Goal: Task Accomplishment & Management: Use online tool/utility

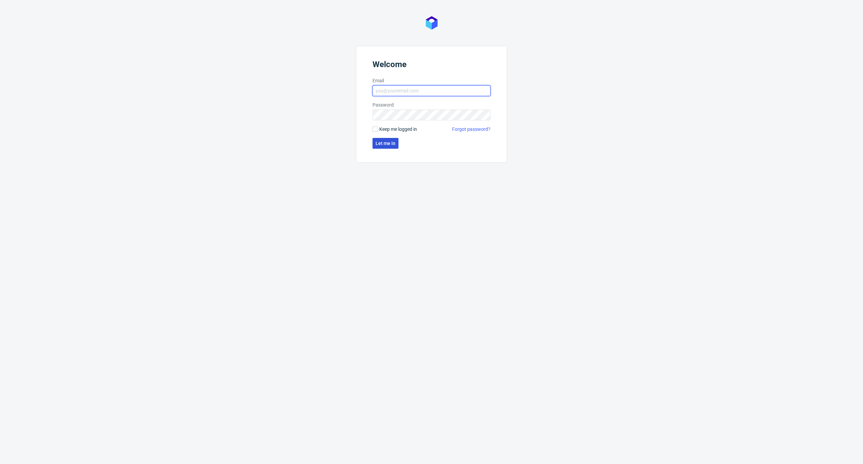
type input "[PERSON_NAME][EMAIL_ADDRESS][PERSON_NAME][DOMAIN_NAME]"
click at [384, 144] on span "Let me in" at bounding box center [386, 143] width 20 height 5
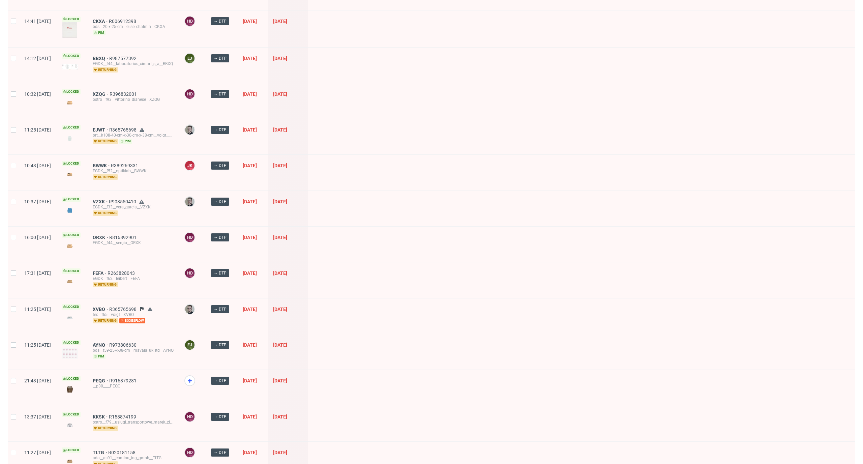
scroll to position [747, 0]
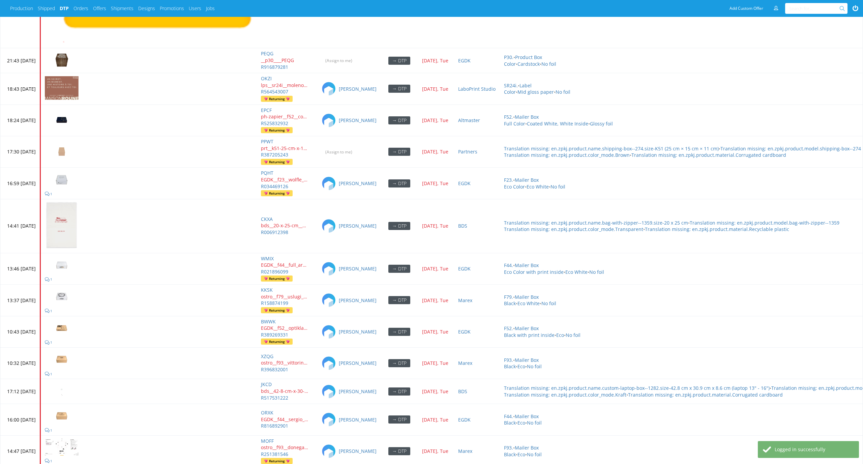
scroll to position [3486, 0]
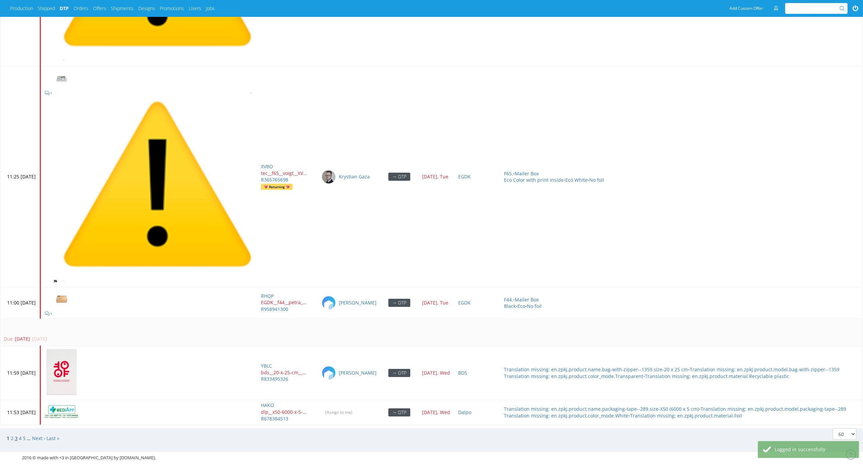
click at [15, 435] on link "3" at bounding box center [16, 438] width 3 height 6
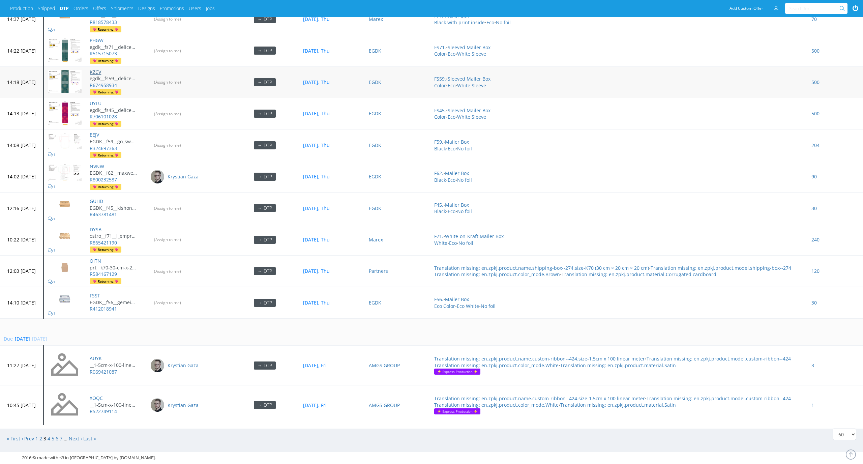
scroll to position [2077, 0]
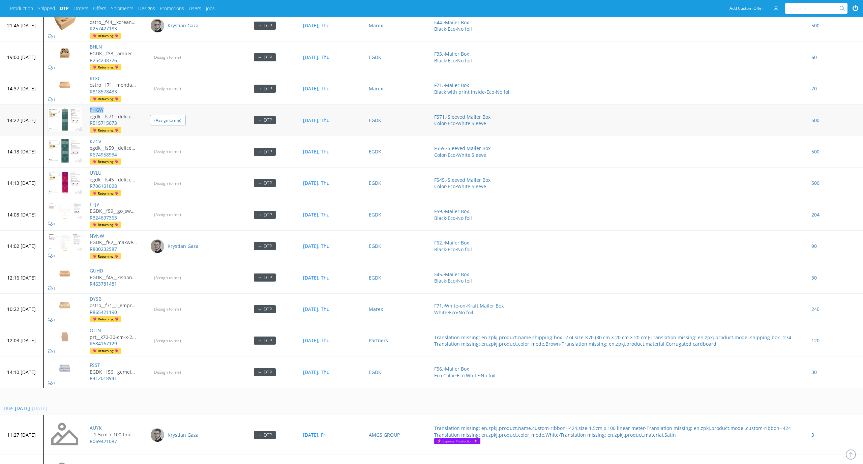
click at [179, 115] on input "(Assign to me)" at bounding box center [168, 120] width 36 height 10
click at [182, 147] on input "(Assign to me)" at bounding box center [168, 151] width 36 height 10
click at [184, 179] on input "(Assign to me)" at bounding box center [168, 183] width 36 height 10
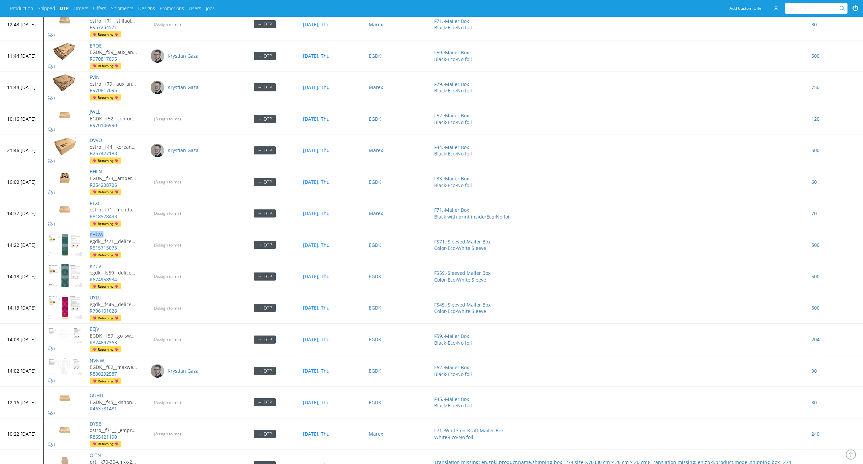
scroll to position [2146, 0]
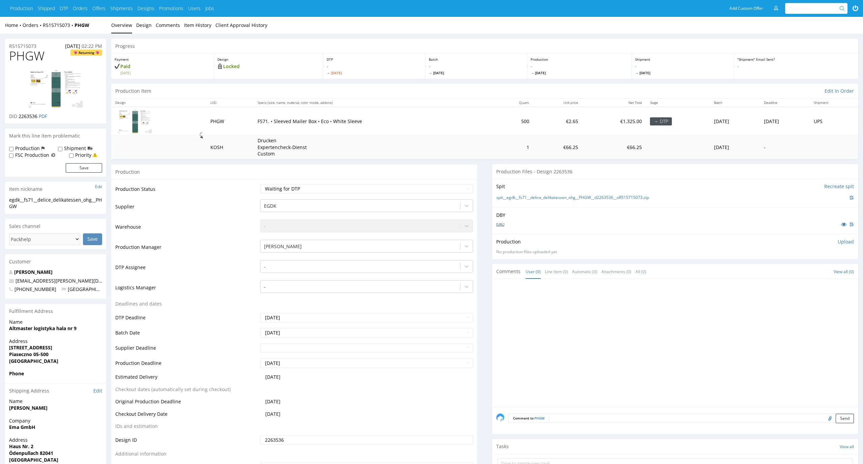
click at [504, 222] on link "box-de--sleeved-mailer-box--71--cardboard-natural--print-indigo-color--sleeve-w…" at bounding box center [500, 224] width 8 height 5
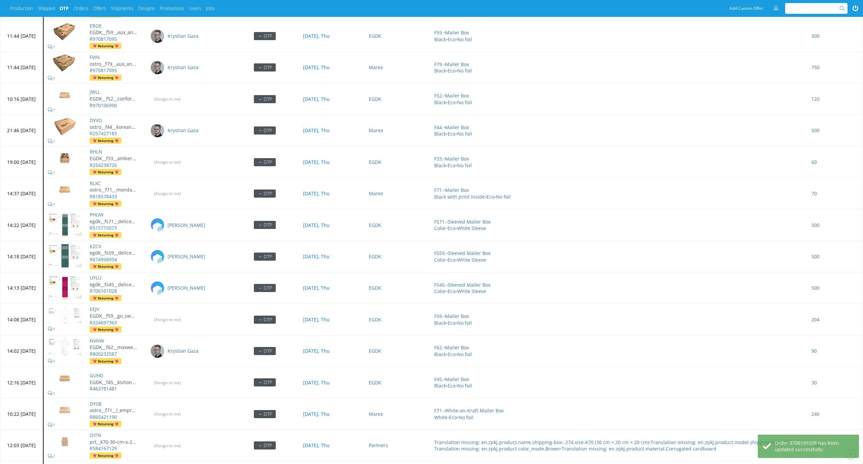
scroll to position [2146, 0]
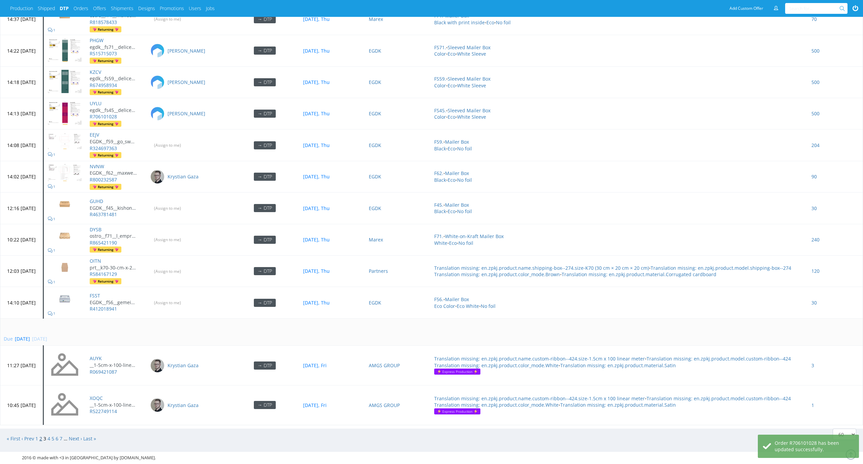
click at [41, 435] on link "2" at bounding box center [40, 438] width 3 height 6
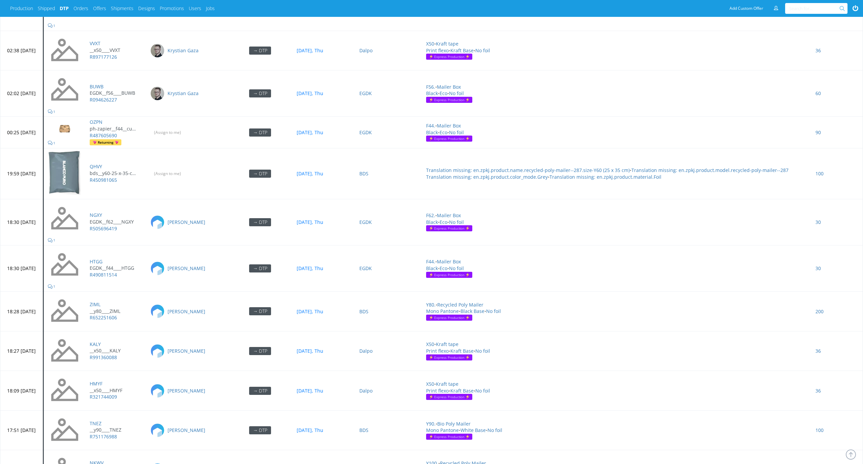
scroll to position [1708, 0]
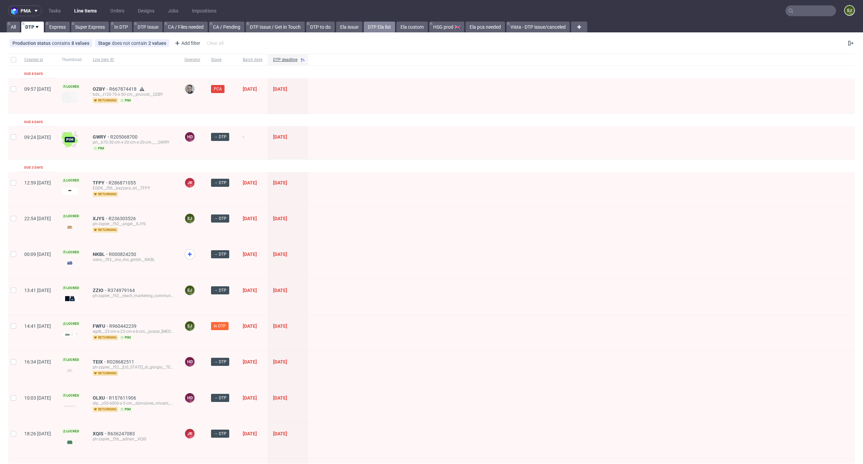
click at [386, 27] on link "DTP Ela list" at bounding box center [379, 27] width 31 height 11
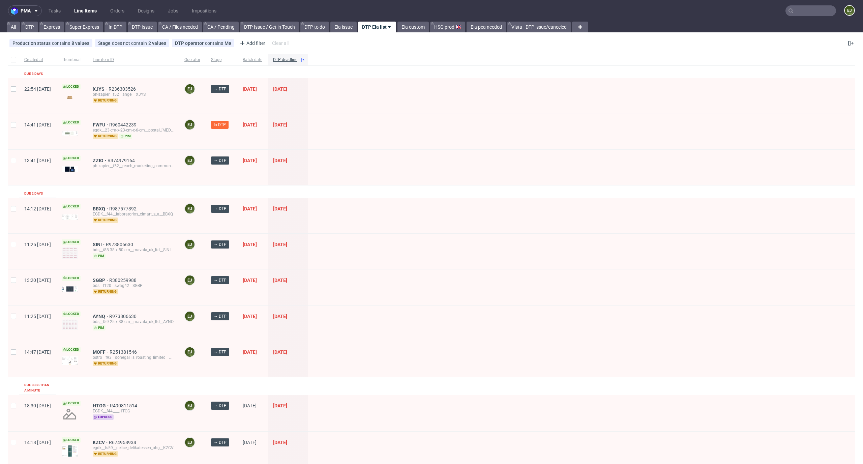
scroll to position [22, 0]
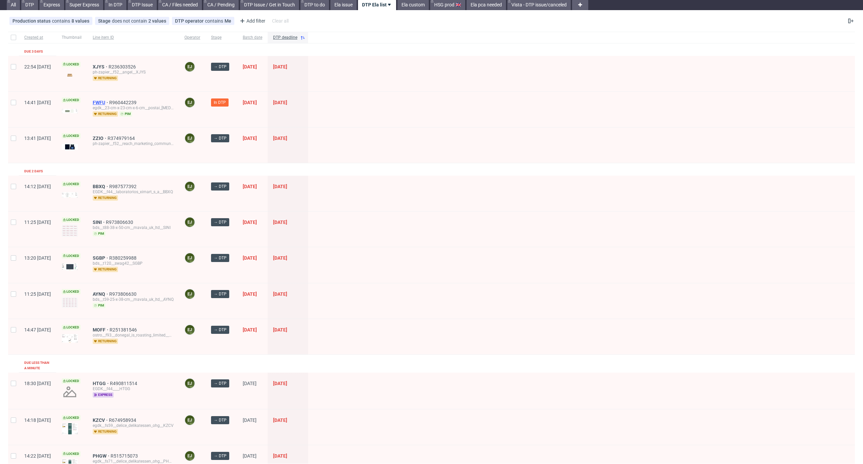
click at [109, 102] on span "FWFU" at bounding box center [101, 102] width 17 height 5
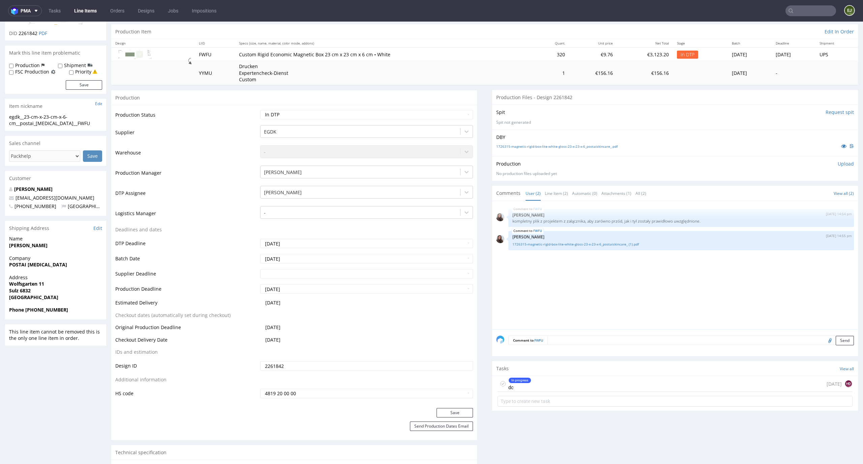
scroll to position [146, 0]
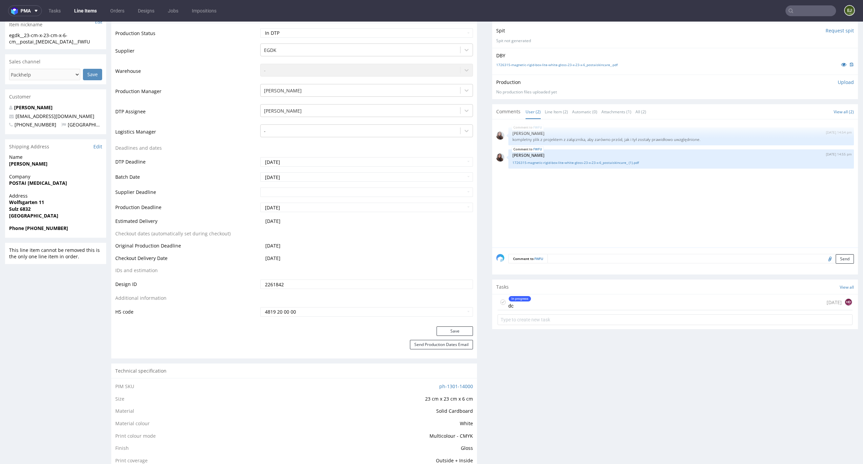
click at [539, 302] on div "In progress dc today HD" at bounding box center [675, 302] width 355 height 16
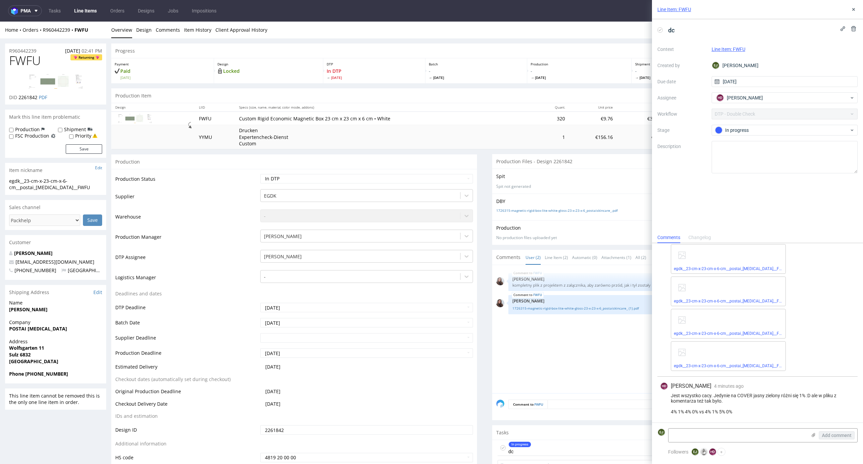
click at [94, 9] on link "Line Items" at bounding box center [85, 10] width 31 height 11
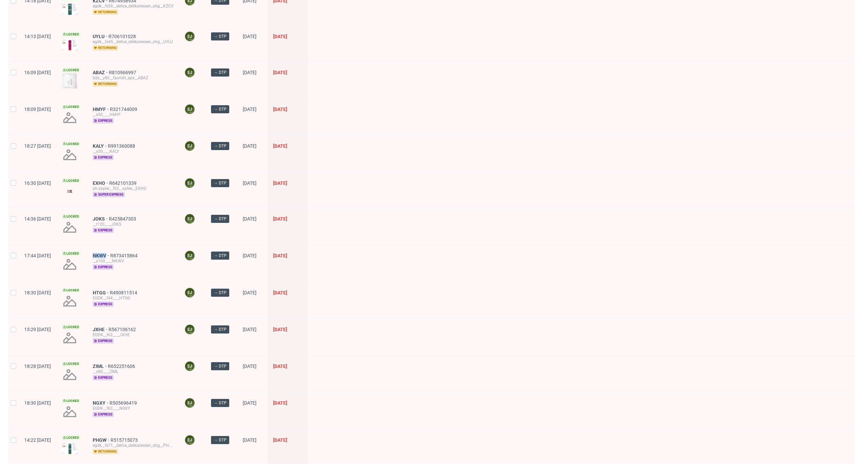
scroll to position [481, 0]
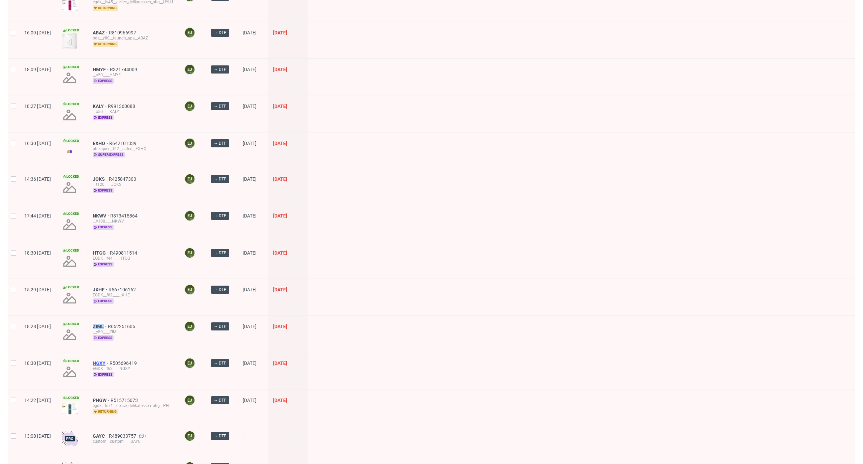
click at [110, 360] on span "NGXY" at bounding box center [101, 362] width 17 height 5
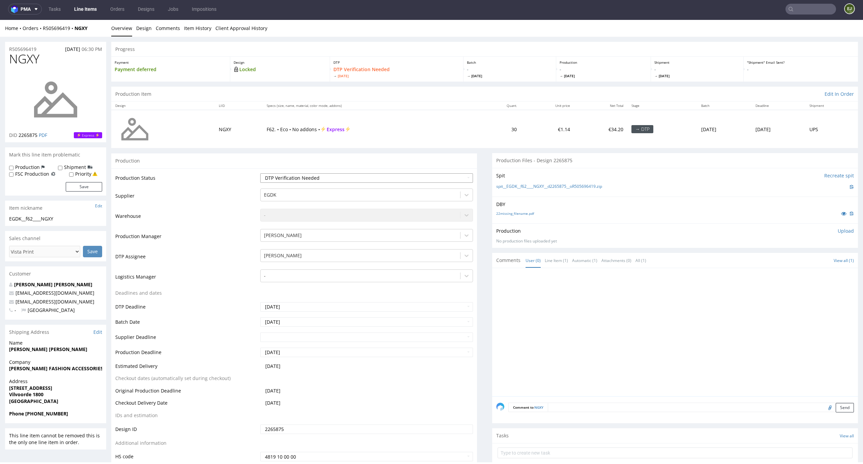
click at [388, 177] on select "Waiting for Artwork Waiting for Diecut Waiting for Mockup Waiting for DTP Waiti…" at bounding box center [366, 177] width 213 height 9
select select "dtp_in_process"
click at [260, 173] on select "Waiting for Artwork Waiting for Diecut Waiting for Mockup Waiting for DTP Waiti…" at bounding box center [366, 177] width 213 height 9
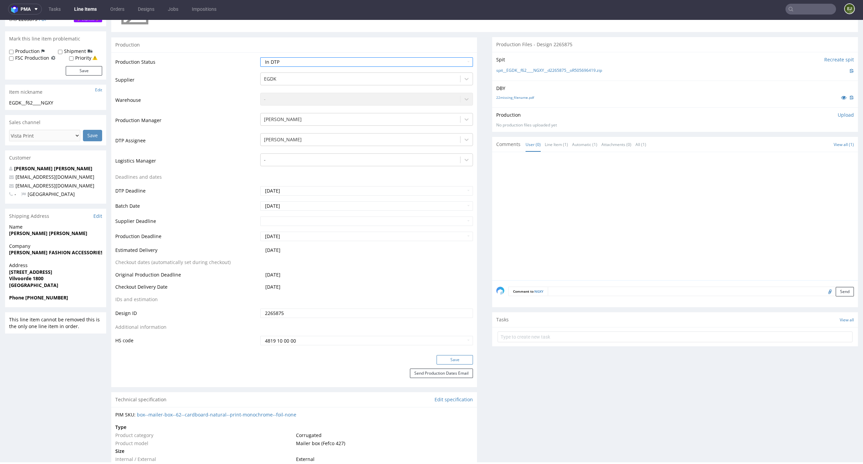
click at [456, 360] on button "Save" at bounding box center [455, 359] width 36 height 9
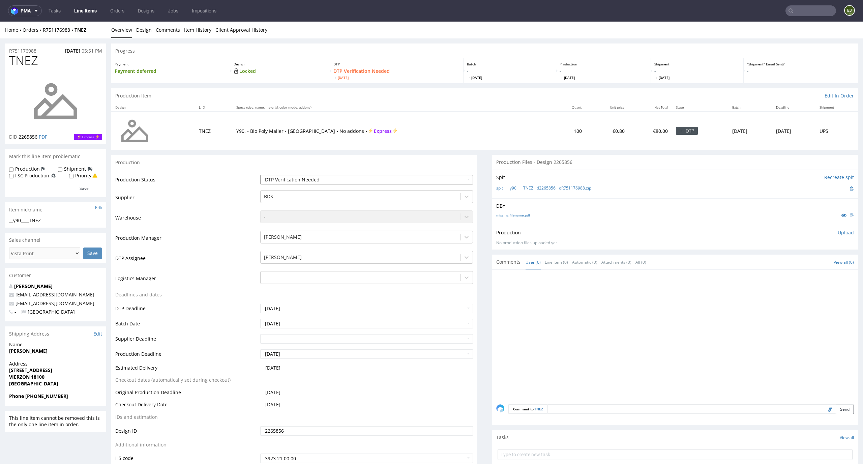
click at [406, 175] on select "Waiting for Artwork Waiting for Diecut Waiting for Mockup Waiting for DTP Waiti…" at bounding box center [366, 179] width 213 height 9
select select "dtp_in_process"
click at [260, 175] on select "Waiting for Artwork Waiting for Diecut Waiting for Mockup Waiting for DTP Waiti…" at bounding box center [366, 179] width 213 height 9
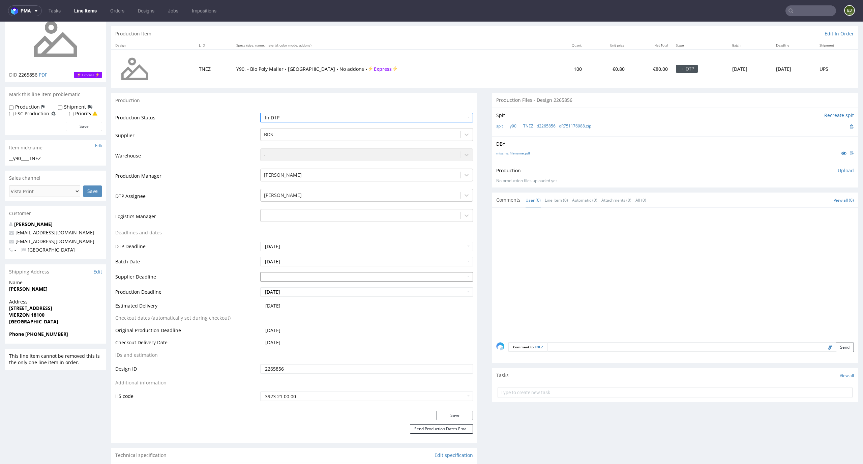
scroll to position [84, 0]
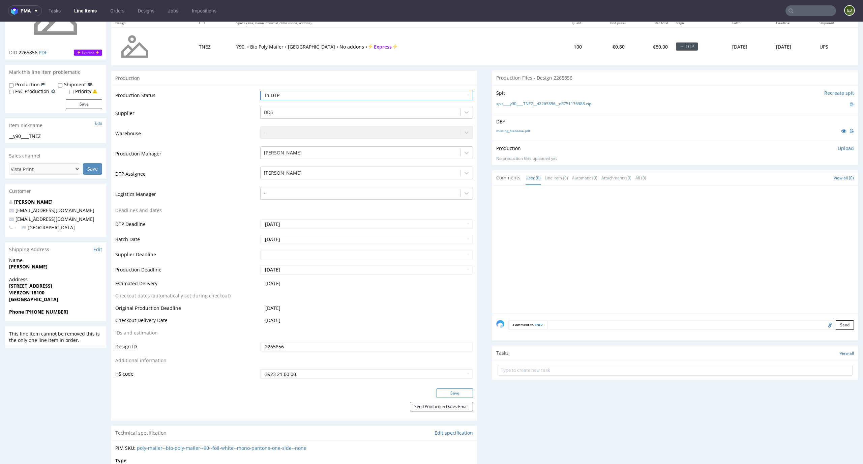
click at [454, 393] on button "Save" at bounding box center [455, 392] width 36 height 9
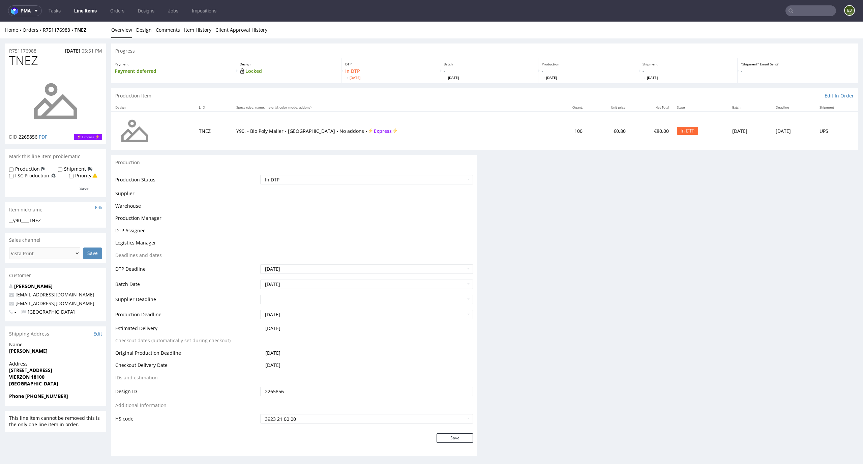
scroll to position [0, 0]
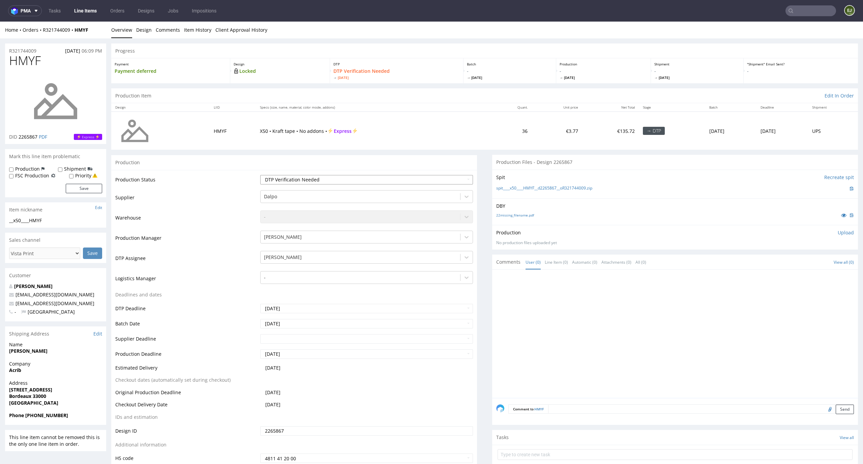
click at [374, 180] on select "Waiting for Artwork Waiting for Diecut Waiting for Mockup Waiting for DTP Waiti…" at bounding box center [366, 179] width 213 height 9
select select "dtp_in_process"
click at [260, 175] on select "Waiting for Artwork Waiting for Diecut Waiting for Mockup Waiting for DTP Waiti…" at bounding box center [366, 179] width 213 height 9
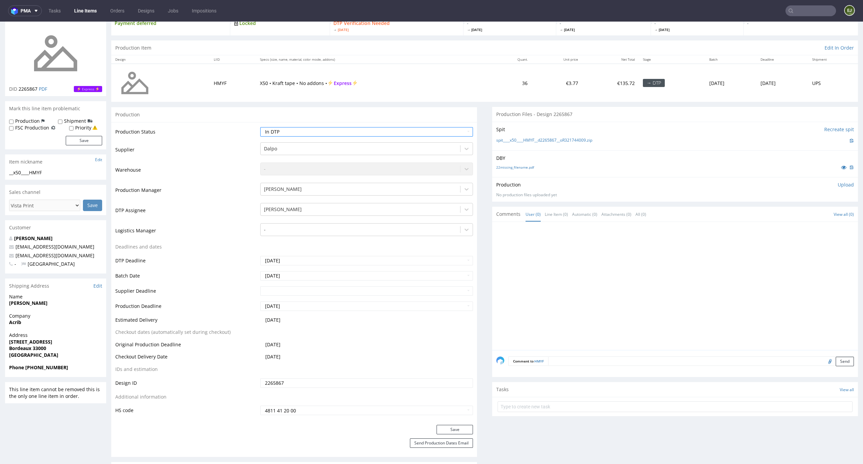
scroll to position [56, 0]
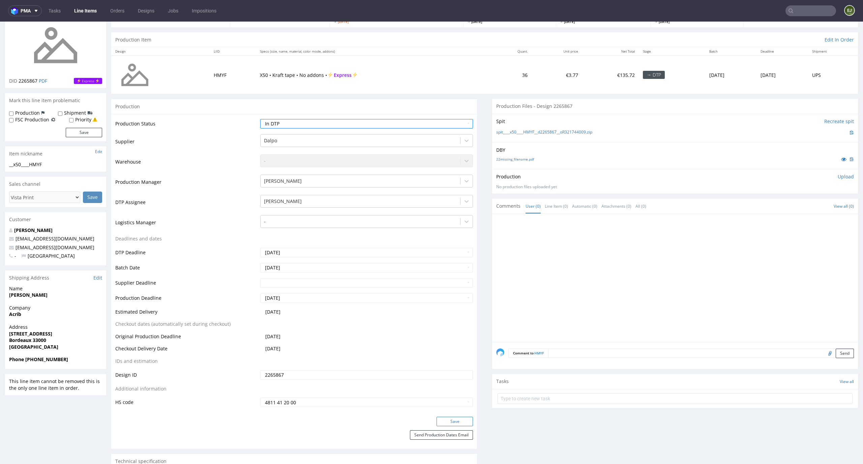
click at [461, 418] on button "Save" at bounding box center [455, 421] width 36 height 9
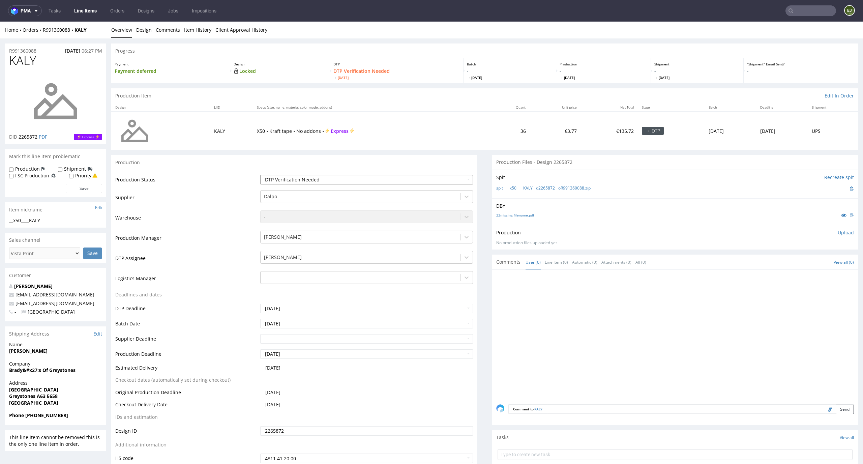
click at [403, 180] on select "Waiting for Artwork Waiting for Diecut Waiting for Mockup Waiting for DTP Waiti…" at bounding box center [366, 179] width 213 height 9
select select "dtp_in_process"
click at [260, 175] on select "Waiting for Artwork Waiting for Diecut Waiting for Mockup Waiting for DTP Waiti…" at bounding box center [366, 179] width 213 height 9
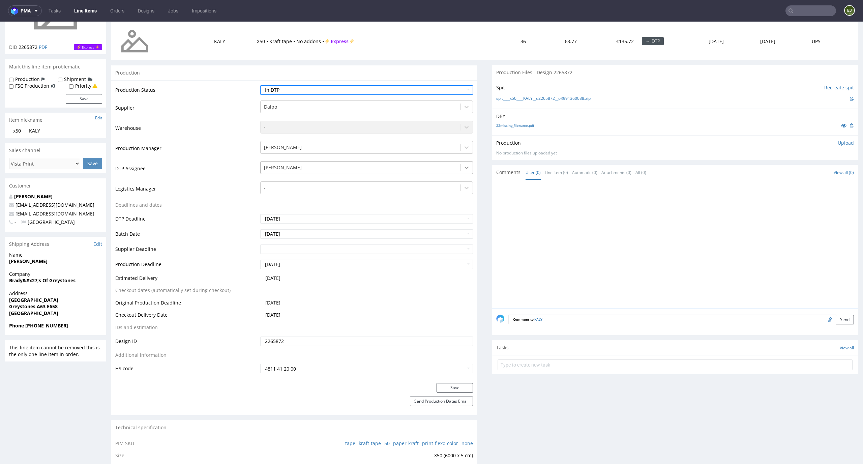
scroll to position [126, 0]
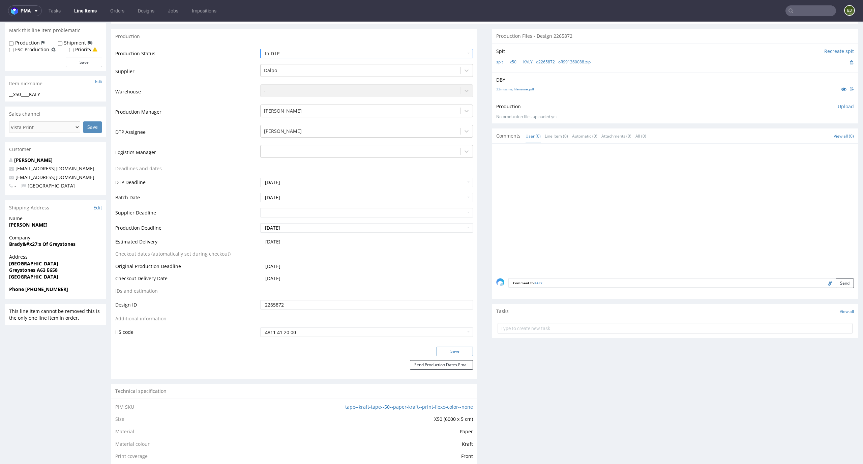
click at [461, 353] on button "Save" at bounding box center [455, 351] width 36 height 9
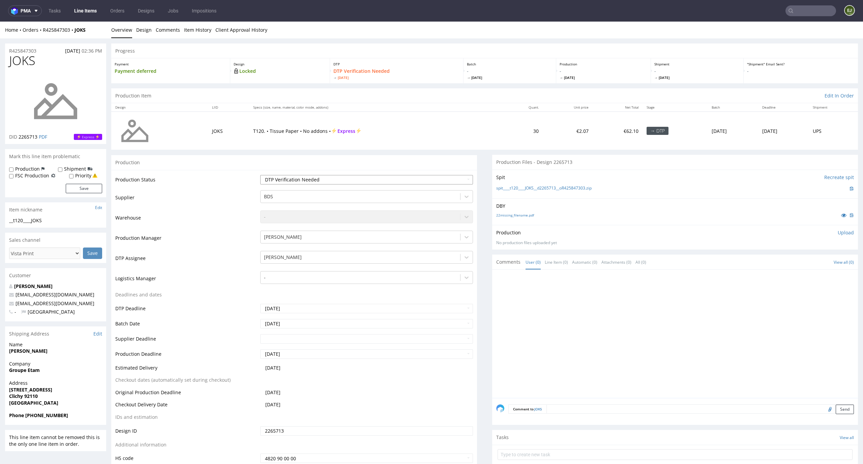
click at [386, 179] on select "Waiting for Artwork Waiting for Diecut Waiting for Mockup Waiting for DTP Waiti…" at bounding box center [366, 179] width 213 height 9
select select "dtp_in_process"
click at [260, 175] on select "Waiting for Artwork Waiting for Diecut Waiting for Mockup Waiting for DTP Waiti…" at bounding box center [366, 179] width 213 height 9
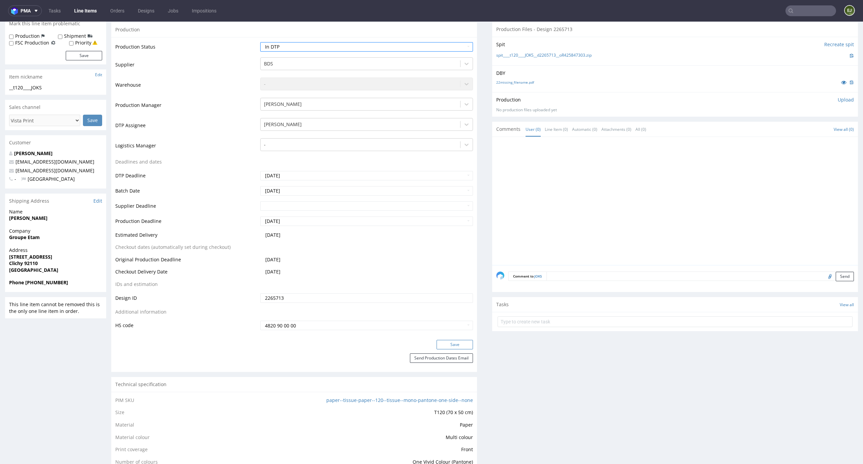
click at [444, 342] on button "Save" at bounding box center [455, 344] width 36 height 9
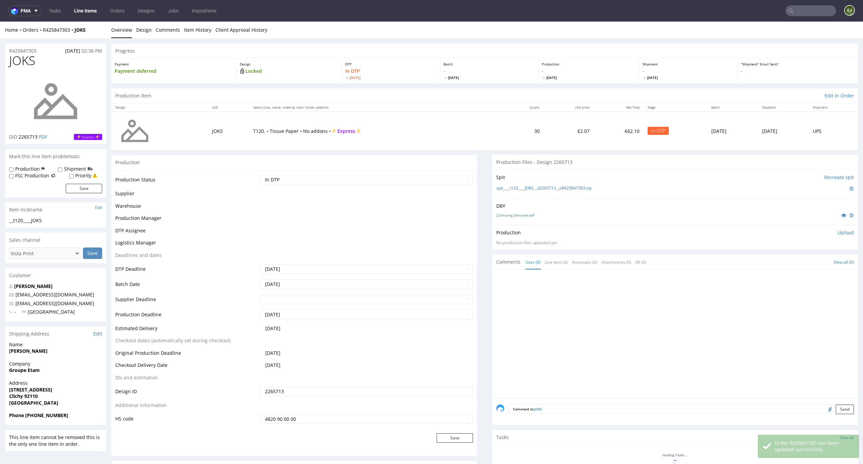
scroll to position [128, 0]
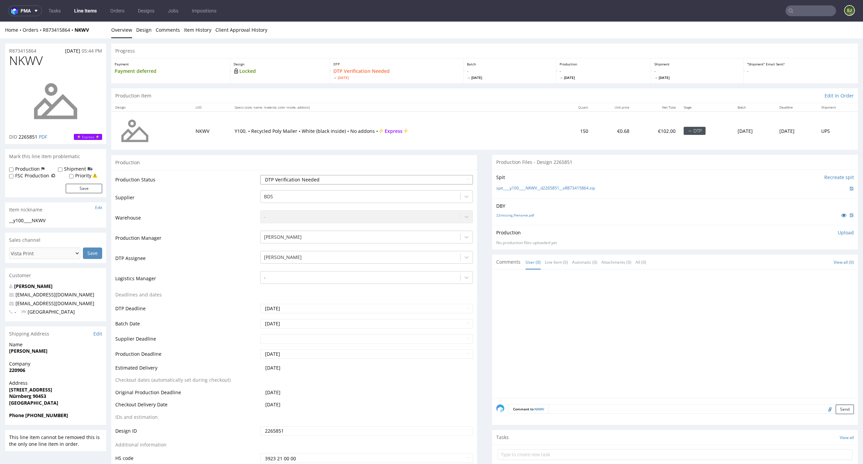
click at [379, 183] on select "Waiting for Artwork Waiting for Diecut Waiting for Mockup Waiting for DTP Waiti…" at bounding box center [366, 179] width 213 height 9
select select "dtp_in_process"
click at [260, 175] on select "Waiting for Artwork Waiting for Diecut Waiting for Mockup Waiting for DTP Waiti…" at bounding box center [366, 179] width 213 height 9
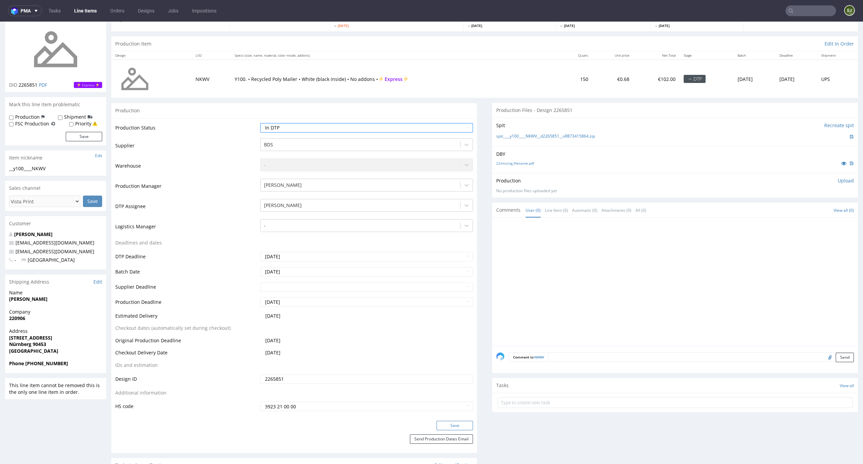
click at [451, 423] on button "Save" at bounding box center [455, 425] width 36 height 9
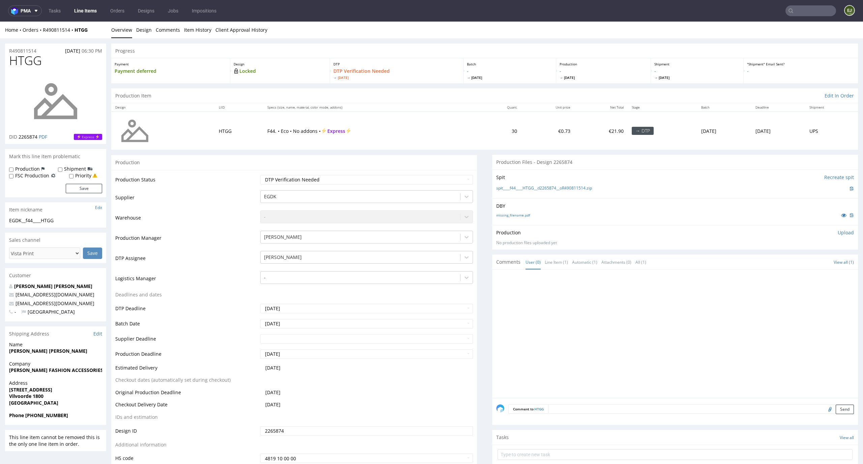
click at [401, 174] on td "Waiting for Artwork Waiting for Diecut Waiting for Mockup Waiting for DTP Waiti…" at bounding box center [366, 181] width 215 height 15
click at [401, 178] on select "Waiting for Artwork Waiting for Diecut Waiting for Mockup Waiting for DTP Waiti…" at bounding box center [366, 179] width 213 height 9
select select "dtp_in_process"
click at [260, 175] on select "Waiting for Artwork Waiting for Diecut Waiting for Mockup Waiting for DTP Waiti…" at bounding box center [366, 179] width 213 height 9
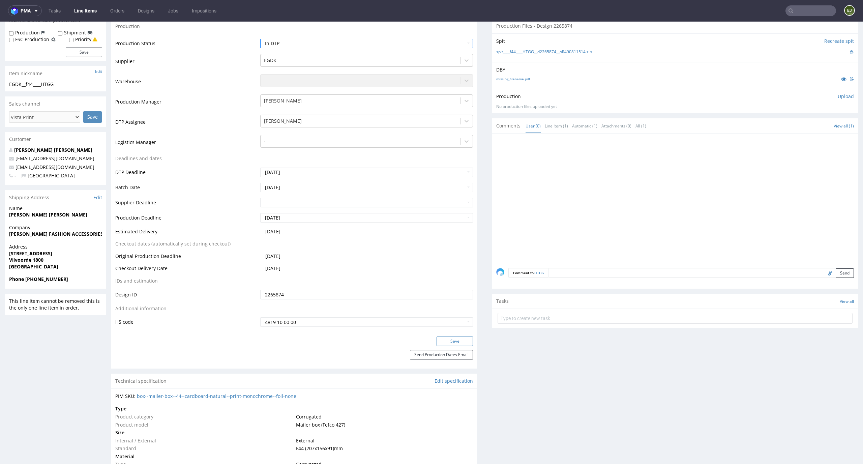
click at [464, 341] on button "Save" at bounding box center [455, 340] width 36 height 9
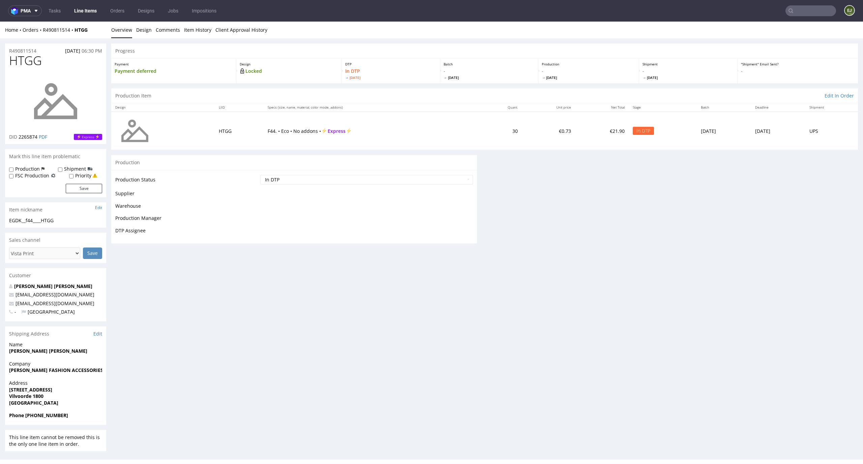
scroll to position [0, 0]
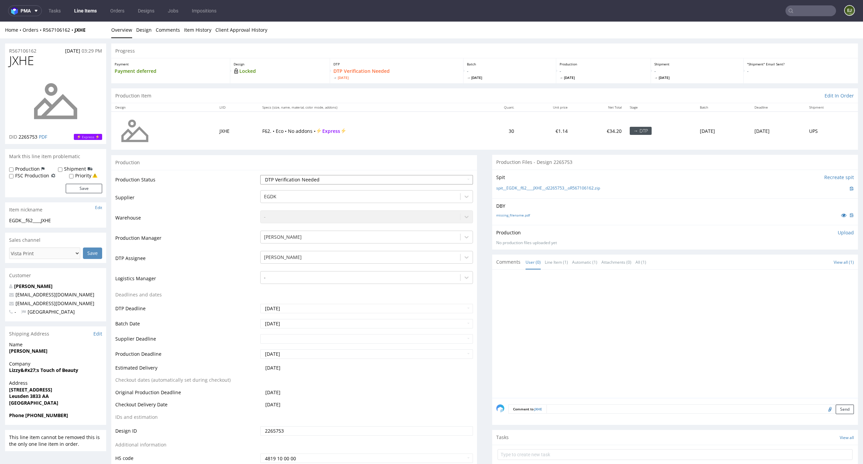
click at [447, 175] on select "Waiting for Artwork Waiting for Diecut Waiting for Mockup Waiting for DTP Waiti…" at bounding box center [366, 179] width 213 height 9
select select "dtp_in_process"
click at [260, 175] on select "Waiting for Artwork Waiting for Diecut Waiting for Mockup Waiting for DTP Waiti…" at bounding box center [366, 179] width 213 height 9
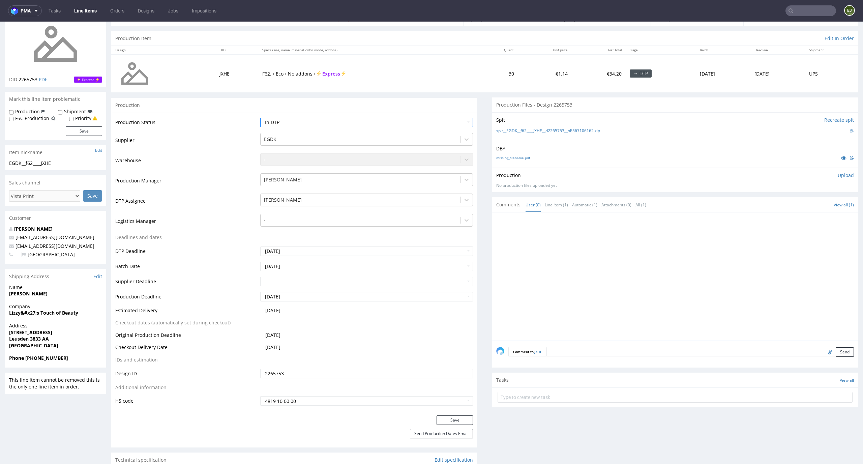
scroll to position [113, 0]
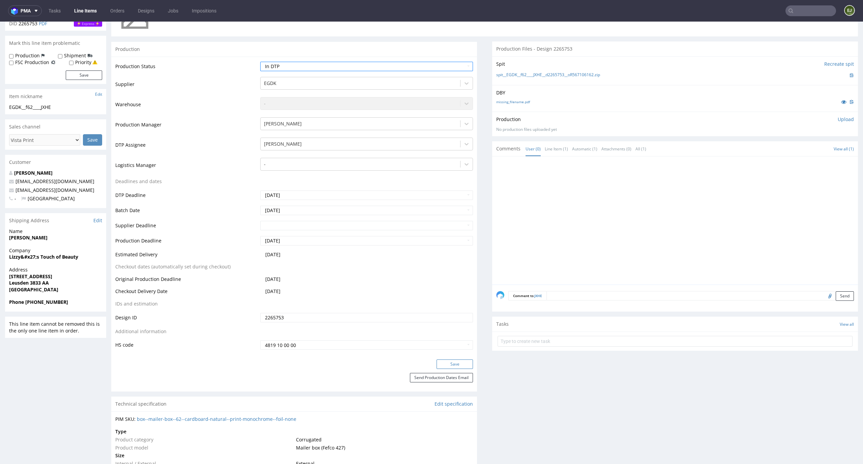
click at [457, 364] on button "Save" at bounding box center [455, 363] width 36 height 9
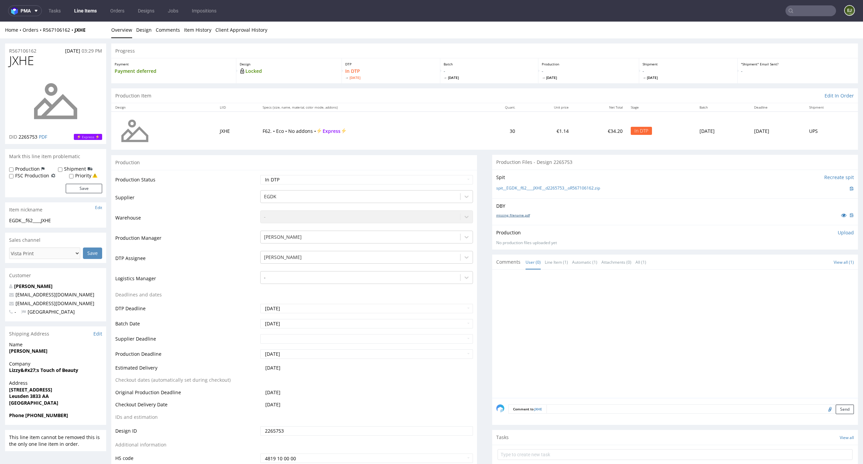
click at [508, 216] on link "missing_filename.pdf" at bounding box center [513, 215] width 34 height 5
click at [520, 187] on link "spit__EGDK__f62____JXHE__d2265753__oR567106162.zip" at bounding box center [548, 188] width 104 height 6
click at [461, 82] on div "Batch - Mon 29 Sep" at bounding box center [489, 70] width 98 height 25
click at [842, 233] on p "Upload" at bounding box center [846, 232] width 16 height 7
click at [795, 267] on div "Add files" at bounding box center [806, 263] width 34 height 10
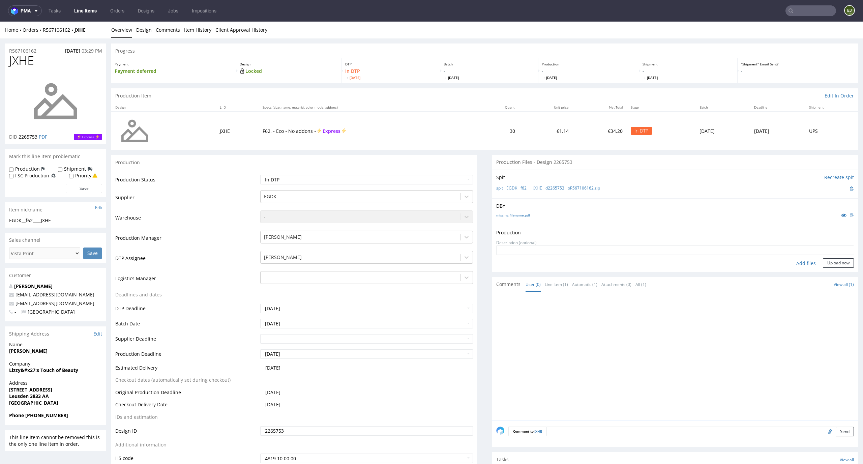
type input "C:\fakepath\EGDK__f62____JXHE__d2265753__oR567106162__latest__outside.pdf"
click at [831, 273] on button "Upload now" at bounding box center [838, 273] width 31 height 9
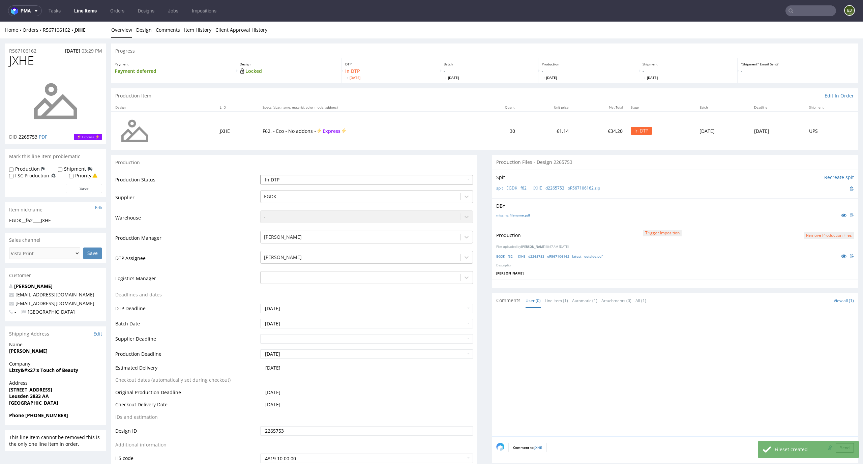
click at [452, 179] on select "Waiting for Artwork Waiting for Diecut Waiting for Mockup Waiting for DTP Waiti…" at bounding box center [366, 179] width 213 height 9
select select "dtp_production_ready"
click at [260, 175] on select "Waiting for Artwork Waiting for Diecut Waiting for Mockup Waiting for DTP Waiti…" at bounding box center [366, 179] width 213 height 9
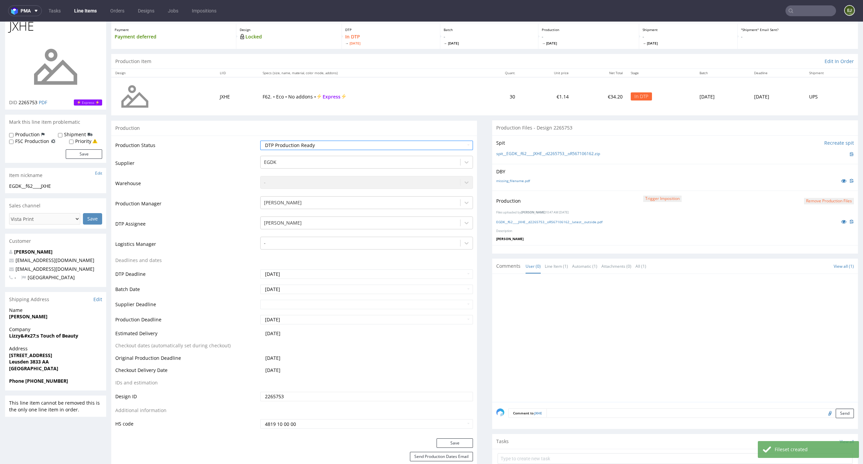
scroll to position [67, 0]
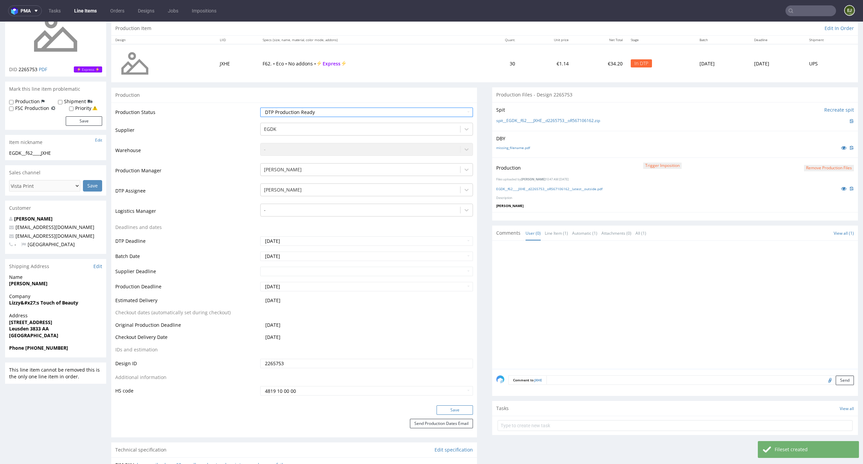
click at [456, 408] on button "Save" at bounding box center [455, 409] width 36 height 9
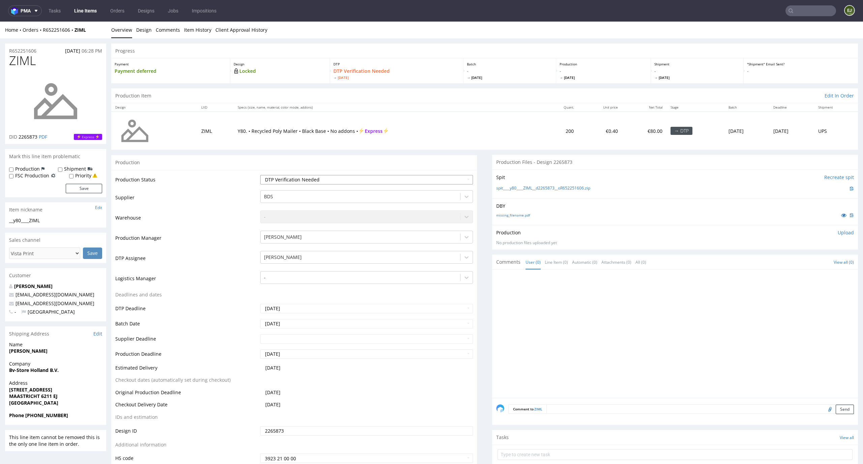
click at [451, 177] on select "Waiting for Artwork Waiting for Diecut Waiting for Mockup Waiting for DTP Waiti…" at bounding box center [366, 179] width 213 height 9
select select "dtp_in_process"
click at [260, 175] on select "Waiting for Artwork Waiting for Diecut Waiting for Mockup Waiting for DTP Waiti…" at bounding box center [366, 179] width 213 height 9
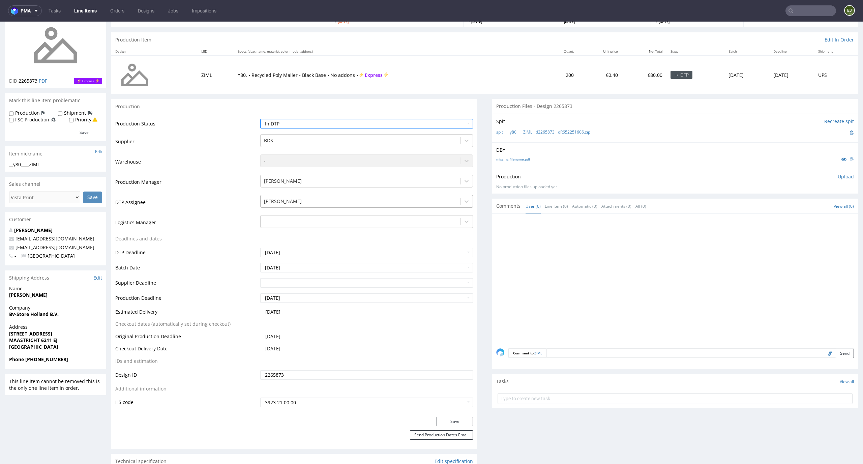
scroll to position [116, 0]
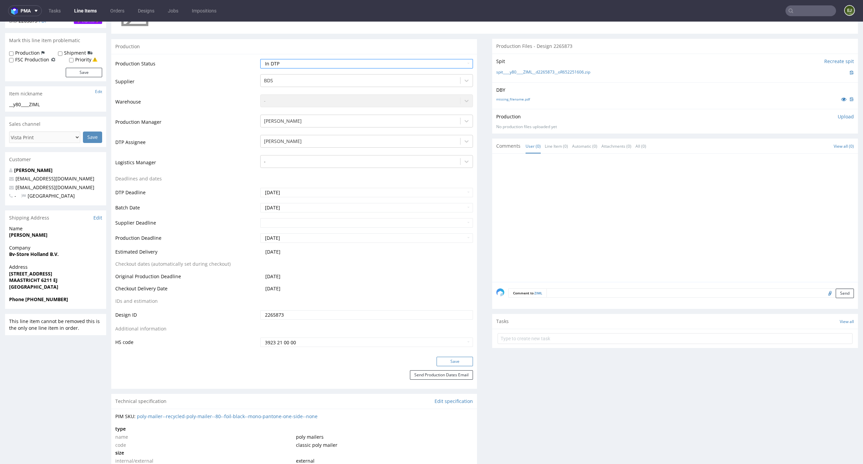
click at [447, 359] on button "Save" at bounding box center [455, 361] width 36 height 9
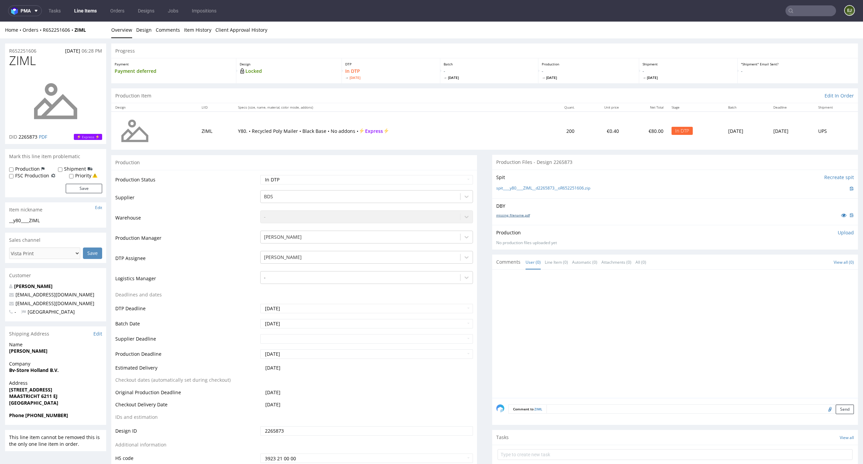
click at [514, 215] on link "missing_filename.pdf" at bounding box center [513, 215] width 34 height 5
click at [523, 188] on link "spit____y80____ZIML__d2265873__oR652251606.zip" at bounding box center [543, 188] width 94 height 6
click at [832, 237] on div "Production Upload No production files uploaded yet Description (optional) Add f…" at bounding box center [675, 237] width 358 height 16
click at [838, 234] on p "Upload" at bounding box center [846, 232] width 16 height 7
click at [799, 271] on div "Production Upload No production files uploaded yet Description (optional) Add f…" at bounding box center [675, 248] width 366 height 47
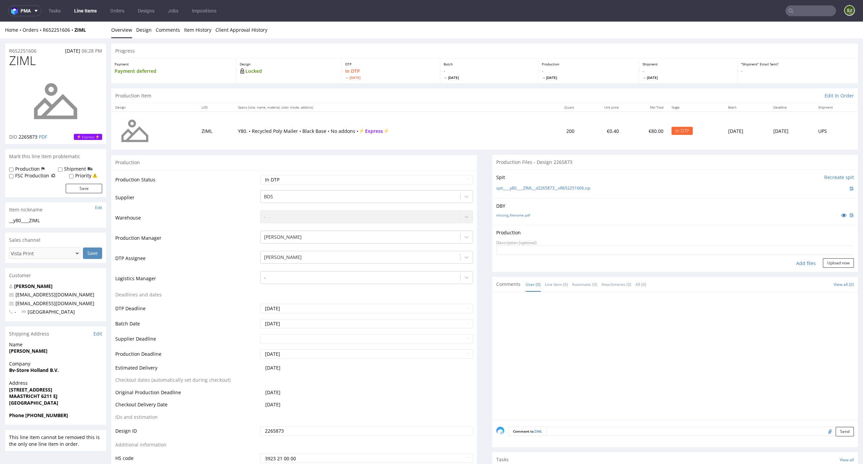
click at [799, 263] on div "Add files" at bounding box center [806, 263] width 34 height 10
type input "C:\fakepath\__y80____ZIML__d2265873__oR652251606__latest__outside.pdf"
click at [827, 273] on button "Upload now" at bounding box center [838, 273] width 31 height 9
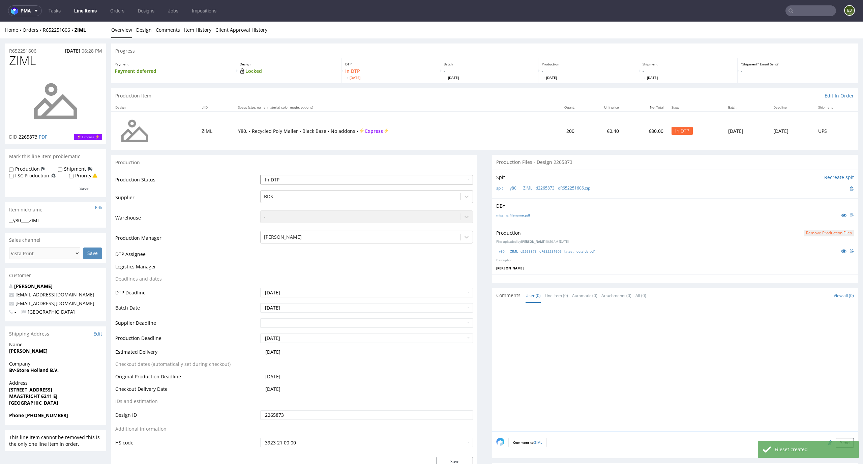
click at [461, 180] on select "Waiting for Artwork Waiting for Diecut Waiting for Mockup Waiting for DTP Waiti…" at bounding box center [366, 179] width 213 height 9
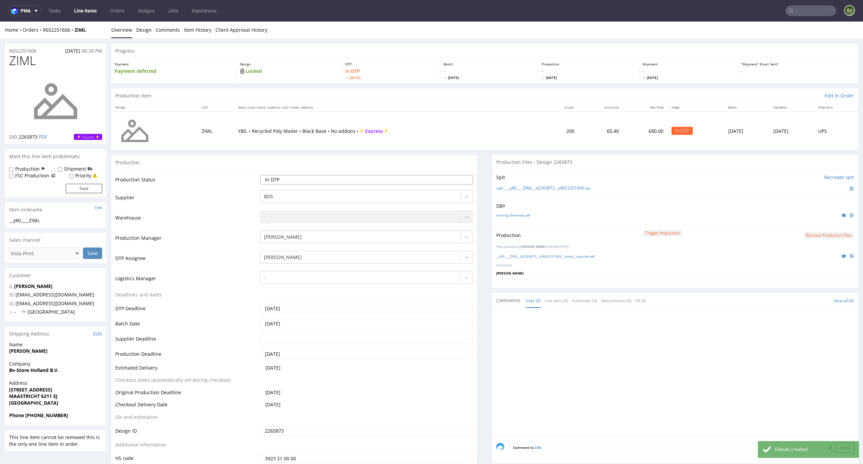
select select "dtp_production_ready"
click at [260, 175] on select "Waiting for Artwork Waiting for Diecut Waiting for Mockup Waiting for DTP Waiti…" at bounding box center [366, 179] width 213 height 9
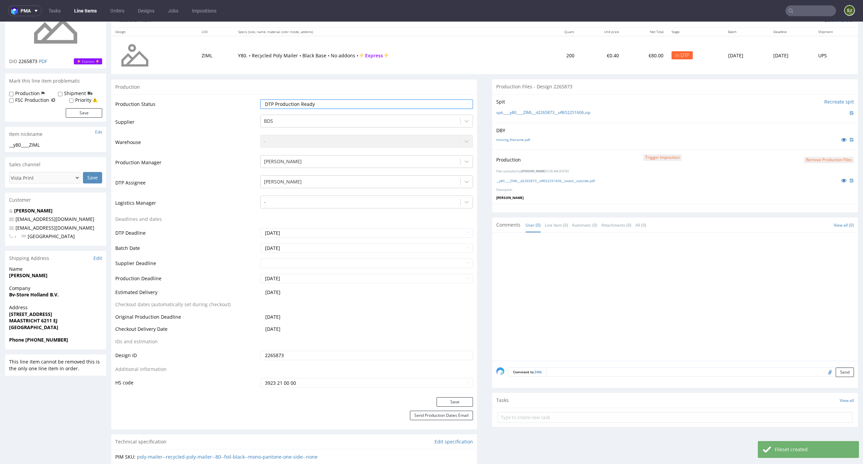
scroll to position [119, 0]
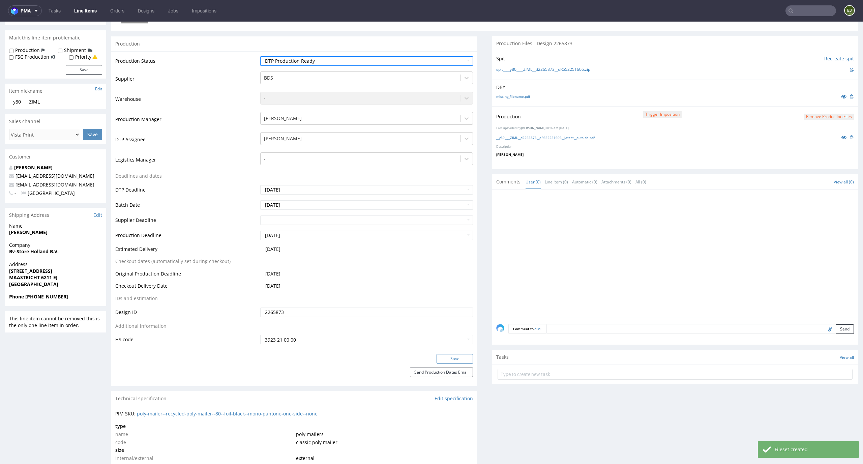
click at [438, 358] on button "Save" at bounding box center [455, 358] width 36 height 9
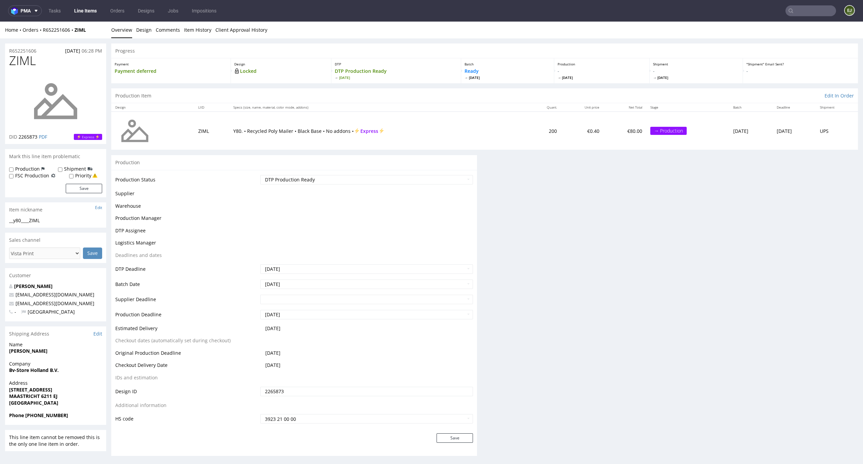
scroll to position [0, 0]
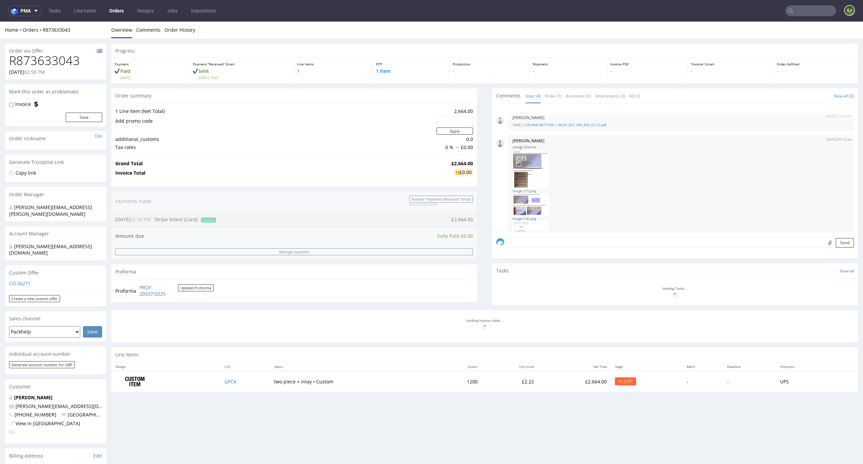
scroll to position [90, 0]
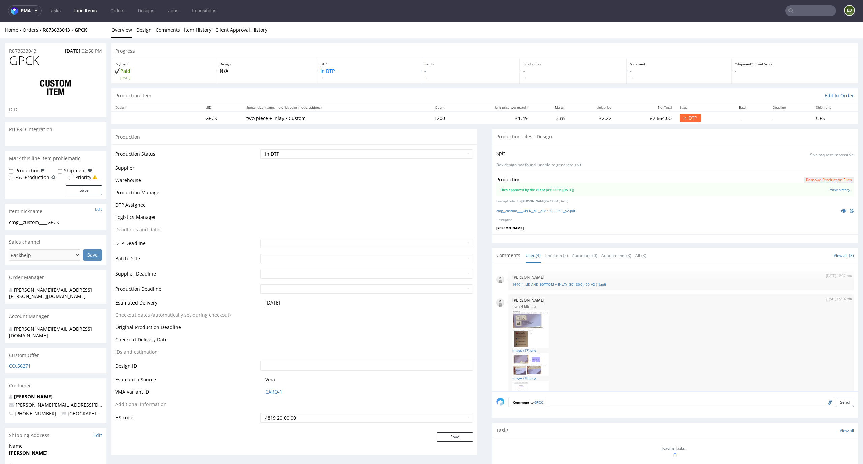
scroll to position [90, 0]
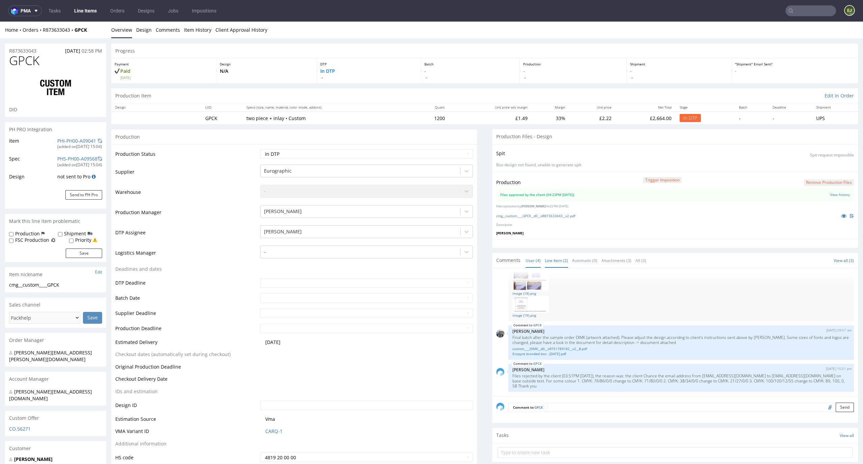
click at [562, 258] on link "Line Item (2)" at bounding box center [556, 260] width 23 height 14
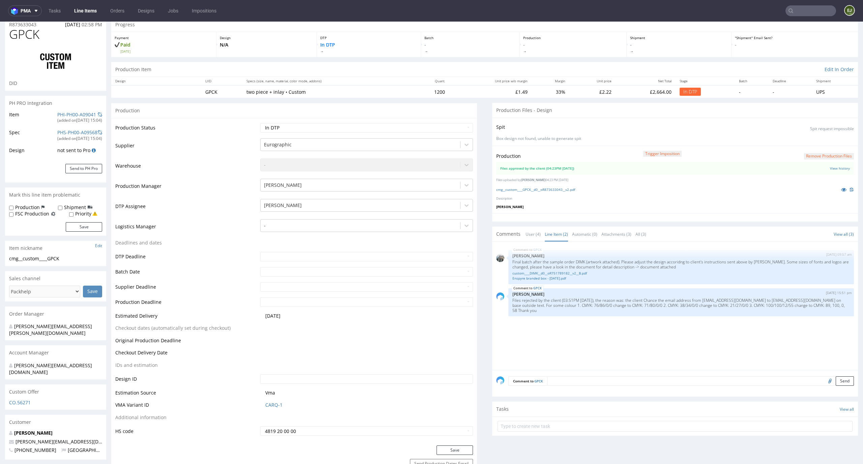
scroll to position [38, 0]
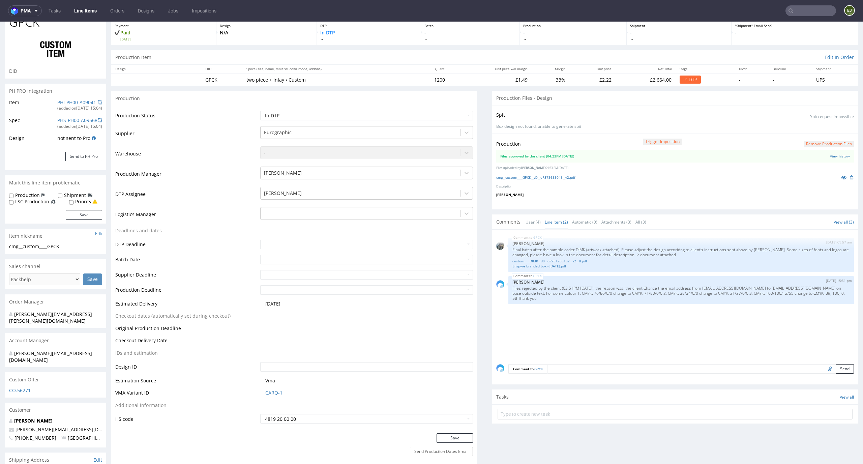
click at [543, 180] on div "cmg__custom____GPCK__d0__oR873633043__v2.pdf" at bounding box center [675, 177] width 358 height 7
click at [547, 178] on link "cmg__custom____GPCK__d0__oR873633043__v2.pdf" at bounding box center [535, 177] width 79 height 5
click at [561, 261] on link "custom____DIMK__d0__oR751789182__v2__B.pdf" at bounding box center [680, 261] width 337 height 5
click at [565, 178] on link "cmg__custom____GPCK__d0__oR873633043__v2.pdf" at bounding box center [535, 177] width 79 height 5
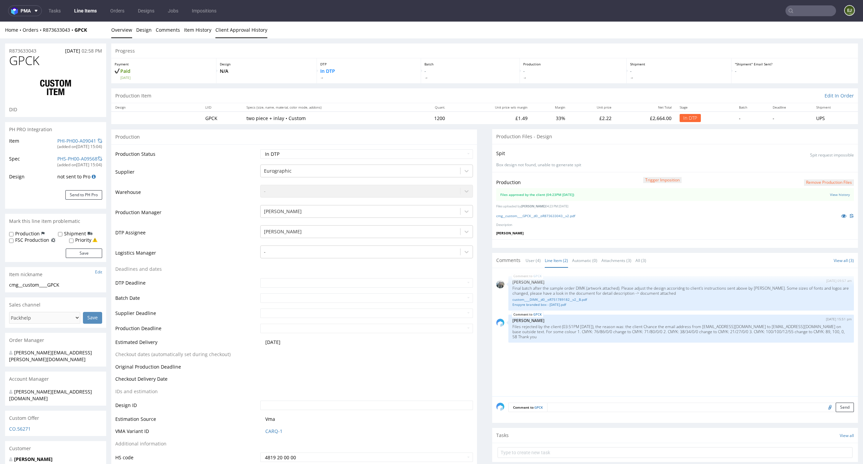
click at [256, 35] on link "Client Approval History" at bounding box center [241, 30] width 52 height 17
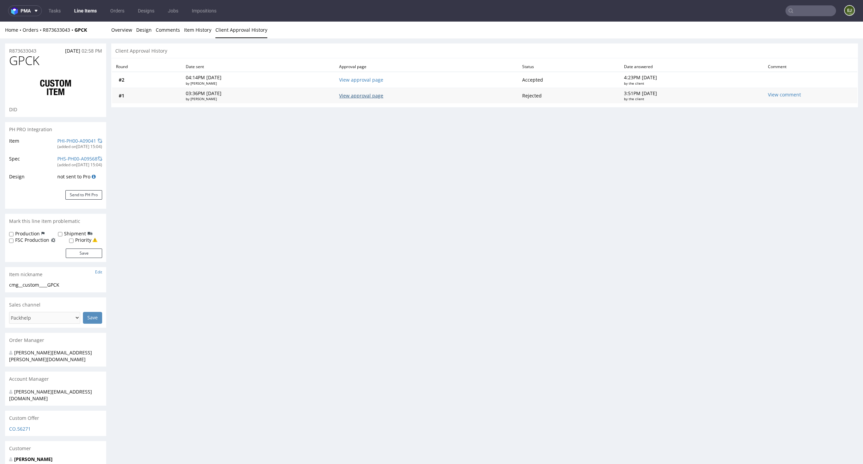
click at [361, 93] on link "View approval page" at bounding box center [361, 95] width 44 height 6
click at [774, 95] on div "View comment" at bounding box center [772, 95] width 8 height 8
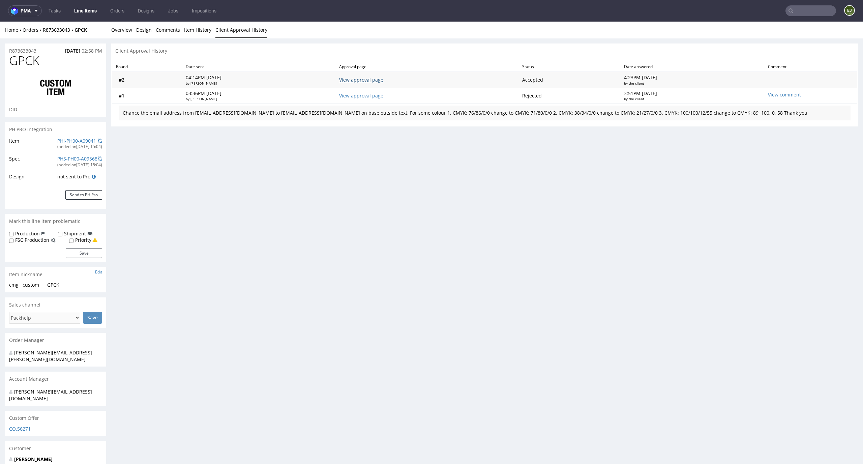
click at [375, 82] on link "View approval page" at bounding box center [361, 80] width 44 height 6
click at [122, 30] on link "Overview" at bounding box center [121, 30] width 21 height 17
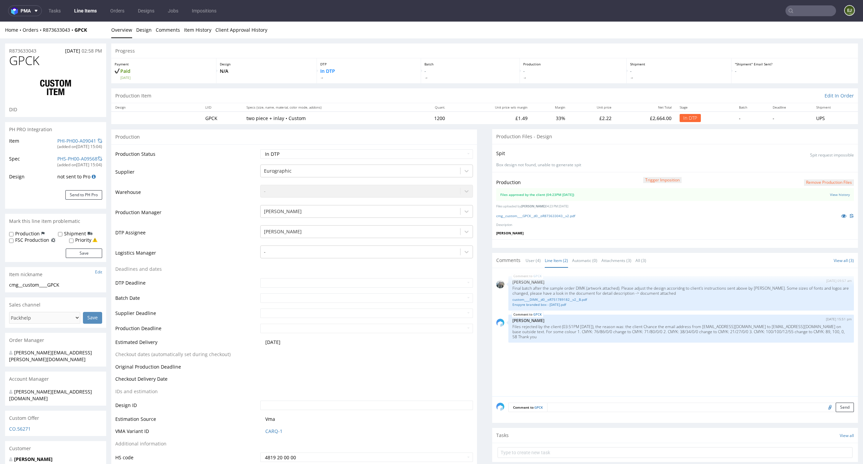
click at [613, 229] on div "Production Trigger Imposition Remove production files Files approved by the cli…" at bounding box center [675, 205] width 366 height 67
click at [236, 29] on link "Client Approval History" at bounding box center [241, 30] width 52 height 17
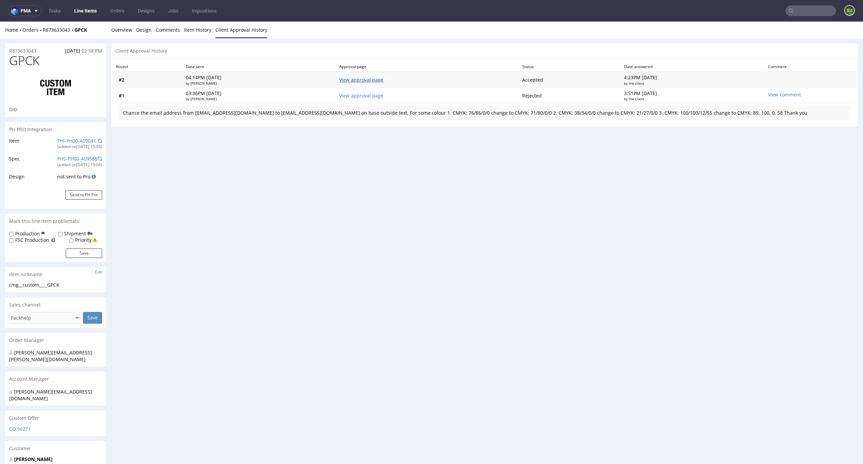
click at [383, 79] on link "View approval page" at bounding box center [361, 80] width 44 height 6
drag, startPoint x: 791, startPoint y: 112, endPoint x: 428, endPoint y: 113, distance: 362.4
click at [428, 113] on div "Chance the email address from customerservice@biofidelity.com to customersuppor…" at bounding box center [485, 113] width 724 height 7
copy div "1. CMYK: 76/86/0/0 change to CMYK: 71/80/0/0 2. CMYK: 38/34/0/0 change to CMYK:…"
click at [127, 31] on link "Overview" at bounding box center [121, 30] width 21 height 17
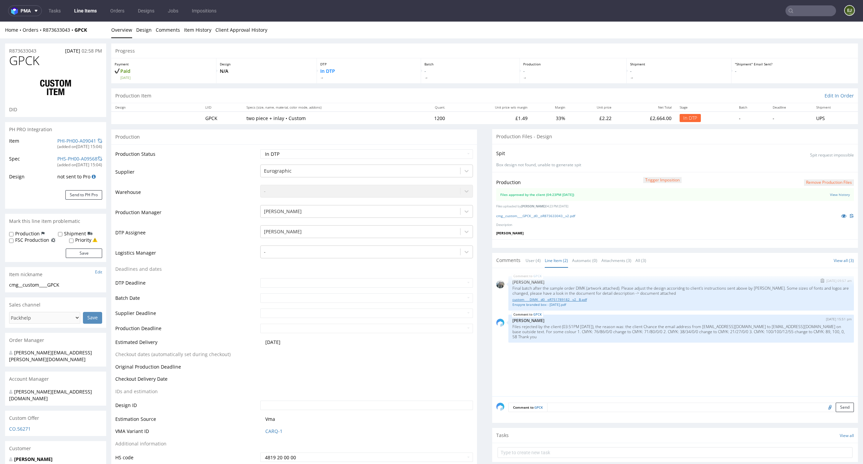
scroll to position [50, 0]
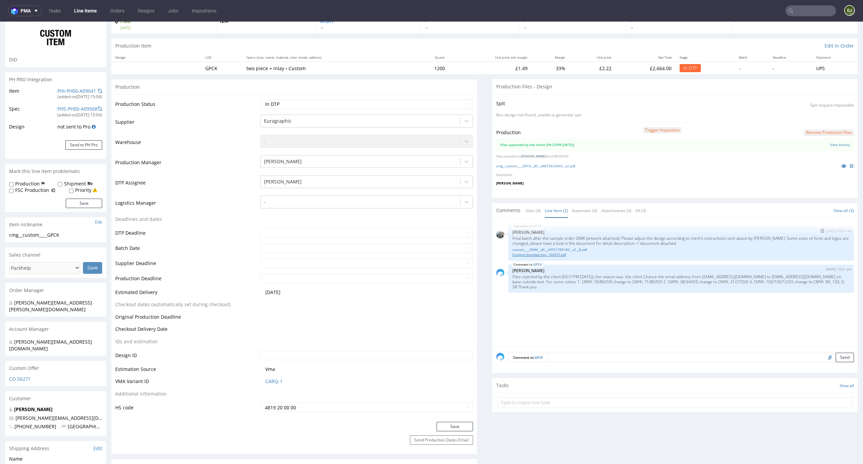
click at [549, 254] on link "Enspyre branded box - 01Sep2025.pdf" at bounding box center [680, 254] width 337 height 5
click at [558, 248] on link "custom____DIMK__d0__oR751789182__v2__B.pdf" at bounding box center [680, 249] width 337 height 5
click at [816, 132] on button "Remove production files" at bounding box center [829, 132] width 50 height 6
click at [805, 121] on link "Yes" at bounding box center [807, 117] width 19 height 10
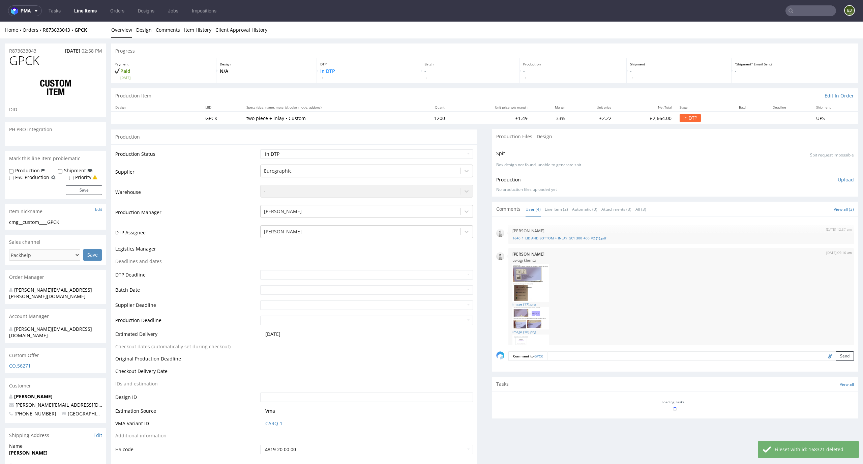
scroll to position [90, 0]
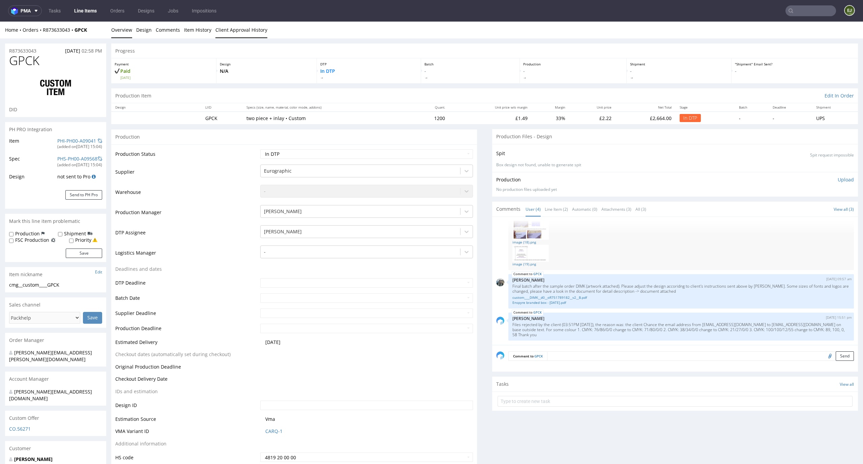
click at [243, 31] on link "Client Approval History" at bounding box center [241, 30] width 52 height 17
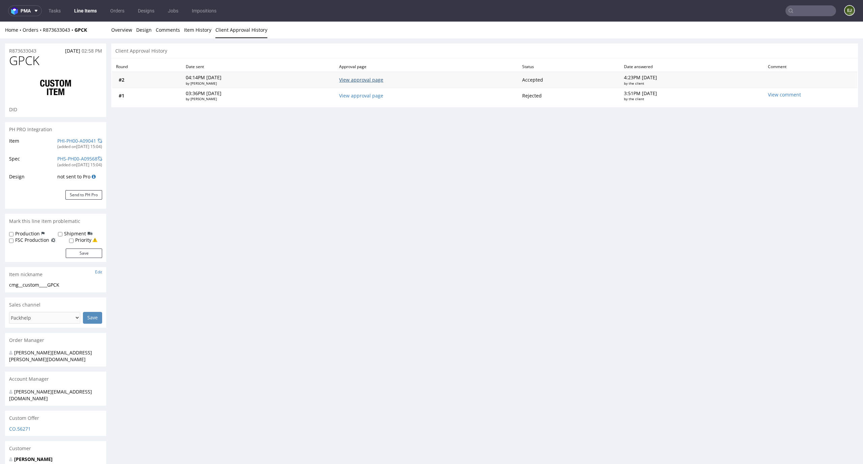
click at [383, 78] on link "View approval page" at bounding box center [361, 80] width 44 height 6
click at [123, 32] on link "Overview" at bounding box center [121, 30] width 21 height 17
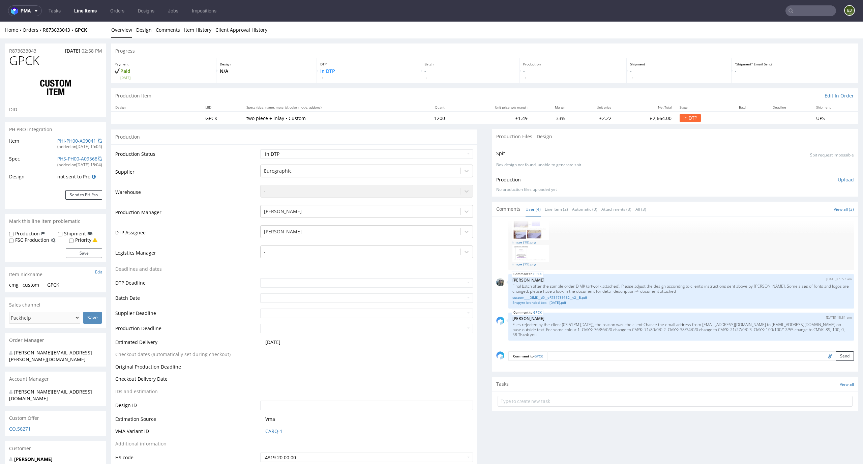
click at [841, 179] on p "Upload" at bounding box center [846, 179] width 16 height 7
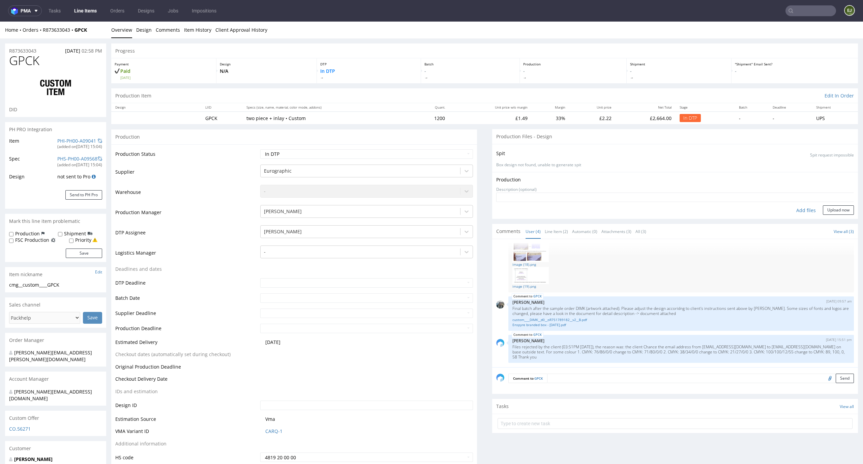
click at [799, 213] on div "Add files" at bounding box center [806, 210] width 34 height 10
type input "C:\fakepath\cmg__custom____GPCK__d0__oR873633043__v2.pdf"
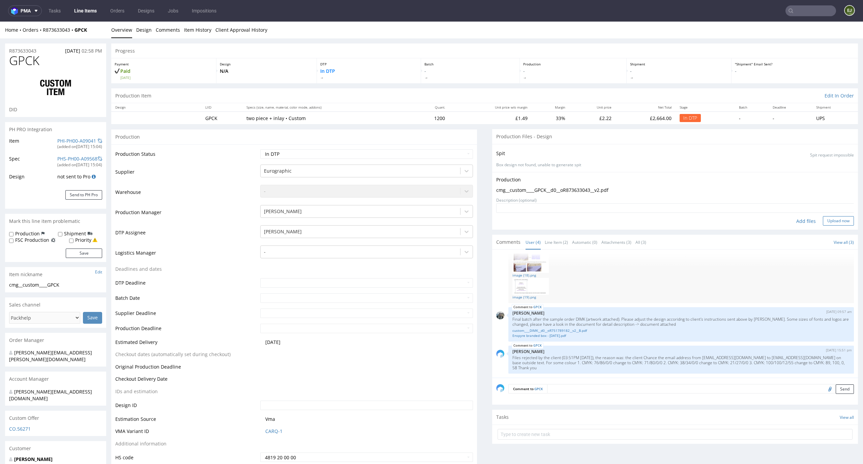
click at [828, 220] on button "Upload now" at bounding box center [838, 220] width 31 height 9
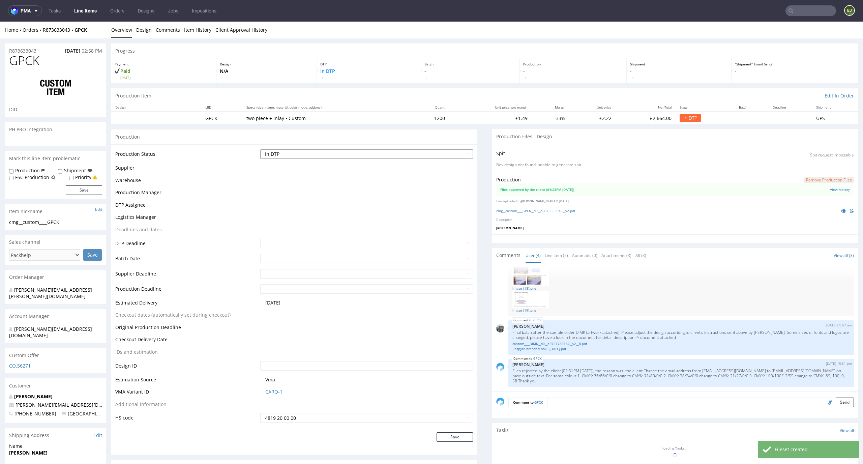
click at [463, 154] on select "Waiting for Artwork Waiting for Diecut Waiting for Mockup Waiting for DTP Waiti…" at bounding box center [366, 153] width 213 height 9
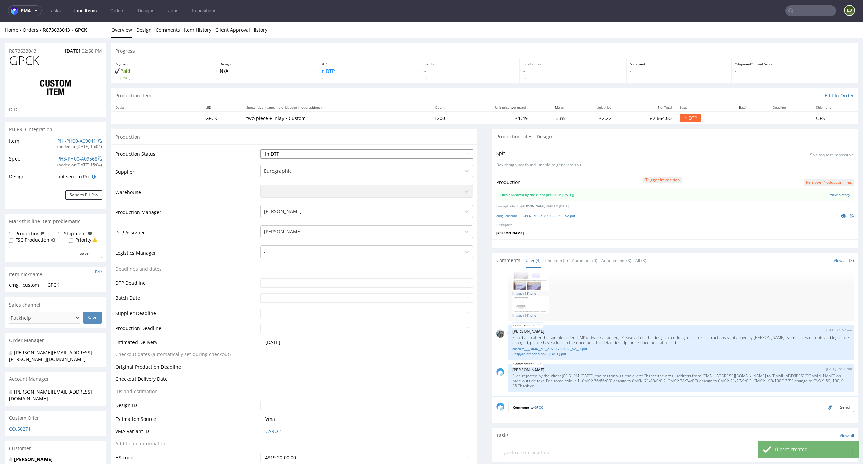
select select "dtp_production_ready"
click at [260, 149] on select "Waiting for Artwork Waiting for Diecut Waiting for Mockup Waiting for DTP Waiti…" at bounding box center [366, 153] width 213 height 9
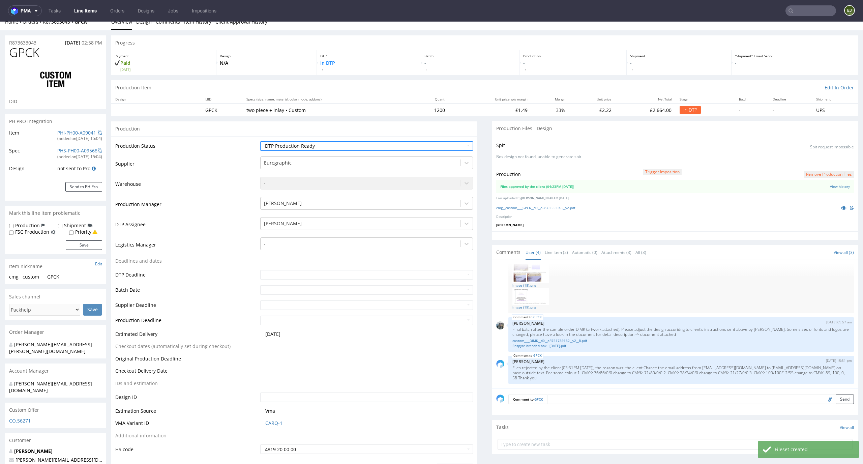
scroll to position [84, 0]
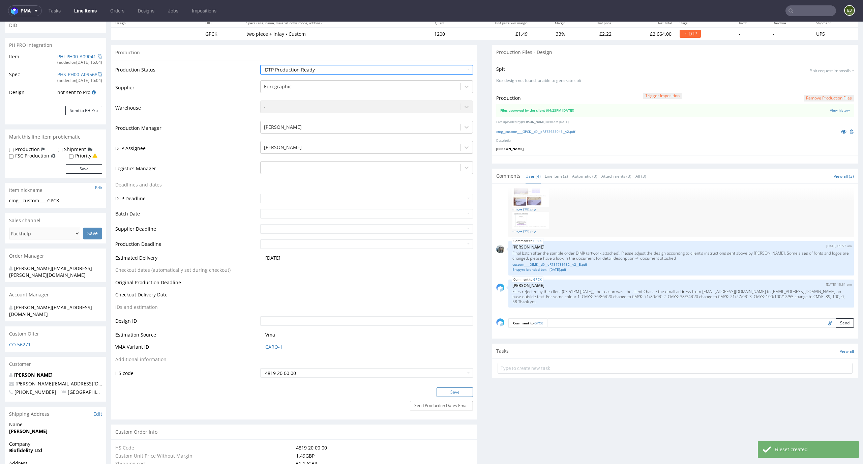
click at [452, 390] on button "Save" at bounding box center [455, 391] width 36 height 9
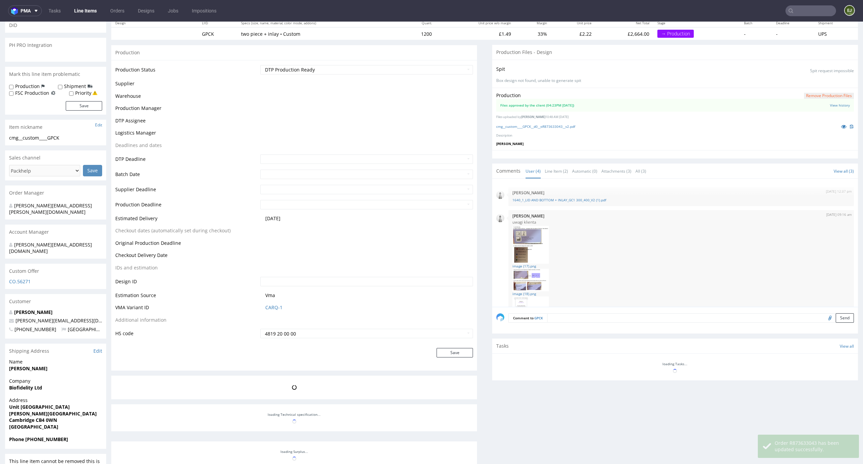
scroll to position [90, 0]
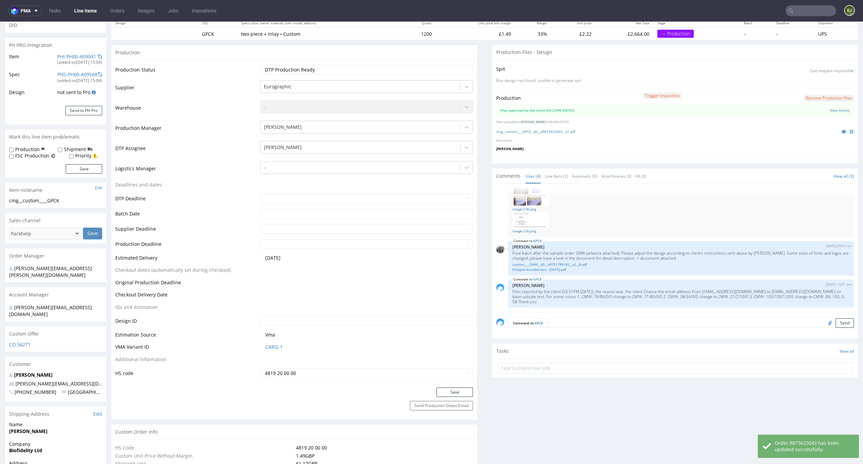
click at [573, 326] on textarea at bounding box center [700, 322] width 307 height 9
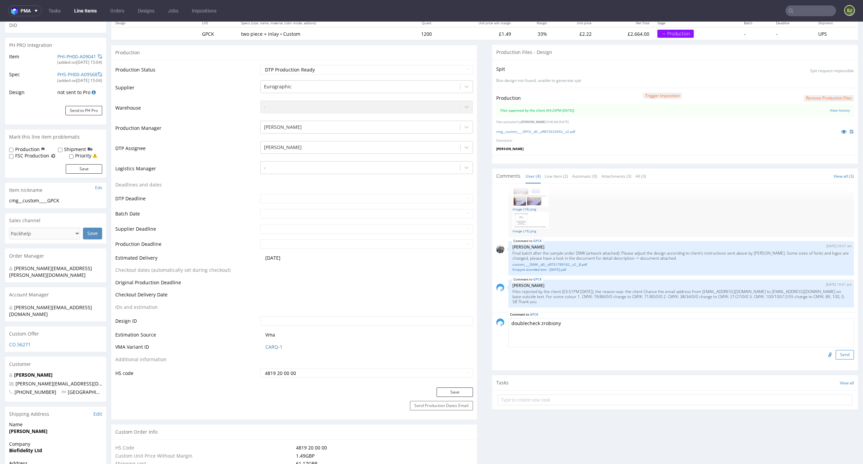
type textarea "doublecheck zrobiony"
click at [836, 358] on button "Send" at bounding box center [845, 354] width 18 height 9
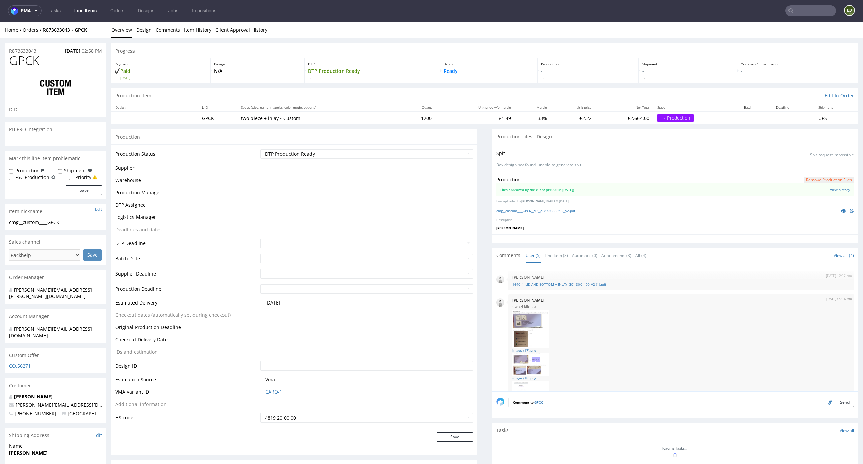
scroll to position [112, 0]
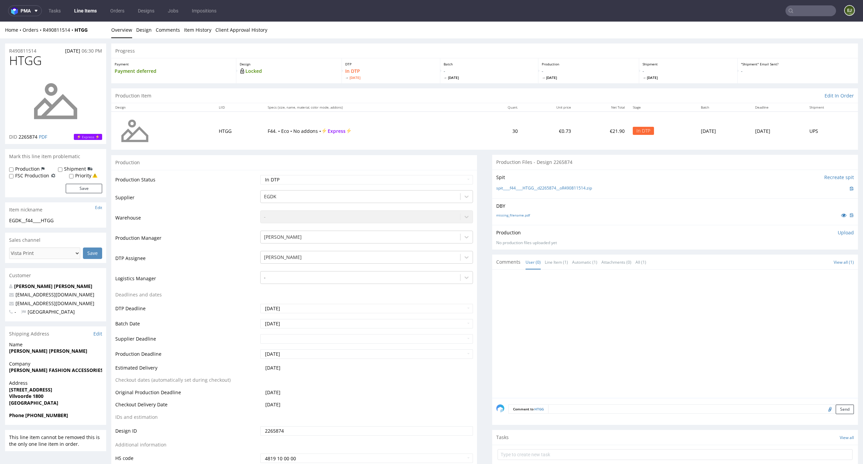
click at [517, 220] on div "DBY missing_filename.pdf" at bounding box center [675, 211] width 366 height 27
click at [517, 213] on link "missing_filename.pdf" at bounding box center [513, 215] width 34 height 5
click at [517, 189] on link "spit____f44____HTGG__d2265874__oR490811514.zip" at bounding box center [544, 188] width 96 height 6
drag, startPoint x: 48, startPoint y: 60, endPoint x: 0, endPoint y: 60, distance: 47.5
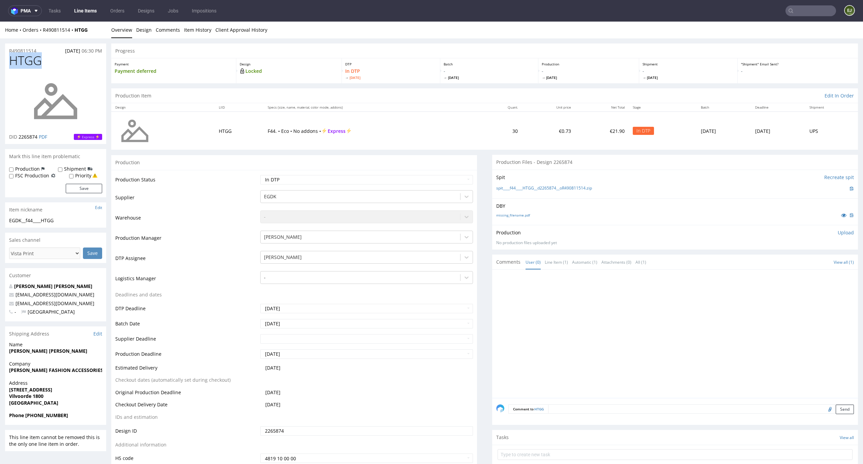
copy span "HTGG"
click at [838, 234] on p "Upload" at bounding box center [846, 232] width 16 height 7
click at [793, 263] on div "Add files" at bounding box center [806, 263] width 34 height 10
type input "C:\fakepath\EGDK__f44____HTGG__d2265874__oR490811514__latest__outside.pdf"
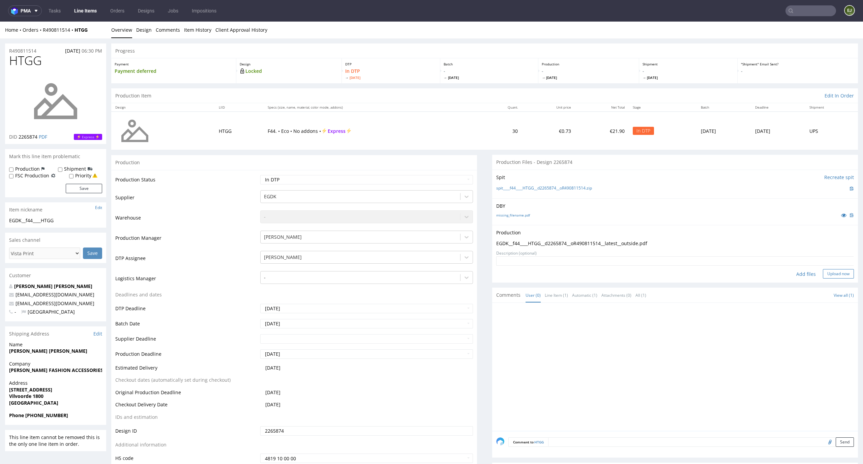
click at [825, 273] on button "Upload now" at bounding box center [838, 273] width 31 height 9
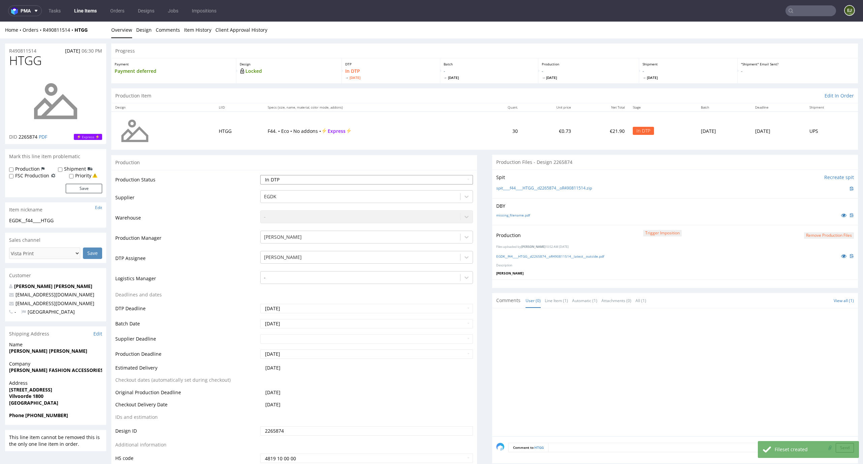
click at [458, 176] on select "Waiting for Artwork Waiting for Diecut Waiting for Mockup Waiting for DTP Waiti…" at bounding box center [366, 179] width 213 height 9
select select "dtp_production_ready"
click at [260, 175] on select "Waiting for Artwork Waiting for Diecut Waiting for Mockup Waiting for DTP Waiti…" at bounding box center [366, 179] width 213 height 9
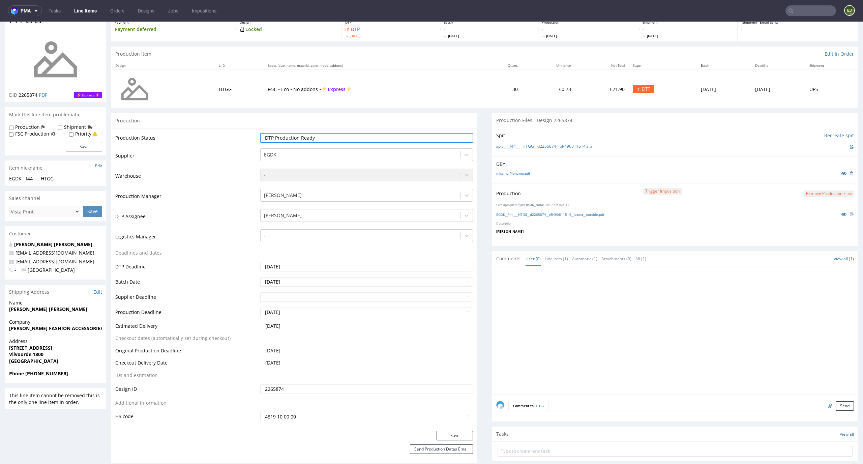
scroll to position [68, 0]
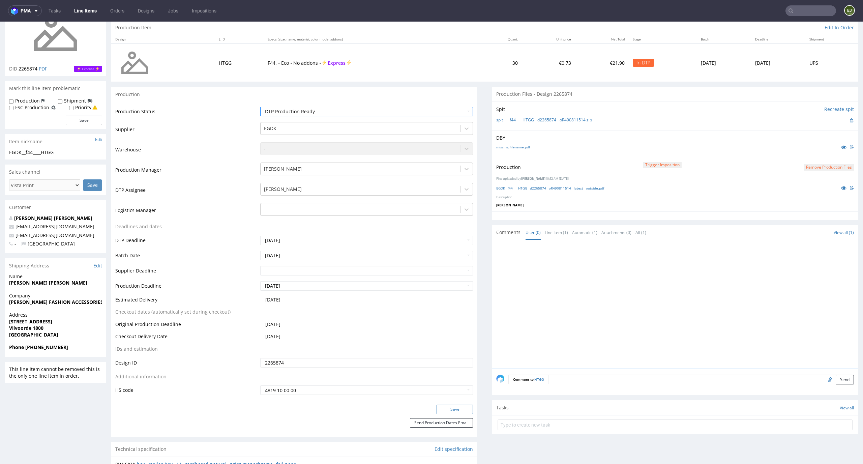
click at [452, 405] on button "Save" at bounding box center [455, 409] width 36 height 9
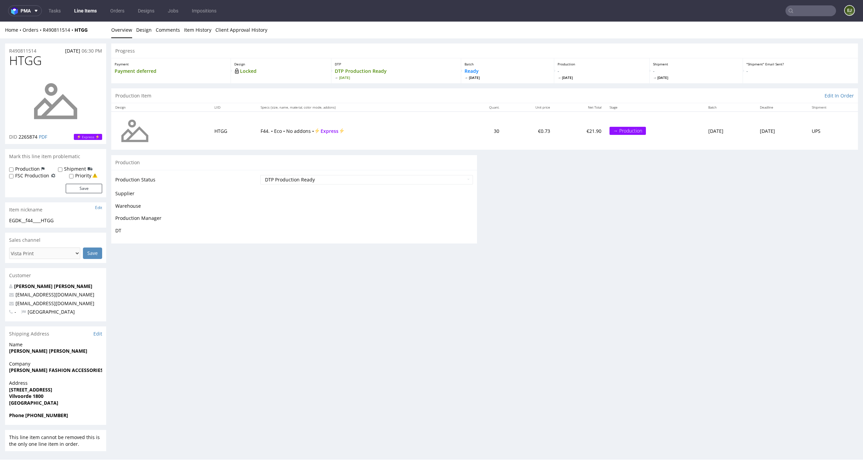
scroll to position [0, 0]
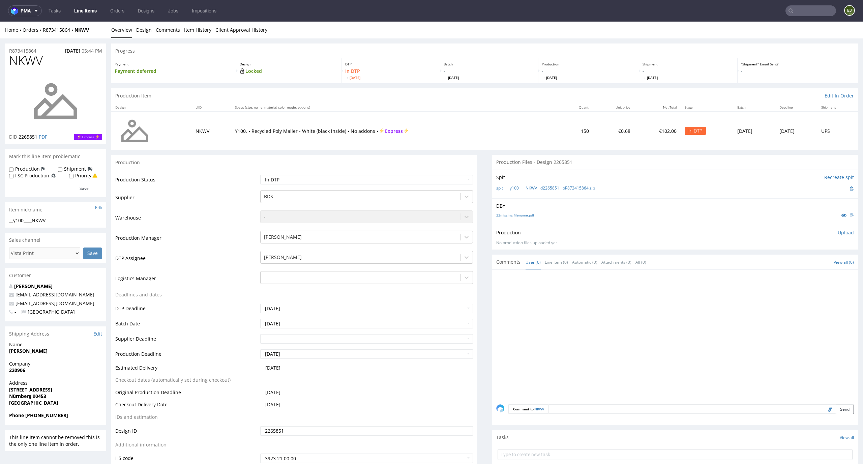
scroll to position [52, 0]
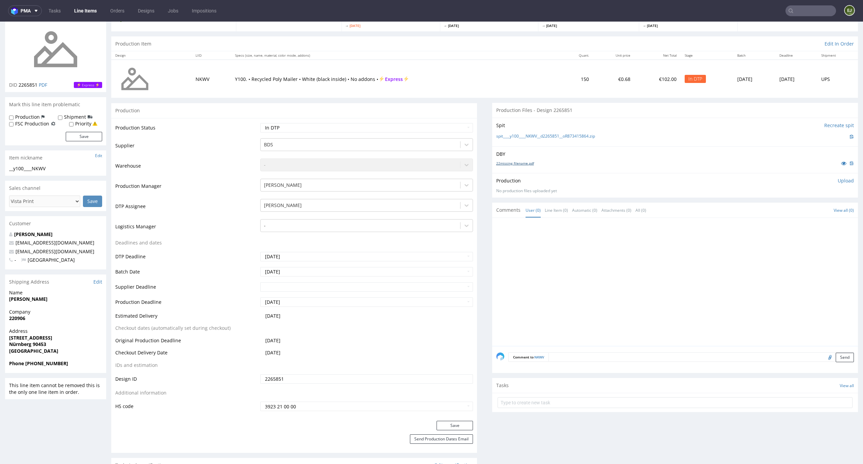
click at [516, 162] on link "22missing_filename.pdf" at bounding box center [515, 163] width 38 height 5
click at [518, 136] on link "spit____y100____NKWV__d2265851__oR873415864.zip" at bounding box center [545, 137] width 99 height 6
click at [399, 124] on select "Waiting for Artwork Waiting for Diecut Waiting for Mockup Waiting for DTP Waiti…" at bounding box center [366, 127] width 213 height 9
click at [838, 180] on p "Upload" at bounding box center [846, 180] width 16 height 7
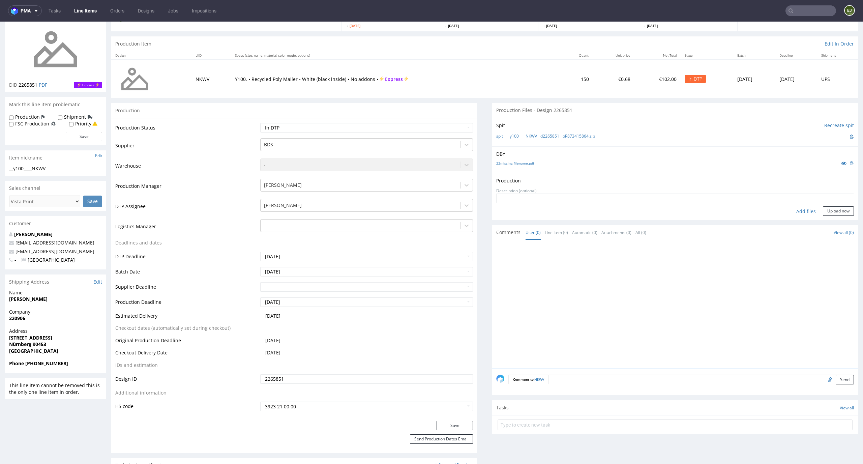
click at [798, 212] on div "Add files" at bounding box center [806, 211] width 34 height 10
type input "C:\fakepath\__y100____NKWV__d2265851__oR873415864__latest__outside.pdf"
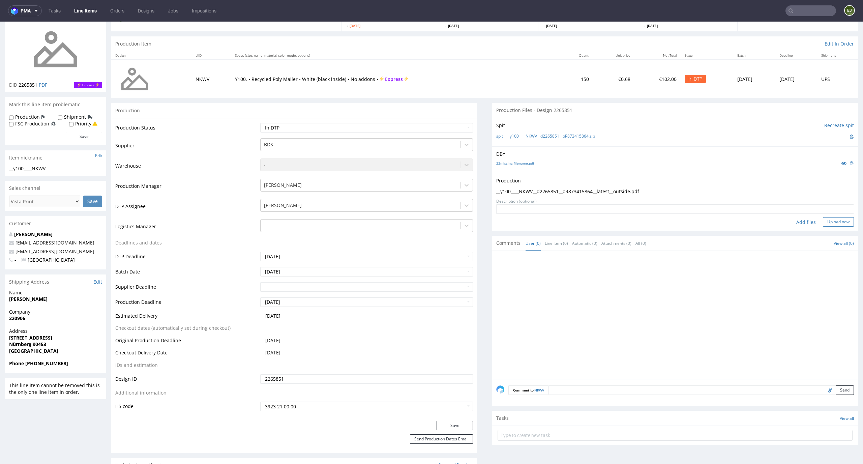
click at [831, 218] on button "Upload now" at bounding box center [838, 221] width 31 height 9
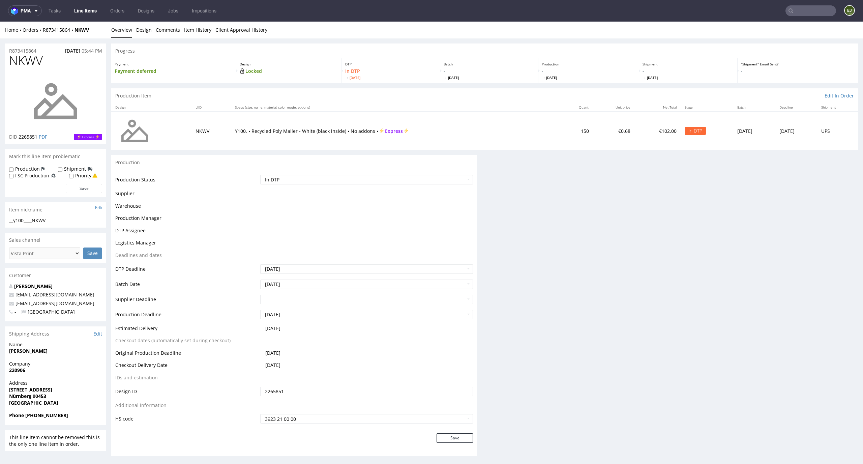
scroll to position [0, 0]
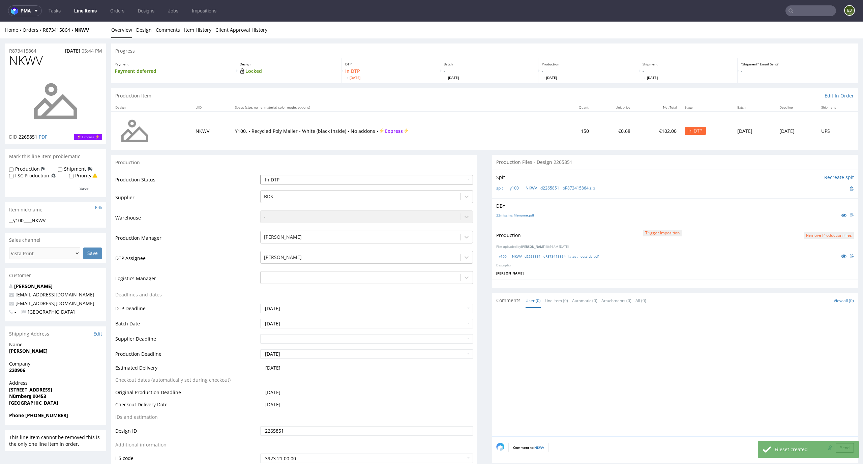
click at [458, 179] on select "Waiting for Artwork Waiting for Diecut Waiting for Mockup Waiting for DTP Waiti…" at bounding box center [366, 179] width 213 height 9
select select "dtp_production_ready"
click at [260, 175] on select "Waiting for Artwork Waiting for Diecut Waiting for Mockup Waiting for DTP Waiti…" at bounding box center [366, 179] width 213 height 9
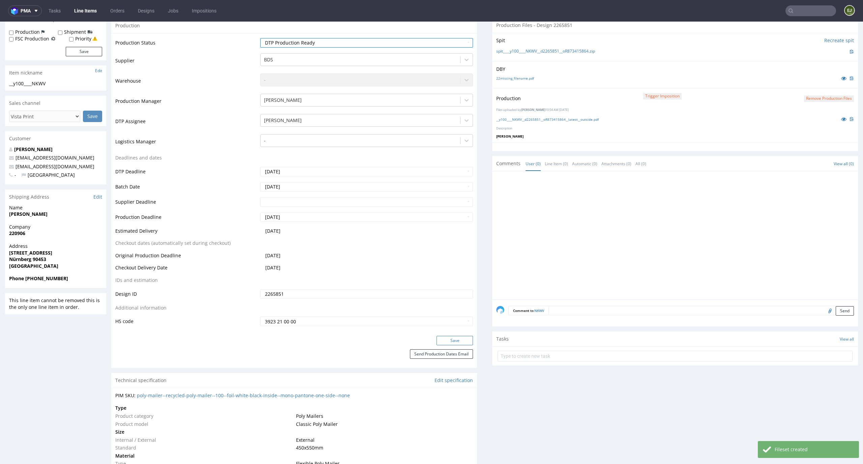
click at [462, 341] on button "Save" at bounding box center [455, 340] width 36 height 9
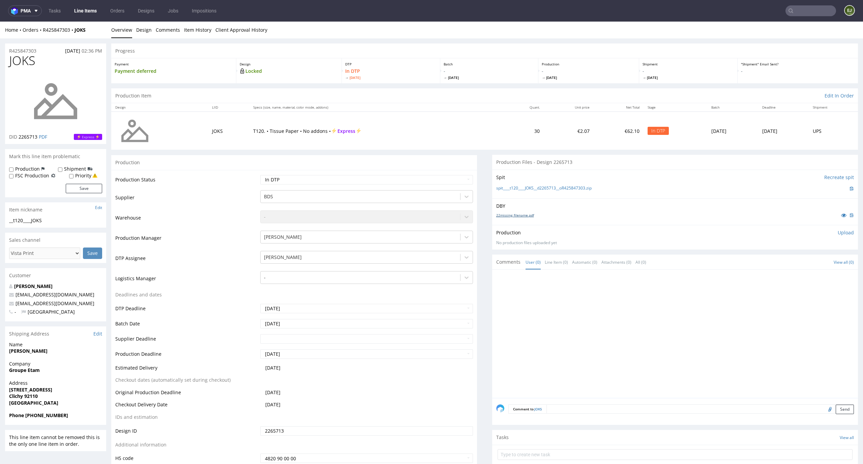
click at [521, 214] on link "22missing_filename.pdf" at bounding box center [515, 215] width 38 height 5
click at [521, 186] on link "spit____t120____JOKS__d2265713__oR425847303.zip" at bounding box center [543, 188] width 95 height 6
click at [432, 174] on td "Waiting for Artwork Waiting for Diecut Waiting for Mockup Waiting for DTP Waiti…" at bounding box center [366, 181] width 215 height 15
click at [432, 177] on select "Waiting for Artwork Waiting for Diecut Waiting for Mockup Waiting for DTP Waiti…" at bounding box center [366, 179] width 213 height 9
select select "dtp_issue"
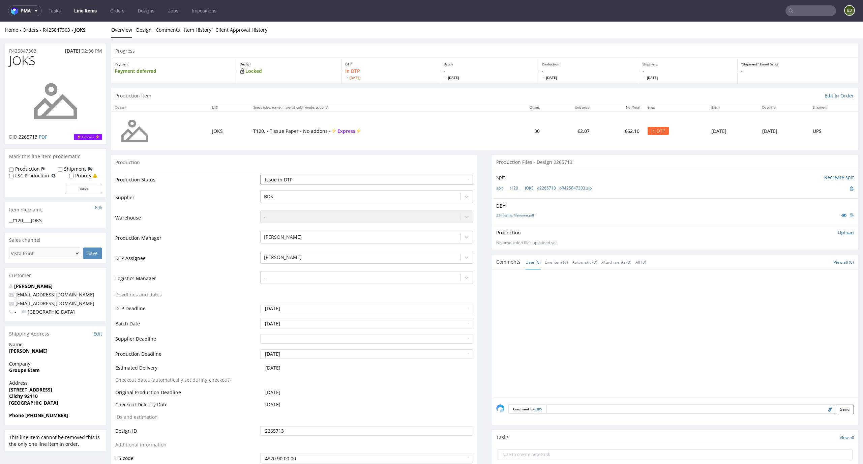
click at [260, 175] on select "Waiting for Artwork Waiting for Diecut Waiting for Mockup Waiting for DTP Waiti…" at bounding box center [366, 179] width 213 height 9
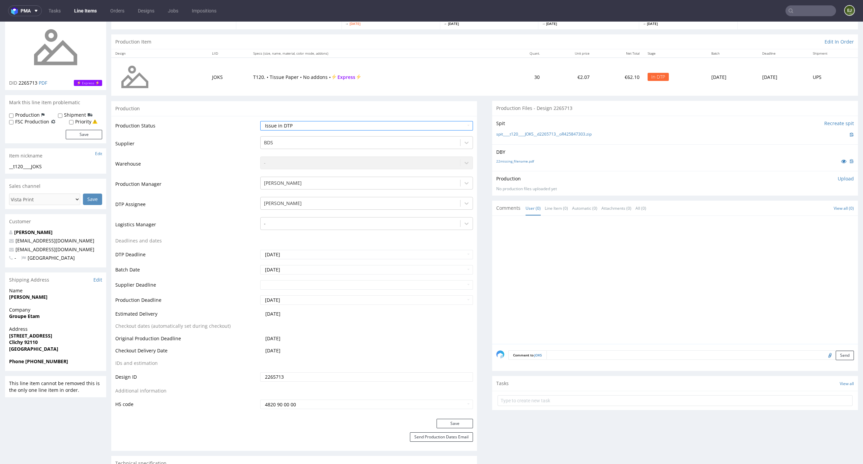
scroll to position [95, 0]
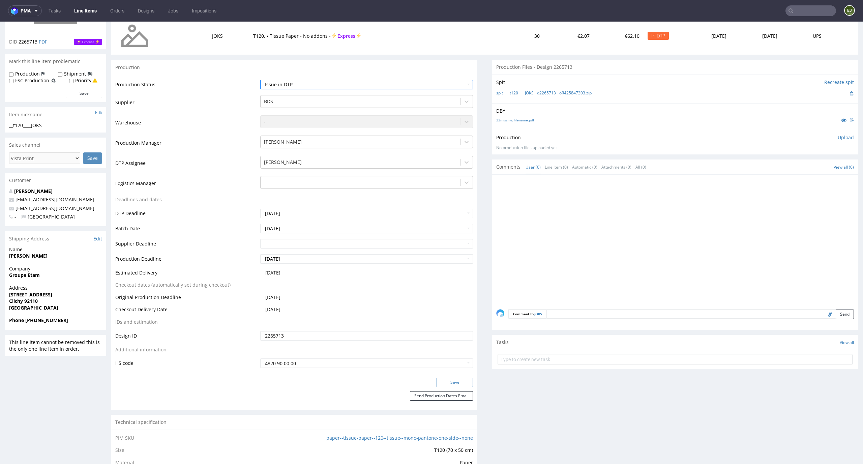
click at [463, 384] on button "Save" at bounding box center [455, 382] width 36 height 9
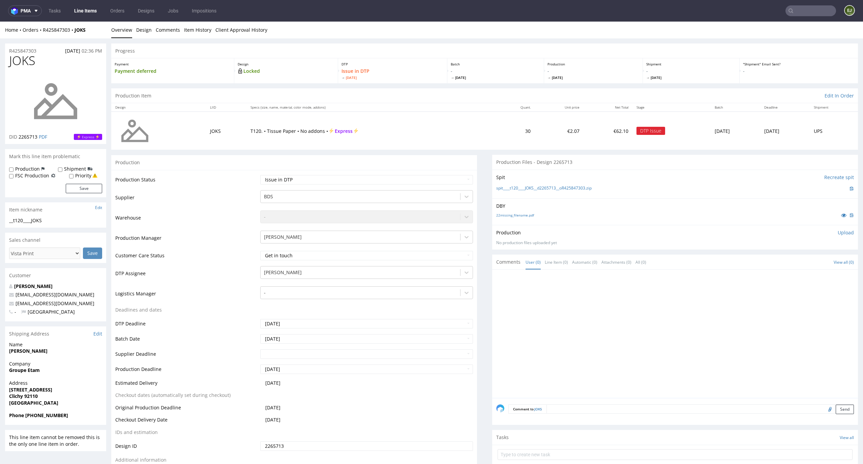
scroll to position [129, 0]
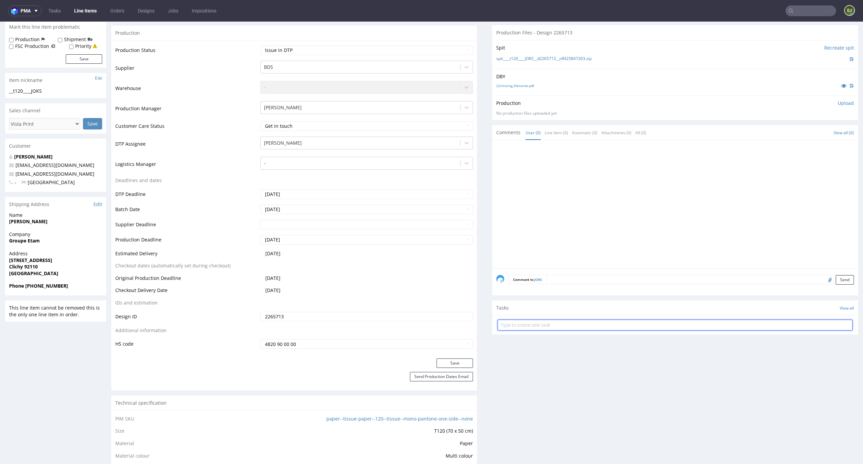
click at [565, 320] on input "text" at bounding box center [675, 325] width 355 height 11
type input "i"
type input "vista print order to cancel"
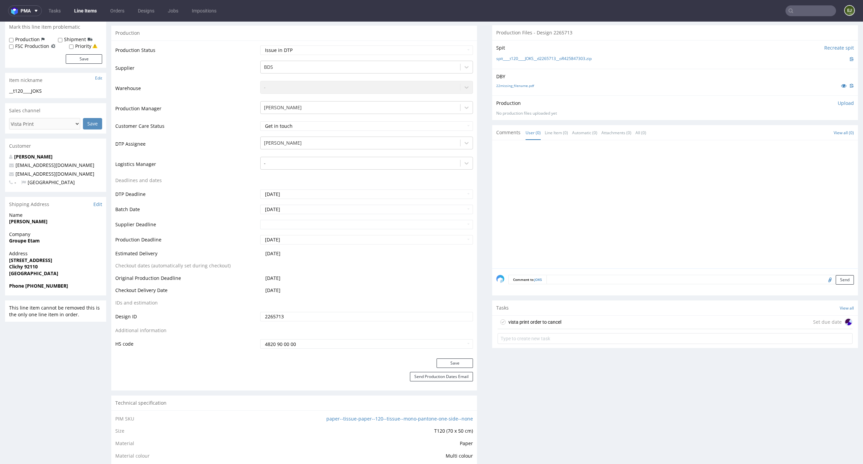
click at [562, 320] on div "vista print order to cancel Set due date" at bounding box center [675, 322] width 355 height 13
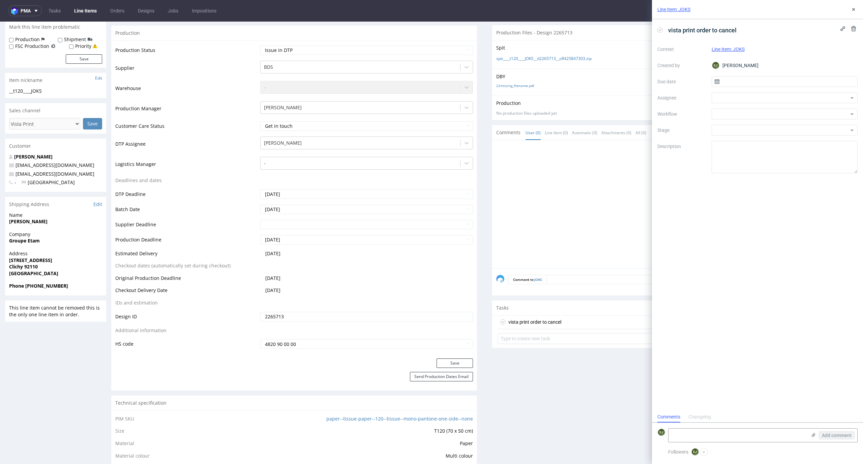
scroll to position [5, 0]
click at [792, 83] on input "text" at bounding box center [785, 81] width 146 height 11
click at [796, 159] on span "25" at bounding box center [795, 161] width 5 height 7
type input "25/09/2025"
click at [796, 114] on div at bounding box center [785, 114] width 146 height 11
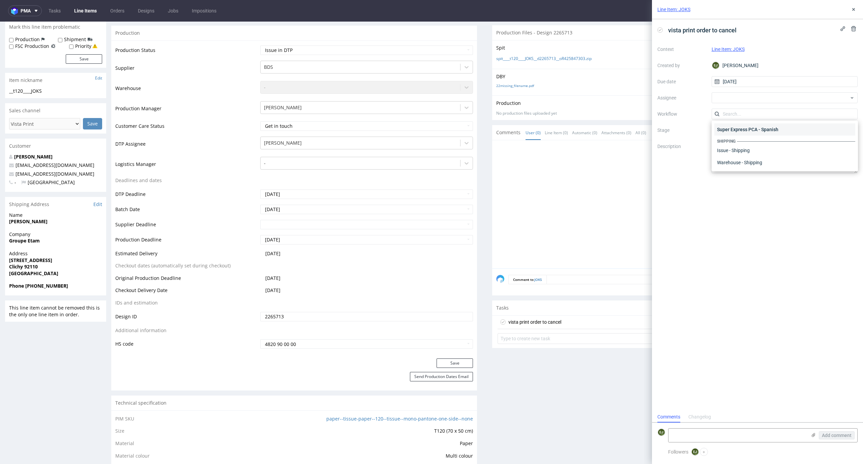
scroll to position [0, 0]
click at [799, 146] on div "DTP - Issue" at bounding box center [784, 150] width 141 height 12
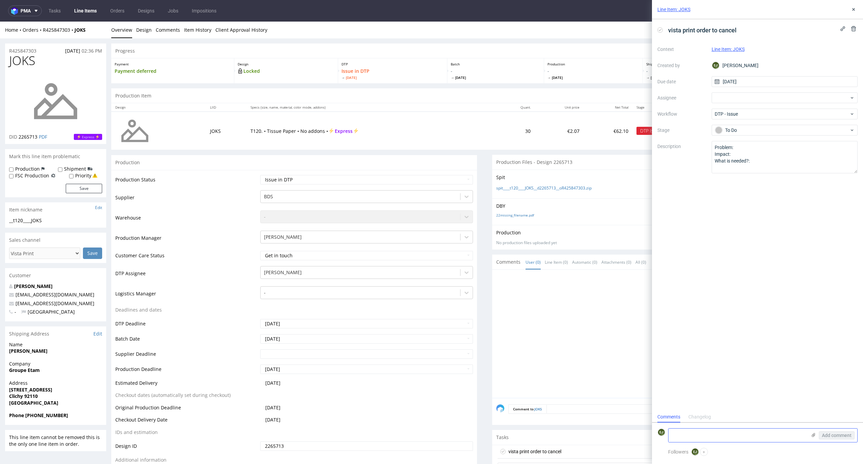
click at [702, 437] on textarea at bounding box center [738, 434] width 138 height 13
paste textarea "Too much paint coverage (impossible to print)"
type textarea "Too much paint coverage (impossible to print)"
click at [839, 435] on span "Add comment" at bounding box center [837, 435] width 30 height 5
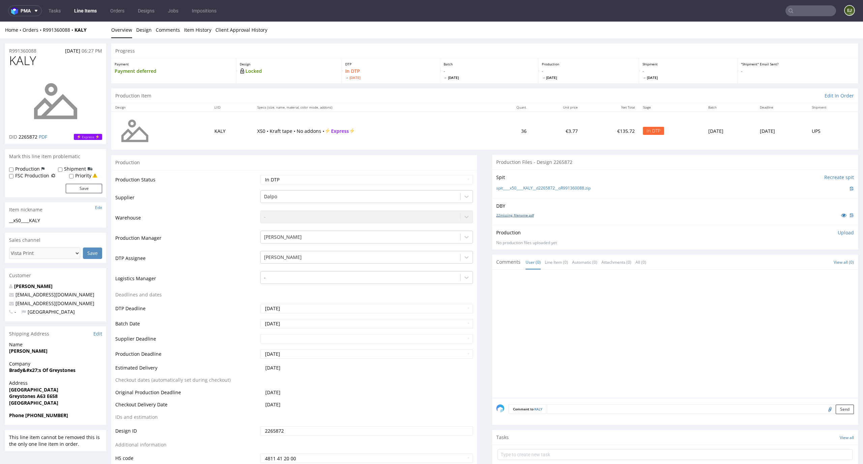
click at [523, 217] on link "22missing_filename.pdf" at bounding box center [515, 215] width 38 height 5
click at [527, 185] on link "spit____x50____KALY__d2265872__oR991360088.zip" at bounding box center [543, 188] width 94 height 6
click at [838, 230] on p "Upload" at bounding box center [846, 232] width 16 height 7
click at [795, 263] on div "Add files" at bounding box center [806, 263] width 34 height 10
type input "C:\fakepath\__x50____KALY__d2265872__oR991360088__latest__outside.pdf"
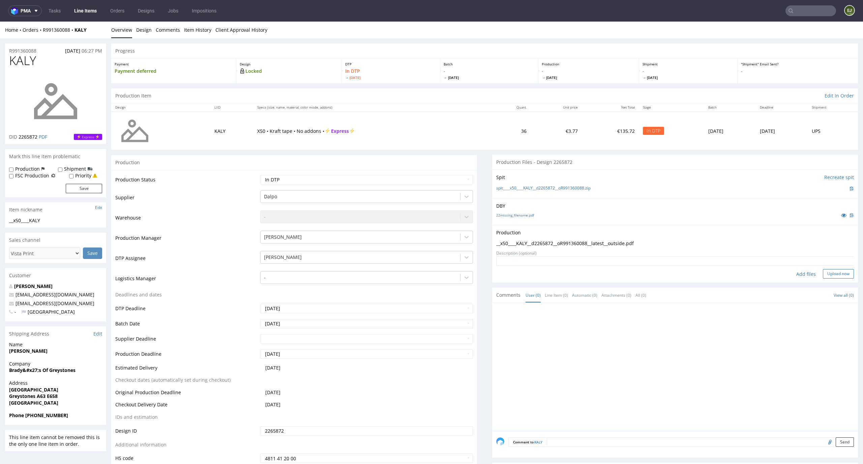
click at [828, 272] on button "Upload now" at bounding box center [838, 273] width 31 height 9
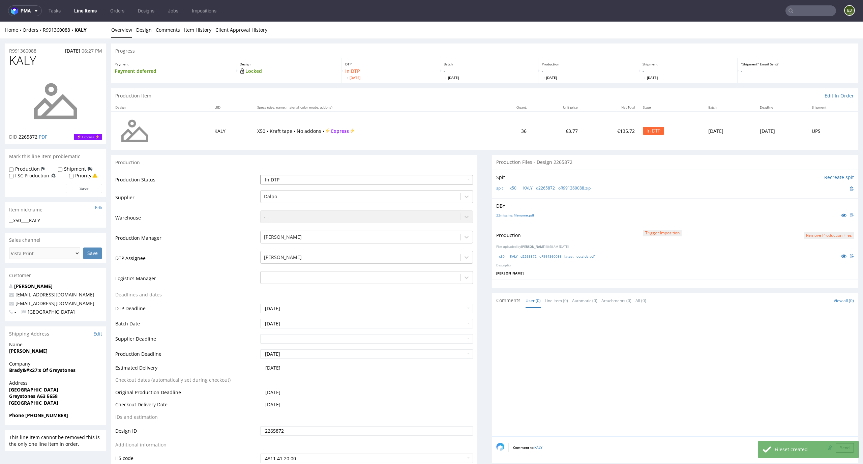
click at [457, 180] on select "Waiting for Artwork Waiting for Diecut Waiting for Mockup Waiting for DTP Waiti…" at bounding box center [366, 179] width 213 height 9
select select "dtp_production_ready"
click at [260, 175] on select "Waiting for Artwork Waiting for Diecut Waiting for Mockup Waiting for DTP Waiti…" at bounding box center [366, 179] width 213 height 9
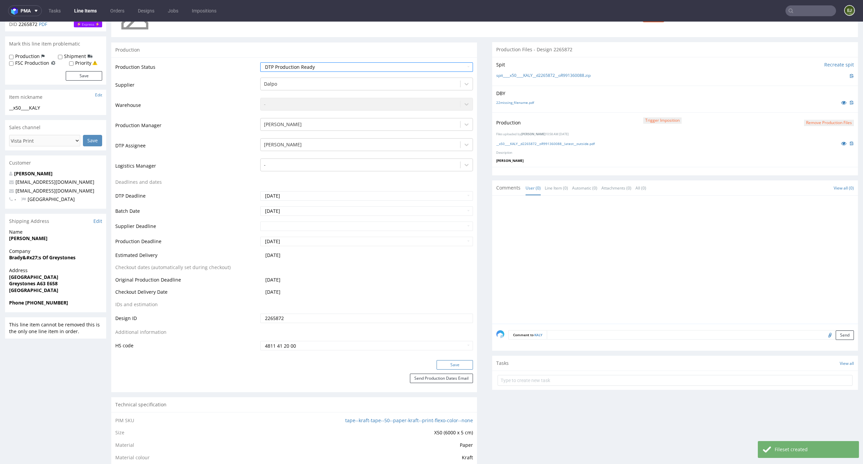
click at [453, 362] on button "Save" at bounding box center [455, 364] width 36 height 9
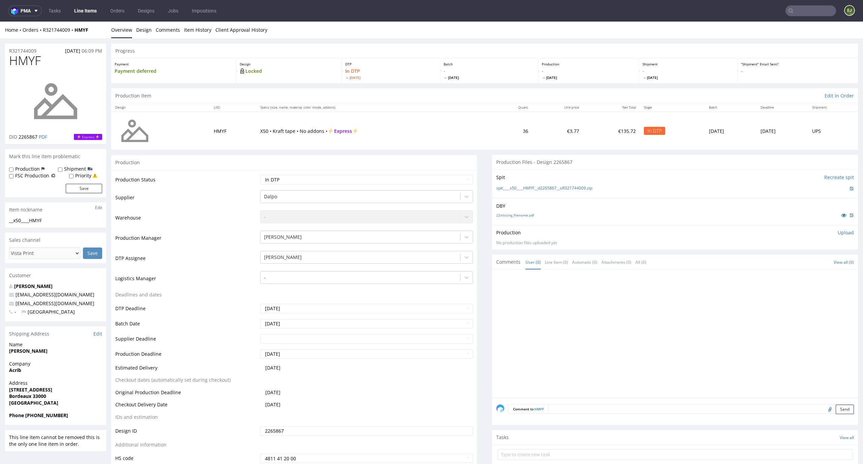
scroll to position [56, 0]
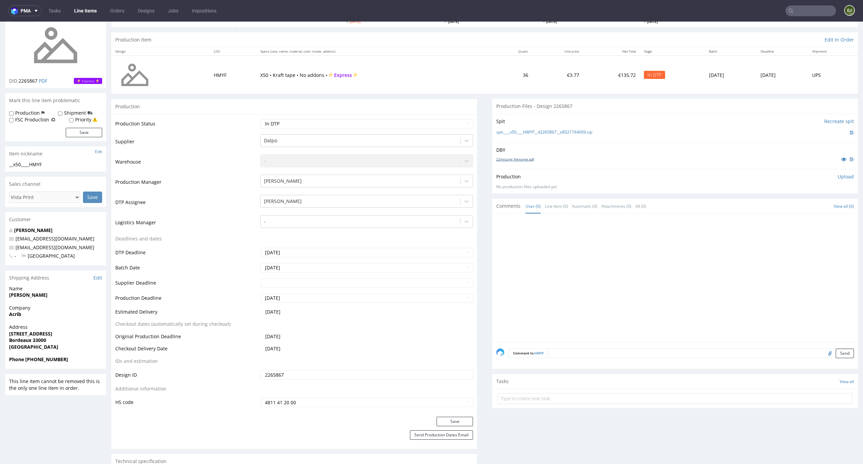
click at [505, 158] on link "22missing_filename.pdf" at bounding box center [515, 159] width 38 height 5
click at [505, 133] on link "spit____x50____HMYF__d2265867__oR321744009.zip" at bounding box center [544, 132] width 96 height 6
click at [838, 177] on p "Upload" at bounding box center [846, 176] width 16 height 7
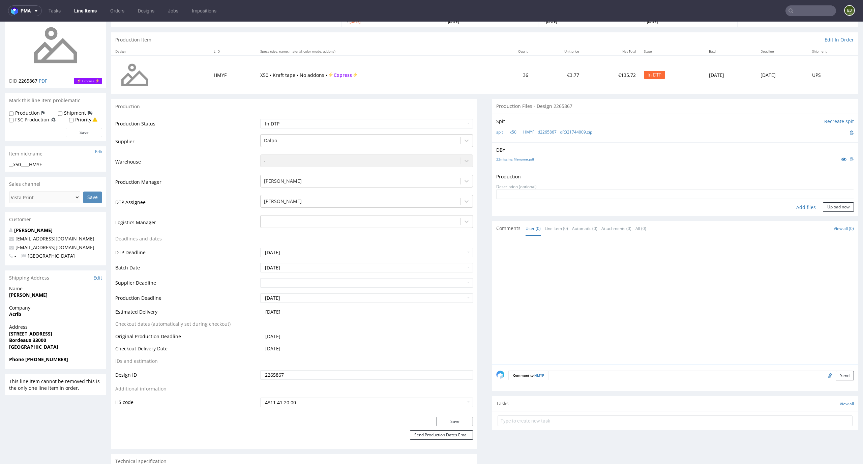
click at [800, 204] on div "Add files" at bounding box center [806, 207] width 34 height 10
type input "C:\fakepath\__x50____HMYF__d2265867__oR321744009__latest__outside.pdf"
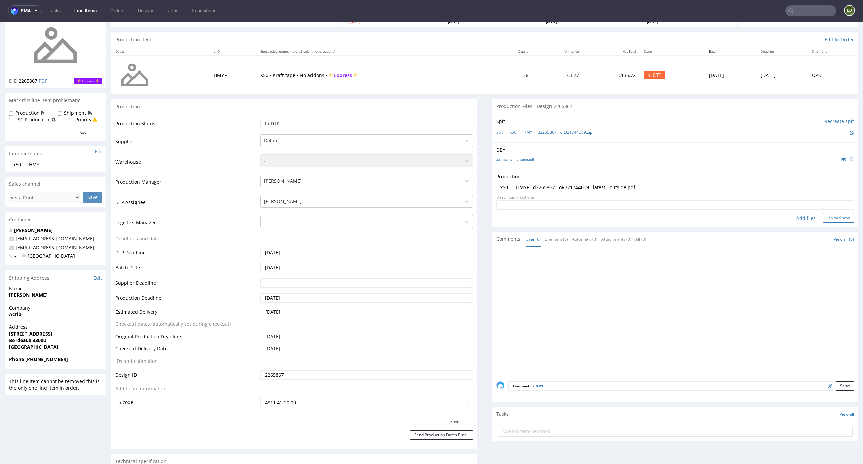
click at [829, 216] on button "Upload now" at bounding box center [838, 217] width 31 height 9
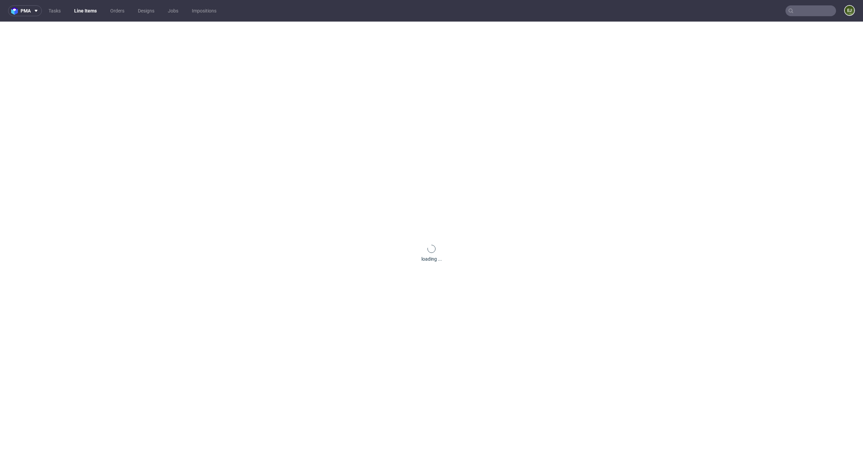
scroll to position [0, 0]
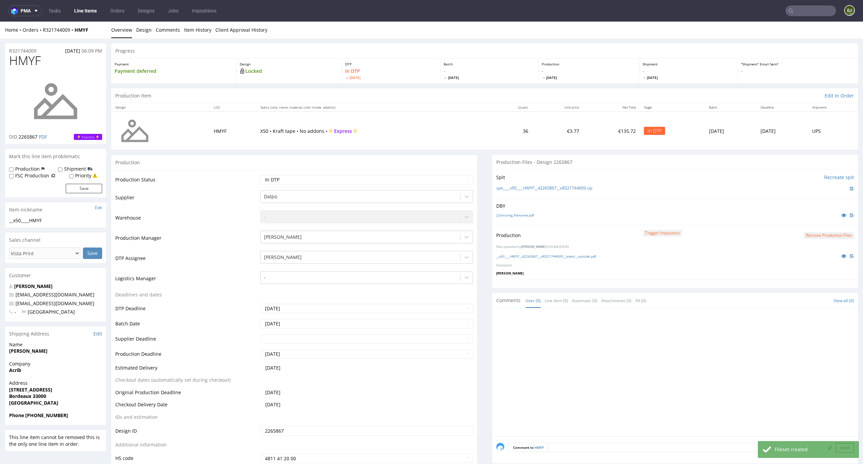
click at [456, 174] on td "Waiting for Artwork Waiting for Diecut Waiting for Mockup Waiting for DTP Waiti…" at bounding box center [366, 181] width 215 height 15
click at [451, 180] on select "Waiting for Artwork Waiting for Diecut Waiting for Mockup Waiting for DTP Waiti…" at bounding box center [366, 179] width 213 height 9
select select "dtp_production_ready"
click at [260, 175] on select "Waiting for Artwork Waiting for Diecut Waiting for Mockup Waiting for DTP Waiti…" at bounding box center [366, 179] width 213 height 9
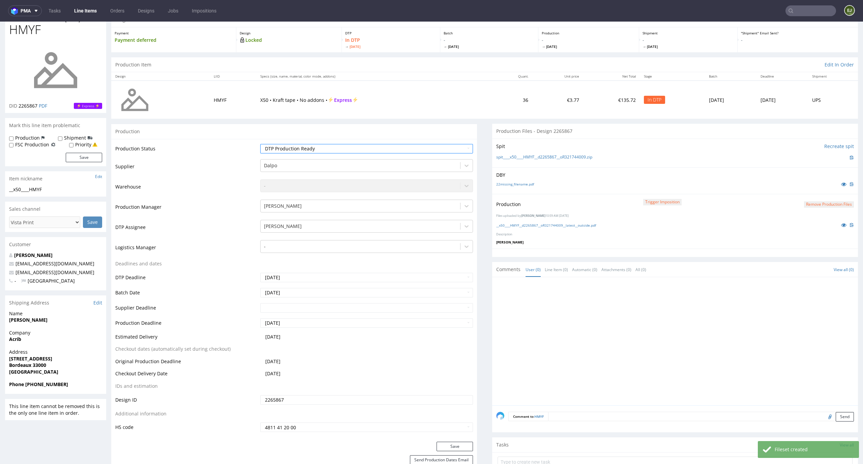
scroll to position [101, 0]
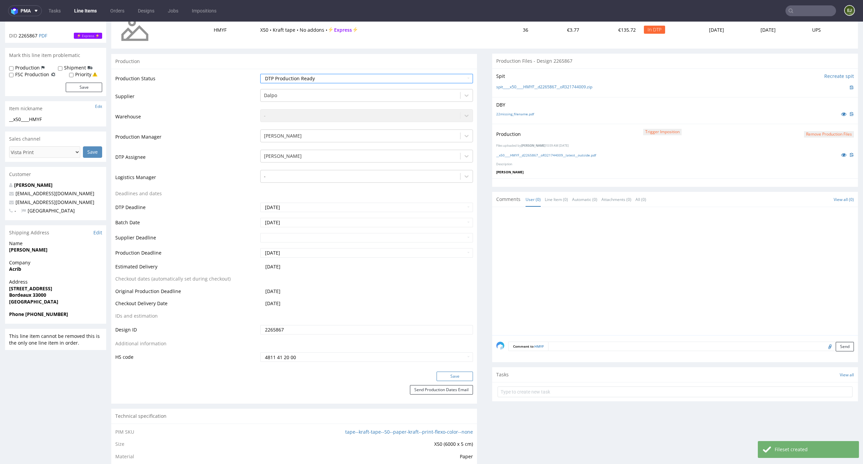
click at [461, 377] on button "Save" at bounding box center [455, 376] width 36 height 9
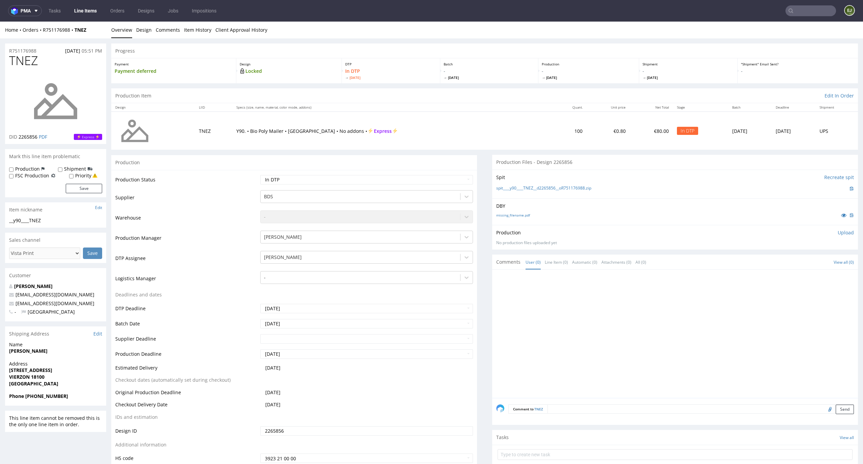
scroll to position [84, 0]
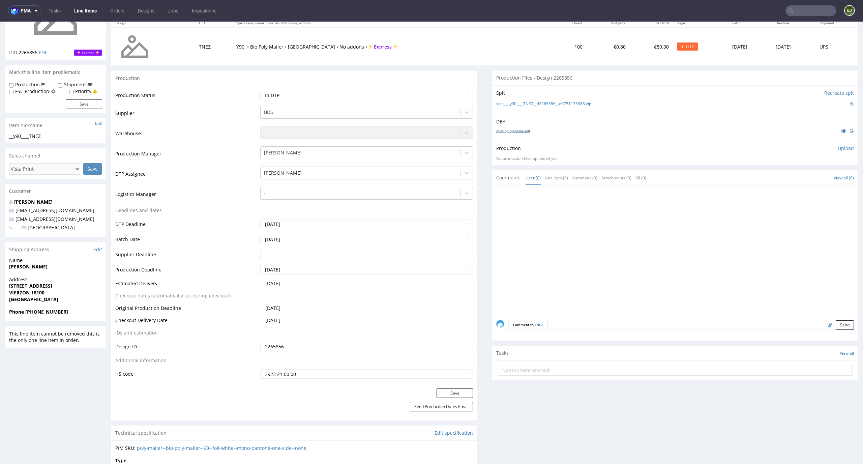
click at [513, 130] on link "missing_filename.pdf" at bounding box center [513, 130] width 34 height 5
click at [513, 104] on link "spit____y90____TNEZ__d2265856__oR751176988.zip" at bounding box center [543, 104] width 95 height 6
click at [838, 148] on p "Upload" at bounding box center [846, 148] width 16 height 7
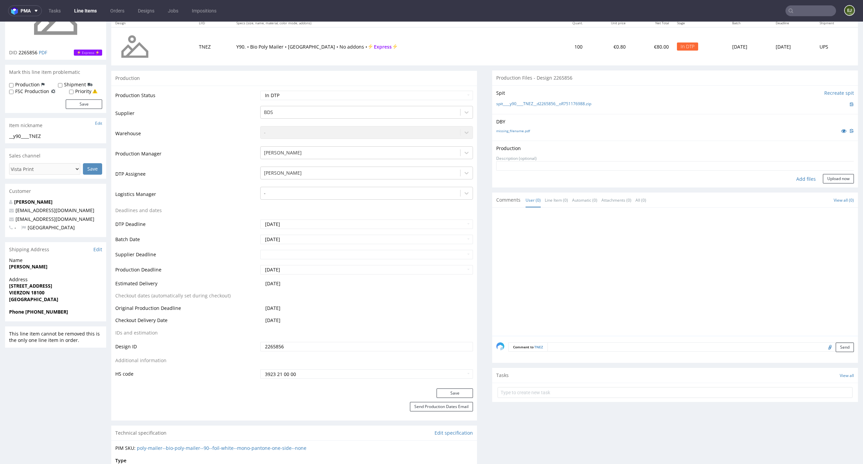
click at [791, 176] on div "Add files" at bounding box center [806, 179] width 34 height 10
type input "C:\fakepath\__y90____TNEZ__d2265856__oR751176988__latest__outside.pdf"
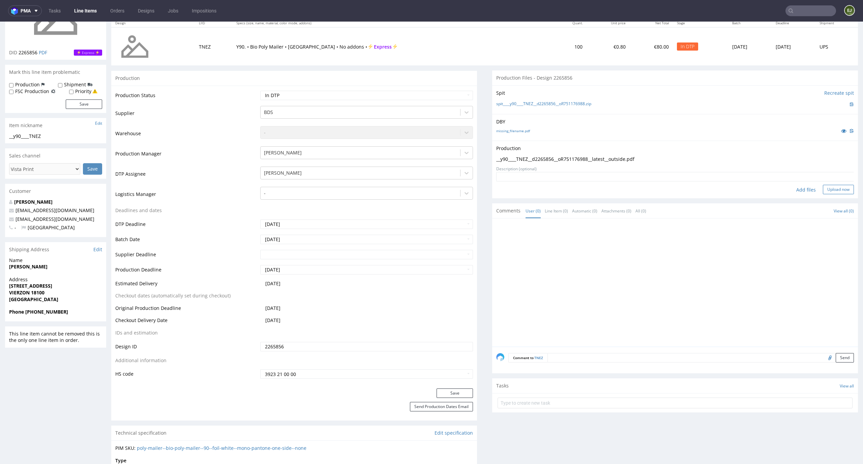
click at [824, 191] on button "Upload now" at bounding box center [838, 189] width 31 height 9
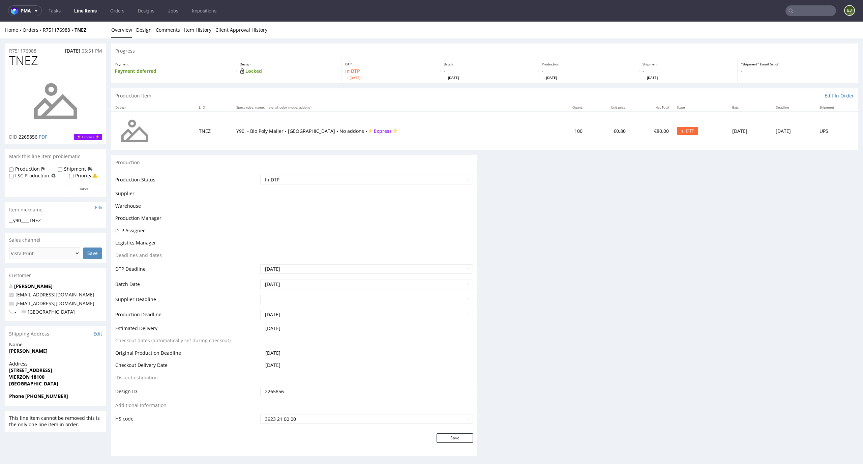
scroll to position [0, 0]
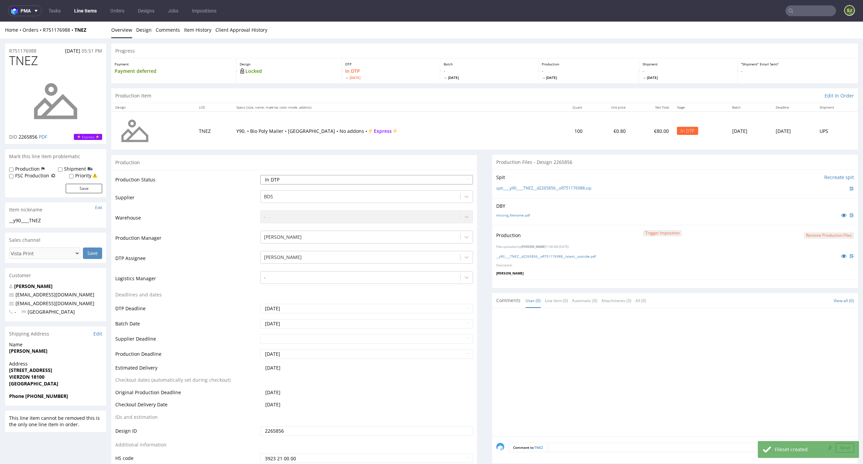
click at [451, 182] on select "Waiting for Artwork Waiting for Diecut Waiting for Mockup Waiting for DTP Waiti…" at bounding box center [366, 179] width 213 height 9
select select "dtp_production_ready"
click at [260, 175] on select "Waiting for Artwork Waiting for Diecut Waiting for Mockup Waiting for DTP Waiti…" at bounding box center [366, 179] width 213 height 9
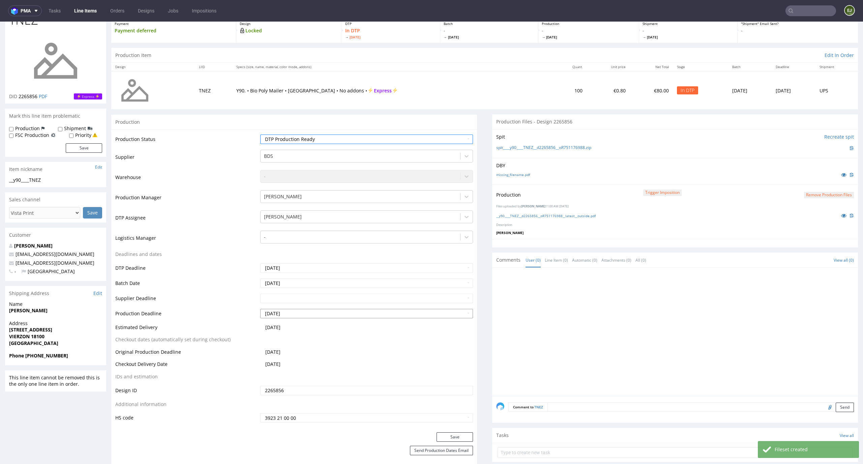
scroll to position [112, 0]
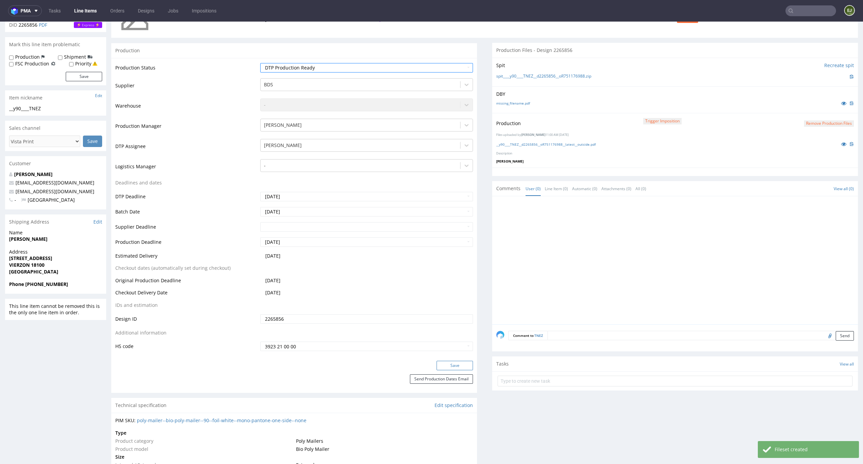
click at [456, 368] on button "Save" at bounding box center [455, 365] width 36 height 9
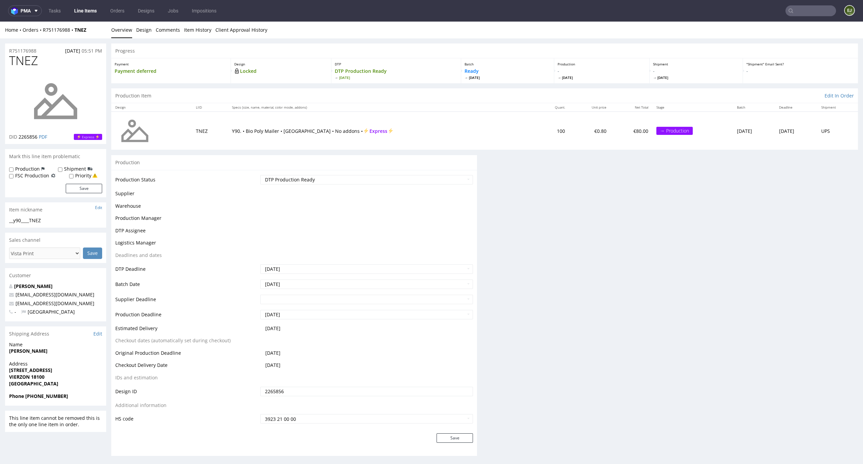
scroll to position [0, 0]
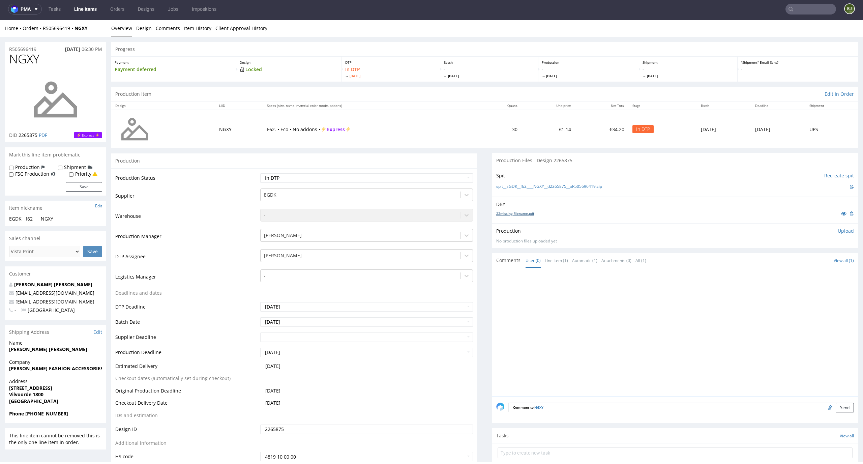
click at [517, 211] on link "22missing_filename.pdf" at bounding box center [515, 213] width 38 height 5
click at [517, 188] on link "spit__EGDK__f62____NGXY__d2265875__oR505696419.zip" at bounding box center [549, 187] width 106 height 6
drag, startPoint x: 43, startPoint y: 56, endPoint x: -1, endPoint y: 56, distance: 43.8
copy span "NGXY"
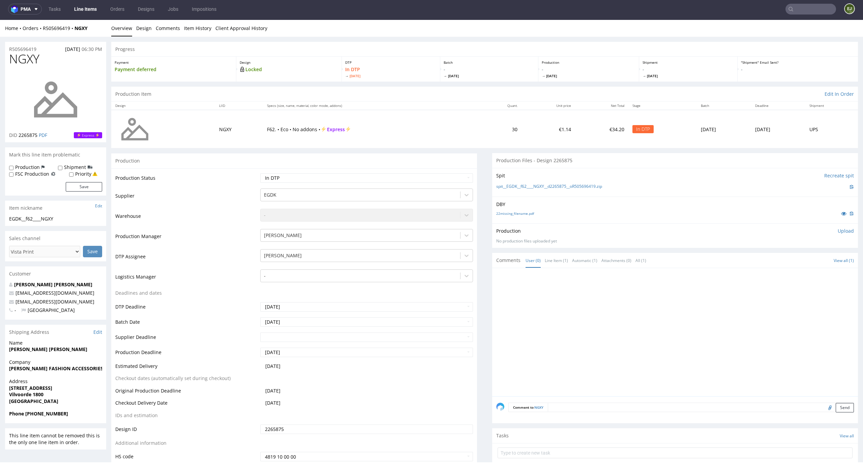
click at [838, 231] on p "Upload" at bounding box center [846, 231] width 16 height 7
click at [799, 262] on div "Add files" at bounding box center [806, 262] width 34 height 10
type input "C:\fakepath\EGDK__f62____NGXY__d2265875__oR505696419__latest__outside.pdf"
click at [836, 272] on button "Upload now" at bounding box center [838, 271] width 31 height 9
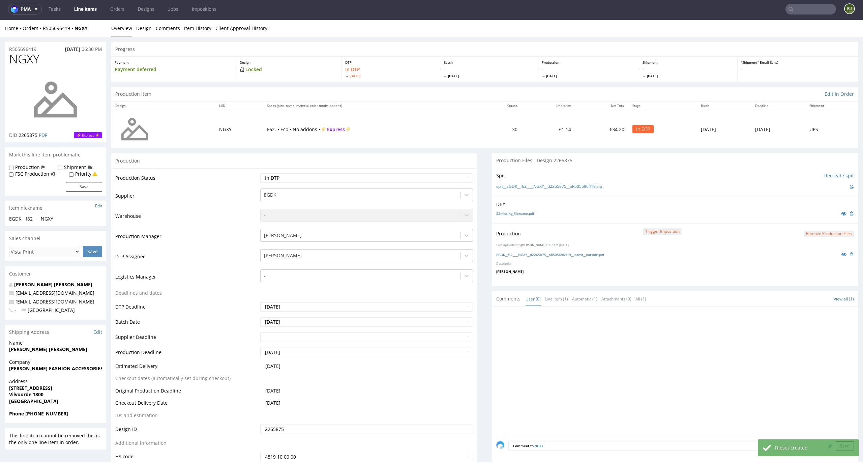
click at [433, 172] on div "Production Status Waiting for Artwork Waiting for Diecut Waiting for Mockup Wai…" at bounding box center [294, 319] width 366 height 303
click at [433, 181] on select "Waiting for Artwork Waiting for Diecut Waiting for Mockup Waiting for DTP Waiti…" at bounding box center [366, 177] width 213 height 9
select select "dtp_production_ready"
click at [260, 173] on select "Waiting for Artwork Waiting for Diecut Waiting for Mockup Waiting for DTP Waiti…" at bounding box center [366, 177] width 213 height 9
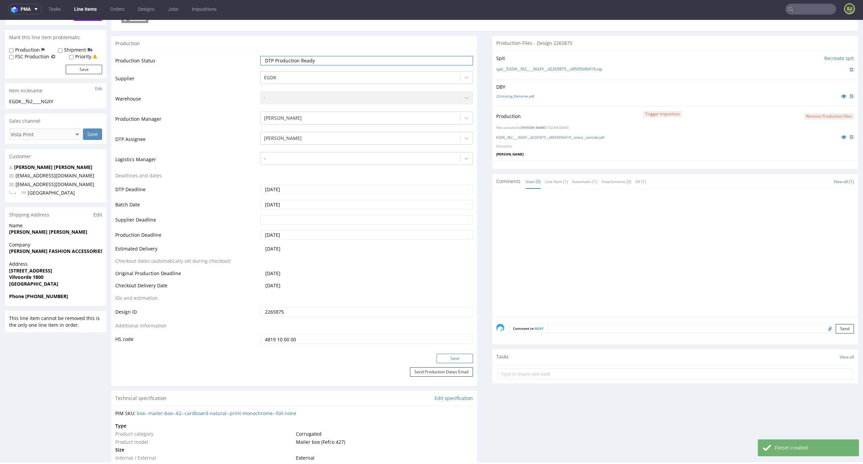
click at [447, 357] on button "Save" at bounding box center [455, 358] width 36 height 9
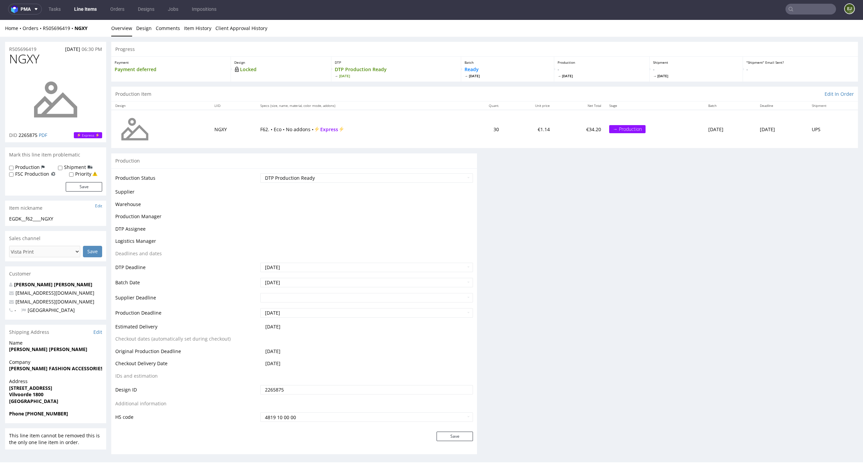
scroll to position [0, 0]
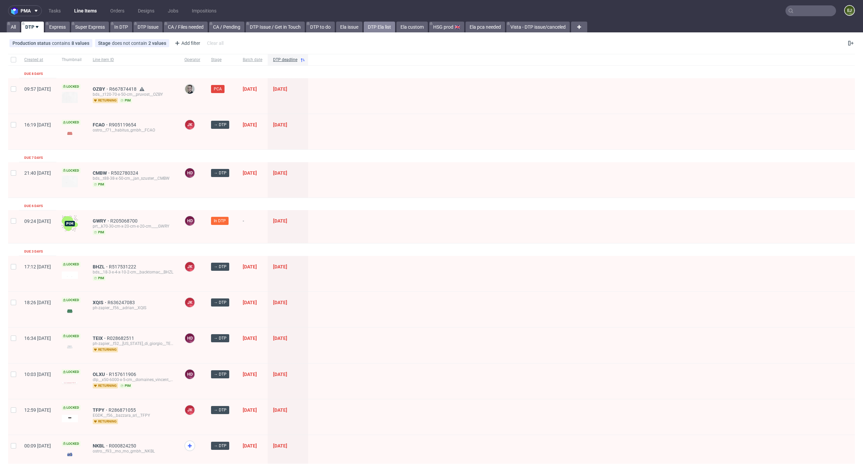
click at [377, 28] on link "DTP Ela list" at bounding box center [379, 27] width 31 height 11
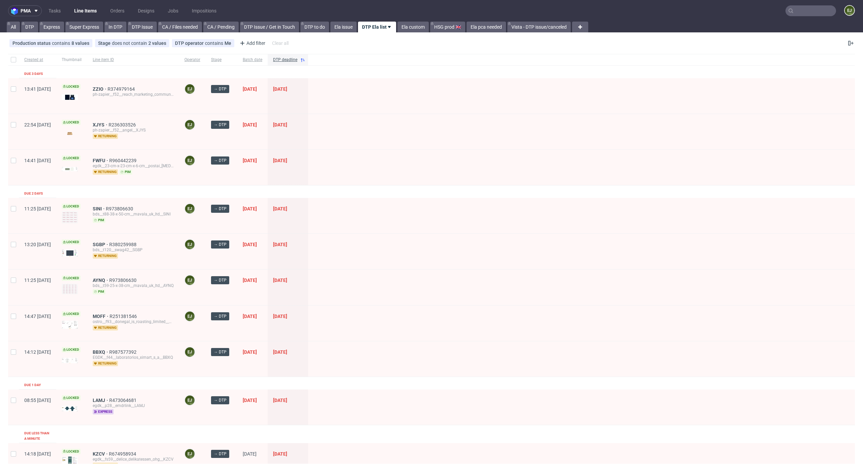
scroll to position [238, 0]
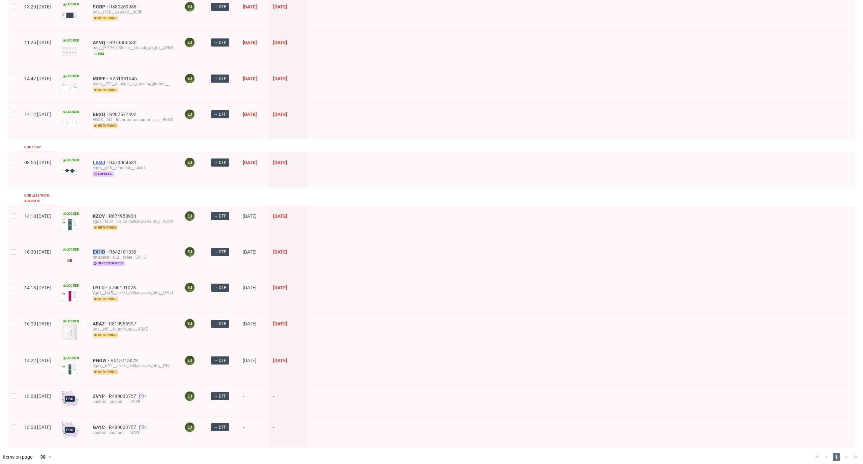
click at [109, 162] on span "LAMJ" at bounding box center [101, 162] width 17 height 5
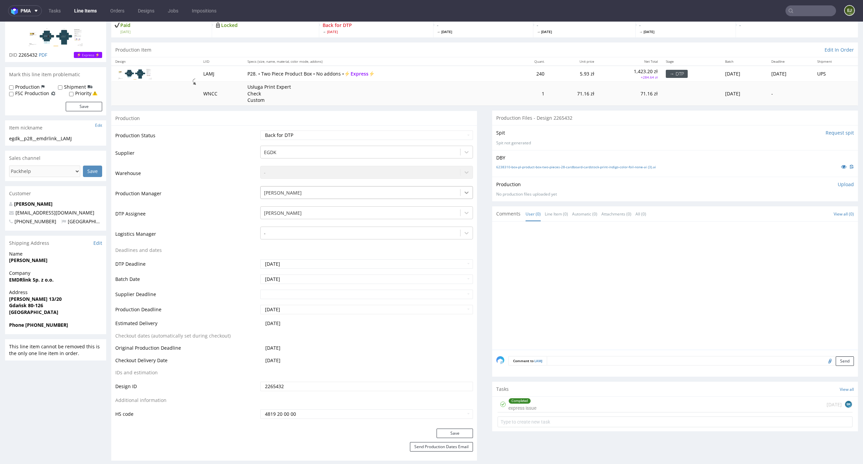
scroll to position [72, 0]
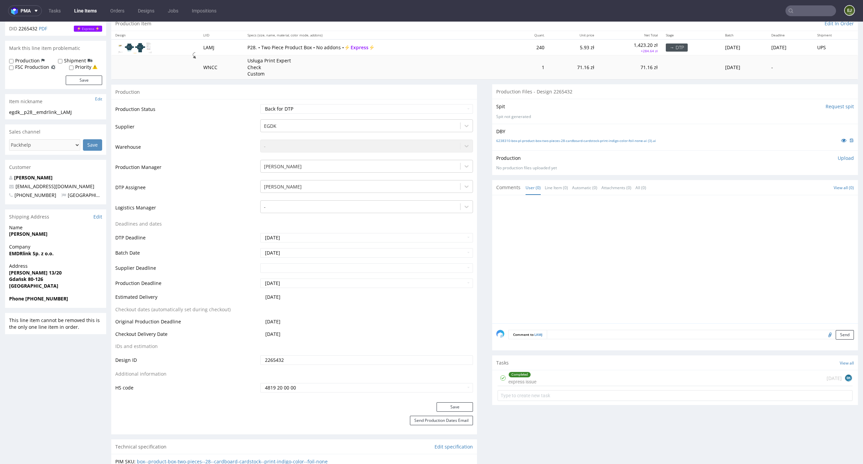
click at [534, 377] on div "Completed express issue 1 day ago BK" at bounding box center [675, 378] width 355 height 16
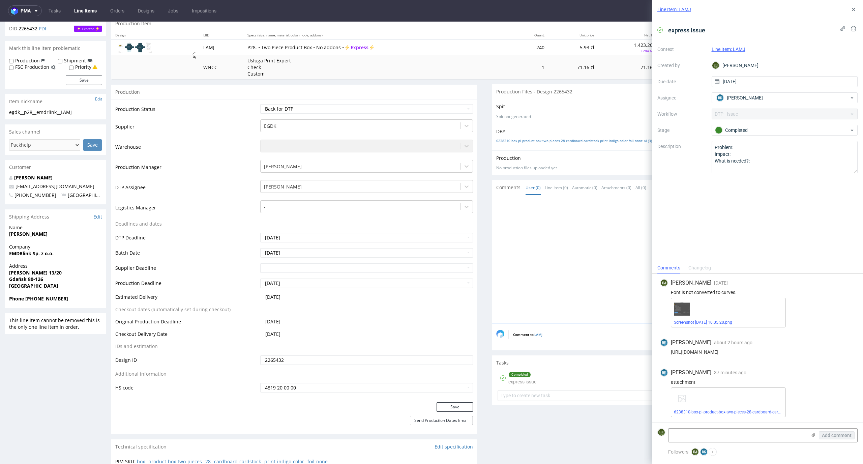
click at [709, 411] on link "6238310-box-pl-product-box-two-pieces-28-cardboard-cardstock-print-indigo-color…" at bounding box center [768, 412] width 188 height 5
click at [855, 11] on icon at bounding box center [853, 9] width 5 height 5
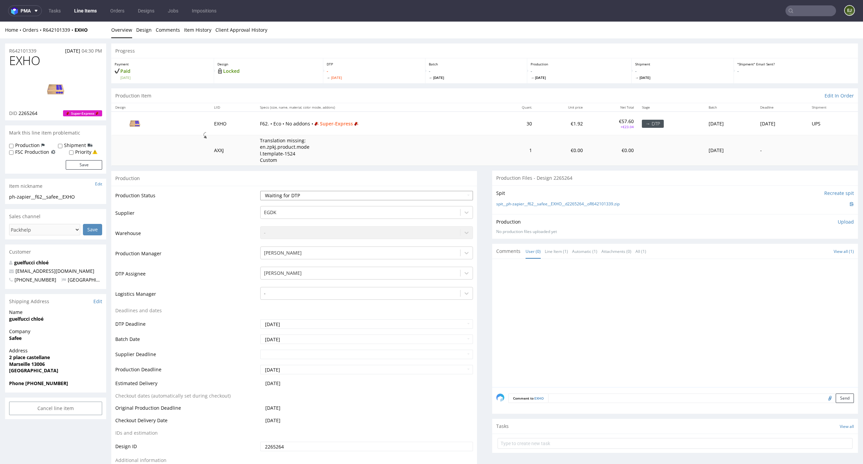
click at [458, 192] on select "Waiting for Artwork Waiting for Diecut Waiting for Mockup Waiting for DTP Waiti…" at bounding box center [366, 195] width 213 height 9
select select "dtp_in_process"
click at [260, 191] on select "Waiting for Artwork Waiting for Diecut Waiting for Mockup Waiting for DTP Waiti…" at bounding box center [366, 195] width 213 height 9
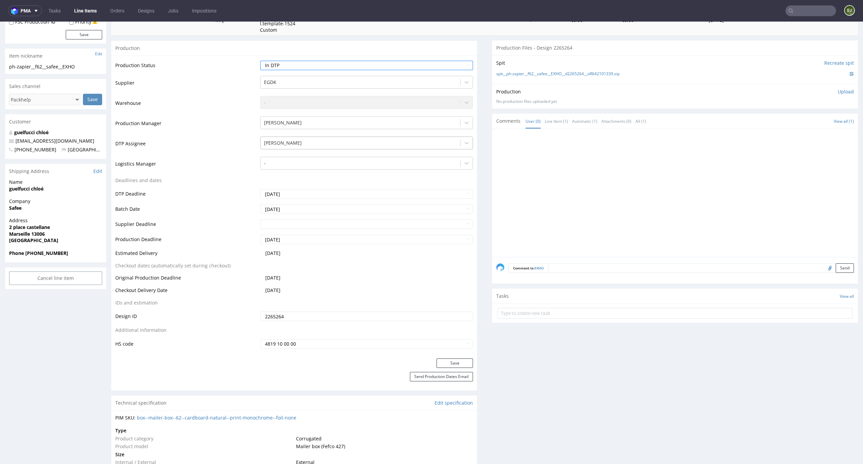
scroll to position [140, 0]
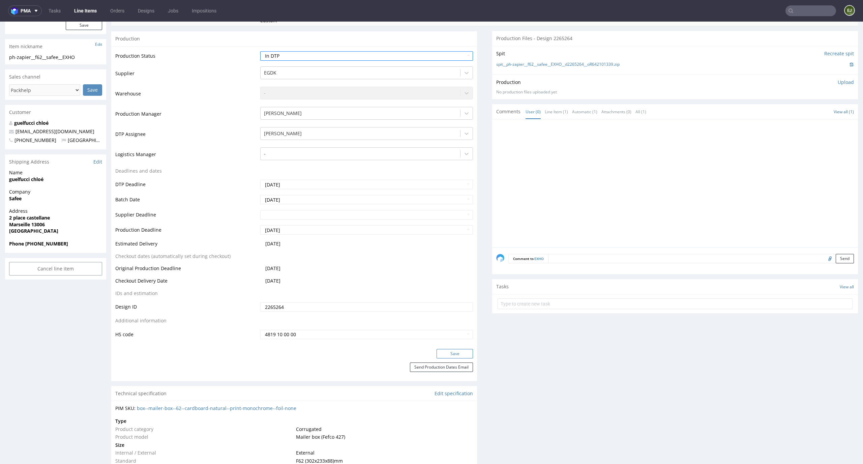
click at [443, 352] on button "Save" at bounding box center [455, 353] width 36 height 9
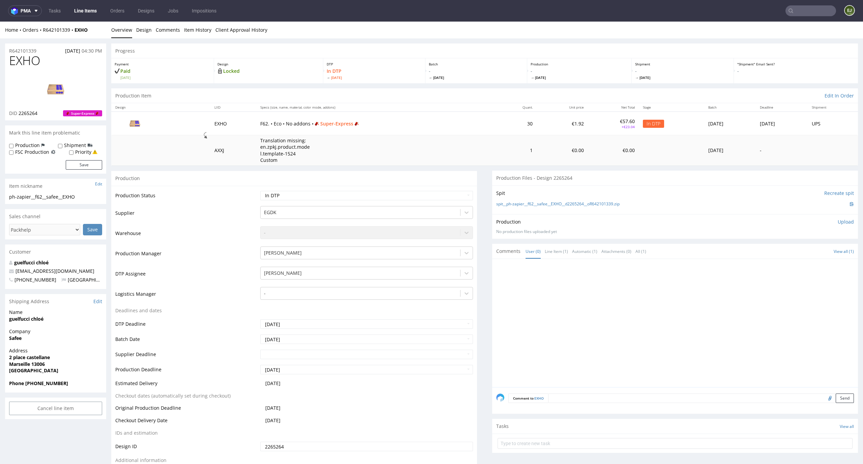
scroll to position [138, 0]
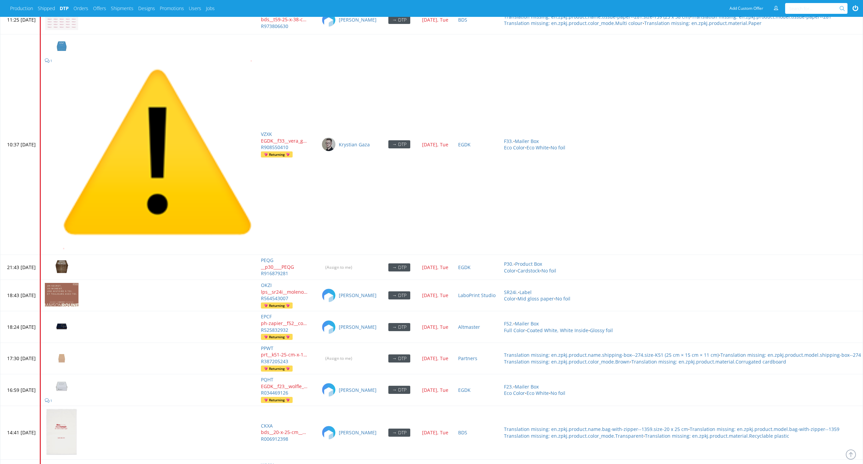
scroll to position [2665, 0]
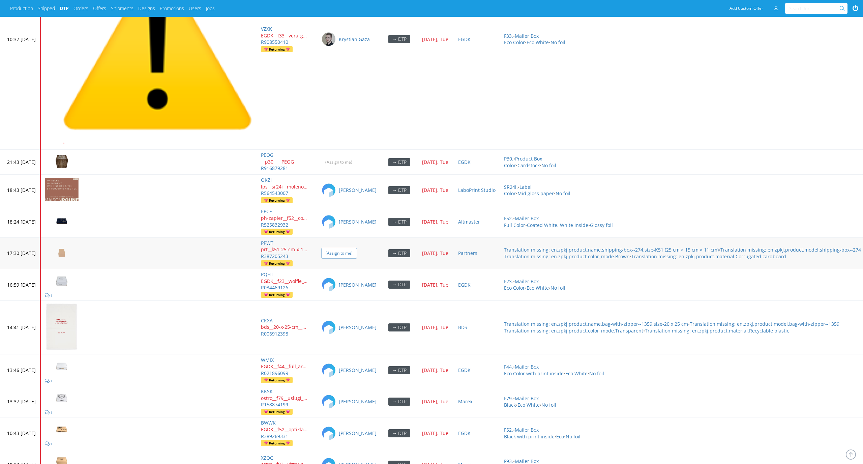
click at [357, 200] on input "(Assign to me)" at bounding box center [339, 253] width 36 height 10
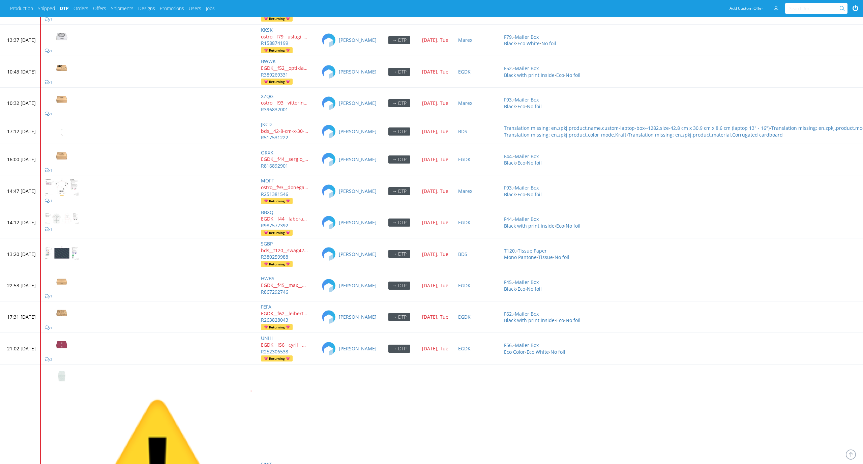
scroll to position [3023, 0]
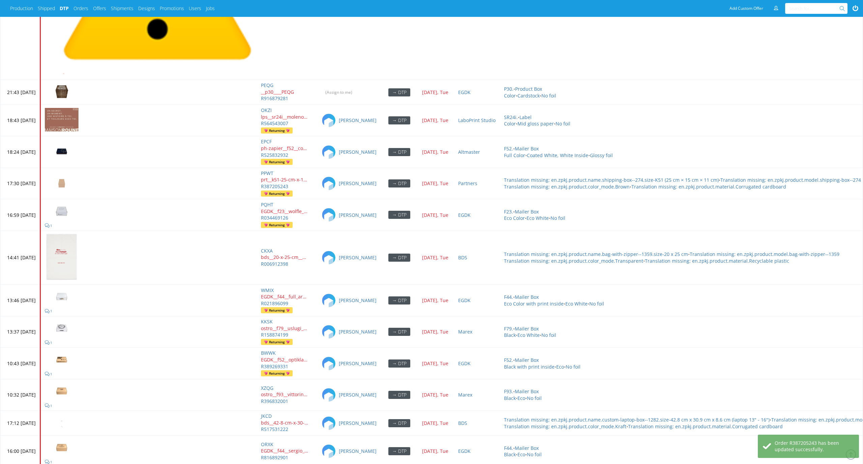
scroll to position [2695, 0]
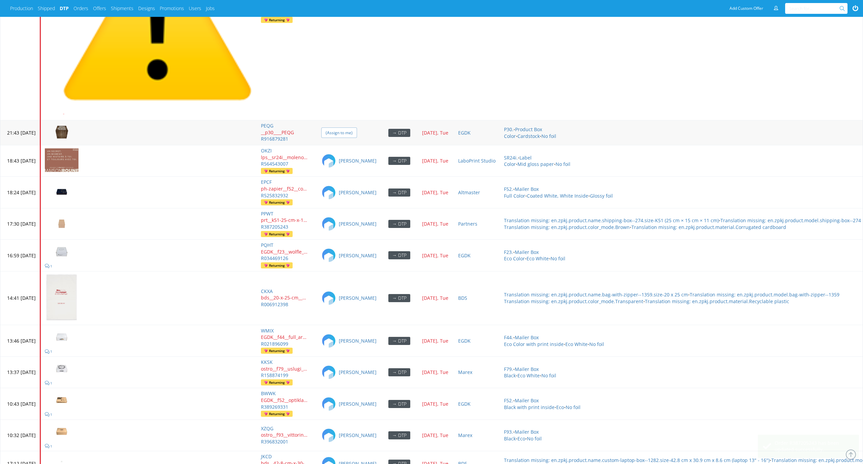
click at [357, 128] on input "(Assign to me)" at bounding box center [339, 132] width 36 height 10
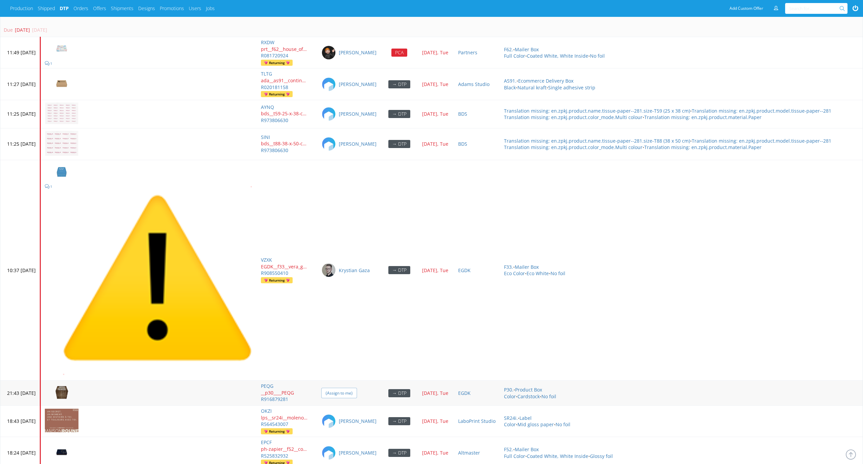
scroll to position [2318, 0]
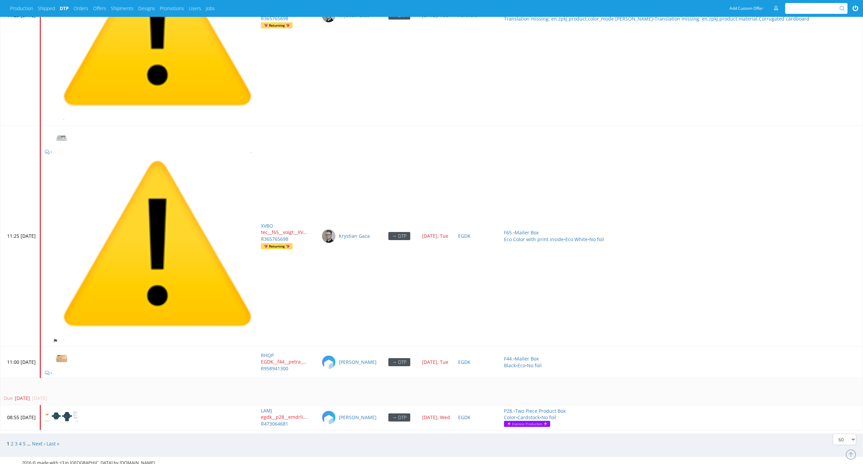
scroll to position [3491, 0]
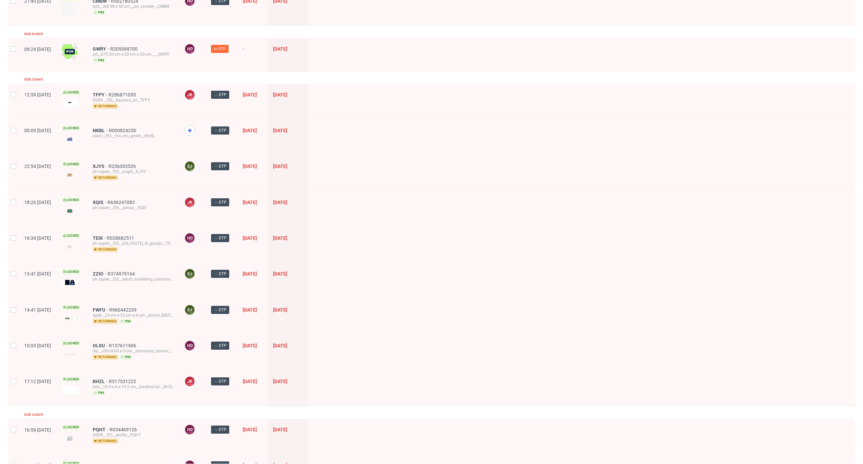
scroll to position [185, 0]
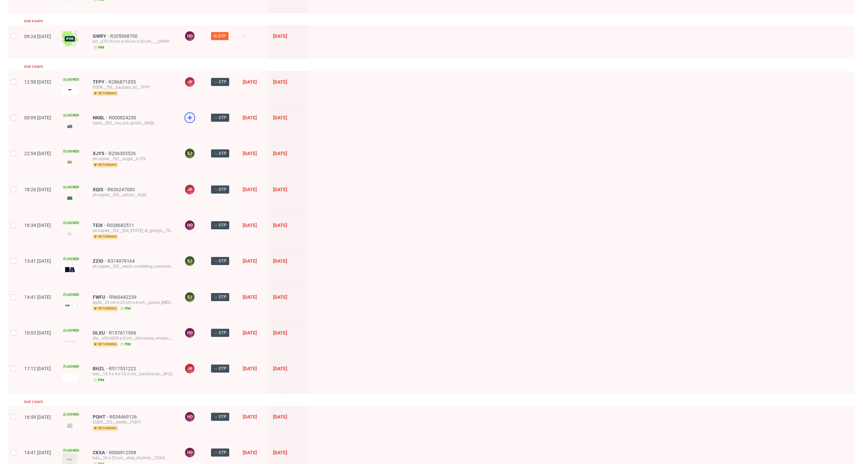
click at [194, 114] on icon at bounding box center [190, 118] width 8 height 8
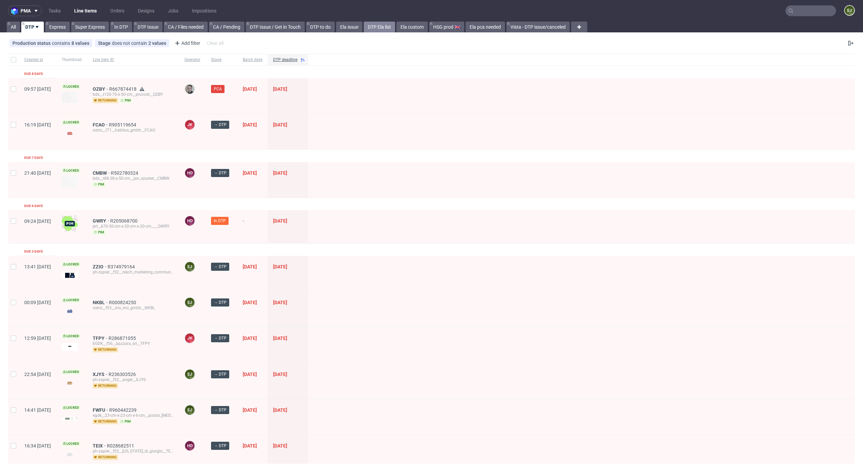
click at [381, 29] on link "DTP Ela list" at bounding box center [379, 27] width 31 height 11
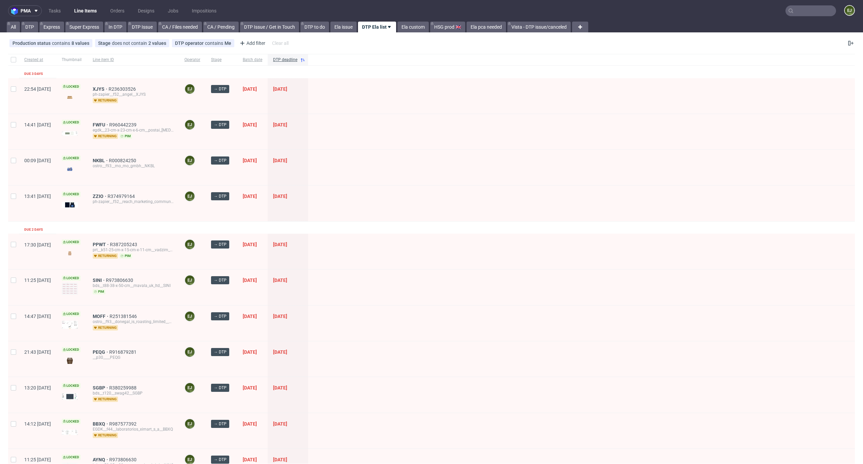
scroll to position [345, 0]
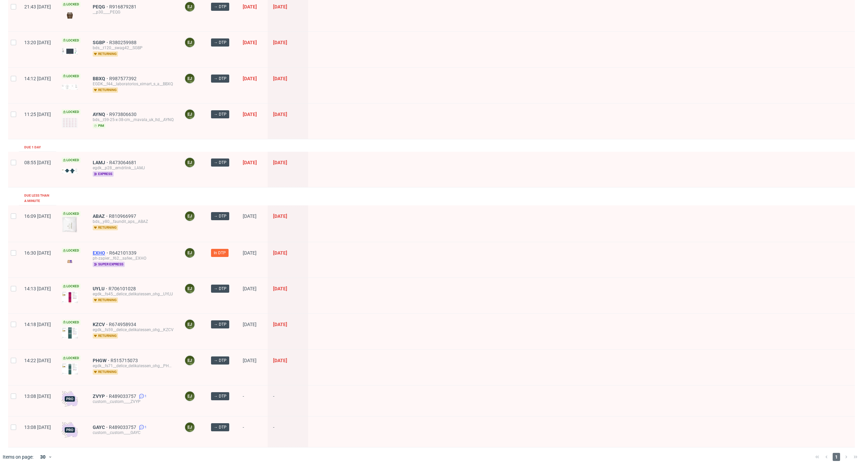
click at [109, 250] on span "EXHO" at bounding box center [101, 252] width 17 height 5
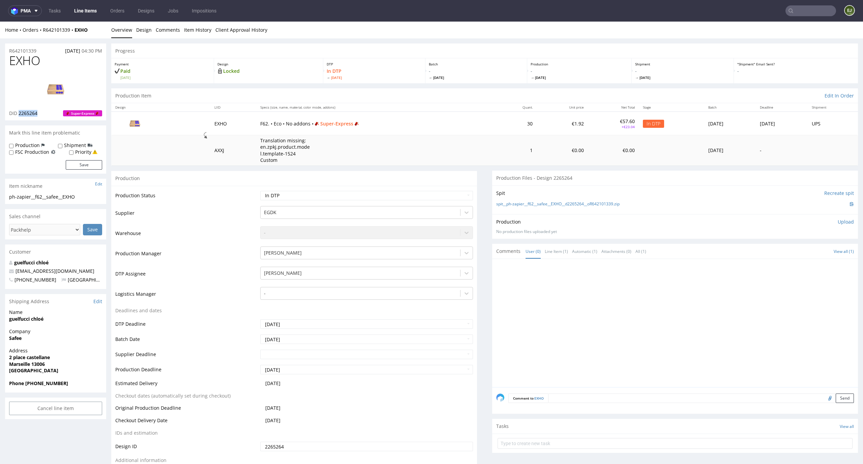
drag, startPoint x: 44, startPoint y: 114, endPoint x: 19, endPoint y: 112, distance: 25.4
click at [19, 112] on div "DID 2265264 Super-Express" at bounding box center [55, 113] width 93 height 7
copy span "2265264"
click at [430, 112] on td "F62. • Eco • No addons • Super-Express" at bounding box center [376, 123] width 240 height 23
click at [423, 96] on div "Production Item Edit In Order" at bounding box center [484, 95] width 747 height 15
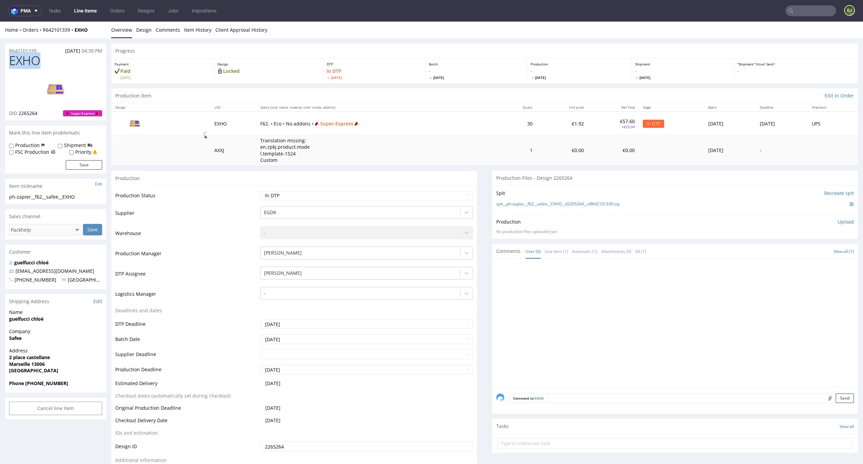
drag, startPoint x: 43, startPoint y: 61, endPoint x: 0, endPoint y: 60, distance: 43.5
copy span "EXHO"
click at [55, 92] on img at bounding box center [56, 89] width 54 height 30
click at [151, 28] on li "Design" at bounding box center [146, 30] width 20 height 7
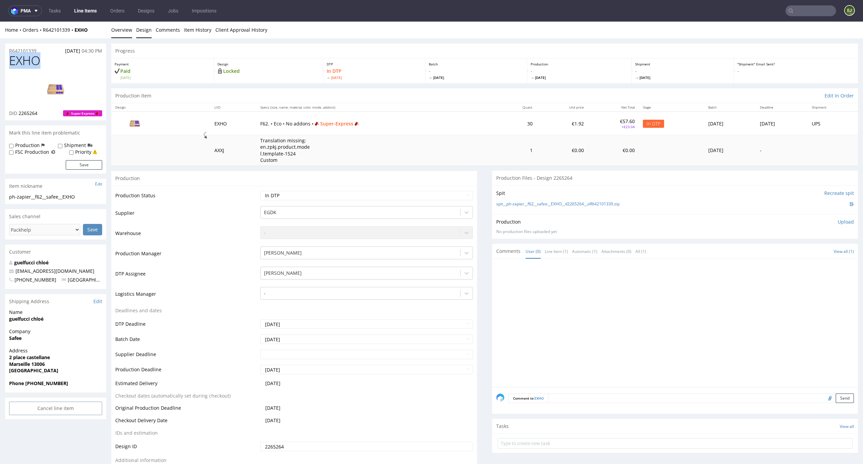
click at [141, 29] on link "Design" at bounding box center [144, 30] width 16 height 17
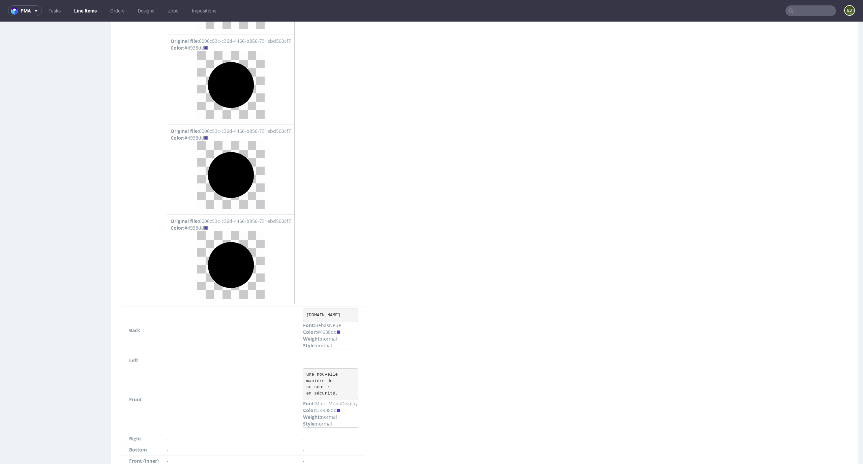
scroll to position [1699, 0]
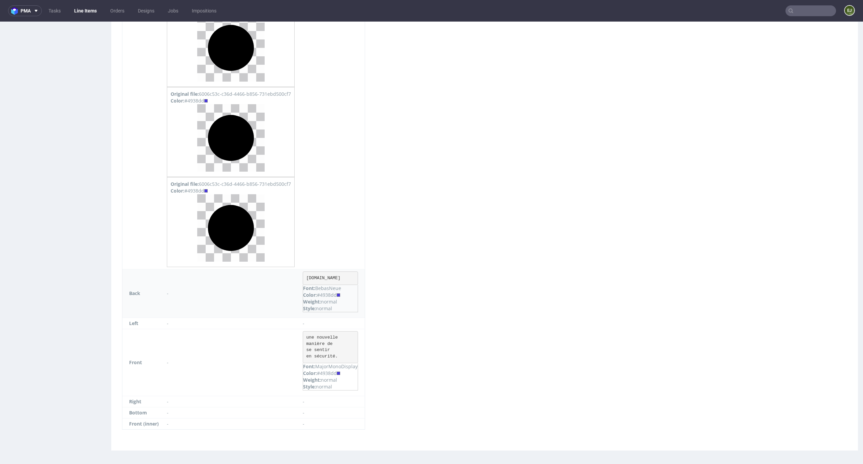
drag, startPoint x: 345, startPoint y: 295, endPoint x: 329, endPoint y: 293, distance: 16.7
click at [329, 293] on div "Color: #4938dd" at bounding box center [330, 295] width 55 height 7
copy div "4938dd"
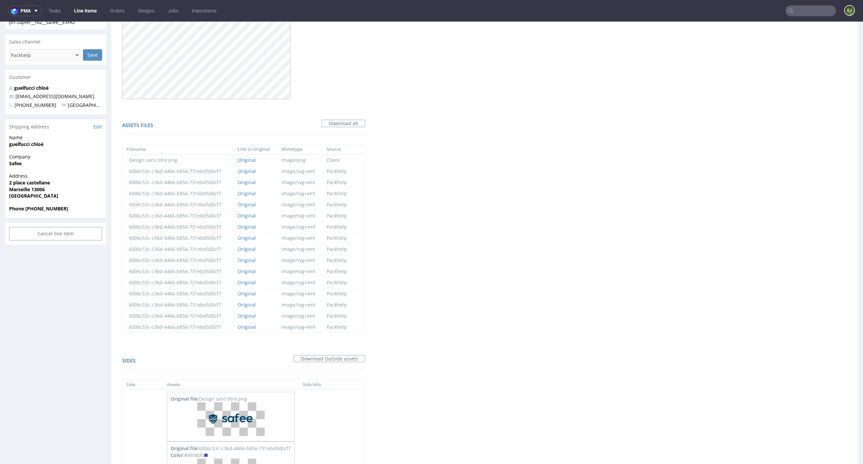
scroll to position [0, 0]
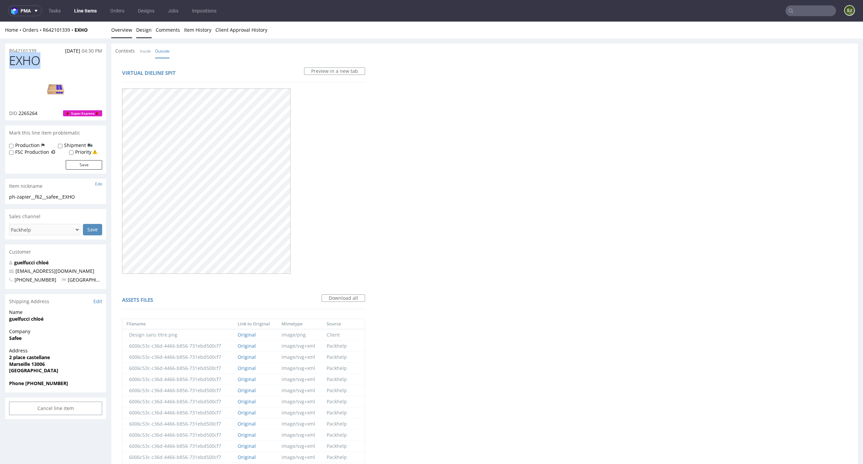
click at [128, 24] on link "Overview" at bounding box center [121, 30] width 21 height 17
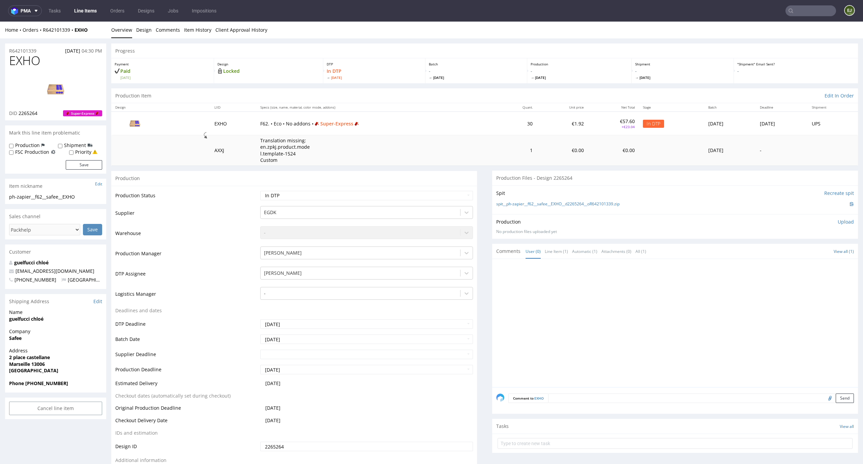
click at [420, 109] on th "Specs (size, name, material, color mode, addons)" at bounding box center [376, 107] width 240 height 8
click at [510, 365] on div at bounding box center [677, 325] width 362 height 124
click at [577, 202] on link "spit__ph-zapier__f62__safee__EXHO__d2265264__oR642101339.zip" at bounding box center [557, 204] width 123 height 6
click at [457, 194] on select "Waiting for Artwork Waiting for Diecut Waiting for Mockup Waiting for DTP Waiti…" at bounding box center [366, 195] width 213 height 9
select select "dtp_ca_needed"
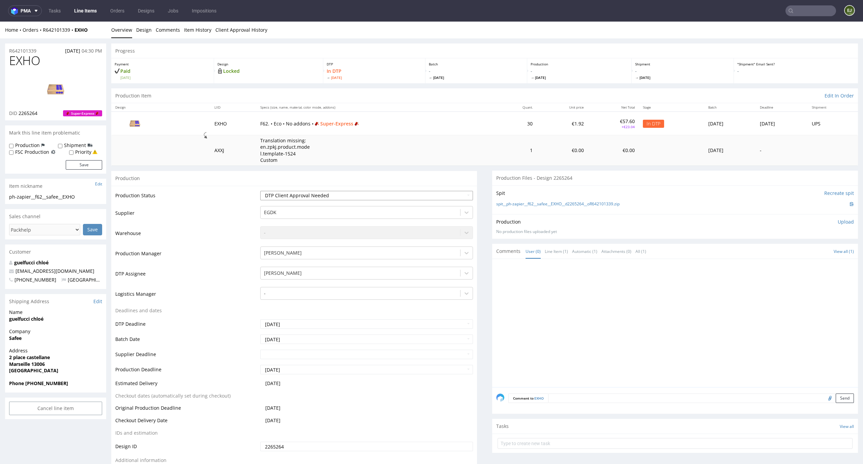
click at [260, 191] on select "Waiting for Artwork Waiting for Diecut Waiting for Mockup Waiting for DTP Waiti…" at bounding box center [366, 195] width 213 height 9
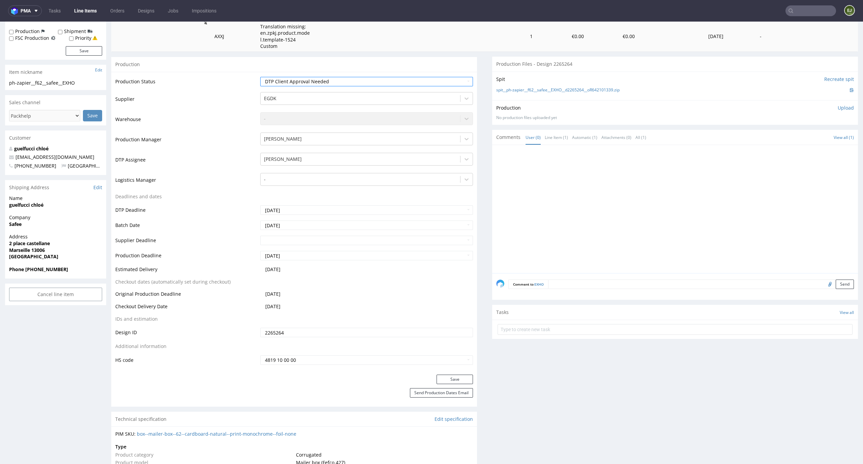
scroll to position [153, 0]
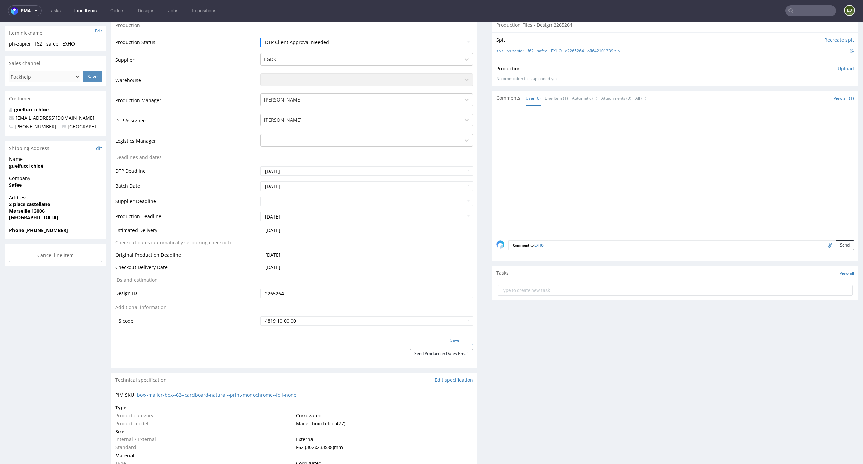
click at [460, 343] on button "Save" at bounding box center [455, 339] width 36 height 9
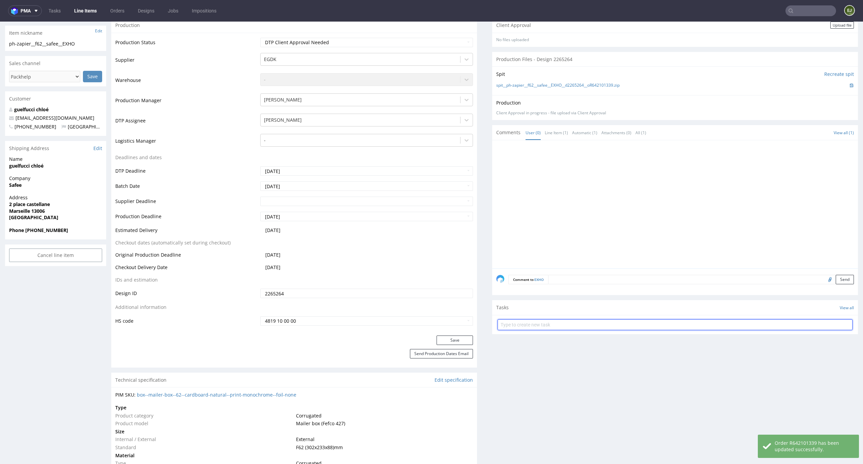
click at [559, 321] on input "text" at bounding box center [675, 324] width 355 height 11
type input "superexpress non auto pca"
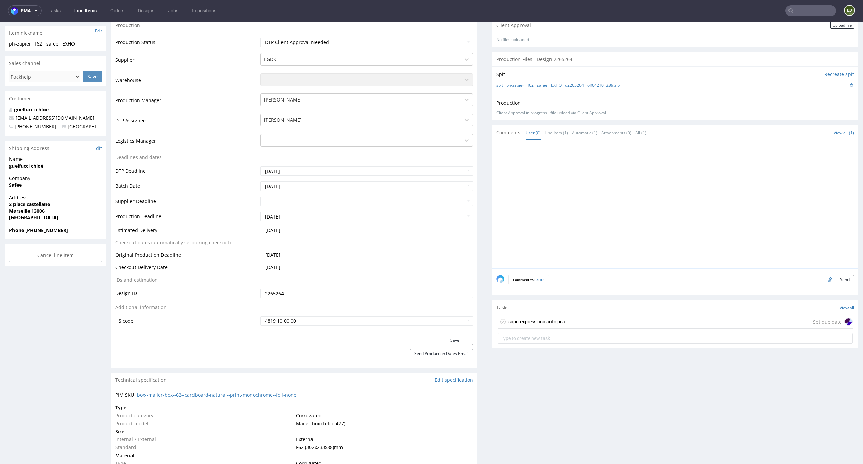
click at [569, 318] on div "superexpress non auto pca Set due date" at bounding box center [675, 321] width 355 height 13
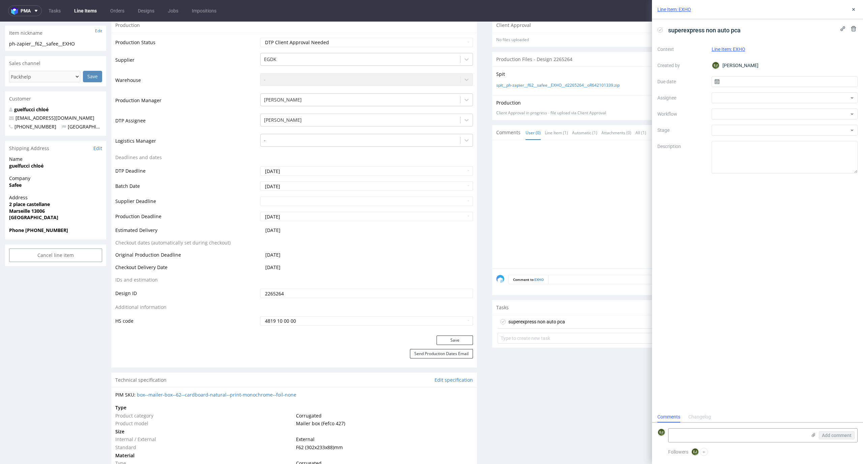
scroll to position [5, 0]
click at [768, 84] on input "text" at bounding box center [785, 81] width 146 height 11
click at [792, 167] on button "25" at bounding box center [795, 161] width 10 height 11
type input "[DATE]"
click at [790, 117] on div at bounding box center [785, 114] width 146 height 11
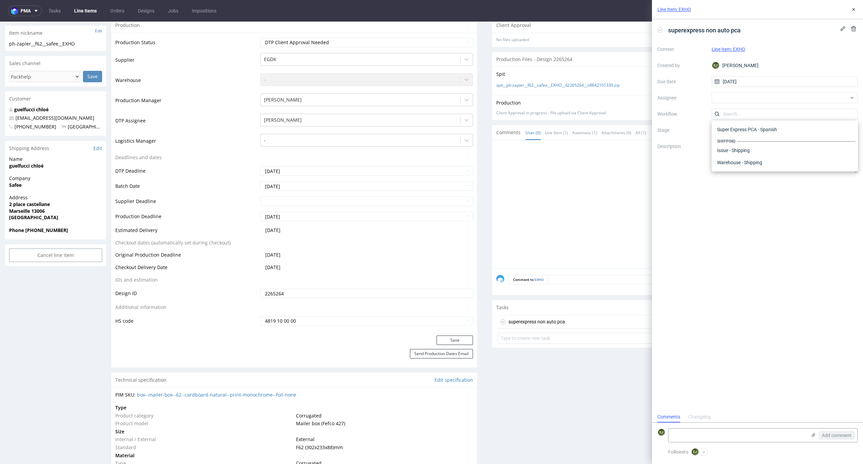
scroll to position [0, 0]
click at [560, 261] on div at bounding box center [677, 206] width 362 height 124
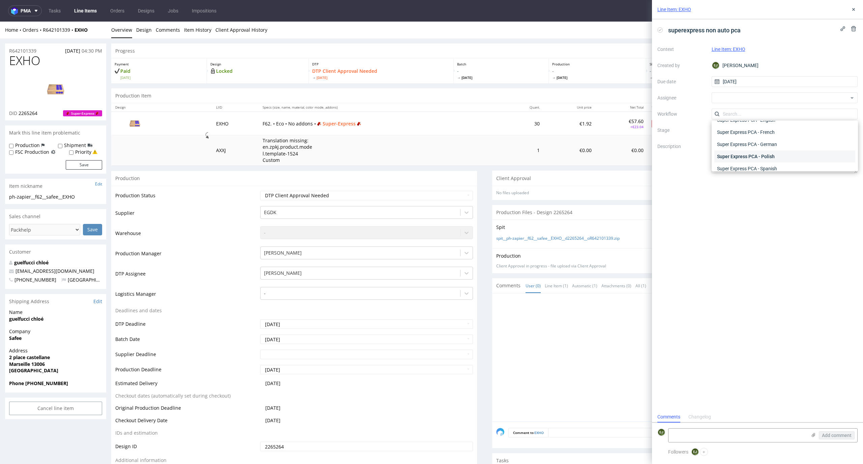
scroll to position [382, 0]
click at [816, 129] on div "Super Express PCA - French" at bounding box center [784, 125] width 141 height 12
click at [763, 203] on div "superexpress non auto pca Context Line Item: EXHO Created by EJ Elżbieta Jelińs…" at bounding box center [757, 215] width 211 height 392
click at [687, 436] on textarea at bounding box center [738, 434] width 138 height 13
paste textarea "Your logo was submitted in the RGB color space, which is not used for printing.…"
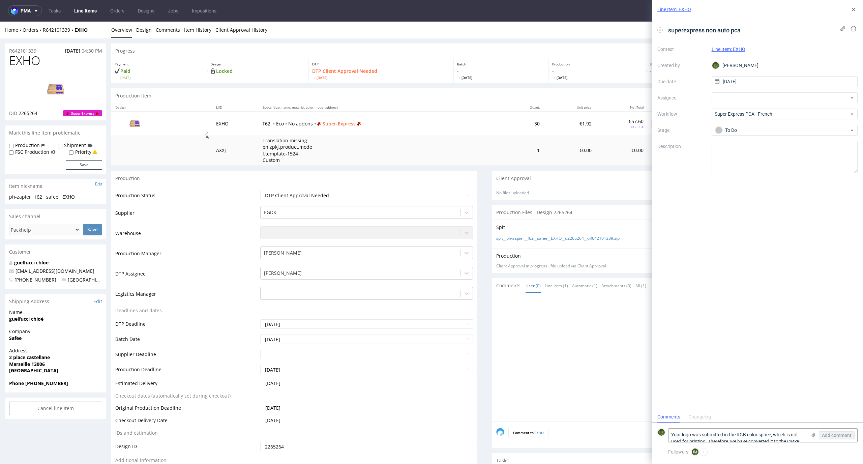
scroll to position [0, 0]
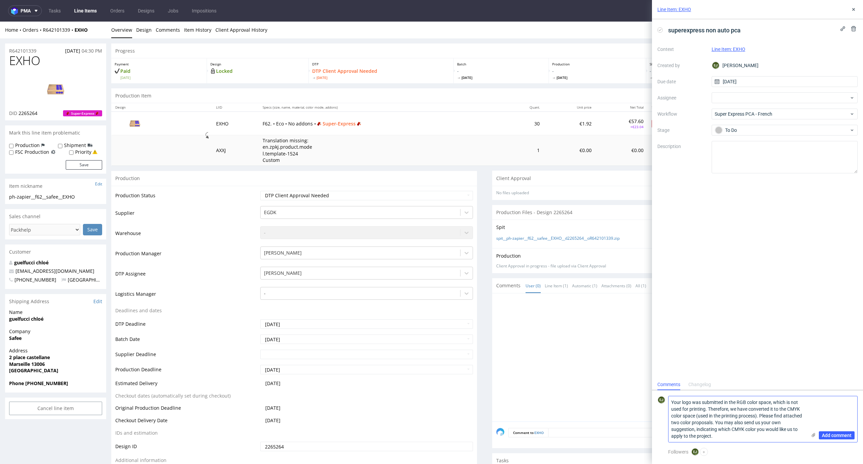
type textarea "Your logo was submitted in the RGB color space, which is not used for printing.…"
click at [814, 435] on icon at bounding box center [813, 434] width 5 height 5
click at [0, 0] on input "file" at bounding box center [0, 0] width 0 height 0
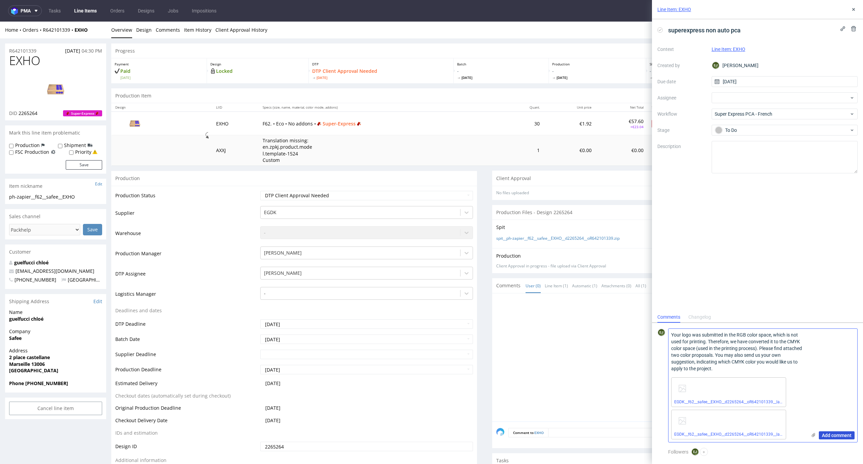
click at [830, 433] on span "Add comment" at bounding box center [837, 435] width 30 height 5
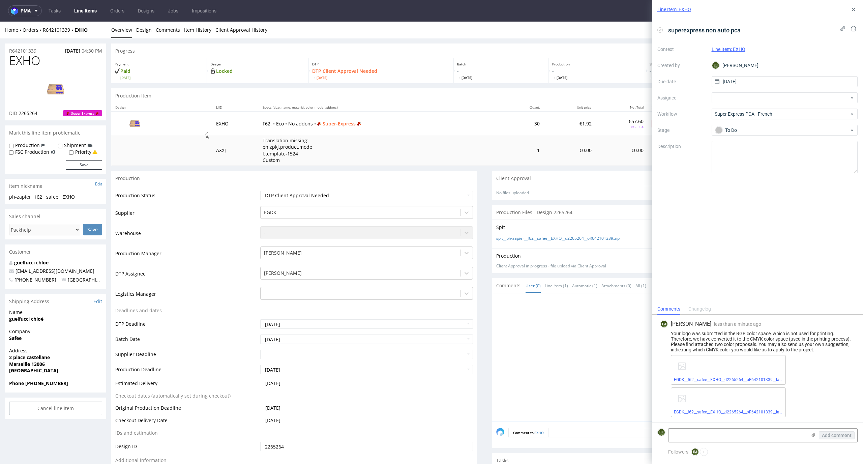
click at [87, 15] on link "Line Items" at bounding box center [85, 10] width 31 height 11
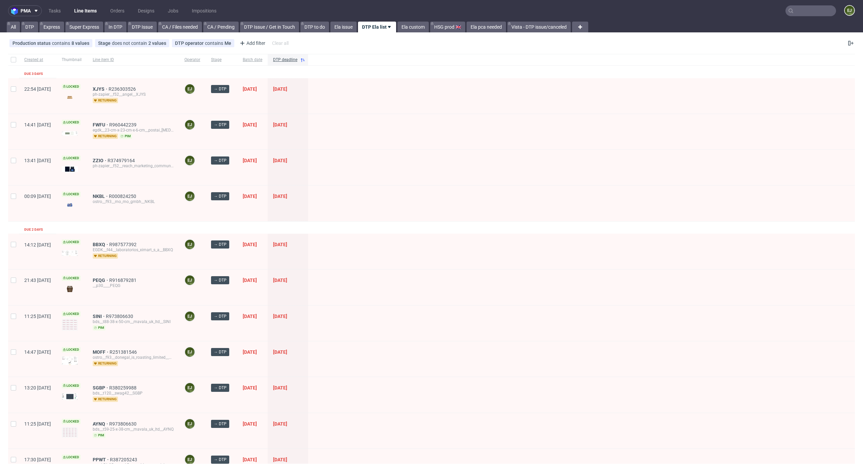
scroll to position [340, 0]
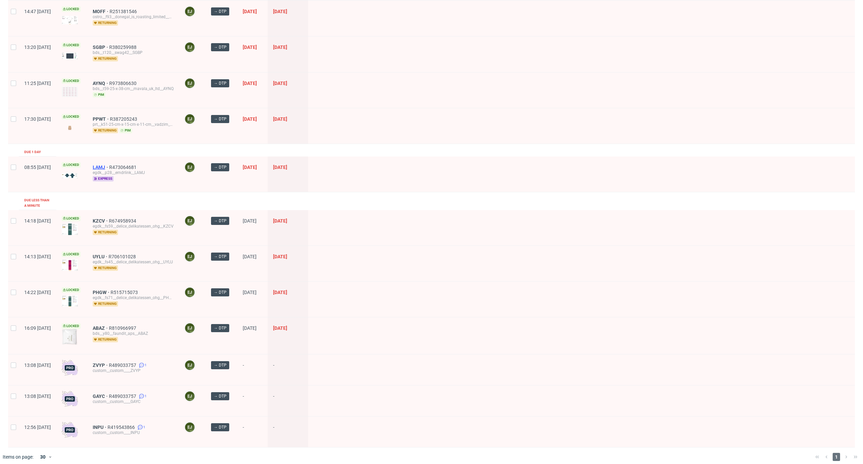
click at [109, 165] on span "LAMJ" at bounding box center [101, 167] width 17 height 5
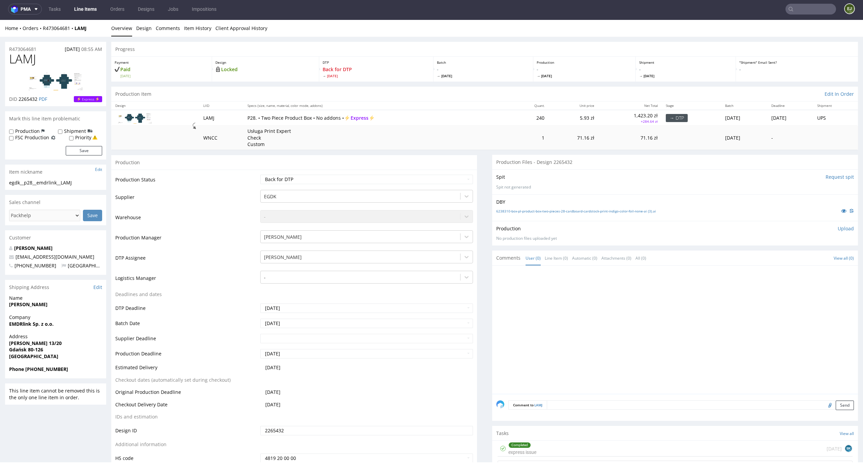
scroll to position [123, 0]
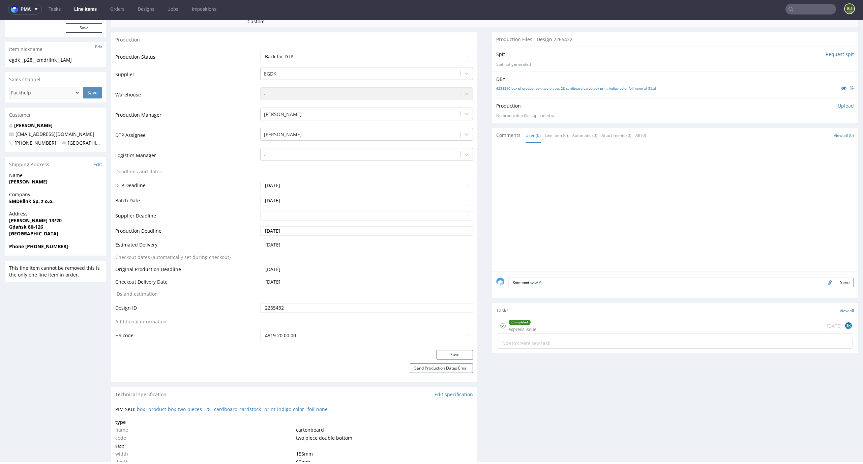
click at [552, 328] on div "Completed express issue 1 day ago BK" at bounding box center [675, 326] width 355 height 16
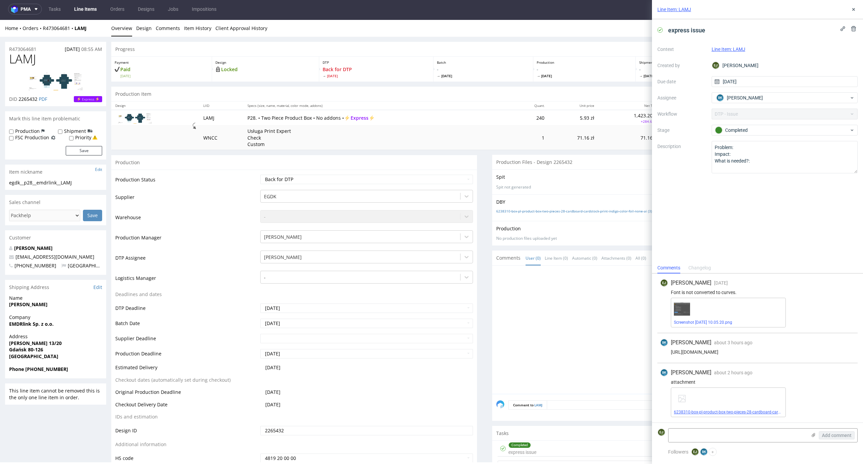
click at [713, 413] on link "6238310-box-pl-product-box-two-pieces-28-cardboard-cardstock-print-indigo-color…" at bounding box center [768, 412] width 188 height 5
click at [420, 180] on select "Waiting for Artwork Waiting for Diecut Waiting for Mockup Waiting for DTP Waiti…" at bounding box center [366, 179] width 213 height 9
click at [260, 175] on select "Waiting for Artwork Waiting for Diecut Waiting for Mockup Waiting for DTP Waiti…" at bounding box center [366, 179] width 213 height 9
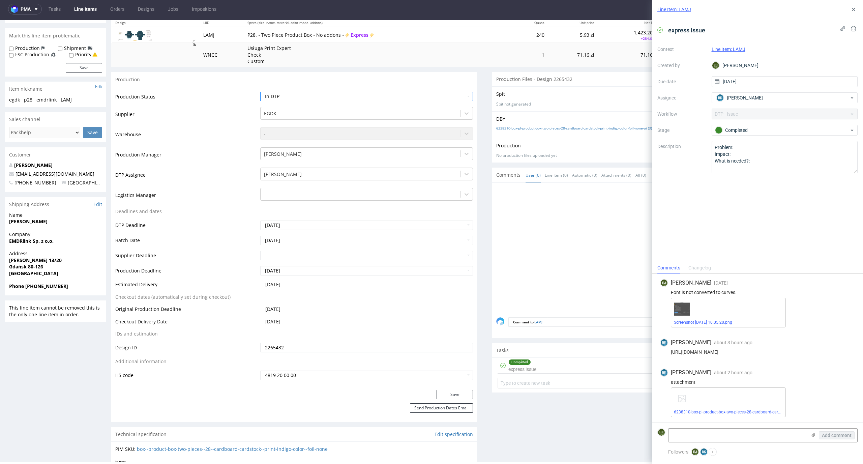
scroll to position [112, 0]
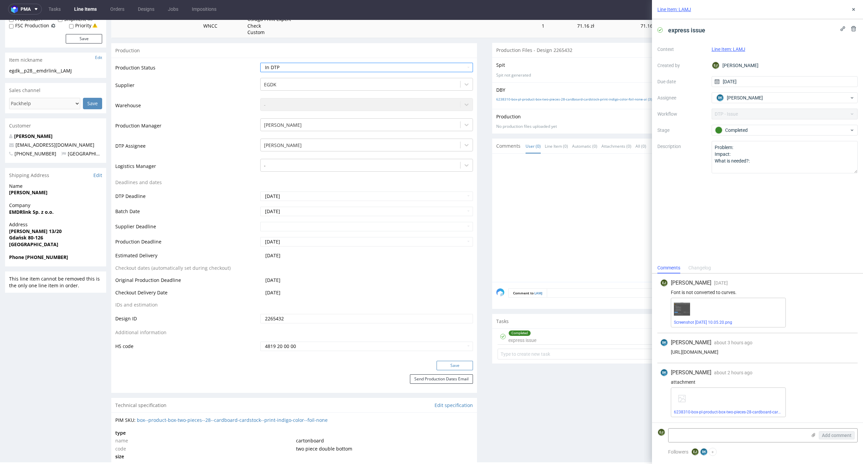
click at [455, 365] on button "Save" at bounding box center [455, 365] width 36 height 9
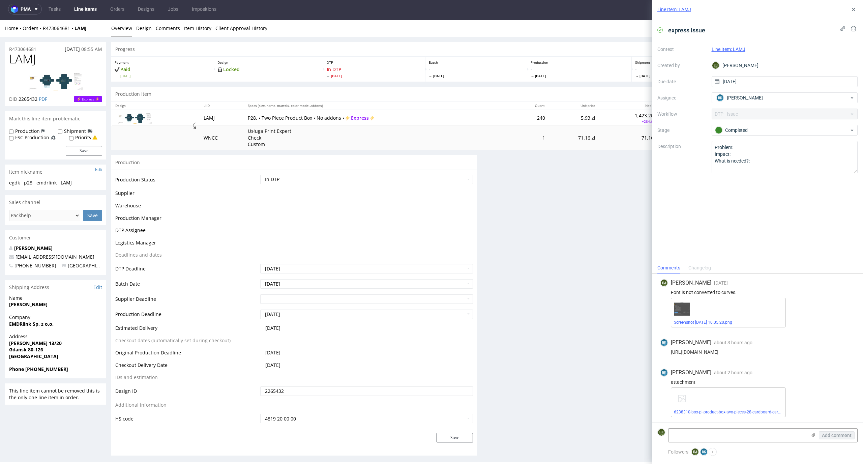
scroll to position [0, 0]
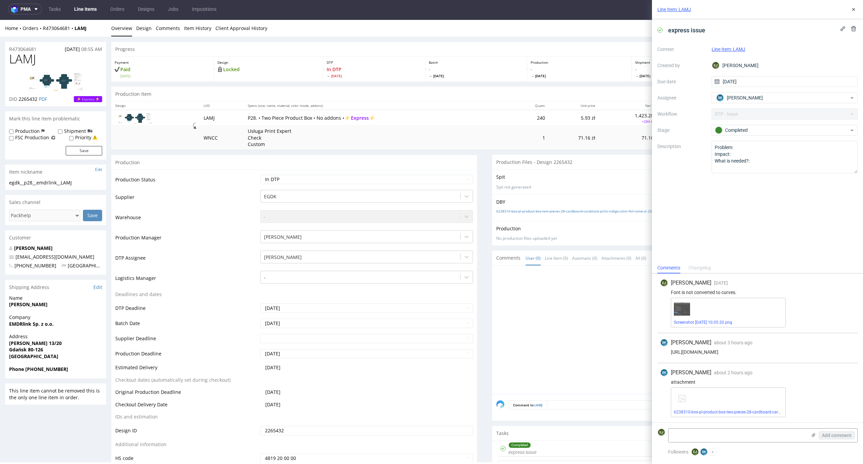
click at [52, 87] on img at bounding box center [56, 81] width 54 height 18
drag, startPoint x: 78, startPoint y: 185, endPoint x: 0, endPoint y: 179, distance: 77.8
copy section "egdk__p28__emdrlink__LAMJ"
drag, startPoint x: 39, startPoint y: 99, endPoint x: 20, endPoint y: 99, distance: 19.2
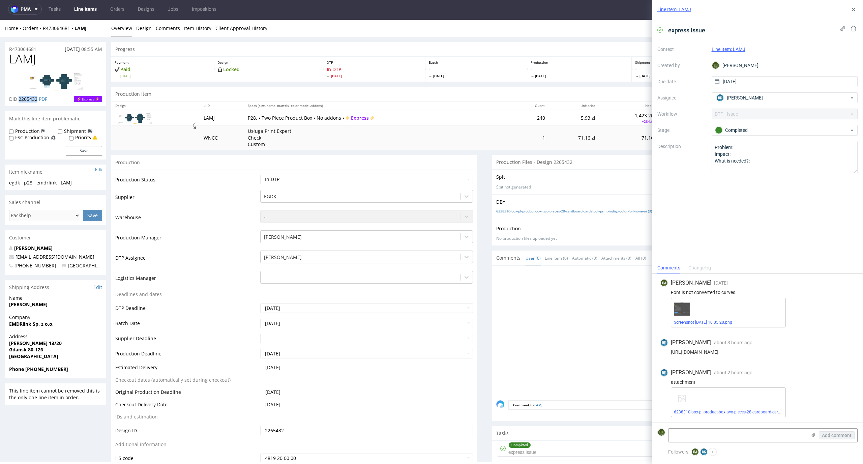
click at [20, 99] on p "DID 2265432 PDF" at bounding box center [28, 99] width 38 height 7
copy span "2265432"
drag, startPoint x: 41, startPoint y: 49, endPoint x: 0, endPoint y: 48, distance: 41.5
copy p "R473064681"
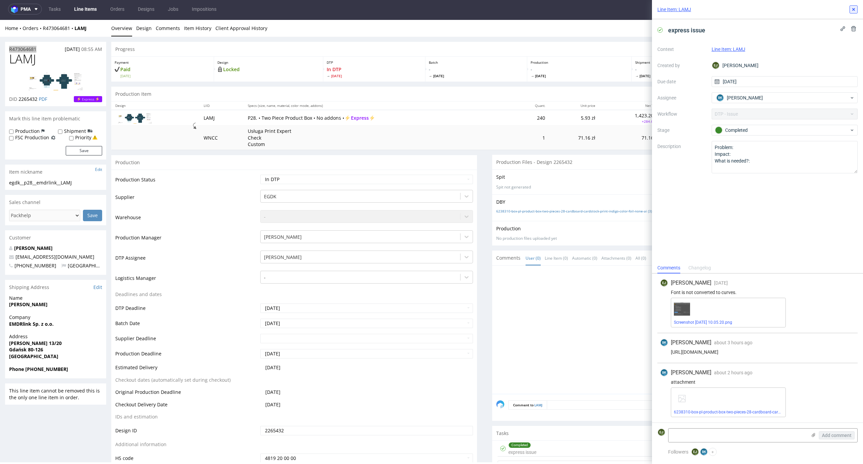
click at [855, 7] on icon at bounding box center [853, 9] width 5 height 5
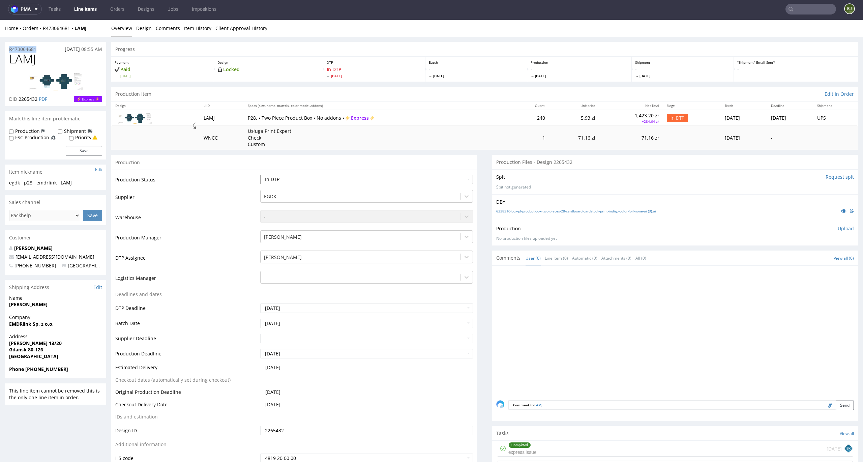
click at [459, 177] on select "Waiting for Artwork Waiting for Diecut Waiting for Mockup Waiting for DTP Waiti…" at bounding box center [366, 179] width 213 height 9
click at [260, 175] on select "Waiting for Artwork Waiting for Diecut Waiting for Mockup Waiting for DTP Waiti…" at bounding box center [366, 179] width 213 height 9
click at [452, 178] on select "Waiting for Artwork Waiting for Diecut Waiting for Mockup Waiting for DTP Waiti…" at bounding box center [366, 179] width 213 height 9
select select "dtp_ca_needed"
click at [260, 175] on select "Waiting for Artwork Waiting for Diecut Waiting for Mockup Waiting for DTP Waiti…" at bounding box center [366, 179] width 213 height 9
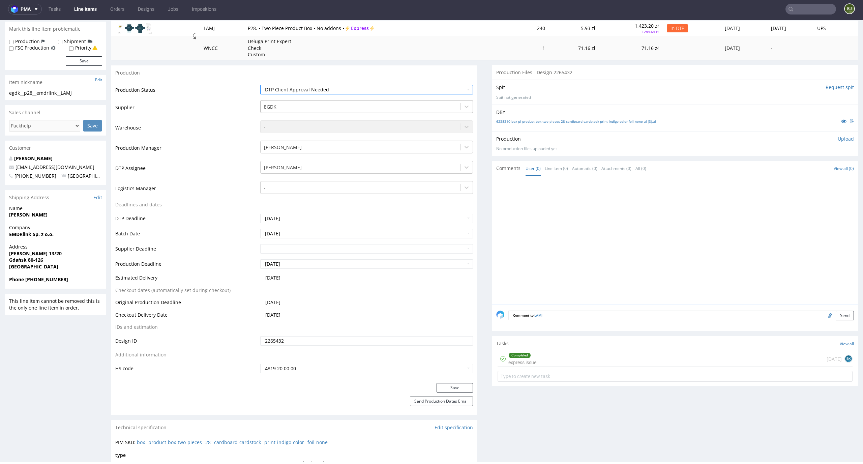
scroll to position [103, 0]
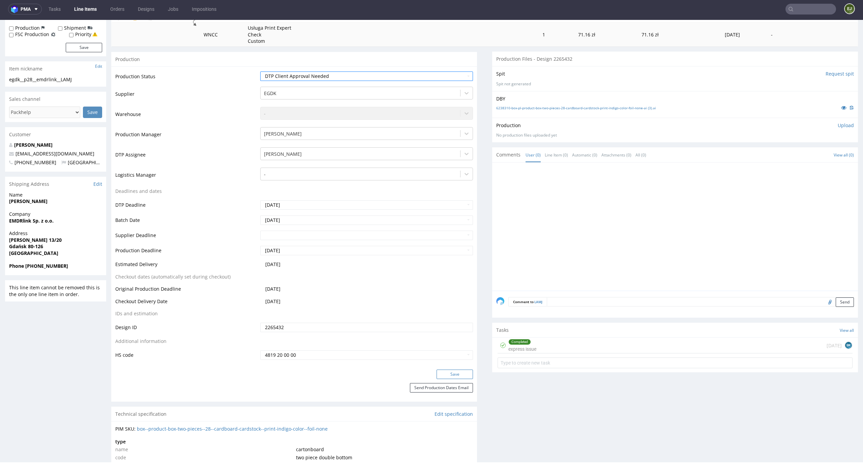
click at [452, 373] on button "Save" at bounding box center [455, 373] width 36 height 9
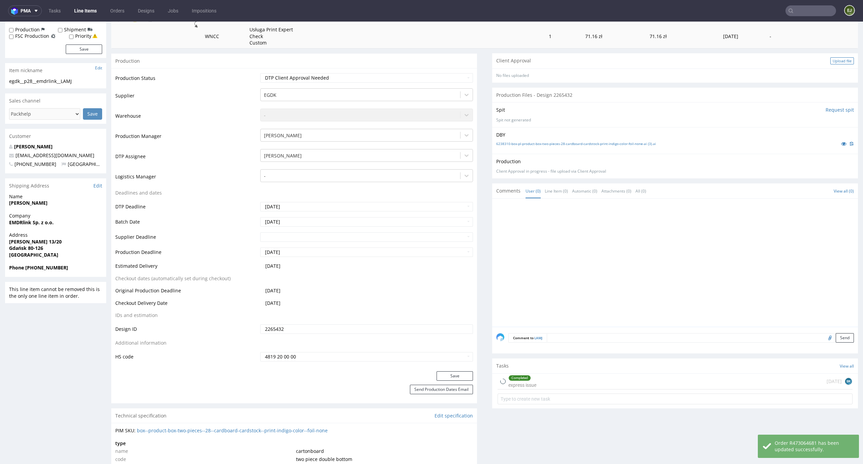
click at [833, 61] on div "Upload file" at bounding box center [842, 60] width 24 height 7
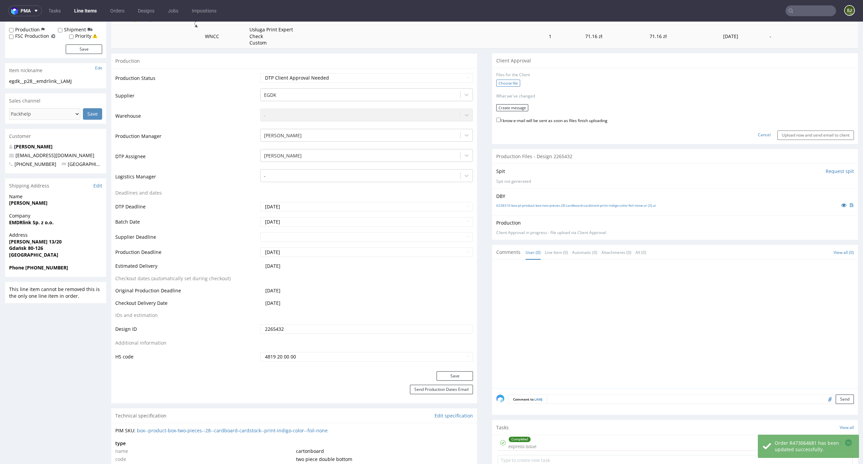
click at [504, 82] on label "Choose file" at bounding box center [508, 83] width 24 height 7
click at [0, 22] on input "Choose file" at bounding box center [0, 22] width 0 height 0
click at [508, 115] on button "Create message" at bounding box center [512, 112] width 32 height 7
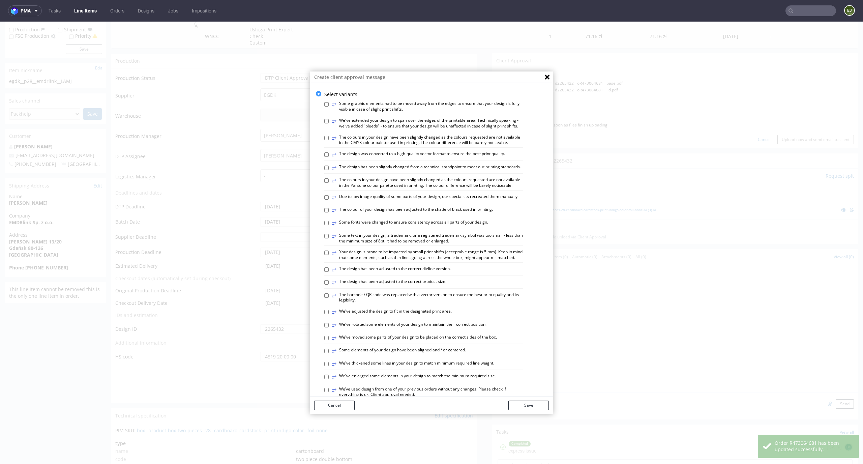
click at [509, 114] on div "⥂ Some graphic elements had to be moved away from the edges to ensure that your…" at bounding box center [423, 107] width 199 height 13
click at [324, 104] on input "⥂ Some graphic elements had to be moved away from the edges to ensure that your…" at bounding box center [326, 104] width 4 height 4
checkbox input "true"
click at [454, 355] on label "⥂ Some elements of your design have been aligned and / or centered." at bounding box center [399, 350] width 134 height 7
click at [329, 353] on input "⥂ Some elements of your design have been aligned and / or centered." at bounding box center [326, 351] width 4 height 4
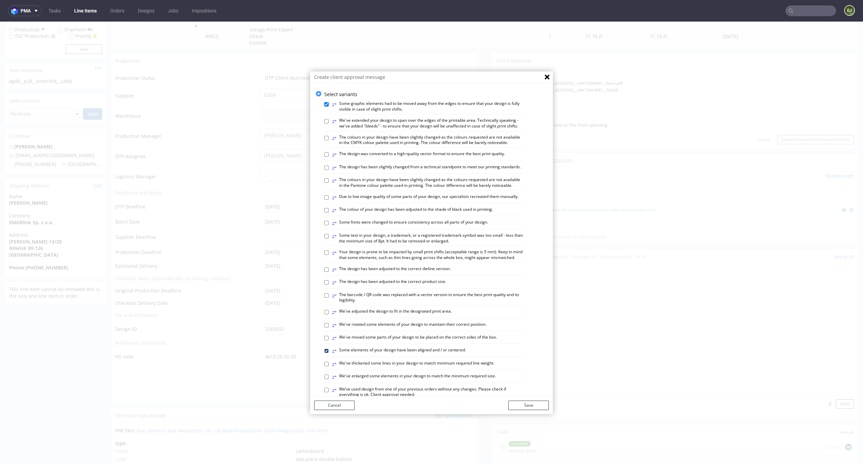
checkbox input "true"
click at [514, 407] on button "Save" at bounding box center [528, 405] width 40 height 9
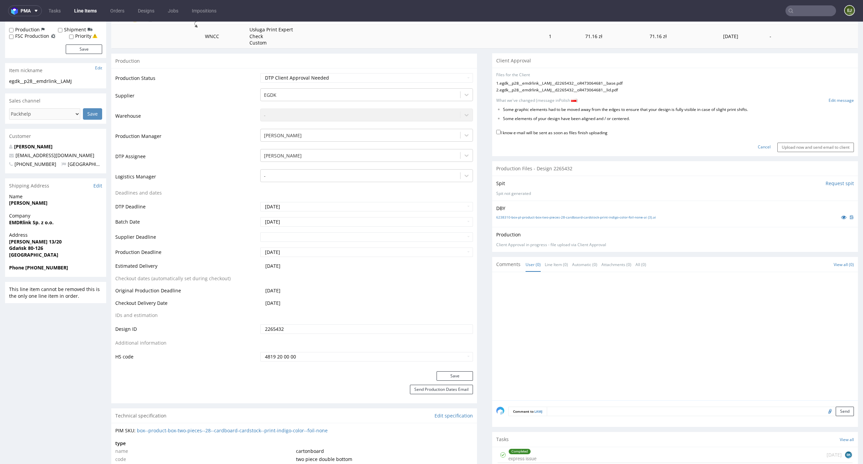
click at [595, 132] on label "I know e-mail will be sent as soon as files finish uploading" at bounding box center [551, 131] width 111 height 7
click at [501, 132] on input "I know e-mail will be sent as soon as files finish uploading" at bounding box center [498, 132] width 4 height 4
checkbox input "true"
click at [784, 143] on input "Upload now and send email to client" at bounding box center [815, 147] width 77 height 9
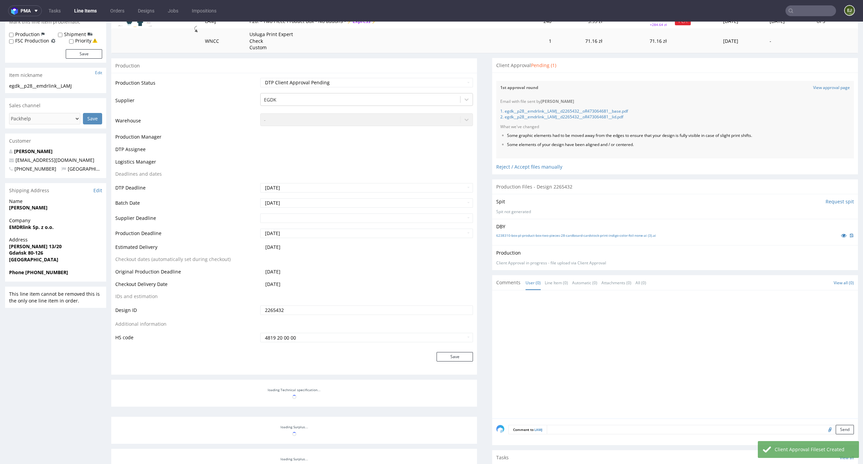
scroll to position [350, 0]
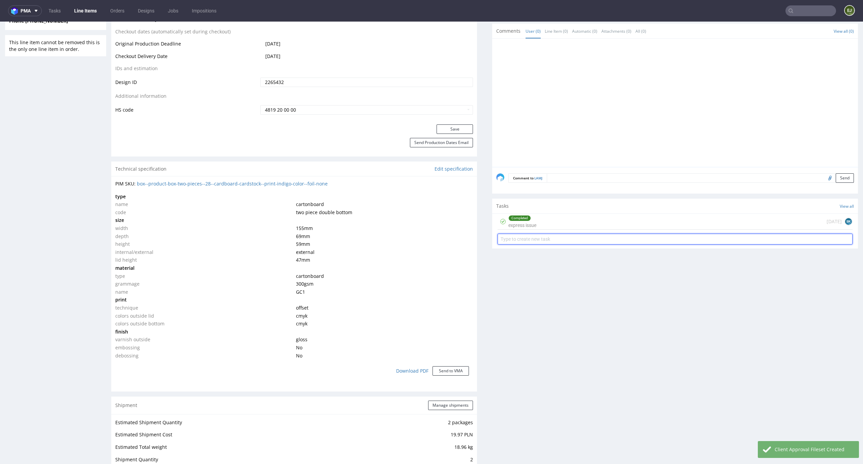
click at [575, 234] on input "text" at bounding box center [675, 239] width 355 height 11
type input "express pca"
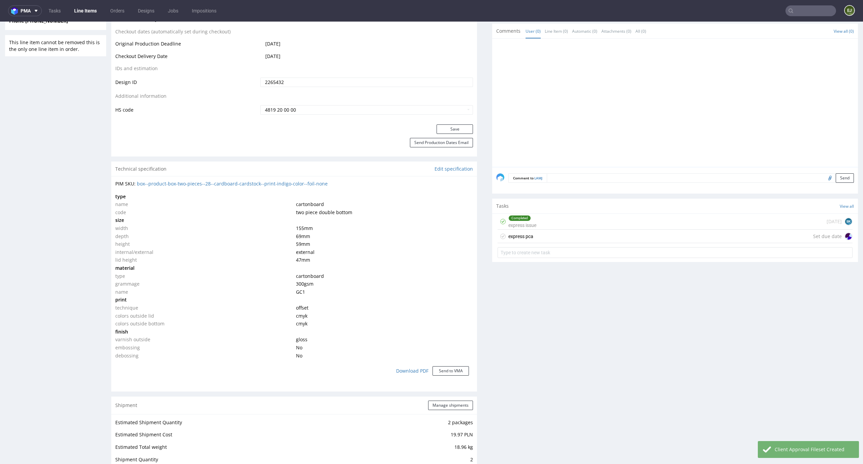
click at [564, 231] on div "express pca Set due date" at bounding box center [675, 236] width 355 height 13
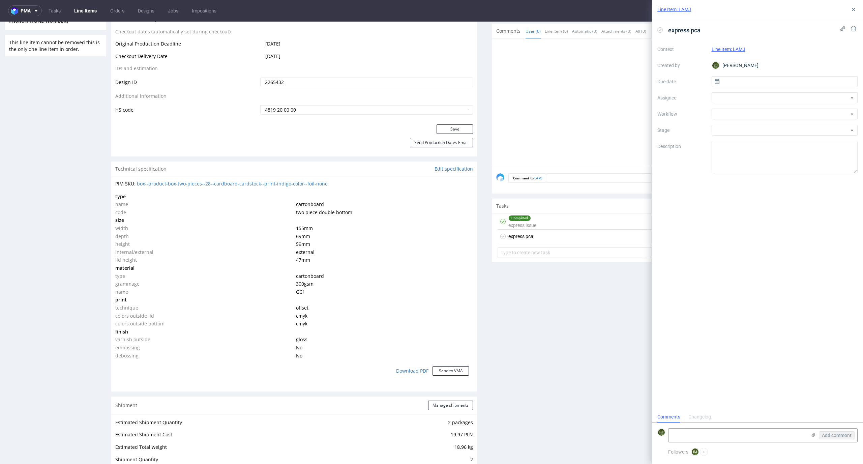
scroll to position [5, 0]
click at [730, 81] on input "text" at bounding box center [785, 81] width 146 height 11
click at [799, 167] on section "31 1 2 3 4 5 6 7 8 9 10 11 12 13 14 15 16 17 18 19 20 21 22 23 24 25 26 27 28 2…" at bounding box center [785, 150] width 76 height 59
click at [799, 159] on button "25" at bounding box center [795, 161] width 10 height 11
type input "25/09/2025"
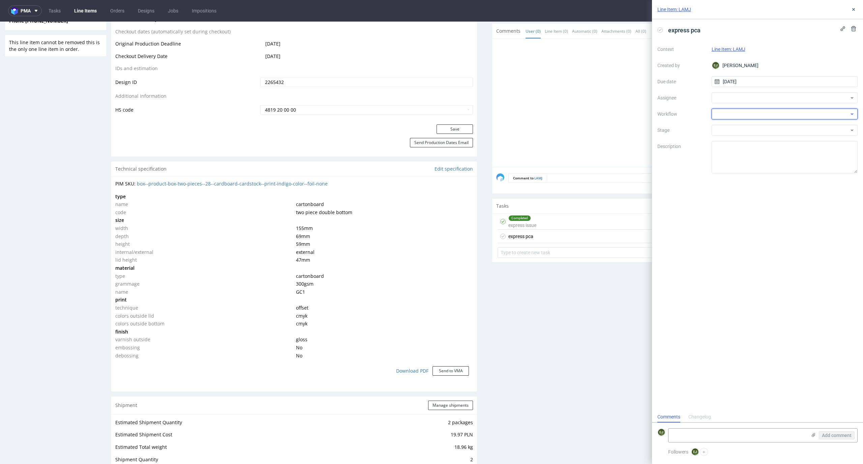
click at [799, 117] on div at bounding box center [785, 114] width 146 height 11
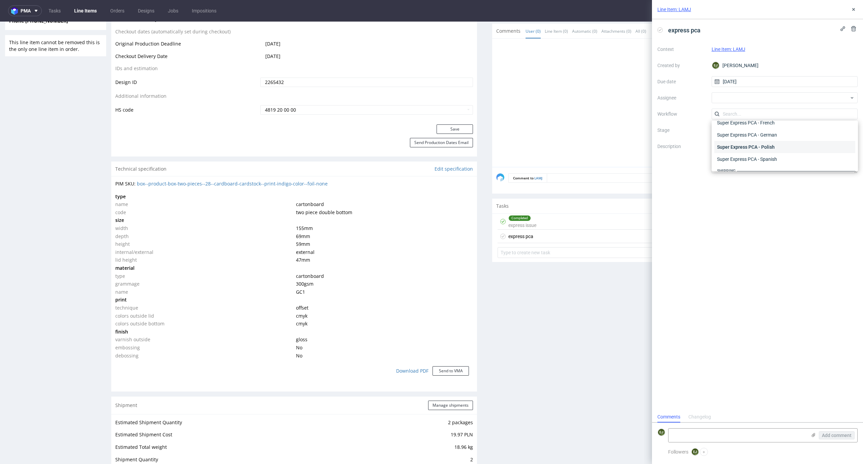
click at [795, 148] on div "Super Express PCA - Polish" at bounding box center [784, 147] width 141 height 12
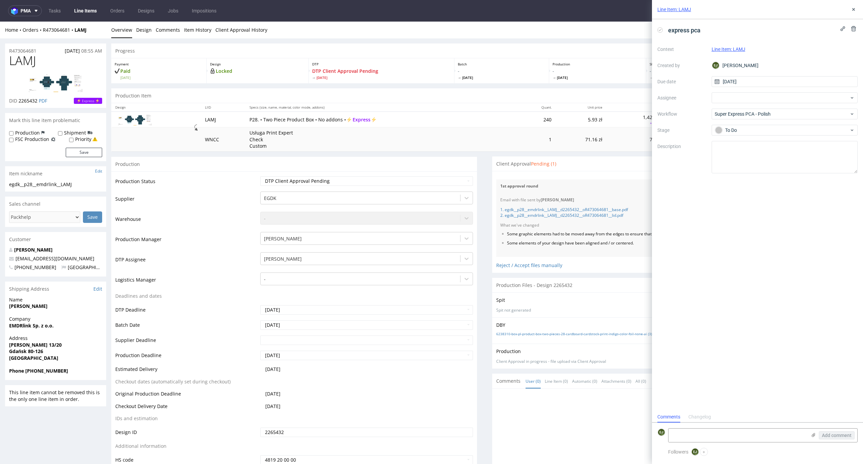
click at [79, 9] on link "Line Items" at bounding box center [85, 10] width 31 height 11
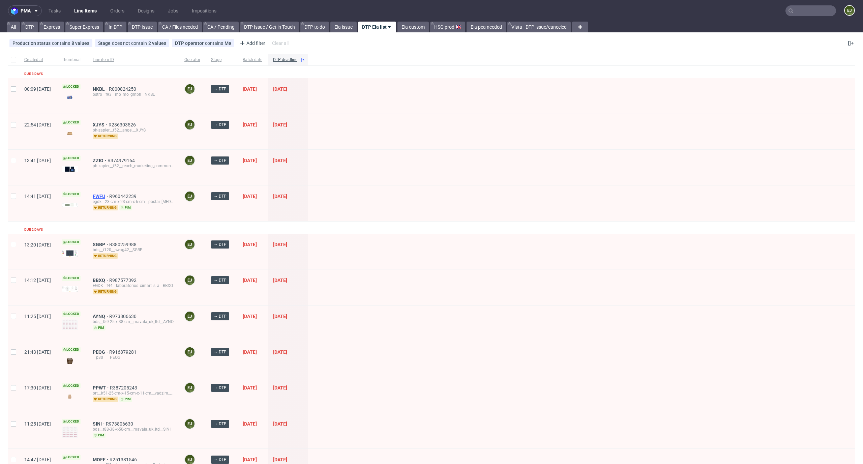
click at [109, 194] on span "FWFU" at bounding box center [101, 196] width 17 height 5
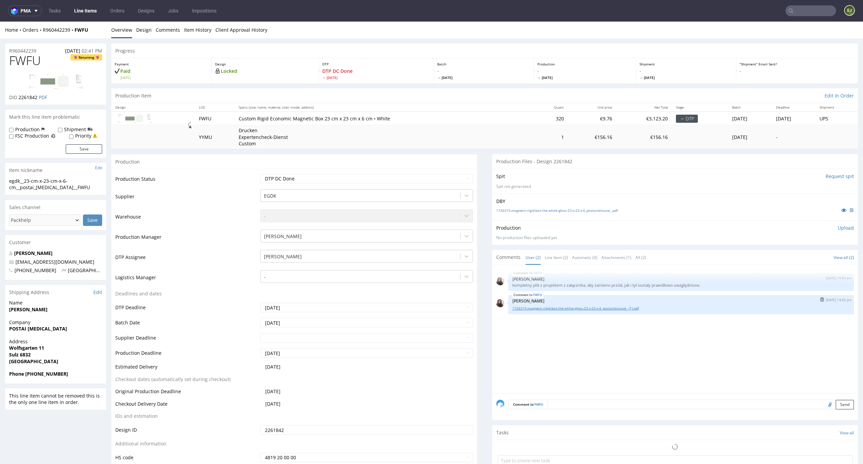
scroll to position [148, 0]
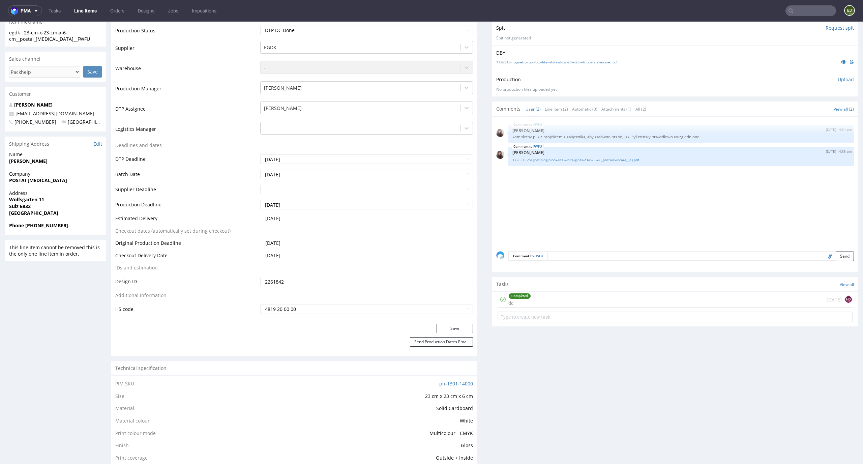
click at [566, 299] on div "Completed dc today HD" at bounding box center [675, 300] width 355 height 16
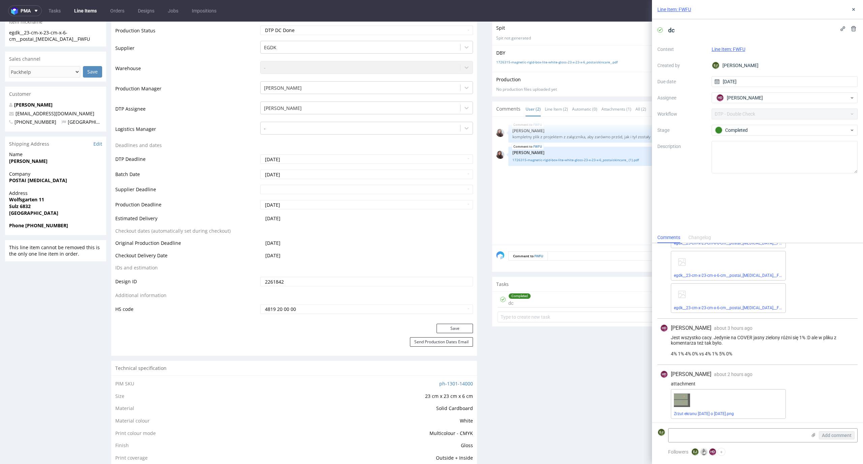
scroll to position [83, 0]
click at [734, 410] on link "Zrzut ekranu 2025-09-25 o 10.09.18.png" at bounding box center [704, 412] width 60 height 5
click at [855, 8] on use at bounding box center [853, 9] width 3 height 3
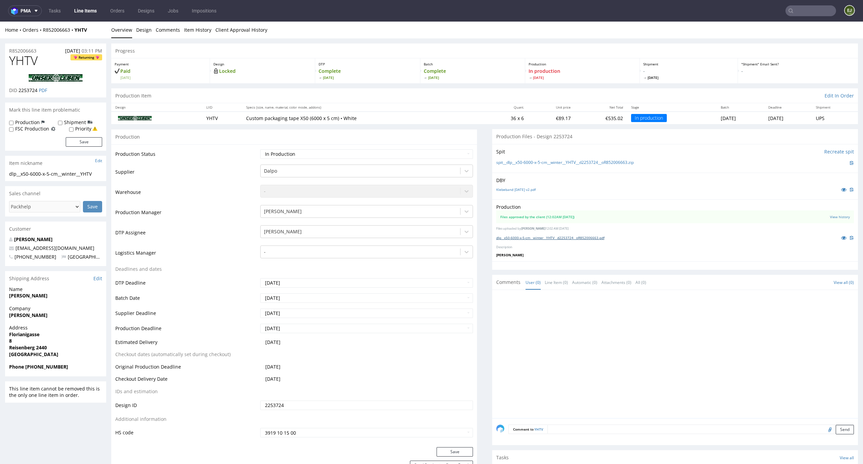
click at [545, 237] on link "dlp__x50-6000-x-5-cm__winter__YHTV__d2253724__oR852006663.pdf" at bounding box center [550, 237] width 108 height 5
click at [554, 54] on div "Progress" at bounding box center [484, 50] width 747 height 15
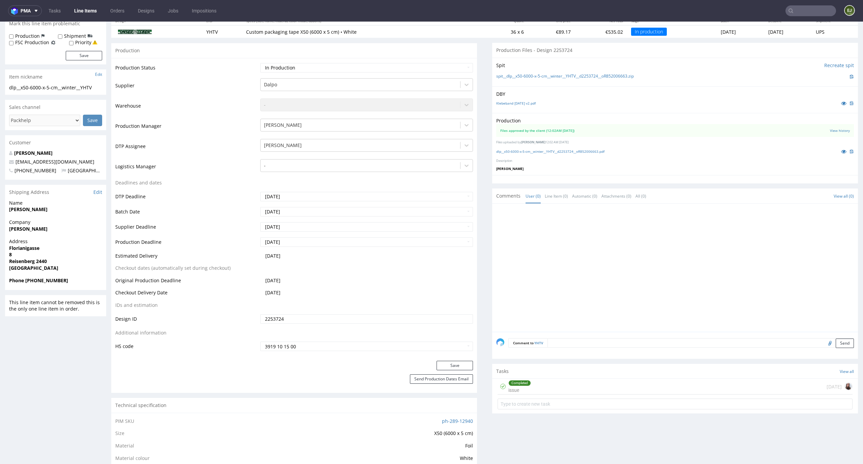
scroll to position [104, 0]
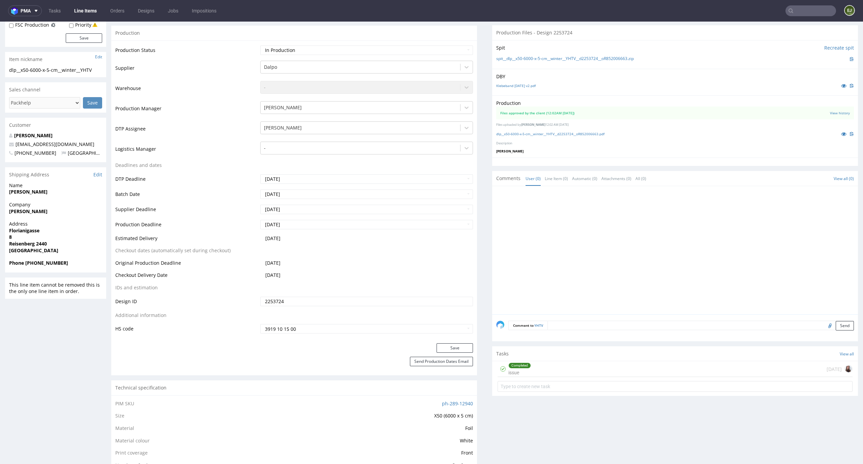
click at [549, 366] on div "Completed issue [DATE]" at bounding box center [675, 369] width 355 height 16
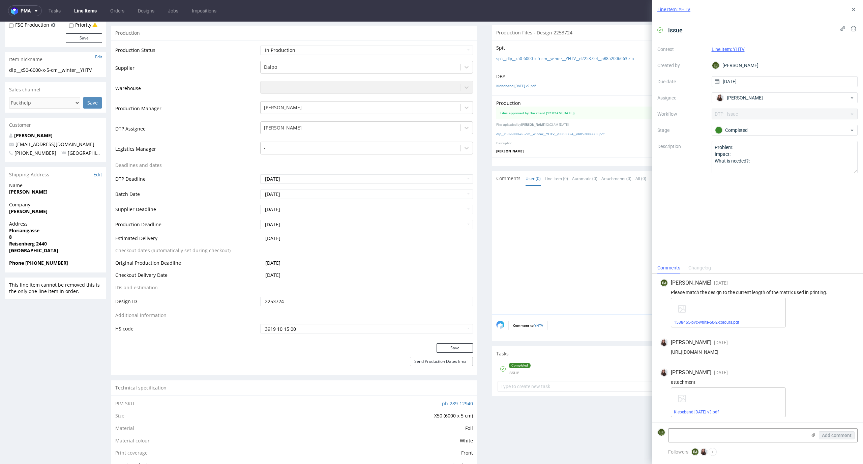
click at [563, 254] on div at bounding box center [677, 252] width 362 height 124
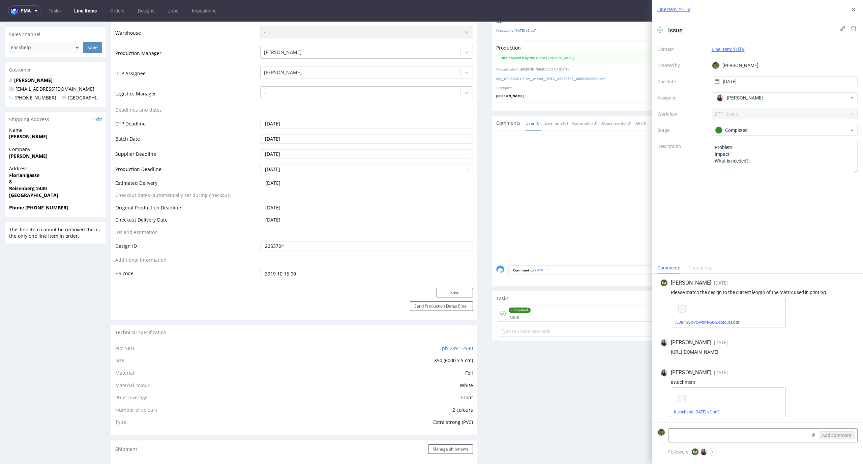
scroll to position [347, 0]
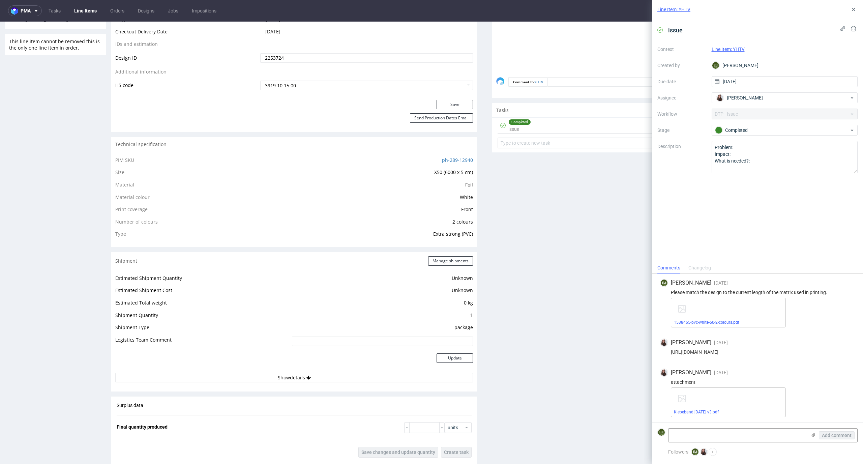
click at [543, 236] on div "Production Files - Design 2253724 Spit Recreate spit spit__dlp__x50-6000-x-5-cm…" at bounding box center [675, 256] width 366 height 948
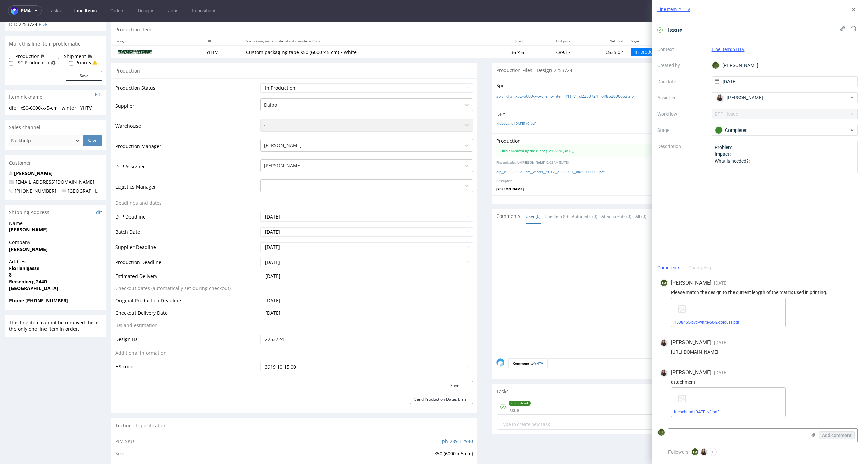
scroll to position [0, 0]
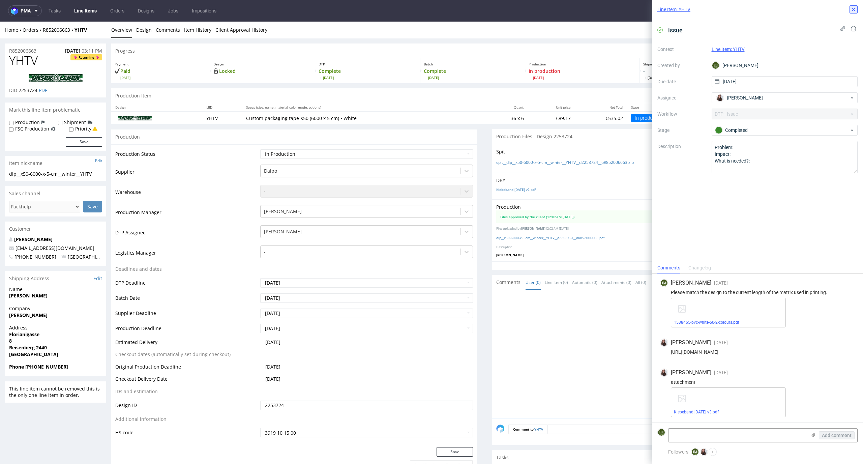
click at [857, 10] on button at bounding box center [854, 9] width 8 height 8
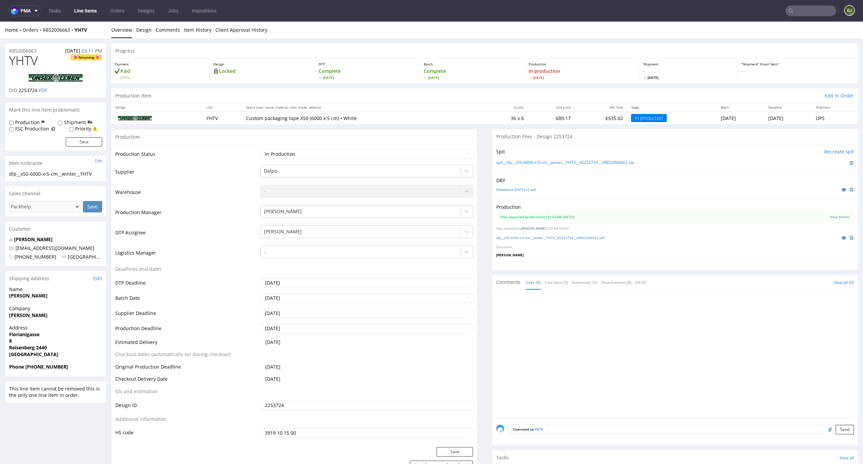
scroll to position [85, 0]
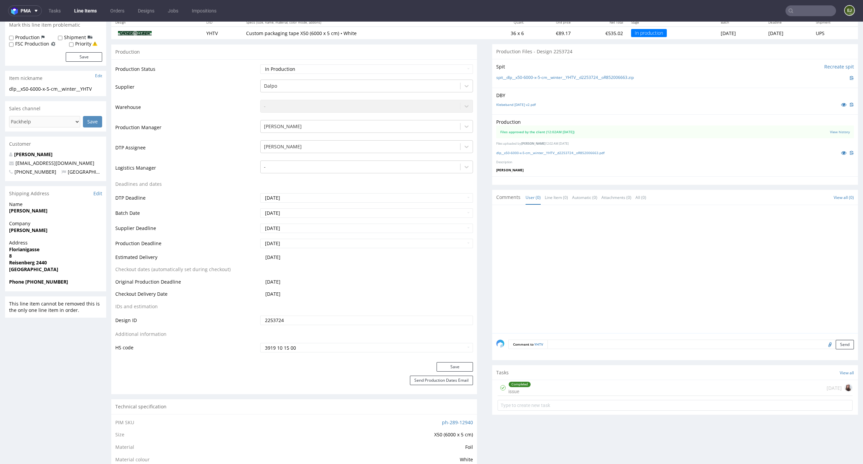
click at [566, 386] on div "Completed issue [DATE]" at bounding box center [675, 388] width 355 height 16
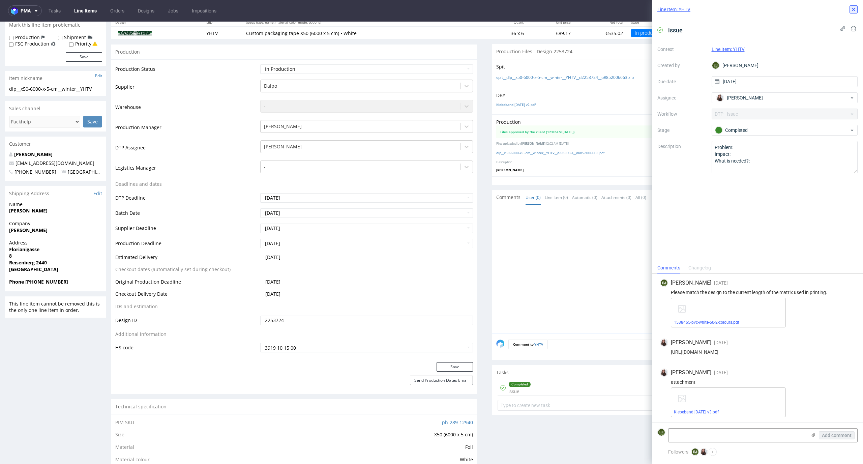
click at [855, 8] on icon at bounding box center [853, 9] width 5 height 5
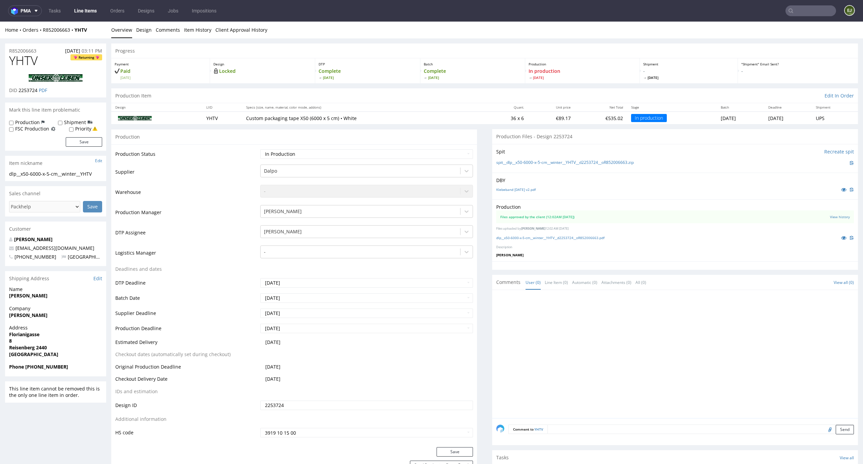
click at [471, 80] on div "Batch Complete [DATE]" at bounding box center [472, 70] width 105 height 25
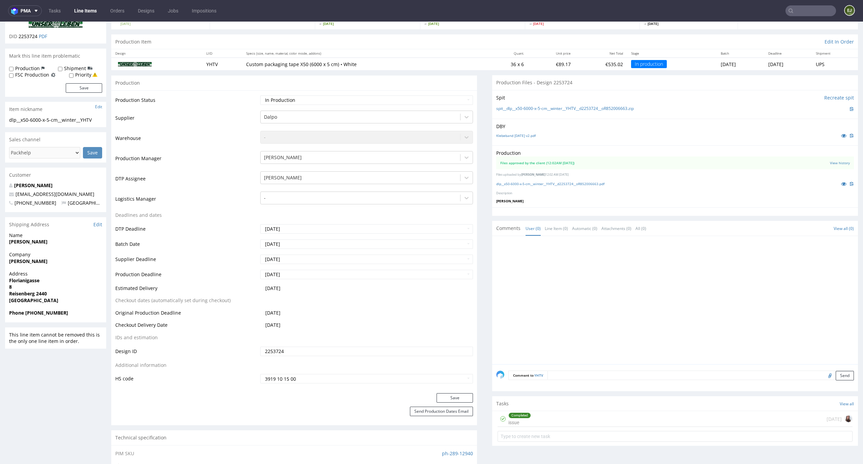
scroll to position [86, 0]
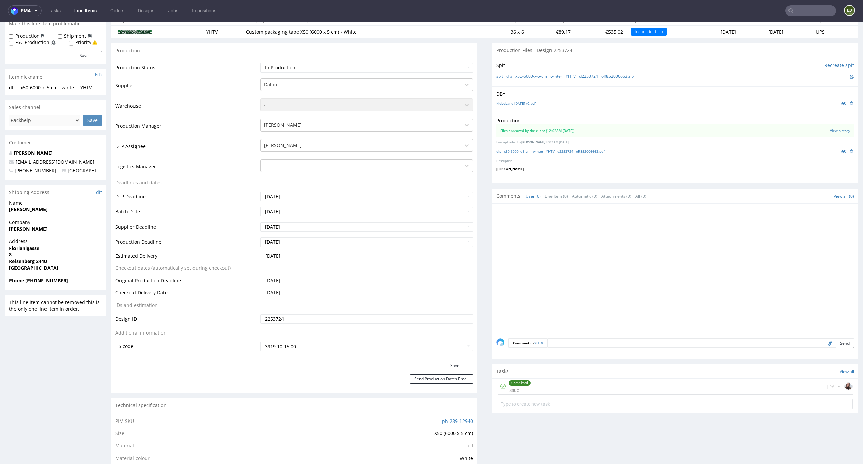
click at [529, 385] on div "Completed issue 23 days ago" at bounding box center [675, 387] width 355 height 16
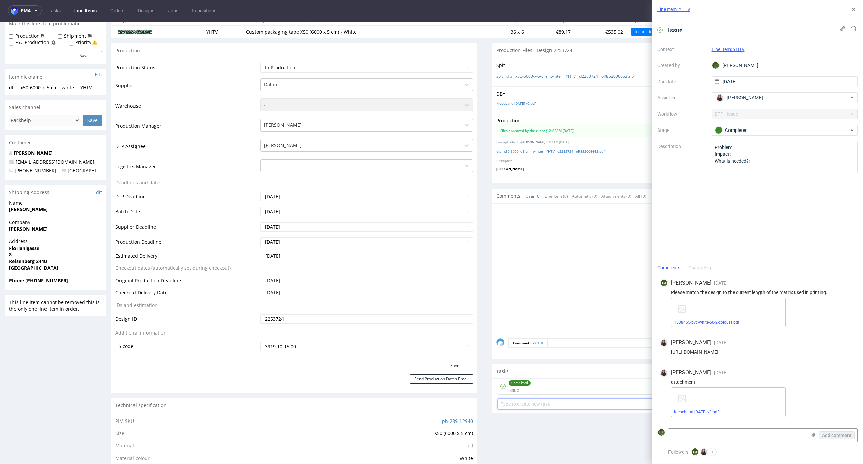
click at [527, 408] on input "text" at bounding box center [675, 403] width 355 height 11
type input "super super express contact with the client"
click at [528, 402] on div "super super express contact with the client" at bounding box center [552, 401] width 89 height 8
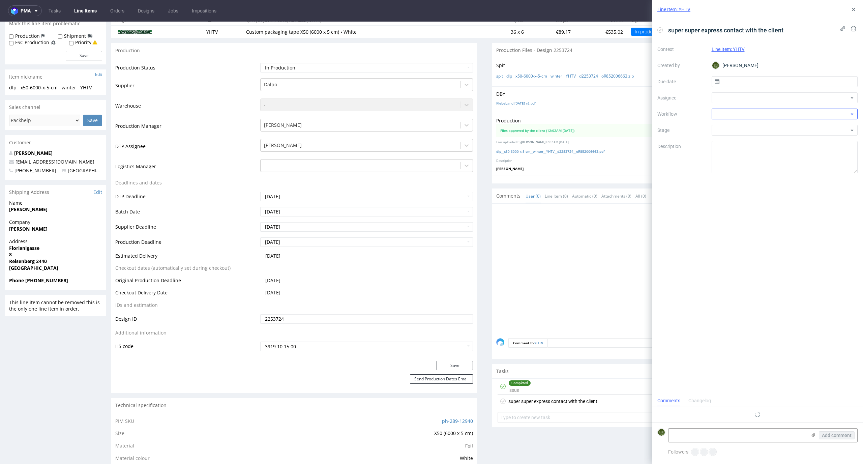
scroll to position [5, 0]
click at [769, 77] on input "text" at bounding box center [785, 81] width 146 height 11
click at [796, 161] on span "25" at bounding box center [795, 161] width 5 height 7
type input "25/09/2025"
click at [796, 98] on div at bounding box center [785, 97] width 146 height 11
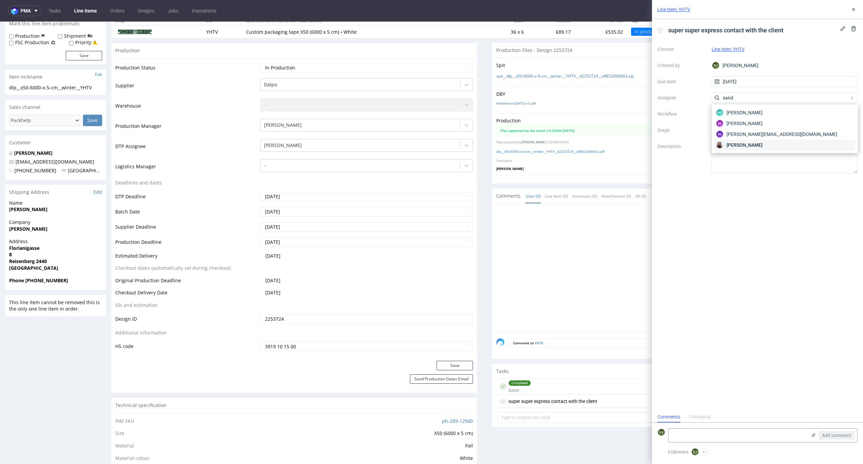
type input "sand"
click at [783, 143] on div "Sandra Beśka" at bounding box center [784, 145] width 141 height 11
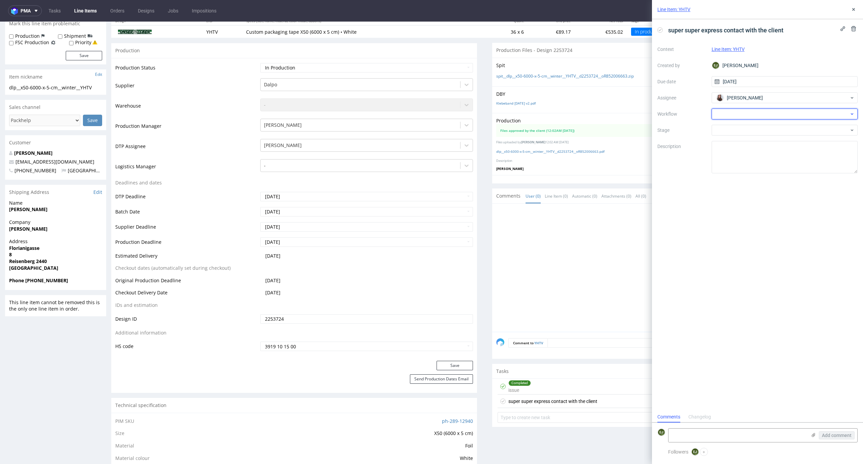
click at [783, 109] on div at bounding box center [785, 114] width 146 height 11
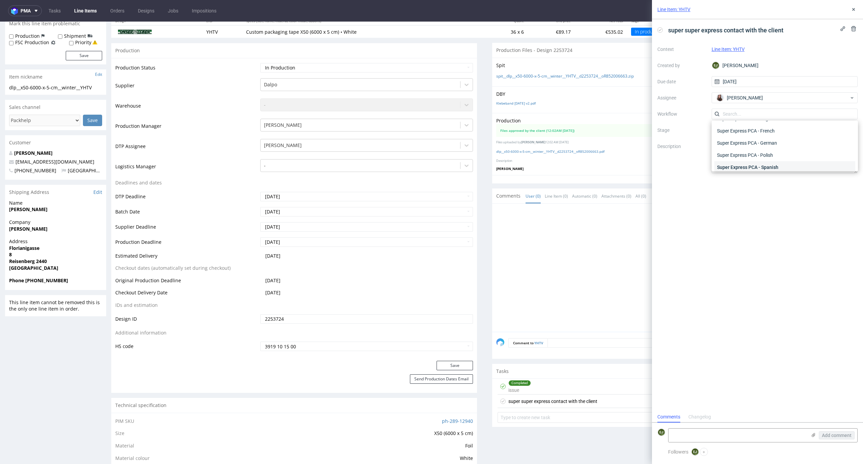
scroll to position [373, 0]
click at [783, 146] on div "Super Express PCA - German" at bounding box center [784, 147] width 141 height 12
click at [765, 221] on div "super super express contact with the client Context Line Item: YHTV Created by …" at bounding box center [757, 215] width 211 height 392
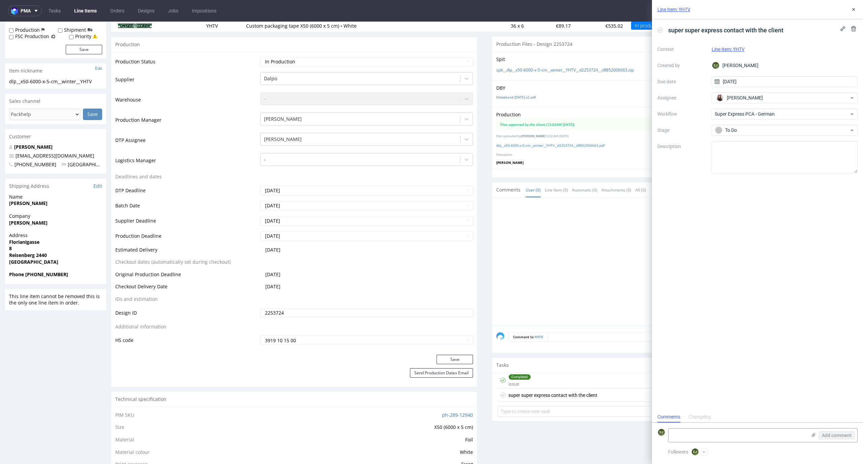
scroll to position [0, 0]
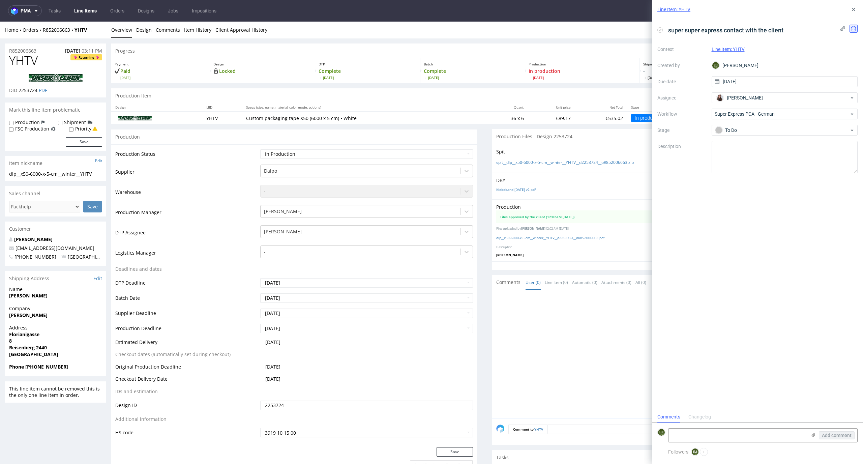
click at [851, 28] on use at bounding box center [853, 28] width 5 height 5
click at [850, 62] on span "Delete" at bounding box center [849, 61] width 14 height 5
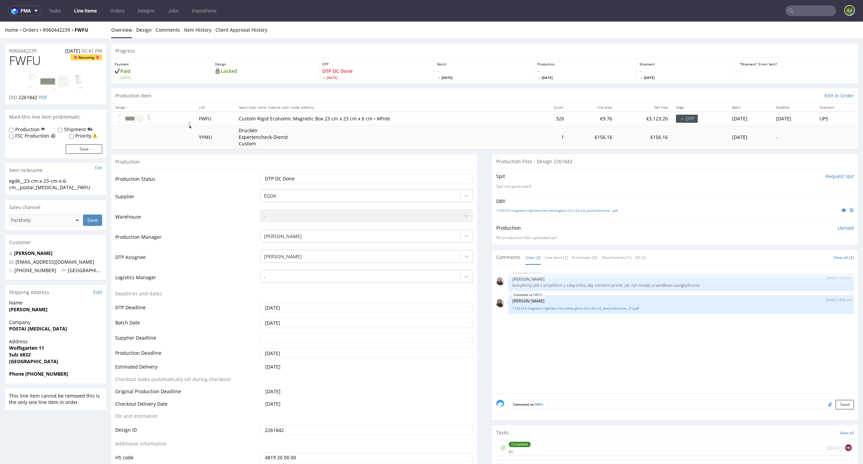
click at [83, 10] on link "Line Items" at bounding box center [85, 10] width 31 height 11
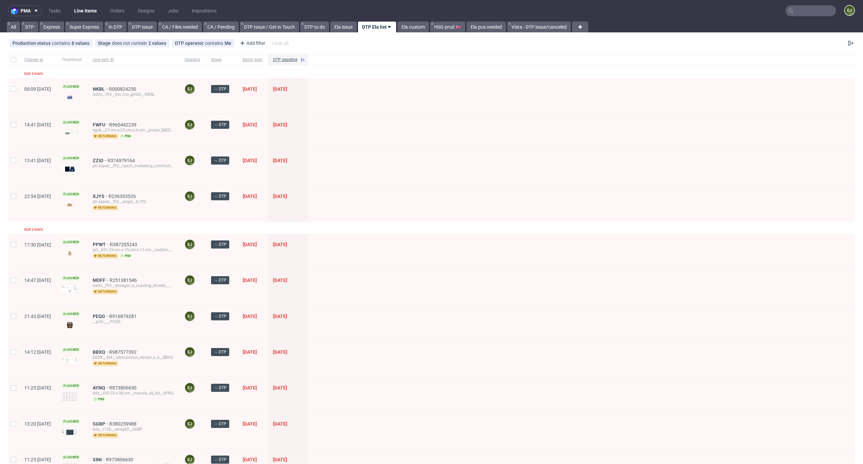
scroll to position [292, 0]
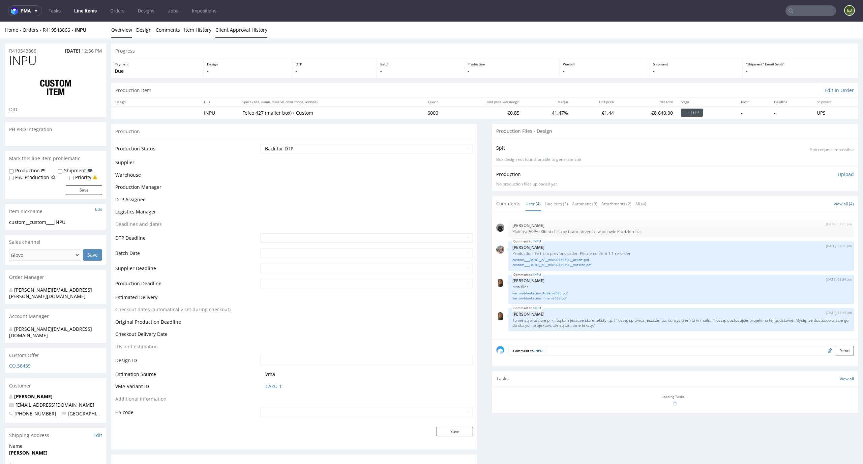
click at [255, 29] on link "Client Approval History" at bounding box center [241, 30] width 52 height 17
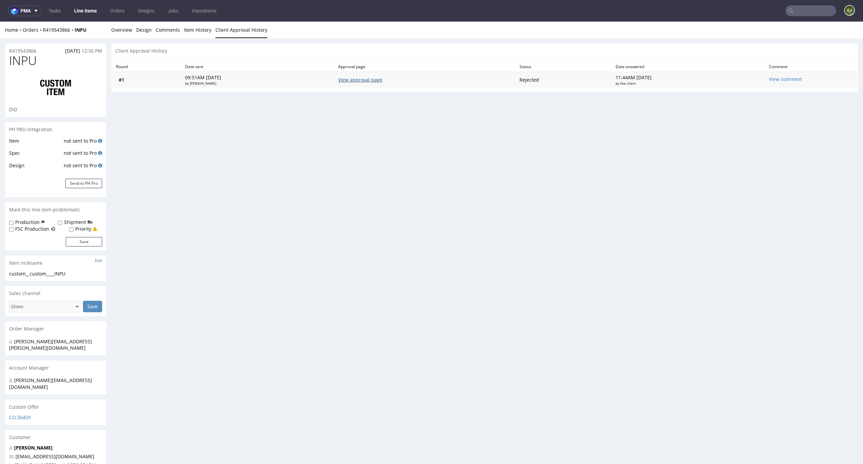
click at [382, 82] on link "View approval page" at bounding box center [360, 80] width 44 height 6
click at [128, 30] on link "Overview" at bounding box center [121, 30] width 21 height 17
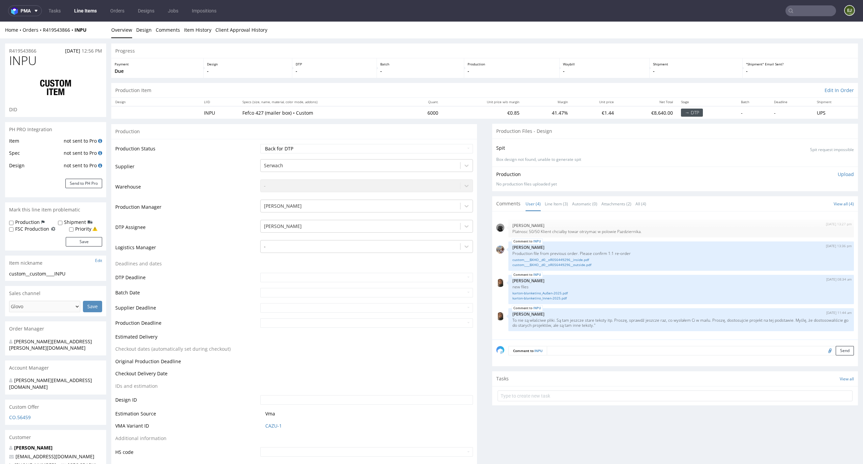
scroll to position [0, 0]
click at [561, 300] on link "karton-blanketino_Innen-2025.pdf" at bounding box center [680, 298] width 337 height 5
click at [563, 69] on p "-" at bounding box center [604, 71] width 83 height 7
click at [566, 292] on link "karton-blanketino_Außen-2025.pdf" at bounding box center [680, 293] width 337 height 5
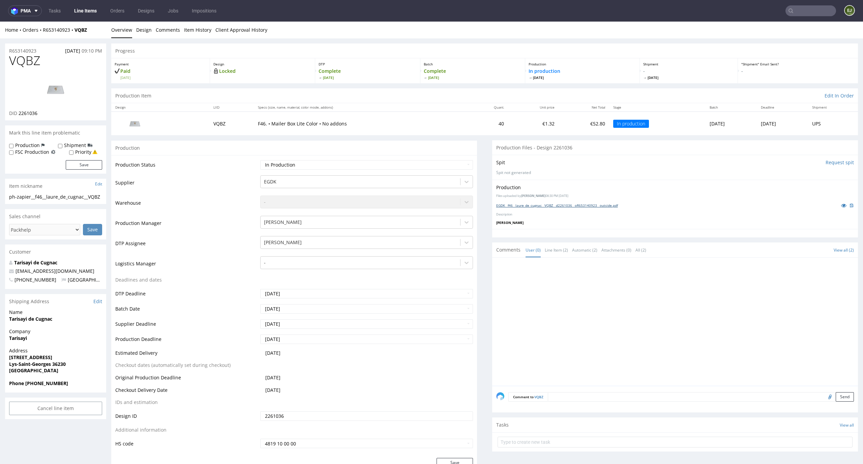
click at [558, 205] on link "EGDK__f46__laure_de_cugnac__VQBZ__d2261036__oR653140923__outside.pdf" at bounding box center [557, 205] width 122 height 5
click at [550, 171] on p "Spit not generated" at bounding box center [675, 173] width 358 height 6
click at [826, 162] on input "Request spit" at bounding box center [840, 162] width 28 height 7
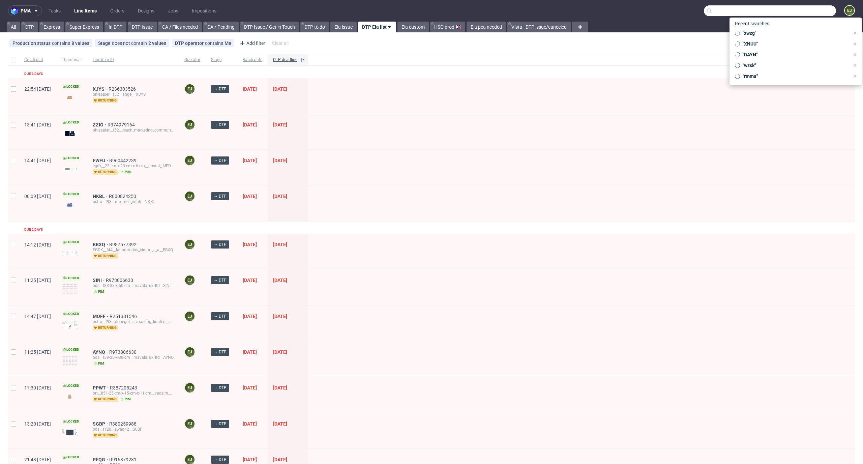
click at [800, 12] on input "text" at bounding box center [770, 10] width 132 height 11
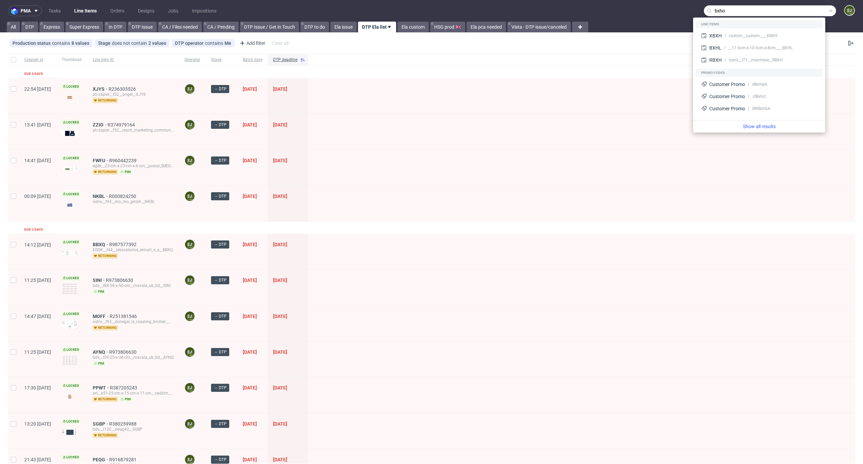
type input "bxho"
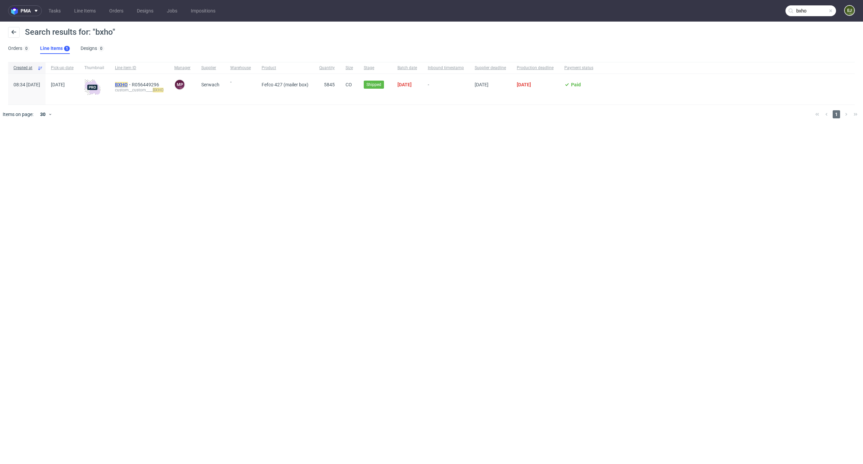
click at [128, 85] on mark "BXHO" at bounding box center [121, 84] width 13 height 5
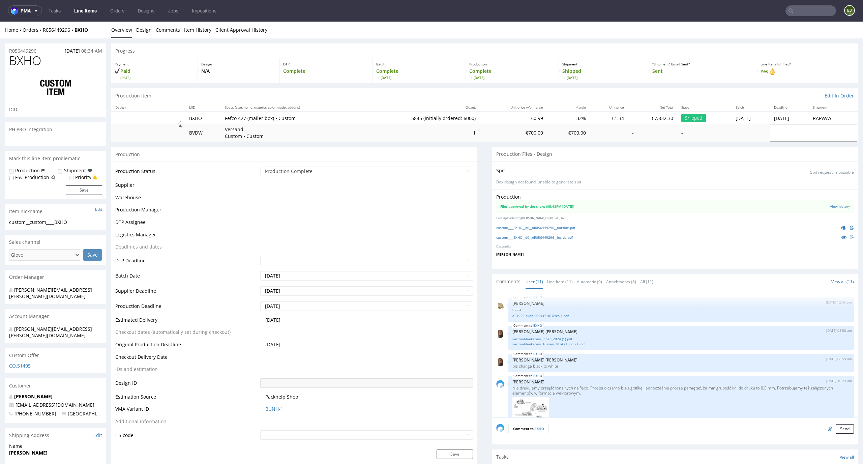
scroll to position [561, 0]
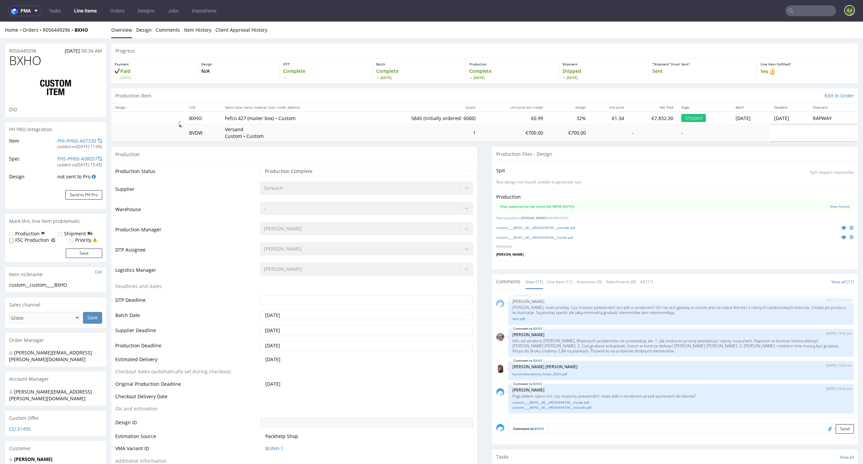
select select "in_progress"
click at [555, 279] on link "Line Item (11)" at bounding box center [560, 281] width 26 height 14
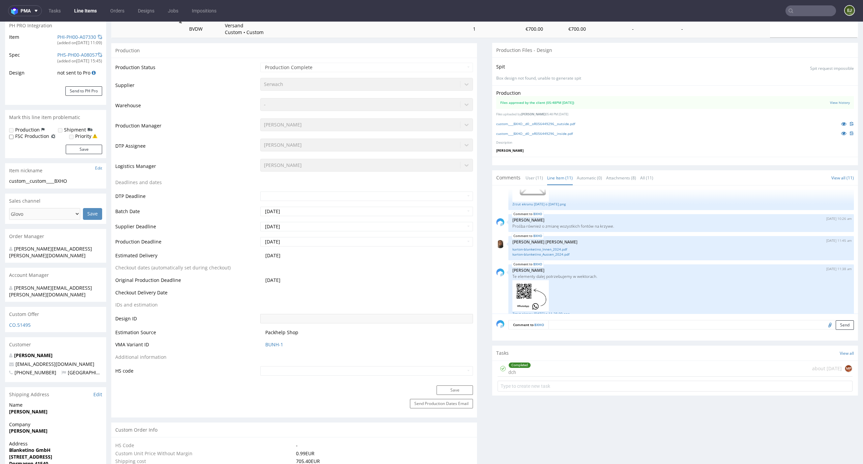
scroll to position [428, 0]
click at [535, 250] on link "karton-blanketino_Innen_2024.pdf" at bounding box center [680, 249] width 337 height 5
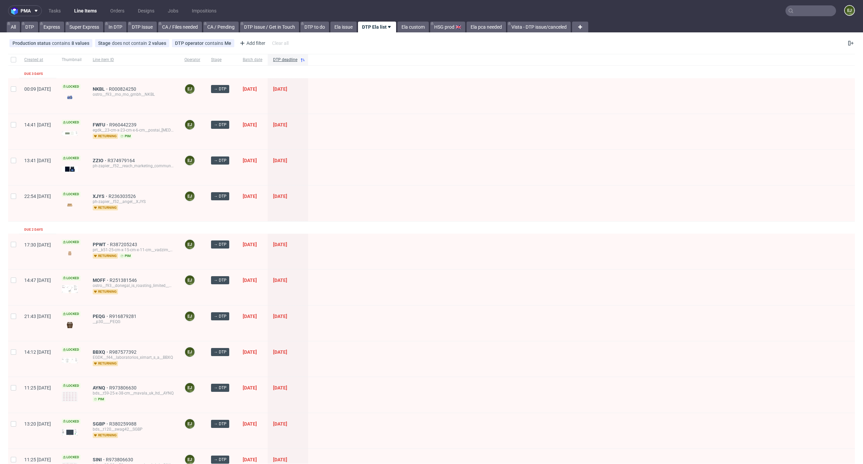
scroll to position [292, 0]
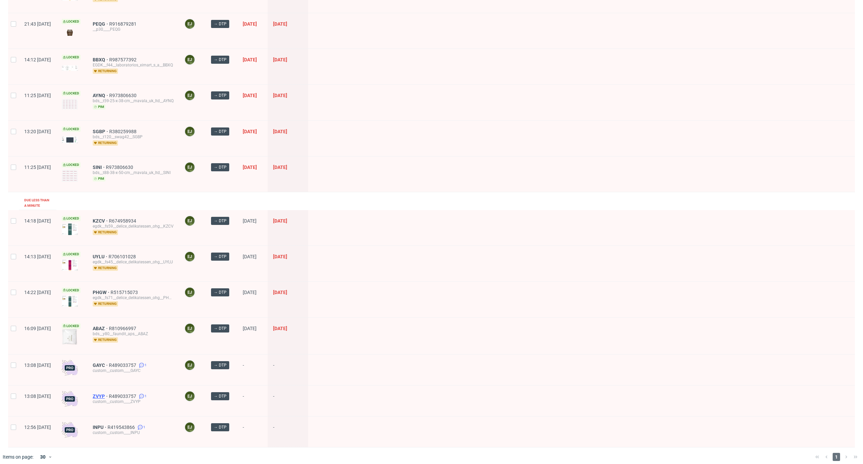
click at [109, 393] on span "ZVYP" at bounding box center [101, 395] width 16 height 5
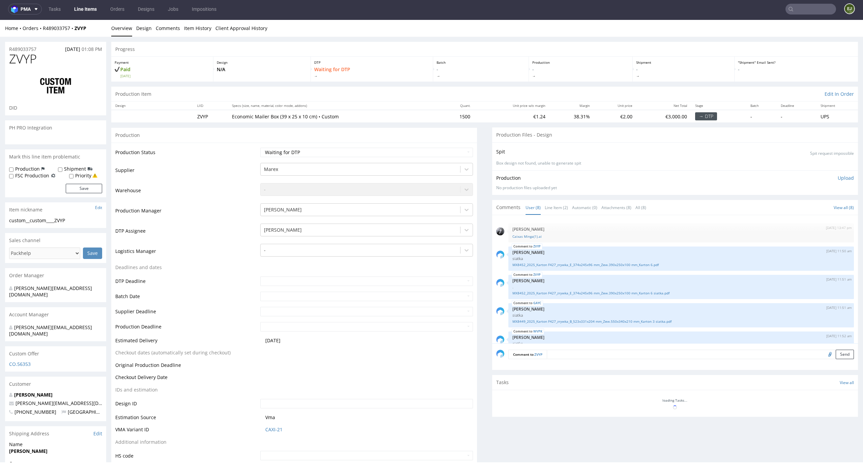
scroll to position [101, 0]
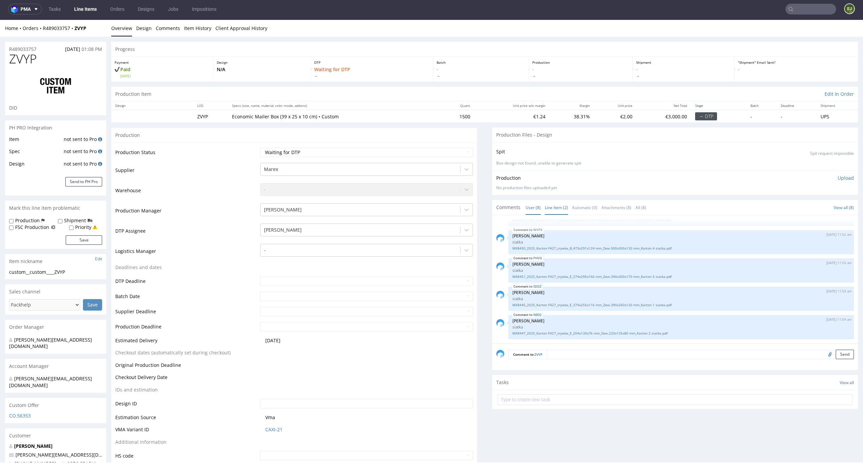
click at [554, 208] on link "Line Item (2)" at bounding box center [556, 207] width 23 height 14
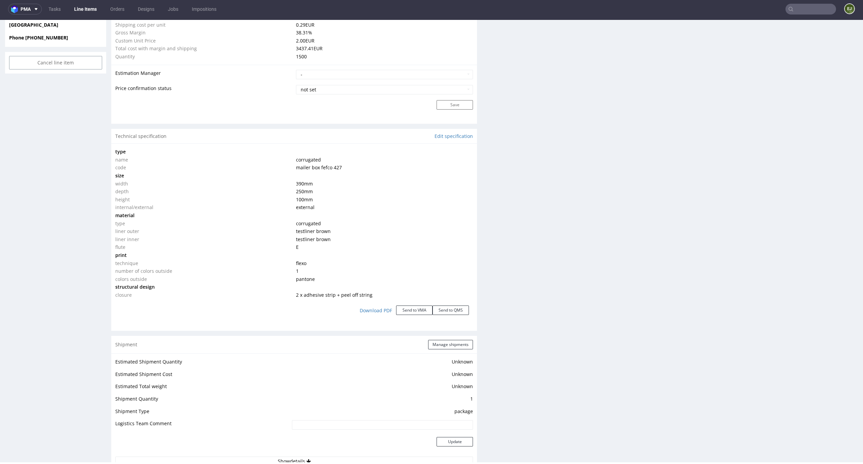
scroll to position [1039, 0]
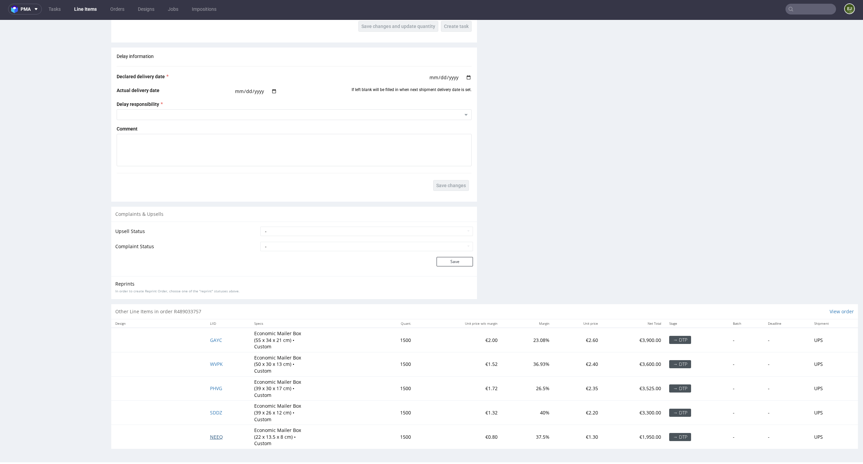
click at [215, 434] on span "NEEQ" at bounding box center [216, 437] width 13 height 6
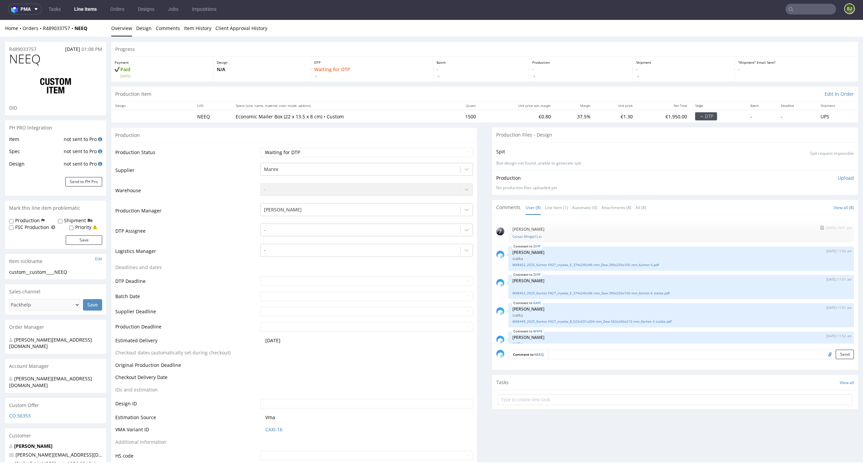
click at [524, 239] on div "11th Sep 25 | 13:47 pm Philippe Dubuy Caixas Minga(1).ai" at bounding box center [681, 232] width 346 height 19
click at [525, 235] on link "Caixas Minga(1).ai" at bounding box center [680, 236] width 337 height 5
click at [549, 215] on div "11th Sep 25 | 13:47 pm Philippe Dubuy Caixas Minga(1).ai ZVYP 24th Sep 25 | 11:…" at bounding box center [675, 279] width 366 height 128
click at [550, 213] on link "Line Item (1)" at bounding box center [556, 207] width 23 height 14
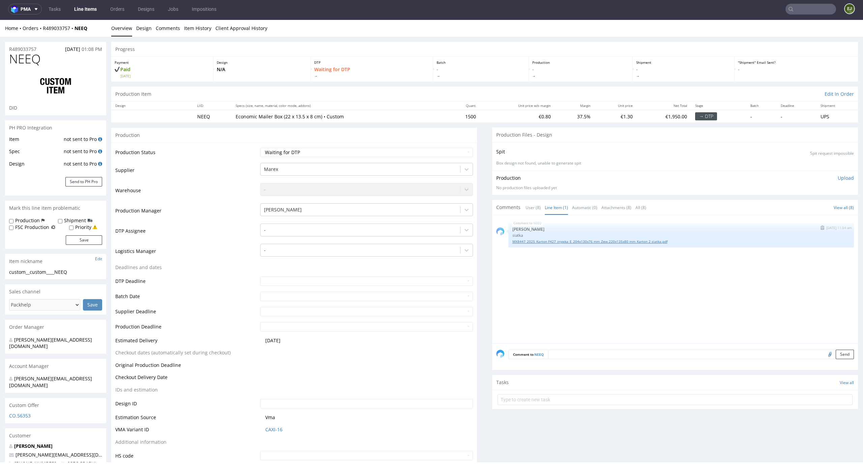
click at [542, 242] on link "MX8447_2025_Karton F427_zrywka_E_204x130x76 mm_Zew.220x135x80 mm_Karton 2 siatk…" at bounding box center [680, 241] width 337 height 5
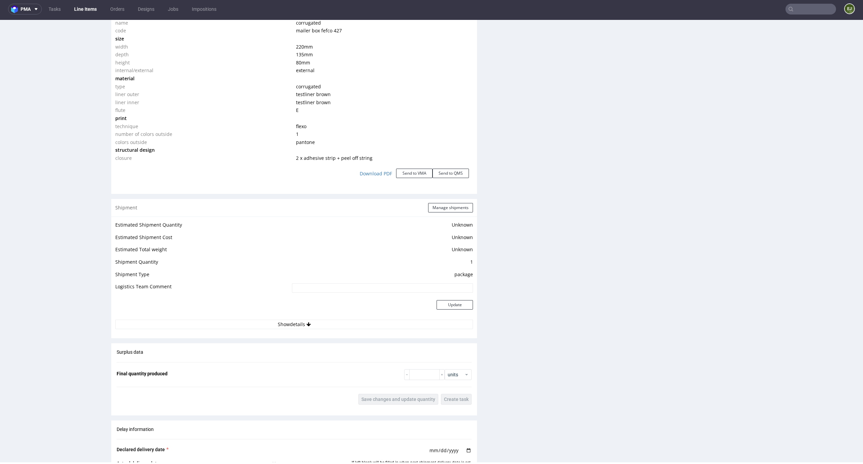
scroll to position [562, 0]
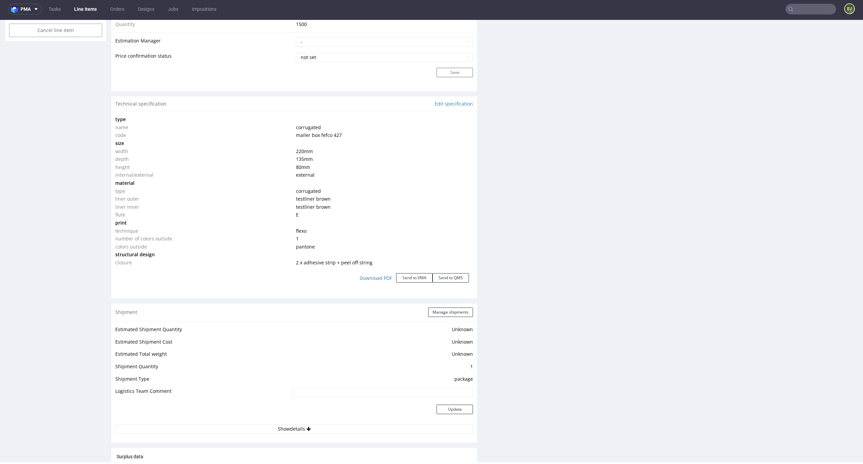
click at [374, 187] on td "corrugated" at bounding box center [383, 191] width 179 height 8
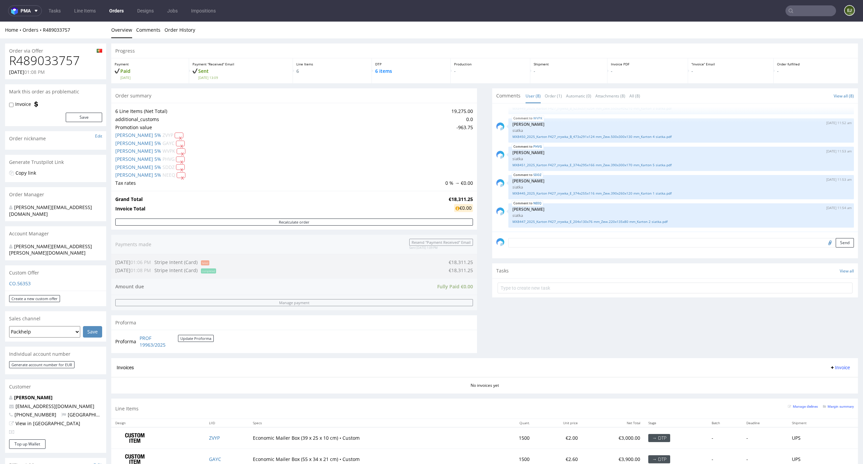
scroll to position [211, 0]
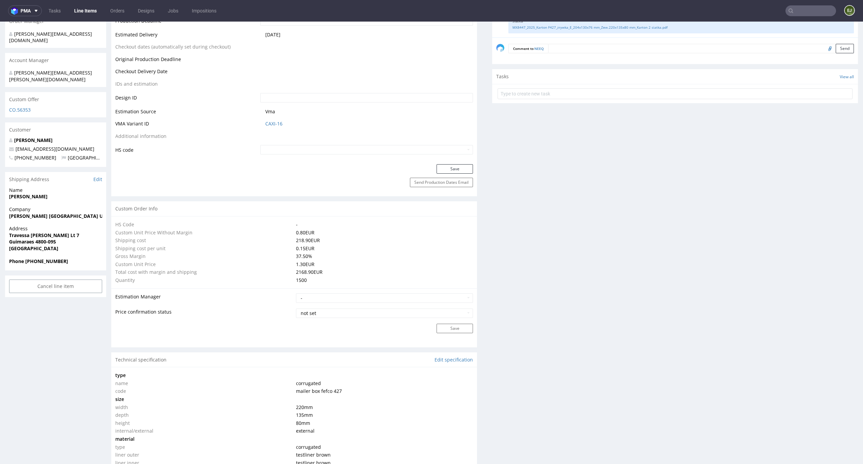
scroll to position [446, 0]
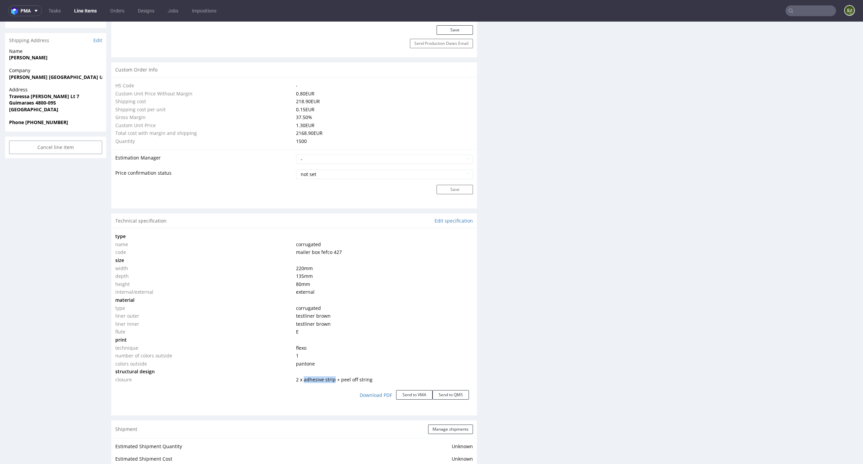
drag, startPoint x: 331, startPoint y: 381, endPoint x: 301, endPoint y: 380, distance: 29.7
click at [301, 380] on span "2 x adhesive strip + peel off string" at bounding box center [334, 379] width 77 height 6
copy span "adhesive strip"
drag, startPoint x: 371, startPoint y: 379, endPoint x: 337, endPoint y: 379, distance: 33.7
click at [337, 379] on td "2 x adhesive strip + peel off string" at bounding box center [383, 380] width 179 height 8
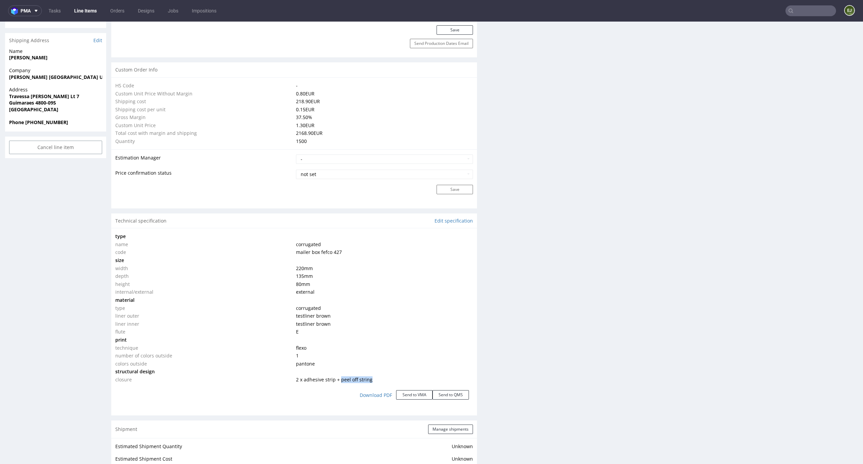
copy span "peel off string"
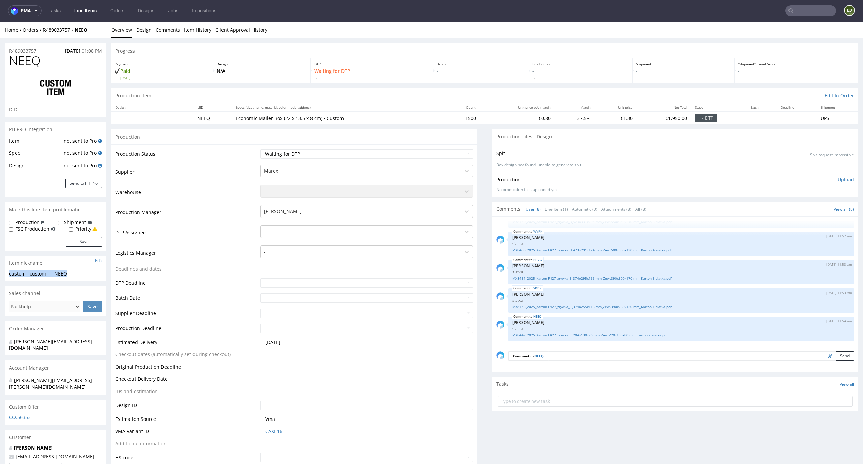
drag, startPoint x: 73, startPoint y: 274, endPoint x: 0, endPoint y: 274, distance: 72.8
copy div "custom__custom____NEEQ"
drag, startPoint x: 43, startPoint y: 50, endPoint x: 0, endPoint y: 47, distance: 43.0
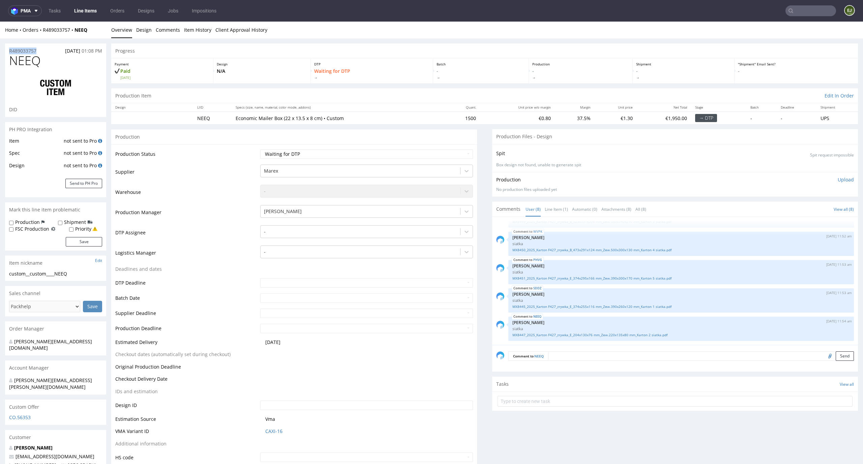
copy p "R489033757"
drag, startPoint x: 308, startPoint y: 117, endPoint x: 283, endPoint y: 117, distance: 25.3
click at [283, 117] on p "Economic Mailer Box (22 x 13.5 x 8 cm) • Custom" at bounding box center [339, 118] width 206 height 7
drag, startPoint x: 317, startPoint y: 120, endPoint x: 280, endPoint y: 117, distance: 37.2
click at [280, 117] on p "Economic Mailer Box (22 x 13.5 x 8 cm) • Custom" at bounding box center [339, 118] width 206 height 7
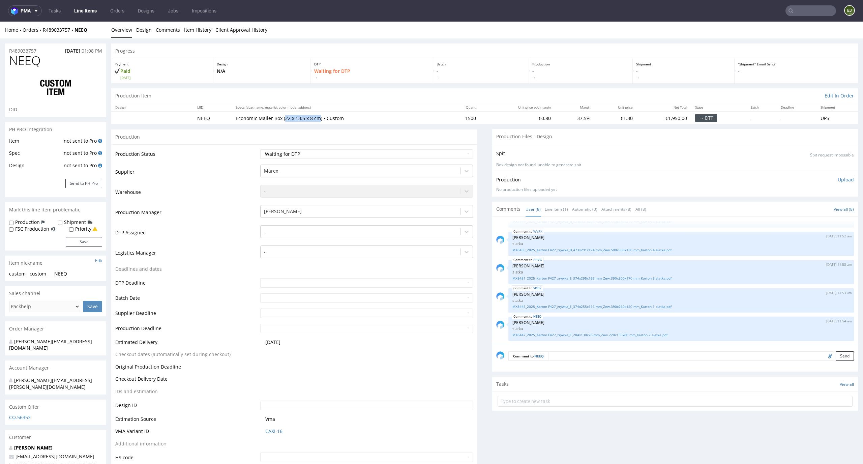
copy p "22 x 13.5 x 8 cm"
click at [546, 98] on div "Production Item Edit In Order" at bounding box center [484, 95] width 747 height 15
click at [30, 47] on div "R489033757 11.09.2025 01:08 PM" at bounding box center [55, 48] width 101 height 11
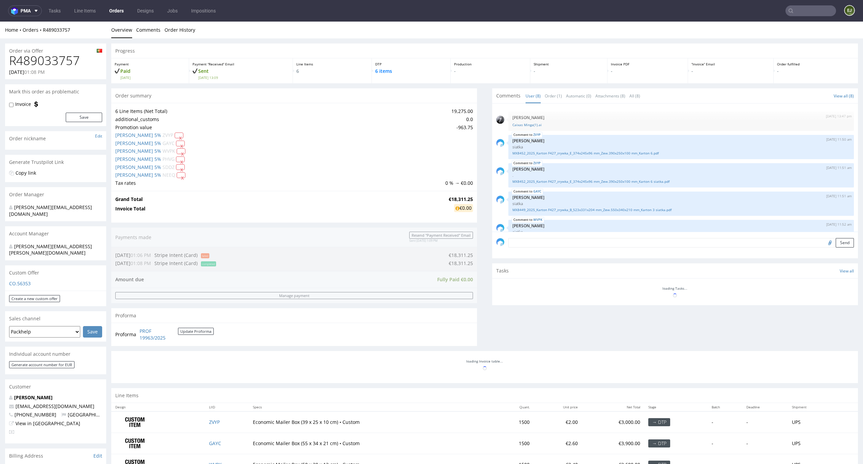
scroll to position [101, 0]
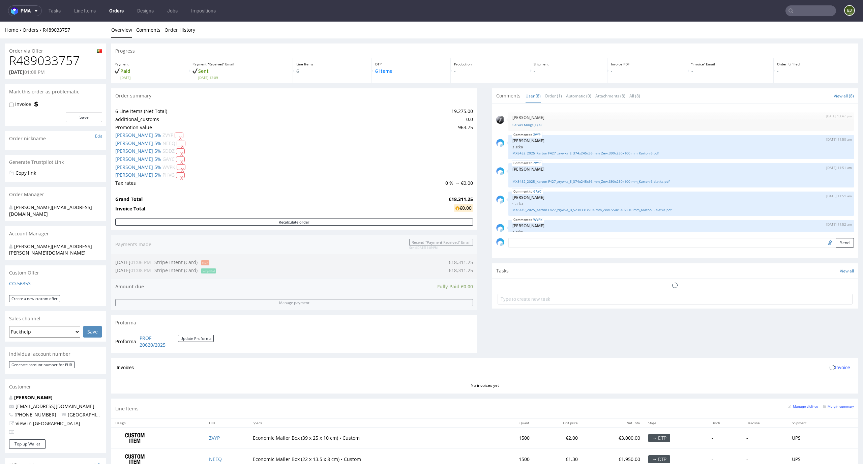
scroll to position [101, 0]
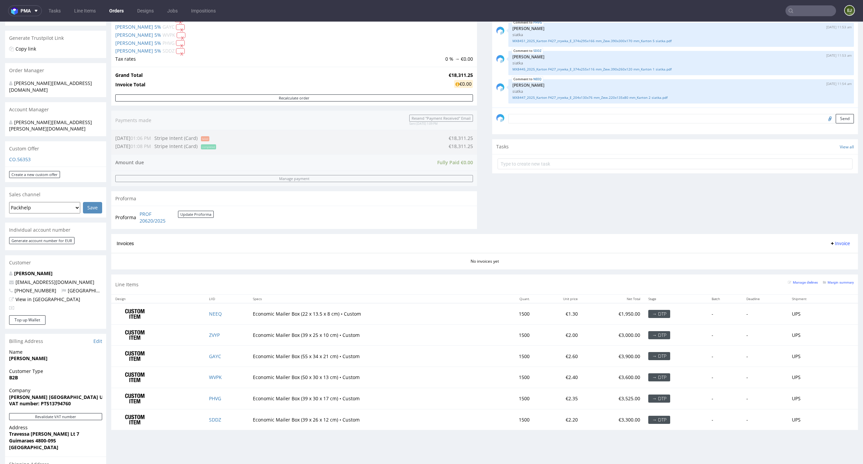
scroll to position [191, 0]
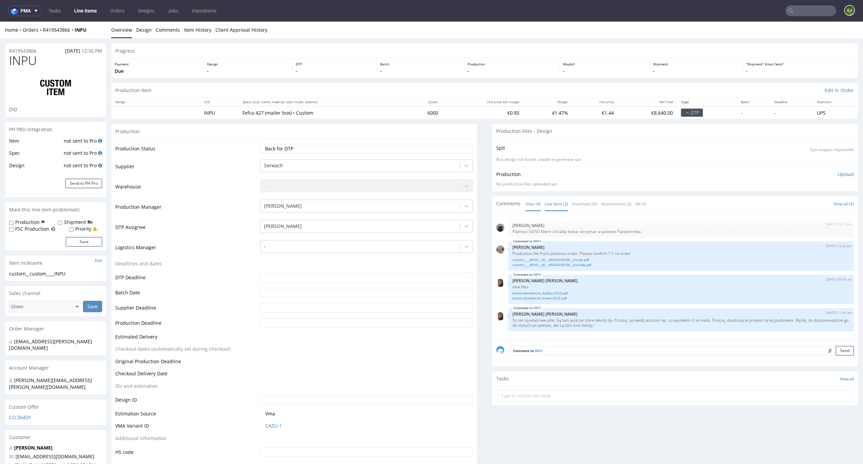
click at [551, 199] on link "Line Item (3)" at bounding box center [556, 204] width 23 height 14
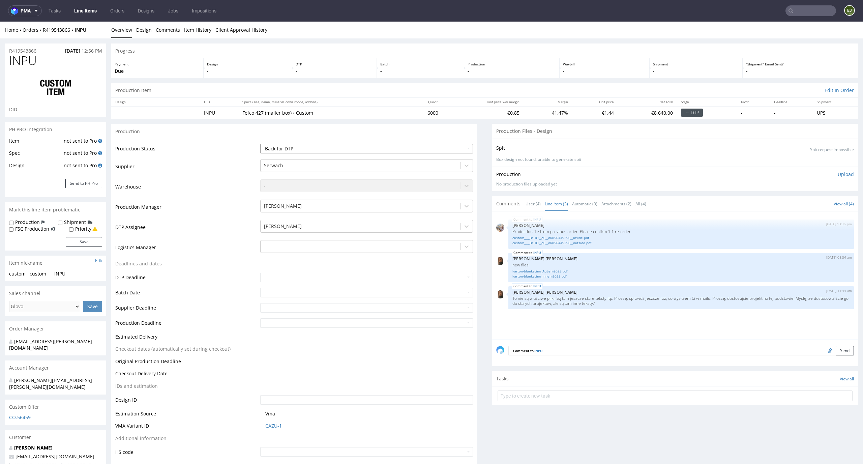
click at [442, 149] on select "Waiting for Artwork Waiting for Diecut Waiting for Mockup Waiting for DTP Waiti…" at bounding box center [366, 148] width 213 height 9
click at [260, 144] on select "Waiting for Artwork Waiting for Diecut Waiting for Mockup Waiting for DTP Waiti…" at bounding box center [366, 148] width 213 height 9
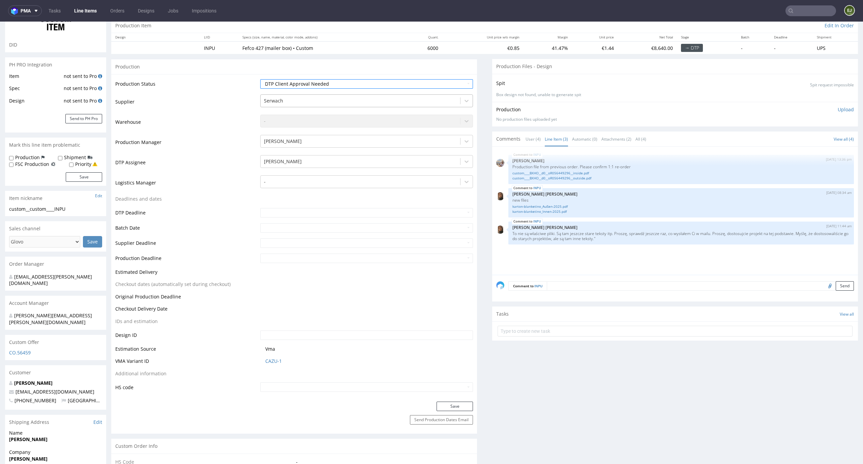
scroll to position [119, 0]
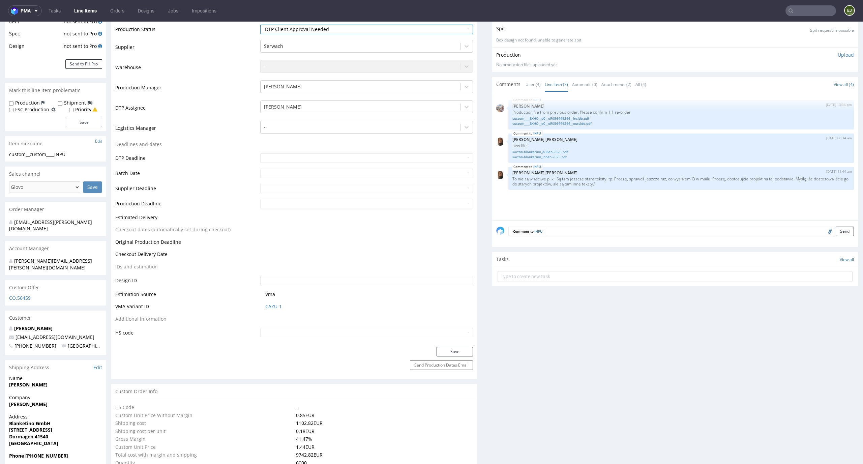
click at [460, 344] on div "Production Status Waiting for Artwork Waiting for Diecut Waiting for Mockup Wai…" at bounding box center [294, 183] width 366 height 327
click at [459, 351] on button "Save" at bounding box center [455, 351] width 36 height 9
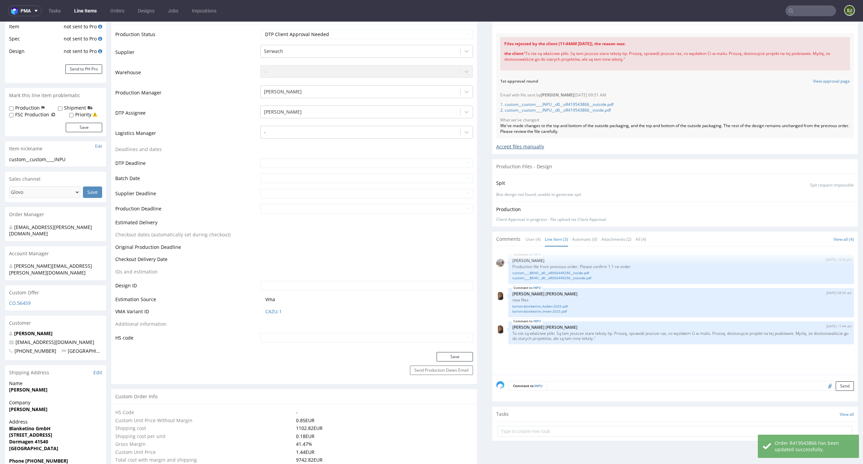
scroll to position [0, 0]
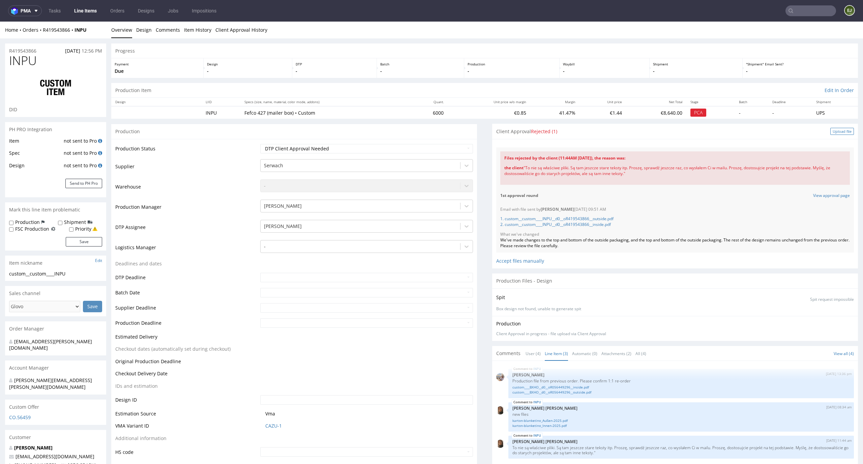
click at [830, 132] on div "Upload file" at bounding box center [842, 131] width 24 height 7
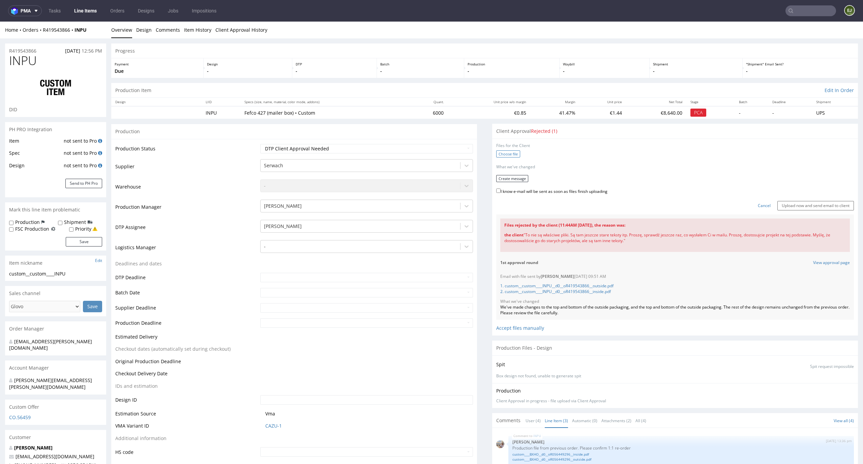
click at [500, 154] on label "Choose file" at bounding box center [508, 153] width 24 height 7
click at [0, 22] on input "Choose file" at bounding box center [0, 22] width 0 height 0
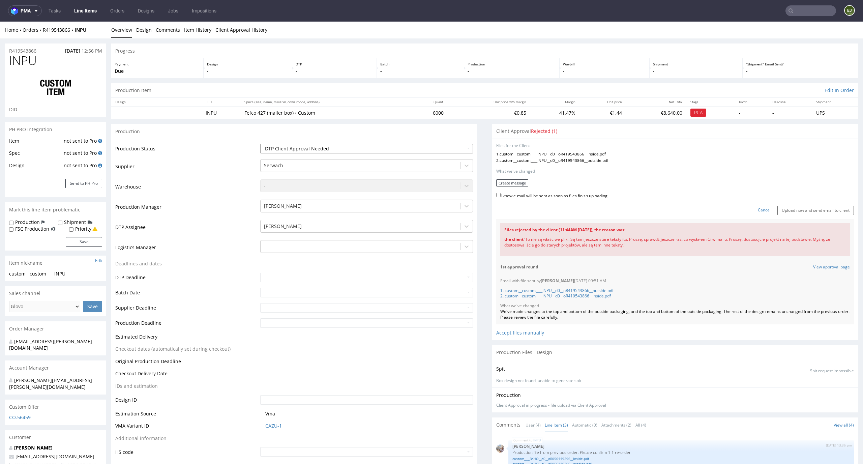
click at [451, 145] on select "Waiting for Artwork Waiting for Diecut Waiting for Mockup Waiting for DTP Waiti…" at bounding box center [366, 148] width 213 height 9
click at [758, 209] on link "Cancel" at bounding box center [764, 210] width 13 height 6
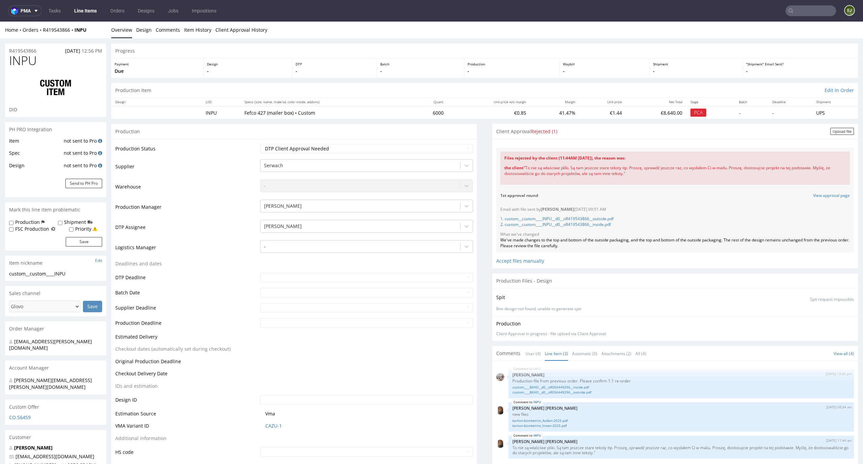
click at [431, 154] on td "Waiting for Artwork Waiting for Diecut Waiting for Mockup Waiting for DTP Waiti…" at bounding box center [366, 150] width 215 height 15
click at [436, 147] on select "Waiting for Artwork Waiting for Diecut Waiting for Mockup Waiting for DTP Waiti…" at bounding box center [366, 148] width 213 height 9
select select "dtp_waiting_for_double_check"
click at [260, 144] on select "Waiting for Artwork Waiting for Diecut Waiting for Mockup Waiting for DTP Waiti…" at bounding box center [366, 148] width 213 height 9
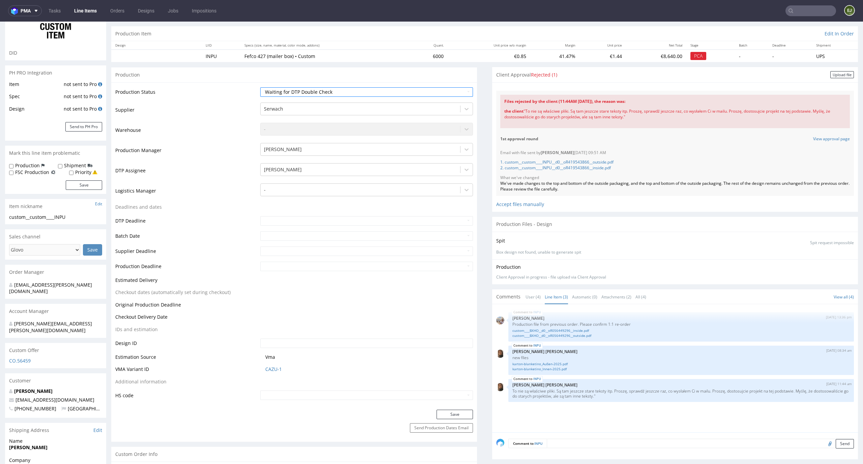
scroll to position [96, 0]
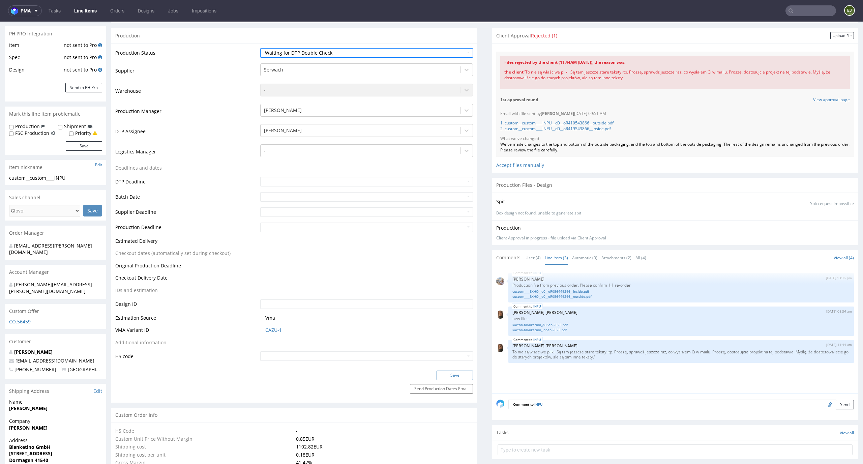
click at [455, 371] on button "Save" at bounding box center [455, 375] width 36 height 9
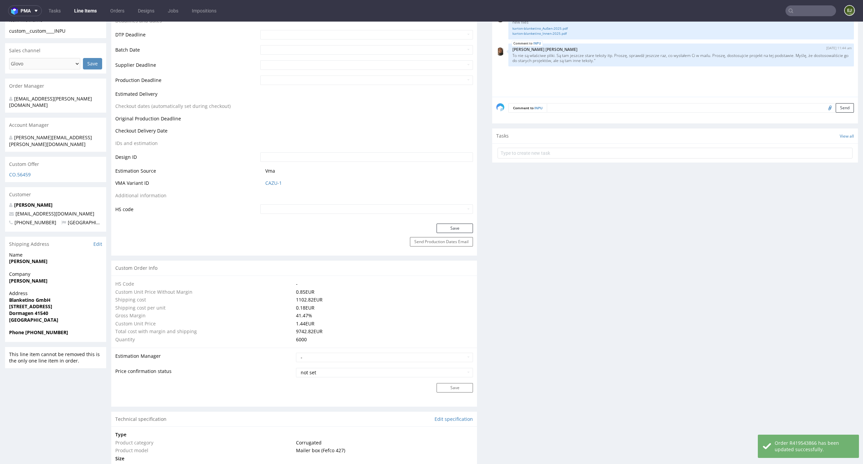
scroll to position [181, 0]
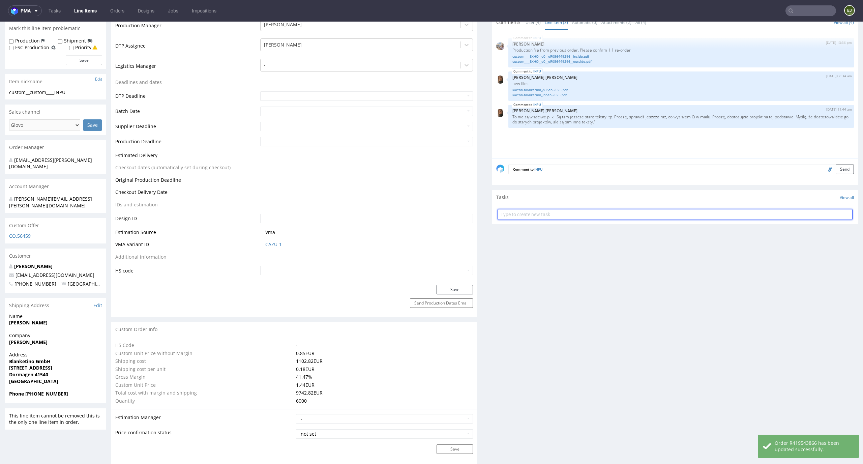
click at [537, 213] on input "text" at bounding box center [675, 214] width 355 height 11
type input "custom dc przed pca"
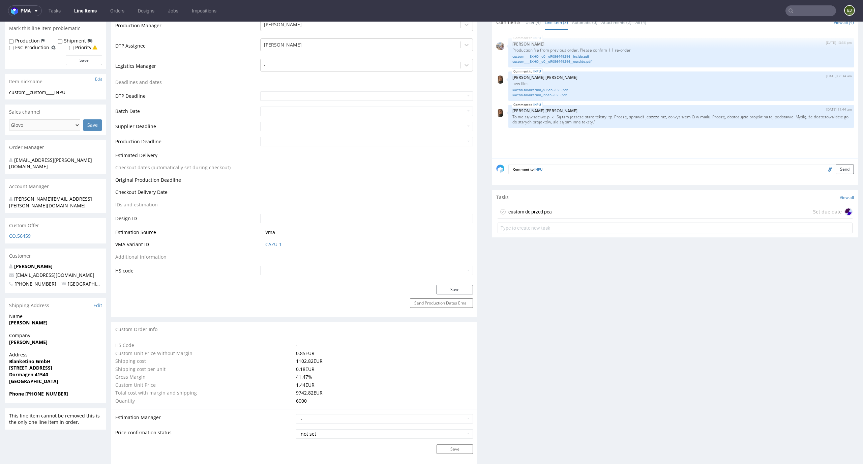
click at [540, 208] on div "custom dc przed pca" at bounding box center [529, 212] width 43 height 8
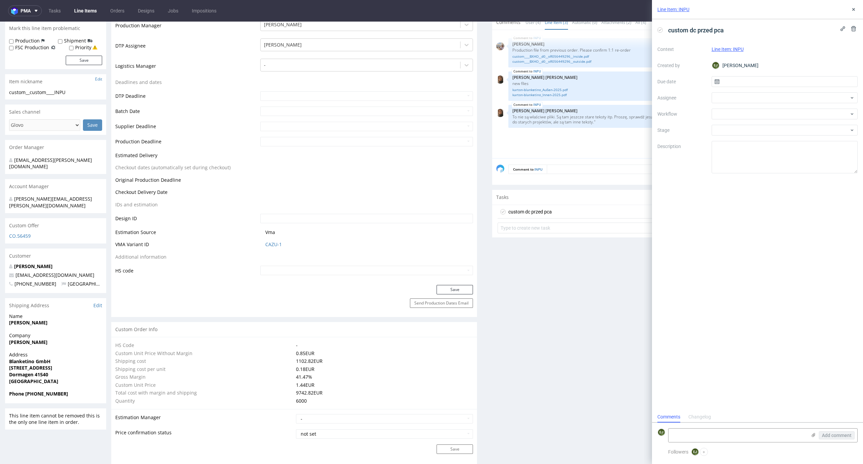
scroll to position [5, 0]
click at [731, 78] on input "text" at bounding box center [785, 81] width 146 height 11
click at [794, 161] on span "25" at bounding box center [795, 161] width 5 height 7
type input "25/09/2025"
click at [796, 95] on div at bounding box center [785, 97] width 146 height 11
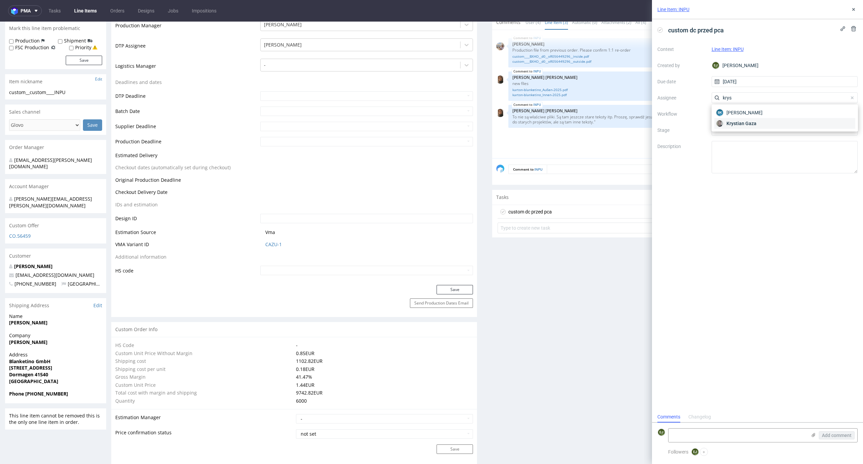
type input "krys"
click at [796, 119] on div "Krystian Gaza" at bounding box center [784, 123] width 141 height 11
click at [796, 119] on div at bounding box center [785, 114] width 146 height 11
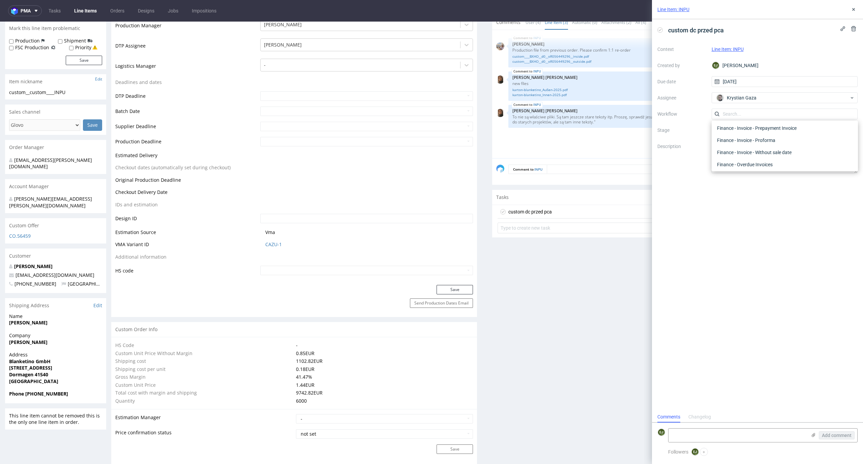
scroll to position [0, 0]
click at [796, 135] on div "DTP - Double Check" at bounding box center [784, 138] width 141 height 12
click at [776, 149] on textarea at bounding box center [785, 157] width 146 height 32
click at [846, 153] on textarea "Zerknij proszę, czy tu na pewno wszystkie teksty są okej" at bounding box center [785, 157] width 146 height 32
type textarea "Zerknij proszę, czy tu na pewno wszystkie teksty są okej przeniesione"
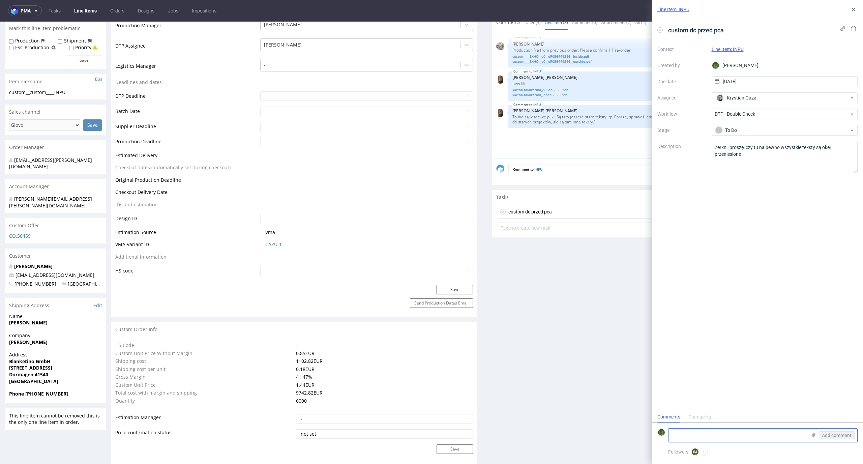
click at [813, 435] on use at bounding box center [814, 435] width 4 height 4
click at [0, 0] on input "file" at bounding box center [0, 0] width 0 height 0
click at [830, 432] on button "Add comment" at bounding box center [837, 435] width 36 height 8
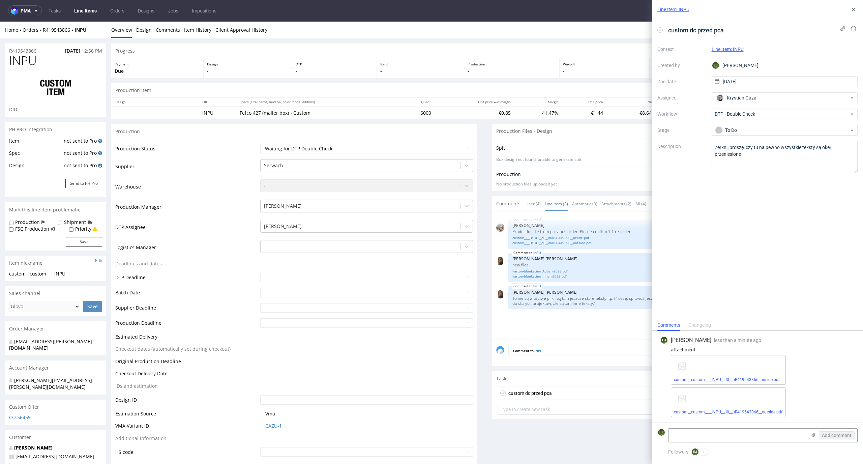
click at [84, 10] on link "Line Items" at bounding box center [85, 10] width 31 height 11
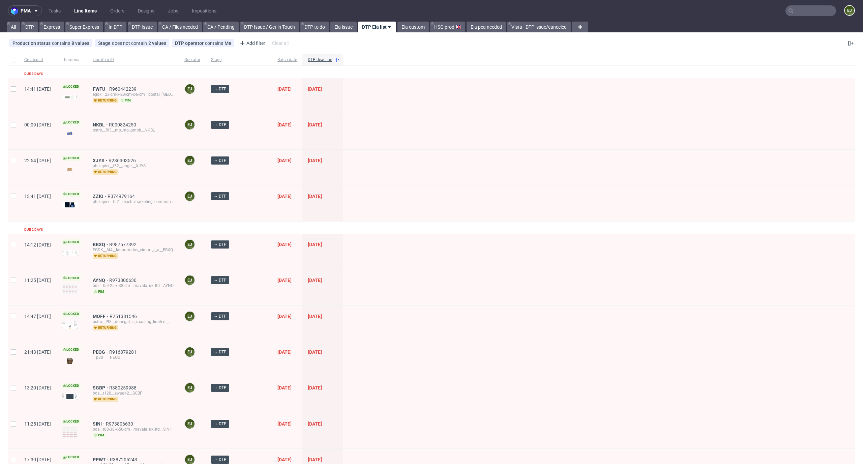
scroll to position [340, 0]
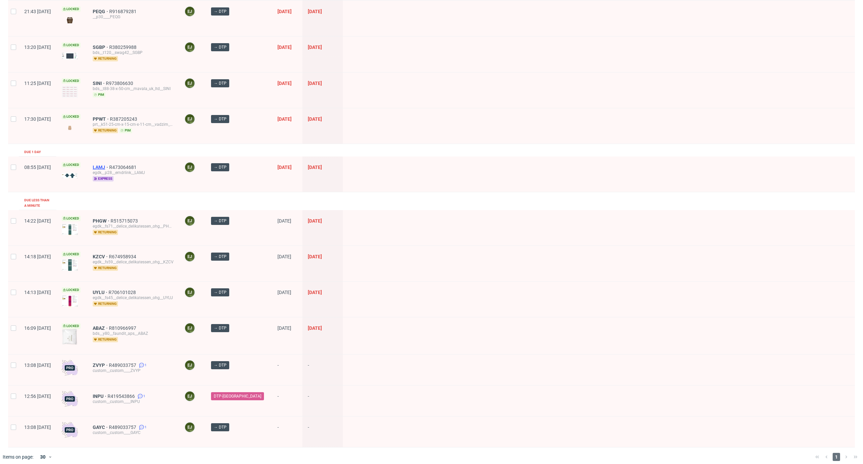
click at [109, 165] on span "LAMJ" at bounding box center [101, 167] width 17 height 5
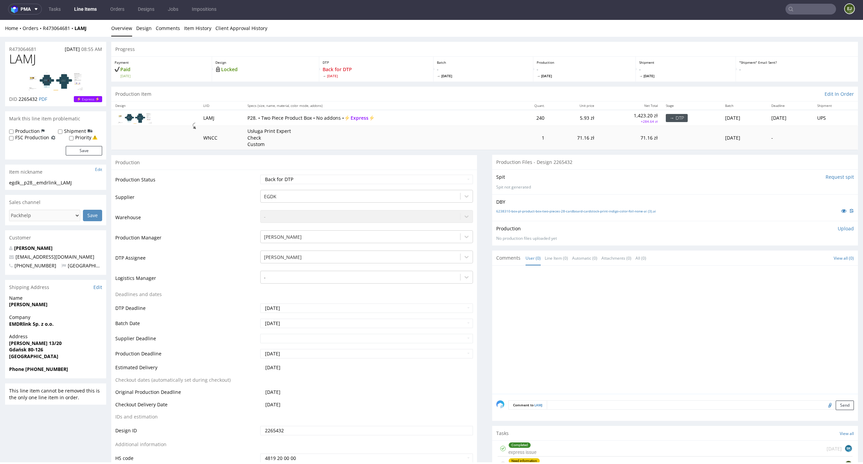
scroll to position [56, 0]
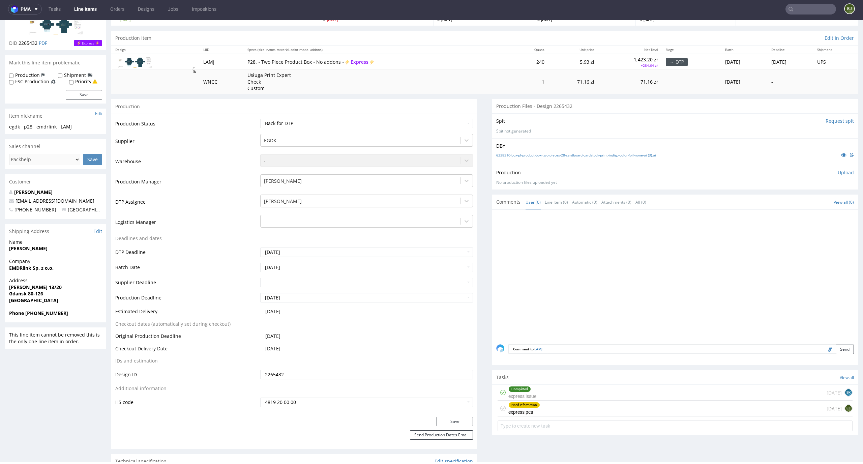
click at [547, 415] on div "Need information express pca today EJ" at bounding box center [675, 409] width 355 height 16
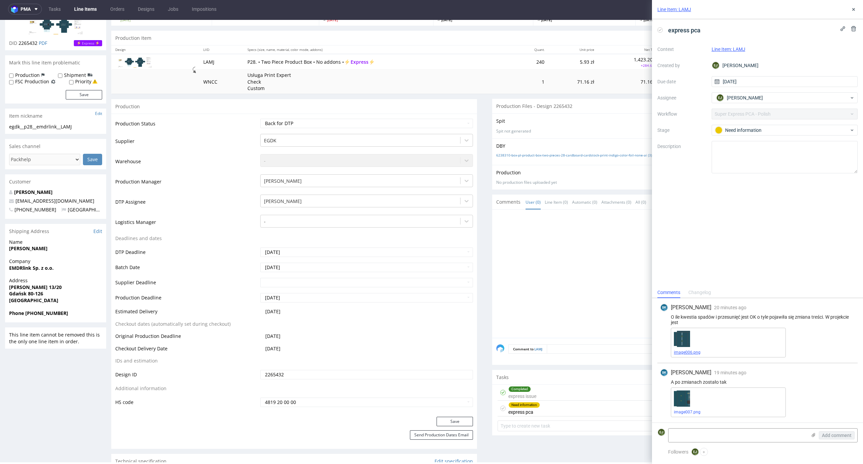
click at [693, 351] on link "image006.png" at bounding box center [687, 352] width 27 height 5
click at [697, 412] on link "image007.png" at bounding box center [687, 412] width 27 height 5
click at [512, 51] on th "Quant." at bounding box center [530, 50] width 36 height 8
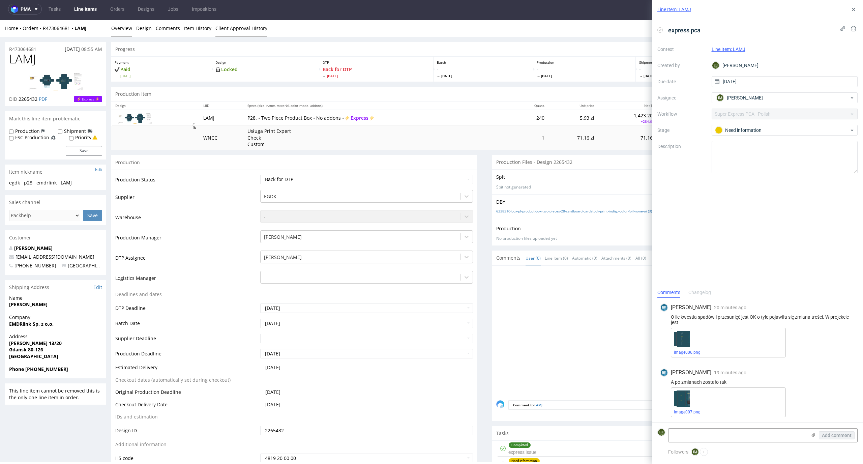
click at [237, 27] on link "Client Approval History" at bounding box center [241, 28] width 52 height 17
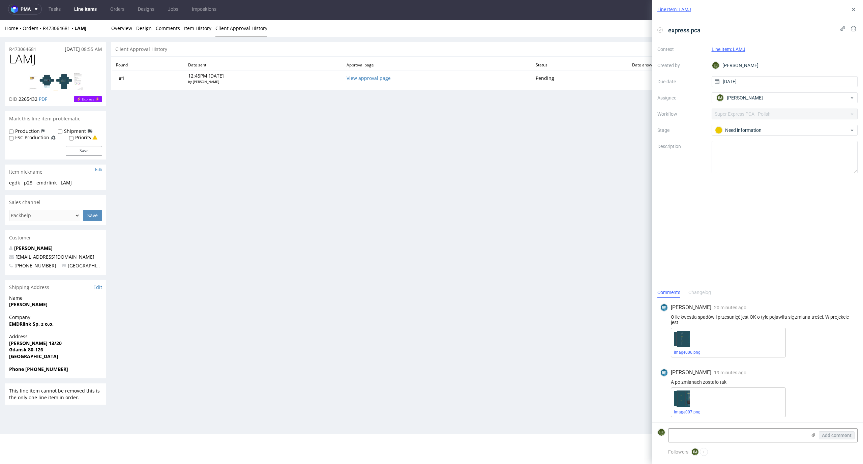
click at [687, 412] on link "image007.png" at bounding box center [687, 412] width 27 height 5
click at [692, 352] on link "image006.png" at bounding box center [687, 352] width 27 height 5
click at [117, 29] on link "Overview" at bounding box center [121, 28] width 21 height 17
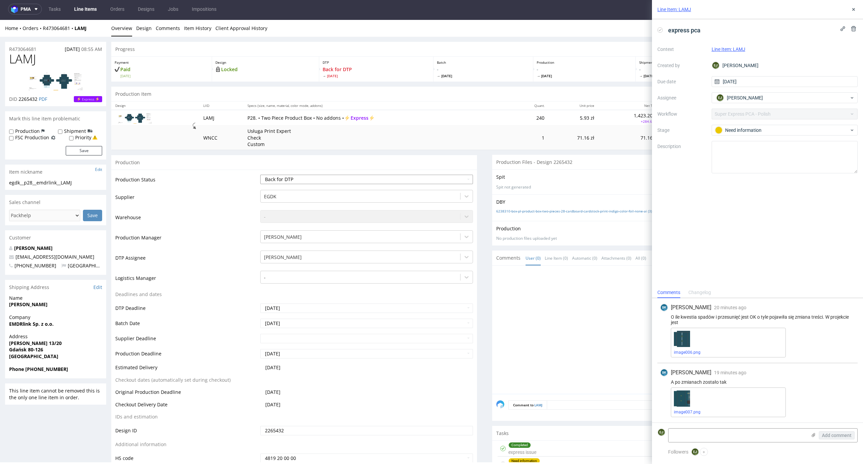
click at [451, 179] on select "Waiting for Artwork Waiting for Diecut Waiting for Mockup Waiting for DTP Waiti…" at bounding box center [366, 179] width 213 height 9
select select "dtp_ca_needed"
click at [260, 175] on select "Waiting for Artwork Waiting for Diecut Waiting for Mockup Waiting for DTP Waiti…" at bounding box center [366, 179] width 213 height 9
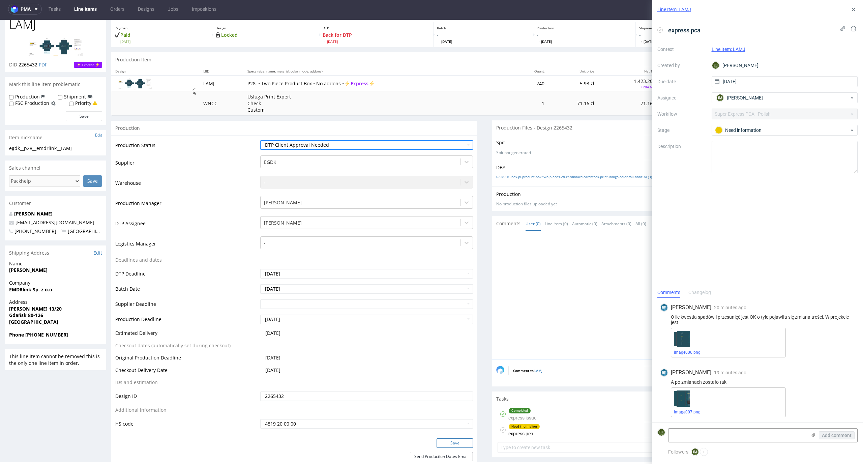
click at [458, 444] on button "Save" at bounding box center [455, 442] width 36 height 9
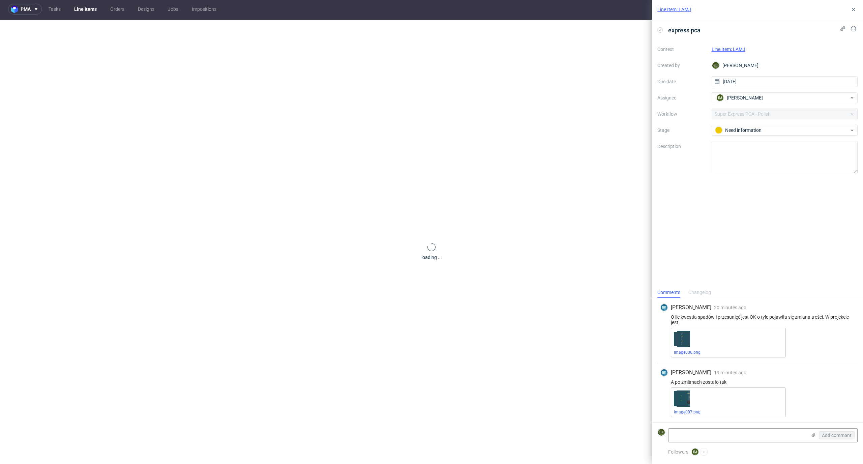
scroll to position [0, 0]
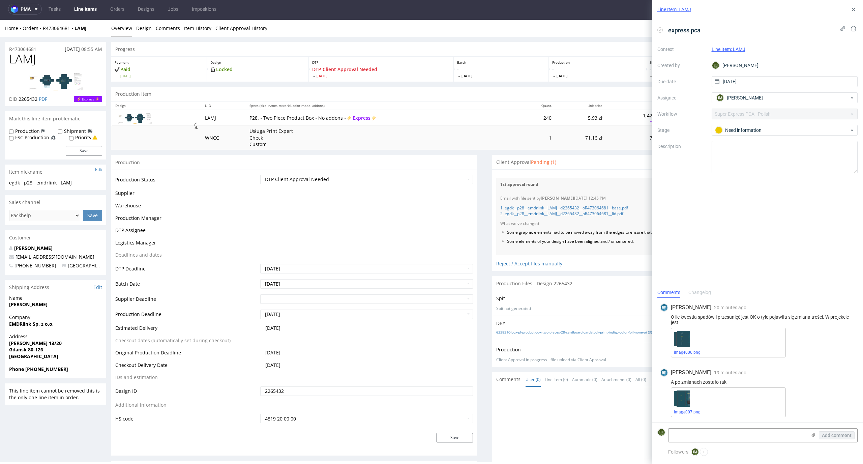
click at [659, 30] on use at bounding box center [660, 30] width 3 height 2
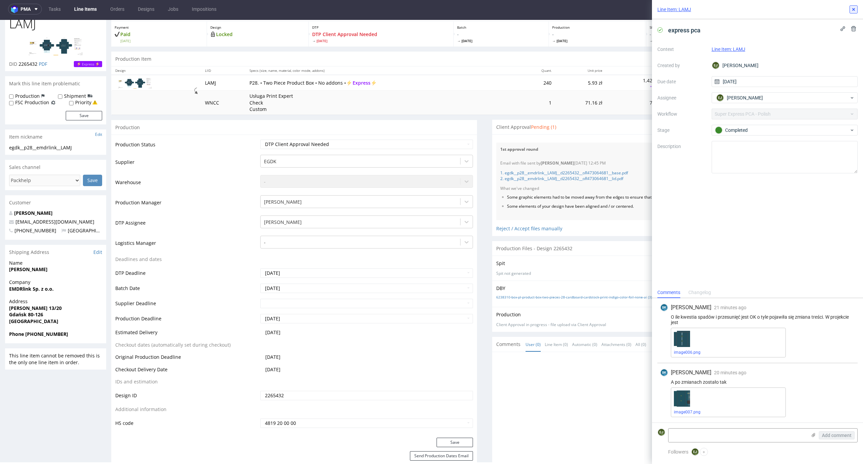
click at [855, 10] on use at bounding box center [853, 9] width 3 height 3
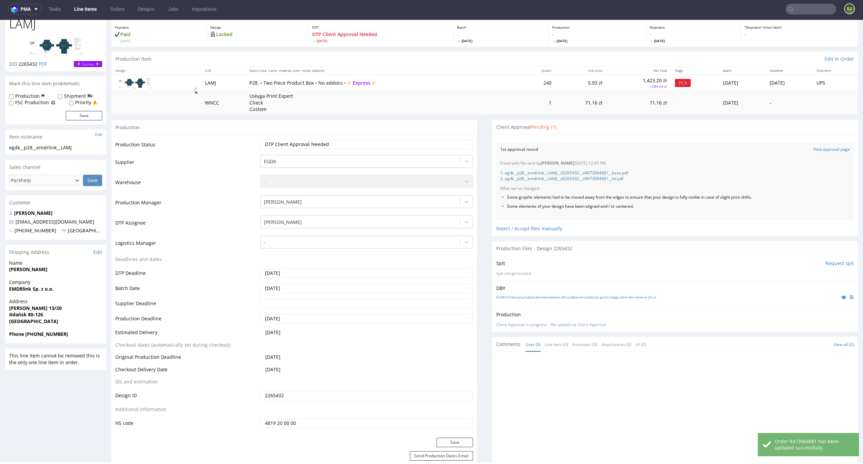
click at [552, 235] on div "Files for the Client Choose file What we've changed Create message I know e-mai…" at bounding box center [675, 184] width 366 height 101
click at [552, 228] on div "Reject / Accept files manually" at bounding box center [675, 226] width 358 height 12
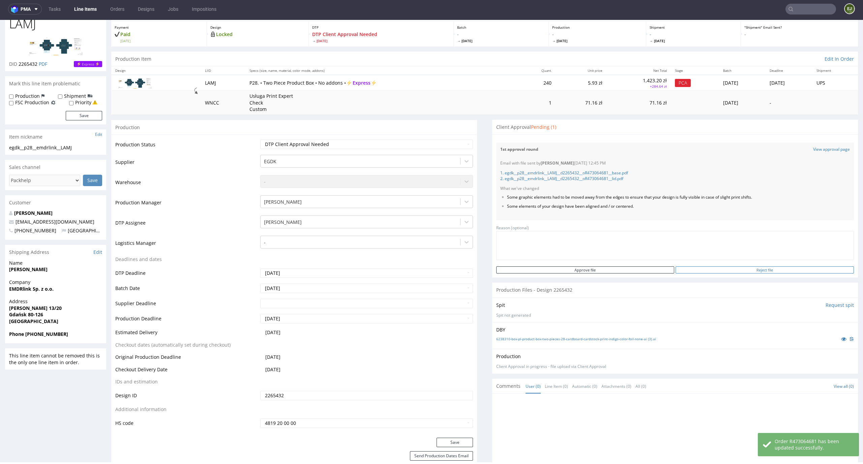
click at [763, 271] on input "Reject file" at bounding box center [765, 269] width 178 height 7
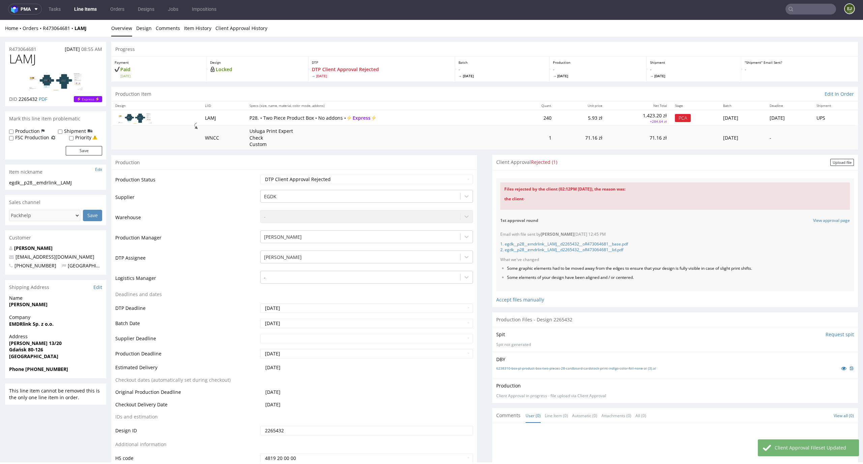
click at [833, 156] on div "Client Approval Rejected (1) Upload file" at bounding box center [675, 162] width 366 height 15
click at [832, 159] on div "Upload file" at bounding box center [842, 162] width 24 height 7
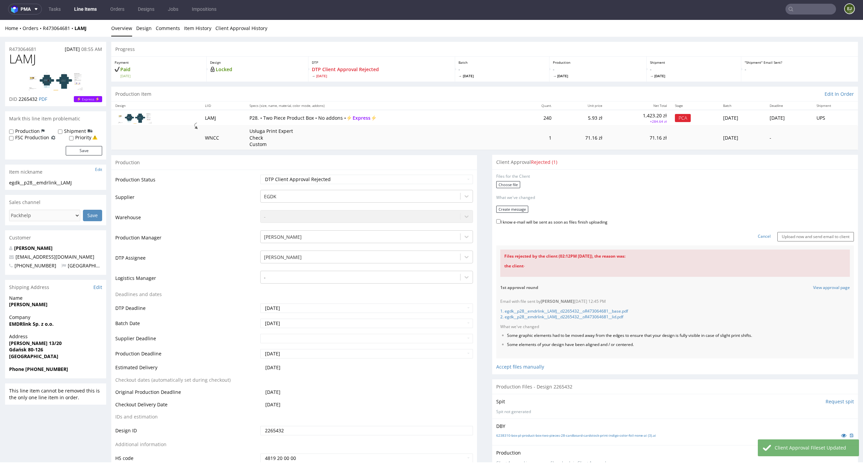
click at [515, 183] on div "Choose file" at bounding box center [675, 185] width 358 height 9
click at [500, 180] on form "Files for the Client Choose file What we've changed Create message I know e-mai…" at bounding box center [675, 207] width 358 height 67
click at [496, 185] on label "Choose file" at bounding box center [508, 184] width 24 height 7
click at [0, 20] on input "Choose file" at bounding box center [0, 20] width 0 height 0
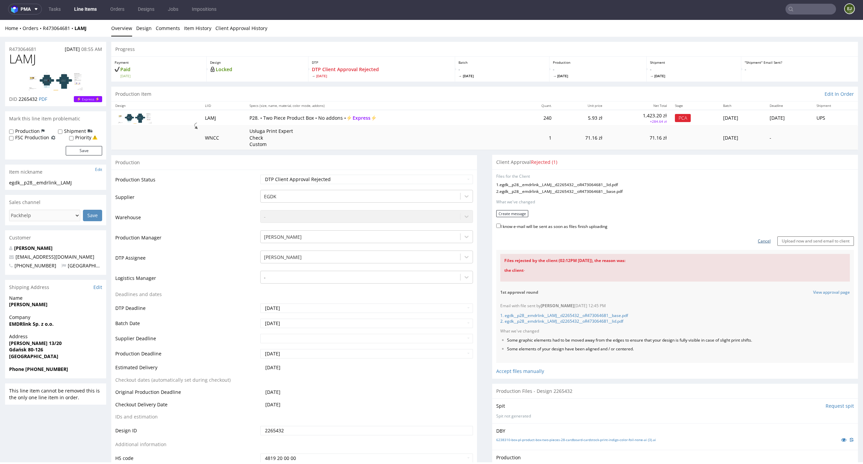
click at [758, 239] on link "Cancel" at bounding box center [764, 241] width 13 height 6
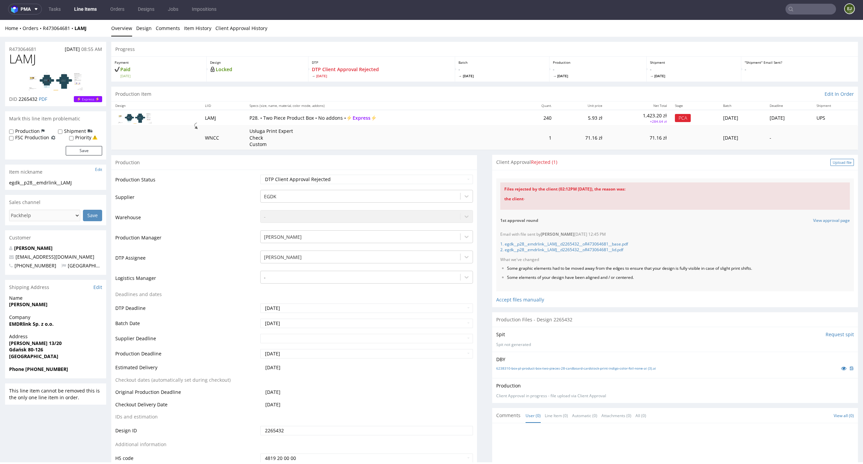
click at [833, 162] on div "Upload file" at bounding box center [842, 162] width 24 height 7
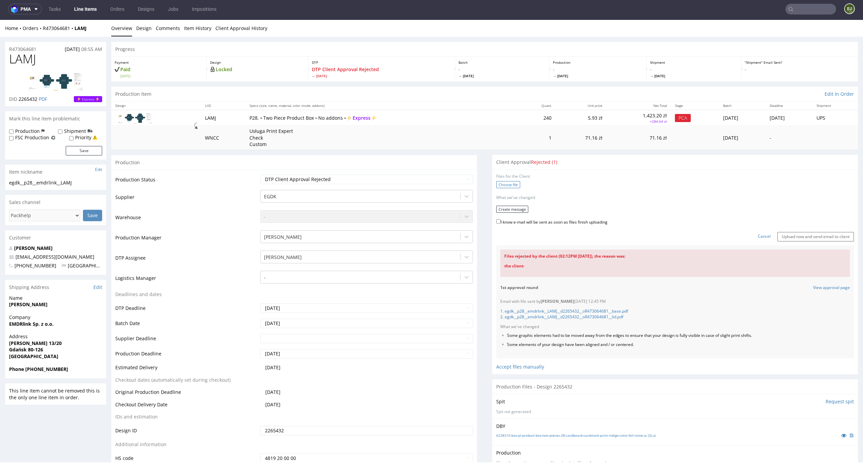
click at [512, 184] on label "Choose file" at bounding box center [508, 184] width 24 height 7
click at [0, 20] on input "Choose file" at bounding box center [0, 20] width 0 height 0
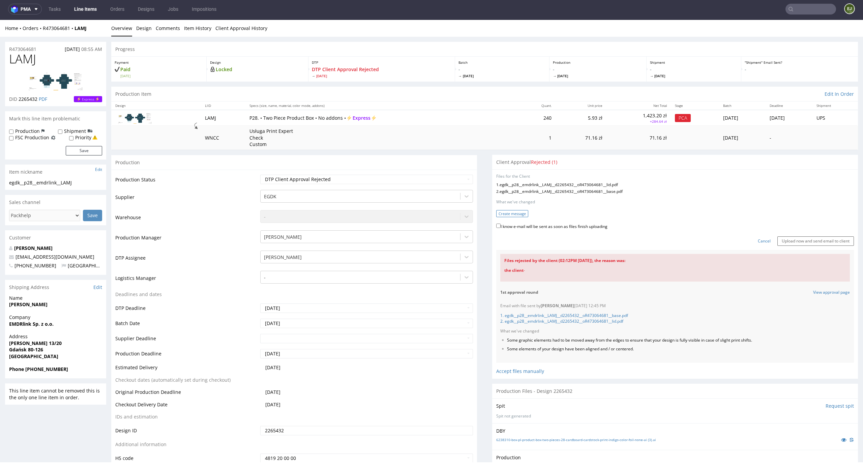
click at [511, 215] on button "Create message" at bounding box center [512, 213] width 32 height 7
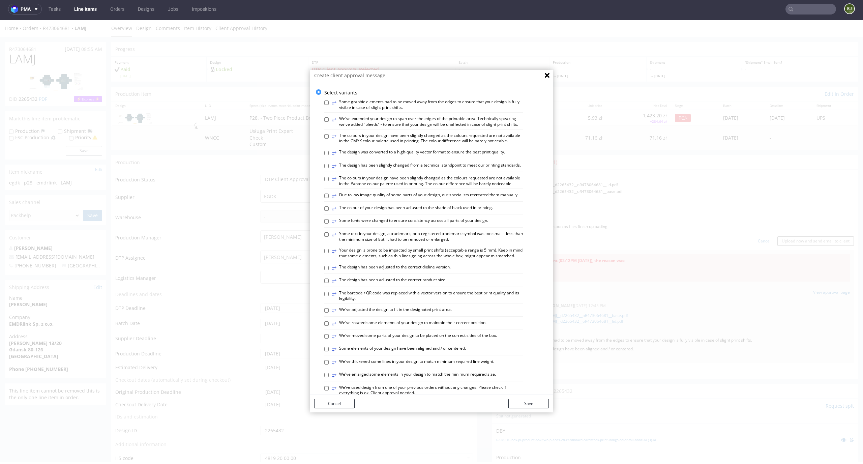
scroll to position [260, 0]
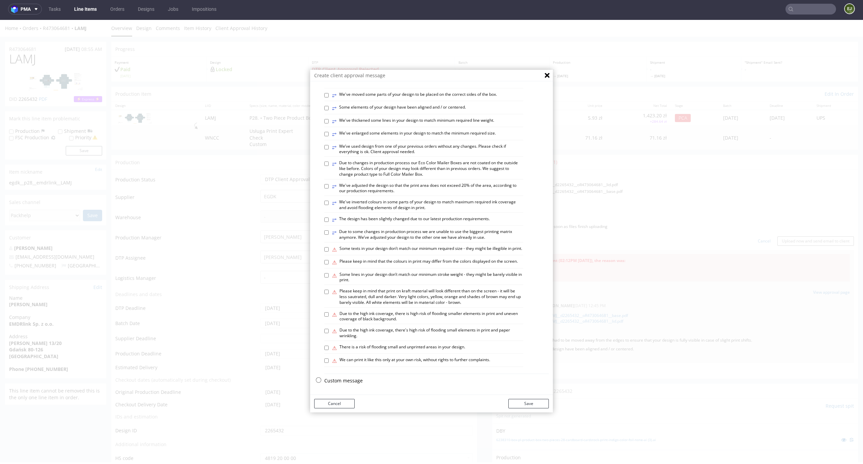
click at [342, 378] on p "Custom message" at bounding box center [436, 380] width 225 height 7
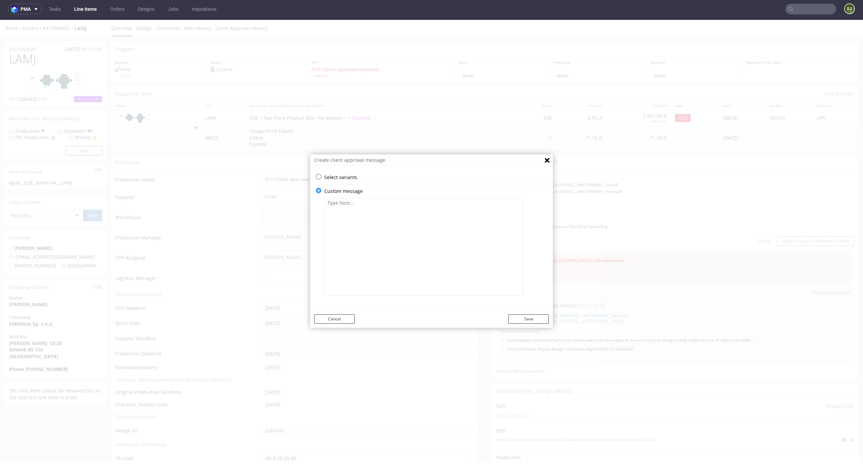
click at [371, 241] on textarea at bounding box center [423, 247] width 199 height 98
paste textarea "We improved the design. We apologise for the mistake."
type textarea "We improved the design. We apologise for the mistake."
click at [535, 315] on button "Save" at bounding box center [528, 318] width 40 height 9
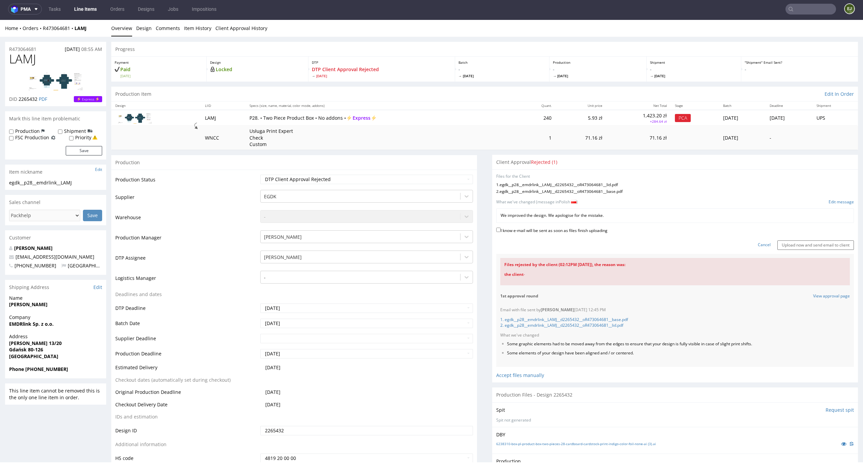
click at [580, 232] on label "I know e-mail will be sent as soon as files finish uploading" at bounding box center [551, 229] width 111 height 7
click at [501, 232] on input "I know e-mail will be sent as soon as files finish uploading" at bounding box center [498, 230] width 4 height 4
checkbox input "true"
click at [819, 241] on input "Upload now and send email to client" at bounding box center [815, 244] width 77 height 9
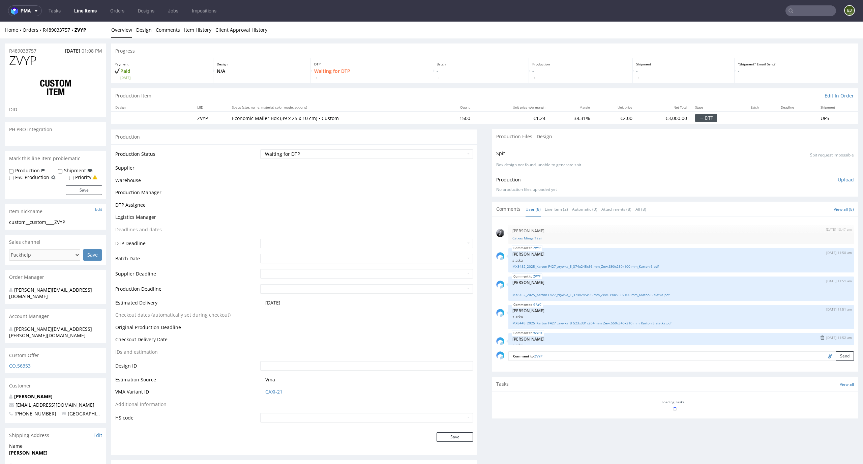
scroll to position [101, 0]
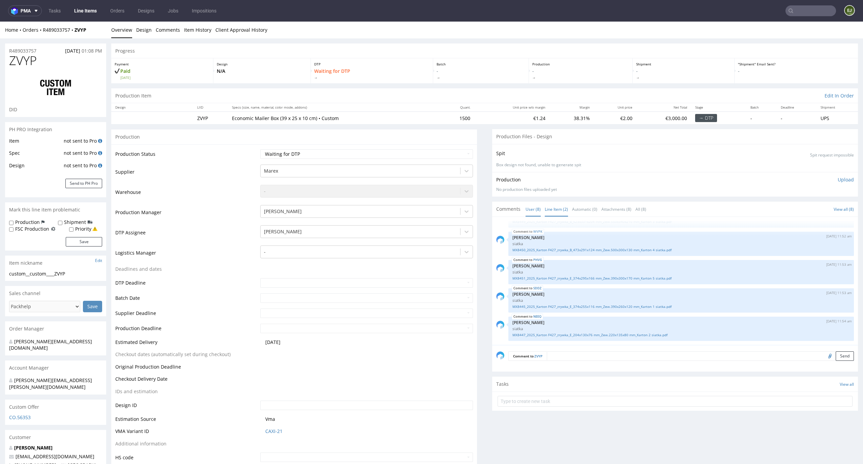
click at [554, 206] on link "Line Item (2)" at bounding box center [556, 209] width 23 height 14
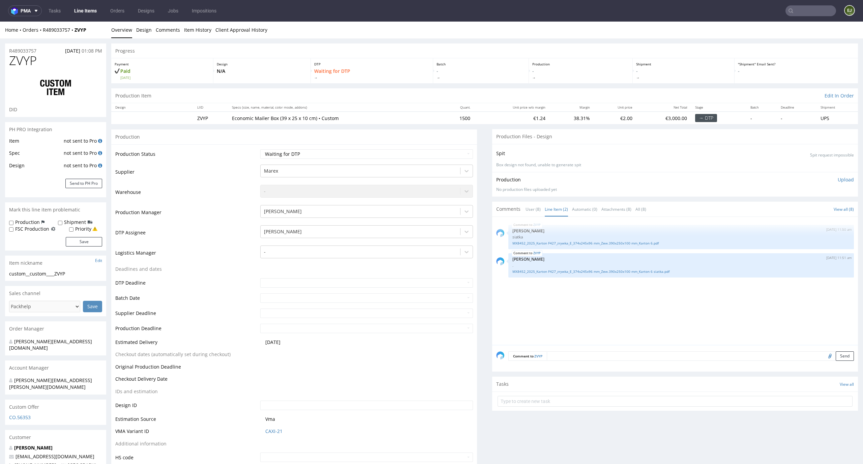
click at [560, 294] on div "ZVYP [DATE] 11:50 am [PERSON_NAME] siatka MX8452_2025_Karton F427_zrywka_E_374x…" at bounding box center [677, 283] width 362 height 124
click at [612, 268] on div "MX8452_2025_Karton F427_zrywka_E_374x245x96 mm_Zew.390x250x100 mm_Karton 6 siat…" at bounding box center [680, 271] width 337 height 6
click at [612, 269] on link "MX8452_2025_Karton F427_zrywka_E_374x245x96 mm_Zew.390x250x100 mm_Karton 6 siat…" at bounding box center [680, 271] width 337 height 5
drag, startPoint x: 314, startPoint y: 117, endPoint x: 279, endPoint y: 118, distance: 34.7
click at [279, 118] on p "Economic Mailer Box (39 x 25 x 10 cm) • Custom" at bounding box center [334, 118] width 204 height 7
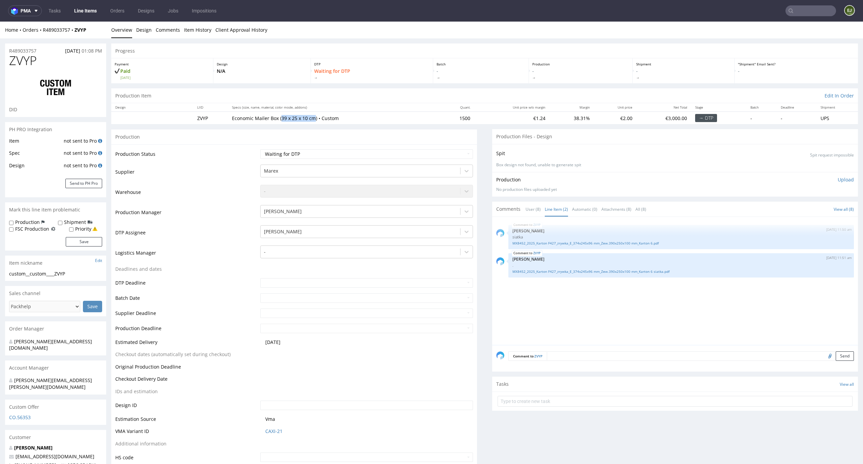
copy p "39 x 25 x 10 cm"
click at [244, 90] on div "Production Item Edit In Order" at bounding box center [484, 95] width 747 height 15
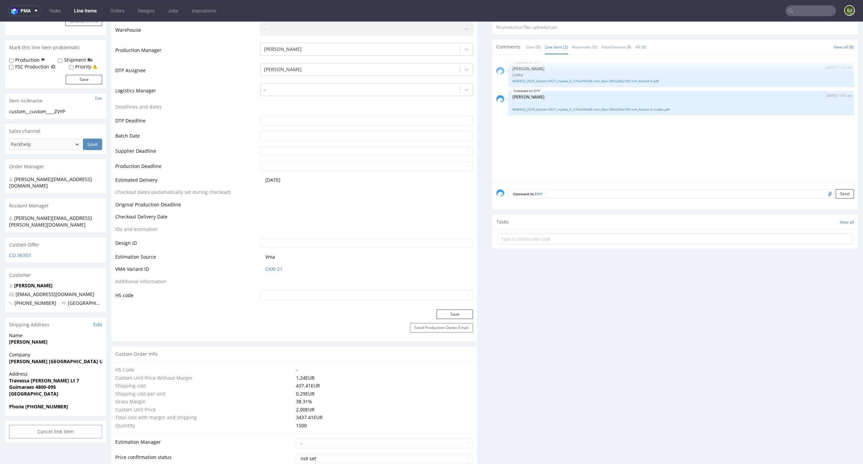
scroll to position [0, 0]
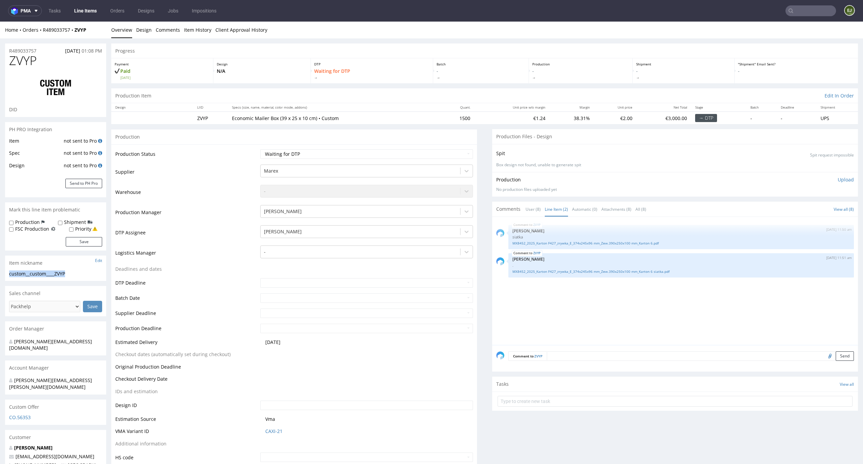
drag, startPoint x: 73, startPoint y: 277, endPoint x: 7, endPoint y: 274, distance: 66.8
click at [7, 274] on div "custom__custom____ZVYP custom__custom ____ZVYP Update" at bounding box center [55, 275] width 101 height 11
copy div "custom__custom____ZVYP"
drag, startPoint x: 44, startPoint y: 48, endPoint x: 0, endPoint y: 48, distance: 43.8
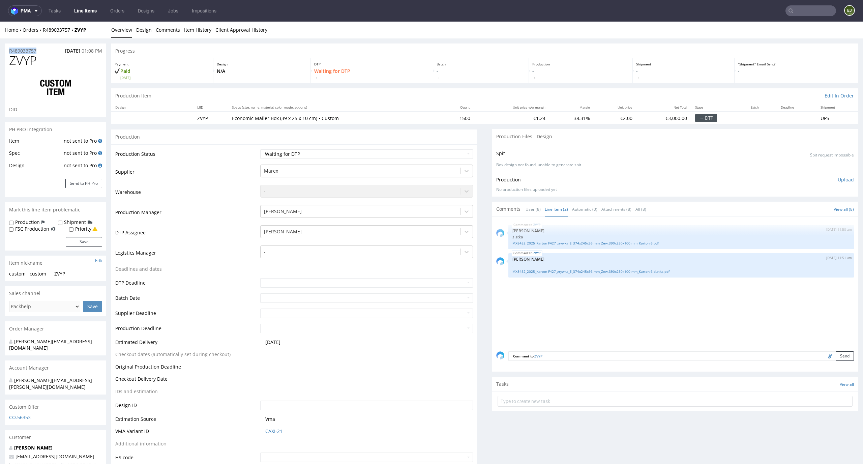
copy p "R489033757"
click at [350, 35] on div "Home Orders R489033757 ZVYP Overview Design Comments Item History Client Approv…" at bounding box center [431, 30] width 863 height 17
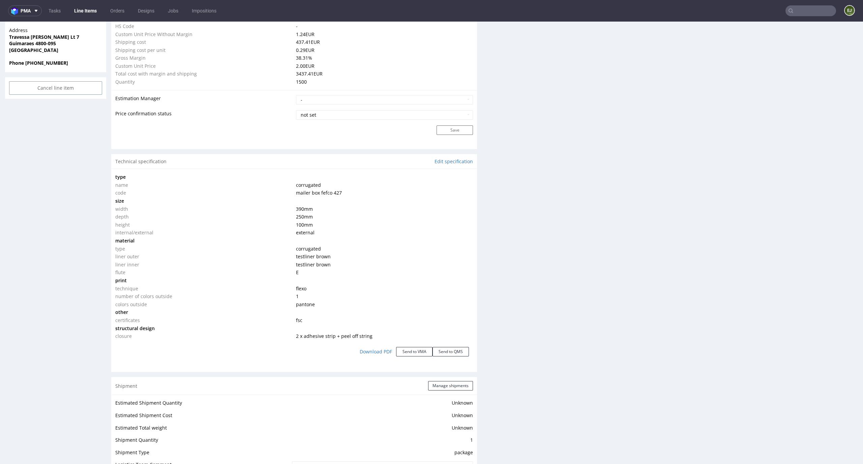
scroll to position [1055, 0]
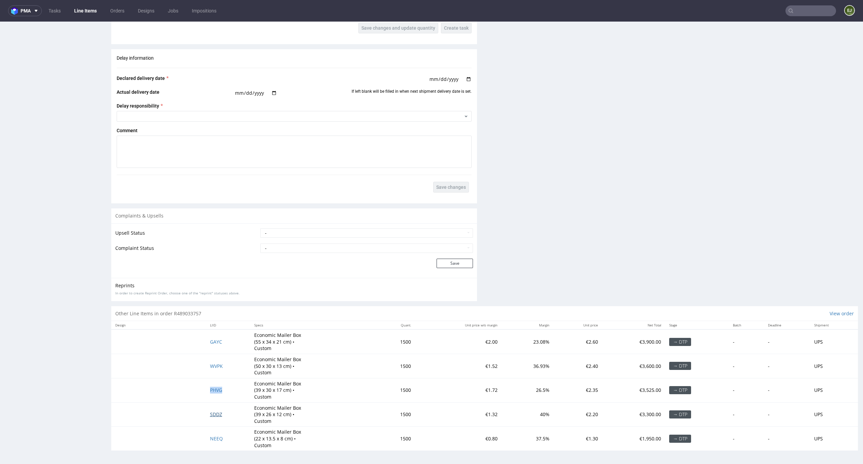
click at [215, 412] on span "SDDZ" at bounding box center [216, 414] width 12 height 6
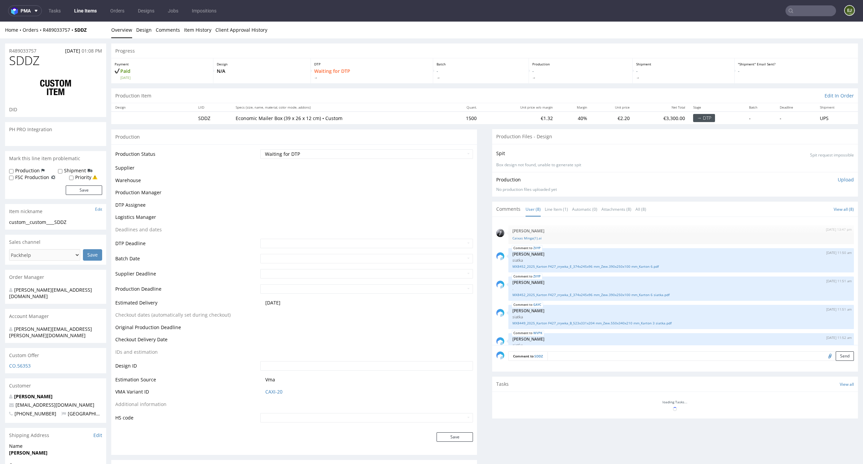
scroll to position [101, 0]
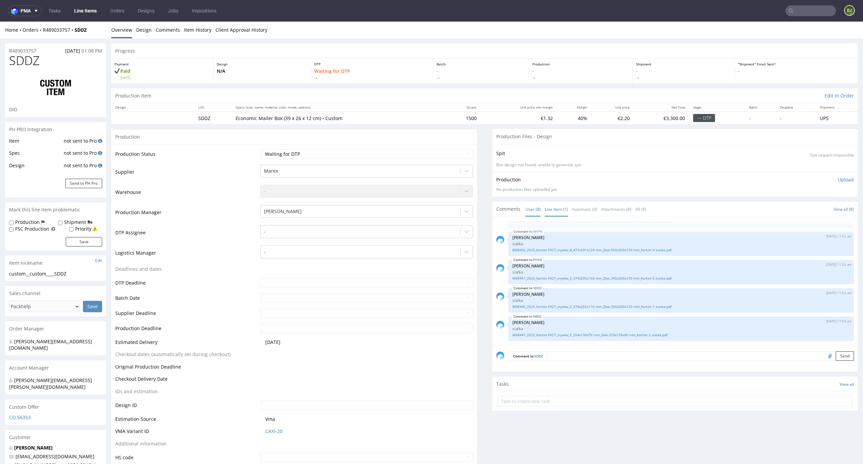
click at [552, 207] on link "Line Item (1)" at bounding box center [556, 209] width 23 height 14
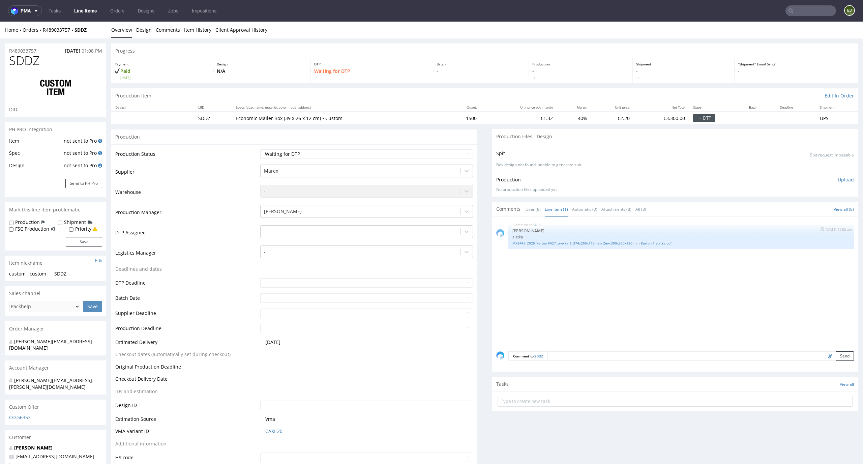
click at [549, 242] on link "MX8445_2025_Karton F427_zrywka_E_374x255x116 mm_Zew.390x260x120 mm_Karton 1 sia…" at bounding box center [680, 243] width 337 height 5
drag, startPoint x: 316, startPoint y: 118, endPoint x: 281, endPoint y: 118, distance: 34.4
click at [281, 118] on p "Economic Mailer Box (39 x 26 x 12 cm) • Custom" at bounding box center [339, 118] width 206 height 7
copy p "39 x 26 x 12 cm"
drag, startPoint x: 72, startPoint y: 273, endPoint x: 0, endPoint y: 273, distance: 72.5
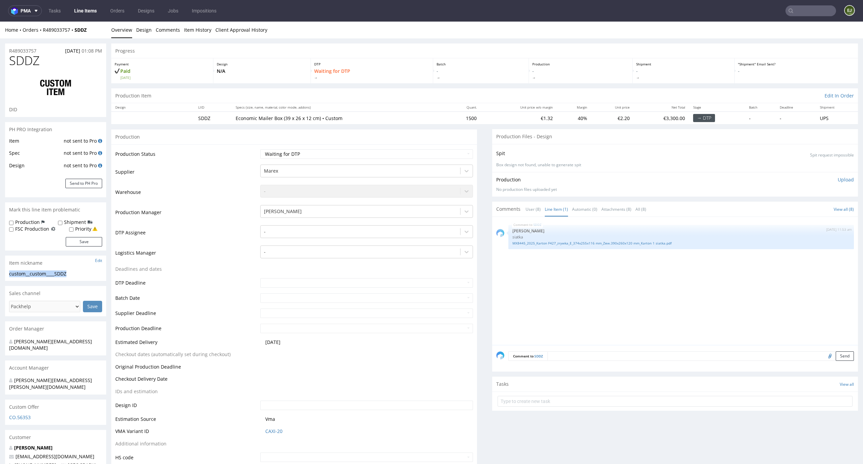
copy div "custom__custom____SDDZ"
drag, startPoint x: 45, startPoint y: 51, endPoint x: 0, endPoint y: 51, distance: 45.2
copy p "R489033757"
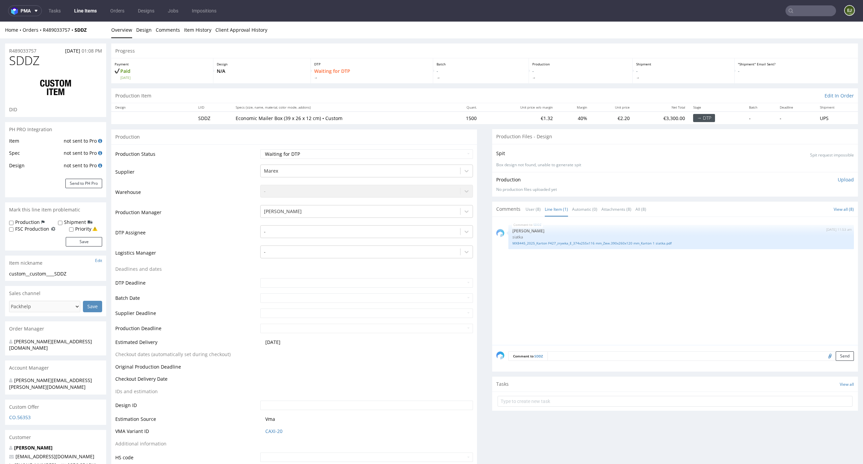
click at [506, 66] on div "Batch -" at bounding box center [480, 70] width 95 height 25
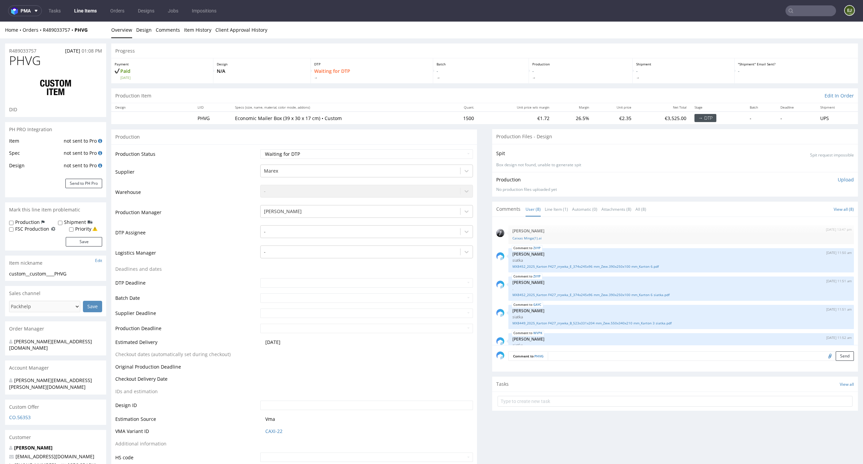
scroll to position [101, 0]
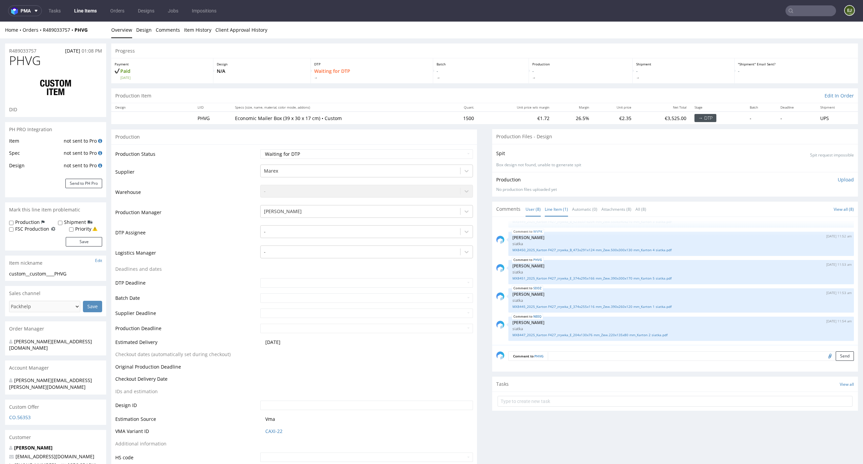
click at [555, 214] on link "Line Item (1)" at bounding box center [556, 209] width 23 height 14
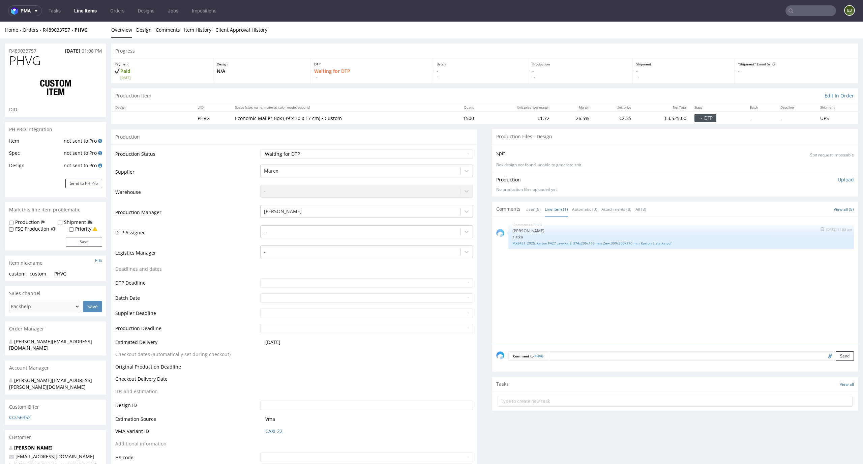
click at [554, 242] on link "MX8451_2025_Karton F427_zrywka_E_374x295x166 mm_Zew.390x300x170 mm_Karton 5 sia…" at bounding box center [680, 243] width 337 height 5
drag, startPoint x: 75, startPoint y: 274, endPoint x: 0, endPoint y: 274, distance: 74.8
copy div "custom__custom____PHVG"
drag, startPoint x: 45, startPoint y: 52, endPoint x: 0, endPoint y: 50, distance: 44.5
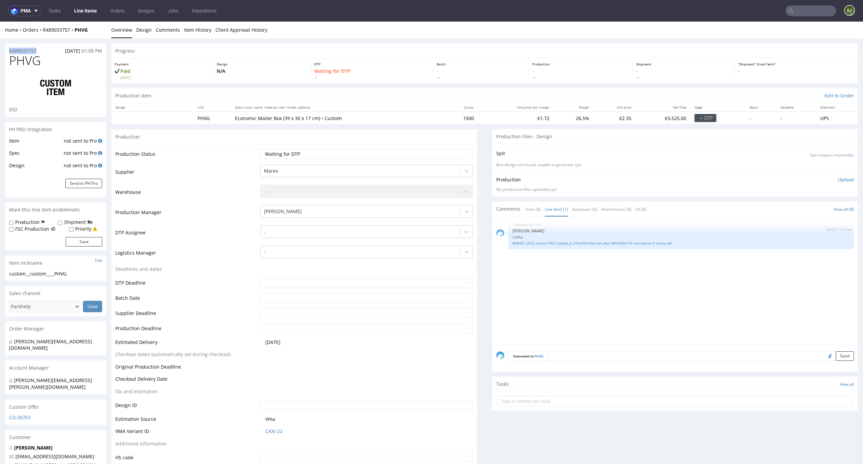
copy p "R489033757"
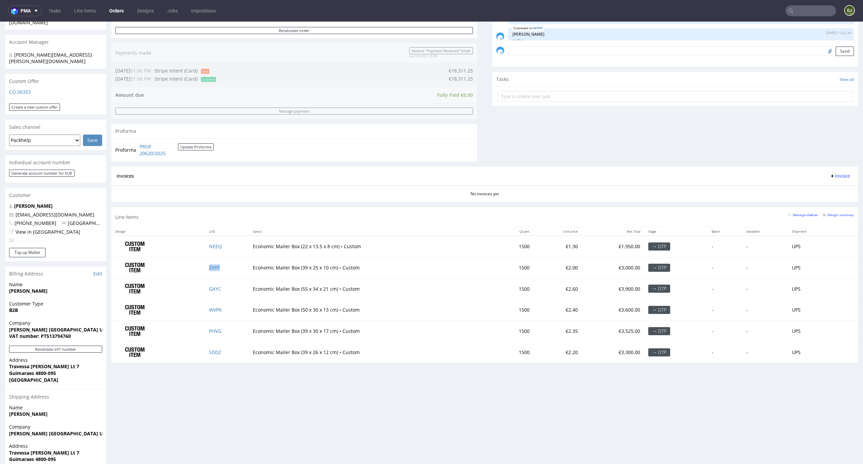
scroll to position [101, 0]
click at [268, 402] on div "Progress Payment Paid [DATE] Payment “Received” Email Sent [DATE] 13:09 Line It…" at bounding box center [484, 170] width 747 height 636
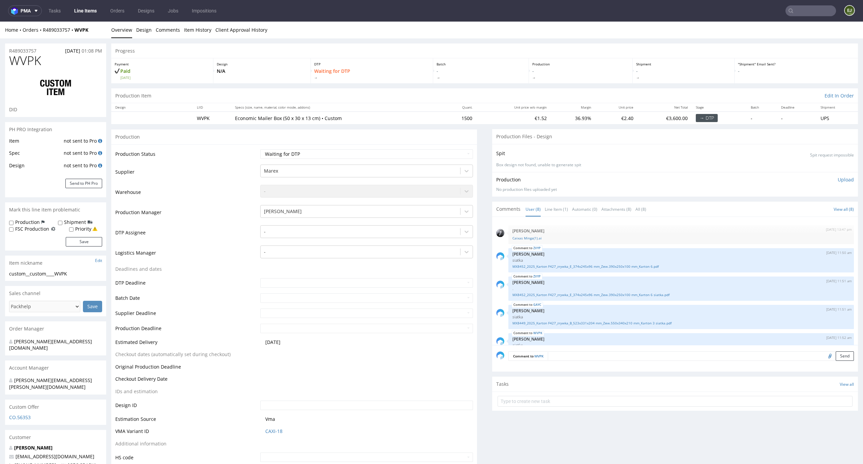
scroll to position [101, 0]
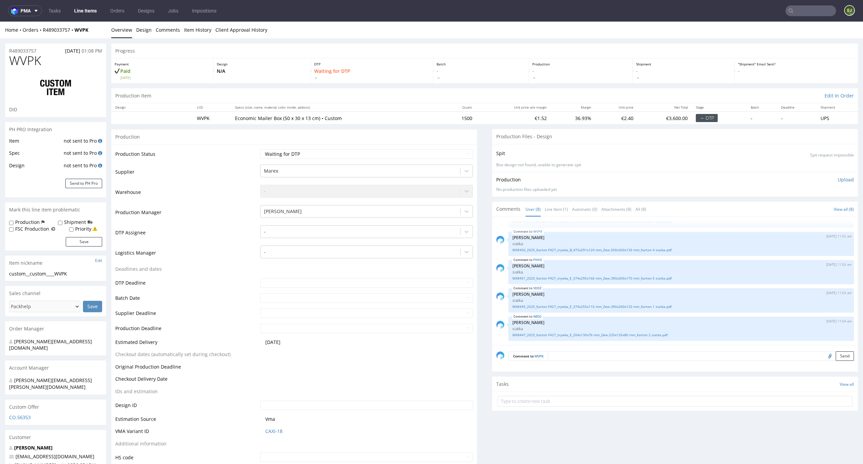
click at [443, 53] on div "Progress" at bounding box center [484, 50] width 747 height 15
click at [557, 211] on link "Line Item (1)" at bounding box center [556, 209] width 23 height 14
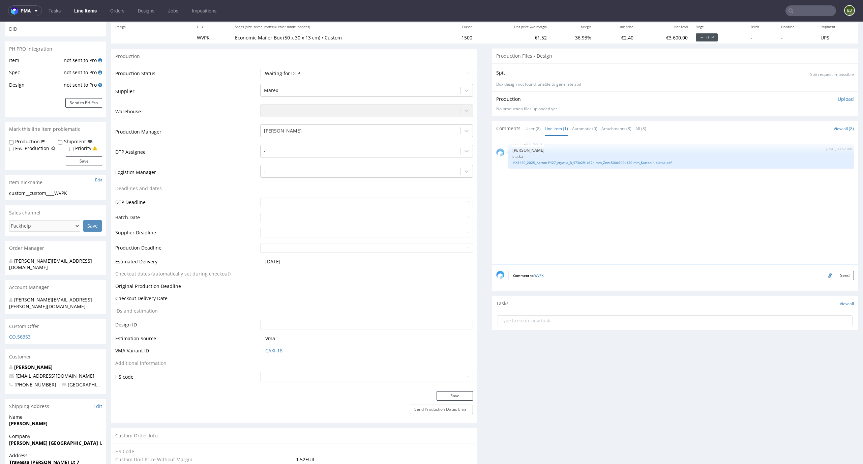
scroll to position [0, 0]
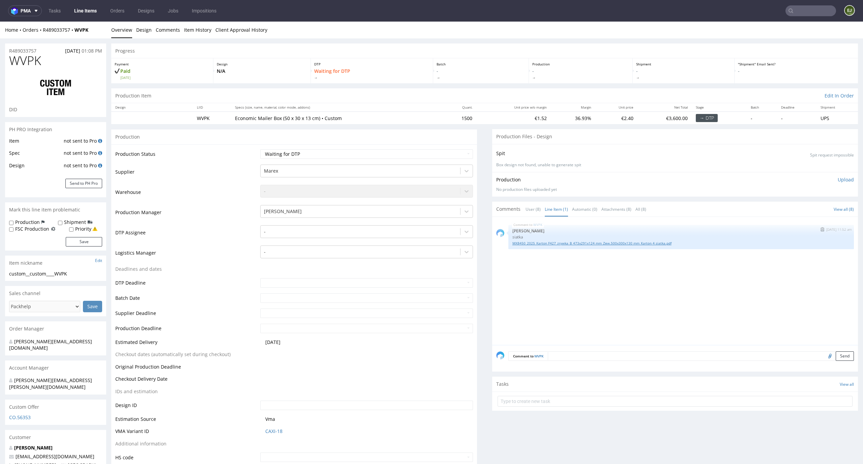
click at [558, 241] on link "MX8450_2025_Karton F427_zrywka_B_473x291x124 mm_Zew.500x300x130 mm_Karton 4 sia…" at bounding box center [680, 243] width 337 height 5
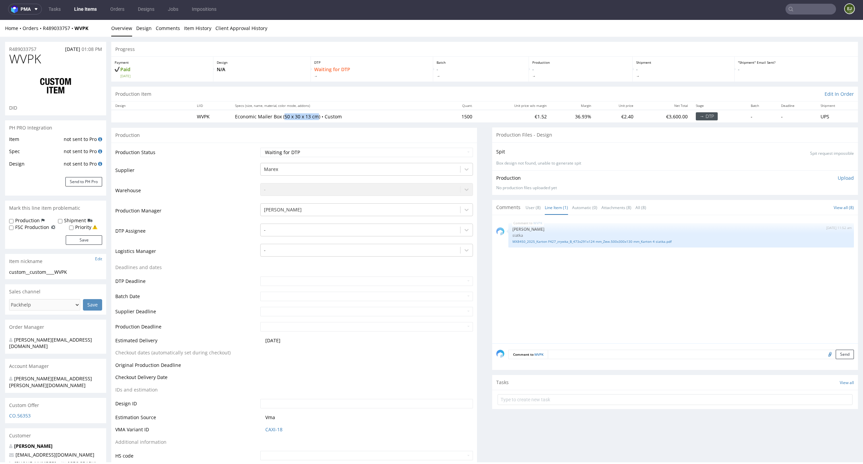
drag, startPoint x: 316, startPoint y: 116, endPoint x: 282, endPoint y: 117, distance: 34.1
click at [282, 117] on p "Economic Mailer Box (50 x 30 x 13 cm) • Custom" at bounding box center [336, 116] width 203 height 7
copy p "50 x 30 x 13 cm"
drag, startPoint x: 78, startPoint y: 270, endPoint x: 0, endPoint y: 270, distance: 77.9
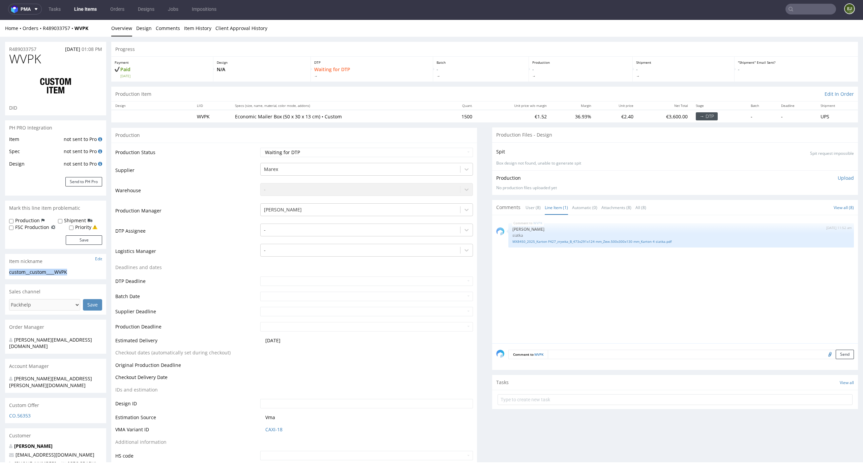
copy div "custom__custom____WVPK"
drag, startPoint x: 43, startPoint y: 50, endPoint x: 0, endPoint y: 49, distance: 42.8
copy p "R489033757"
click at [268, 51] on div "Progress" at bounding box center [484, 49] width 747 height 15
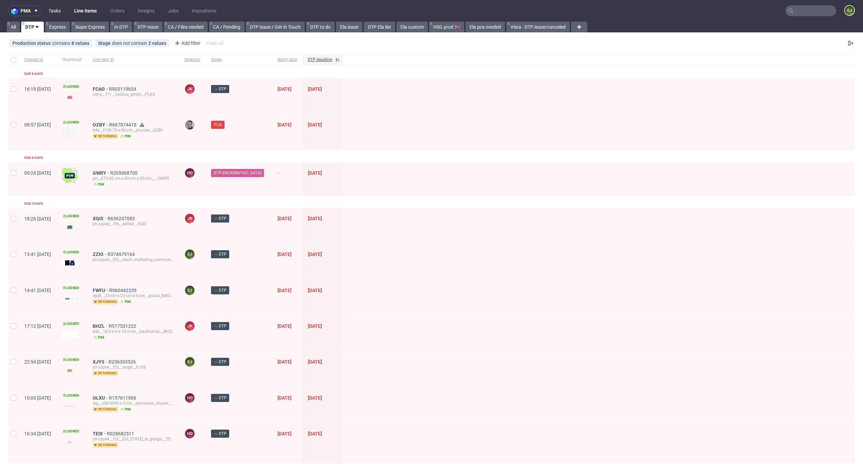
click at [57, 12] on link "Tasks" at bounding box center [55, 10] width 20 height 11
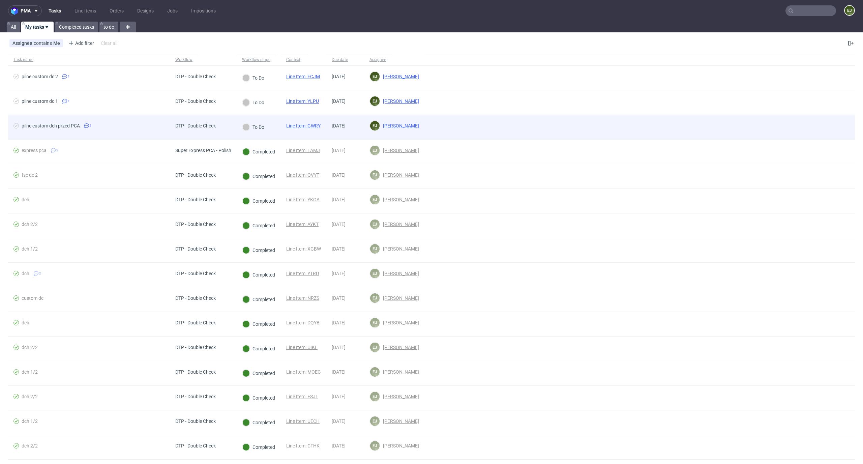
click at [302, 127] on link "Line Item: GWRY" at bounding box center [303, 125] width 34 height 5
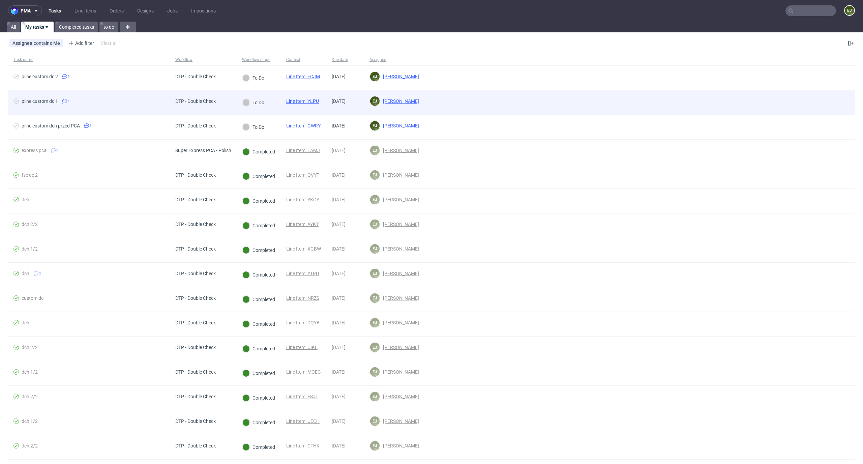
click at [317, 101] on link "Line Item: YLPU" at bounding box center [302, 100] width 33 height 5
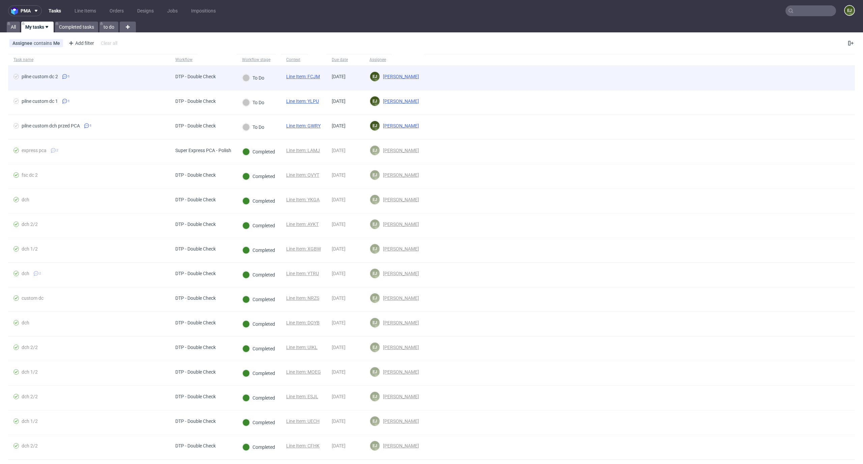
click at [302, 75] on link "Line Item: FCJM" at bounding box center [303, 76] width 34 height 5
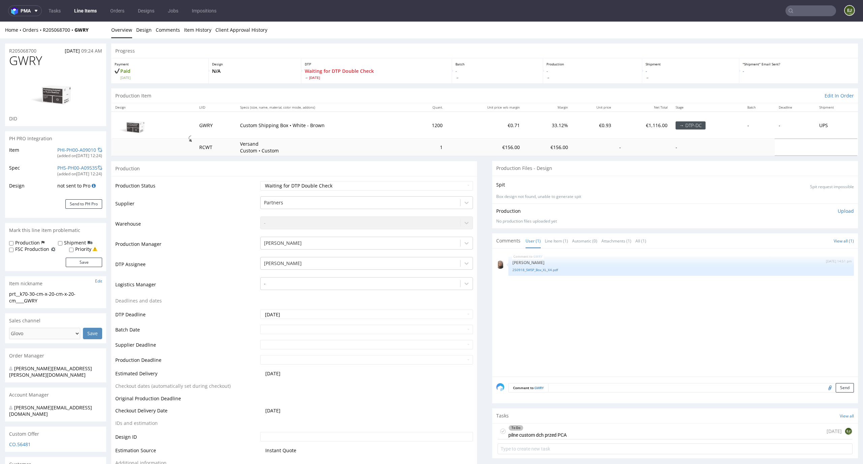
scroll to position [142, 0]
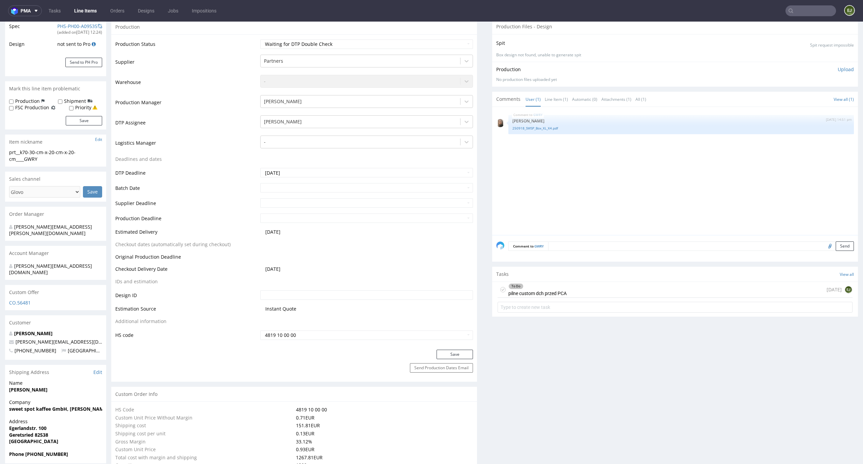
click at [566, 298] on div "To Do pilne custom dch przed PCA [DATE] EJ" at bounding box center [675, 298] width 366 height 33
click at [570, 291] on div "To Do pilne custom dch przed PCA [DATE] EJ" at bounding box center [675, 290] width 355 height 16
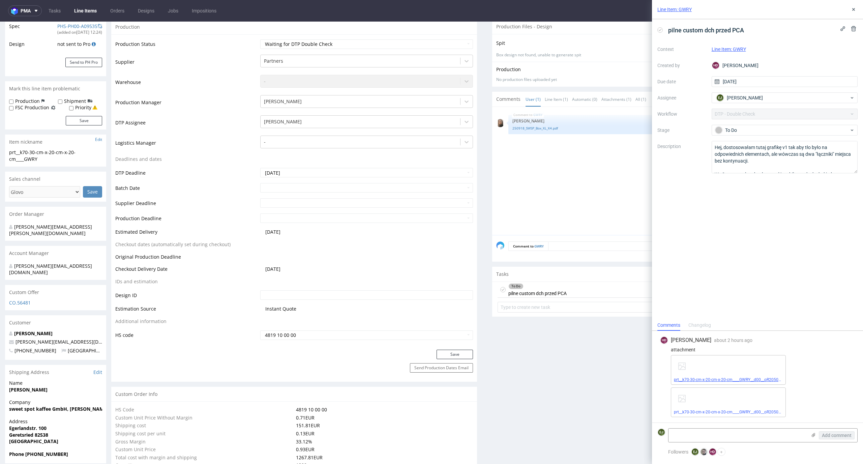
click at [733, 378] on link "prt__k70-30-cm-x-20-cm-x-20-cm____GWRY__d00__oR205068700__v1.pdf" at bounding box center [739, 379] width 131 height 5
click at [694, 411] on link "prt__k70-30-cm-x-20-cm-x-20-cm____GWRY__d00__oR205068700__v2.pdf" at bounding box center [739, 412] width 131 height 5
click at [776, 205] on div "pilne custom dch przed PCA Context Line Item: GWRY Created by HD [PERSON_NAME] …" at bounding box center [757, 169] width 211 height 300
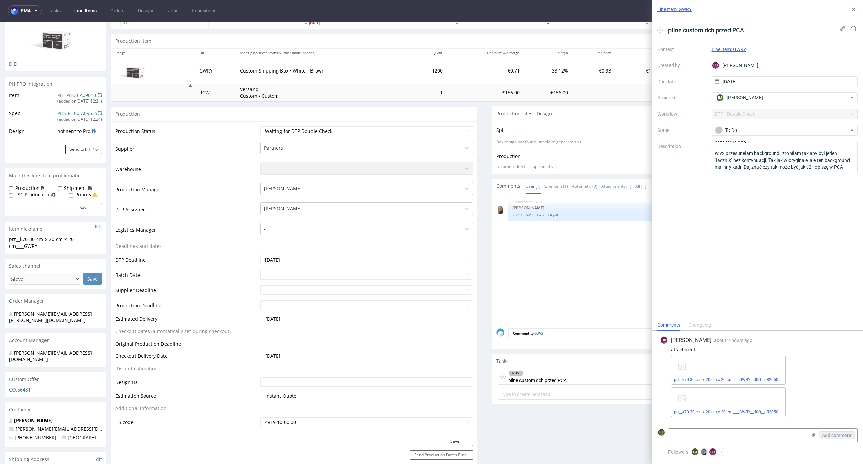
scroll to position [0, 0]
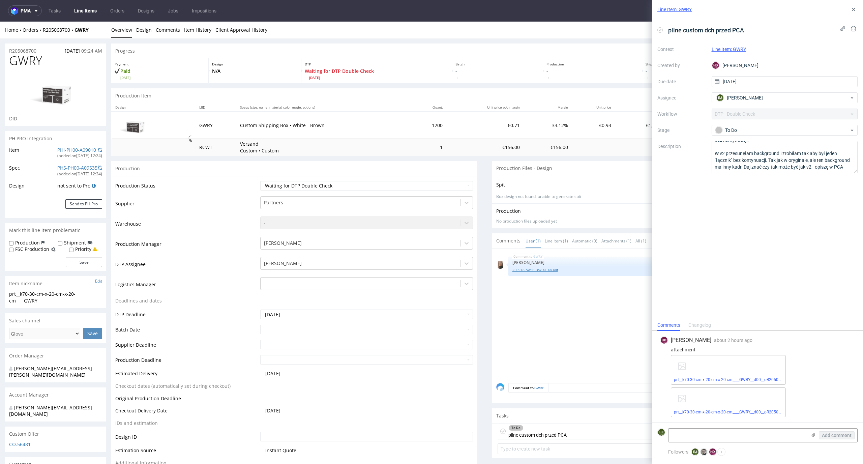
click at [546, 270] on link "250918_SWSP_Box_XL_X4.pdf" at bounding box center [680, 269] width 337 height 5
click at [783, 275] on div "pilne custom dch przed PCA Context Line Item: GWRY Created by HD [PERSON_NAME] …" at bounding box center [757, 169] width 211 height 300
click at [726, 429] on textarea at bounding box center [738, 434] width 138 height 13
type textarea "pewnie, może tak być"
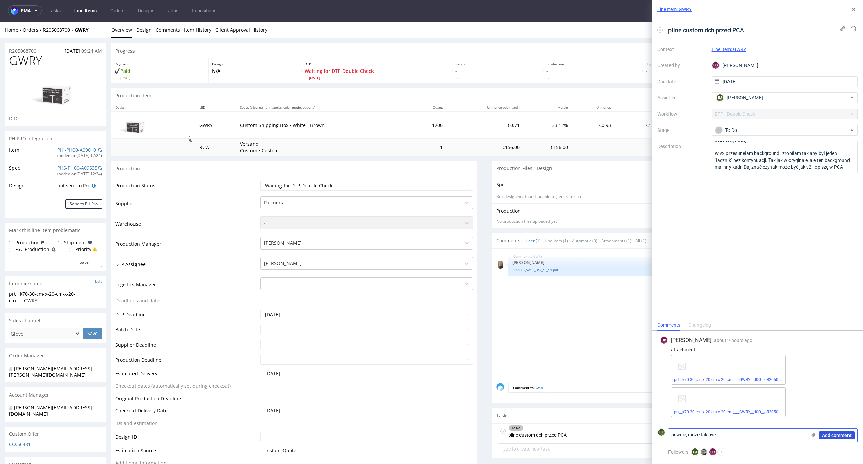
click at [848, 433] on span "Add comment" at bounding box center [837, 435] width 30 height 5
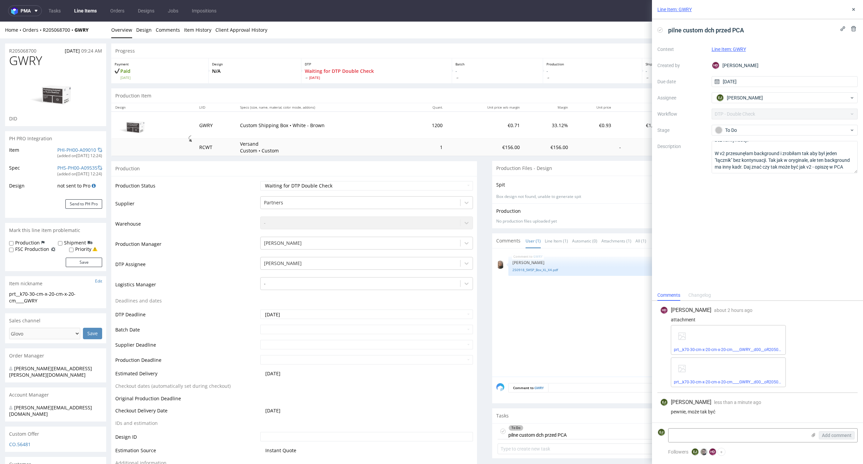
click at [661, 28] on icon at bounding box center [659, 29] width 5 height 5
click at [410, 189] on select "Waiting for Artwork Waiting for Diecut Waiting for Mockup Waiting for DTP Waiti…" at bounding box center [366, 185] width 213 height 9
select select "dtp_dc_done"
click at [260, 181] on select "Waiting for Artwork Waiting for Diecut Waiting for Mockup Waiting for DTP Waiti…" at bounding box center [366, 185] width 213 height 9
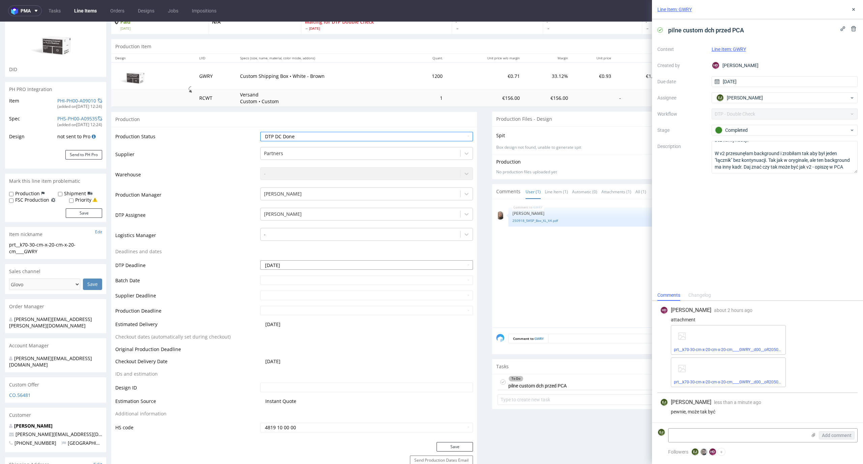
scroll to position [57, 0]
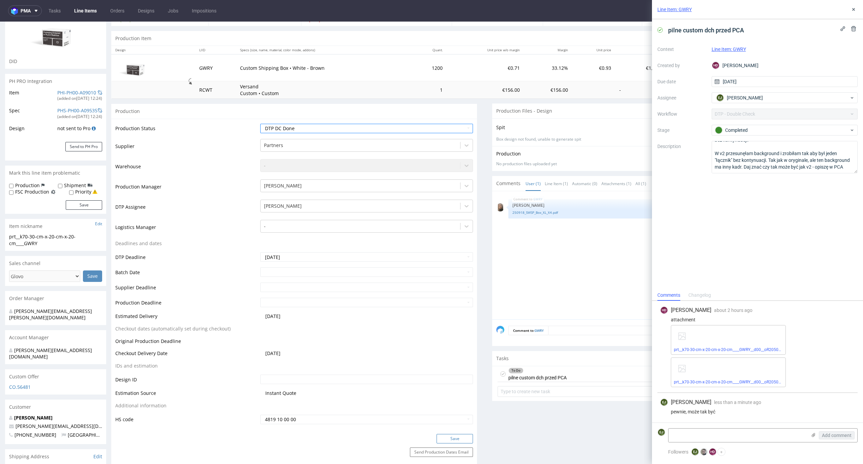
click at [457, 438] on button "Save" at bounding box center [455, 438] width 36 height 9
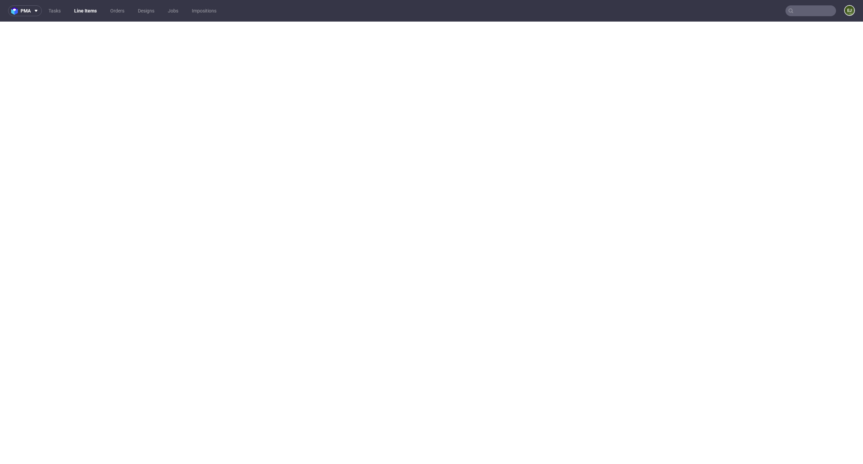
select select "in_progress"
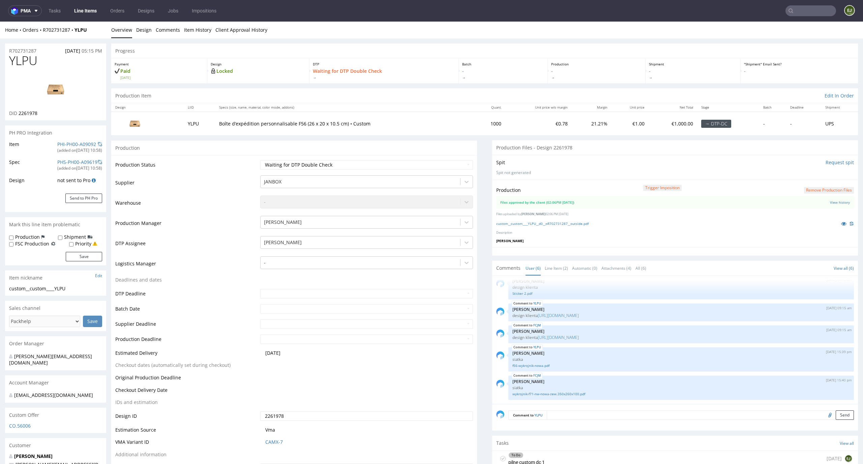
scroll to position [59, 0]
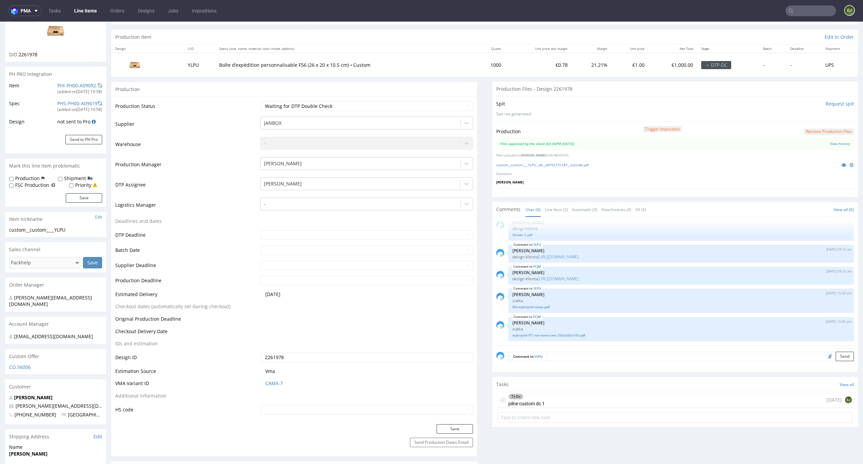
click at [539, 404] on div "To Do pilne custom dc 1" at bounding box center [526, 400] width 36 height 16
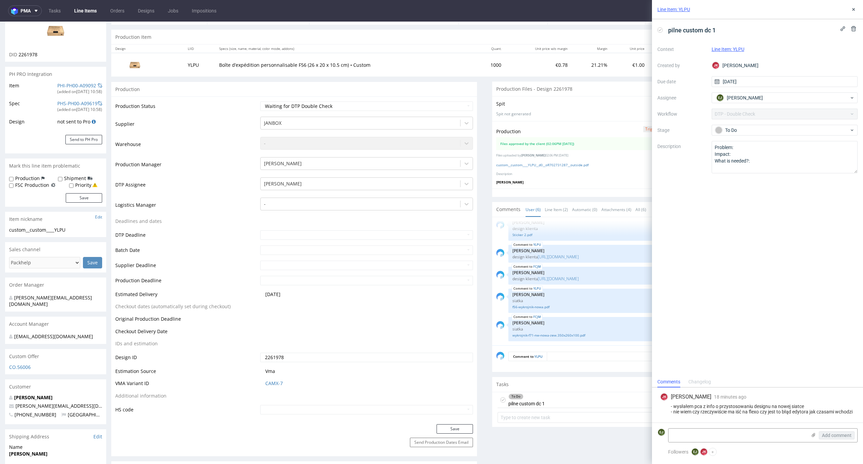
click at [530, 169] on div "Production Trigger Imposition Remove production files Files approved by the cli…" at bounding box center [675, 154] width 366 height 67
click at [530, 167] on link "custom__custom____YLPU__d0__oR702731287__outside.pdf" at bounding box center [542, 164] width 92 height 5
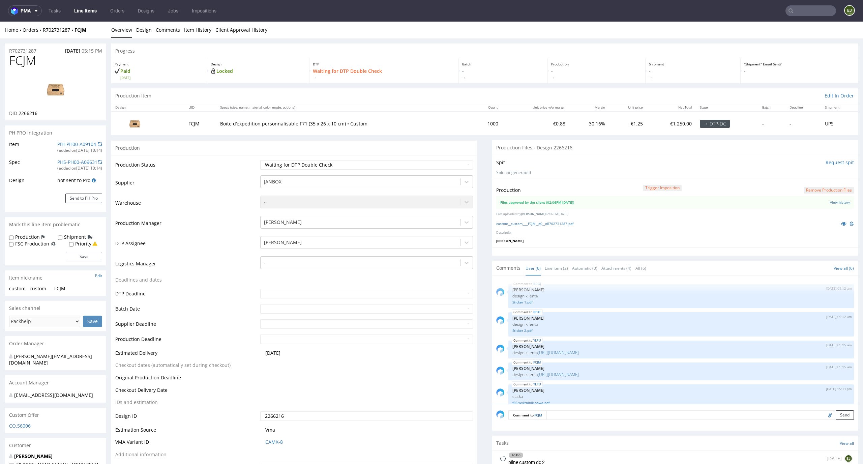
select select "in_progress"
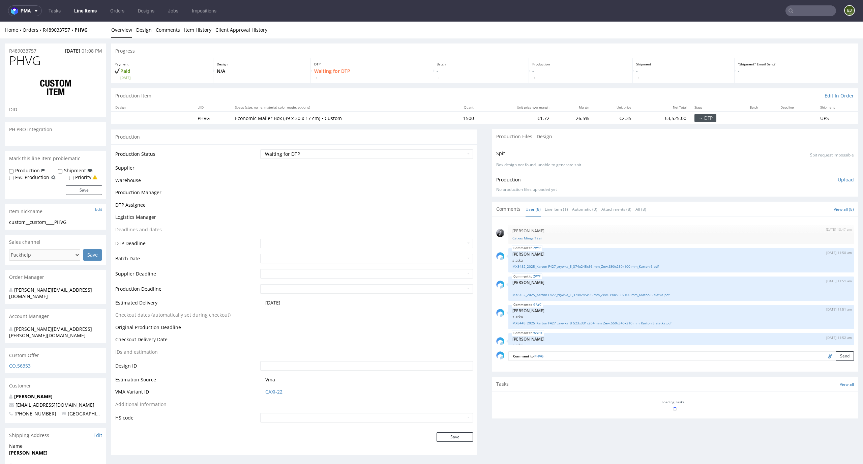
scroll to position [101, 0]
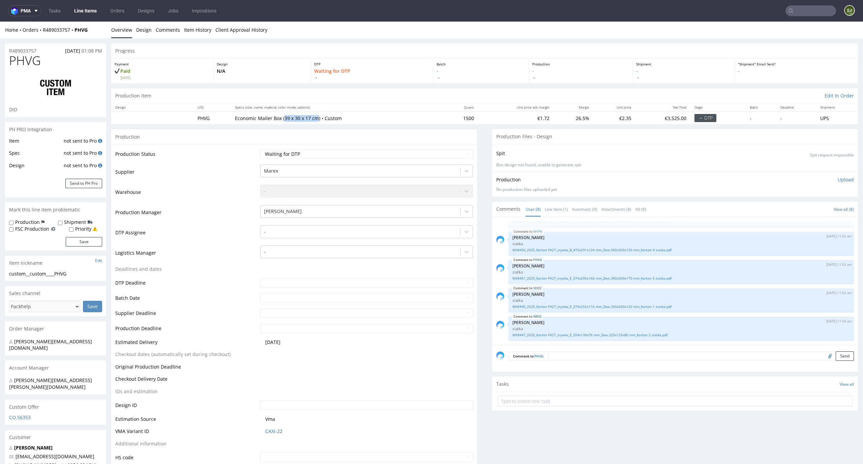
drag, startPoint x: 315, startPoint y: 118, endPoint x: 281, endPoint y: 119, distance: 34.4
click at [281, 119] on p "Economic Mailer Box (39 x 30 x 17 cm) • Custom" at bounding box center [337, 118] width 204 height 7
copy p "39 x 30 x 17 cm"
click at [550, 204] on link "Line Item (1)" at bounding box center [556, 209] width 23 height 14
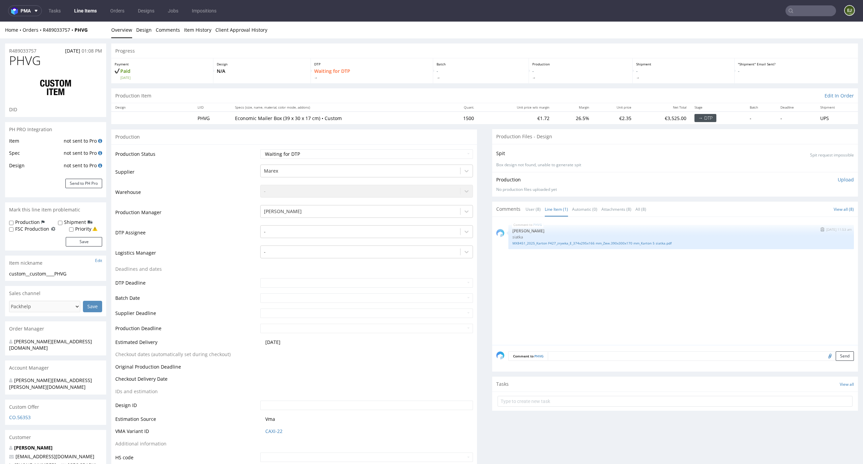
click at [547, 239] on p "siatka" at bounding box center [680, 236] width 337 height 5
click at [547, 243] on link "MX8451_2025_Karton F427_zrywka_E_374x295x166 mm_Zew.390x300x170 mm_Karton 5 sia…" at bounding box center [680, 243] width 337 height 5
click at [493, 71] on p "-" at bounding box center [481, 74] width 88 height 12
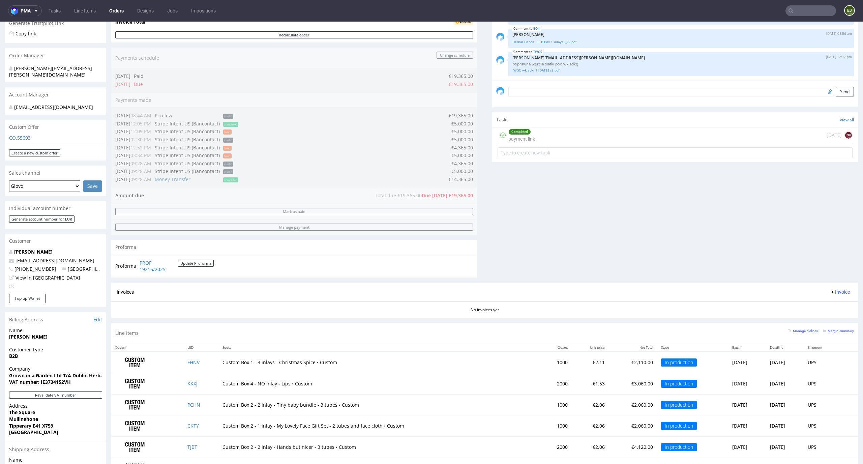
scroll to position [302, 0]
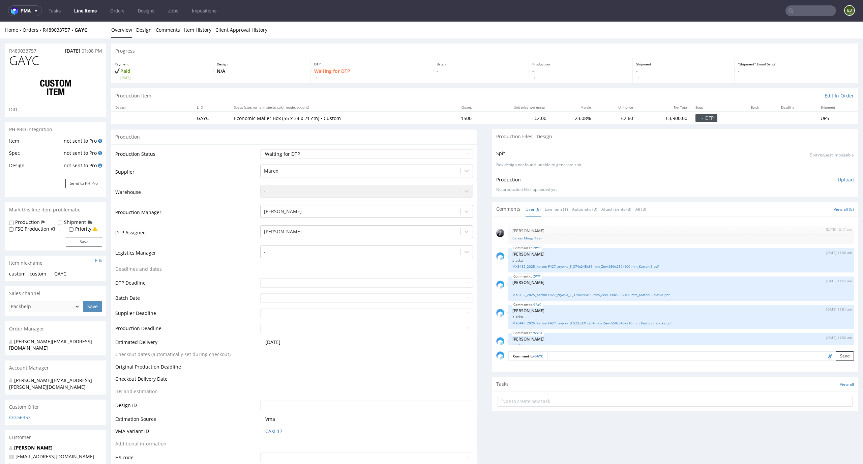
scroll to position [101, 0]
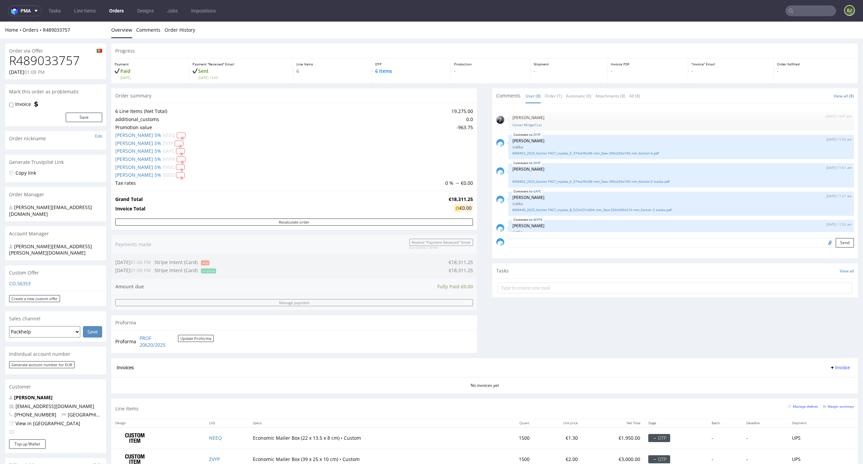
scroll to position [101, 0]
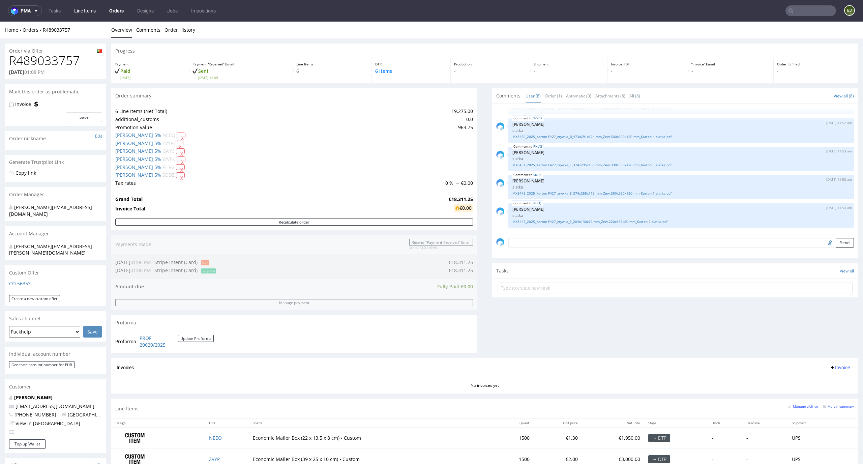
click at [86, 13] on link "Line Items" at bounding box center [85, 10] width 30 height 11
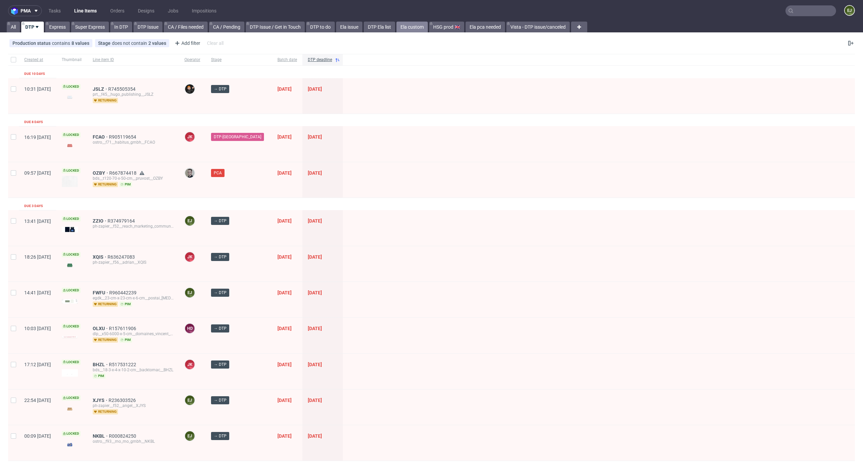
click at [411, 22] on link "Ela custom" at bounding box center [411, 27] width 31 height 11
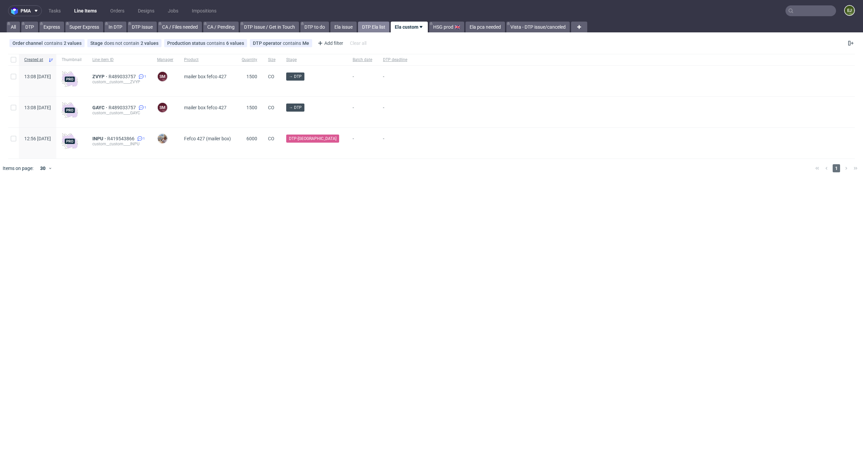
click at [374, 26] on link "DTP Ela list" at bounding box center [373, 27] width 31 height 11
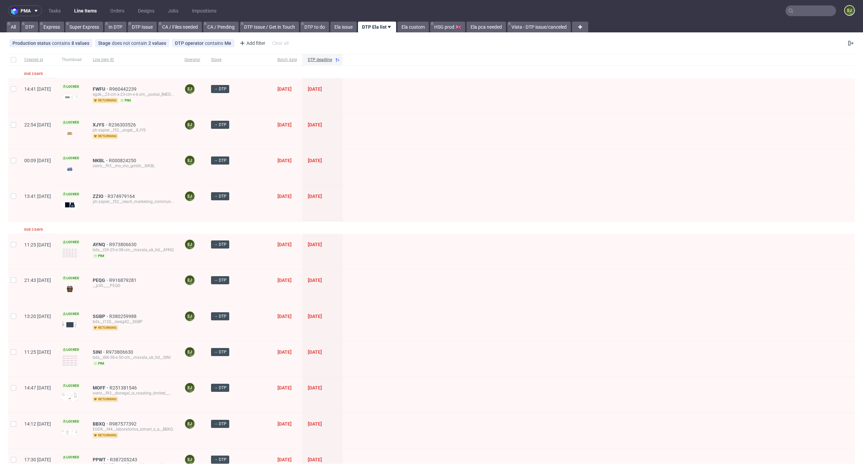
click at [110, 84] on div "FWFU R960442239 egdk__23-cm-x-23-cm-x-6-cm__postai_skin_care__FWFU returning pim" at bounding box center [133, 95] width 92 height 35
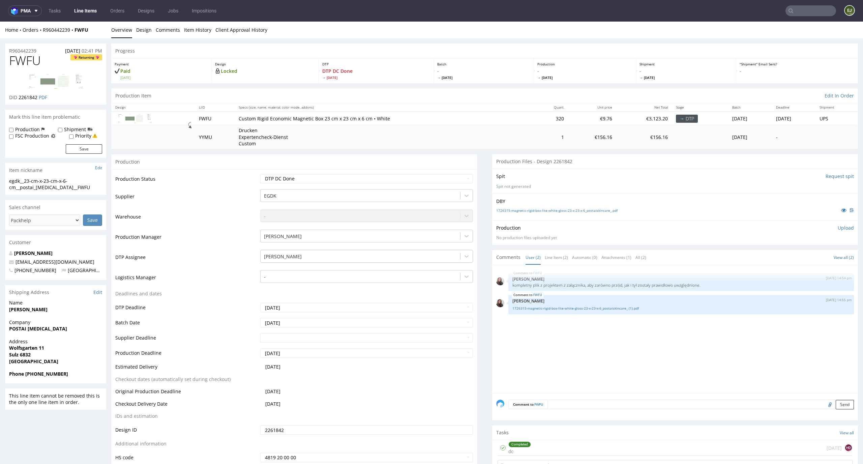
click at [541, 446] on div "Completed dc [DATE] HD" at bounding box center [675, 448] width 355 height 16
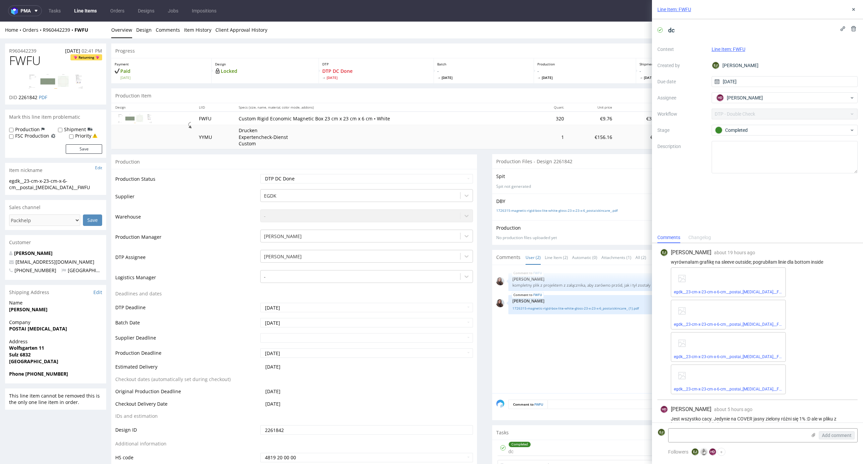
click at [728, 287] on div "egdk__23-cm-x-23-cm-x-6-cm__postai_[MEDICAL_DATA]__FWFU__d2261842__oR960442239_…" at bounding box center [728, 282] width 115 height 30
click at [726, 291] on link "egdk__23-cm-x-23-cm-x-6-cm__postai_[MEDICAL_DATA]__FWFU__d2261842__oR960442239_…" at bounding box center [774, 292] width 200 height 5
click at [708, 325] on link "egdk__23-cm-x-23-cm-x-6-cm__postai_[MEDICAL_DATA]__FWFU__d2261842__oR960442239_…" at bounding box center [775, 324] width 203 height 5
click at [711, 358] on link "egdk__23-cm-x-23-cm-x-6-cm__postai_[MEDICAL_DATA]__FWFU__d2261842__oR960442239_…" at bounding box center [777, 356] width 206 height 5
click at [738, 387] on link "egdk__23-cm-x-23-cm-x-6-cm__postai_[MEDICAL_DATA]__FWFU__d2261842__oR960442239_…" at bounding box center [776, 389] width 204 height 5
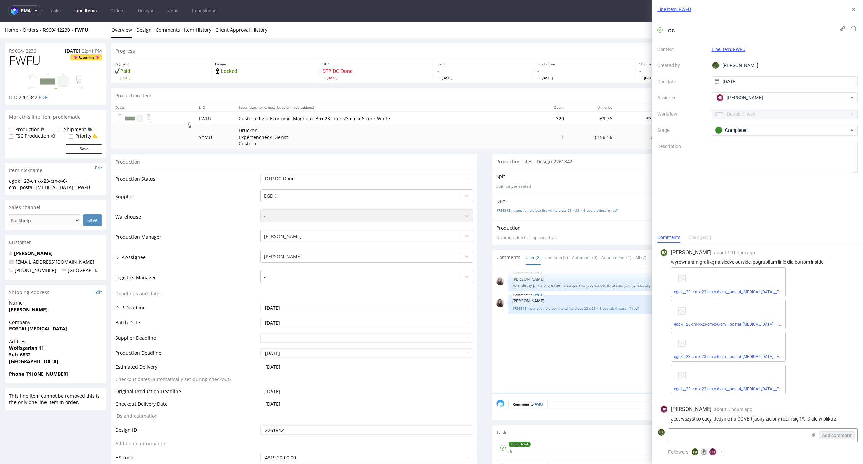
scroll to position [83, 0]
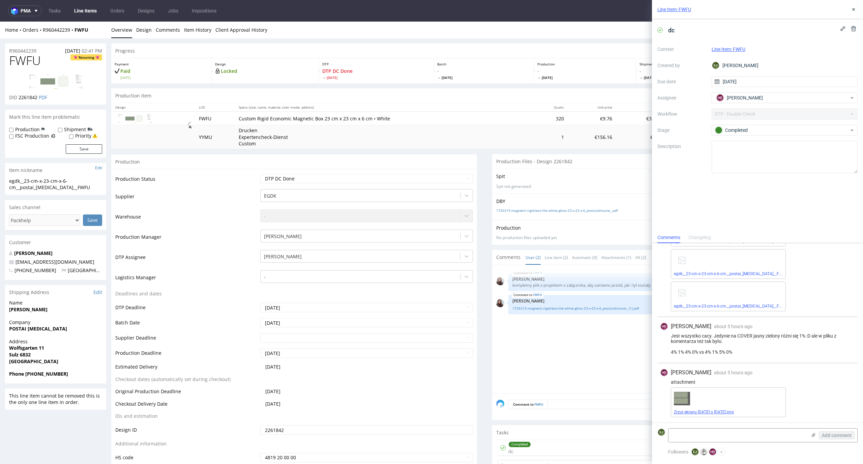
click at [724, 410] on link "Zrzut ekranu [DATE] o [DATE].png" at bounding box center [704, 412] width 60 height 5
click at [854, 8] on use at bounding box center [853, 9] width 3 height 3
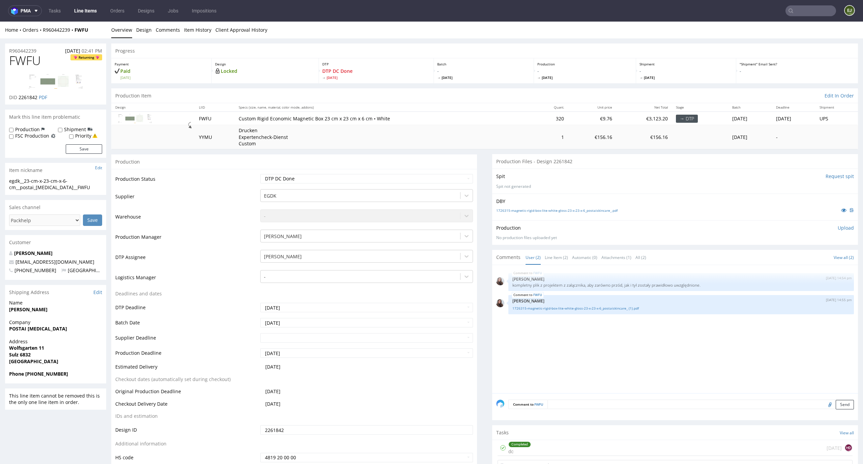
click at [419, 174] on td "Waiting for Artwork Waiting for Diecut Waiting for Mockup Waiting for DTP Waiti…" at bounding box center [366, 180] width 215 height 15
click at [419, 177] on select "Waiting for Artwork Waiting for Diecut Waiting for Mockup Waiting for DTP Waiti…" at bounding box center [366, 178] width 213 height 9
select select "dtp_ca_needed"
click at [260, 174] on select "Waiting for Artwork Waiting for Diecut Waiting for Mockup Waiting for DTP Waiti…" at bounding box center [366, 178] width 213 height 9
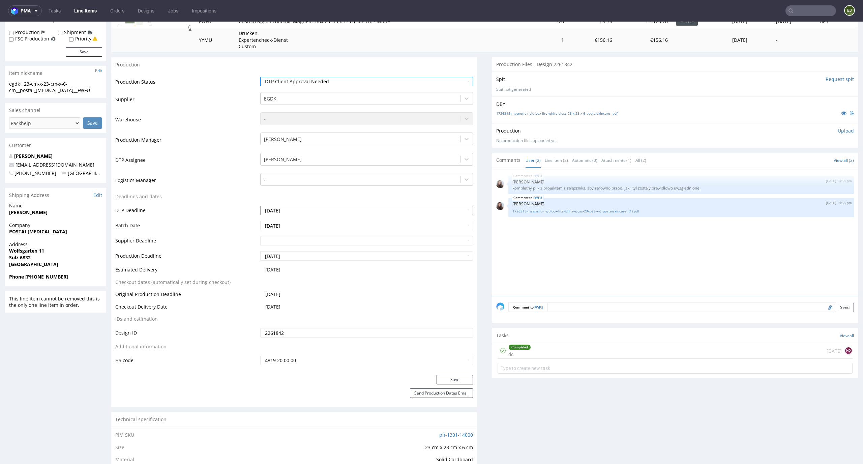
scroll to position [182, 0]
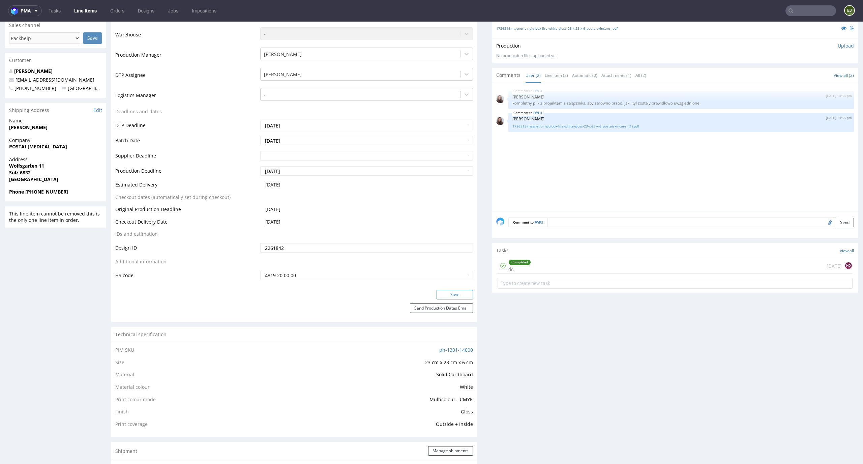
click at [463, 293] on button "Save" at bounding box center [455, 294] width 36 height 9
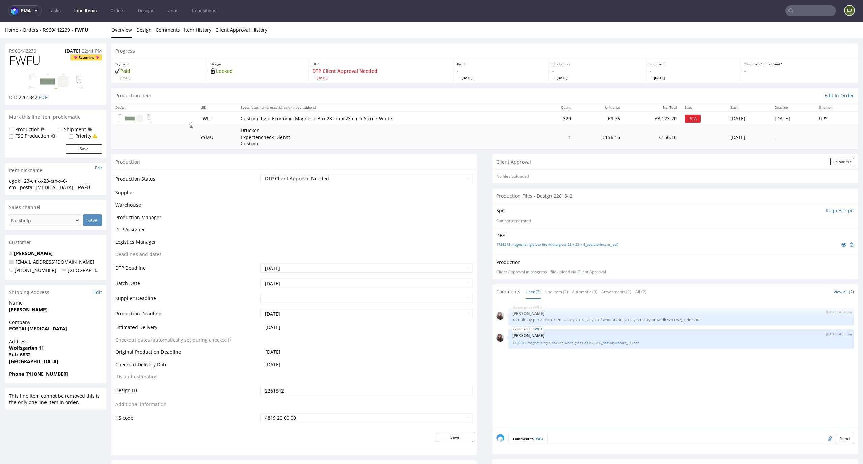
scroll to position [0, 0]
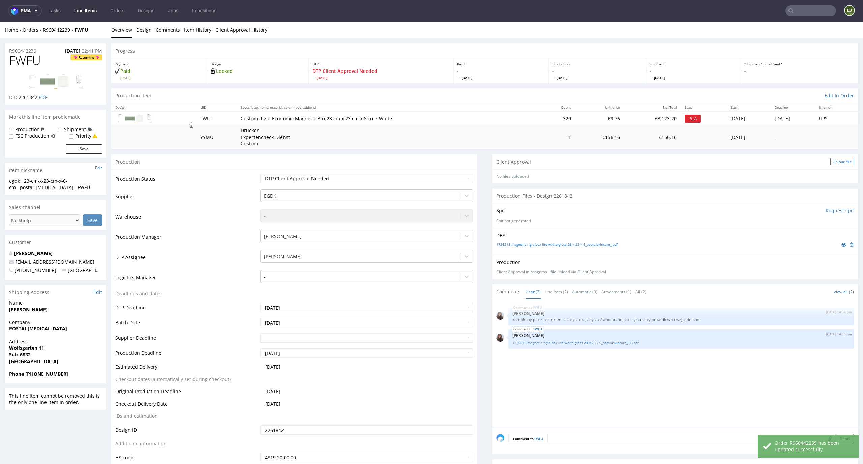
click at [830, 159] on div "Upload file" at bounding box center [842, 161] width 24 height 7
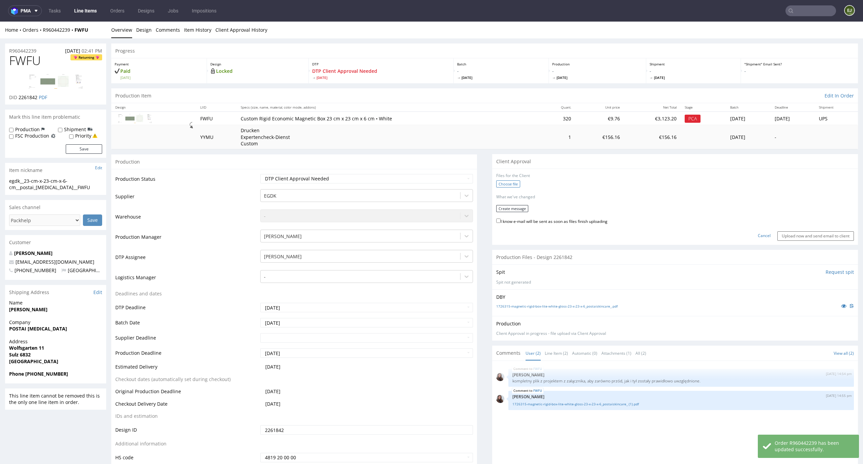
click at [500, 181] on label "Choose file" at bounding box center [508, 183] width 24 height 7
click at [0, 22] on input "Choose file" at bounding box center [0, 22] width 0 height 0
click at [508, 181] on label "Choose file" at bounding box center [508, 183] width 24 height 7
click at [0, 22] on input "Choose file" at bounding box center [0, 22] width 0 height 0
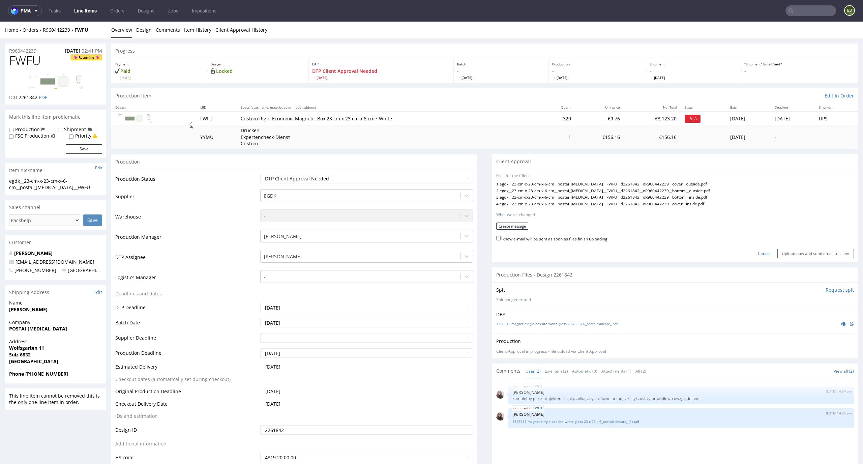
click at [511, 235] on label "I know e-mail will be sent as soon as files finish uploading" at bounding box center [551, 238] width 111 height 7
click at [501, 236] on input "I know e-mail will be sent as soon as files finish uploading" at bounding box center [498, 238] width 4 height 4
checkbox input "true"
click at [514, 226] on button "Create message" at bounding box center [512, 226] width 32 height 7
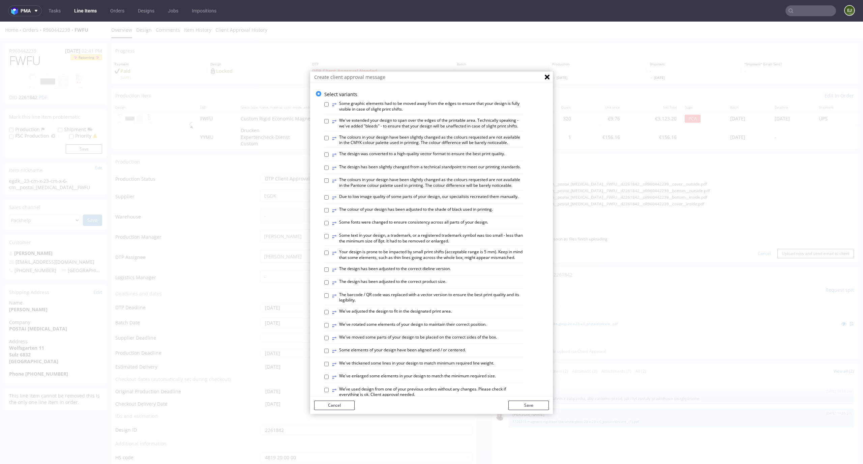
scroll to position [260, 0]
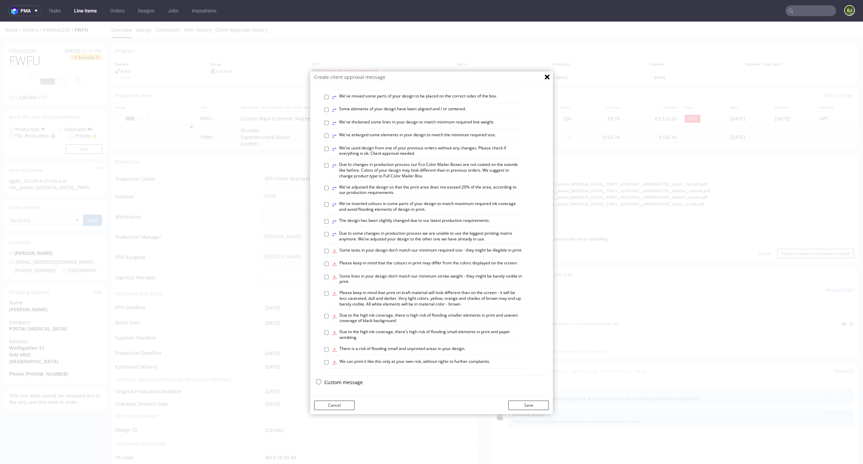
click at [352, 383] on p "Custom message" at bounding box center [436, 382] width 225 height 7
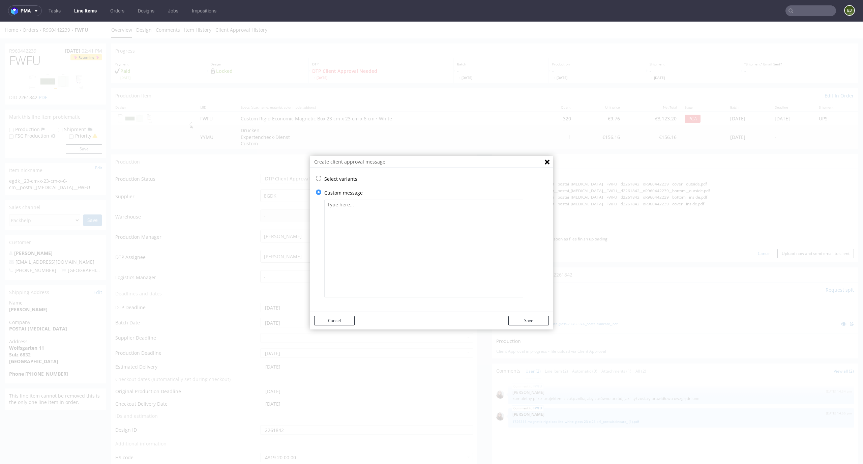
click at [379, 209] on textarea at bounding box center [423, 249] width 199 height 98
paste textarea "We've standardized the color of the logo and the lettering on the sleeve. We've…"
type textarea "We've standardized the color of the logo and the lettering on the sleeve. We've…"
click at [539, 318] on button "Save" at bounding box center [528, 320] width 40 height 9
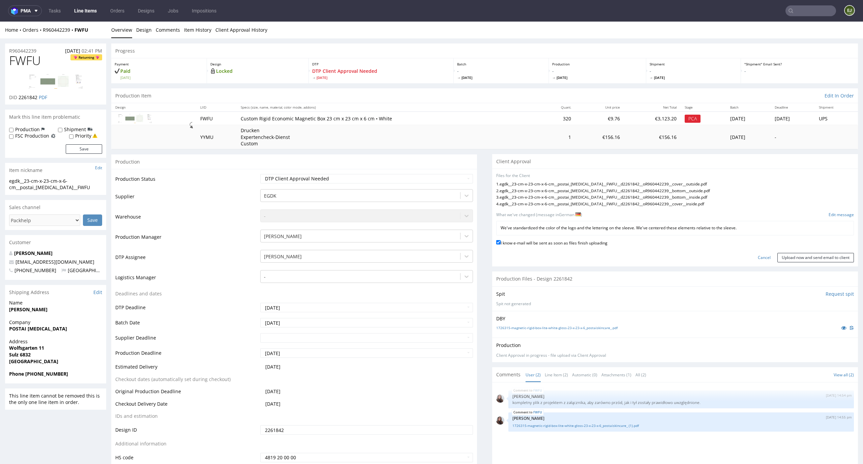
click at [584, 245] on label "I know e-mail will be sent as soon as files finish uploading" at bounding box center [551, 242] width 111 height 7
click at [501, 244] on input "I know e-mail will be sent as soon as files finish uploading" at bounding box center [498, 242] width 4 height 4
click at [603, 237] on form "Files for the Client 1 . egdk__23-cm-x-23-cm-x-6-cm__postai_skin_care__FWFU__d2…" at bounding box center [675, 217] width 358 height 89
click at [600, 238] on form "Files for the Client 1 . egdk__23-cm-x-23-cm-x-6-cm__postai_skin_care__FWFU__d2…" at bounding box center [675, 217] width 358 height 89
click at [595, 245] on label "I know e-mail will be sent as soon as files finish uploading" at bounding box center [551, 242] width 111 height 7
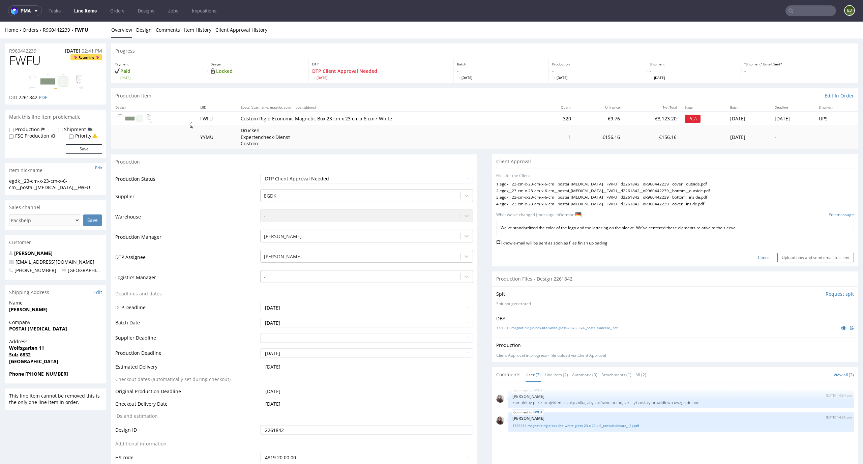
click at [501, 244] on input "I know e-mail will be sent as soon as files finish uploading" at bounding box center [498, 242] width 4 height 4
checkbox input "true"
click at [815, 257] on input "Upload now and send email to client" at bounding box center [815, 257] width 77 height 9
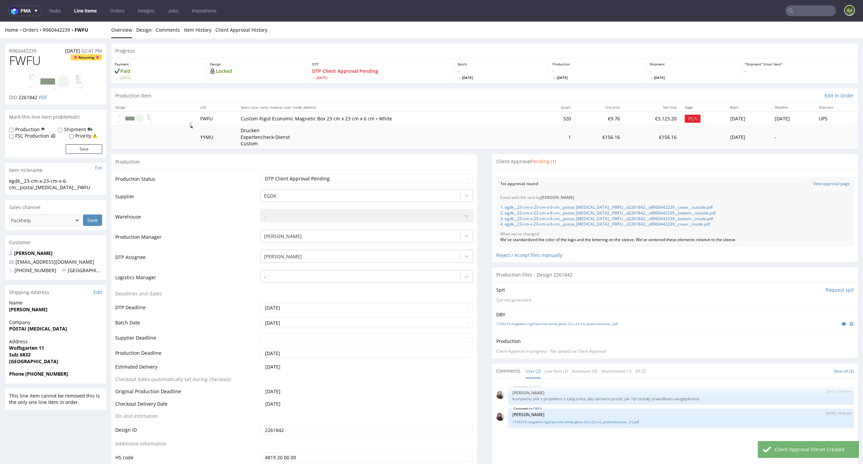
click at [84, 134] on label "Priority" at bounding box center [83, 135] width 16 height 7
click at [73, 134] on input "Priority" at bounding box center [71, 136] width 4 height 5
checkbox input "true"
click at [85, 145] on button "Save" at bounding box center [84, 148] width 36 height 9
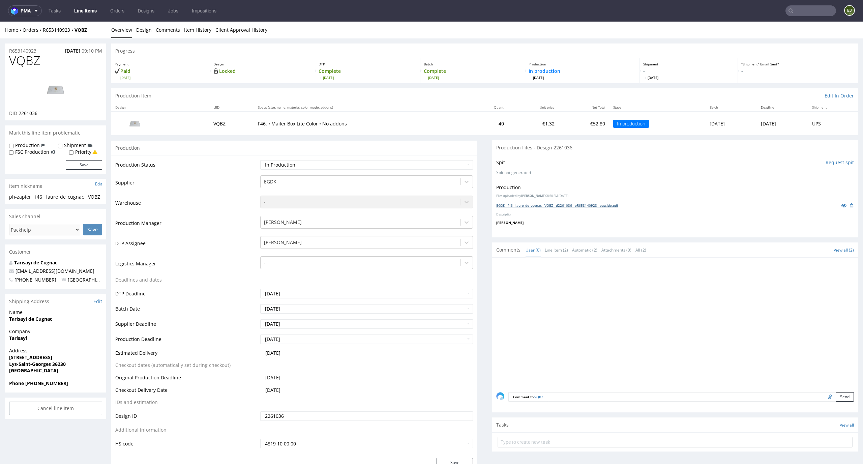
click at [560, 204] on link "EGDK__f46__laure_de_cugnac__VQBZ__d2261036__oR653140923__outside.pdf" at bounding box center [557, 205] width 122 height 5
click at [824, 396] on input "file" at bounding box center [828, 396] width 9 height 9
type input "C:\fakepath\EGDK__f46__laure_de_cugnac__VQBZ__d2261036__oR653140923__outside.pdf"
click at [837, 398] on button "Send" at bounding box center [845, 396] width 18 height 9
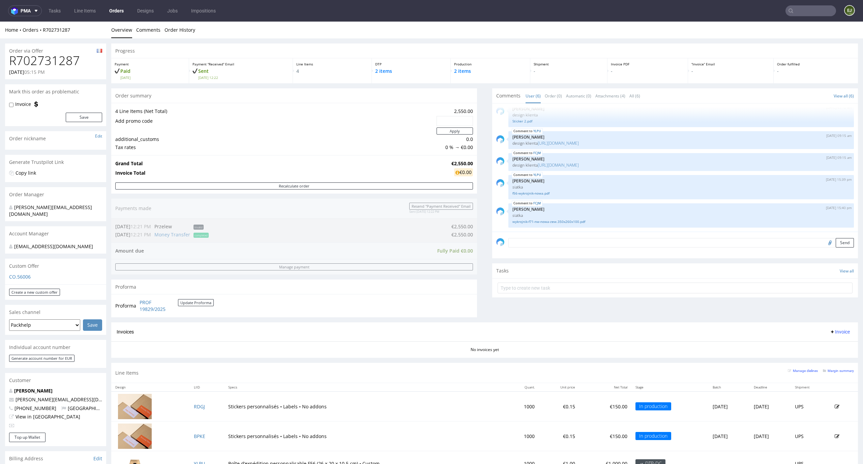
scroll to position [224, 0]
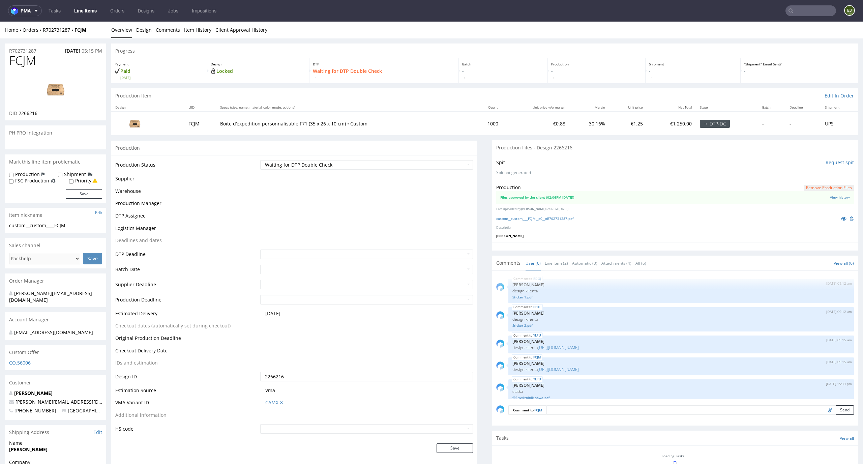
scroll to position [37, 0]
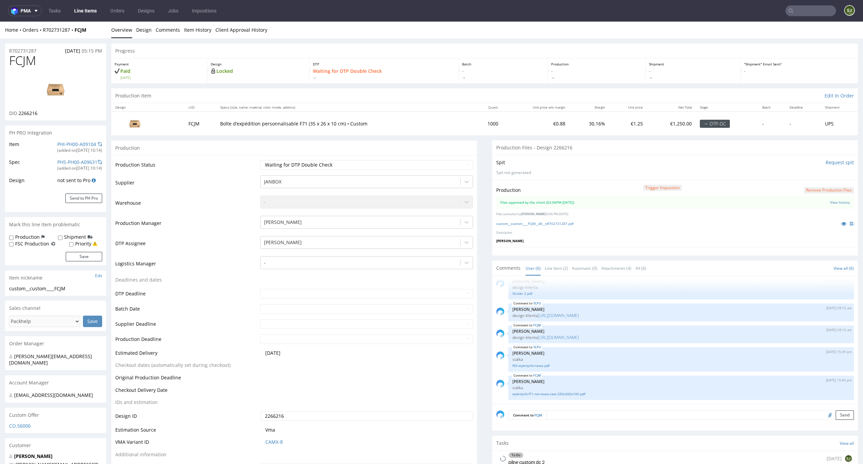
select select "in_progress"
click at [552, 262] on link "Line Item (2)" at bounding box center [556, 268] width 23 height 14
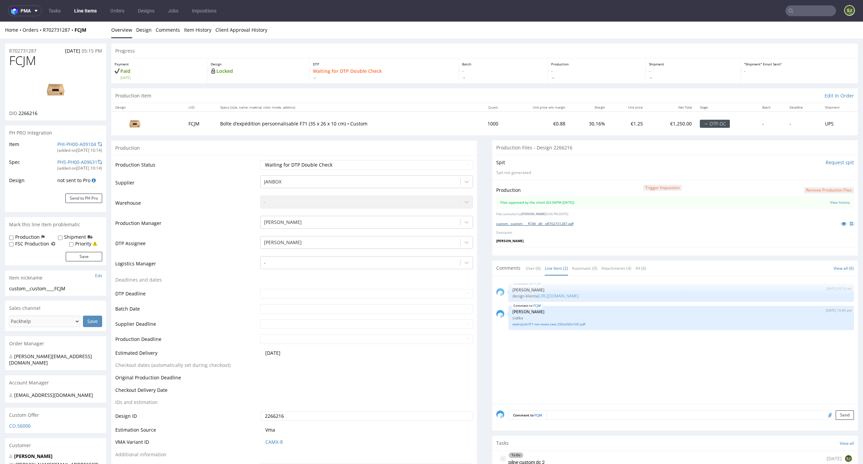
click at [544, 223] on link "custom__custom____FCJM__d0__oR702731287.pdf" at bounding box center [534, 223] width 77 height 5
click at [582, 372] on div "FCJM 17th Sep 25 | 09:15 am Zuzanna Pawlicka-Sabak design klienta https://packh…" at bounding box center [677, 342] width 362 height 124
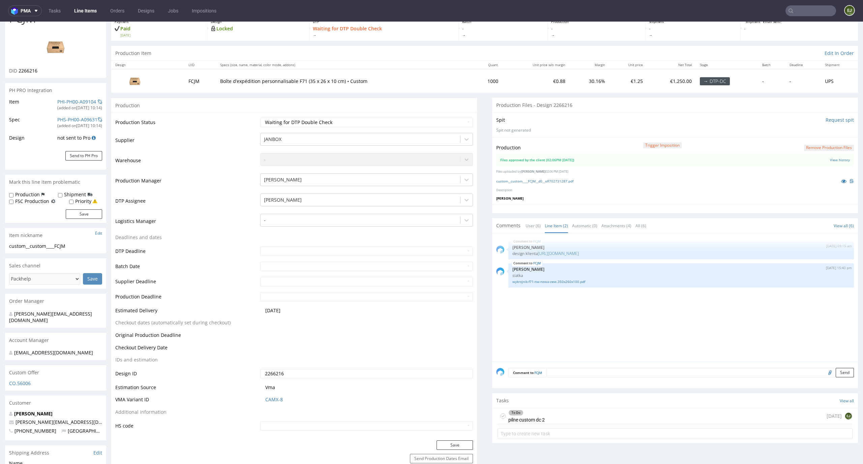
scroll to position [43, 0]
click at [567, 417] on div "To Do pilne custom dc 2 today EJ" at bounding box center [675, 416] width 355 height 16
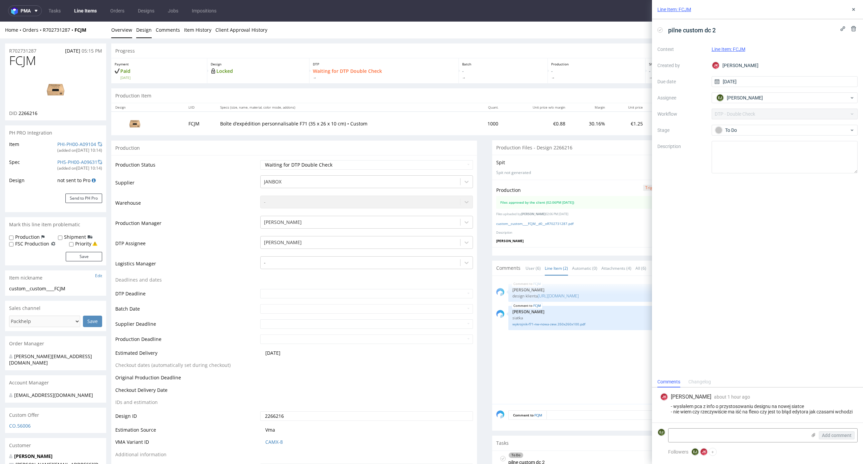
click at [148, 32] on link "Design" at bounding box center [144, 30] width 16 height 17
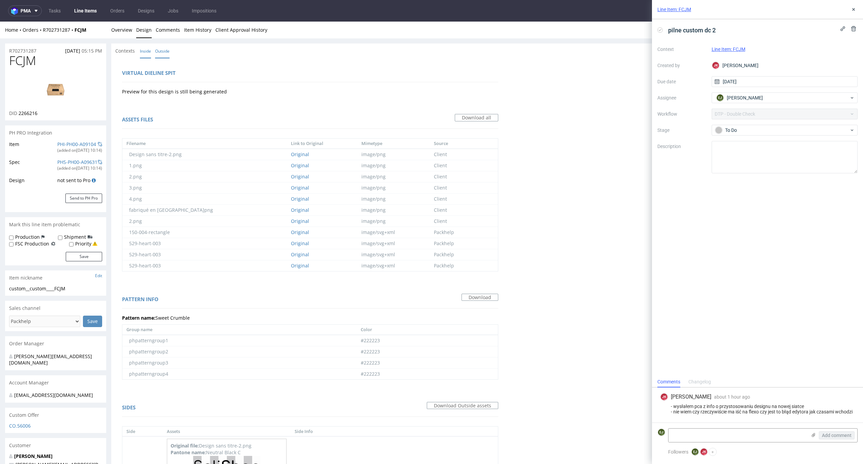
click at [144, 49] on link "Inside" at bounding box center [145, 51] width 11 height 14
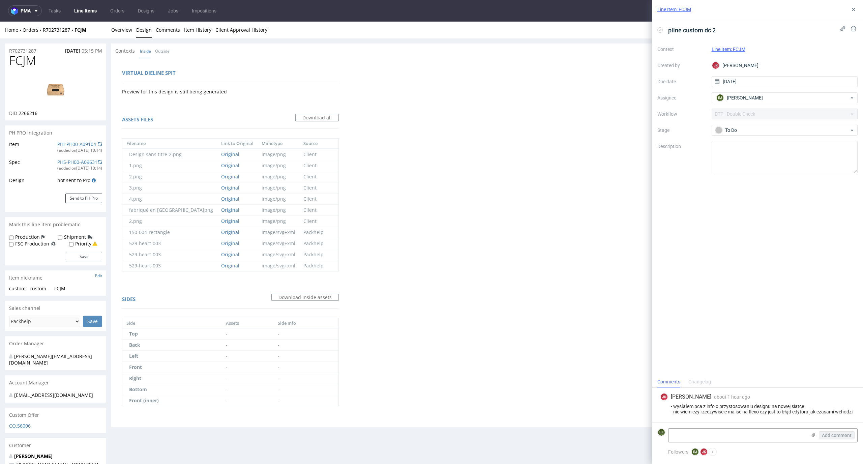
click at [61, 78] on img at bounding box center [56, 89] width 54 height 30
click at [702, 437] on textarea at bounding box center [738, 434] width 138 height 13
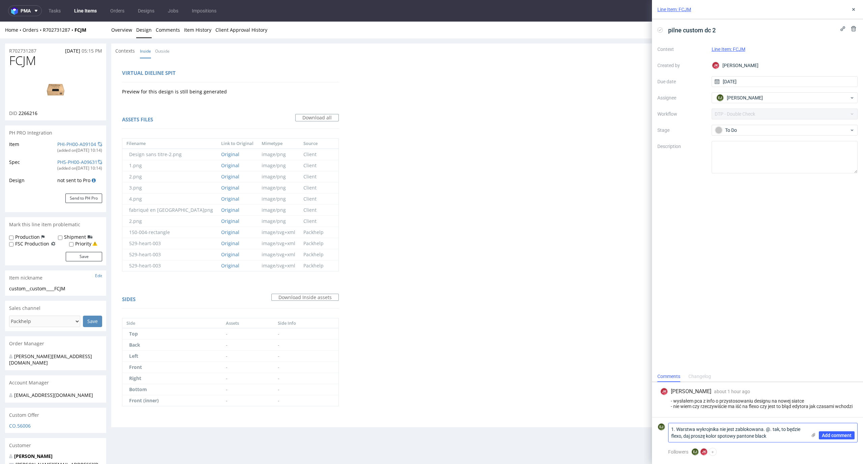
click at [769, 428] on textarea "1. Warstwa wykrojnika nie jest zablokowana. @. tak, to będzie flexo, daj proszę…" at bounding box center [738, 432] width 138 height 19
type textarea "1. Warstwa wykrojnika nie jest zablokowana. 2. tak, to będzie flexo, daj proszę…"
click at [833, 435] on span "Add comment" at bounding box center [837, 435] width 30 height 5
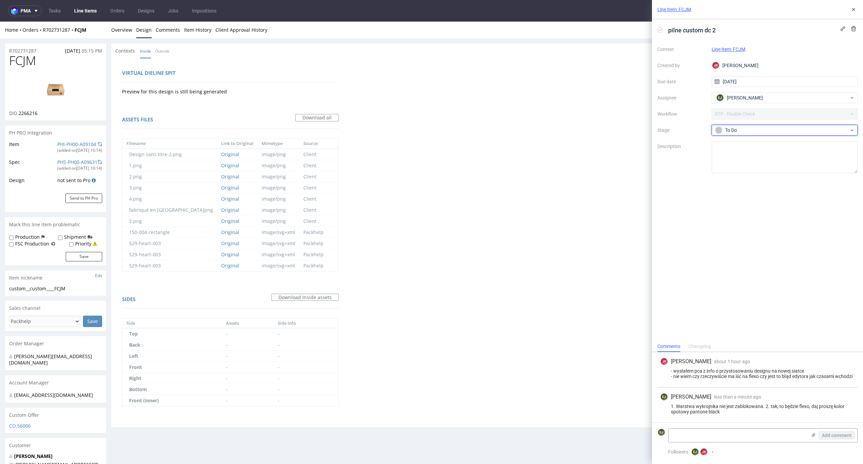
click at [731, 132] on div "To Do" at bounding box center [782, 129] width 134 height 7
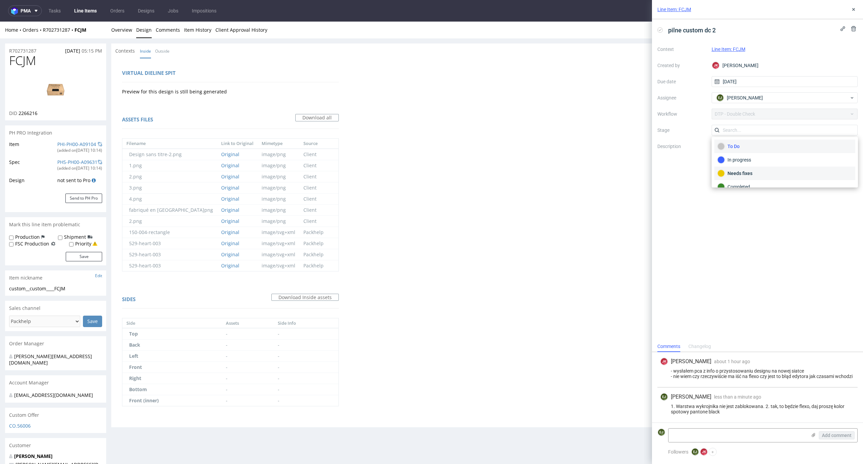
click at [734, 169] on div "Needs fixes" at bounding box center [784, 173] width 141 height 13
click at [434, 152] on div "Virtual dieline spit Preview for this design is still being generated Assets fi…" at bounding box center [484, 242] width 747 height 369
click at [124, 30] on link "Overview" at bounding box center [121, 30] width 21 height 17
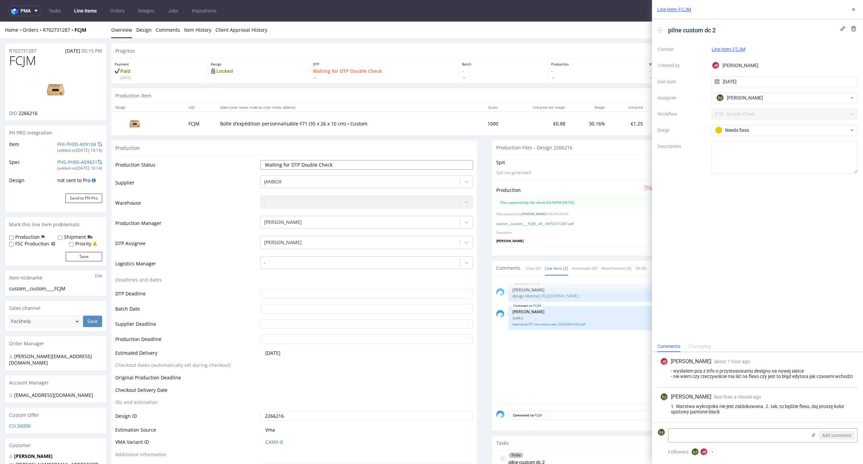
click at [462, 162] on select "Waiting for Artwork Waiting for Diecut Waiting for Mockup Waiting for DTP Waiti…" at bounding box center [366, 164] width 213 height 9
select select "dtp_dc_done"
click at [260, 160] on select "Waiting for Artwork Waiting for Diecut Waiting for Mockup Waiting for DTP Waiti…" at bounding box center [366, 164] width 213 height 9
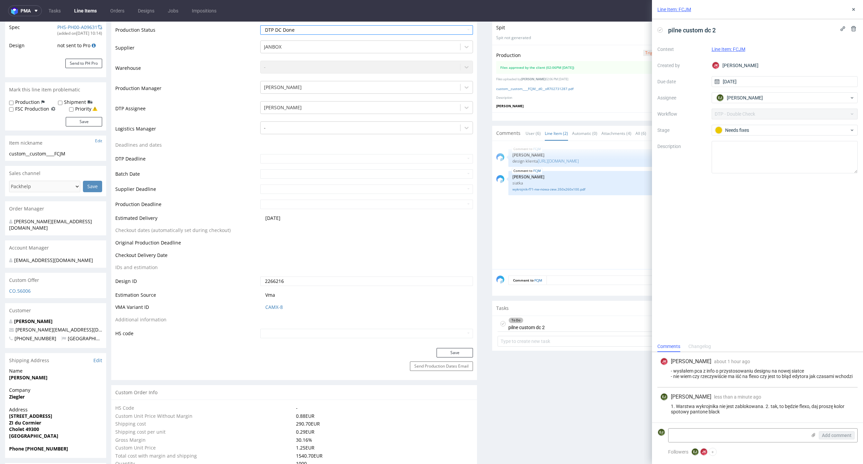
click at [460, 347] on div "Production Status Waiting for Artwork Waiting for Diecut Waiting for Mockup Wai…" at bounding box center [294, 183] width 366 height 327
click at [457, 354] on button "Save" at bounding box center [455, 352] width 36 height 9
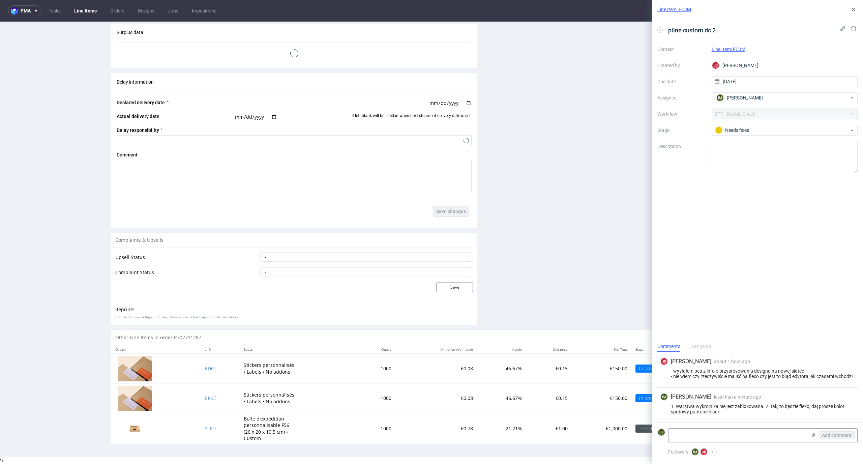
scroll to position [1036, 0]
select select "in_progress"
click at [205, 426] on span "YLPU" at bounding box center [210, 428] width 11 height 6
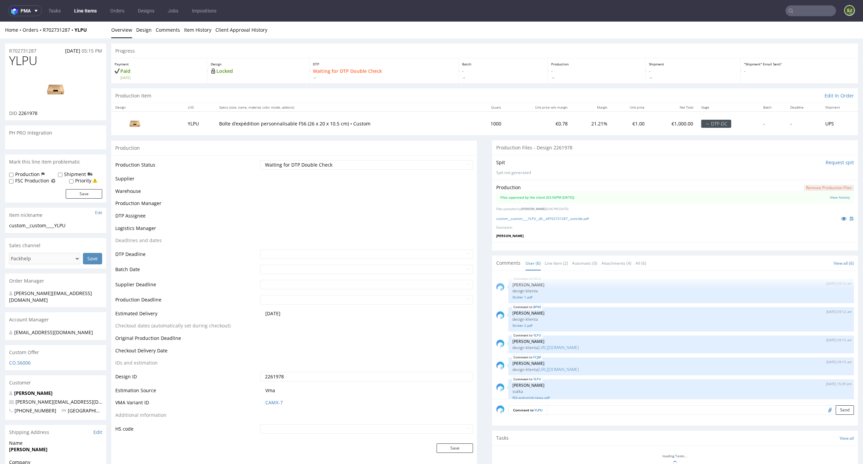
scroll to position [37, 0]
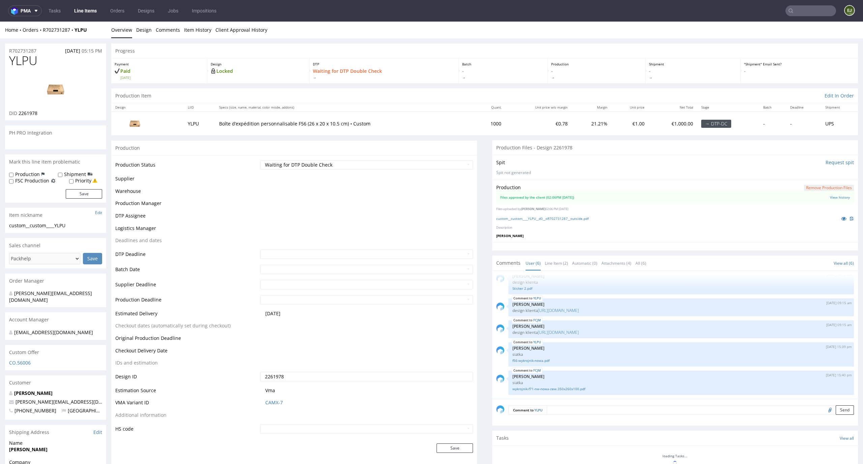
select select "in_progress"
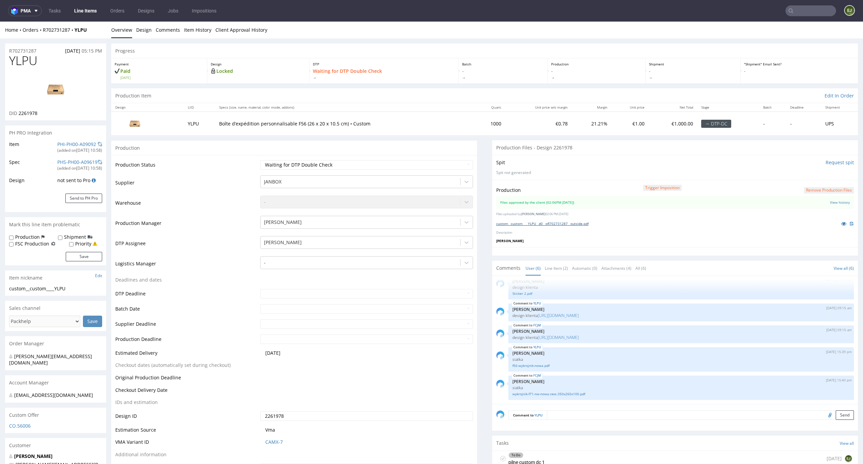
click at [542, 221] on link "custom__custom____YLPU__d0__oR702731287__outside.pdf" at bounding box center [542, 223] width 92 height 5
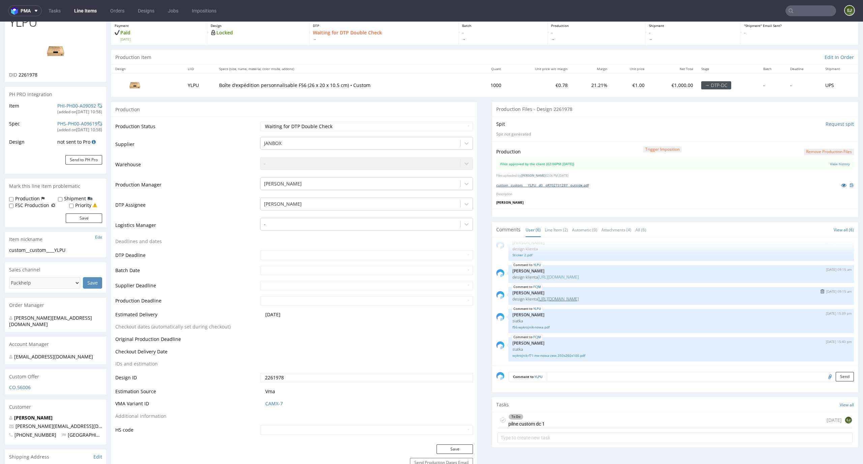
scroll to position [42, 0]
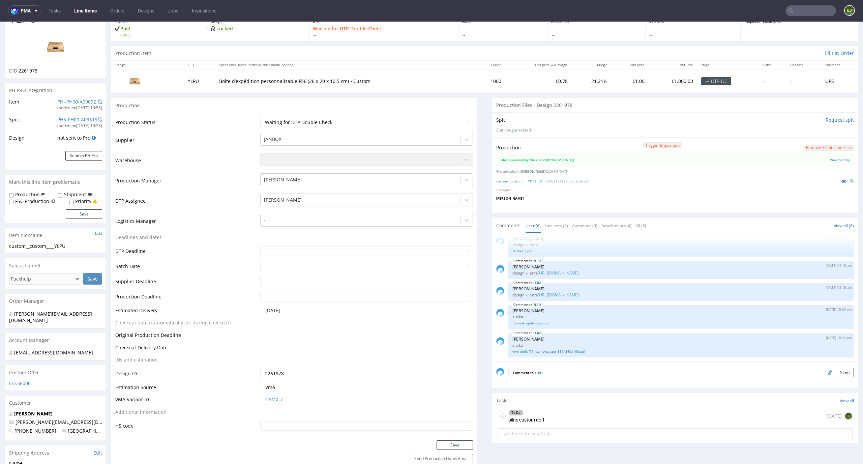
click at [537, 414] on div "To Do" at bounding box center [527, 412] width 36 height 5
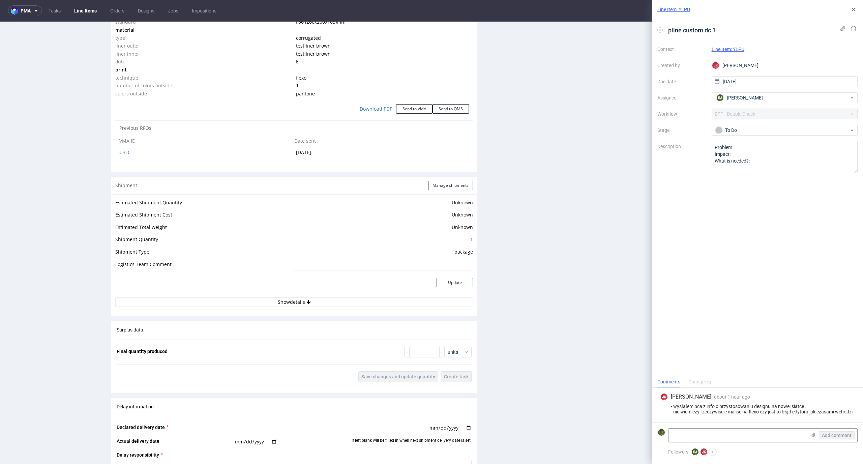
scroll to position [1029, 0]
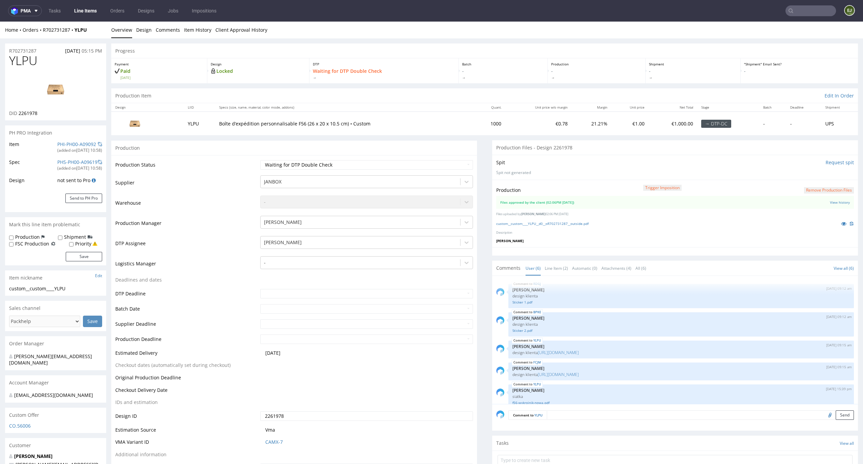
select select "in_progress"
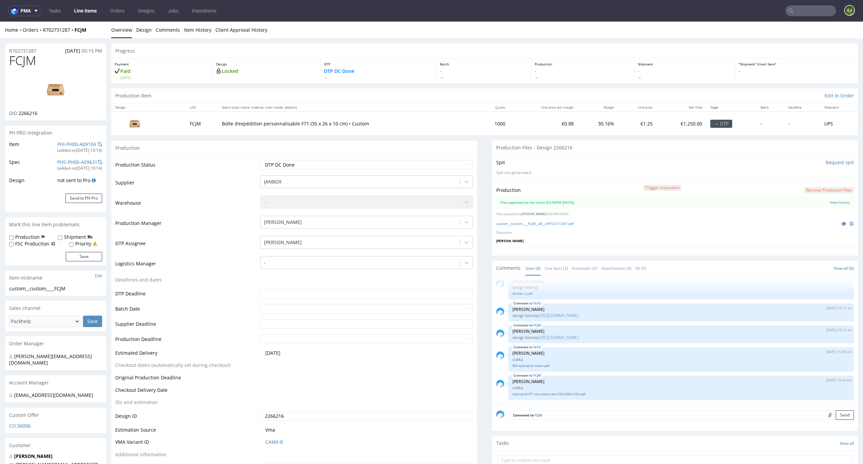
select select "in_progress"
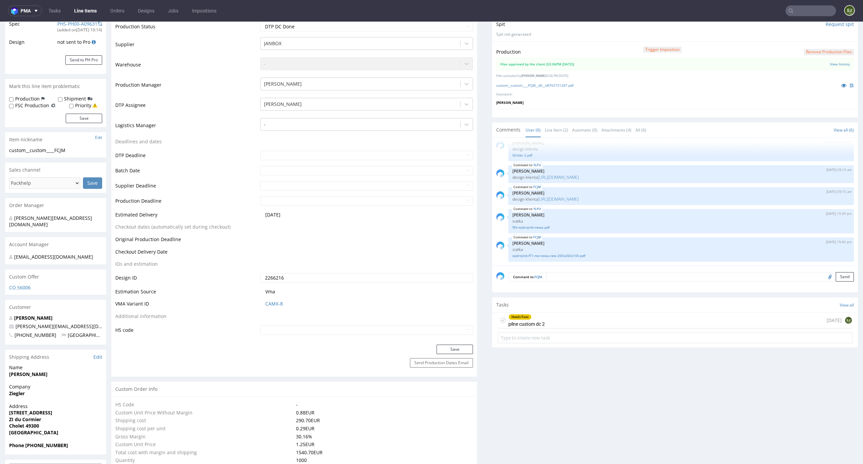
scroll to position [175, 0]
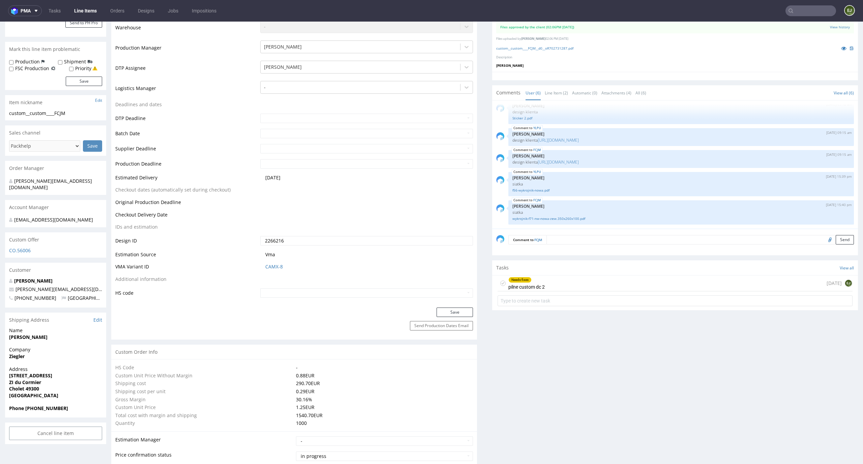
click at [557, 282] on div "Needs fixes pilne custom dc 2 today EJ" at bounding box center [675, 283] width 355 height 16
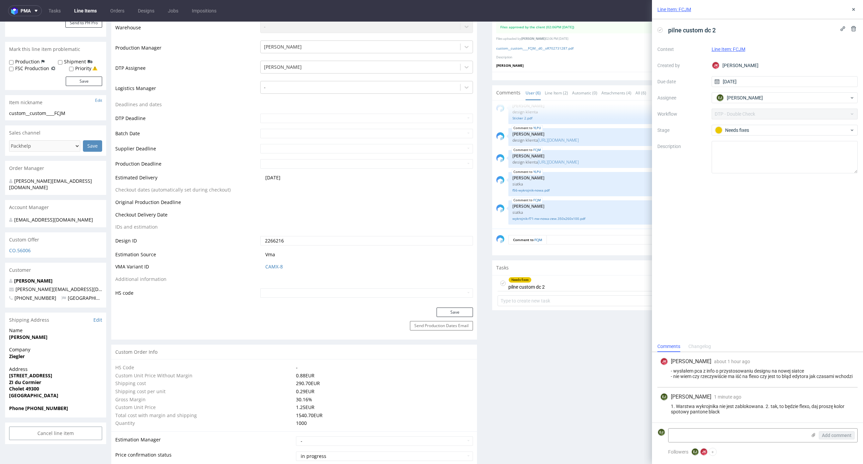
click at [725, 424] on form "EJ Add comment" at bounding box center [757, 434] width 211 height 25
click at [721, 430] on textarea at bounding box center [738, 434] width 138 height 13
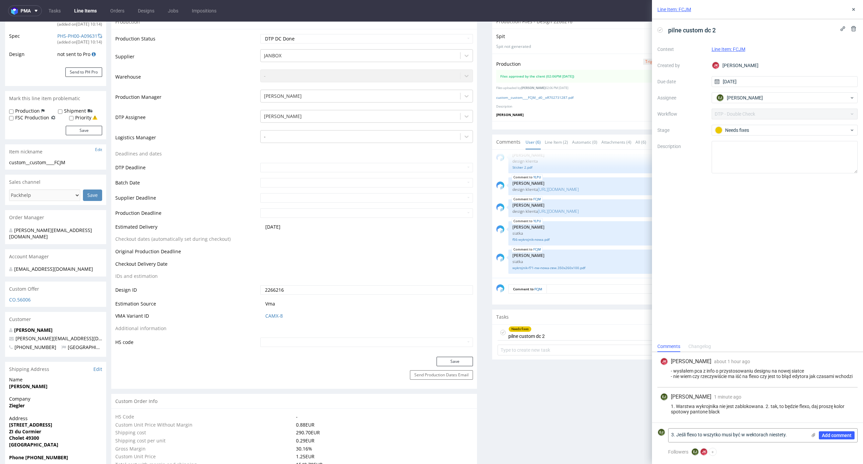
scroll to position [37, 0]
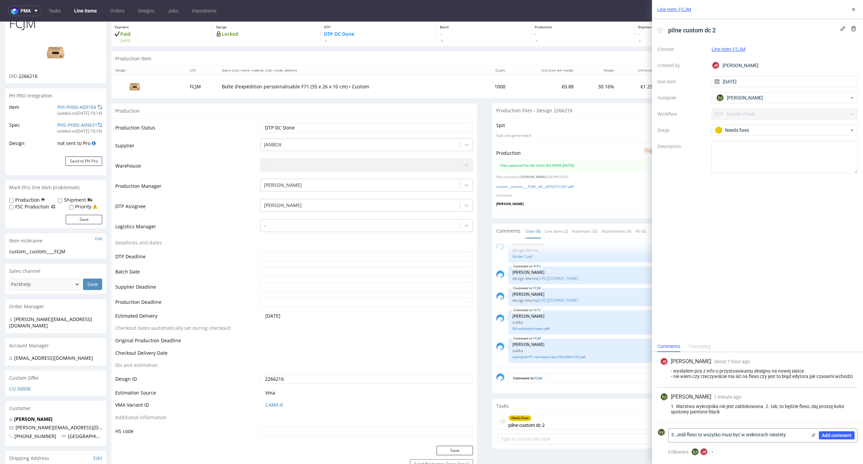
type textarea "3. Jeśli flexo to wszytko musi być w wektorach niestety."
click at [842, 435] on span "Add comment" at bounding box center [837, 435] width 30 height 5
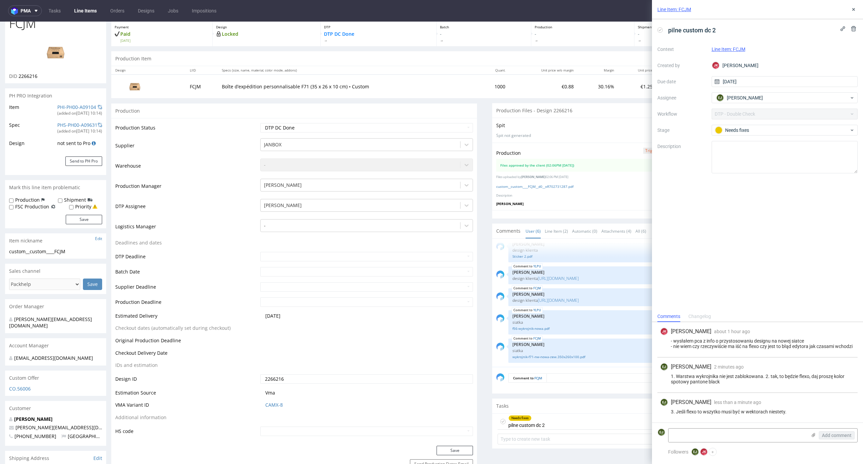
drag, startPoint x: 799, startPoint y: 408, endPoint x: 676, endPoint y: 371, distance: 128.3
click at [676, 371] on div "JK Jan Kocik about 1 hour ago 25th Sep 2025, 14:39 - wysłałem pca z info o przy…" at bounding box center [757, 372] width 211 height 100
click at [729, 381] on div "1. Warstwa wykrojnika nie jest zablokowana. 2. tak, to będzie flexo, daj proszę…" at bounding box center [757, 379] width 195 height 11
drag, startPoint x: 724, startPoint y: 381, endPoint x: 662, endPoint y: 377, distance: 62.2
click at [662, 377] on div "1. Warstwa wykrojnika nie jest zablokowana. 2. tak, to będzie flexo, daj proszę…" at bounding box center [757, 379] width 195 height 11
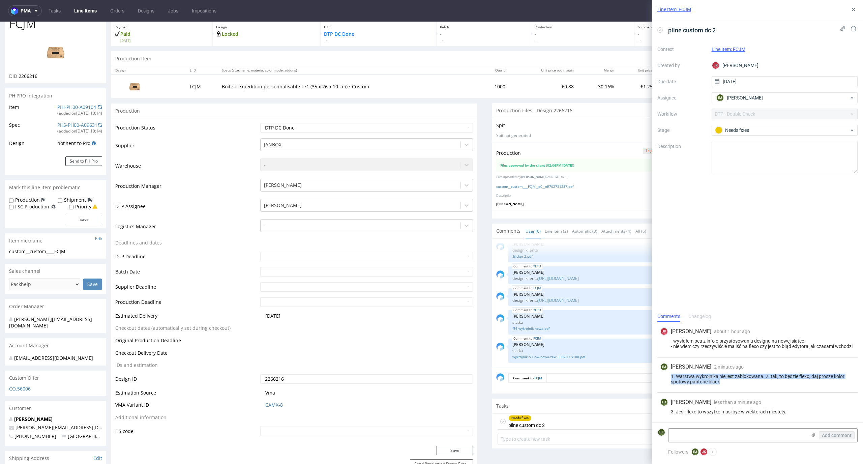
copy div "1. Warstwa wykrojnika nie jest zablokowana. 2. tak, to będzie flexo, daj proszę…"
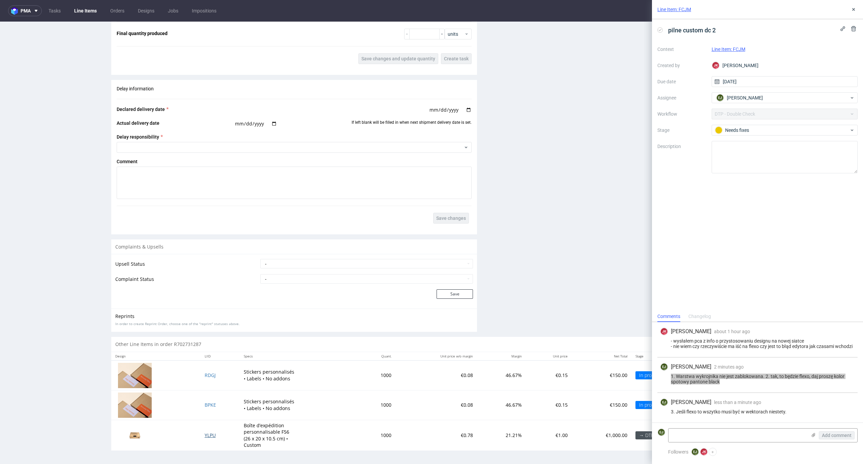
click at [205, 437] on span "YLPU" at bounding box center [210, 435] width 11 height 6
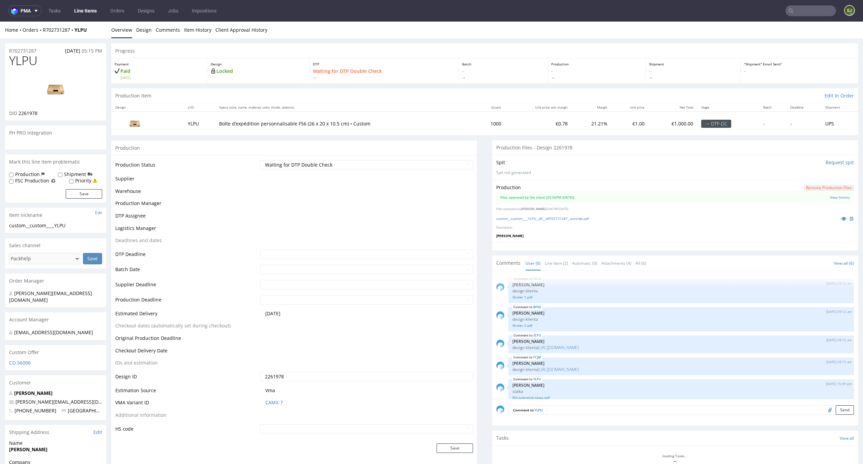
scroll to position [37, 0]
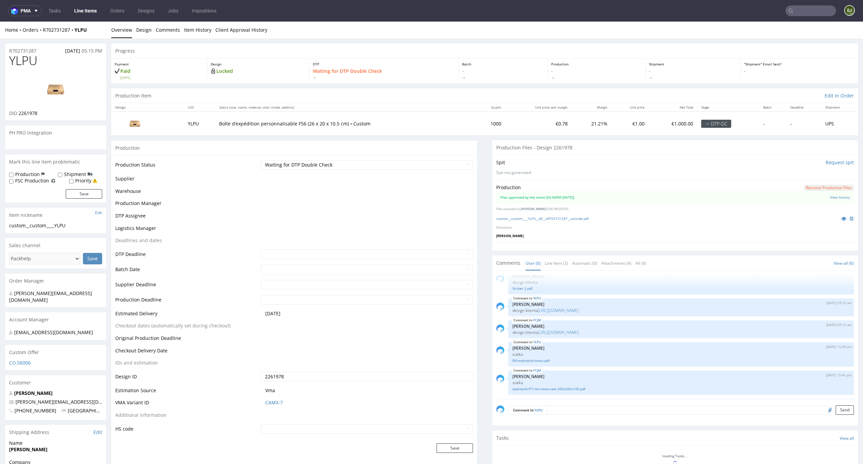
select select "in_progress"
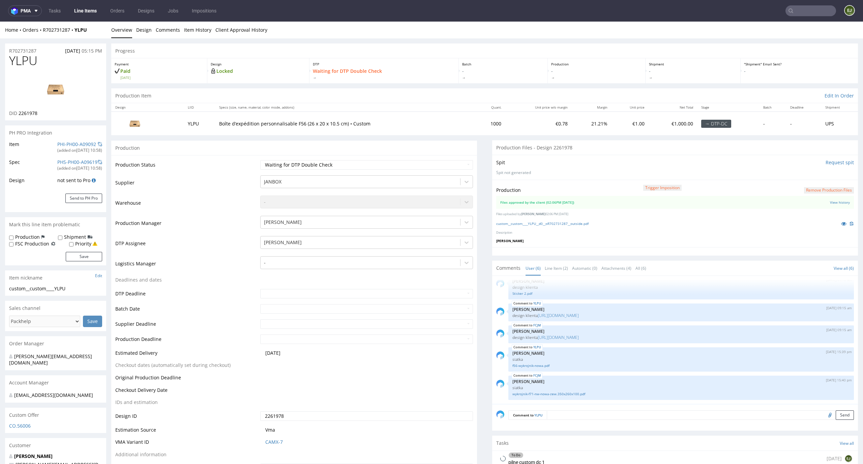
scroll to position [124, 0]
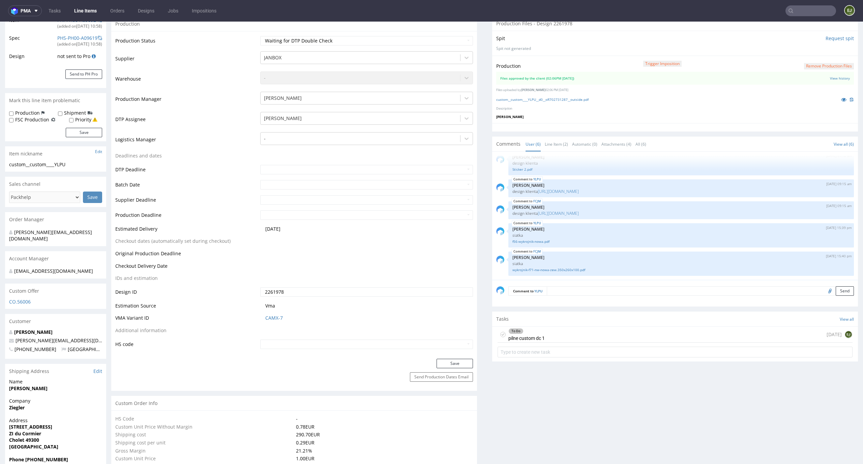
click at [538, 337] on div "To Do pilne custom dc 1" at bounding box center [526, 335] width 36 height 16
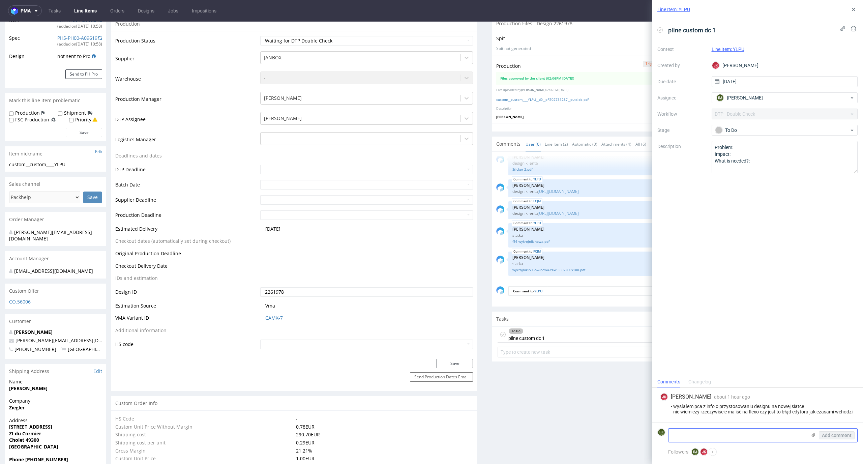
click at [703, 440] on textarea at bounding box center [738, 434] width 138 height 13
paste textarea "1. Warstwa wykrojnika nie jest zablokowana. 2. tak, to będzie flexo, daj proszę…"
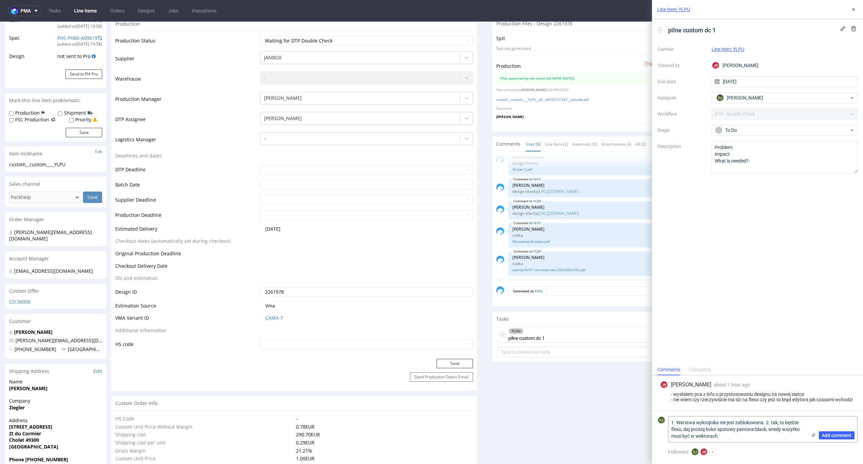
type textarea "1. Warstwa wykrojnika nie jest zablokowana. 2. tak, to będzie flexo, daj proszę…"
click at [833, 431] on button "Add comment" at bounding box center [837, 435] width 36 height 8
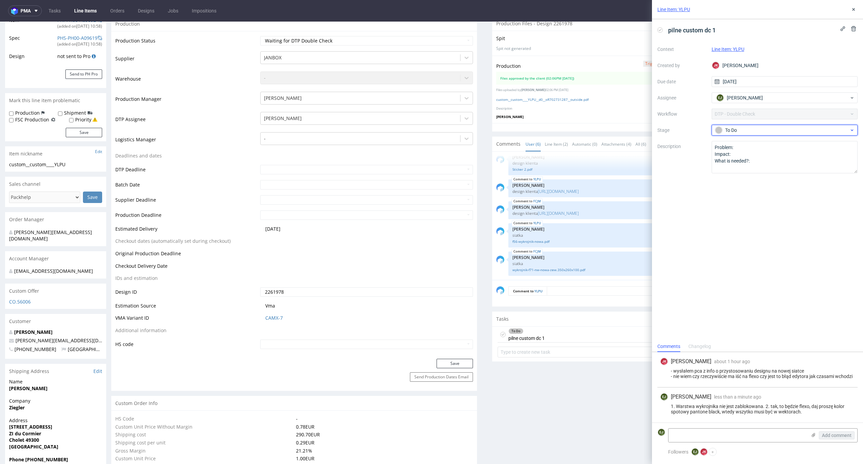
click at [787, 125] on div "To Do" at bounding box center [785, 130] width 146 height 11
click at [785, 168] on div "Needs fixes" at bounding box center [784, 173] width 141 height 13
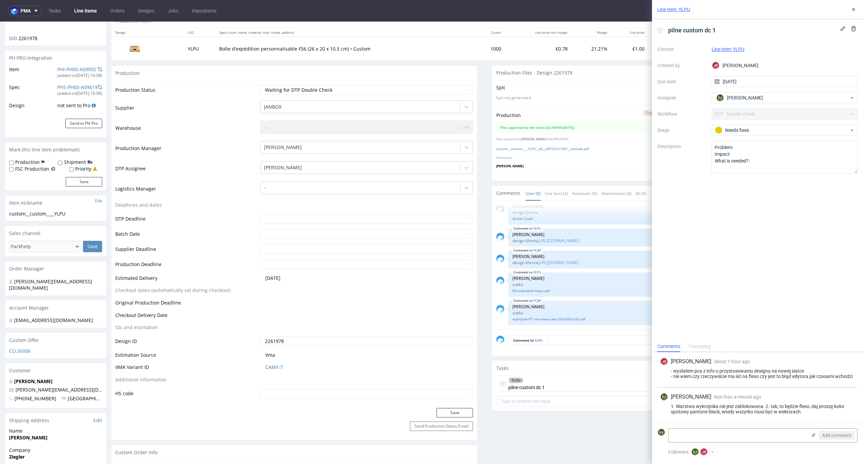
scroll to position [13, 0]
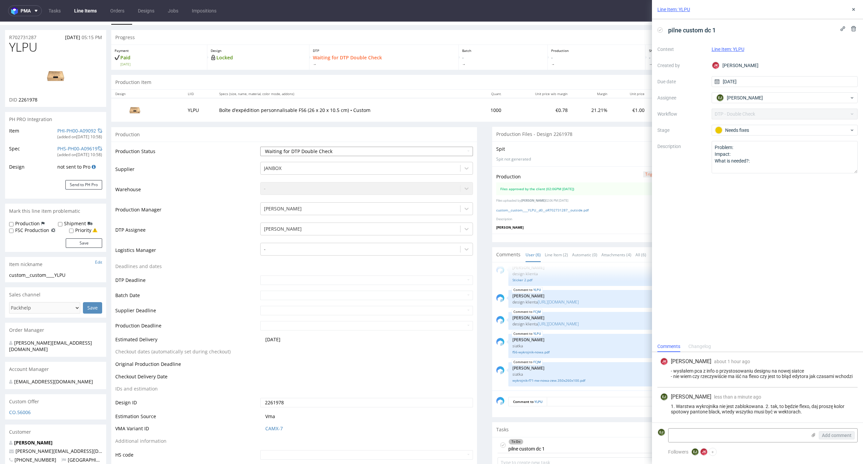
click at [460, 154] on select "Waiting for Artwork Waiting for Diecut Waiting for Mockup Waiting for DTP Waiti…" at bounding box center [366, 151] width 213 height 9
select select "dtp_dc_done"
click at [260, 147] on select "Waiting for Artwork Waiting for Diecut Waiting for Mockup Waiting for DTP Waiti…" at bounding box center [366, 151] width 213 height 9
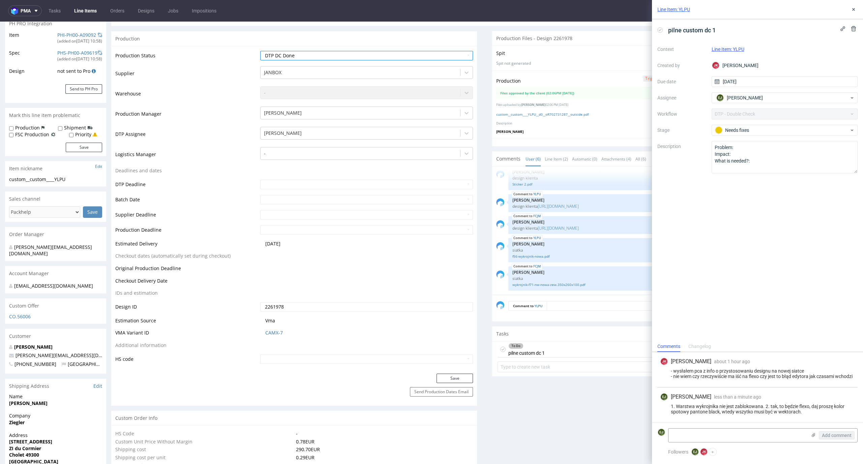
scroll to position [143, 0]
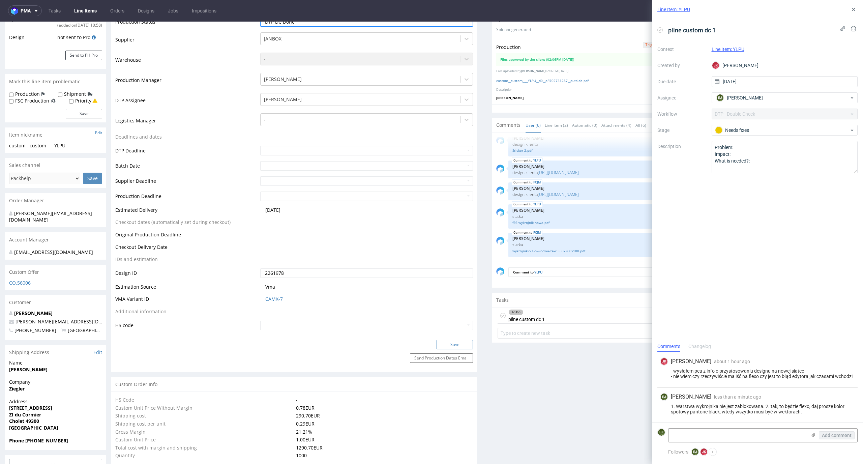
click at [453, 348] on button "Save" at bounding box center [455, 344] width 36 height 9
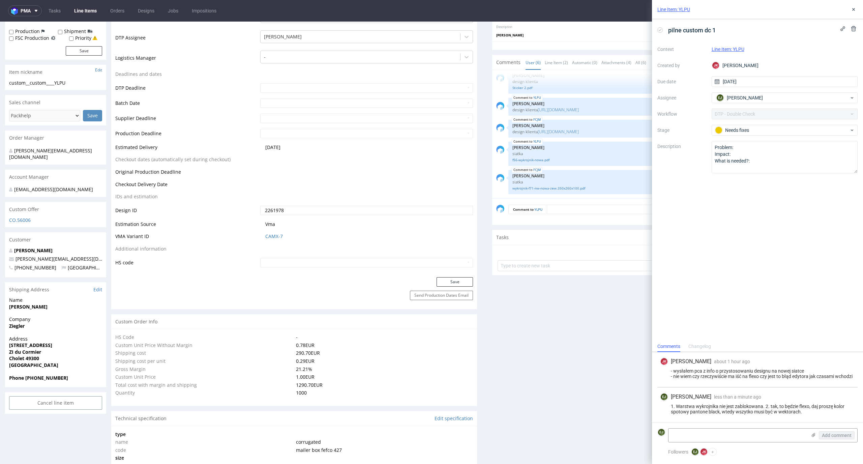
select select "in_progress"
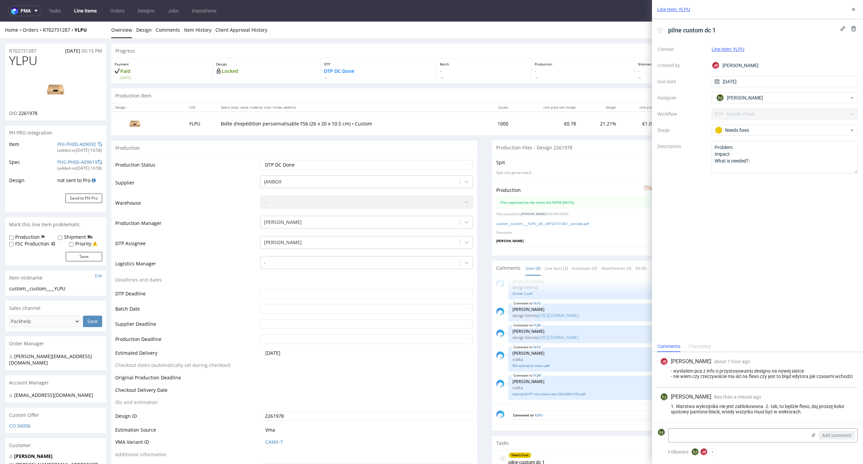
click at [88, 10] on link "Line Items" at bounding box center [85, 10] width 31 height 11
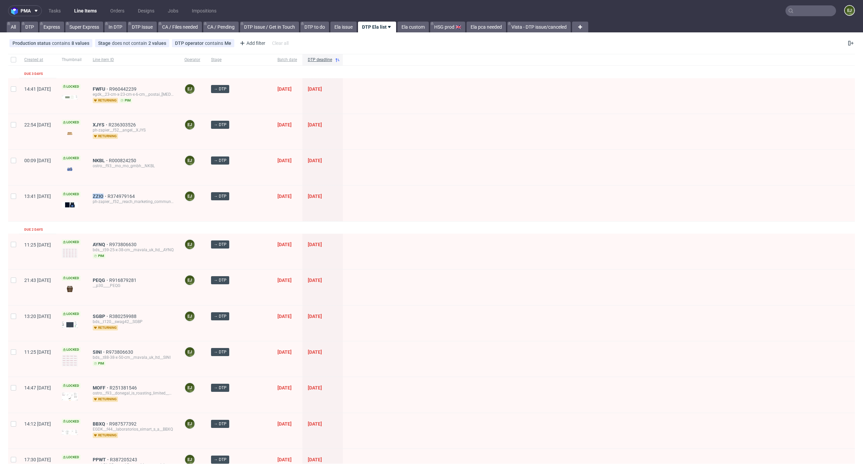
scroll to position [292, 0]
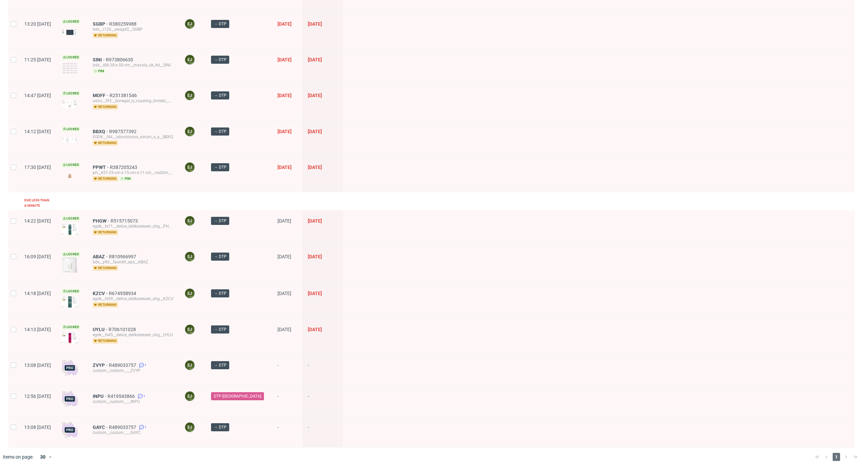
click at [558, 283] on div at bounding box center [599, 300] width 512 height 35
click at [109, 362] on span "ZVYP" at bounding box center [101, 364] width 16 height 5
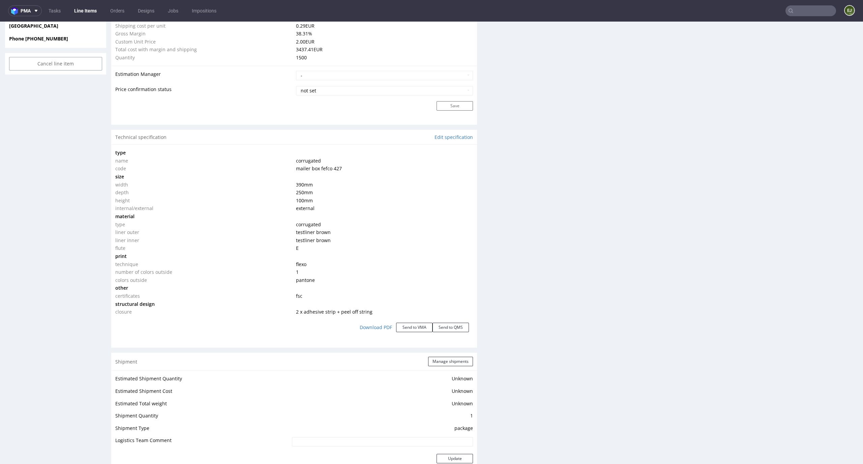
scroll to position [1055, 0]
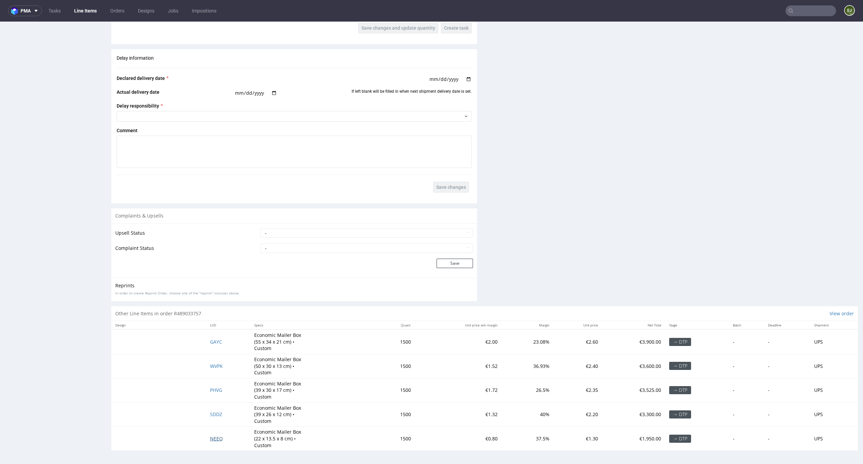
click at [212, 435] on span "NEEQ" at bounding box center [216, 438] width 13 height 6
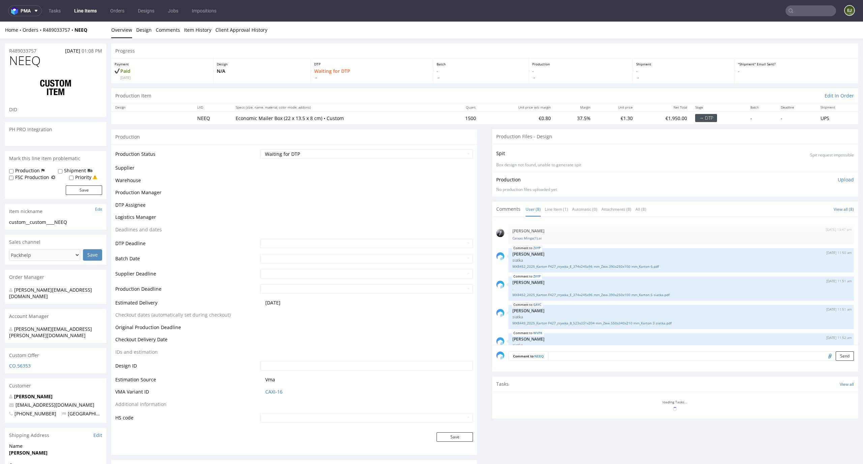
scroll to position [101, 0]
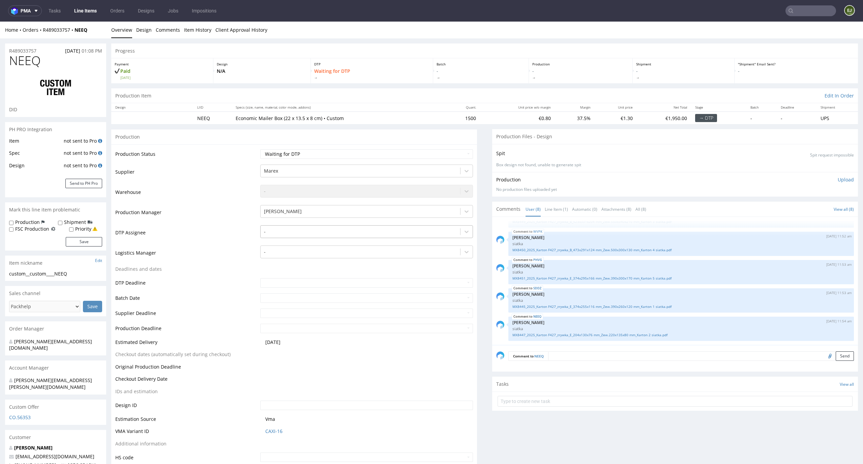
click at [445, 229] on div at bounding box center [360, 232] width 193 height 8
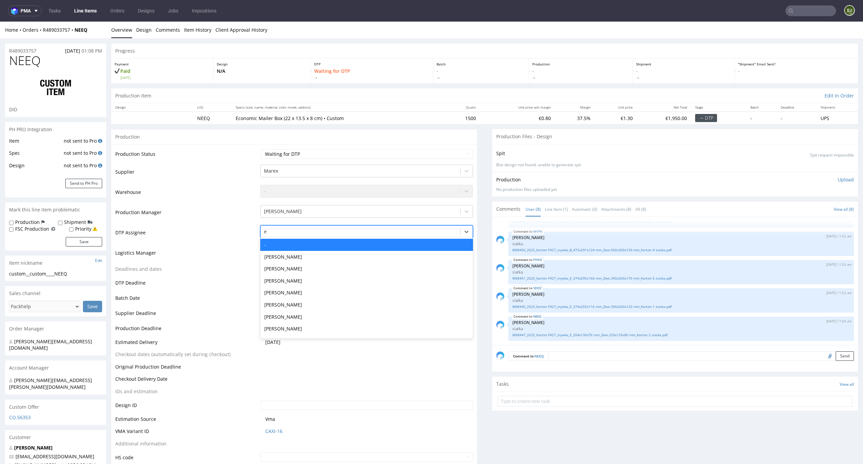
type input "el"
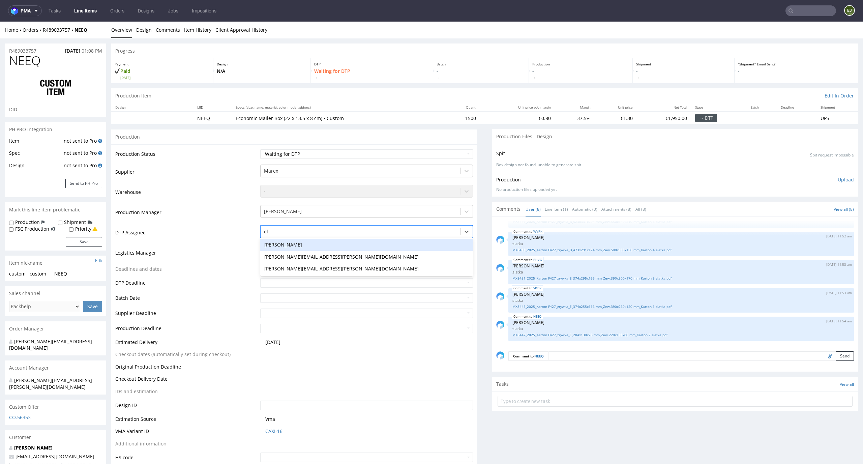
click at [435, 242] on div "[PERSON_NAME]" at bounding box center [366, 245] width 213 height 12
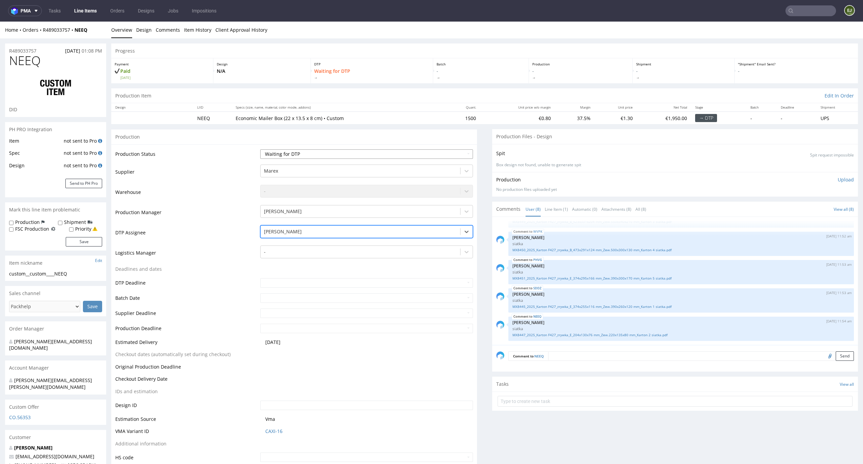
click at [449, 150] on select "Waiting for Artwork Waiting for Diecut Waiting for Mockup Waiting for DTP Waiti…" at bounding box center [366, 153] width 213 height 9
select select "dtp_ca_needed"
click at [260, 149] on select "Waiting for Artwork Waiting for Diecut Waiting for Mockup Waiting for DTP Waiti…" at bounding box center [366, 153] width 213 height 9
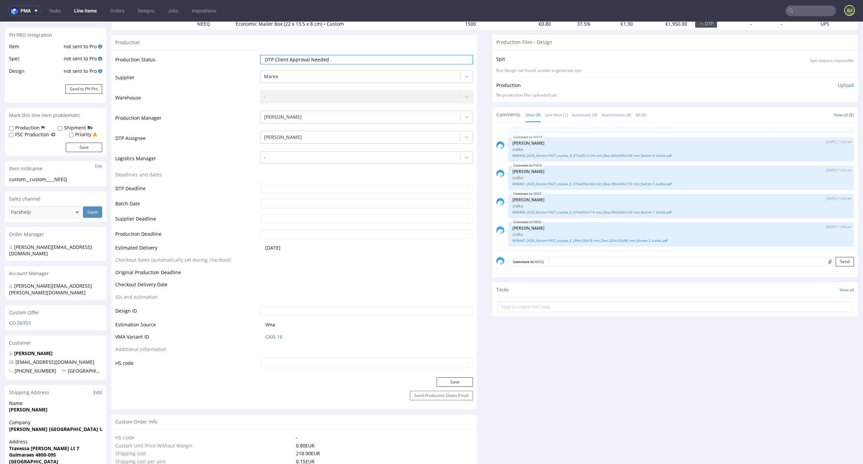
scroll to position [129, 0]
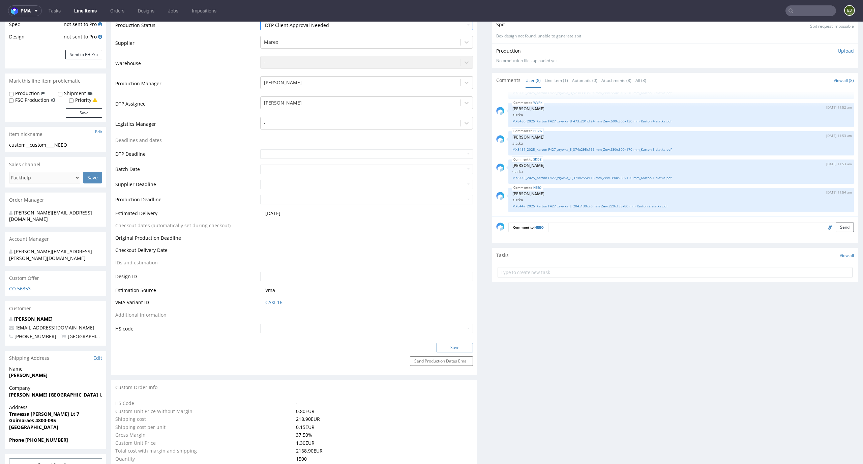
click at [452, 345] on button "Save" at bounding box center [455, 347] width 36 height 9
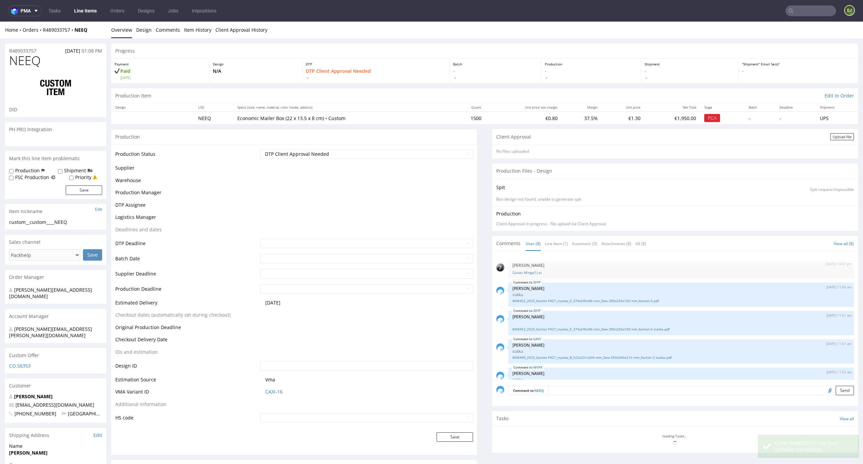
scroll to position [101, 0]
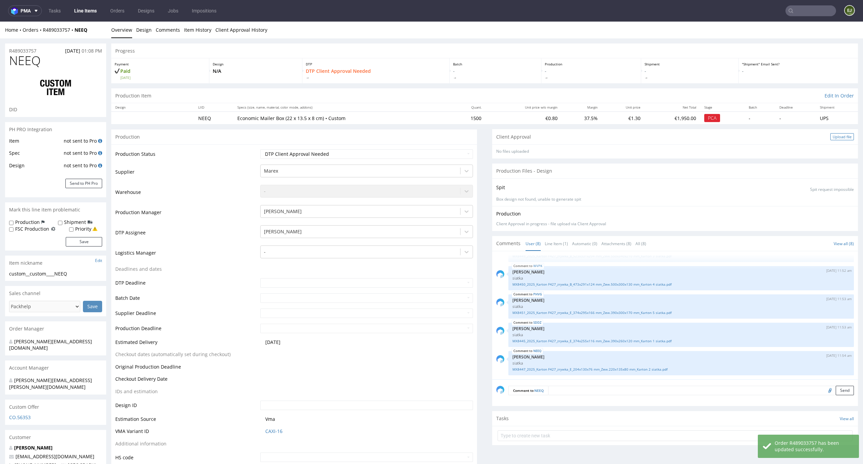
click at [838, 134] on div "Upload file" at bounding box center [842, 136] width 24 height 7
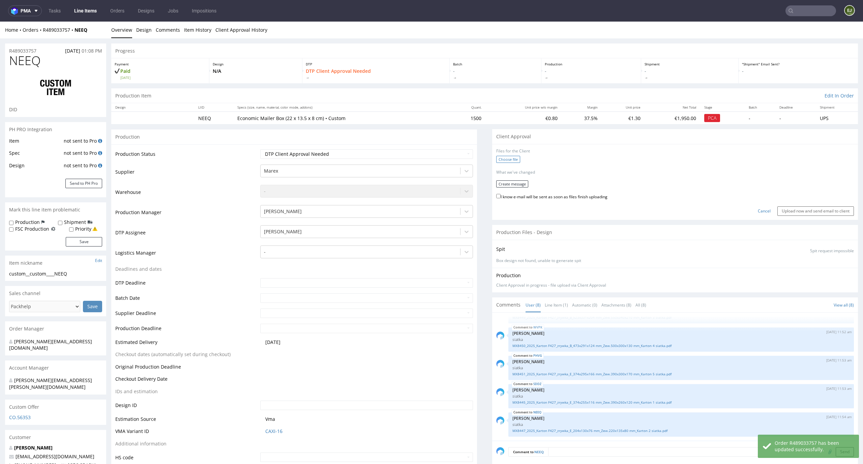
click at [498, 159] on label "Choose file" at bounding box center [508, 159] width 24 height 7
click at [0, 22] on input "Choose file" at bounding box center [0, 22] width 0 height 0
click at [515, 186] on form "Files for the Client 1 . custom__custom____NEEQ__d0__oR489033757__outside.pdf C…" at bounding box center [675, 180] width 358 height 65
click at [515, 182] on button "Create message" at bounding box center [512, 181] width 32 height 7
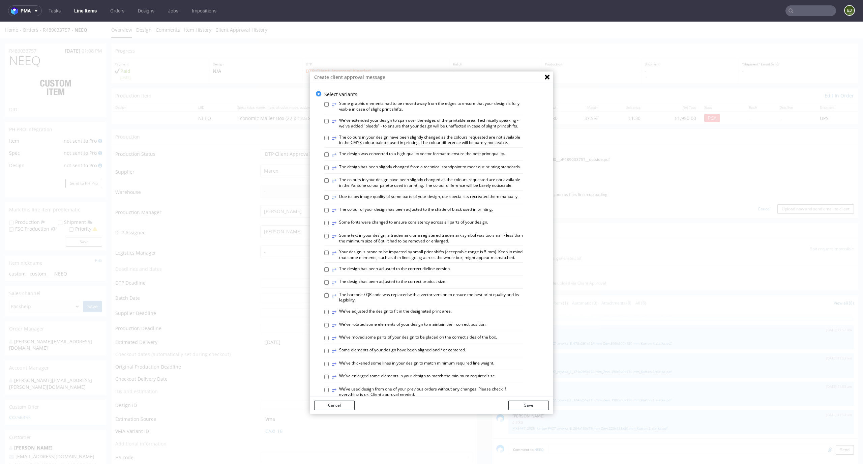
click at [430, 355] on label "⥂ Some elements of your design have been aligned and / or centered." at bounding box center [399, 350] width 134 height 7
click at [329, 353] on input "⥂ Some elements of your design have been aligned and / or centered." at bounding box center [326, 351] width 4 height 4
checkbox input "true"
click at [435, 286] on label "⥂ The design has been adjusted to the correct product size." at bounding box center [389, 282] width 114 height 7
click at [329, 285] on input "⥂ The design has been adjusted to the correct product size." at bounding box center [326, 282] width 4 height 4
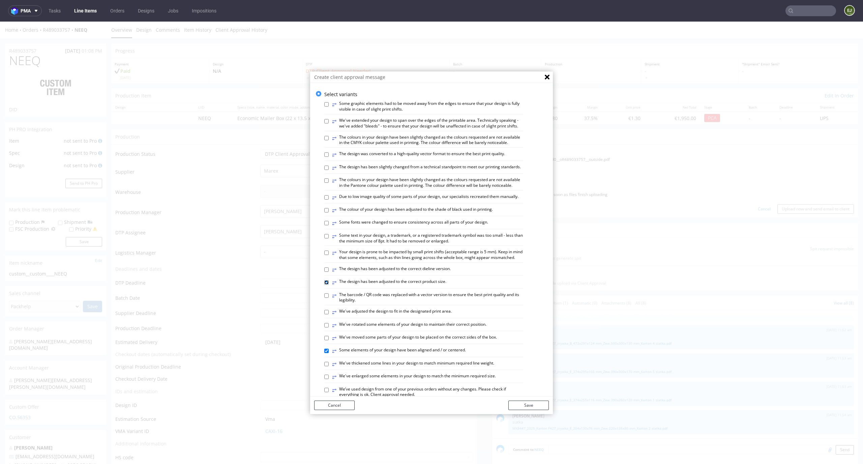
checkbox input "true"
click at [422, 273] on label "⥂ The design has been adjusted to the correct dieline version." at bounding box center [391, 269] width 119 height 7
click at [329, 272] on input "⥂ The design has been adjusted to the correct dieline version." at bounding box center [326, 269] width 4 height 4
checkbox input "true"
click at [528, 408] on button "Save" at bounding box center [528, 405] width 40 height 9
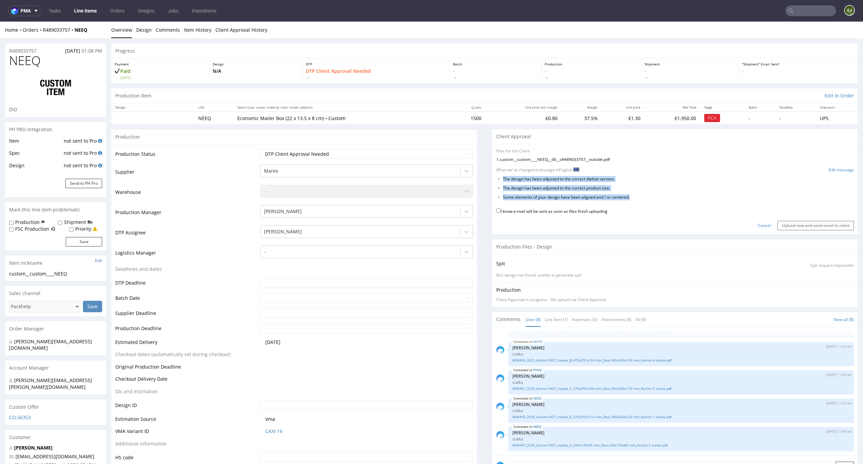
drag, startPoint x: 640, startPoint y: 201, endPoint x: 497, endPoint y: 177, distance: 144.2
click at [497, 177] on form "Files for the Client 1 . custom__custom____NEEQ__d0__oR489033757__outside.pdf C…" at bounding box center [675, 189] width 358 height 82
copy form "The design has been adjusted to the correct dieline version. The design has bee…"
click at [829, 167] on link "Edit message" at bounding box center [841, 170] width 25 height 6
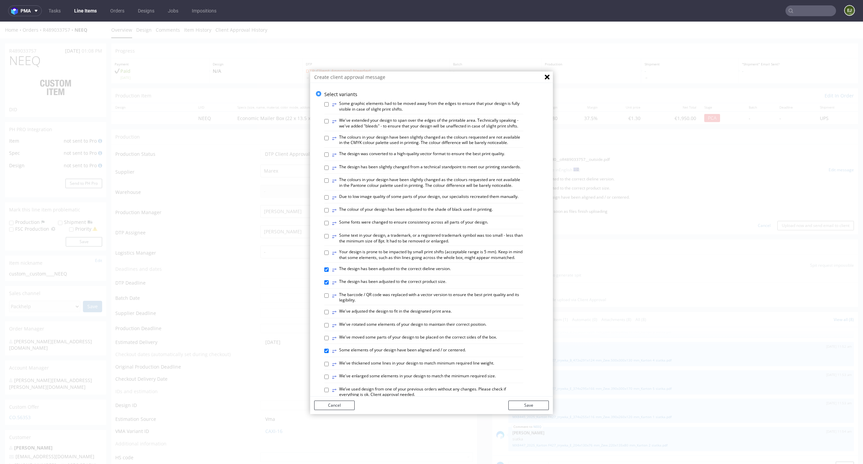
scroll to position [260, 0]
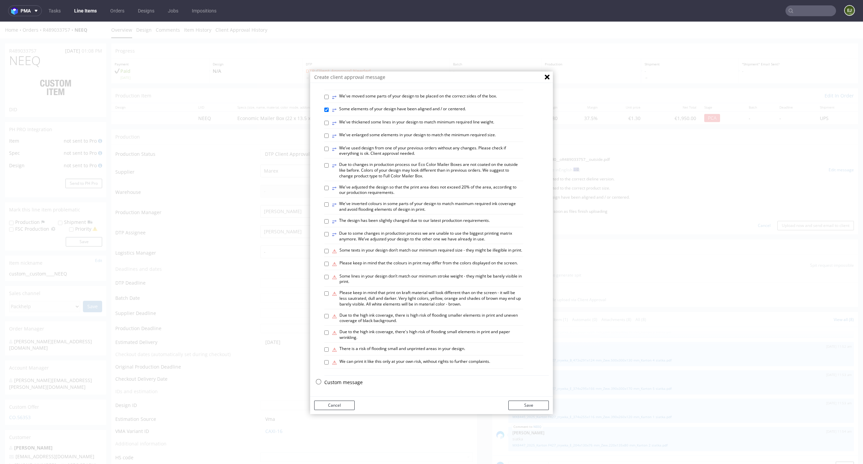
click at [347, 383] on p "Custom message" at bounding box center [436, 382] width 225 height 7
checkbox input "false"
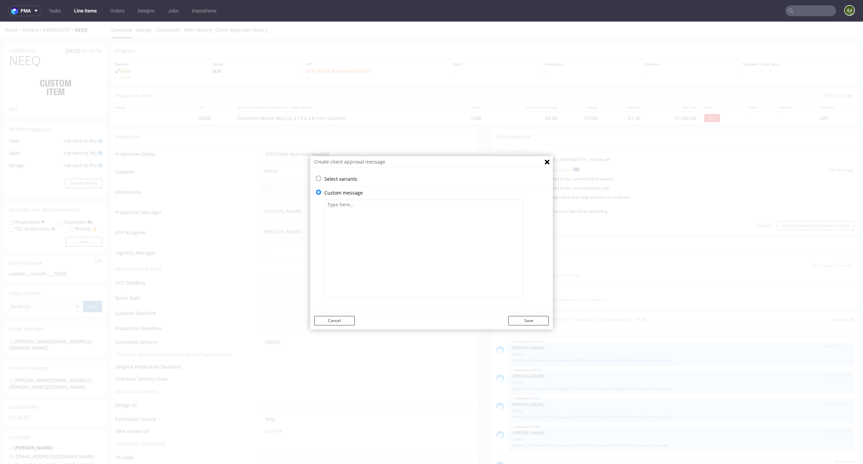
scroll to position [0, 0]
click at [388, 230] on textarea at bounding box center [423, 249] width 199 height 98
paste textarea "The design has been adjusted to the correct dieline version. The design has bee…"
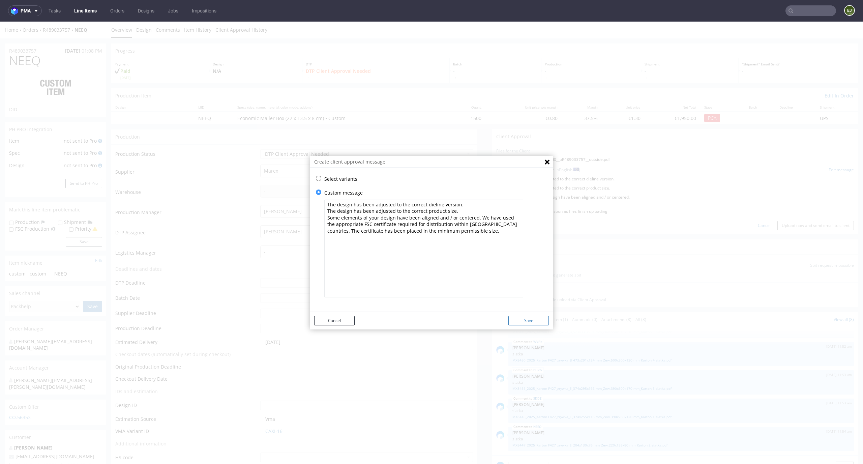
type textarea "The design has been adjusted to the correct dieline version. The design has bee…"
click at [522, 319] on button "Save" at bounding box center [528, 320] width 40 height 9
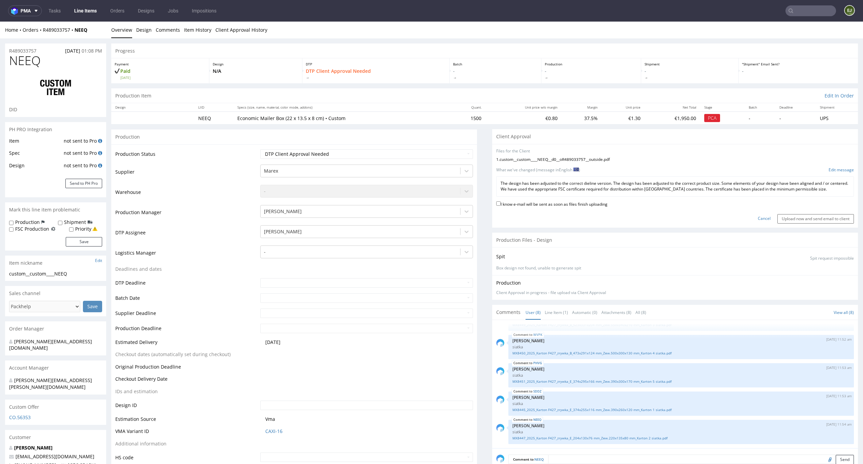
click at [585, 203] on label "I know e-mail will be sent as soon as files finish uploading" at bounding box center [551, 203] width 111 height 7
click at [501, 203] on input "I know e-mail will be sent as soon as files finish uploading" at bounding box center [498, 203] width 4 height 4
checkbox input "true"
click at [793, 216] on input "Upload now and send email to client" at bounding box center [815, 218] width 77 height 9
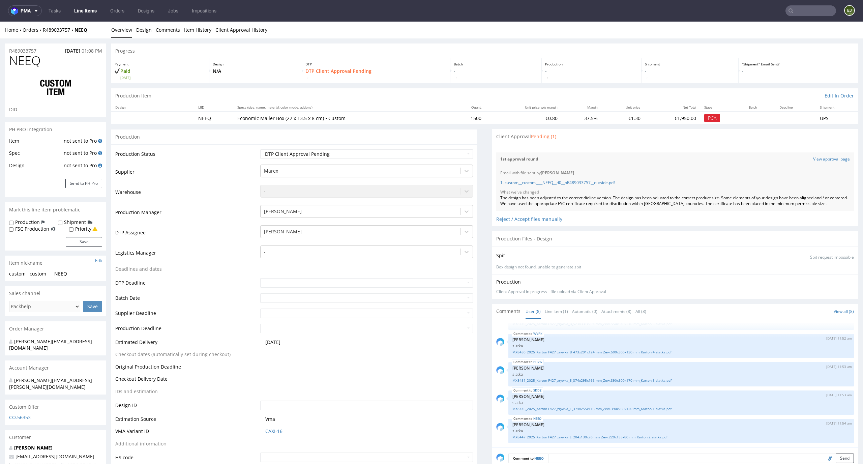
scroll to position [1062, 0]
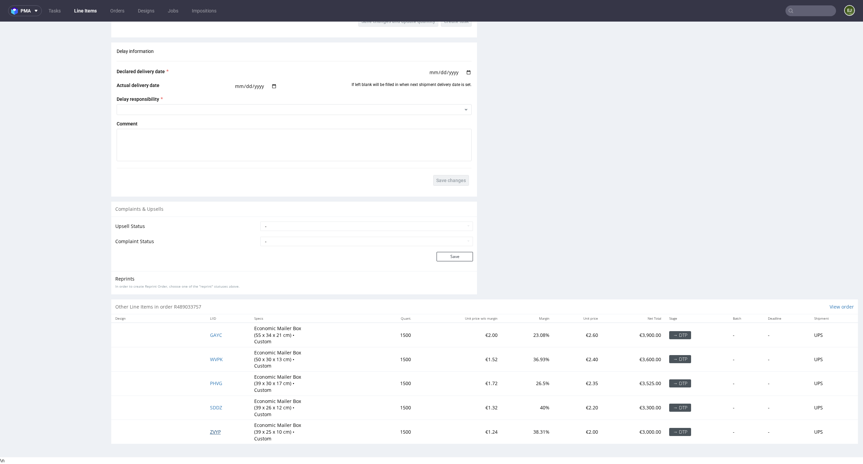
click at [212, 428] on span "ZVYP" at bounding box center [215, 431] width 11 height 6
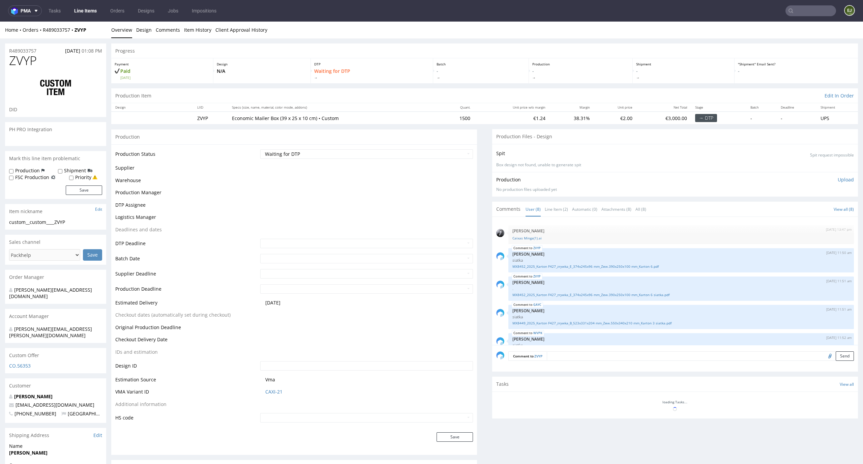
scroll to position [101, 0]
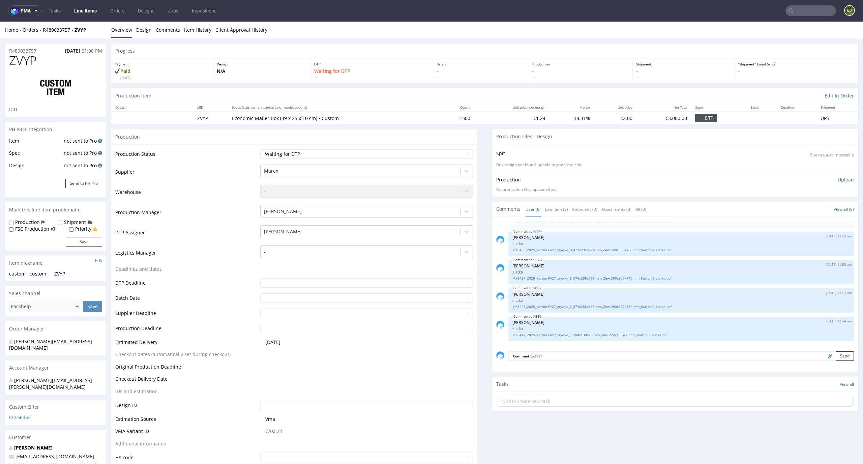
click at [440, 147] on div "Production Status Waiting for Artwork Waiting for Diecut Waiting for Mockup Wai…" at bounding box center [294, 307] width 366 height 327
click at [440, 157] on select "Waiting for Artwork Waiting for Diecut Waiting for Mockup Waiting for DTP Waiti…" at bounding box center [366, 153] width 213 height 9
select select "dtp_ca_needed"
click at [260, 149] on select "Waiting for Artwork Waiting for Diecut Waiting for Mockup Waiting for DTP Waiti…" at bounding box center [366, 153] width 213 height 9
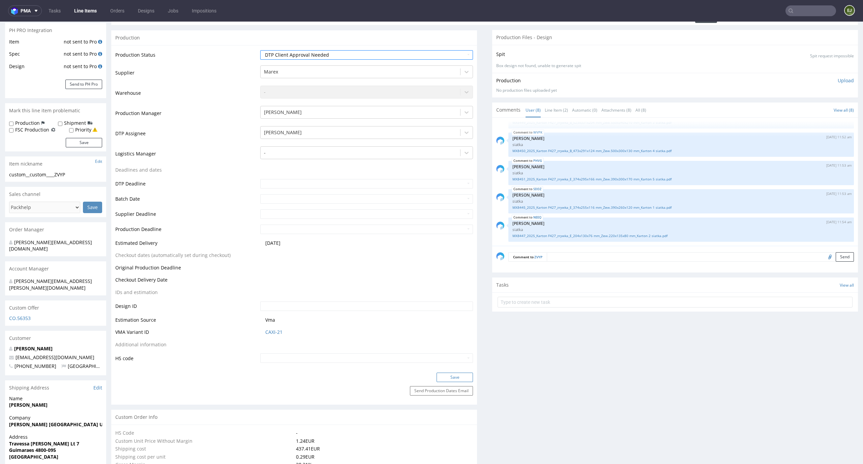
scroll to position [136, 0]
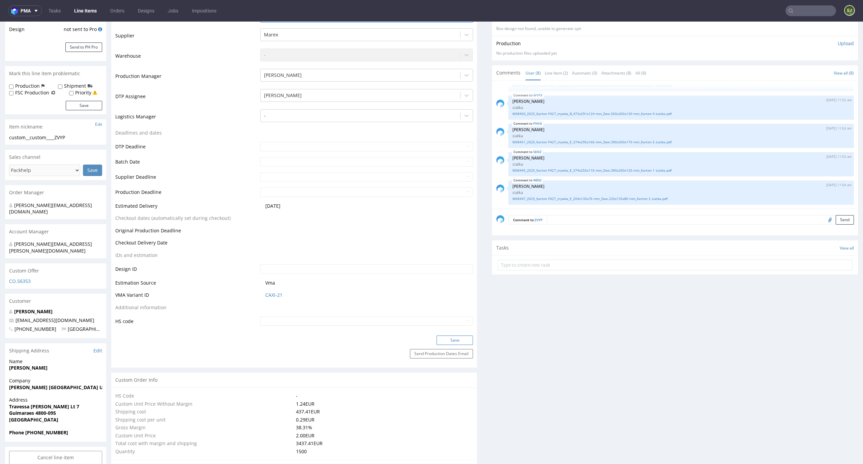
click at [463, 337] on button "Save" at bounding box center [455, 339] width 36 height 9
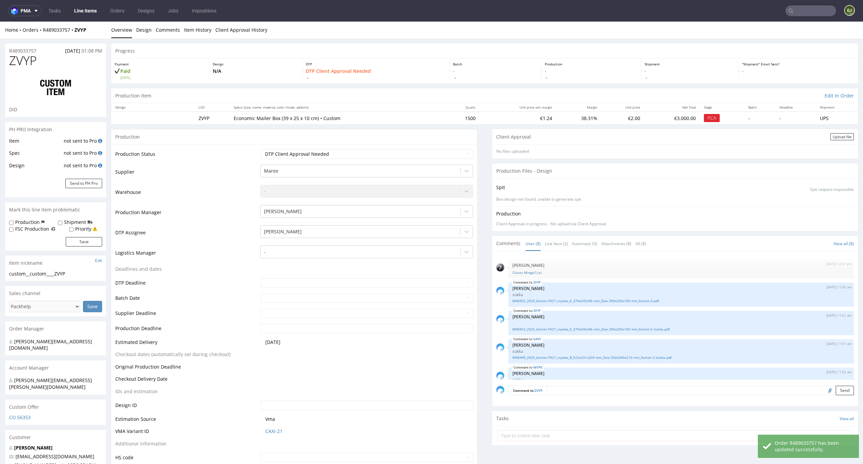
scroll to position [101, 0]
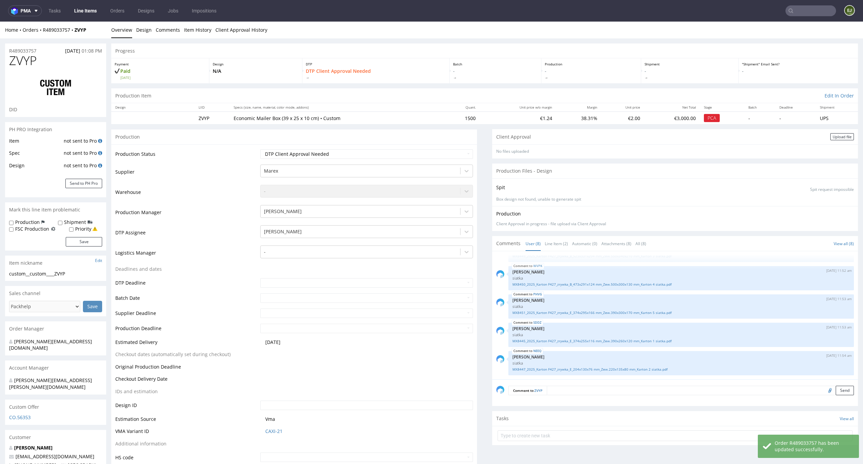
click at [844, 139] on div "Client Approval Upload file" at bounding box center [675, 136] width 366 height 15
click at [840, 136] on div "Upload file" at bounding box center [842, 136] width 24 height 7
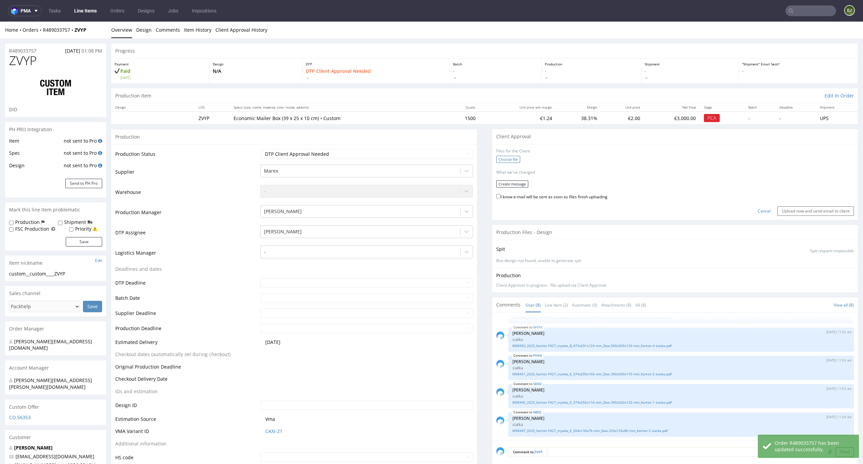
click at [504, 159] on label "Choose file" at bounding box center [508, 159] width 24 height 7
click at [0, 22] on input "Choose file" at bounding box center [0, 22] width 0 height 0
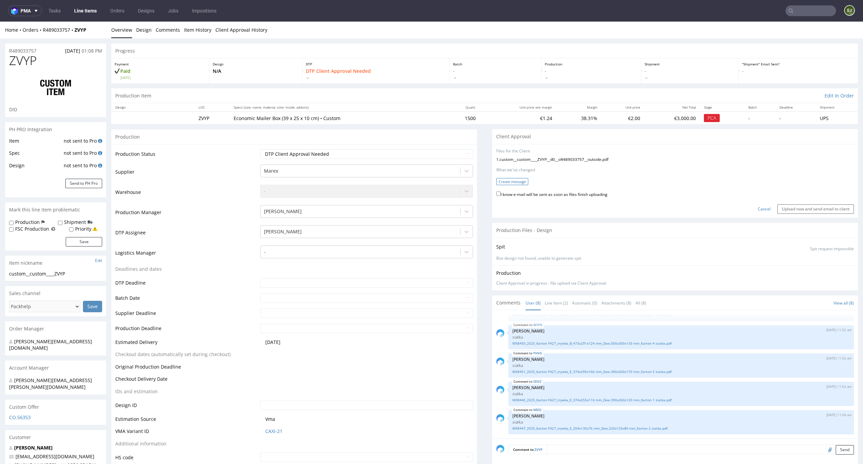
click at [517, 179] on button "Create message" at bounding box center [512, 181] width 32 height 7
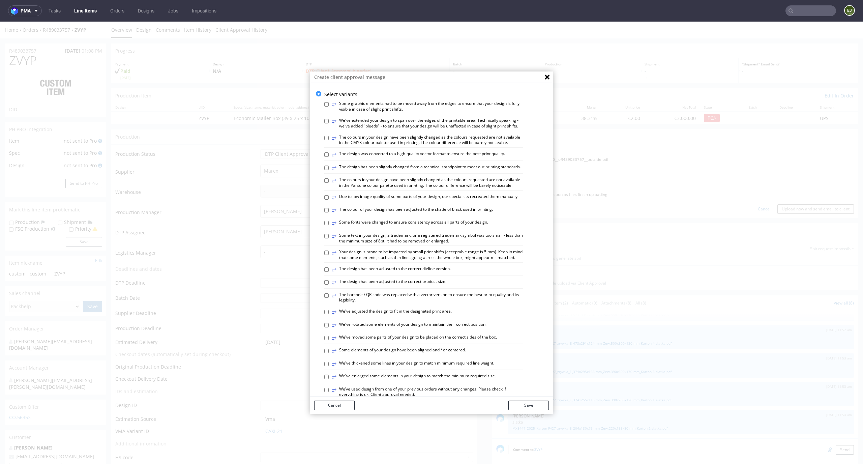
scroll to position [260, 0]
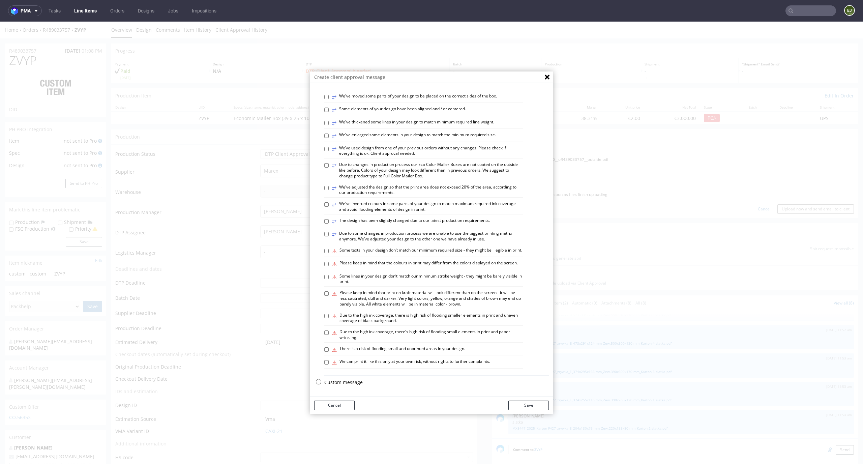
click at [343, 380] on p "Custom message" at bounding box center [436, 382] width 225 height 7
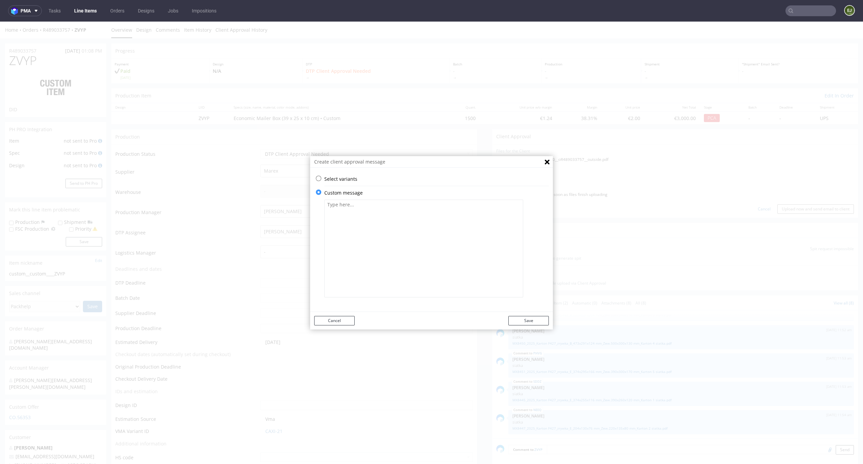
click at [365, 240] on textarea at bounding box center [423, 249] width 199 height 98
paste textarea "The design has been adjusted to the correct dieline version. The design has bee…"
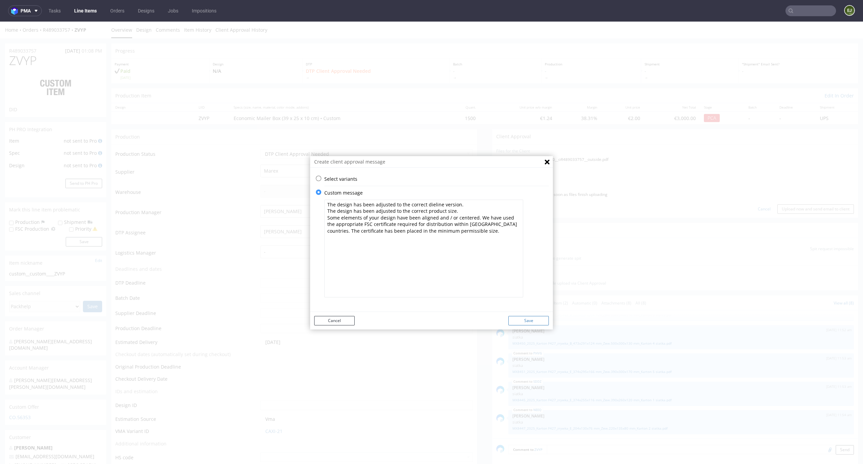
type textarea "The design has been adjusted to the correct dieline version. The design has bee…"
click at [535, 319] on button "Save" at bounding box center [528, 320] width 40 height 9
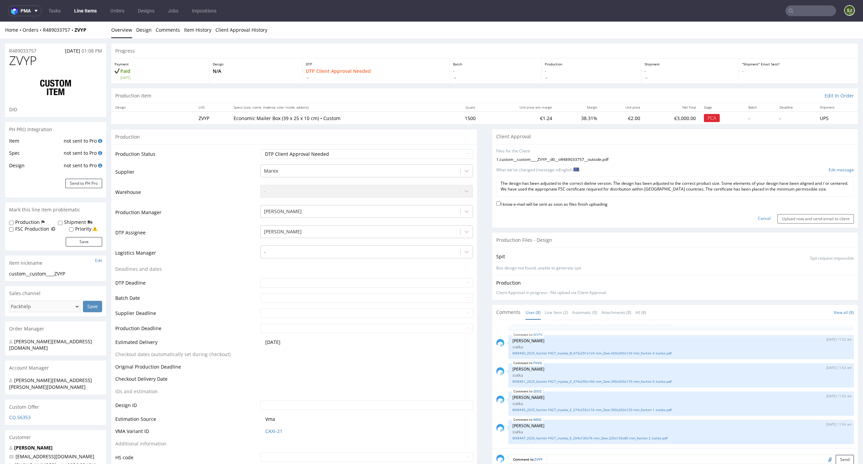
click at [583, 207] on label "I know e-mail will be sent as soon as files finish uploading" at bounding box center [551, 203] width 111 height 7
click at [501, 206] on input "I know e-mail will be sent as soon as files finish uploading" at bounding box center [498, 203] width 4 height 4
checkbox input "true"
click at [831, 218] on input "Upload now and send email to client" at bounding box center [815, 218] width 77 height 9
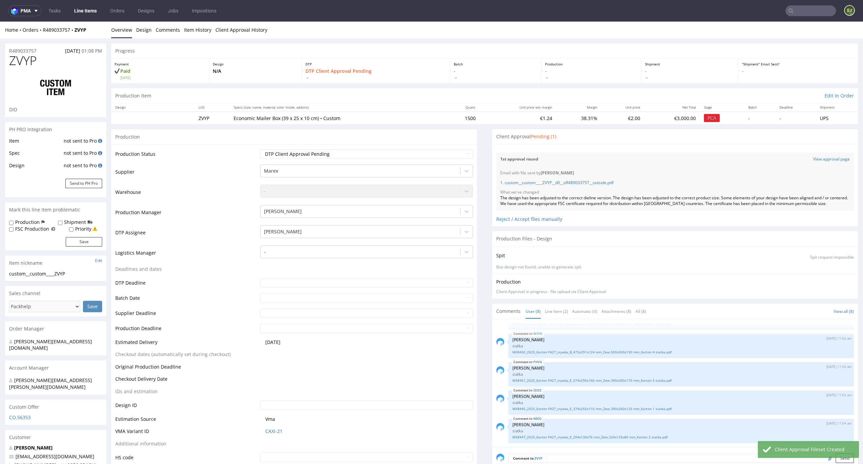
scroll to position [1062, 0]
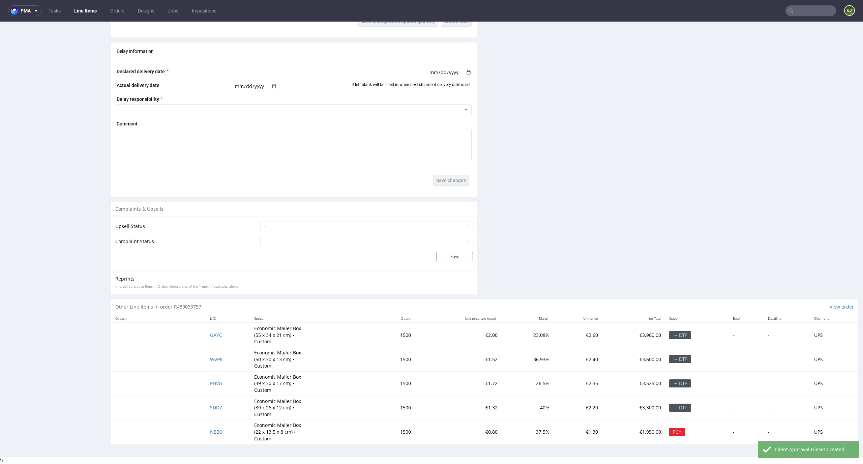
click at [212, 407] on span "SDDZ" at bounding box center [216, 407] width 12 height 6
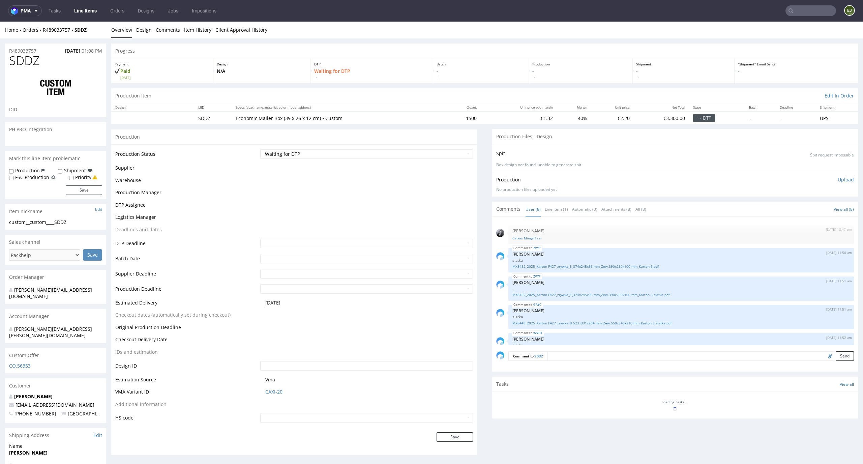
scroll to position [101, 0]
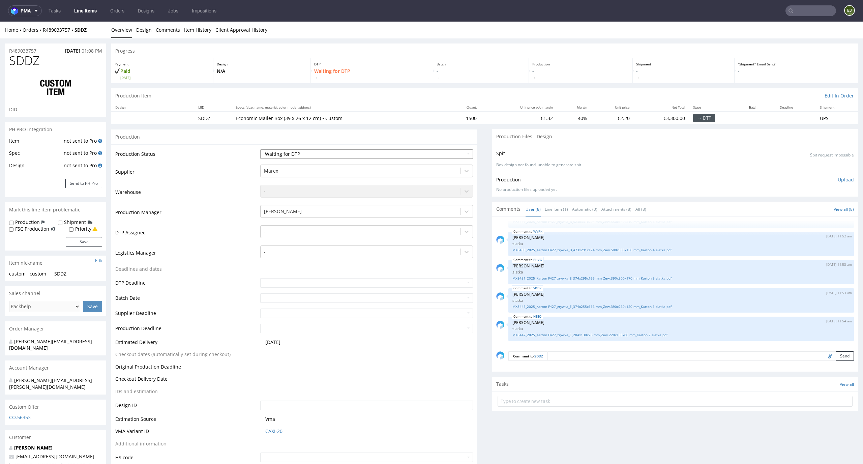
click at [461, 157] on select "Waiting for Artwork Waiting for Diecut Waiting for Mockup Waiting for DTP Waiti…" at bounding box center [366, 153] width 213 height 9
select select "dtp_ca_needed"
click at [260, 149] on select "Waiting for Artwork Waiting for Diecut Waiting for Mockup Waiting for DTP Waiti…" at bounding box center [366, 153] width 213 height 9
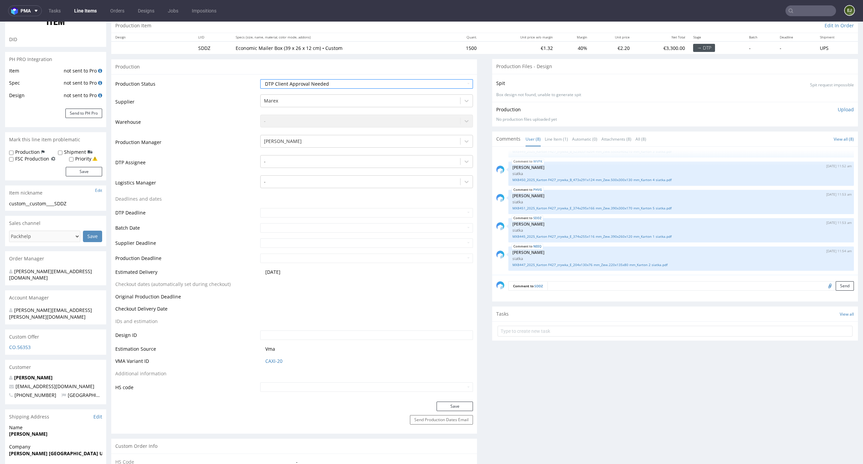
scroll to position [177, 0]
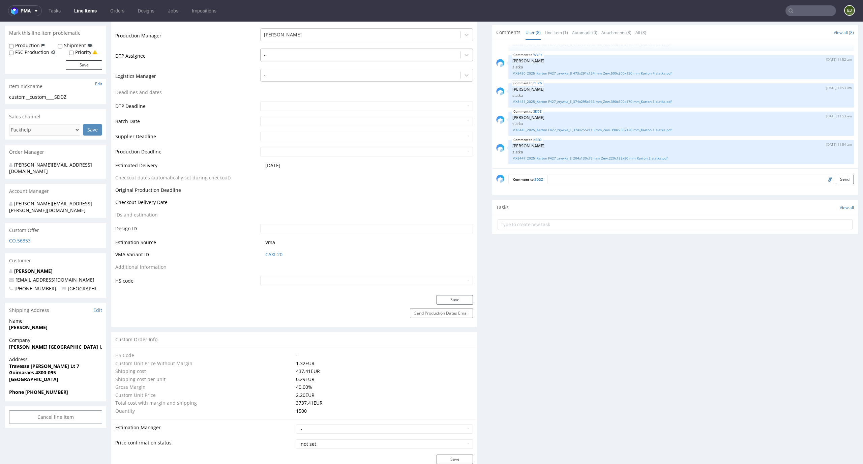
click at [384, 59] on div "-" at bounding box center [361, 55] width 200 height 11
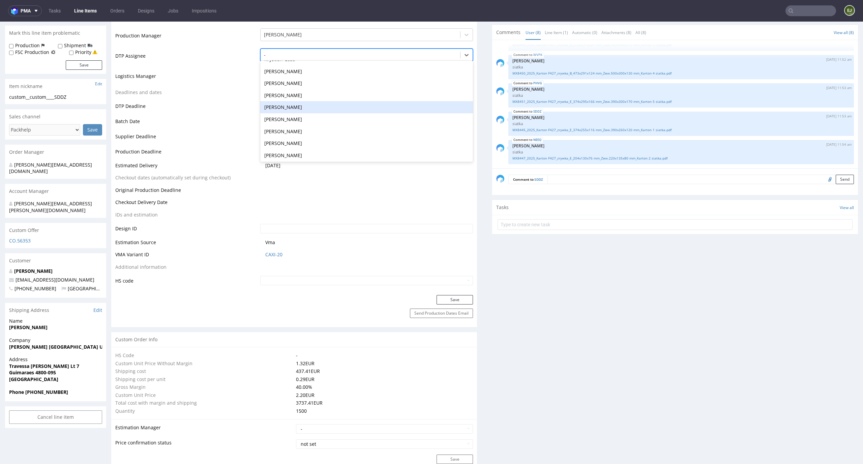
scroll to position [71, 0]
click at [385, 123] on div "[PERSON_NAME]" at bounding box center [366, 129] width 213 height 12
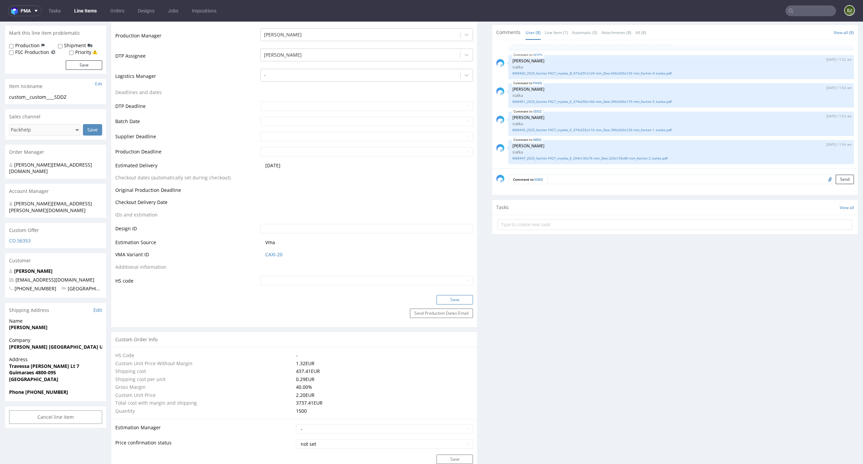
click at [461, 300] on button "Save" at bounding box center [455, 299] width 36 height 9
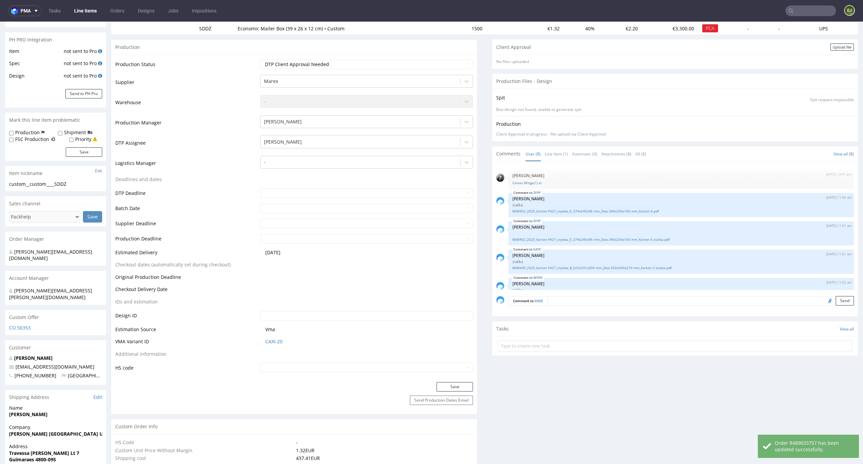
scroll to position [0, 0]
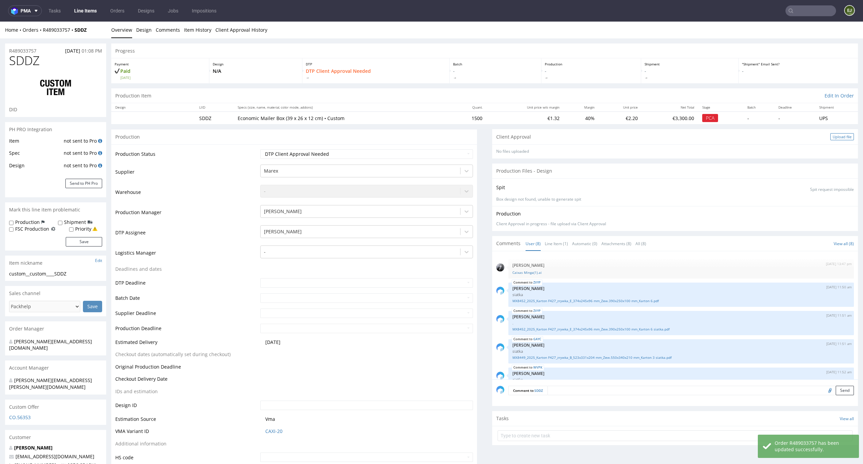
click at [830, 139] on div "Upload file" at bounding box center [842, 136] width 24 height 7
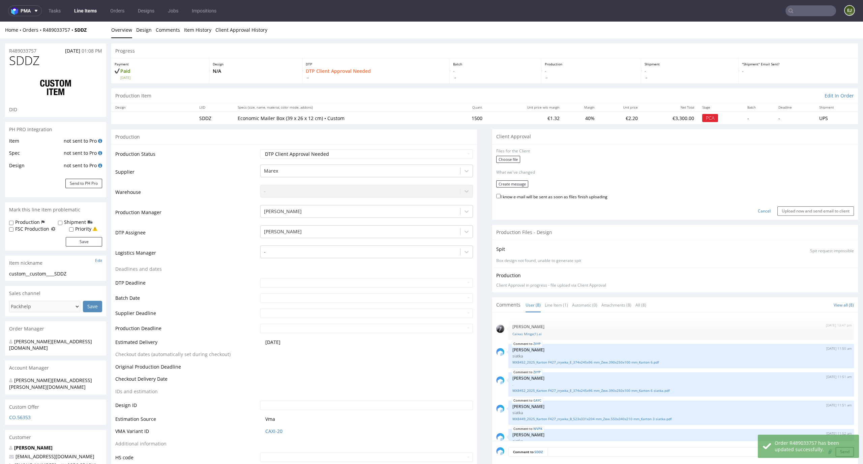
click at [503, 164] on div "Choose file" at bounding box center [675, 160] width 358 height 9
click at [506, 162] on div "Choose file" at bounding box center [675, 160] width 358 height 9
click at [509, 160] on label "Choose file" at bounding box center [508, 159] width 24 height 7
click at [0, 22] on input "Choose file" at bounding box center [0, 22] width 0 height 0
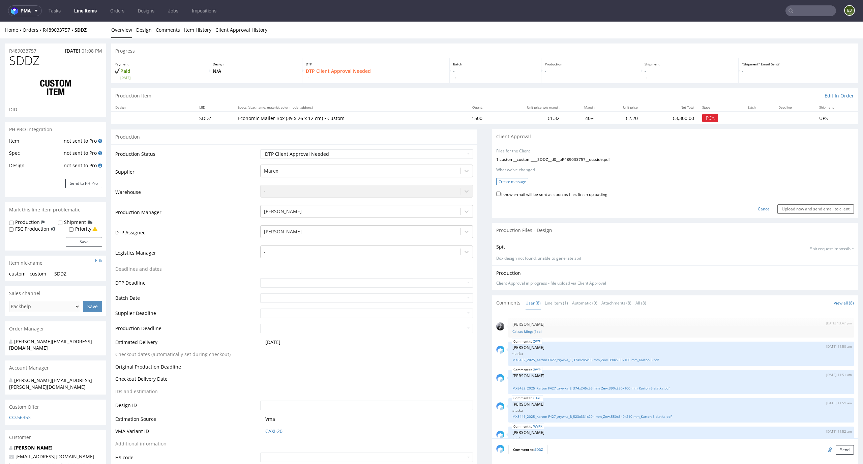
click at [511, 181] on button "Create message" at bounding box center [512, 181] width 32 height 7
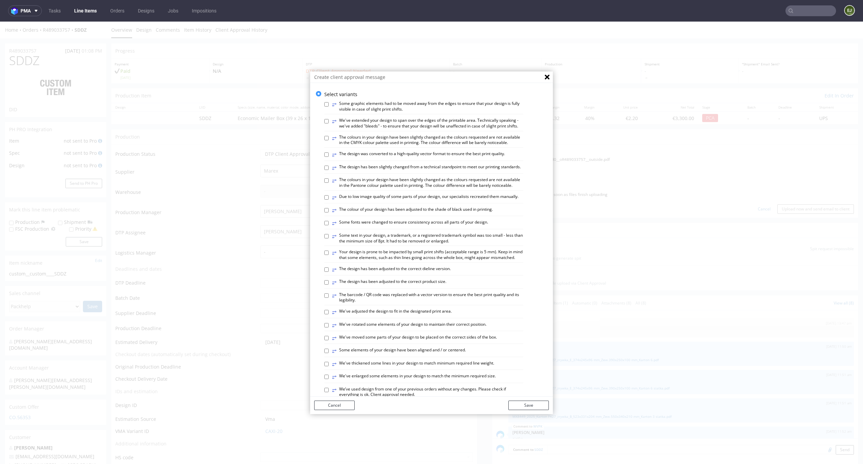
scroll to position [260, 0]
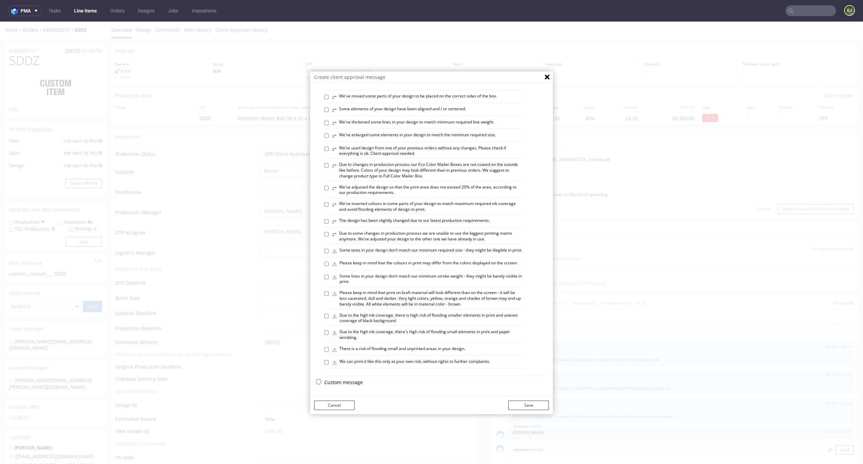
click at [347, 383] on p "Custom message" at bounding box center [436, 382] width 225 height 7
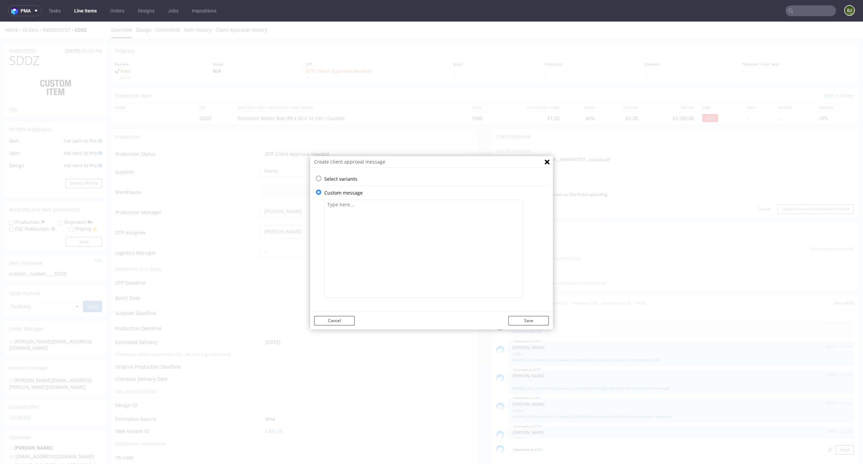
click at [370, 237] on textarea at bounding box center [423, 249] width 199 height 98
paste textarea "The design has been adjusted to the correct dieline version. The design has bee…"
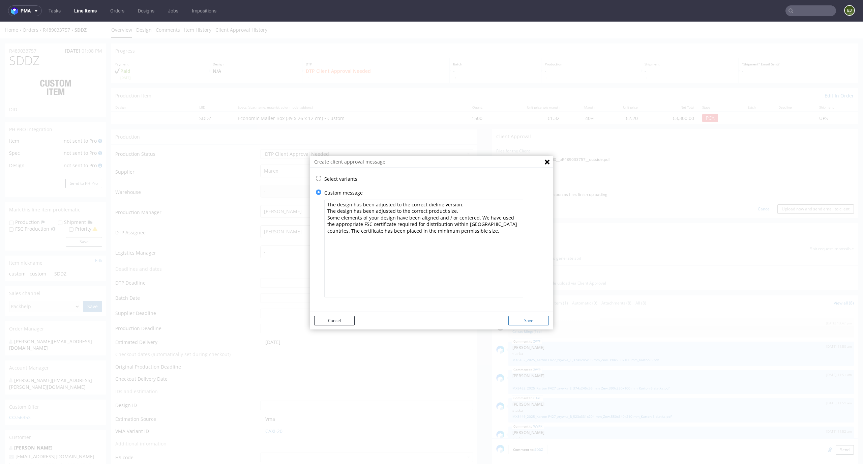
type textarea "The design has been adjusted to the correct dieline version. The design has bee…"
click at [522, 318] on button "Save" at bounding box center [528, 320] width 40 height 9
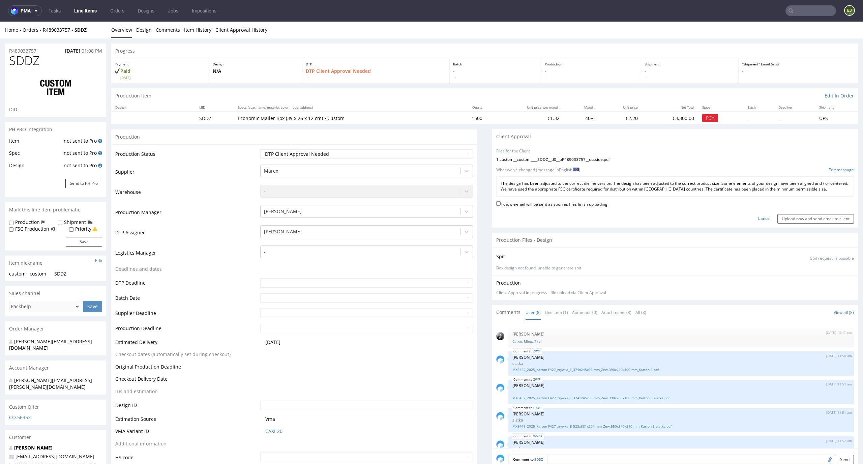
click at [574, 201] on label "I know e-mail will be sent as soon as files finish uploading" at bounding box center [551, 203] width 111 height 7
click at [501, 201] on input "I know e-mail will be sent as soon as files finish uploading" at bounding box center [498, 203] width 4 height 4
checkbox input "true"
click at [804, 218] on input "Upload now and send email to client" at bounding box center [815, 218] width 77 height 9
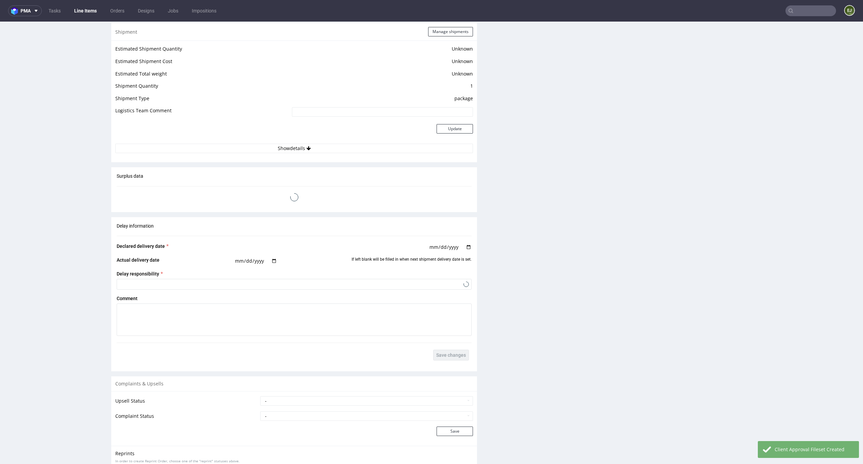
scroll to position [1062, 0]
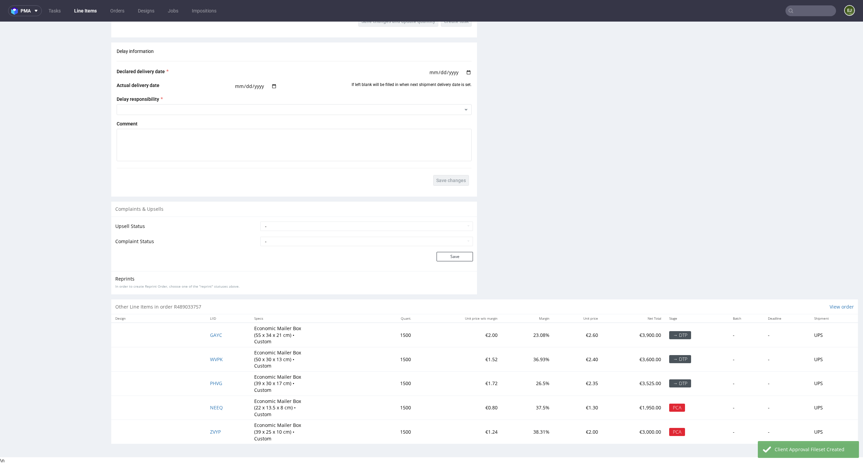
click at [374, 310] on div "Other Line Items in order R489033757 View order" at bounding box center [484, 306] width 747 height 15
click at [215, 383] on span "PHVG" at bounding box center [216, 383] width 12 height 6
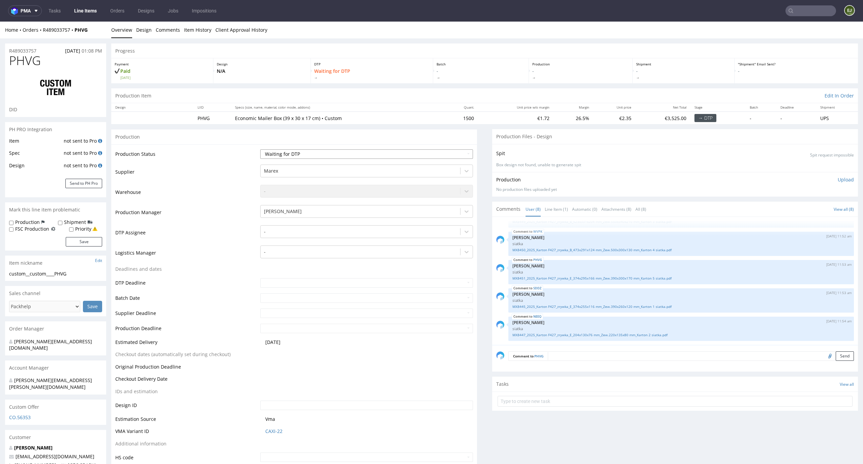
click at [289, 158] on select "Waiting for Artwork Waiting for Diecut Waiting for Mockup Waiting for DTP Waiti…" at bounding box center [366, 153] width 213 height 9
select select "dtp_ca_needed"
click at [260, 149] on select "Waiting for Artwork Waiting for Diecut Waiting for Mockup Waiting for DTP Waiti…" at bounding box center [366, 153] width 213 height 9
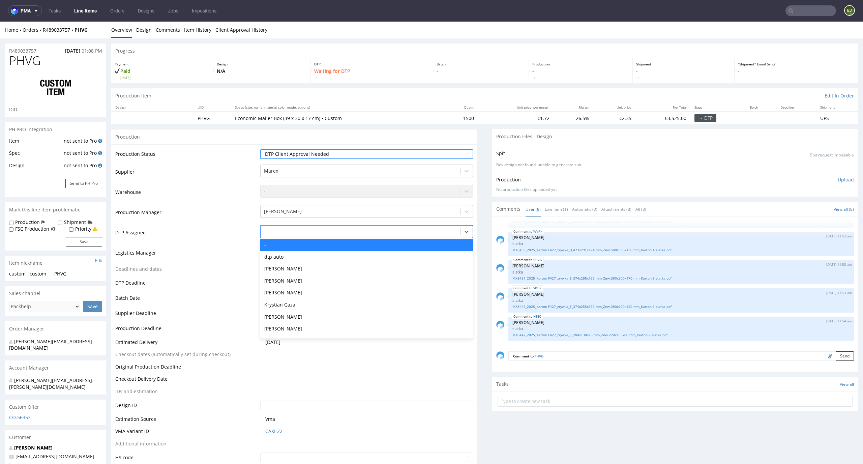
click at [303, 232] on div at bounding box center [360, 232] width 193 height 8
type input "r"
type input "el"
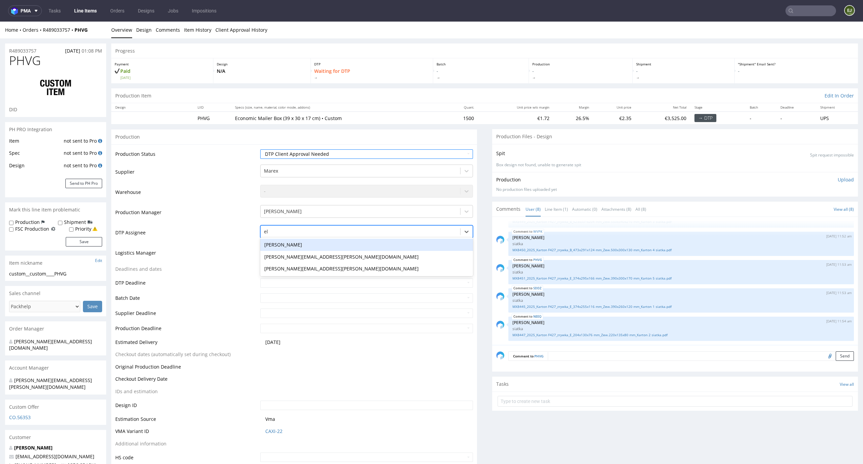
click at [301, 244] on div "Elżbieta Jelińska" at bounding box center [366, 245] width 213 height 12
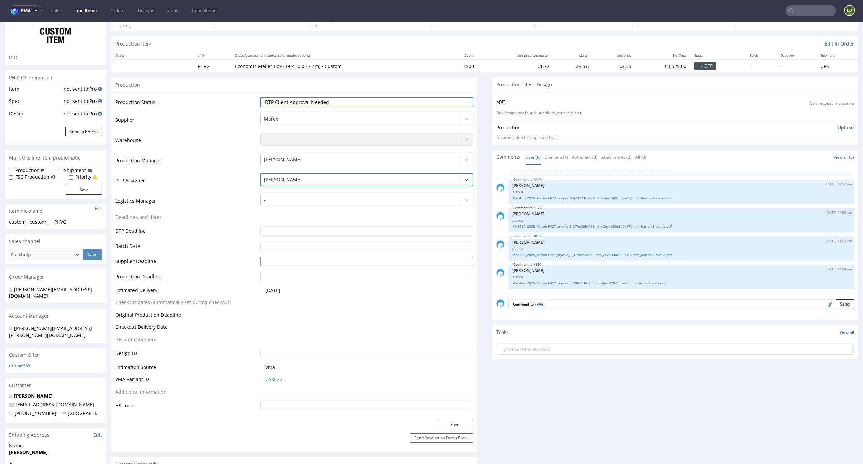
scroll to position [78, 0]
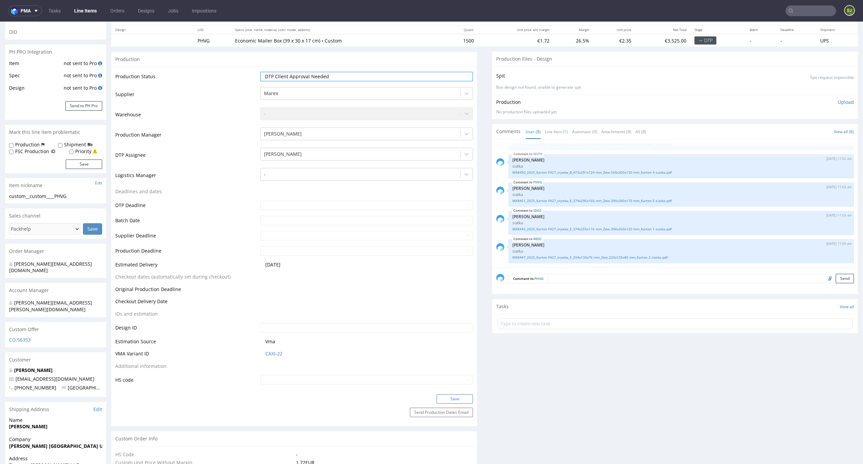
click at [452, 399] on button "Save" at bounding box center [455, 398] width 36 height 9
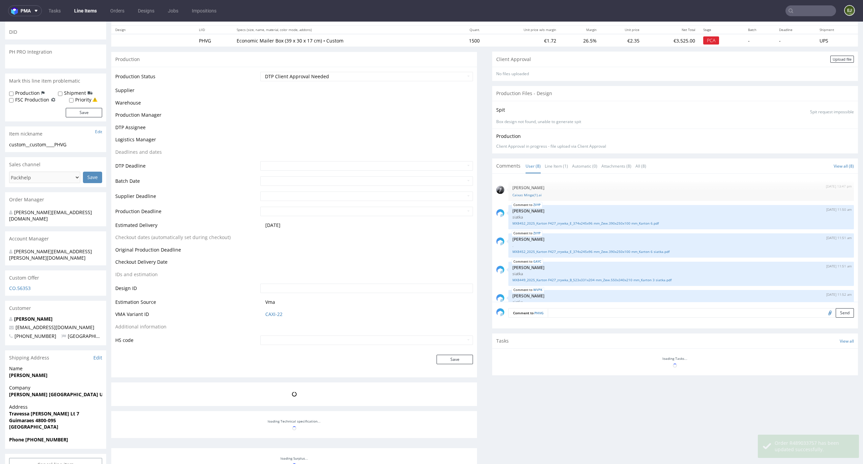
scroll to position [101, 0]
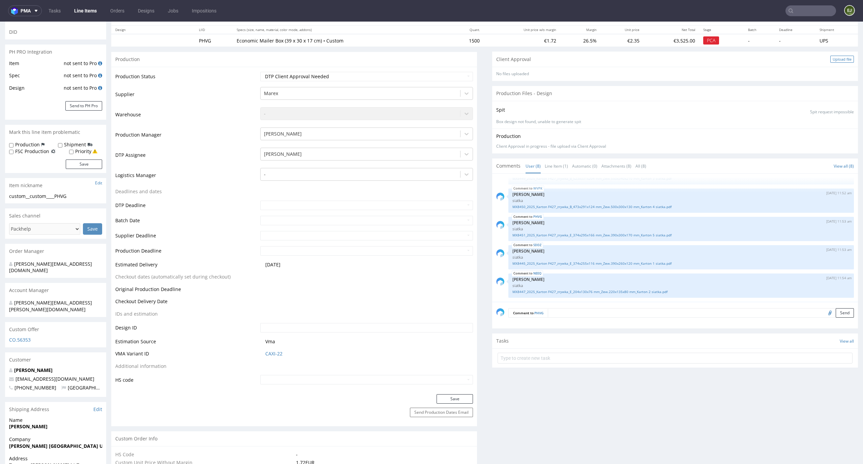
click at [832, 60] on div "Upload file" at bounding box center [842, 59] width 24 height 7
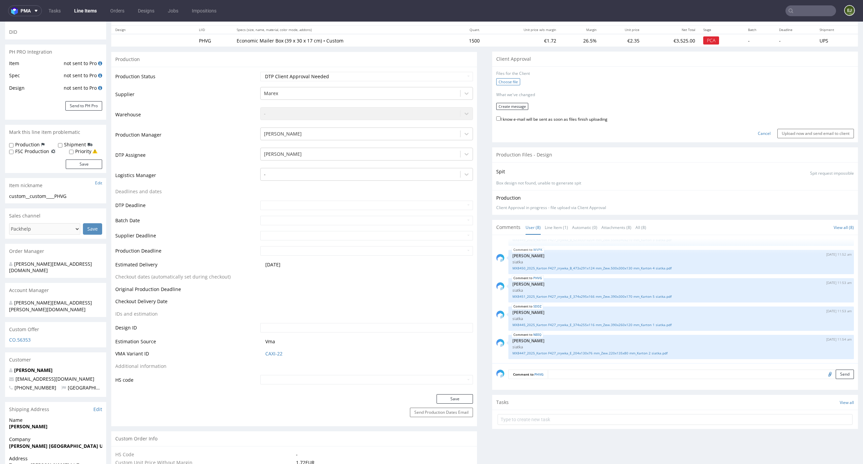
click at [505, 82] on label "Choose file" at bounding box center [508, 81] width 24 height 7
click at [0, 22] on input "Choose file" at bounding box center [0, 22] width 0 height 0
click at [509, 107] on button "Create message" at bounding box center [512, 103] width 32 height 7
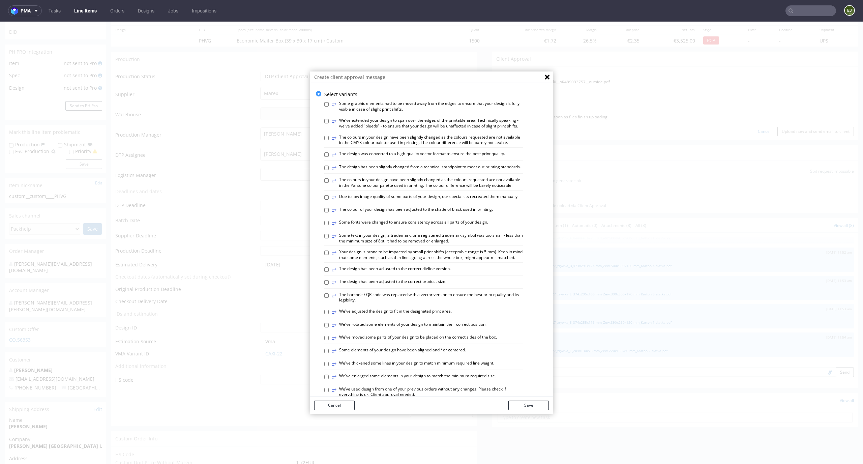
scroll to position [260, 0]
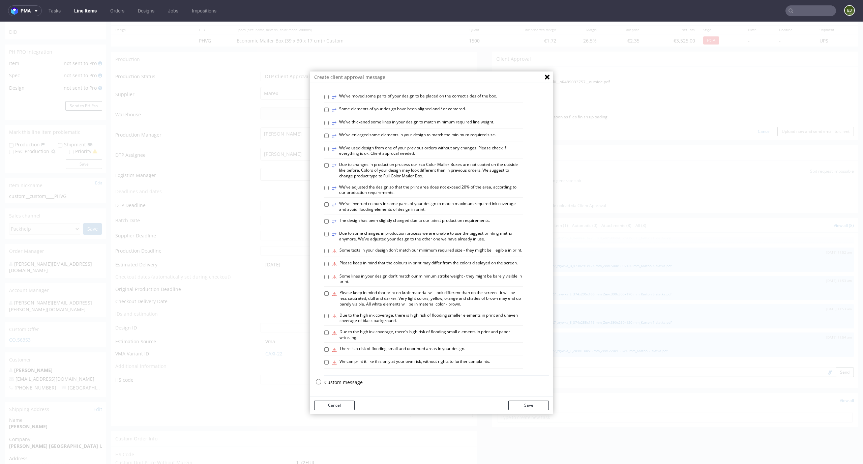
click at [348, 382] on p "Custom message" at bounding box center [436, 382] width 225 height 7
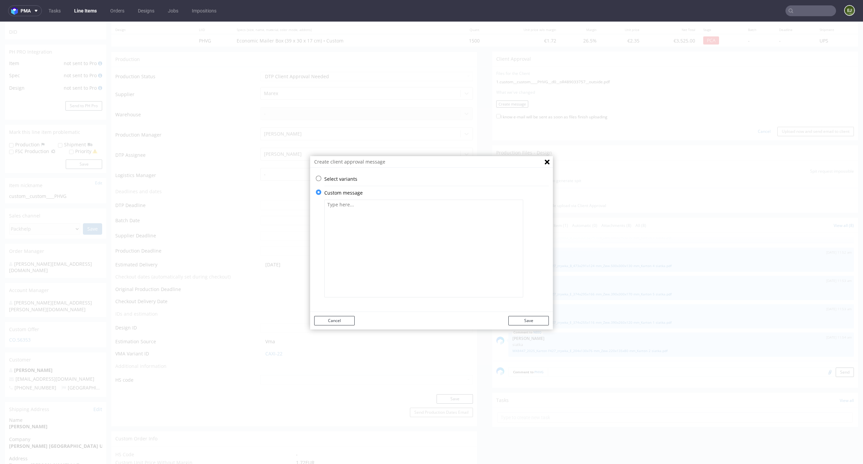
click at [385, 256] on textarea at bounding box center [423, 249] width 199 height 98
paste textarea "The design has been adjusted to the correct dieline version. The design has bee…"
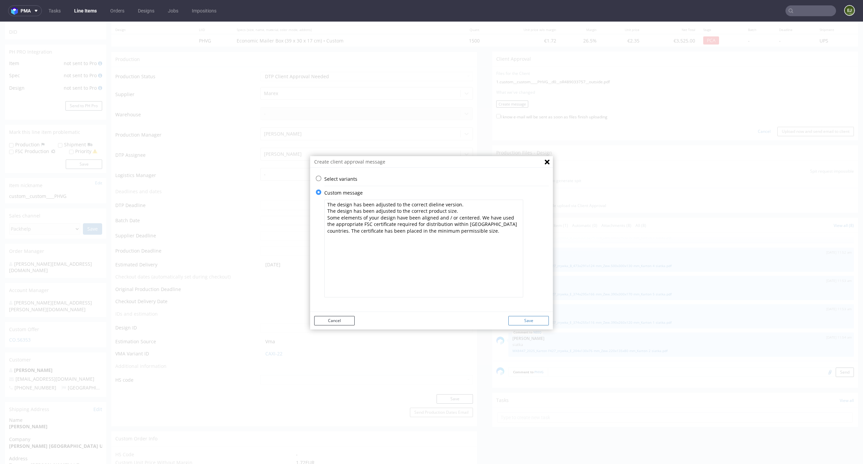
type textarea "The design has been adjusted to the correct dieline version. The design has bee…"
click at [534, 322] on button "Save" at bounding box center [528, 320] width 40 height 9
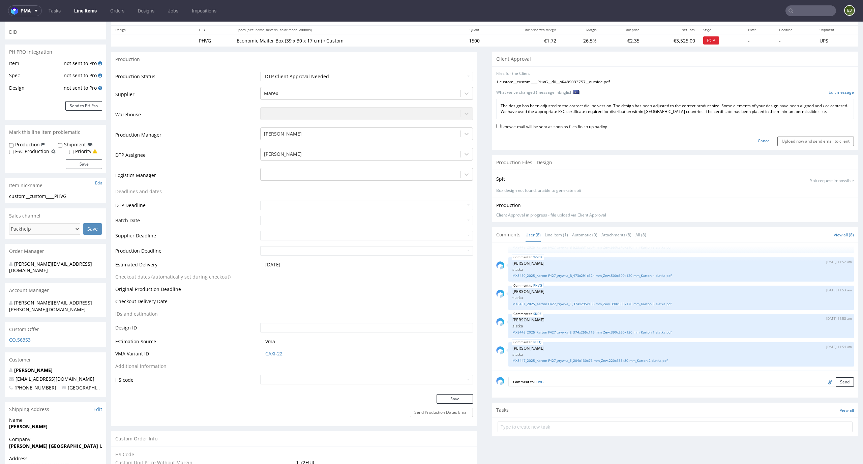
click at [584, 129] on label "I know e-mail will be sent as soon as files finish uploading" at bounding box center [551, 125] width 111 height 7
click at [501, 128] on input "I know e-mail will be sent as soon as files finish uploading" at bounding box center [498, 126] width 4 height 4
checkbox input "true"
click at [819, 135] on div "Cancel Upload now and send email to client" at bounding box center [675, 138] width 358 height 14
click at [817, 142] on input "Upload now and send email to client" at bounding box center [815, 141] width 77 height 9
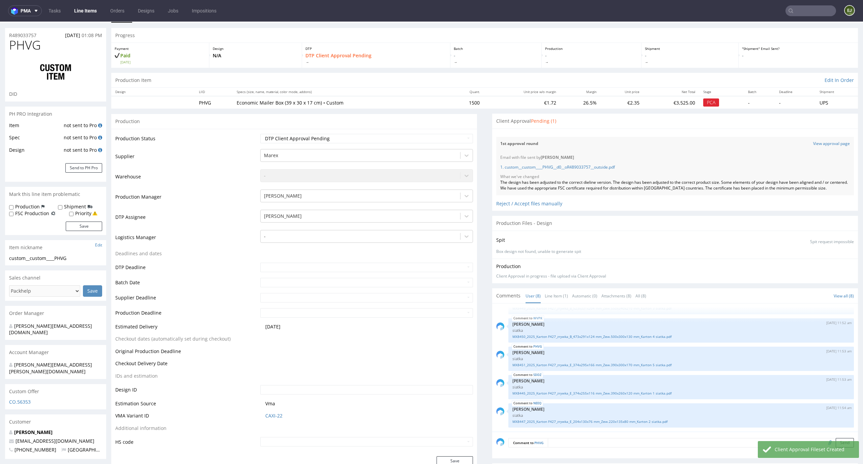
scroll to position [1062, 0]
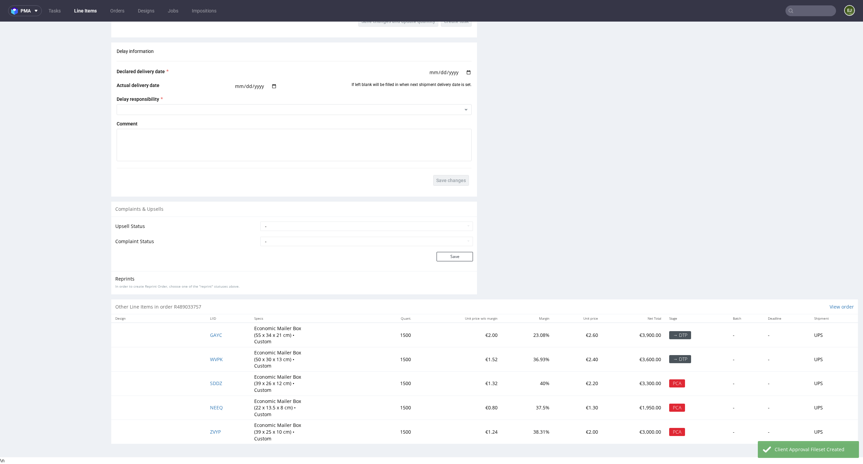
click at [218, 358] on span "WVPK" at bounding box center [216, 359] width 13 height 6
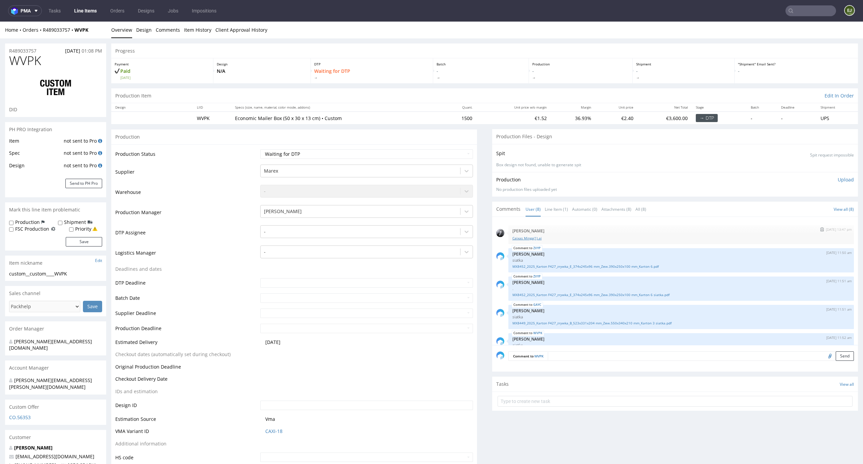
click at [531, 239] on link "Caixas Minga(1).ai" at bounding box center [680, 238] width 337 height 5
click at [450, 152] on select "Waiting for Artwork Waiting for Diecut Waiting for Mockup Waiting for DTP Waiti…" at bounding box center [366, 153] width 213 height 9
select select "dtp_ca_needed"
click at [260, 149] on select "Waiting for Artwork Waiting for Diecut Waiting for Mockup Waiting for DTP Waiti…" at bounding box center [366, 153] width 213 height 9
click at [447, 226] on div "-" at bounding box center [361, 231] width 200 height 11
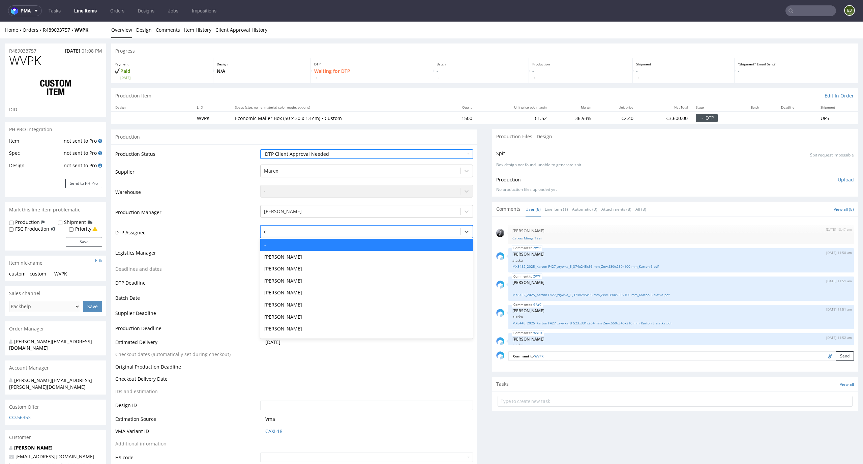
type input "el"
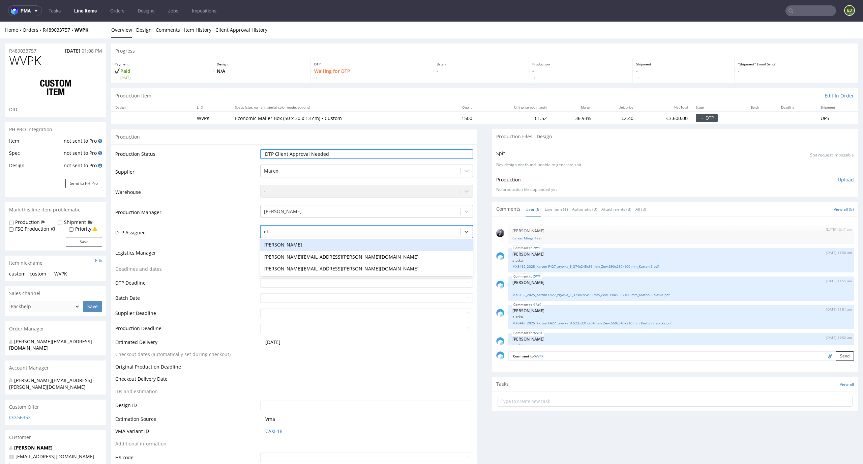
click at [435, 241] on div "[PERSON_NAME]" at bounding box center [366, 245] width 213 height 12
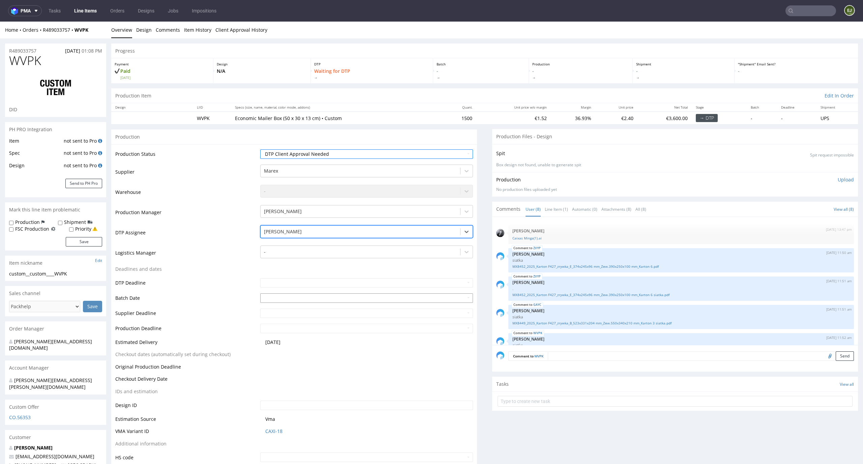
scroll to position [142, 0]
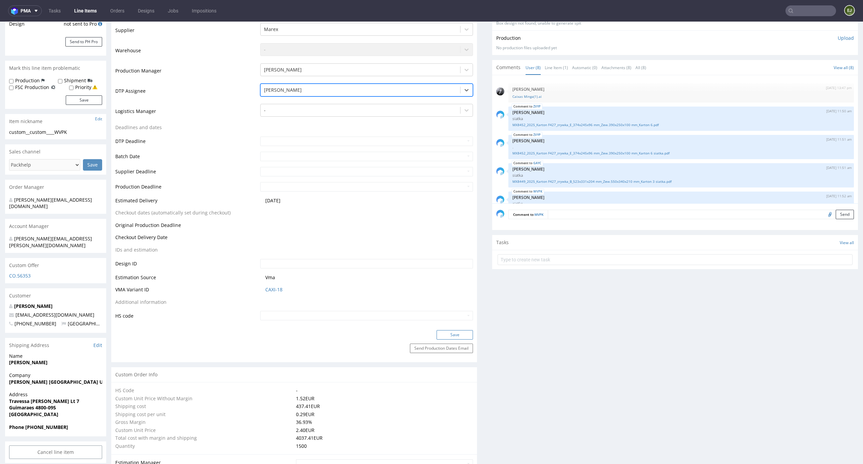
click at [451, 332] on button "Save" at bounding box center [455, 334] width 36 height 9
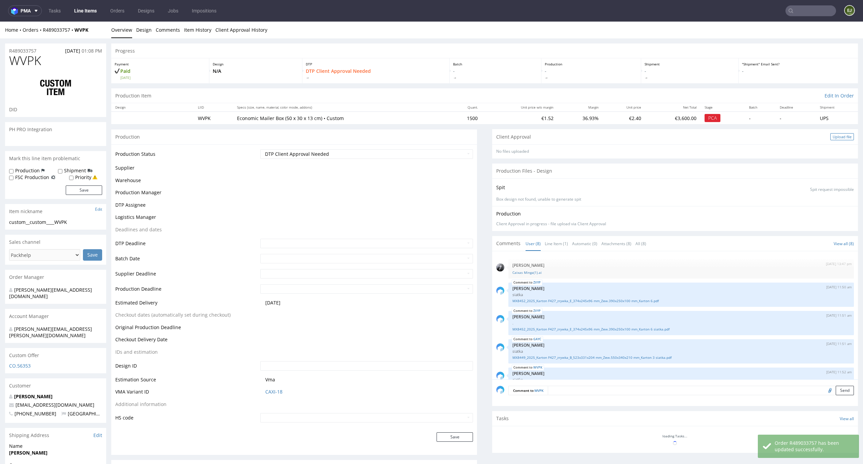
scroll to position [101, 0]
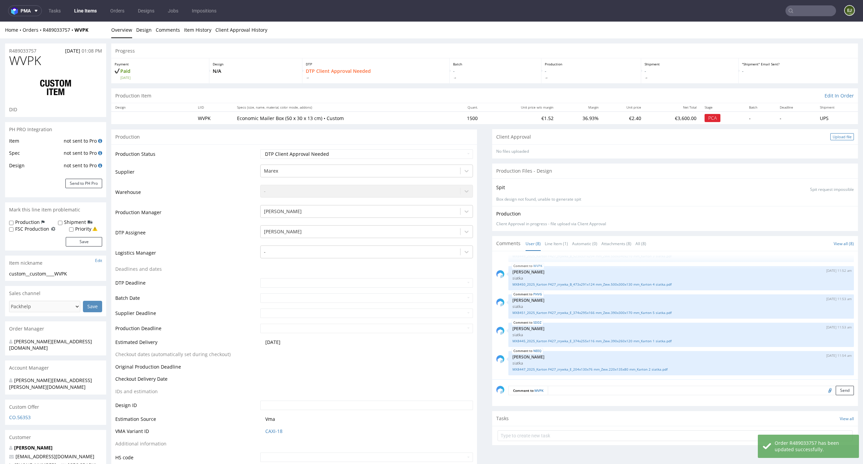
click at [830, 137] on div "Upload file" at bounding box center [842, 136] width 24 height 7
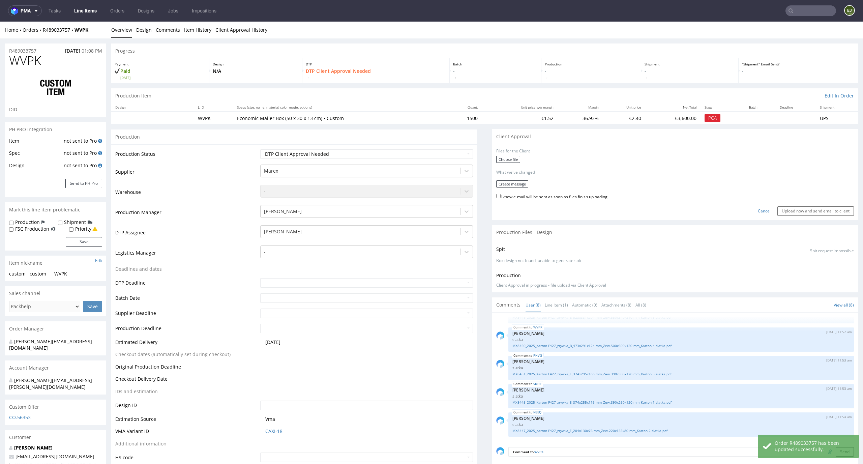
click at [496, 155] on form "Files for the Client Choose file What we've changed Create message I know e-mai…" at bounding box center [675, 181] width 358 height 67
click at [498, 158] on label "Choose file" at bounding box center [508, 159] width 24 height 7
click at [0, 22] on input "Choose file" at bounding box center [0, 22] width 0 height 0
click at [517, 181] on button "Create message" at bounding box center [512, 181] width 32 height 7
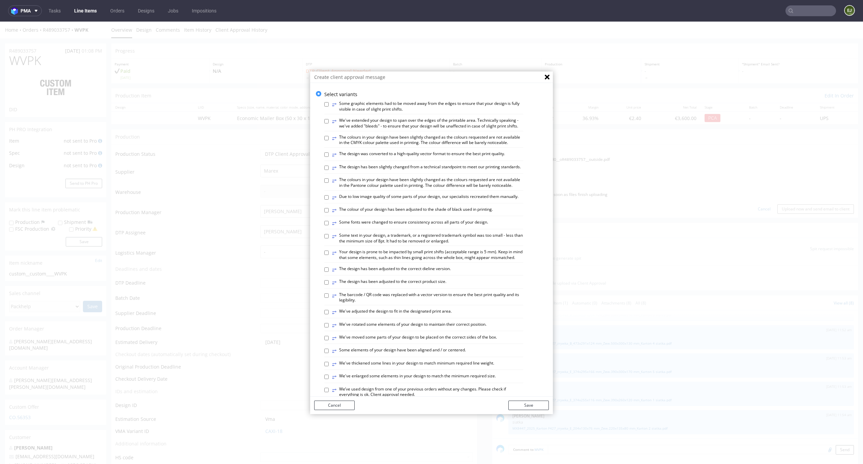
scroll to position [260, 0]
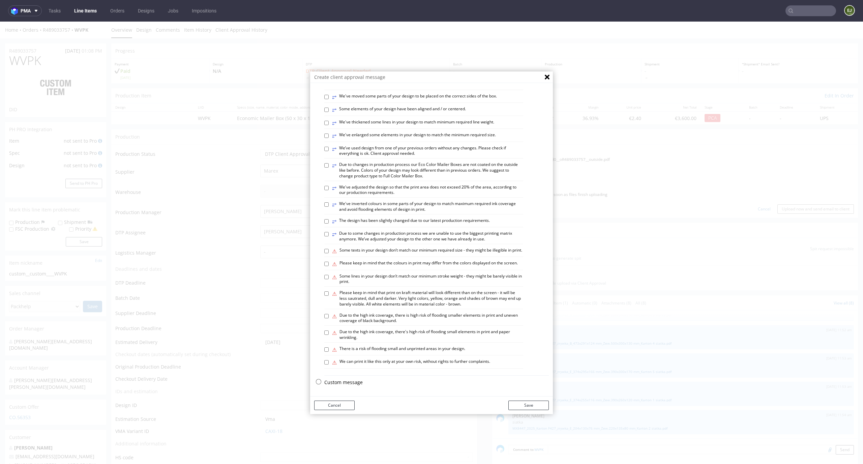
click at [345, 382] on p "Custom message" at bounding box center [436, 382] width 225 height 7
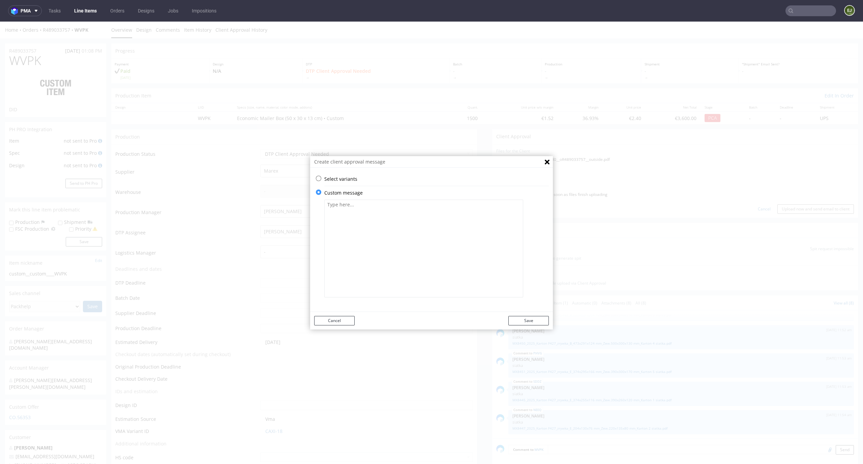
scroll to position [0, 0]
click at [397, 224] on textarea at bounding box center [423, 249] width 199 height 98
paste textarea "The design has been adjusted to the correct dieline version. The design has bee…"
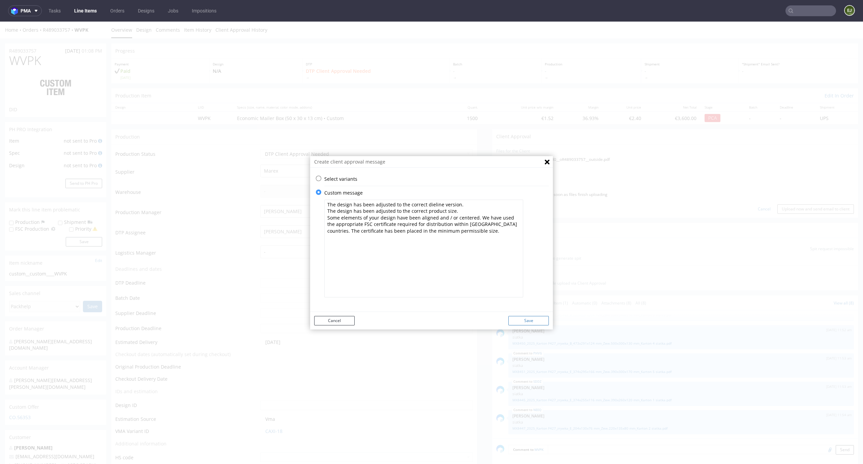
type textarea "The design has been adjusted to the correct dieline version. The design has bee…"
click at [526, 321] on button "Save" at bounding box center [528, 320] width 40 height 9
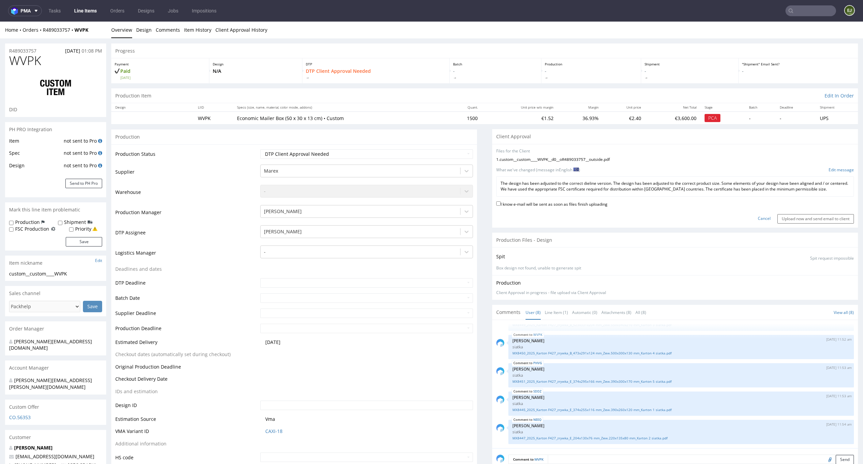
click at [546, 205] on label "I know e-mail will be sent as soon as files finish uploading" at bounding box center [551, 203] width 111 height 7
click at [501, 205] on input "I know e-mail will be sent as soon as files finish uploading" at bounding box center [498, 203] width 4 height 4
checkbox input "true"
click at [806, 217] on input "Upload now and send email to client" at bounding box center [815, 218] width 77 height 9
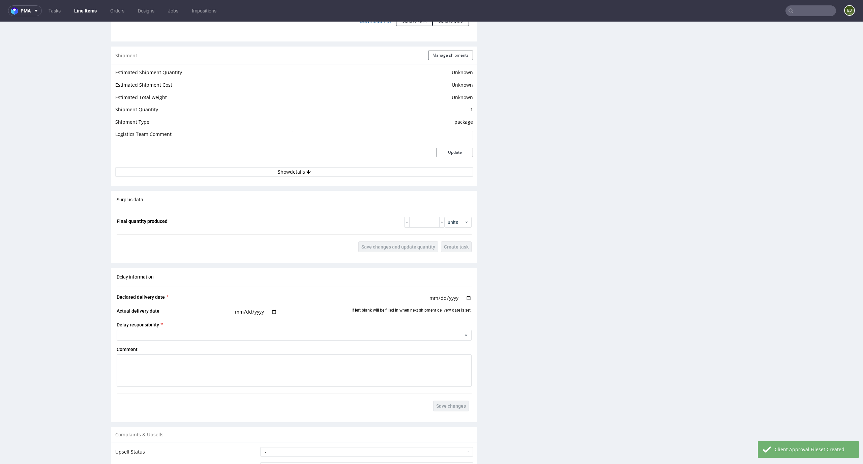
scroll to position [1062, 0]
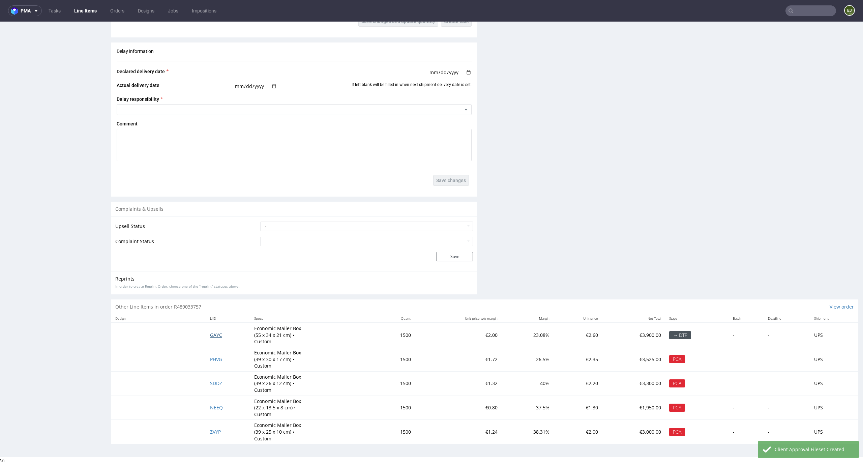
click at [214, 332] on span "GAYC" at bounding box center [216, 335] width 12 height 6
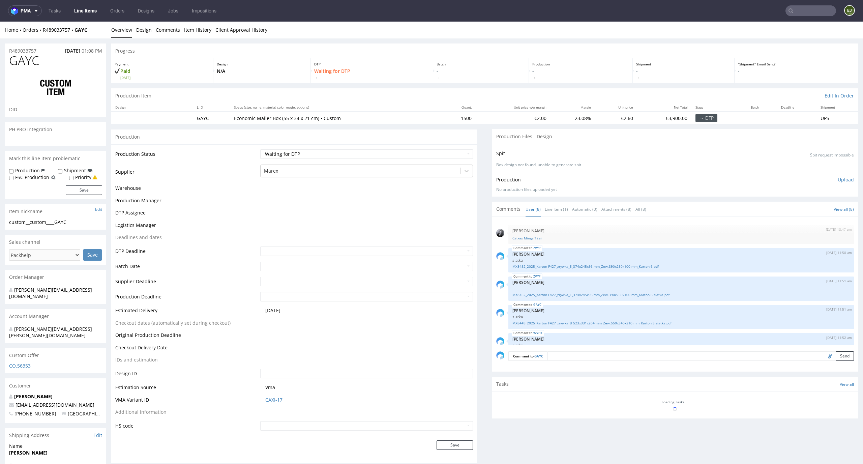
scroll to position [101, 0]
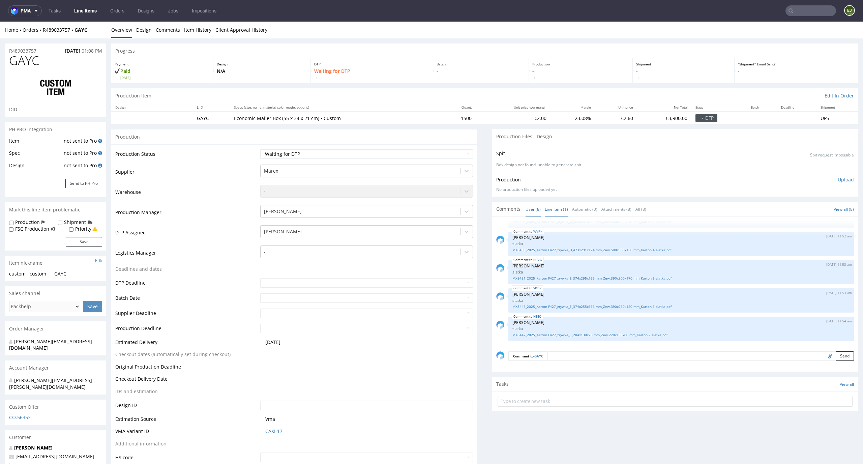
click at [554, 210] on link "Line Item (1)" at bounding box center [556, 209] width 23 height 14
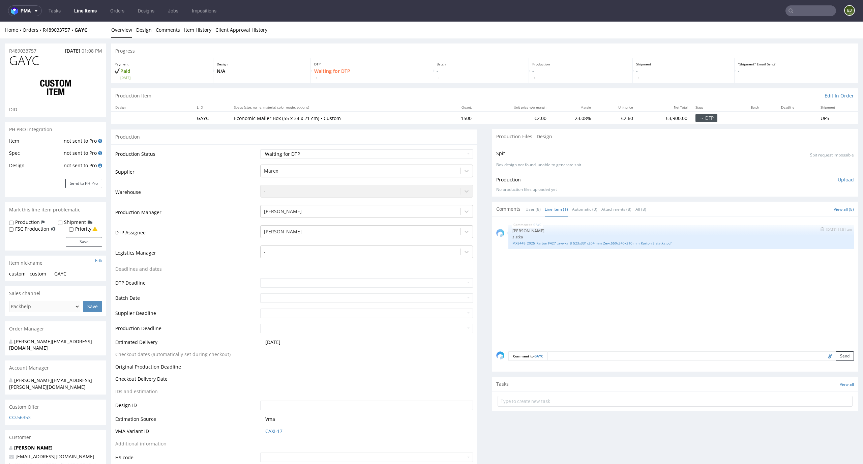
click at [559, 241] on link "MX8449_2025_Karton F427_zrywka_B_523x331x204 mm_Zew.550x340x210 mm_Karton 3 sia…" at bounding box center [680, 243] width 337 height 5
drag, startPoint x: 314, startPoint y: 117, endPoint x: 280, endPoint y: 119, distance: 33.8
click at [280, 119] on p "Economic Mailer Box (55 x 34 x 21 cm) • Custom" at bounding box center [335, 118] width 203 height 7
copy p "55 x 34 x 21 cm"
drag, startPoint x: 49, startPoint y: 59, endPoint x: 0, endPoint y: 60, distance: 48.6
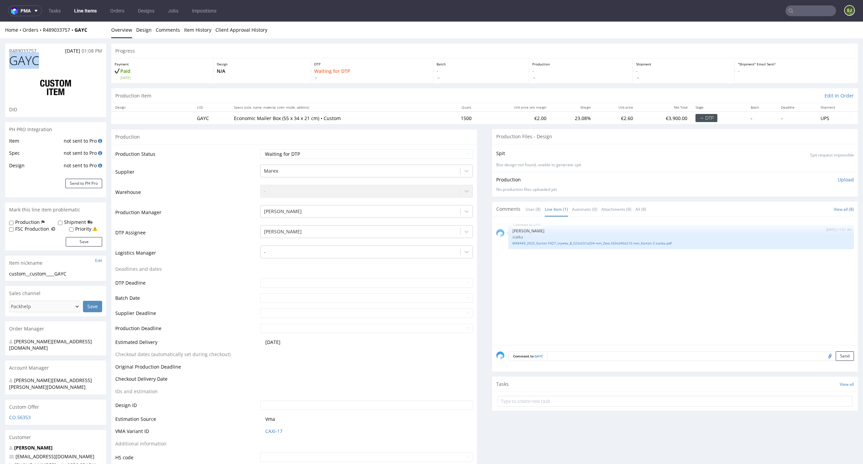
copy span "GAYC"
click at [443, 147] on div "Production Status Waiting for Artwork Waiting for Diecut Waiting for Mockup Wai…" at bounding box center [294, 307] width 366 height 327
click at [441, 150] on select "Waiting for Artwork Waiting for Diecut Waiting for Mockup Waiting for DTP Waiti…" at bounding box center [366, 153] width 213 height 9
select select "dtp_ca_needed"
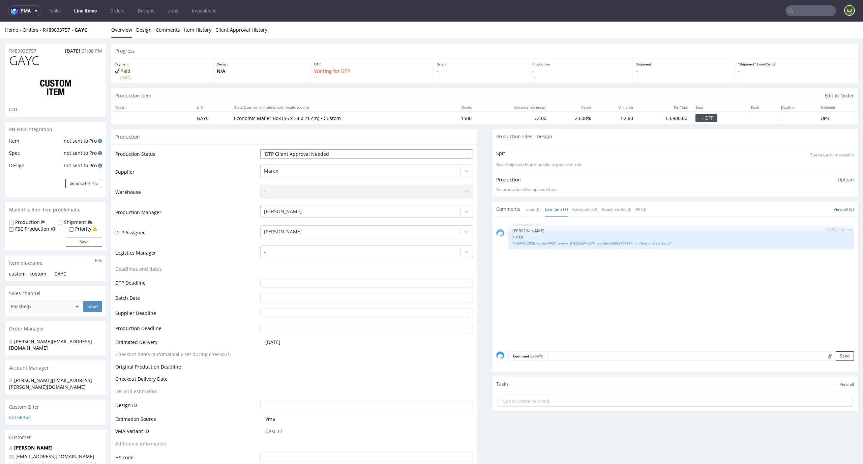
click at [260, 149] on select "Waiting for Artwork Waiting for Diecut Waiting for Mockup Waiting for DTP Waiti…" at bounding box center [366, 153] width 213 height 9
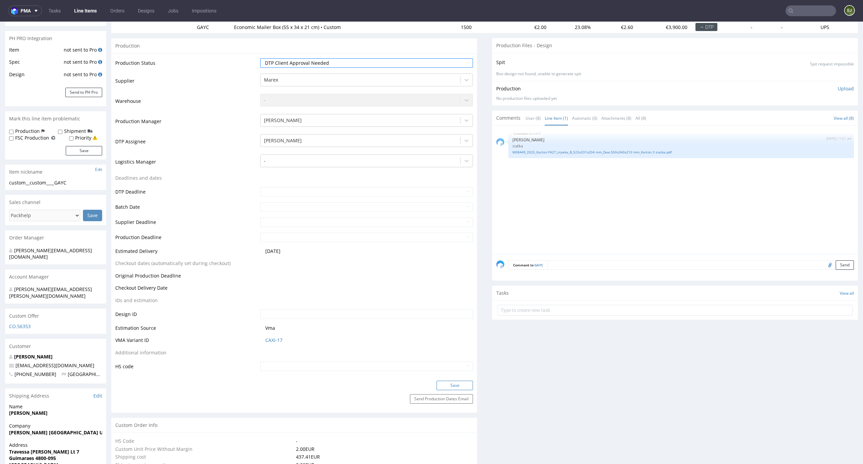
click at [449, 383] on button "Save" at bounding box center [455, 385] width 36 height 9
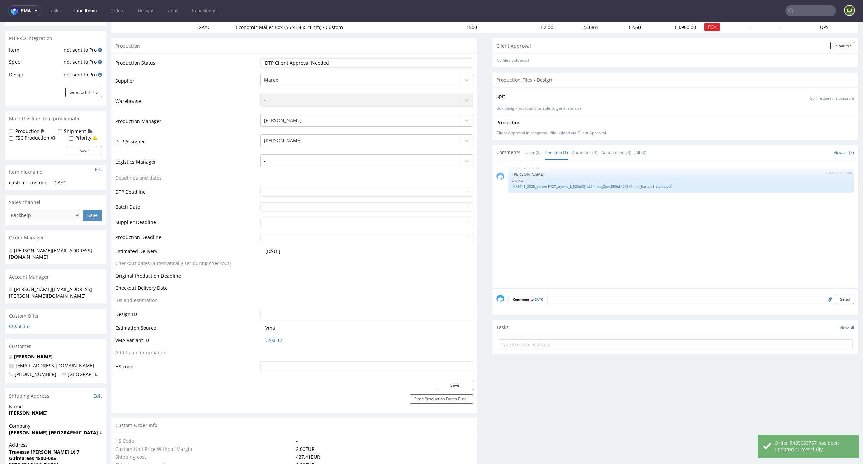
scroll to position [0, 0]
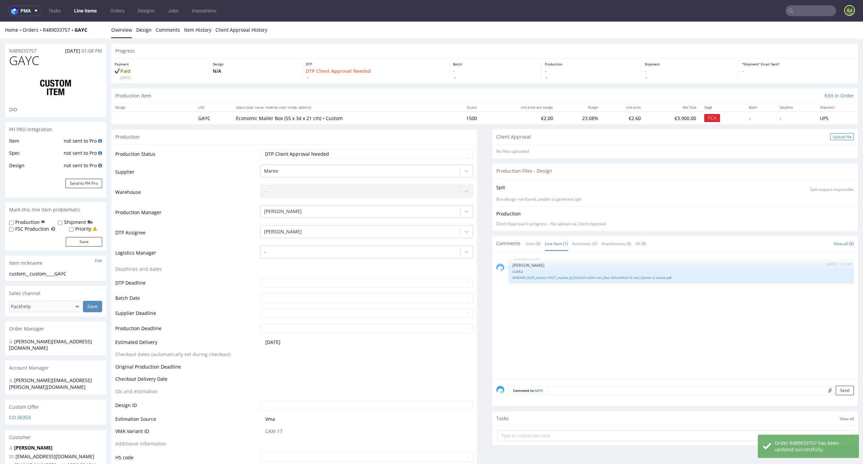
click at [837, 134] on div "Upload file" at bounding box center [842, 136] width 24 height 7
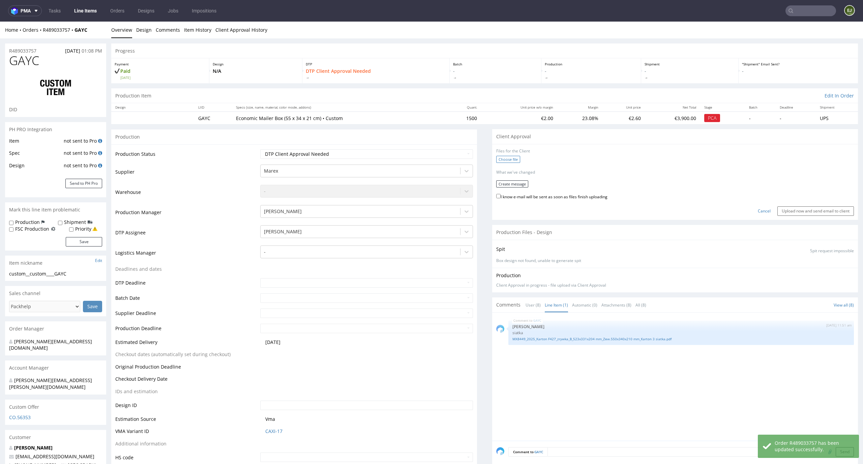
click at [505, 161] on label "Choose file" at bounding box center [508, 159] width 24 height 7
click at [0, 22] on input "Choose file" at bounding box center [0, 22] width 0 height 0
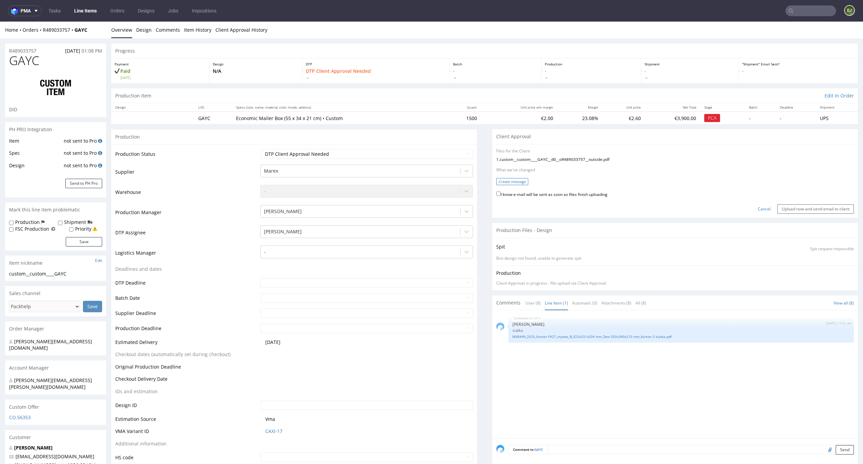
click at [511, 178] on button "Create message" at bounding box center [512, 181] width 32 height 7
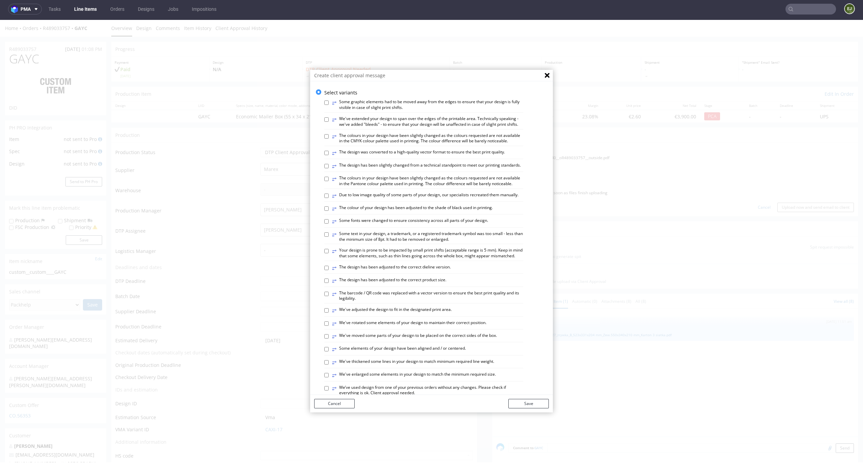
scroll to position [260, 0]
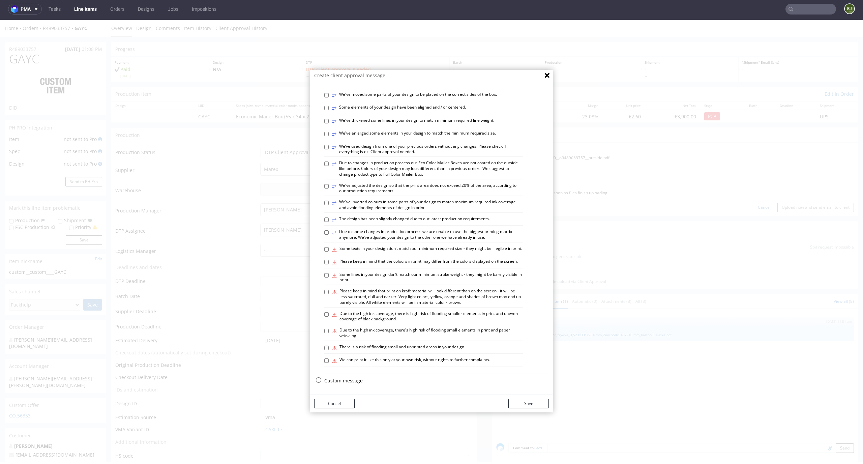
click at [353, 376] on div "Select variants ⥂ Some graphic elements had to be moved away from the edges to …" at bounding box center [431, 117] width 243 height 539
click at [352, 379] on p "Custom message" at bounding box center [436, 380] width 225 height 7
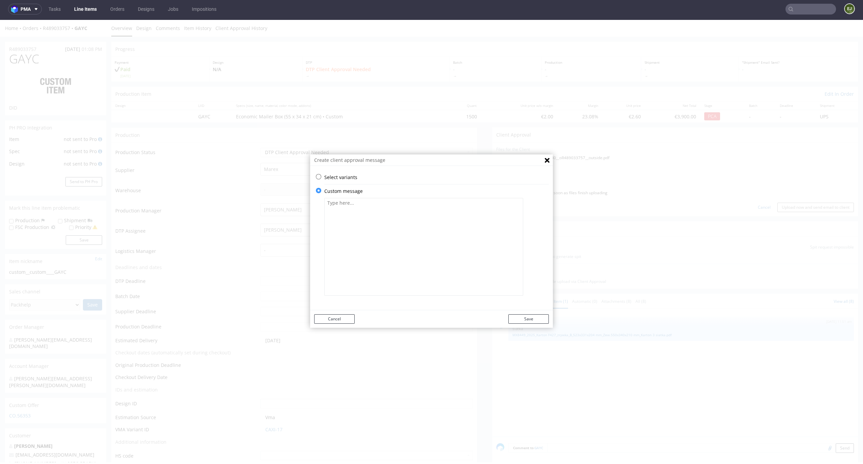
click at [379, 242] on textarea at bounding box center [423, 247] width 199 height 98
paste textarea "The design has been adjusted to the correct dieline version. The design has bee…"
type textarea "The design has been adjusted to the correct dieline version. The design has bee…"
click at [528, 317] on button "Save" at bounding box center [528, 318] width 40 height 9
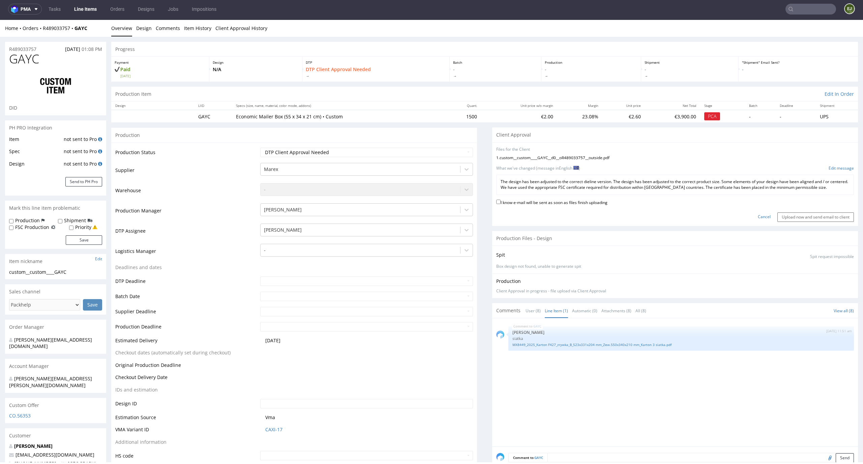
click at [580, 203] on label "I know e-mail will be sent as soon as files finish uploading" at bounding box center [551, 201] width 111 height 7
click at [501, 203] on input "I know e-mail will be sent as soon as files finish uploading" at bounding box center [498, 202] width 4 height 4
checkbox input "true"
click at [809, 219] on input "Upload now and send email to client" at bounding box center [815, 216] width 77 height 9
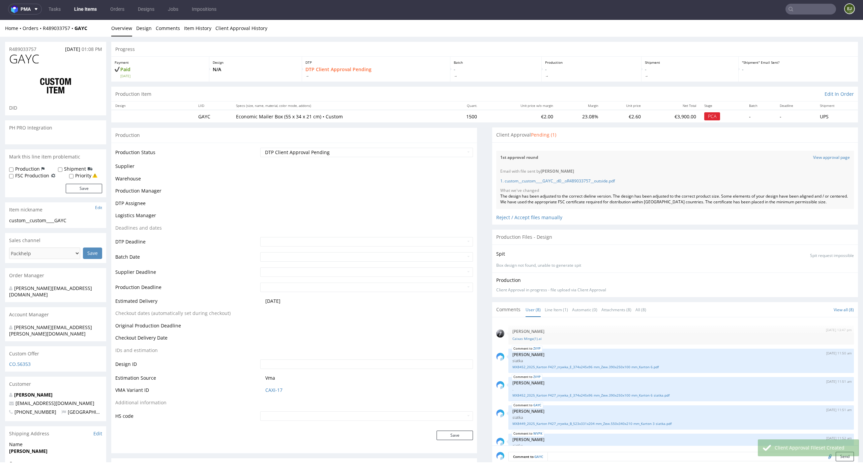
scroll to position [101, 0]
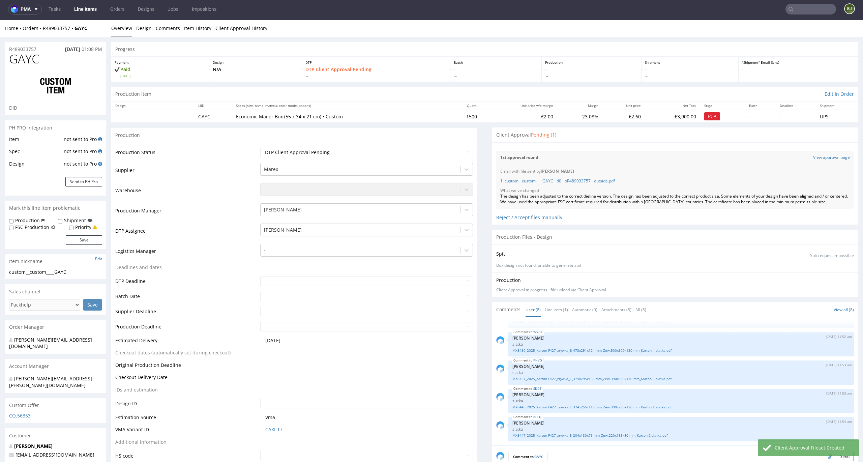
click at [89, 8] on link "Line Items" at bounding box center [85, 9] width 31 height 11
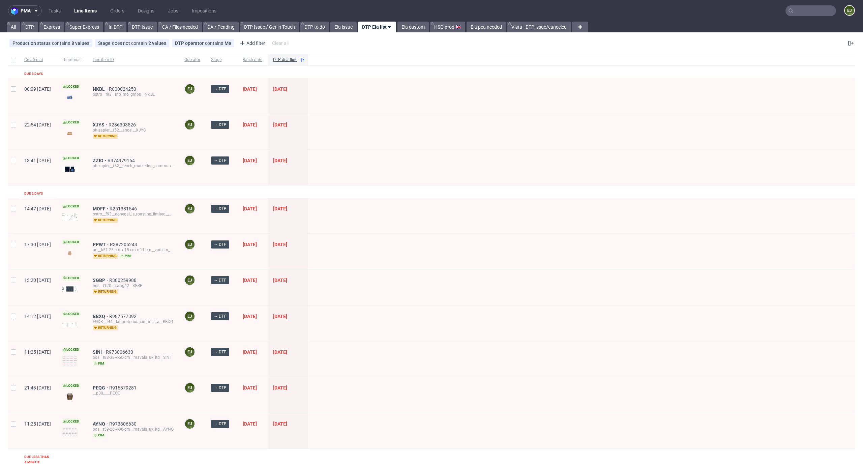
scroll to position [195, 0]
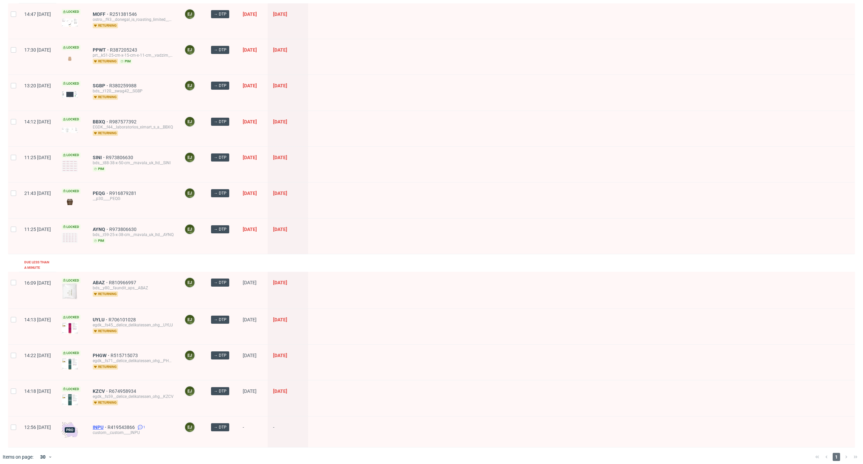
click at [108, 424] on span "INPU" at bounding box center [100, 426] width 15 height 5
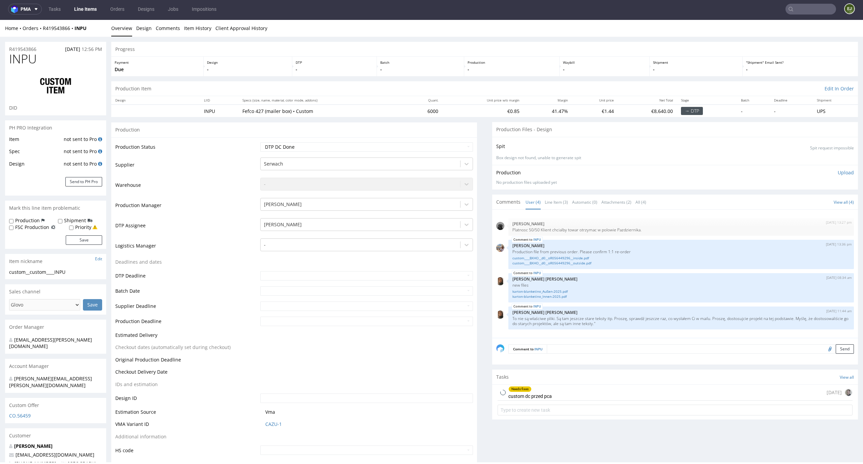
scroll to position [113, 0]
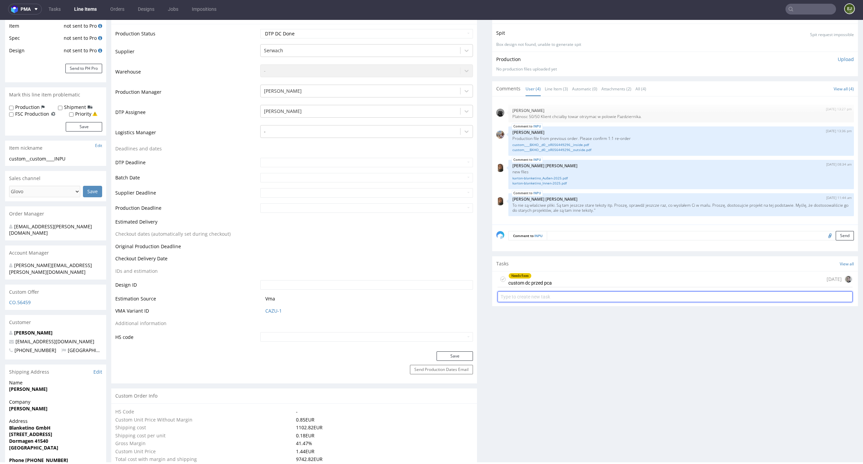
click at [571, 291] on input "text" at bounding box center [675, 296] width 355 height 11
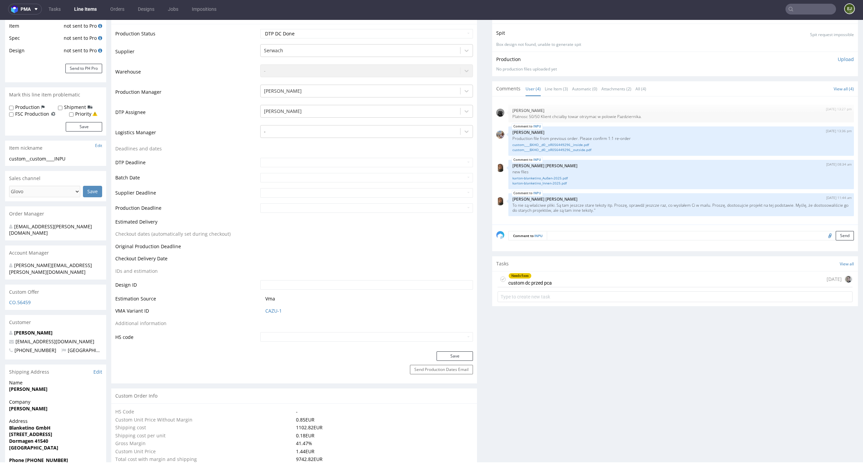
click at [576, 280] on div "Needs fixes custom dc przed pca today" at bounding box center [675, 279] width 355 height 16
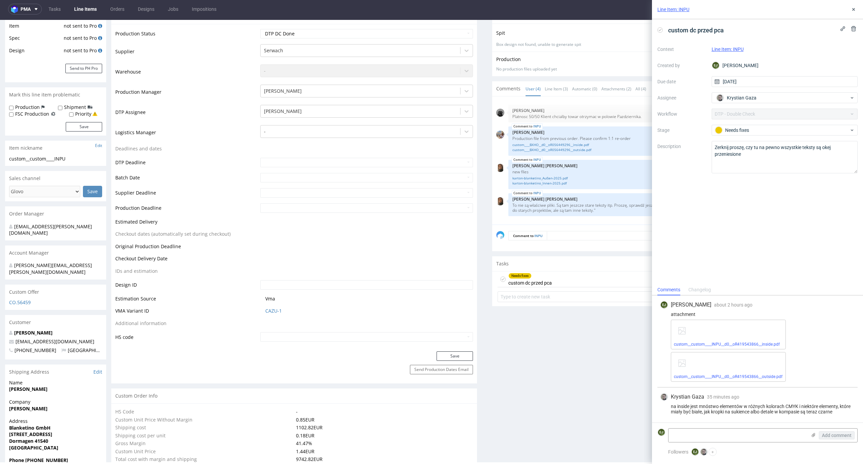
click at [818, 331] on div "custom__custom____INPU__d0__oR419543866__inside.pdf custom__custom____INPU__d0_…" at bounding box center [763, 351] width 184 height 62
click at [754, 342] on link "custom__custom____INPU__d0__oR419543866__inside.pdf" at bounding box center [727, 344] width 106 height 5
click at [551, 184] on link "karton-blanketino_Innen-2025.pdf" at bounding box center [680, 183] width 337 height 5
click at [500, 280] on icon at bounding box center [502, 278] width 5 height 5
click at [660, 31] on icon at bounding box center [659, 29] width 5 height 5
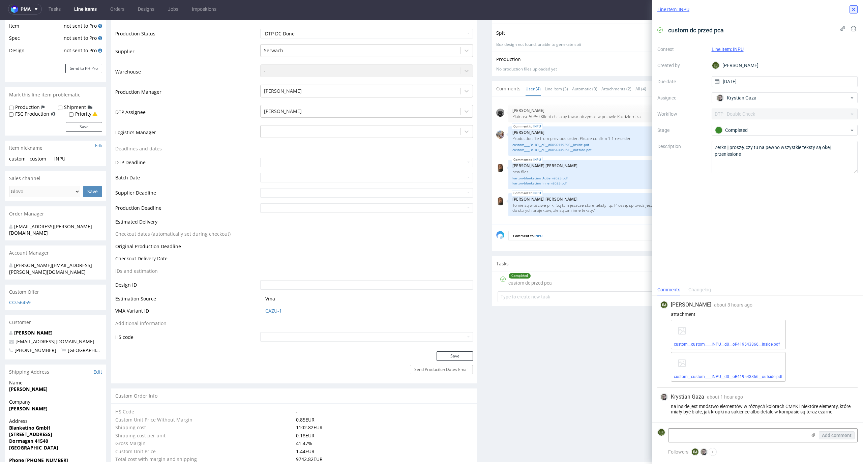
click at [850, 8] on button at bounding box center [854, 9] width 8 height 8
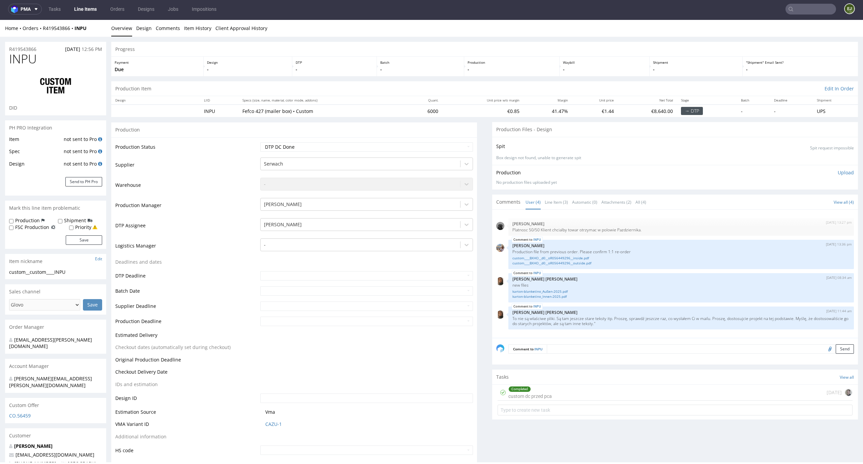
click at [541, 391] on div "Completed" at bounding box center [530, 388] width 43 height 5
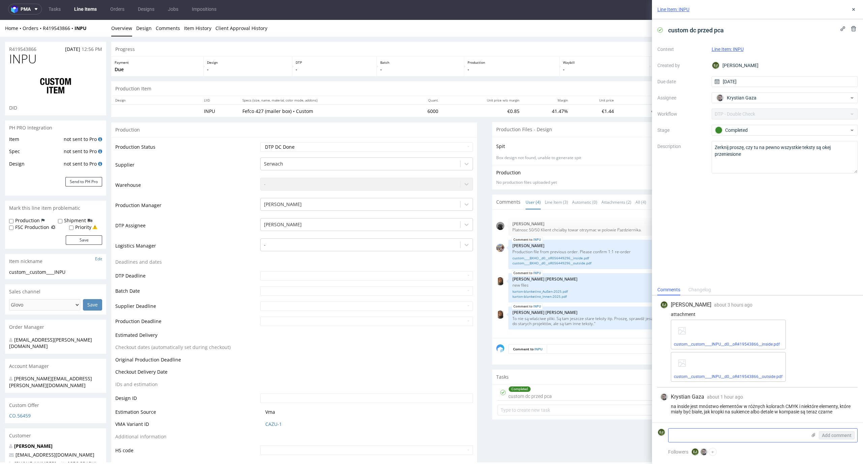
click at [725, 432] on textarea at bounding box center [738, 434] width 138 height 13
type textarea "dzieki"
click at [846, 434] on span "Add comment" at bounding box center [837, 435] width 30 height 5
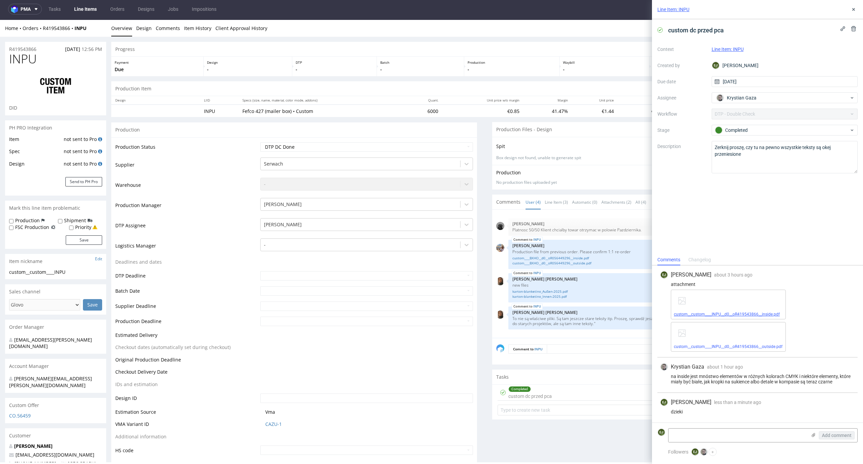
click at [759, 316] on link "custom__custom____INPU__d0__oR419543866__inside.pdf" at bounding box center [727, 314] width 106 height 5
click at [717, 346] on link "custom__custom____INPU__d0__oR419543866__outside.pdf" at bounding box center [728, 346] width 109 height 5
click at [852, 6] on button at bounding box center [854, 9] width 8 height 8
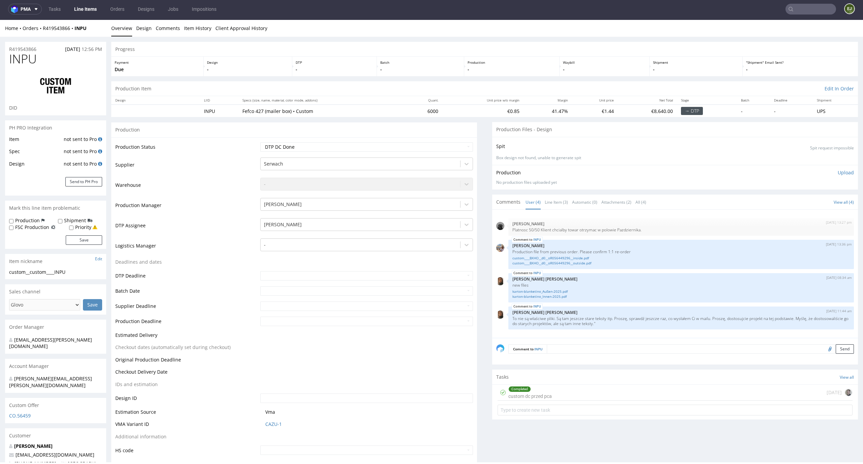
click at [542, 67] on p "-" at bounding box center [512, 69] width 89 height 7
click at [557, 298] on link "karton-blanketino_Innen-2025.pdf" at bounding box center [680, 296] width 337 height 5
click at [462, 149] on select "Waiting for Artwork Waiting for Diecut Waiting for Mockup Waiting for DTP Waiti…" at bounding box center [366, 146] width 213 height 9
select select "dtp_ca_needed"
click at [260, 142] on select "Waiting for Artwork Waiting for Diecut Waiting for Mockup Waiting for DTP Waiti…" at bounding box center [366, 146] width 213 height 9
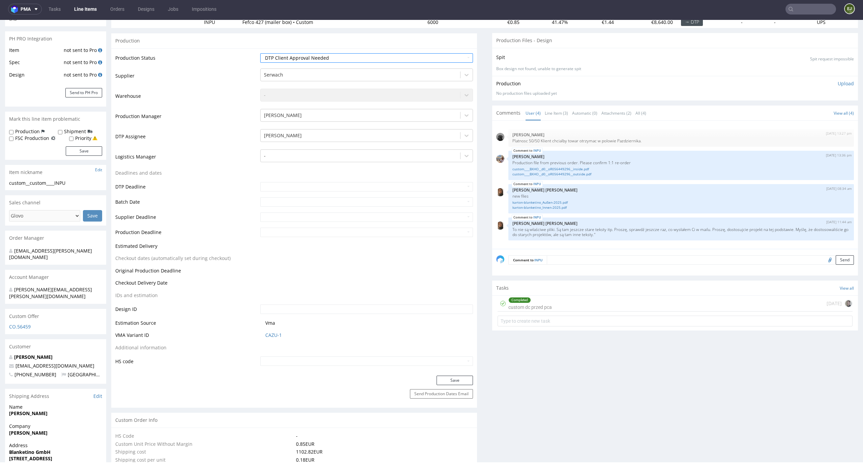
scroll to position [105, 0]
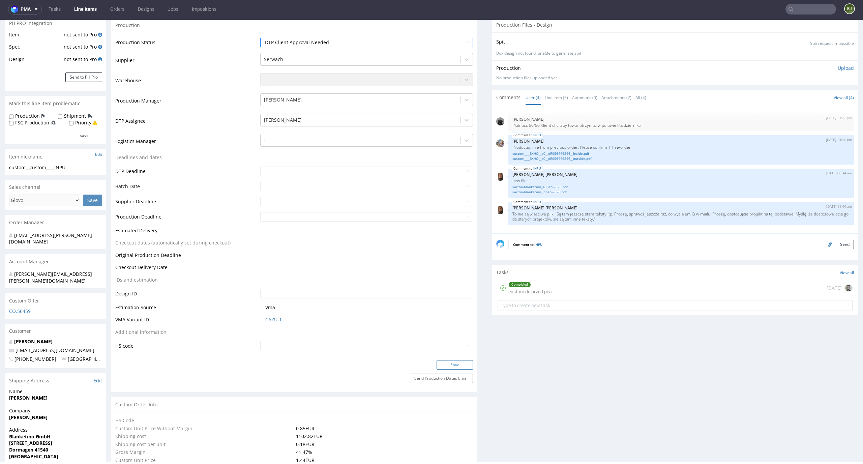
click at [455, 365] on button "Save" at bounding box center [455, 364] width 36 height 9
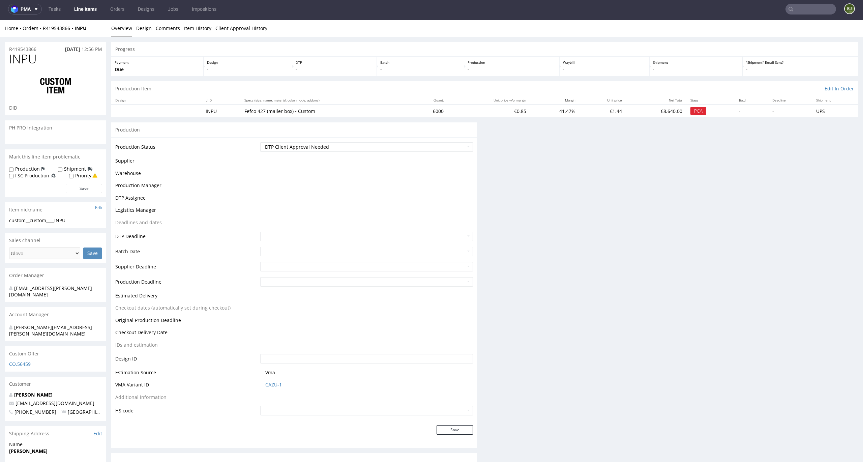
scroll to position [0, 0]
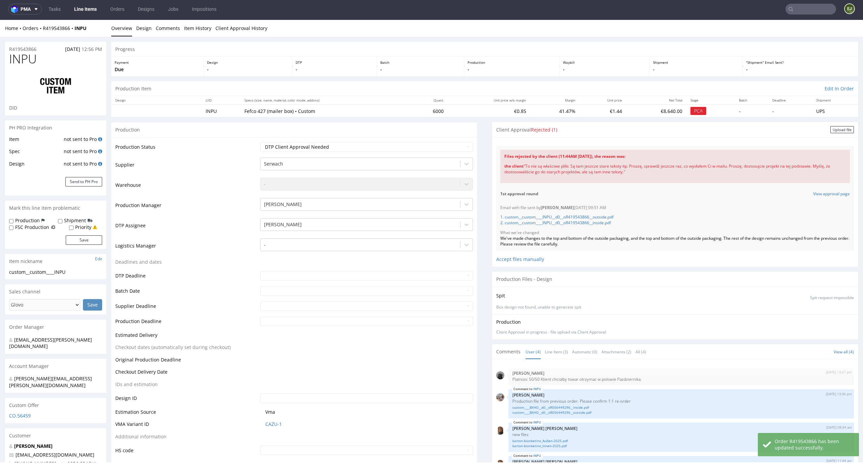
click at [831, 138] on div "Files for the Client Choose file What we've changed Create message I know e-mai…" at bounding box center [675, 201] width 366 height 129
click at [834, 131] on div "Upload file" at bounding box center [842, 129] width 24 height 7
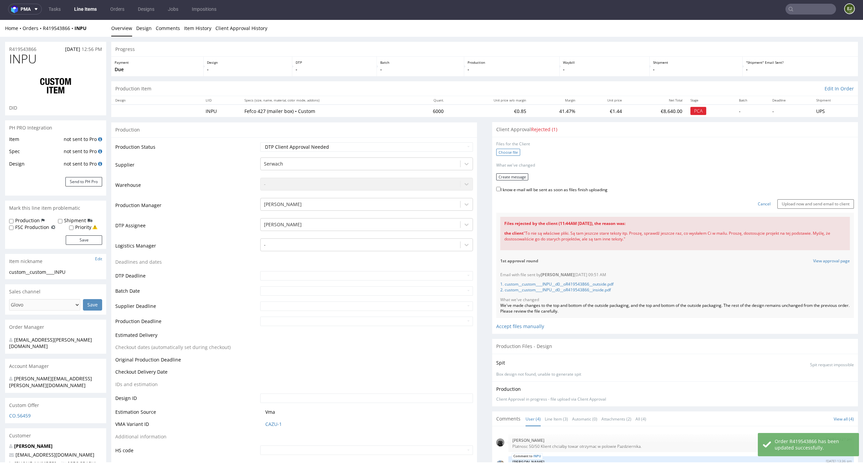
click at [501, 152] on label "Choose file" at bounding box center [508, 152] width 24 height 7
click at [0, 20] on input "Choose file" at bounding box center [0, 20] width 0 height 0
click at [511, 151] on label "Choose file" at bounding box center [508, 152] width 24 height 7
click at [0, 20] on input "Choose file" at bounding box center [0, 20] width 0 height 0
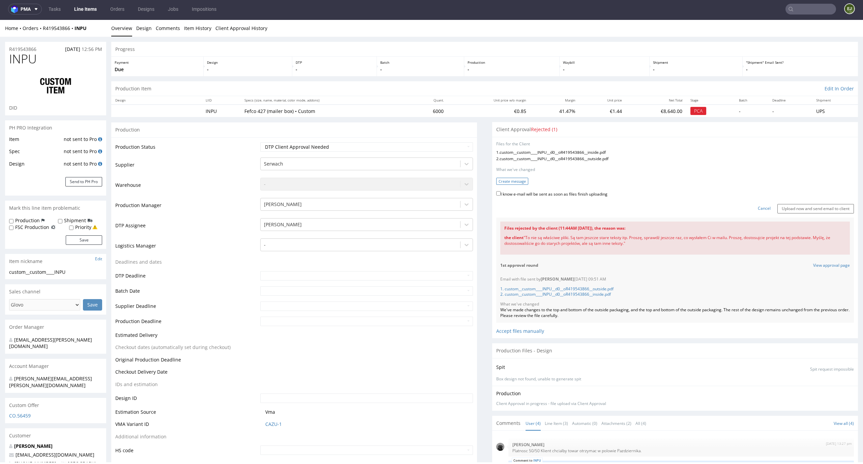
click at [515, 178] on button "Create message" at bounding box center [512, 181] width 32 height 7
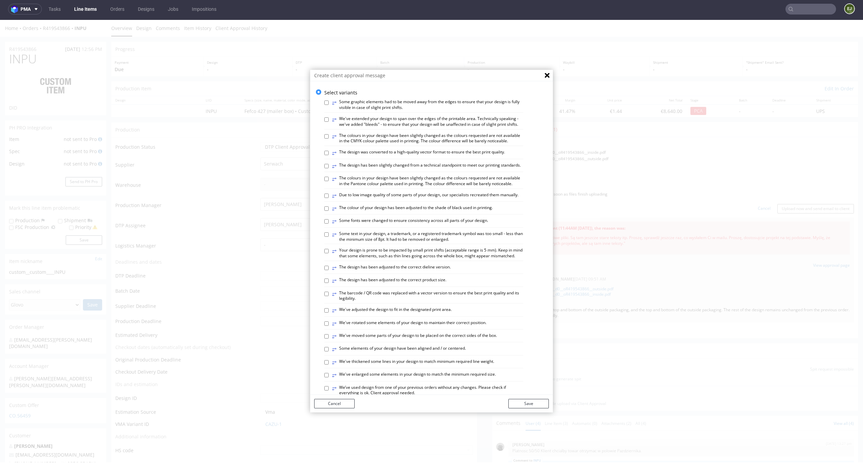
scroll to position [260, 0]
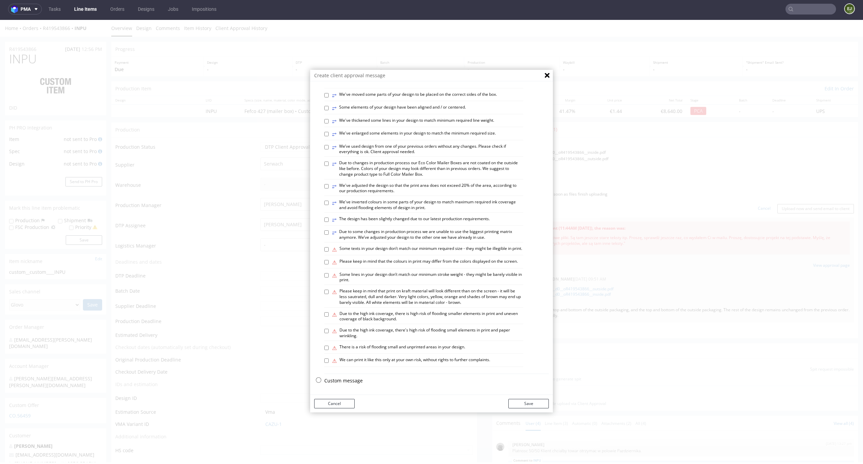
click at [326, 379] on p "Custom message" at bounding box center [436, 380] width 225 height 7
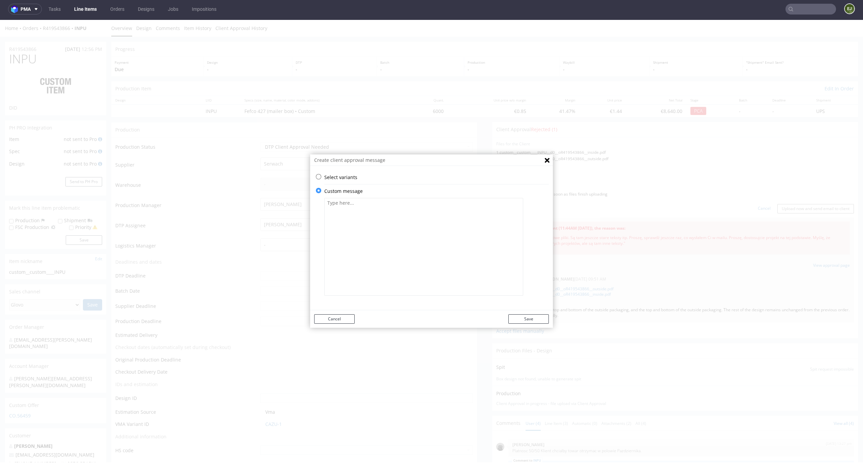
click at [348, 266] on textarea at bounding box center [423, 247] width 199 height 98
paste textarea "We improved the design. We apologise for the mistake."
type textarea "We improved the design. We apologise for the mistake."
click at [526, 316] on button "Save" at bounding box center [528, 318] width 40 height 9
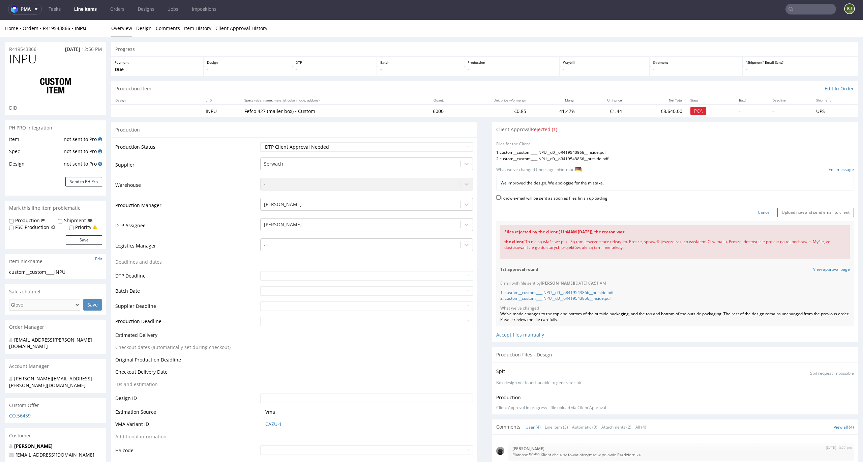
click at [591, 199] on label "I know e-mail will be sent as soon as files finish uploading" at bounding box center [551, 197] width 111 height 7
click at [501, 199] on input "I know e-mail will be sent as soon as files finish uploading" at bounding box center [498, 197] width 4 height 4
checkbox input "true"
click at [836, 211] on input "Upload now and send email to client" at bounding box center [815, 212] width 77 height 9
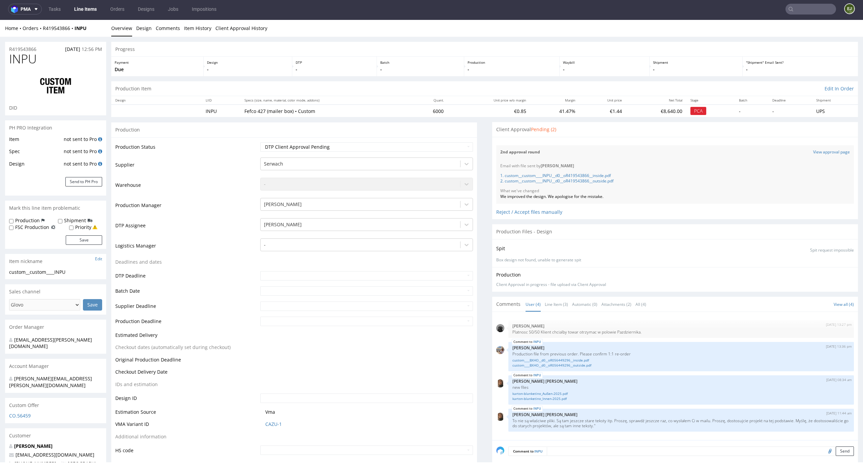
click at [83, 8] on link "Line Items" at bounding box center [85, 9] width 31 height 11
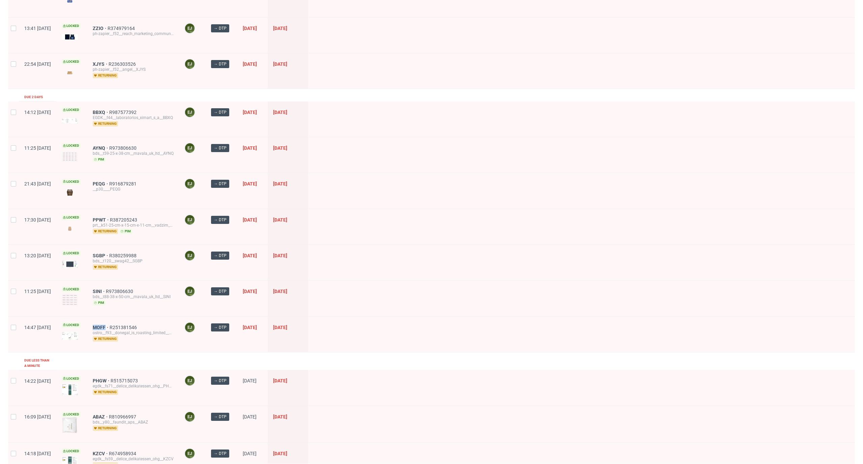
scroll to position [164, 0]
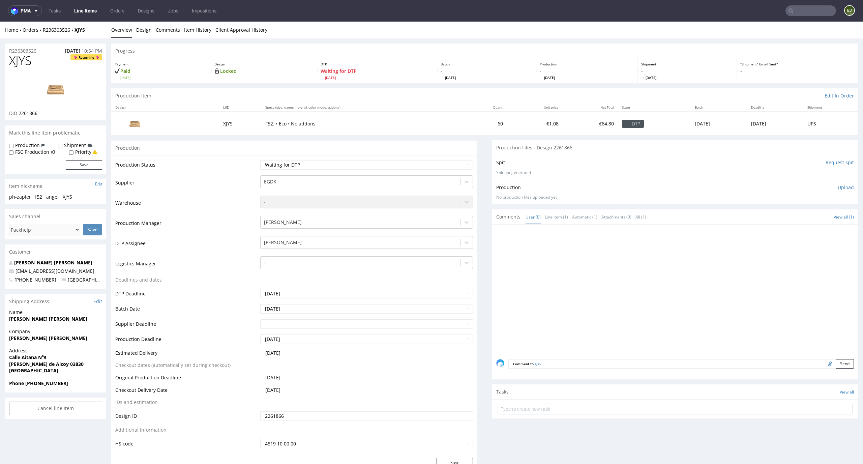
click at [835, 160] on input "Request spit" at bounding box center [840, 162] width 28 height 7
click at [142, 28] on link "Design" at bounding box center [144, 30] width 16 height 17
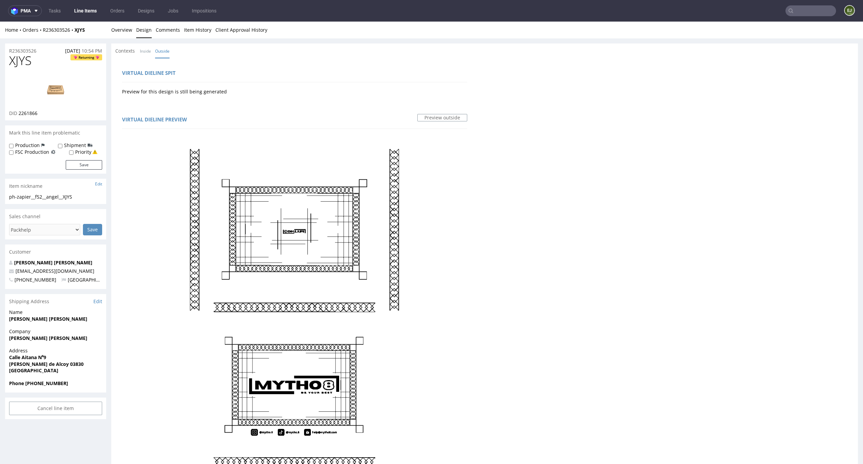
click at [109, 28] on div "Home Orders R236303526 XJYS Overview Design Comments Item History Client Approv…" at bounding box center [431, 30] width 863 height 17
click at [115, 28] on link "Overview" at bounding box center [121, 30] width 21 height 17
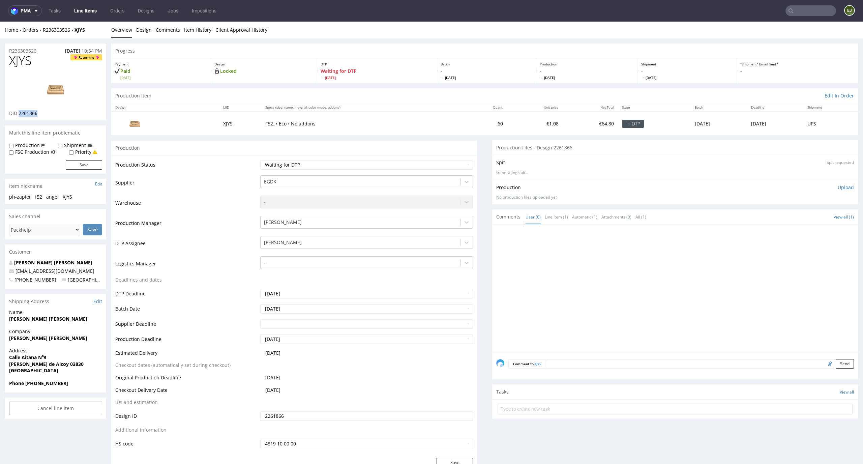
drag, startPoint x: 44, startPoint y: 116, endPoint x: 19, endPoint y: 116, distance: 25.3
click at [19, 116] on div "DID 2261866" at bounding box center [55, 113] width 93 height 7
copy span "2261866"
click at [300, 167] on select "Waiting for Artwork Waiting for Diecut Waiting for Mockup Waiting for DTP Waiti…" at bounding box center [366, 164] width 213 height 9
select select "dtp_in_process"
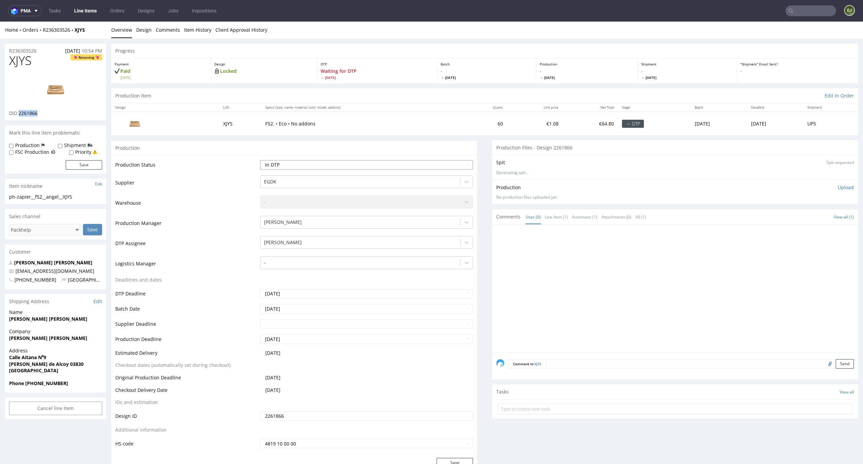
click at [260, 160] on select "Waiting for Artwork Waiting for Diecut Waiting for Mockup Waiting for DTP Waiti…" at bounding box center [366, 164] width 213 height 9
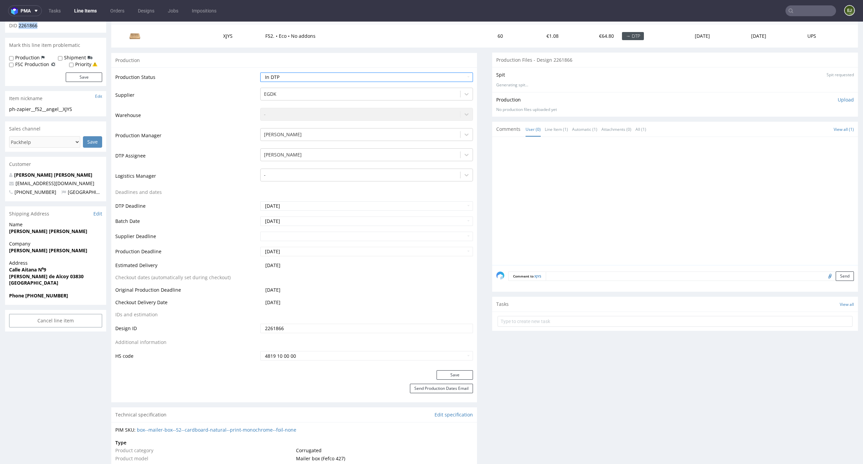
scroll to position [145, 0]
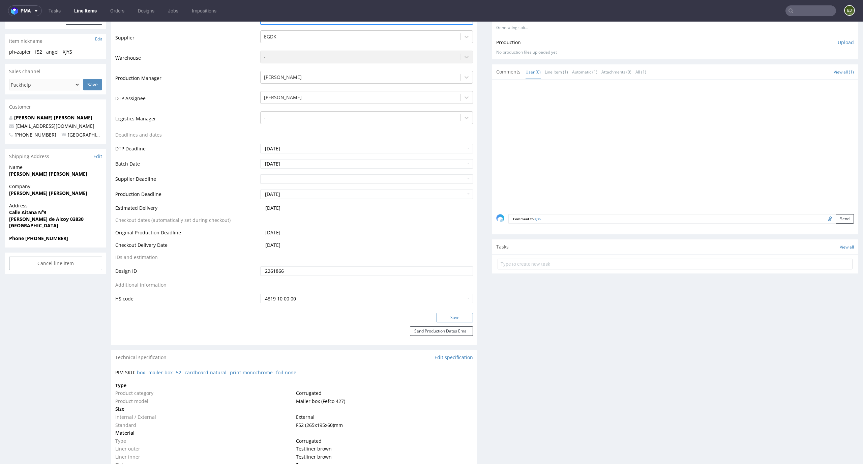
click at [443, 316] on button "Save" at bounding box center [455, 317] width 36 height 9
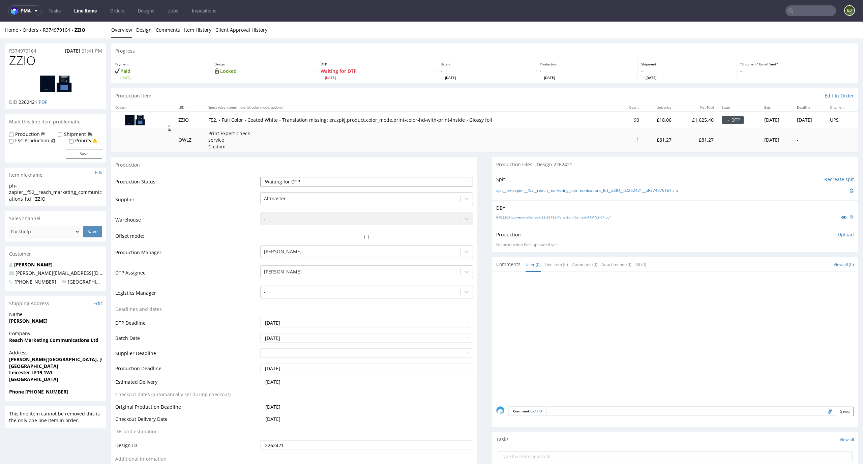
click at [435, 179] on select "Waiting for Artwork Waiting for Diecut Waiting for Mockup Waiting for DTP Waiti…" at bounding box center [366, 181] width 213 height 9
click at [260, 177] on select "Waiting for Artwork Waiting for Diecut Waiting for Mockup Waiting for DTP Waiti…" at bounding box center [366, 181] width 213 height 9
click at [437, 180] on select "Waiting for Artwork Waiting for Diecut Waiting for Mockup Waiting for DTP Waiti…" at bounding box center [366, 181] width 213 height 9
select select "dtp_in_process"
click at [260, 177] on select "Waiting for Artwork Waiting for Diecut Waiting for Mockup Waiting for DTP Waiti…" at bounding box center [366, 181] width 213 height 9
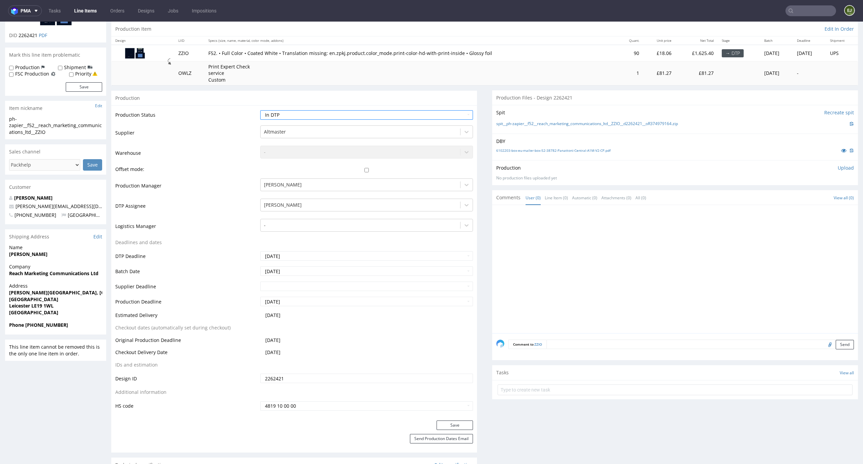
scroll to position [90, 0]
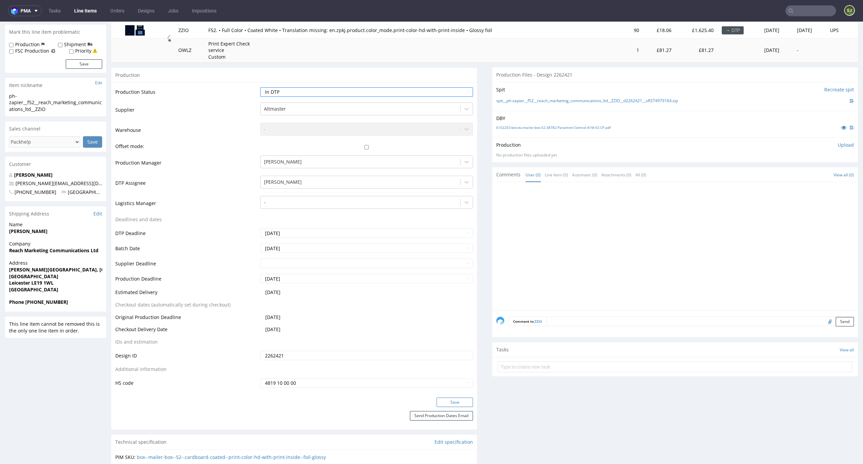
click at [454, 403] on button "Save" at bounding box center [455, 401] width 36 height 9
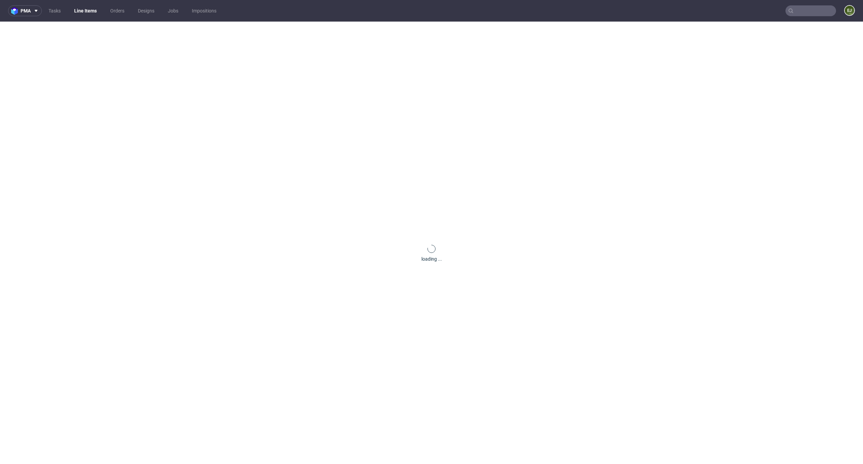
scroll to position [0, 0]
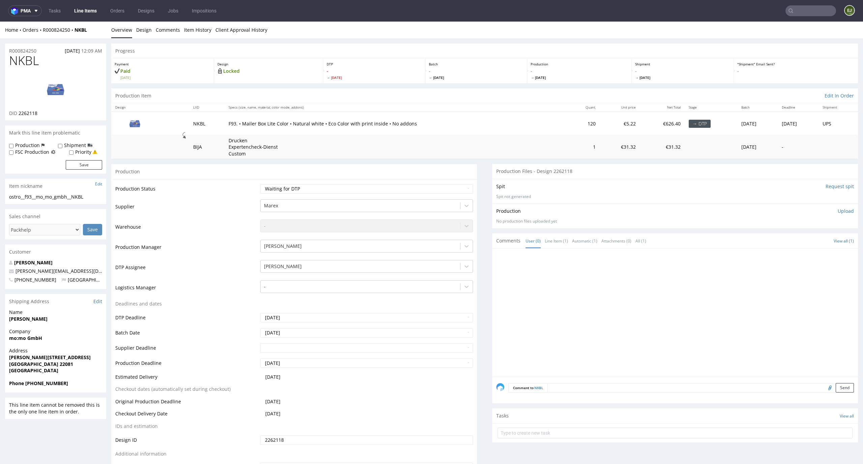
click at [830, 187] on input "Request spit" at bounding box center [840, 186] width 28 height 7
click at [138, 31] on link "Design" at bounding box center [144, 30] width 16 height 17
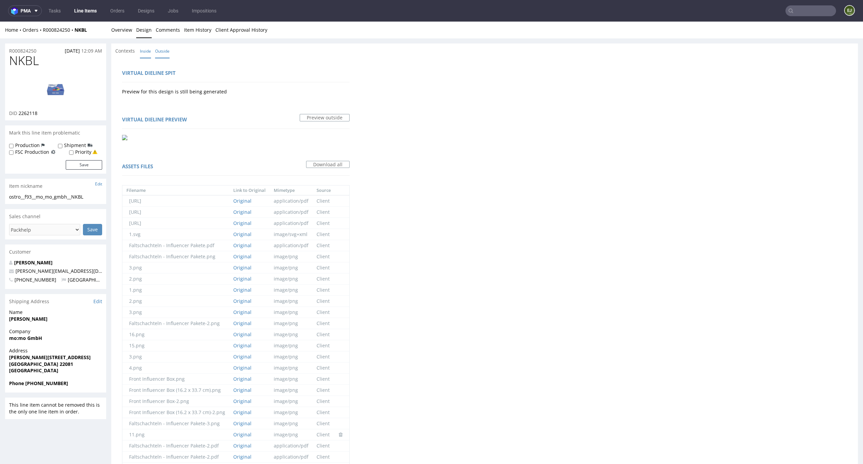
click at [140, 47] on link "Inside" at bounding box center [145, 51] width 11 height 14
click at [126, 29] on link "Overview" at bounding box center [121, 30] width 21 height 17
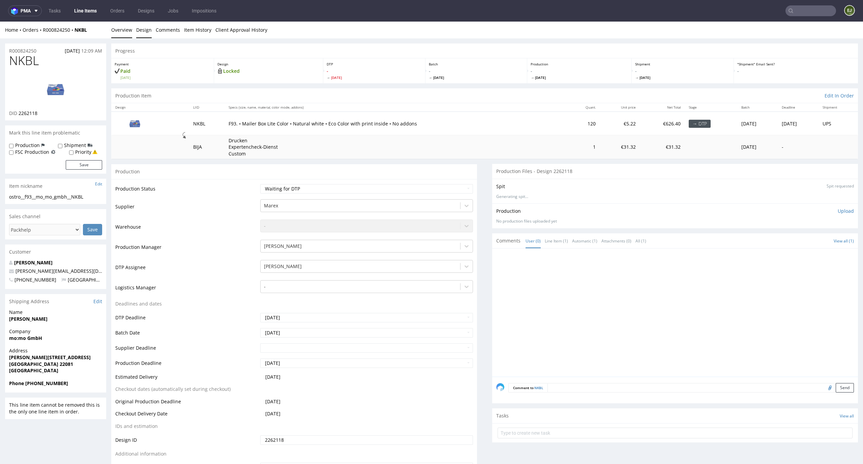
click at [136, 32] on link "Design" at bounding box center [144, 30] width 16 height 17
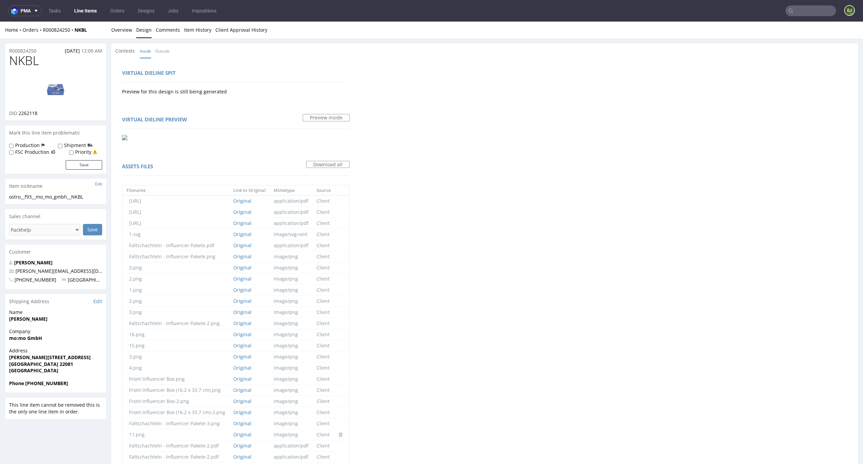
click at [62, 90] on img at bounding box center [56, 89] width 54 height 30
click at [165, 52] on link "Outside" at bounding box center [162, 51] width 14 height 14
click at [123, 31] on link "Overview" at bounding box center [121, 30] width 21 height 17
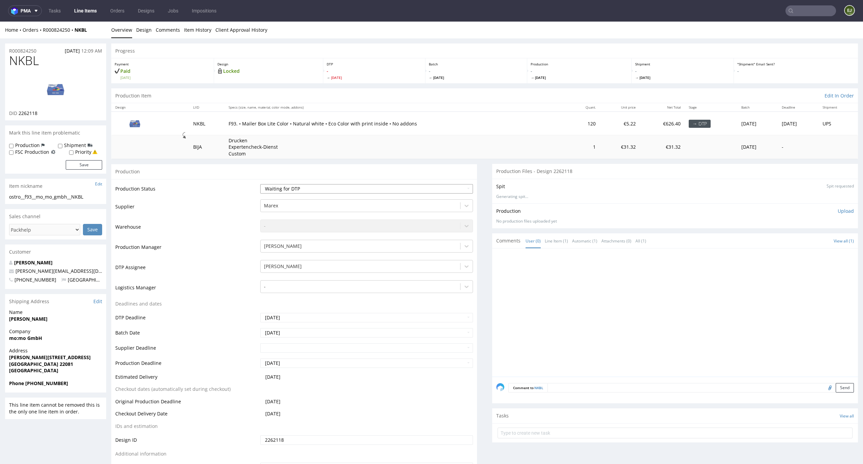
click at [462, 188] on select "Waiting for Artwork Waiting for Diecut Waiting for Mockup Waiting for DTP Waiti…" at bounding box center [366, 188] width 213 height 9
click at [260, 184] on select "Waiting for Artwork Waiting for Diecut Waiting for Mockup Waiting for DTP Waiti…" at bounding box center [366, 188] width 213 height 9
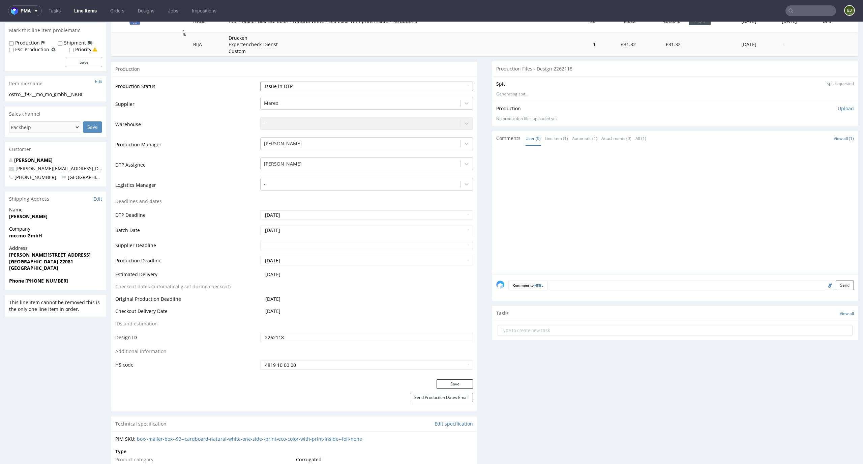
click at [452, 91] on select "Waiting for Artwork Waiting for Diecut Waiting for Mockup Waiting for DTP Waiti…" at bounding box center [366, 86] width 213 height 9
select select "dtp_in_process"
click at [260, 82] on select "Waiting for Artwork Waiting for Diecut Waiting for Mockup Waiting for DTP Waiti…" at bounding box center [366, 86] width 213 height 9
click at [463, 382] on button "Save" at bounding box center [455, 383] width 36 height 9
click at [453, 85] on select "Waiting for Artwork Waiting for Diecut Waiting for Mockup Waiting for DTP Waiti…" at bounding box center [366, 86] width 213 height 9
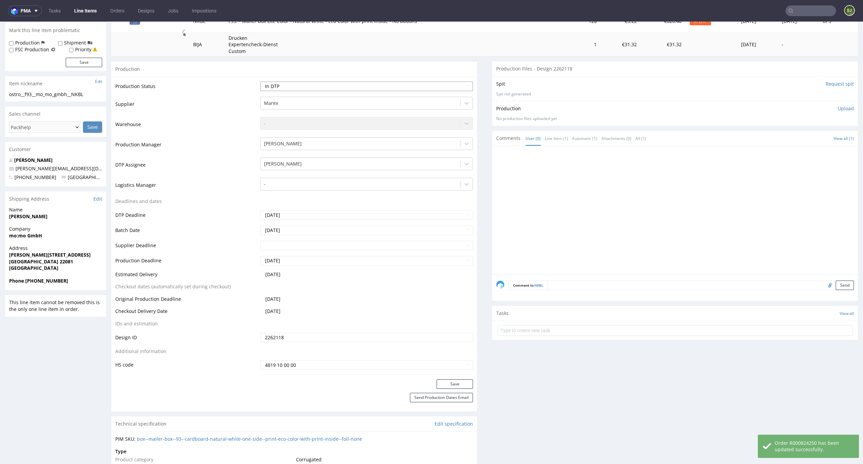
select select "dtp_issue"
click at [260, 82] on select "Waiting for Artwork Waiting for Diecut Waiting for Mockup Waiting for DTP Waiti…" at bounding box center [366, 86] width 213 height 9
click at [448, 385] on button "Save" at bounding box center [455, 383] width 36 height 9
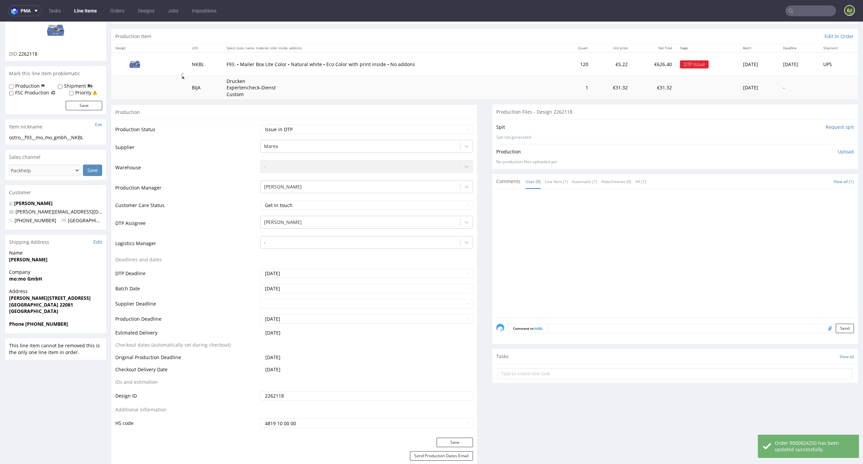
scroll to position [88, 0]
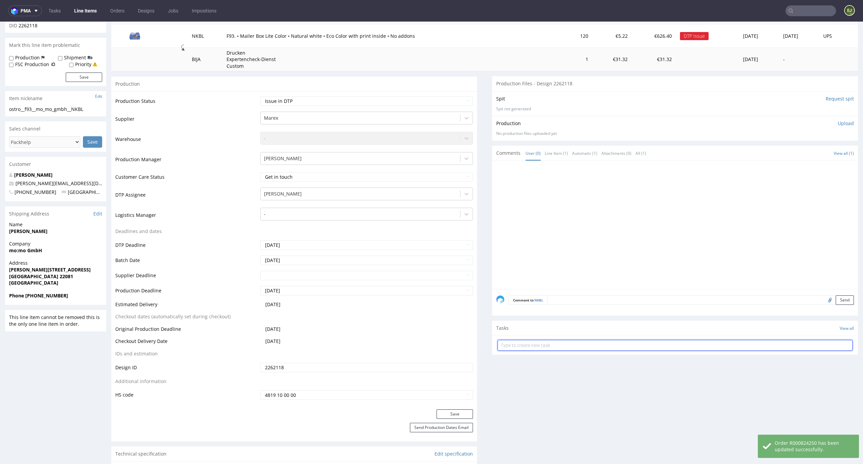
click at [541, 342] on input "text" at bounding box center [675, 345] width 355 height 11
type input "issue"
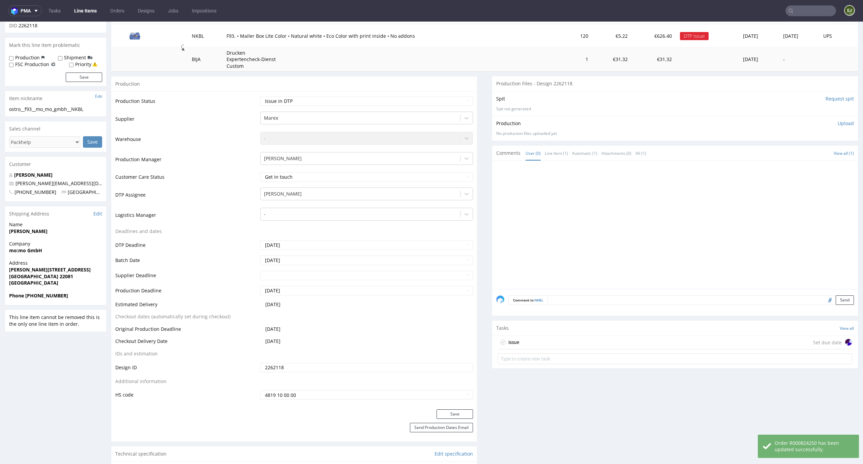
click at [537, 338] on div "issue Set due date" at bounding box center [675, 342] width 355 height 13
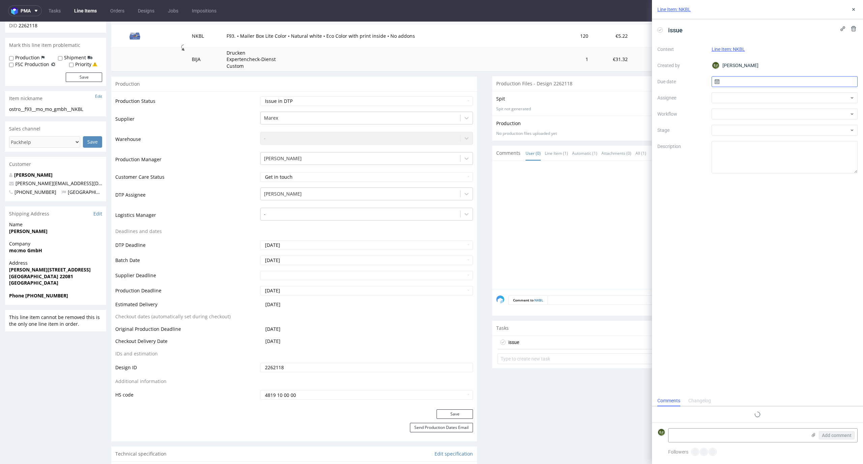
scroll to position [5, 0]
click at [736, 80] on input "text" at bounding box center [785, 81] width 146 height 11
click at [798, 162] on button "25" at bounding box center [795, 161] width 10 height 11
type input "[DATE]"
click at [798, 116] on div at bounding box center [785, 114] width 146 height 11
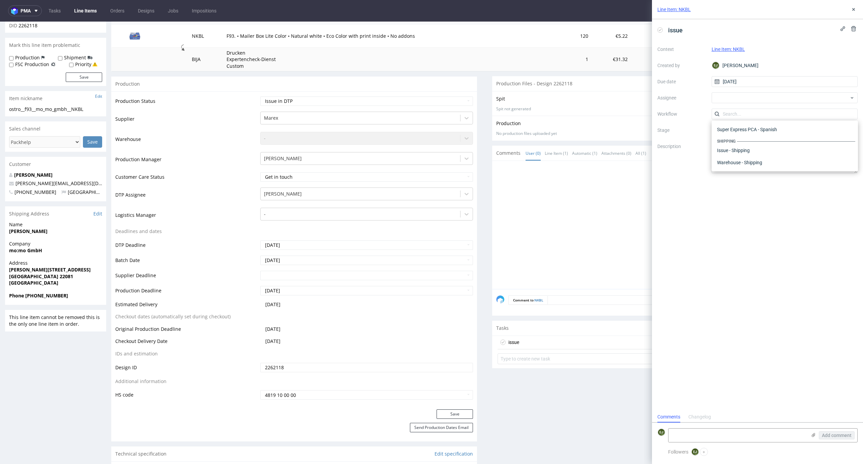
scroll to position [0, 0]
click at [795, 147] on div "DTP - Issue" at bounding box center [784, 150] width 141 height 12
click at [734, 436] on textarea at bounding box center [738, 434] width 138 height 13
paste textarea "With this type of packaging, we do not print the background. I suggest changing…"
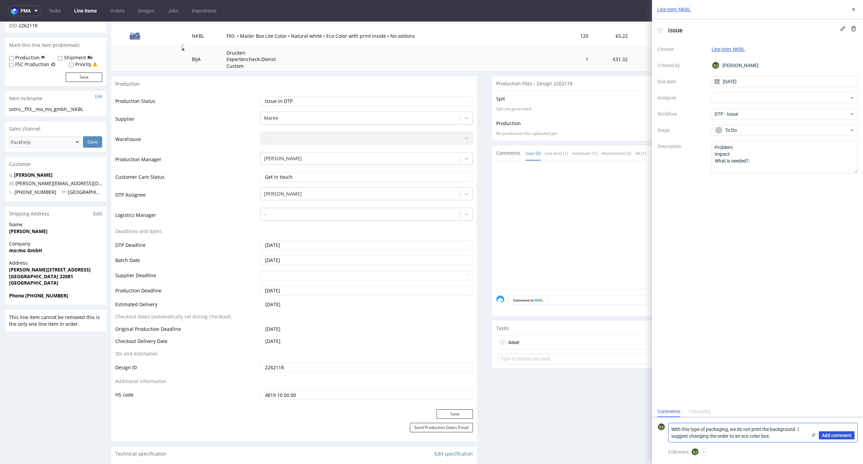
type textarea "With this type of packaging, we do not print the background. I suggest changing…"
click at [843, 433] on span "Add comment" at bounding box center [837, 435] width 30 height 5
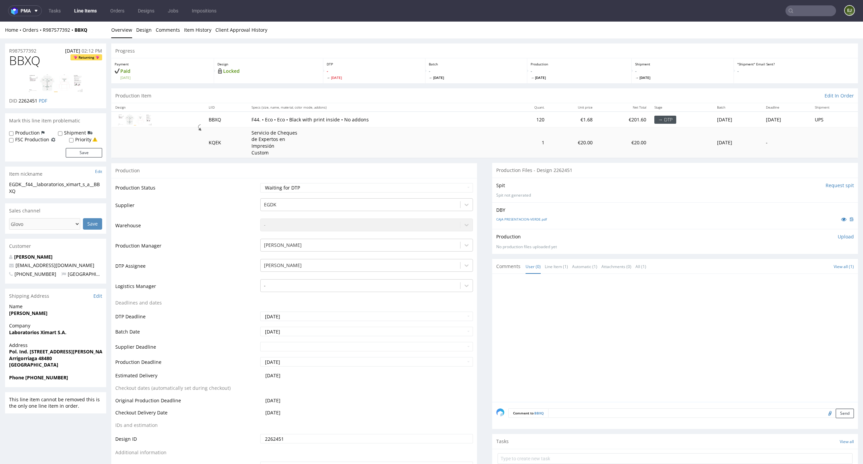
click at [826, 185] on input "Request spit" at bounding box center [840, 185] width 28 height 7
click at [817, 184] on p "👉 Spit created, reload 👈" at bounding box center [824, 185] width 59 height 7
click at [530, 220] on div "CAJA PRESENTACION-VERDE.pdf" at bounding box center [675, 222] width 358 height 7
click at [530, 221] on link "CAJA PRESENTACION-VERDE.pdf" at bounding box center [521, 223] width 51 height 5
click at [531, 194] on link "spit__EGDK__f44__laboratorios_ximart_s_a__BBXQ__d2262451__oR987577392.zip" at bounding box center [571, 197] width 150 height 6
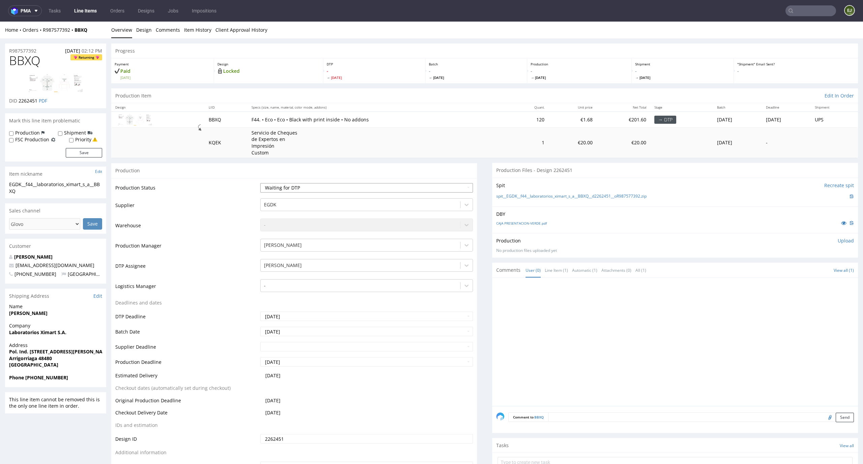
click at [449, 185] on select "Waiting for Artwork Waiting for Diecut Waiting for Mockup Waiting for DTP Waiti…" at bounding box center [366, 187] width 213 height 9
click at [260, 183] on select "Waiting for Artwork Waiting for Diecut Waiting for Mockup Waiting for DTP Waiti…" at bounding box center [366, 187] width 213 height 9
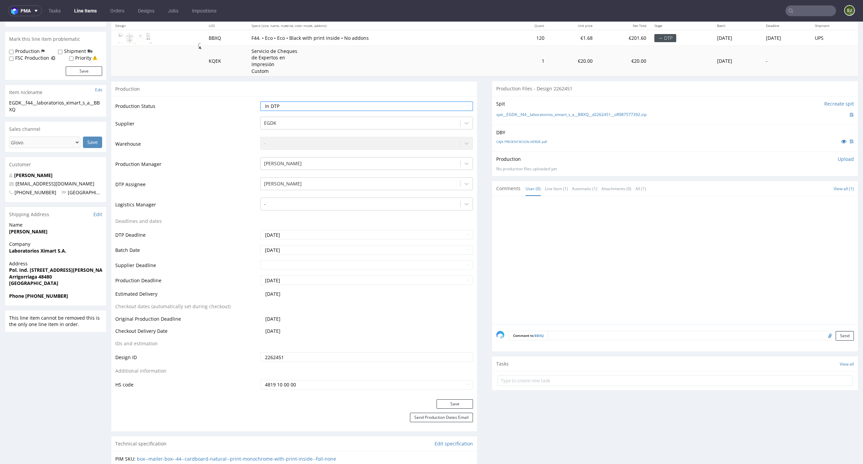
scroll to position [98, 0]
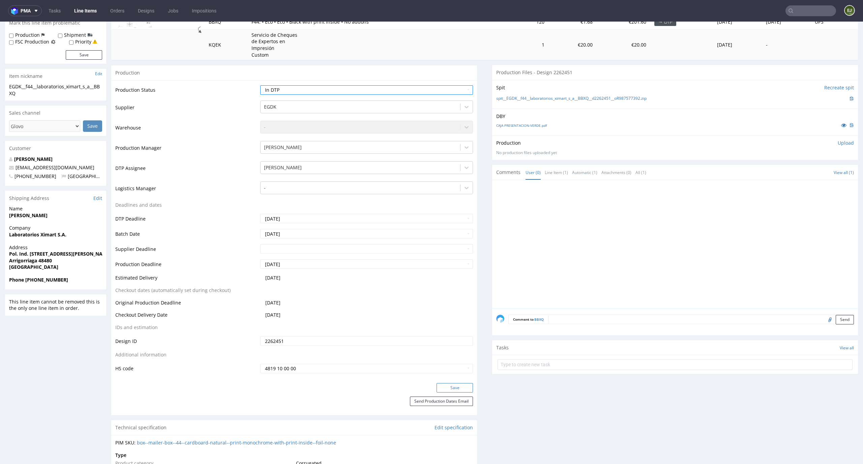
click at [454, 387] on button "Save" at bounding box center [455, 387] width 36 height 9
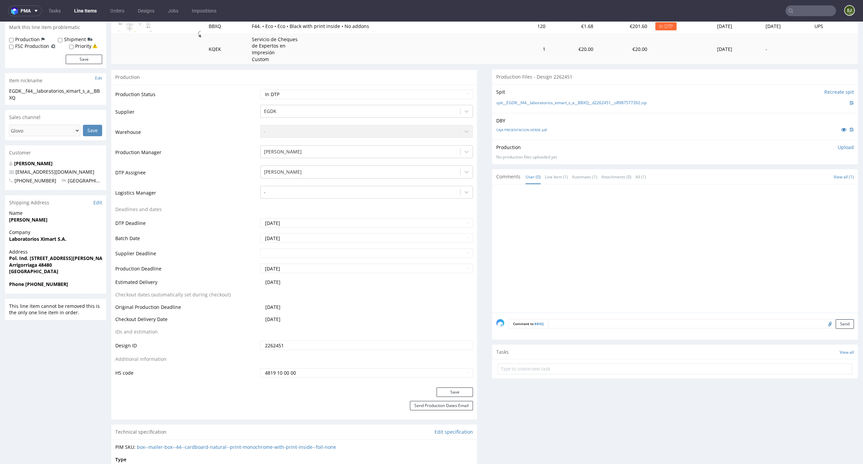
scroll to position [0, 0]
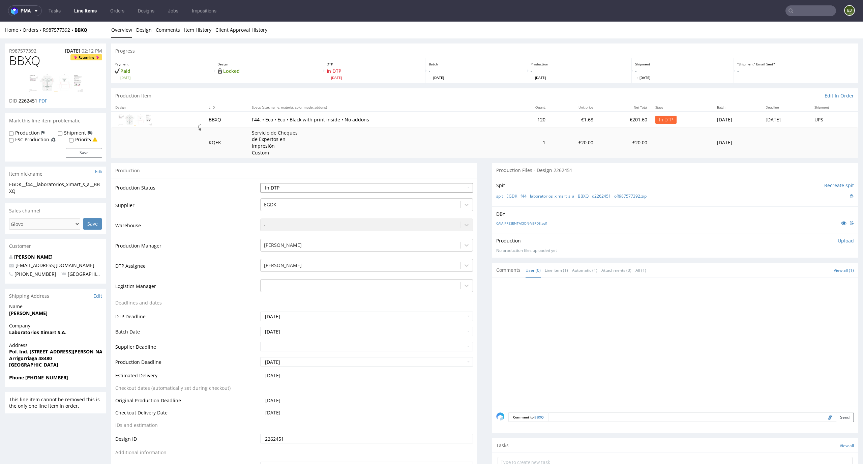
click at [441, 186] on select "Waiting for Artwork Waiting for Diecut Waiting for Mockup Waiting for DTP Waiti…" at bounding box center [366, 187] width 213 height 9
select select "dtp_issue"
click at [260, 183] on select "Waiting for Artwork Waiting for Diecut Waiting for Mockup Waiting for DTP Waiti…" at bounding box center [366, 187] width 213 height 9
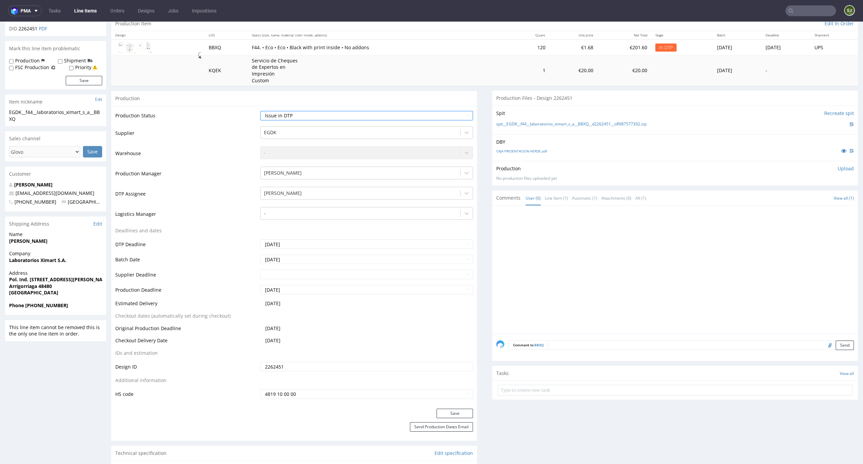
scroll to position [140, 0]
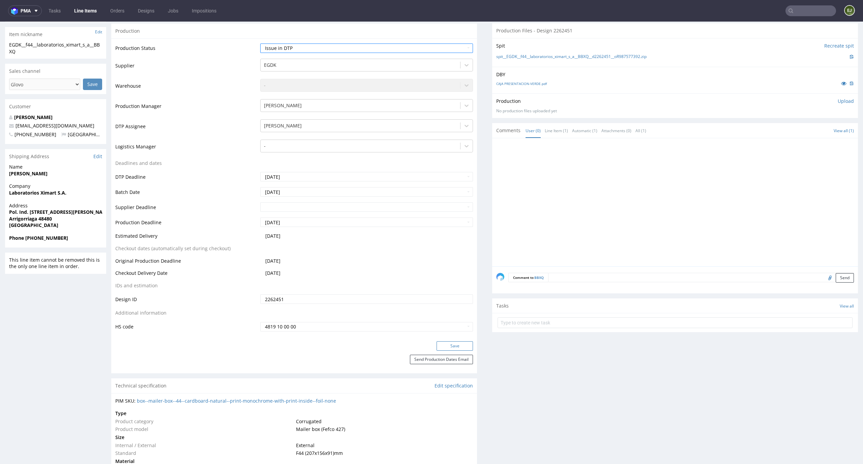
click at [462, 347] on button "Save" at bounding box center [455, 345] width 36 height 9
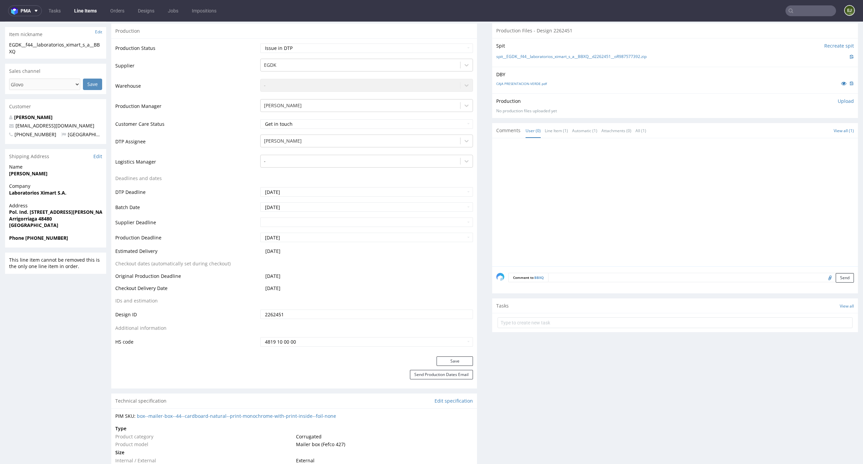
scroll to position [0, 0]
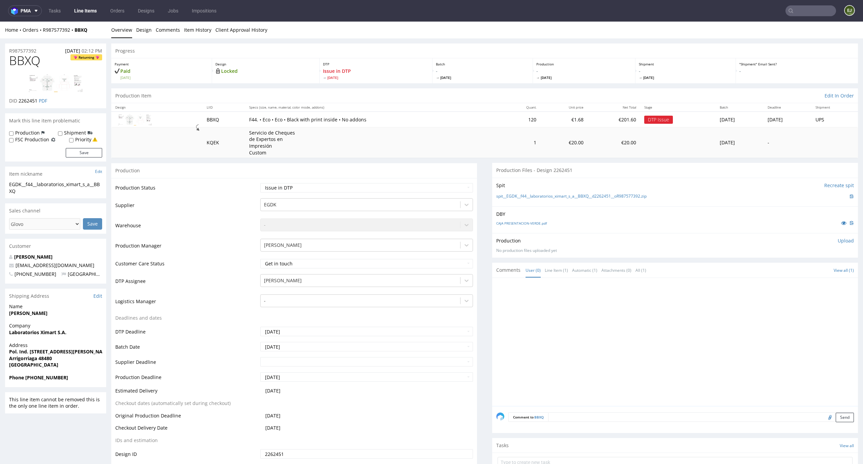
click at [453, 194] on td "Waiting for Artwork Waiting for Diecut Waiting for Mockup Waiting for DTP Waiti…" at bounding box center [366, 189] width 215 height 15
click at [217, 33] on link "Client Approval History" at bounding box center [241, 30] width 52 height 17
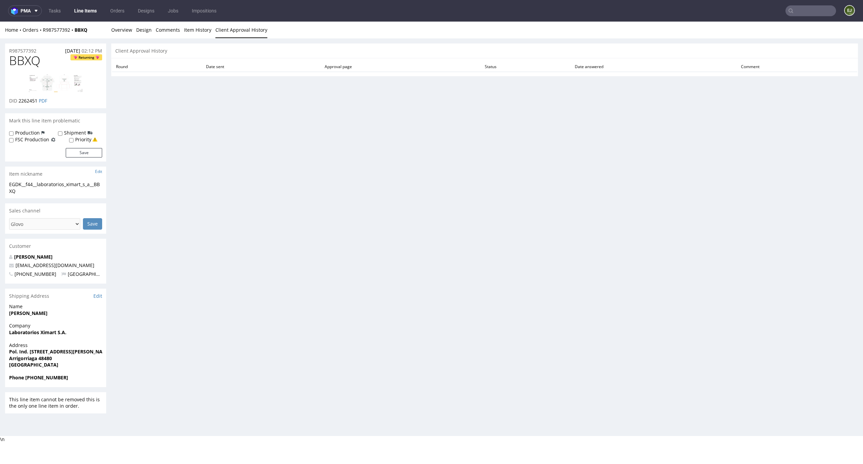
click at [180, 30] on li "Comments" at bounding box center [170, 30] width 28 height 7
click at [112, 30] on link "Overview" at bounding box center [121, 30] width 21 height 17
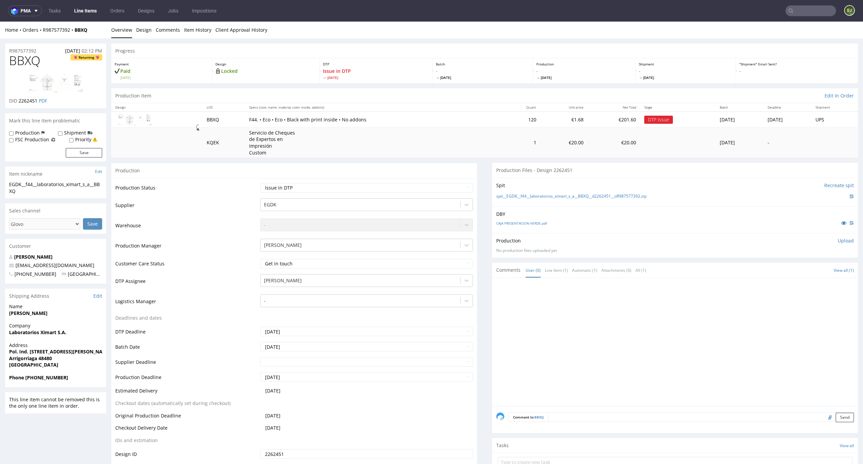
scroll to position [168, 0]
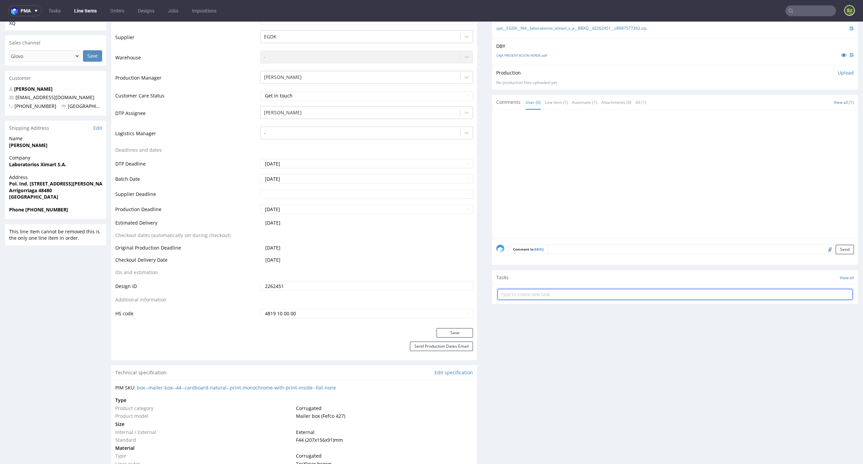
click at [560, 296] on input "text" at bounding box center [675, 294] width 355 height 11
type input "issue"
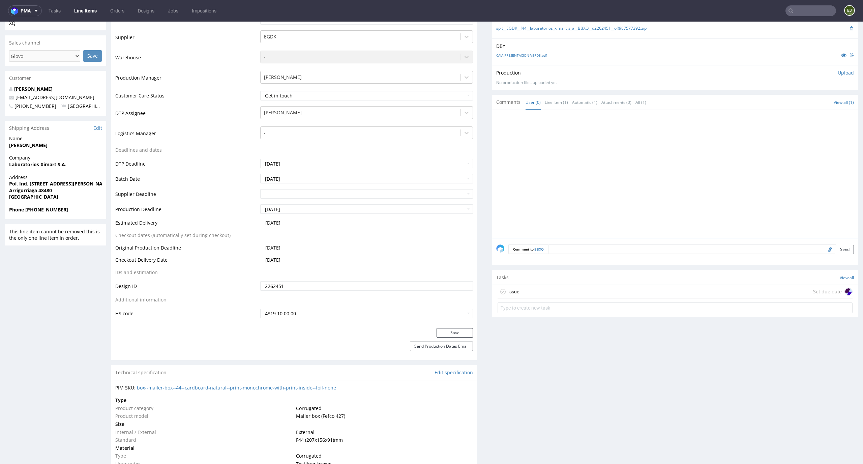
click at [550, 296] on div "issue Set due date" at bounding box center [675, 291] width 355 height 13
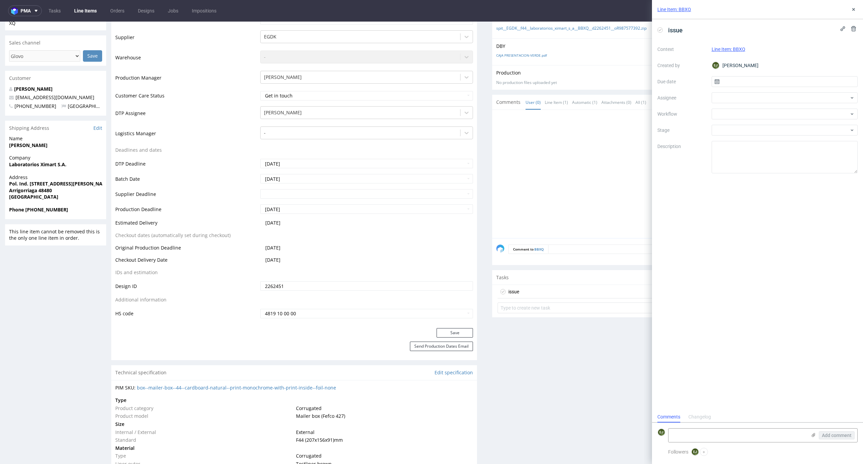
scroll to position [5, 0]
click at [801, 84] on input "text" at bounding box center [785, 81] width 146 height 11
click at [793, 161] on span "25" at bounding box center [795, 161] width 5 height 7
type input "[DATE]"
click at [793, 118] on div at bounding box center [785, 114] width 146 height 11
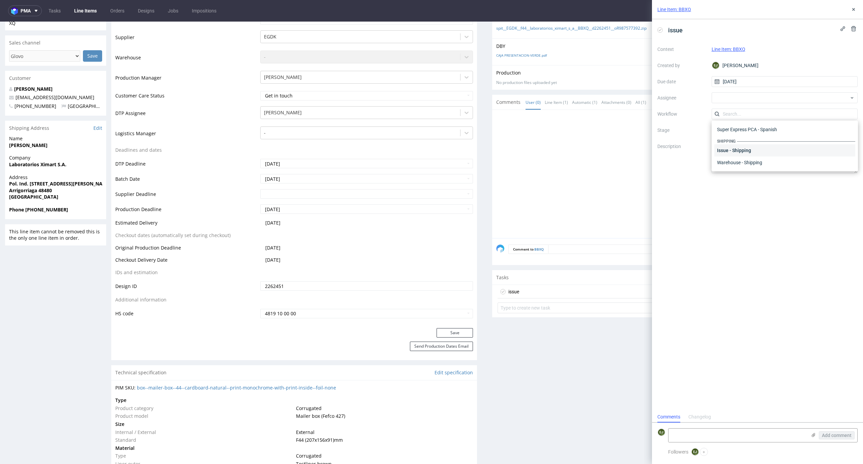
scroll to position [0, 0]
click at [794, 152] on div "DTP - Issue" at bounding box center [784, 150] width 141 height 12
click at [741, 429] on textarea at bounding box center [738, 434] width 138 height 13
paste textarea "For this type of packaging, we can only print in one color (without transparenc…"
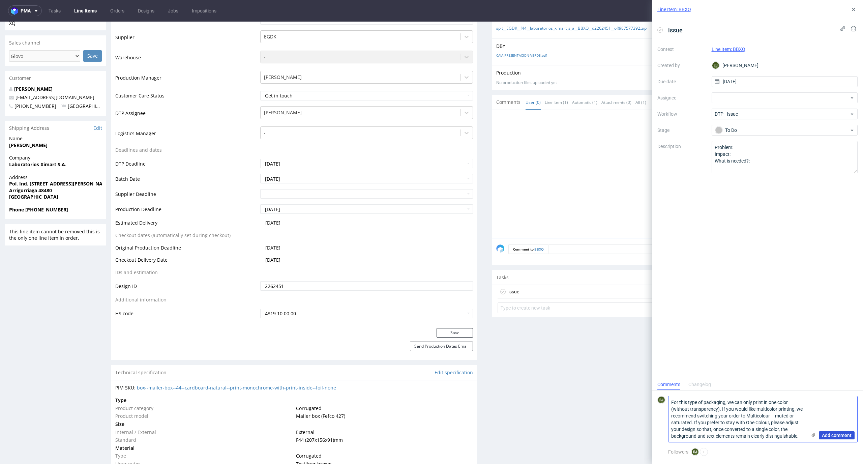
type textarea "For this type of packaging, we can only print in one color (without transparenc…"
click at [822, 436] on span "Add comment" at bounding box center [837, 435] width 30 height 5
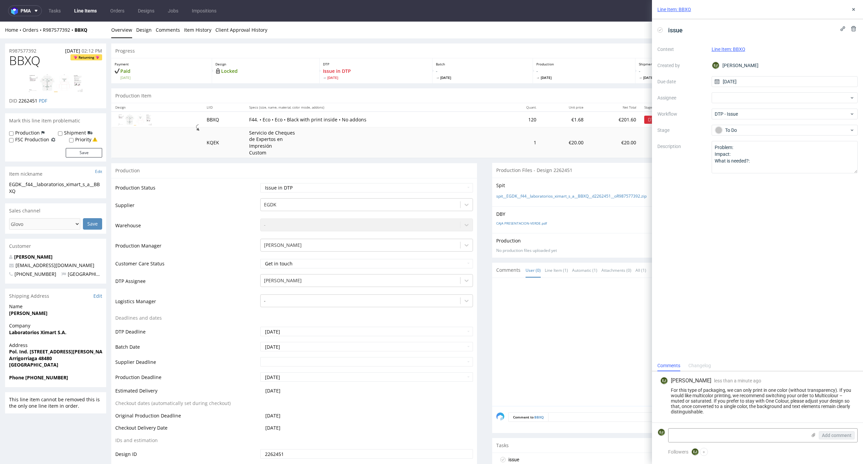
click at [87, 12] on link "Line Items" at bounding box center [85, 10] width 31 height 11
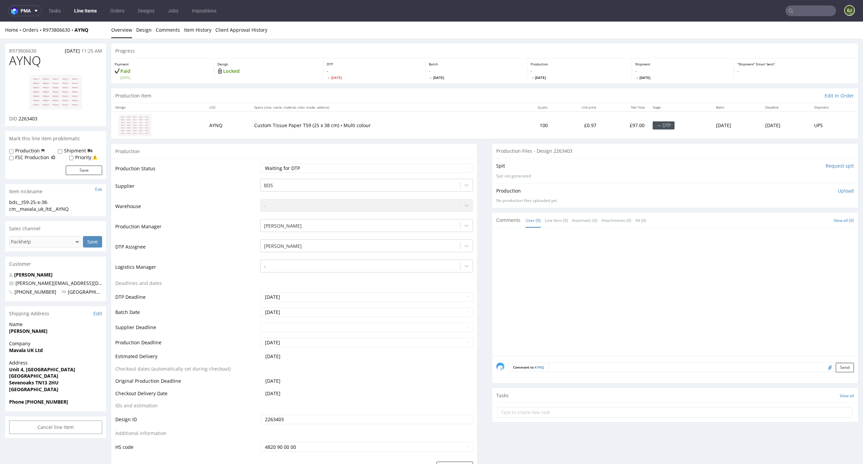
click at [832, 167] on input "Request spit" at bounding box center [840, 165] width 28 height 7
click at [32, 90] on img at bounding box center [56, 92] width 54 height 36
drag, startPoint x: 28, startPoint y: 202, endPoint x: 1, endPoint y: 202, distance: 27.0
click at [29, 200] on div "bds__t59-25-x-38-cm__mavala_uk_ltd__AYNQ" at bounding box center [55, 205] width 93 height 13
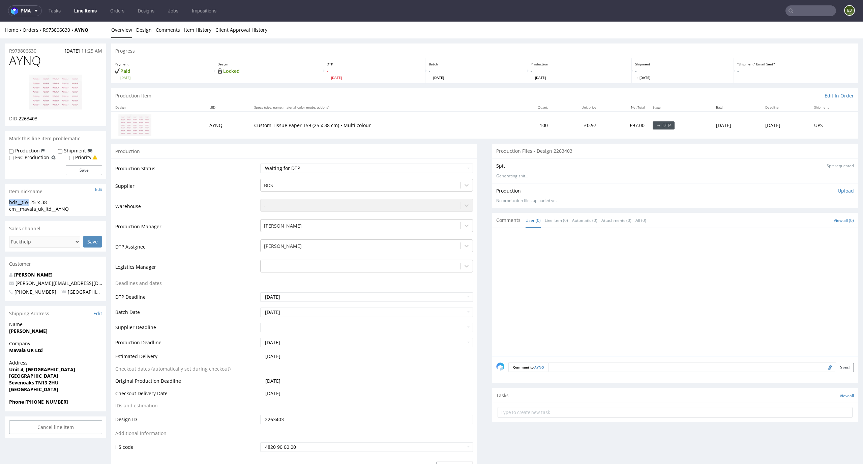
drag, startPoint x: 29, startPoint y: 200, endPoint x: 0, endPoint y: 200, distance: 29.0
copy div "bds__t59"
click at [420, 164] on select "Waiting for Artwork Waiting for Diecut Waiting for Mockup Waiting for DTP Waiti…" at bounding box center [366, 168] width 213 height 9
select select "dtp_in_process"
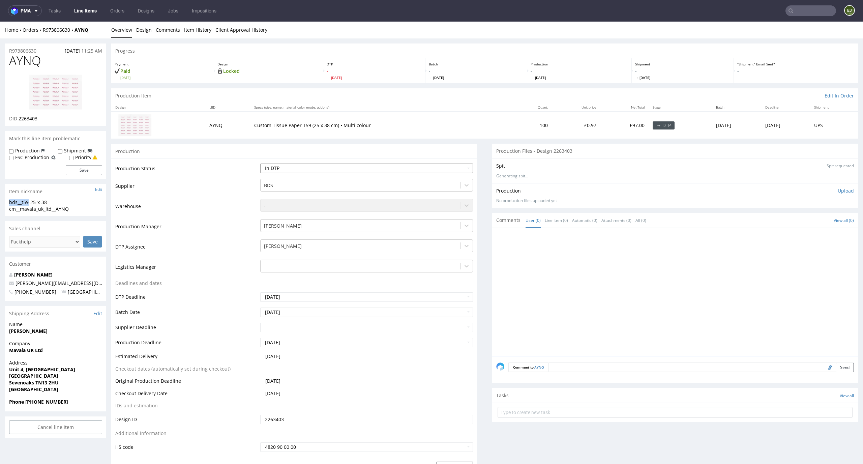
click at [260, 164] on select "Waiting for Artwork Waiting for Diecut Waiting for Mockup Waiting for DTP Waiti…" at bounding box center [366, 168] width 213 height 9
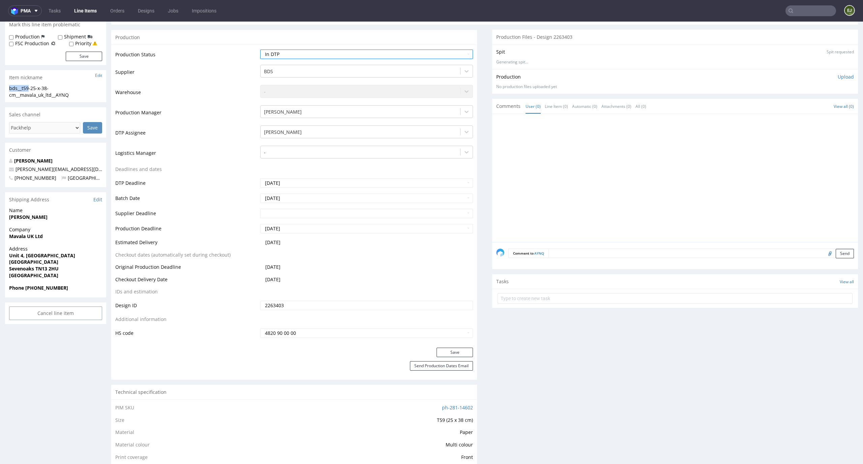
scroll to position [173, 0]
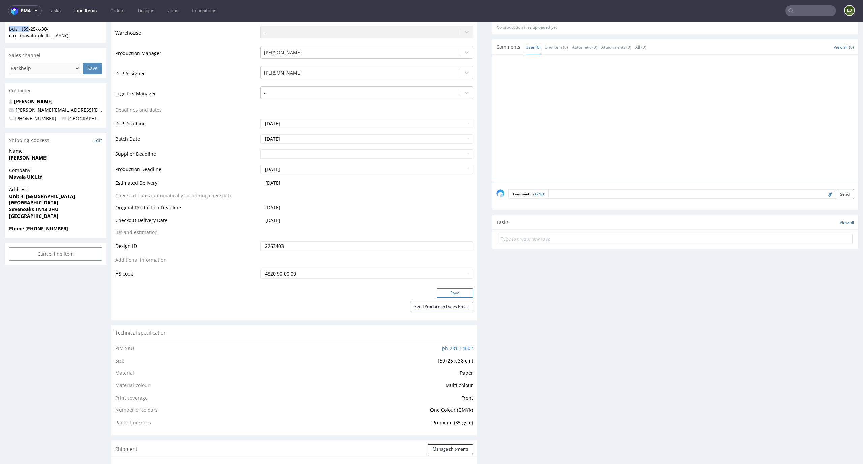
click at [460, 293] on button "Save" at bounding box center [455, 292] width 36 height 9
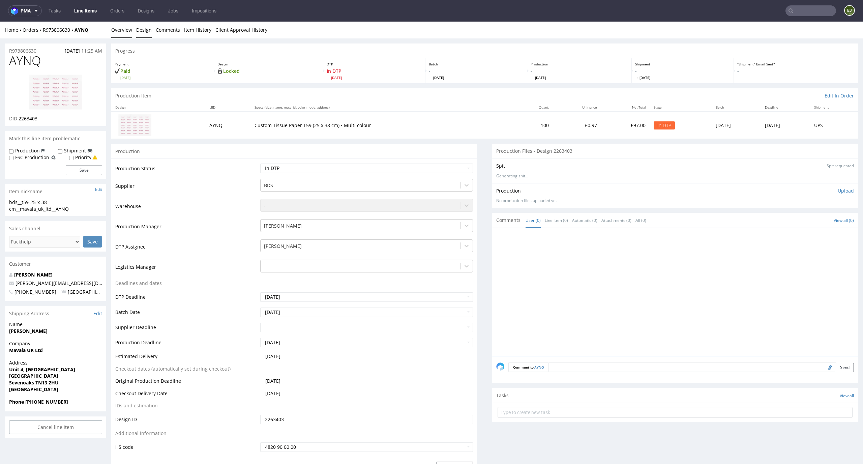
click at [138, 24] on link "Design" at bounding box center [144, 30] width 16 height 17
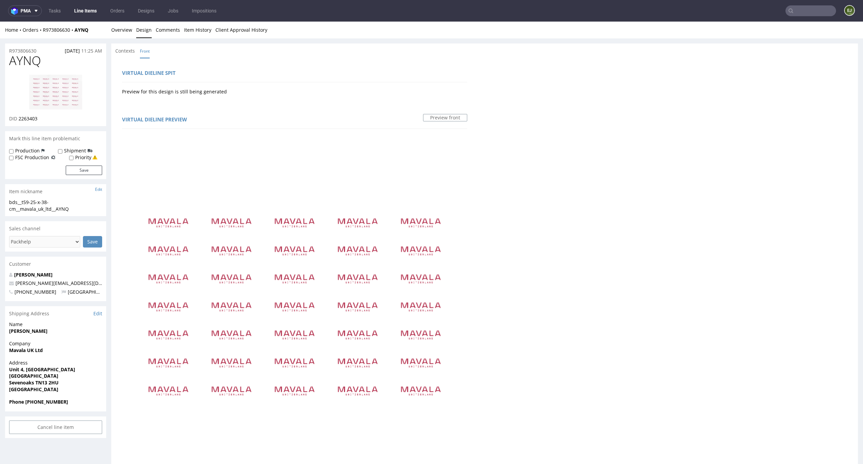
scroll to position [261, 0]
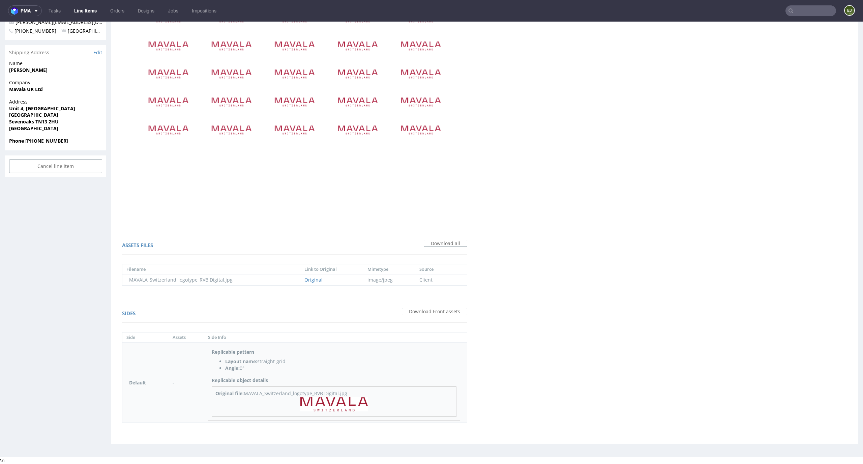
click at [348, 404] on img at bounding box center [333, 404] width 67 height 15
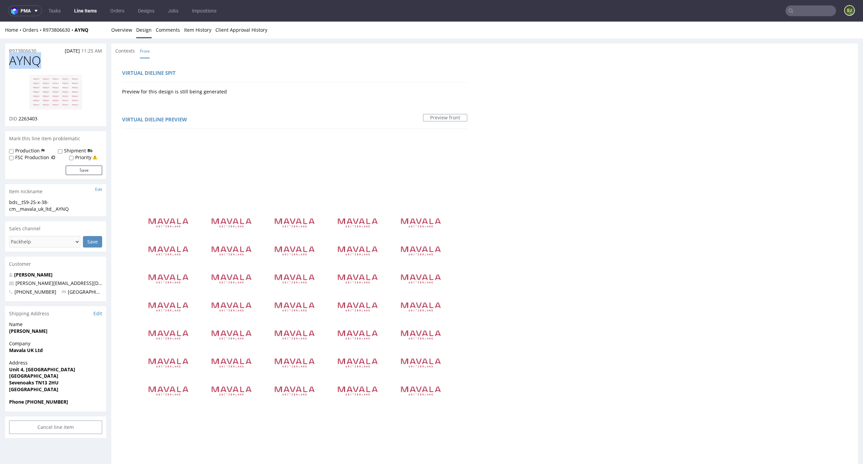
drag, startPoint x: 46, startPoint y: 64, endPoint x: 0, endPoint y: 64, distance: 46.2
click at [0, 64] on div "R973806630 19.09.2025 11:25 AM AYNQ DID 2263403 Mark this line item problematic…" at bounding box center [431, 376] width 863 height 677
copy span "AYNQ"
drag, startPoint x: 45, startPoint y: 120, endPoint x: 20, endPoint y: 121, distance: 25.3
click at [20, 121] on div "DID 2263403" at bounding box center [55, 118] width 93 height 7
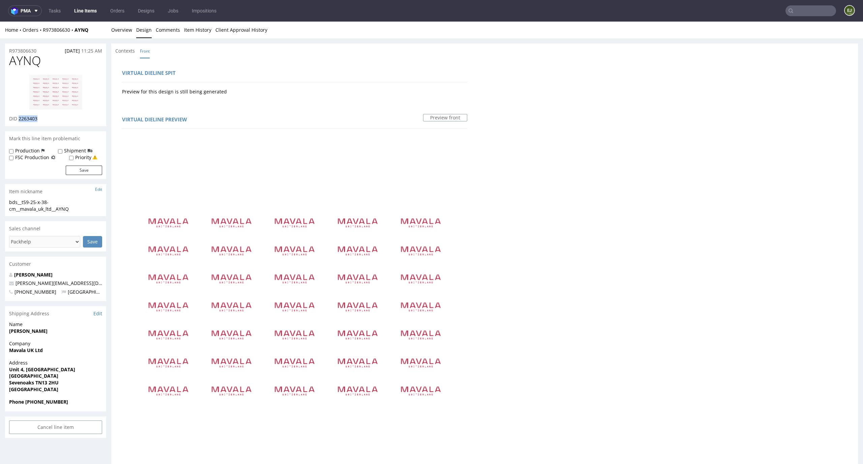
copy span "2263403"
drag, startPoint x: 89, startPoint y: 207, endPoint x: 0, endPoint y: 199, distance: 89.7
click at [0, 199] on div "R973806630 19.09.2025 11:25 AM AYNQ DID 2263403 Mark this line item problematic…" at bounding box center [431, 376] width 863 height 677
copy section "bds__t59-25-x-38-cm__mavala_uk_ltd__AYNQ"
drag, startPoint x: 53, startPoint y: 121, endPoint x: 20, endPoint y: 119, distance: 33.8
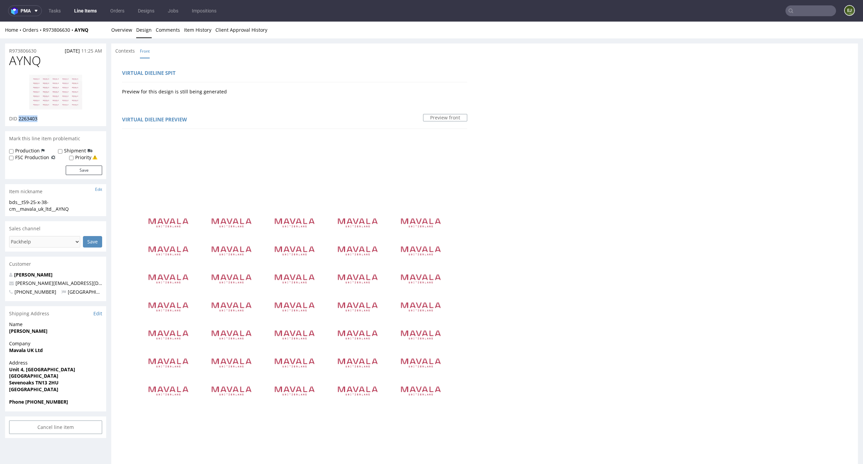
click at [20, 119] on div "DID 2263403" at bounding box center [55, 118] width 93 height 7
copy span "2263403"
drag, startPoint x: 47, startPoint y: 50, endPoint x: 0, endPoint y: 45, distance: 47.5
click at [0, 45] on div "R973806630 19.09.2025 11:25 AM AYNQ DID 2263403 Mark this line item problematic…" at bounding box center [431, 376] width 863 height 677
copy p "R973806630"
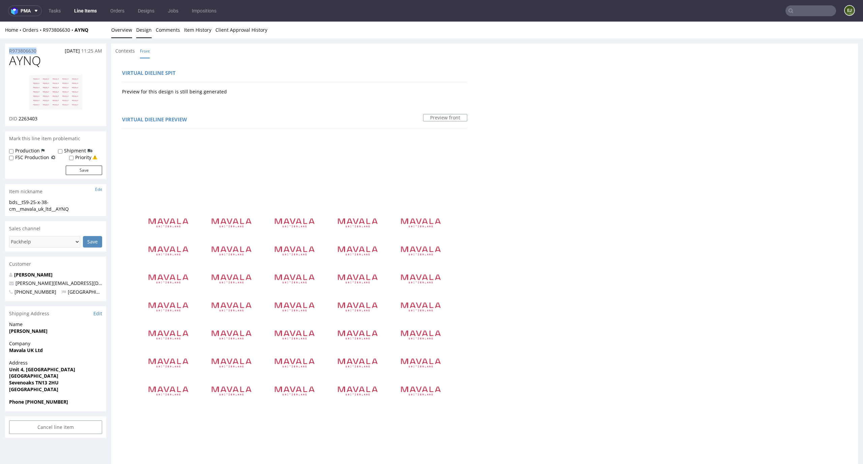
click at [129, 35] on link "Overview" at bounding box center [121, 30] width 21 height 17
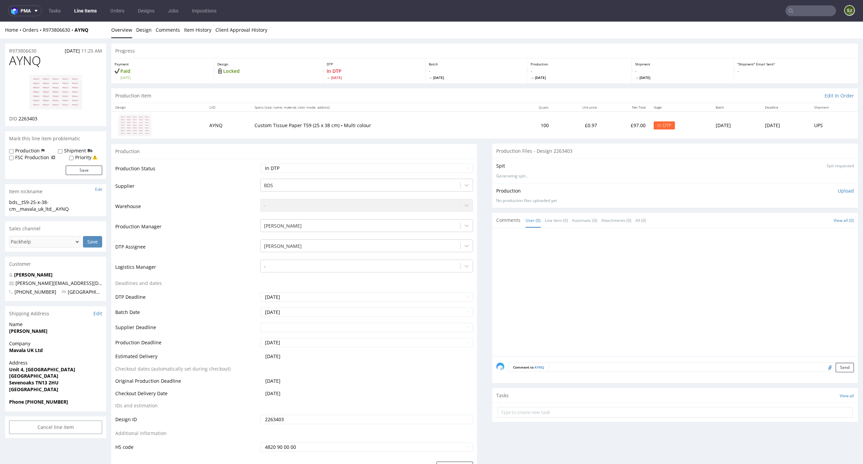
click at [839, 190] on p "Upload" at bounding box center [846, 190] width 16 height 7
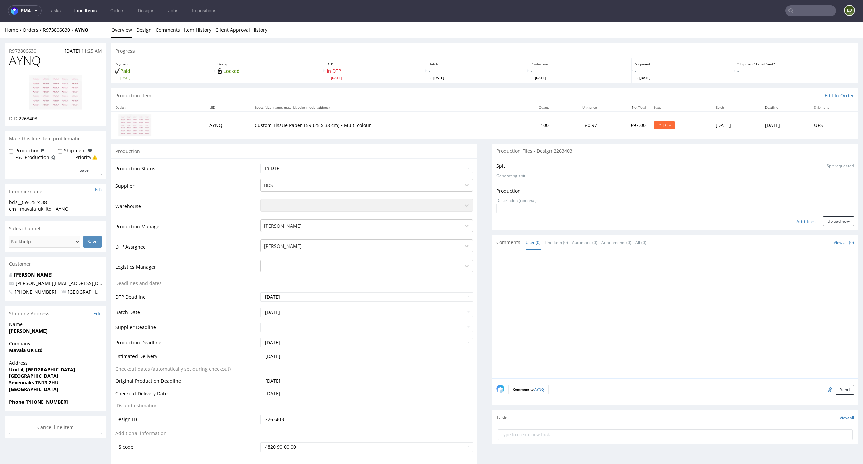
click at [799, 224] on div "Add files" at bounding box center [806, 221] width 34 height 10
type input "C:\fakepath\ bds__t59-25-x-38-cm__mavala_uk_ltd__AYNQ__d2263403__oR973806630__o…"
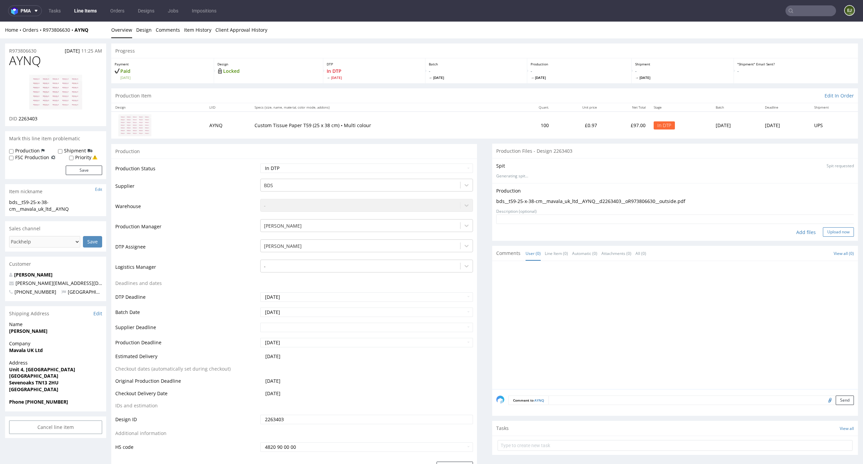
click at [835, 234] on button "Upload now" at bounding box center [838, 231] width 31 height 9
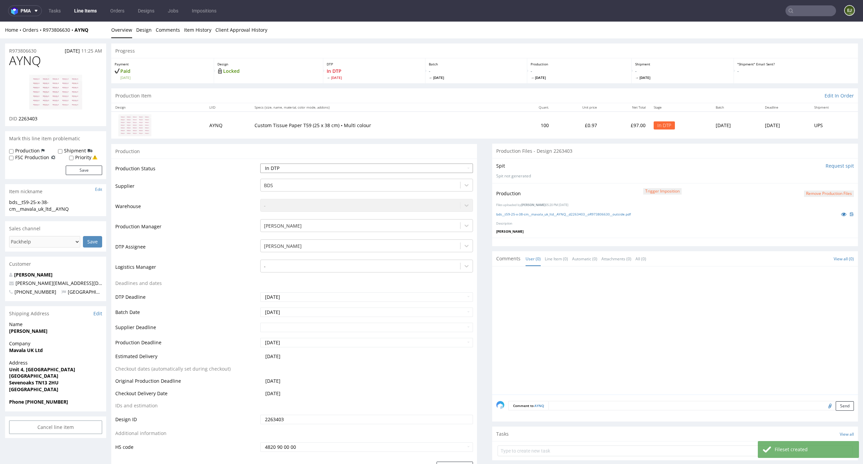
click at [455, 168] on select "Waiting for Artwork Waiting for Diecut Waiting for Mockup Waiting for DTP Waiti…" at bounding box center [366, 168] width 213 height 9
select select "dtp_production_ready"
click at [260, 164] on select "Waiting for Artwork Waiting for Diecut Waiting for Mockup Waiting for DTP Waiti…" at bounding box center [366, 168] width 213 height 9
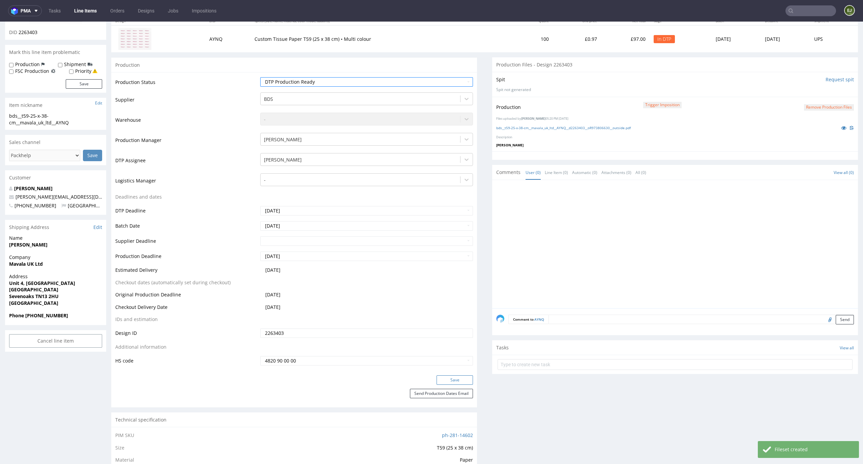
click at [453, 377] on button "Save" at bounding box center [455, 379] width 36 height 9
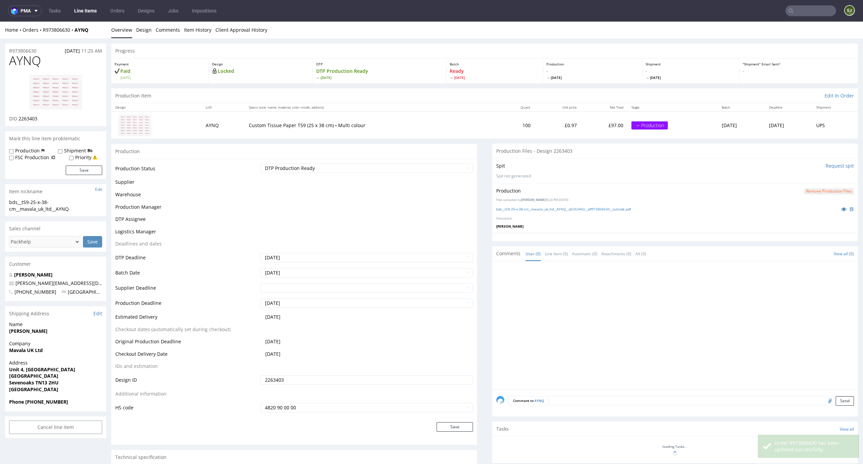
scroll to position [0, 0]
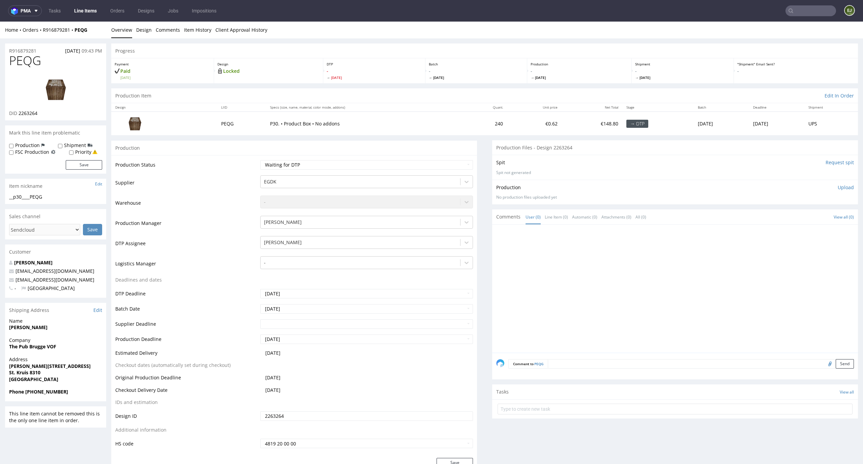
click at [837, 162] on input "Request spit" at bounding box center [840, 162] width 28 height 7
click at [145, 35] on link "Design" at bounding box center [144, 30] width 16 height 17
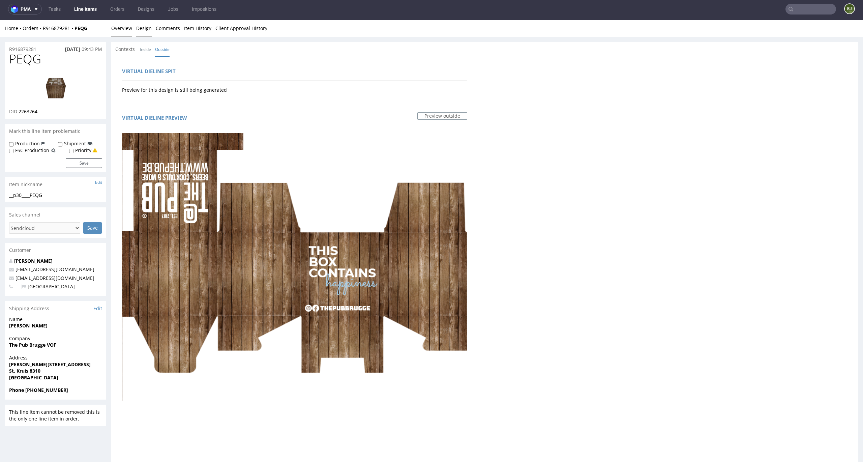
click at [121, 28] on link "Overview" at bounding box center [121, 28] width 21 height 17
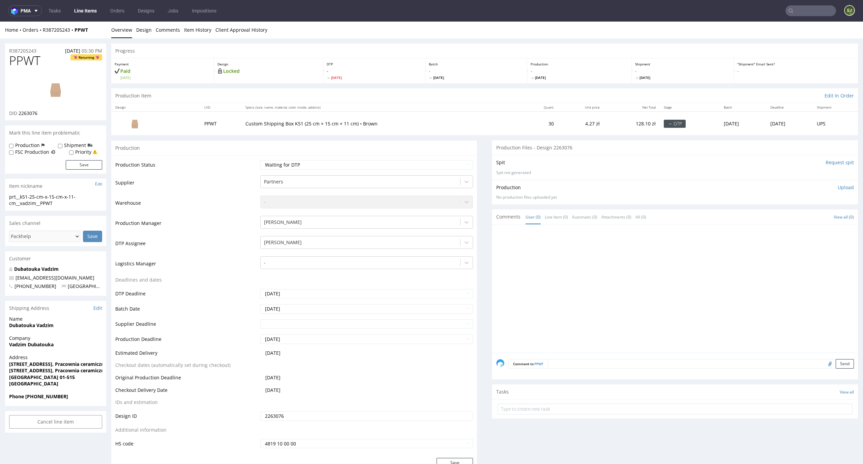
click at [826, 161] on input "Request spit" at bounding box center [840, 162] width 28 height 7
click at [138, 30] on link "Design" at bounding box center [144, 30] width 16 height 17
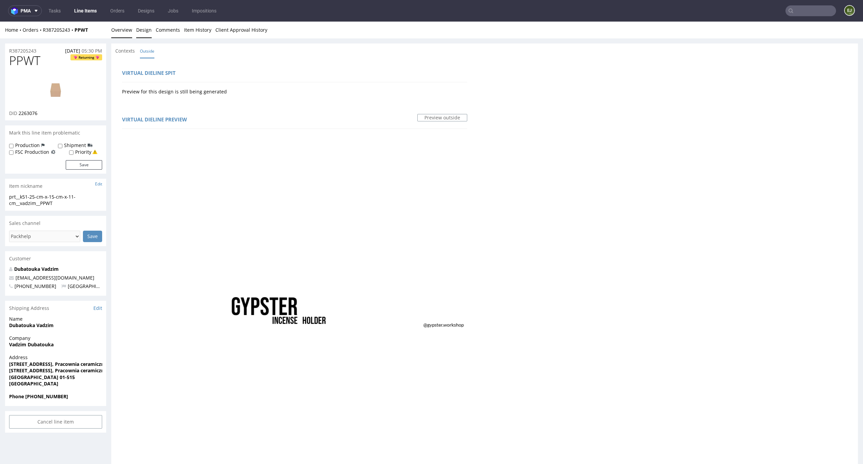
click at [118, 29] on link "Overview" at bounding box center [121, 30] width 21 height 17
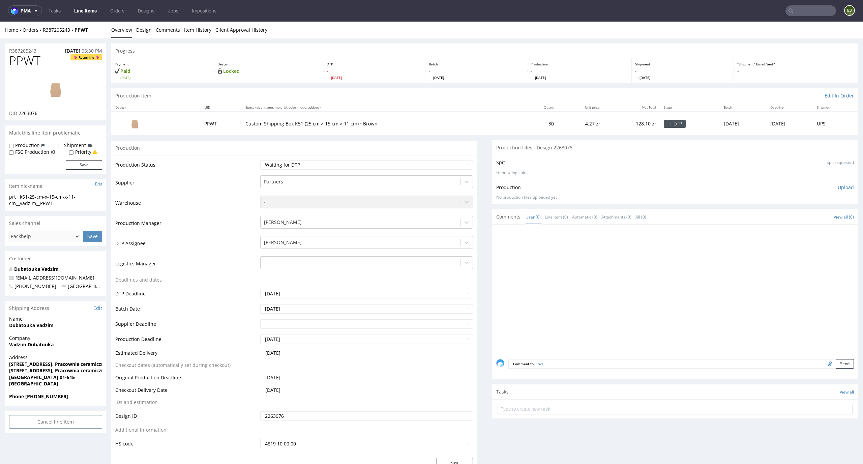
click at [62, 83] on img at bounding box center [56, 89] width 54 height 30
drag, startPoint x: 28, startPoint y: 199, endPoint x: 0, endPoint y: 195, distance: 28.6
copy div "prt__k51"
click at [352, 164] on select "Waiting for Artwork Waiting for Diecut Waiting for Mockup Waiting for DTP Waiti…" at bounding box center [366, 164] width 213 height 9
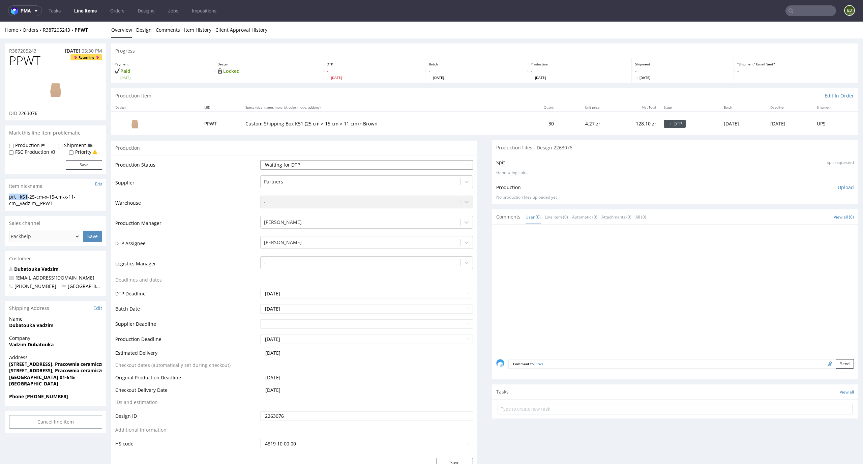
select select "dtp_in_process"
click at [260, 160] on select "Waiting for Artwork Waiting for Diecut Waiting for Mockup Waiting for DTP Waiti…" at bounding box center [366, 164] width 213 height 9
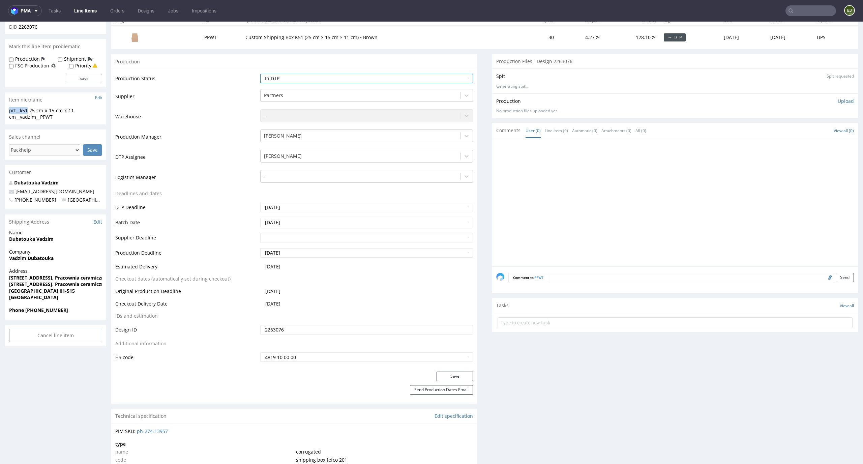
scroll to position [163, 0]
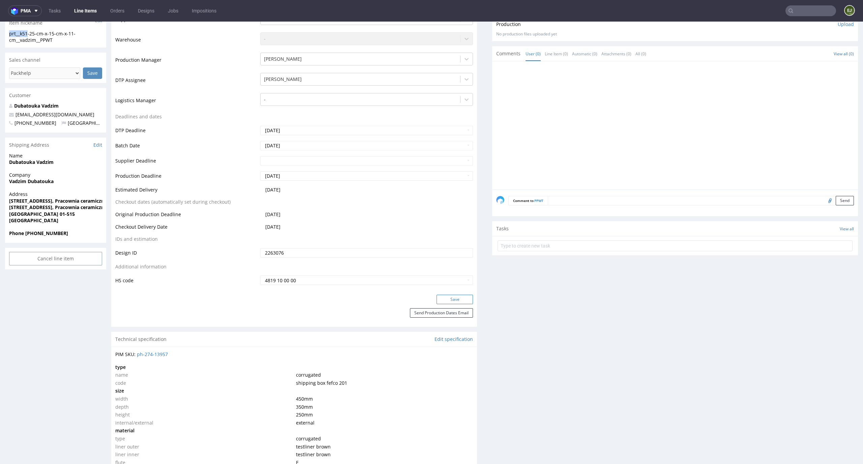
click at [455, 301] on button "Save" at bounding box center [455, 299] width 36 height 9
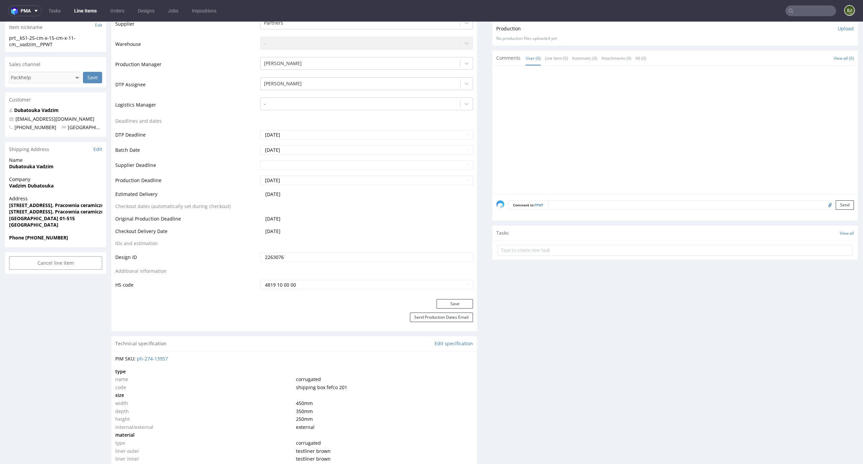
scroll to position [0, 0]
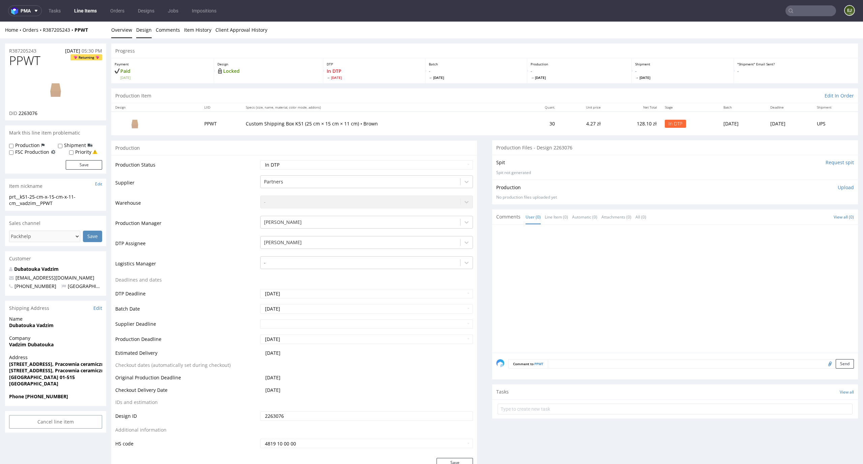
click at [145, 28] on link "Design" at bounding box center [144, 30] width 16 height 17
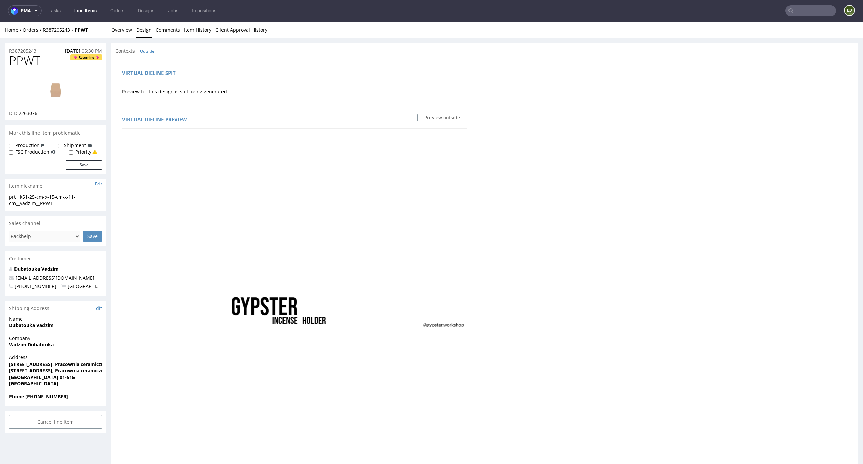
scroll to position [311, 0]
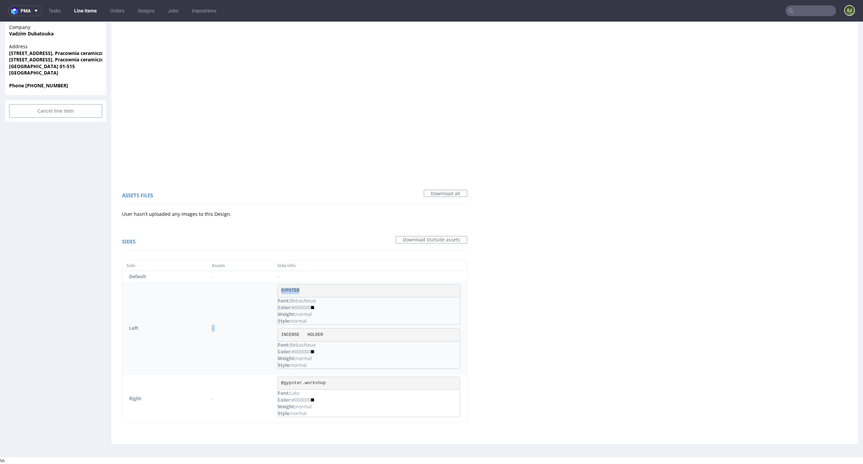
drag, startPoint x: 311, startPoint y: 290, endPoint x: 270, endPoint y: 290, distance: 41.5
click at [272, 290] on tr "Left - GYPSTER Font: BebasNeue Color: #000000 Weight: normal Style: normal INCE…" at bounding box center [294, 328] width 345 height 92
copy tr "- GYPSTER"
click at [370, 347] on p "Font: BebasNeue" at bounding box center [369, 345] width 182 height 7
drag, startPoint x: 304, startPoint y: 290, endPoint x: 281, endPoint y: 291, distance: 23.3
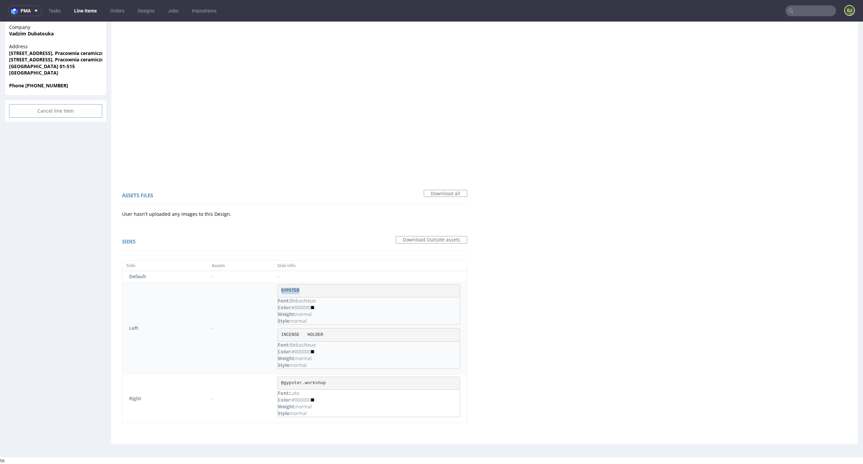
click at [281, 291] on pre "GYPSTER" at bounding box center [368, 290] width 183 height 13
copy pre "GYPSTER"
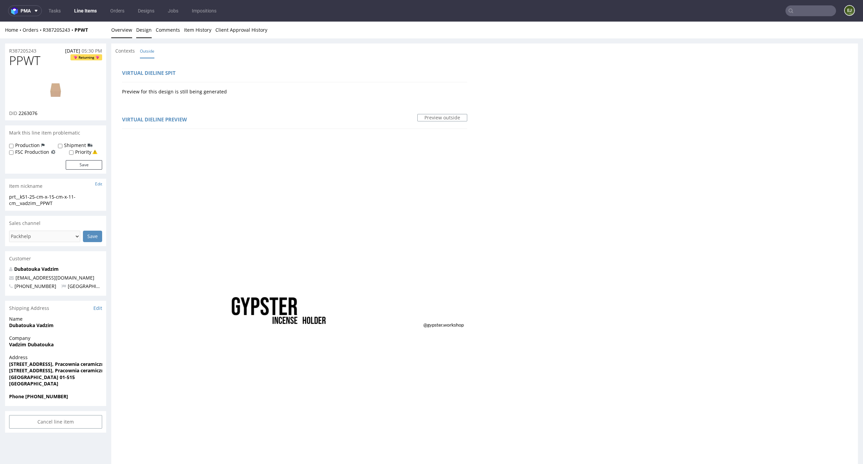
click at [125, 32] on link "Overview" at bounding box center [121, 30] width 21 height 17
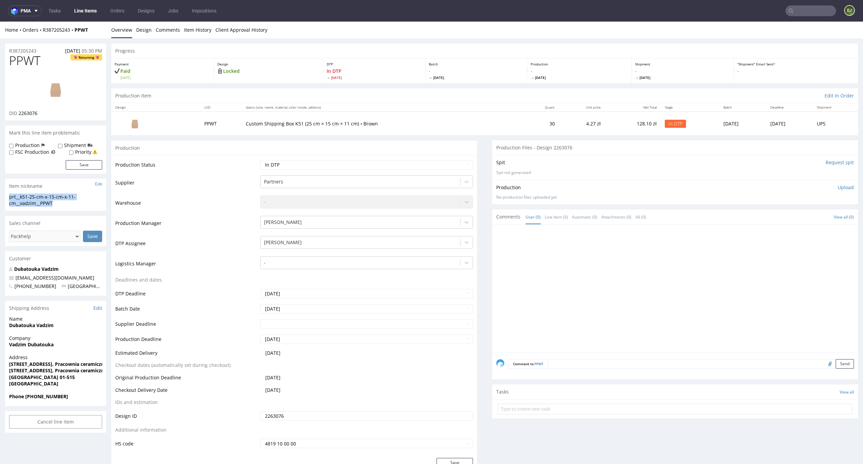
drag, startPoint x: 63, startPoint y: 204, endPoint x: 0, endPoint y: 200, distance: 63.5
copy div "prt__k51-25-cm-x-15-cm-x-11-cm__vadzim__PPWT"
drag, startPoint x: 41, startPoint y: 114, endPoint x: 19, endPoint y: 114, distance: 22.3
click at [19, 114] on div "DID 2263076" at bounding box center [55, 113] width 93 height 7
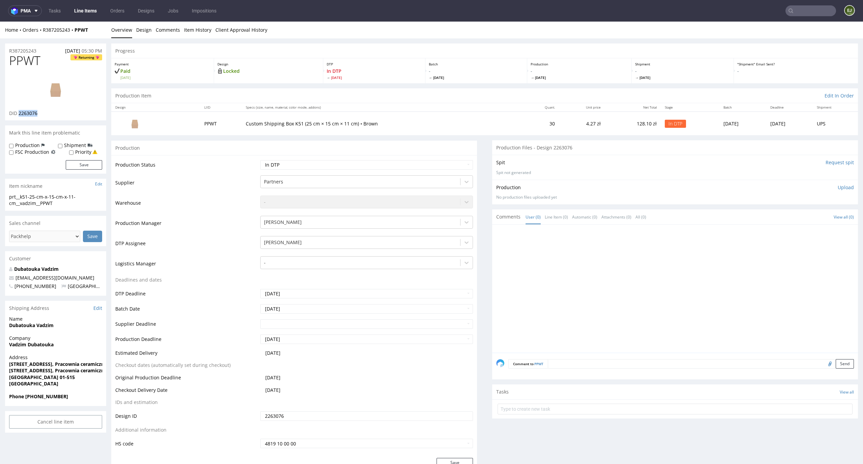
copy span "2263076"
drag, startPoint x: 40, startPoint y: 48, endPoint x: 0, endPoint y: 48, distance: 40.5
copy p "R387205243"
click at [838, 189] on p "Upload" at bounding box center [846, 187] width 16 height 7
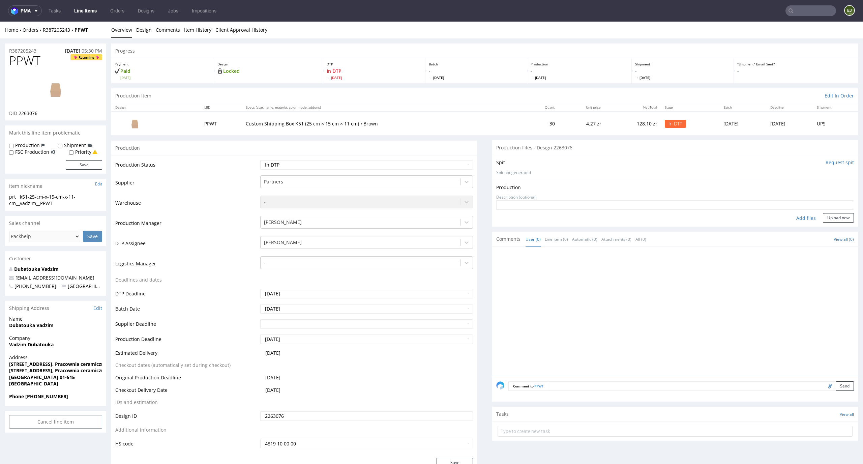
click at [797, 223] on div "Production Upload No production files uploaded yet Description (optional) Add f…" at bounding box center [675, 203] width 366 height 47
click at [793, 216] on div "Add files" at bounding box center [806, 218] width 34 height 10
type input "C:\fakepath\prt__k51-25-cm-x-15-cm-x-11-cm__vadzim__PPWT__d2263076__oR387205243…"
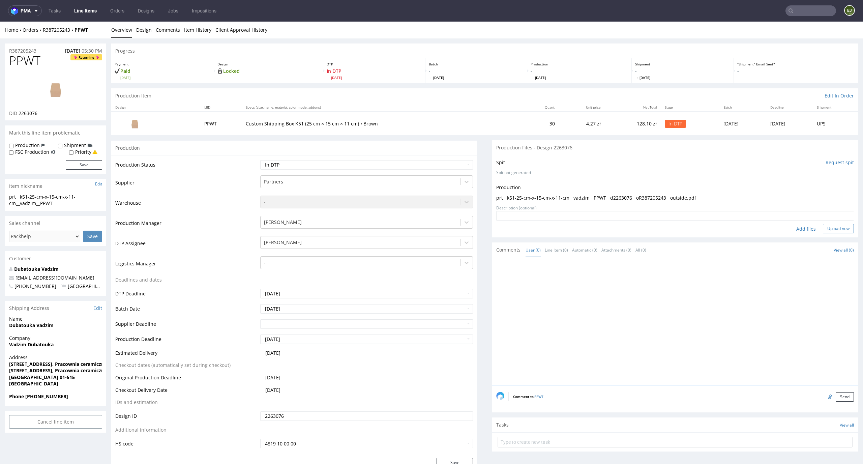
click at [838, 232] on button "Upload now" at bounding box center [838, 228] width 31 height 9
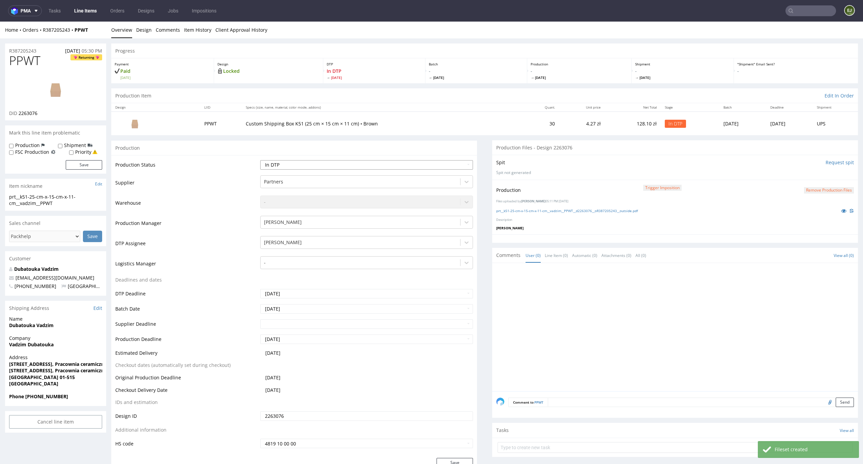
click at [459, 164] on select "Waiting for Artwork Waiting for Diecut Waiting for Mockup Waiting for DTP Waiti…" at bounding box center [366, 164] width 213 height 9
select select "dtp_production_ready"
click at [260, 160] on select "Waiting for Artwork Waiting for Diecut Waiting for Mockup Waiting for DTP Waiti…" at bounding box center [366, 164] width 213 height 9
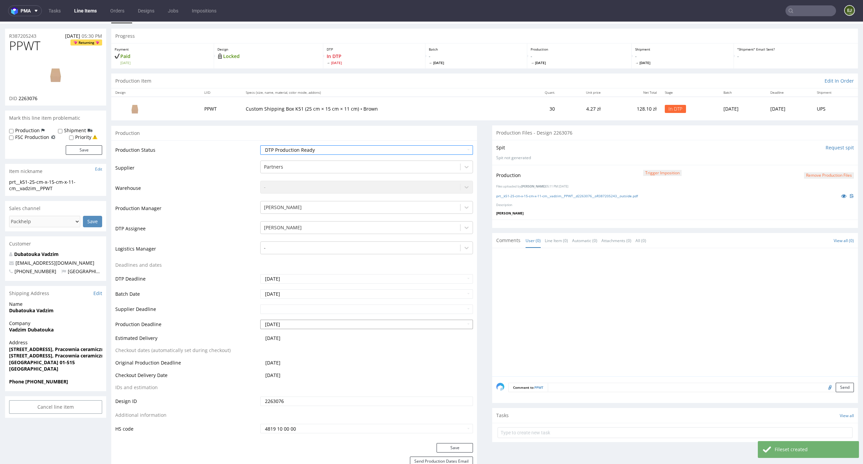
scroll to position [77, 0]
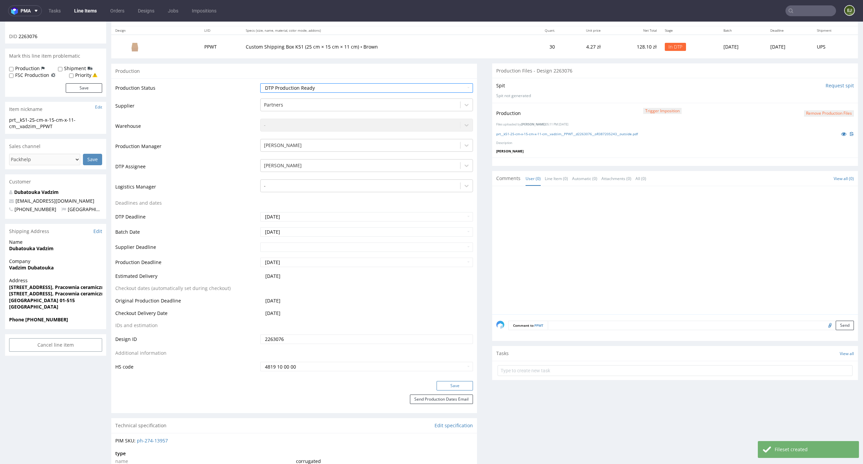
click at [457, 384] on button "Save" at bounding box center [455, 385] width 36 height 9
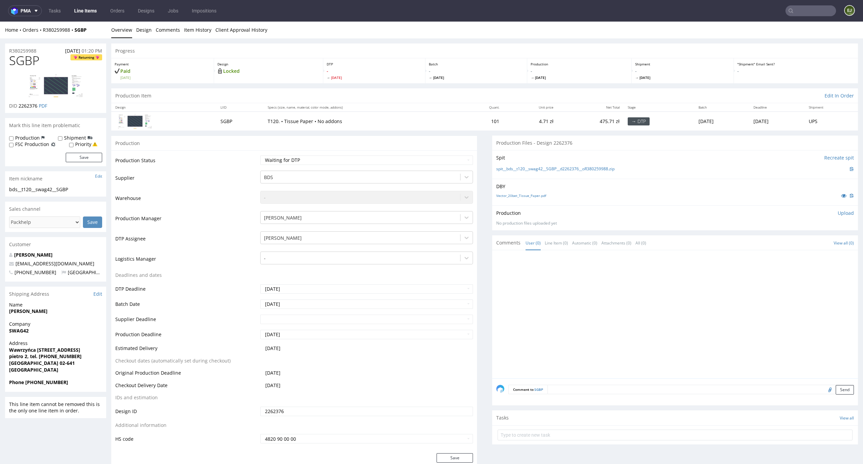
click at [531, 198] on link "Vector_20bet_Tissue_Paper.pdf" at bounding box center [521, 195] width 50 height 5
click at [538, 165] on div "spit__bds__t120__swag42__SGBP__d2262376__oR380259988.zip" at bounding box center [675, 168] width 358 height 7
click at [535, 173] on div "Spit Recreate spit spit__bds__t120__swag42__SGBP__d2262376__oR380259988.zip" at bounding box center [675, 164] width 366 height 29
click at [538, 169] on link "spit__bds__t120__swag42__SGBP__d2262376__oR380259988.zip" at bounding box center [555, 169] width 118 height 6
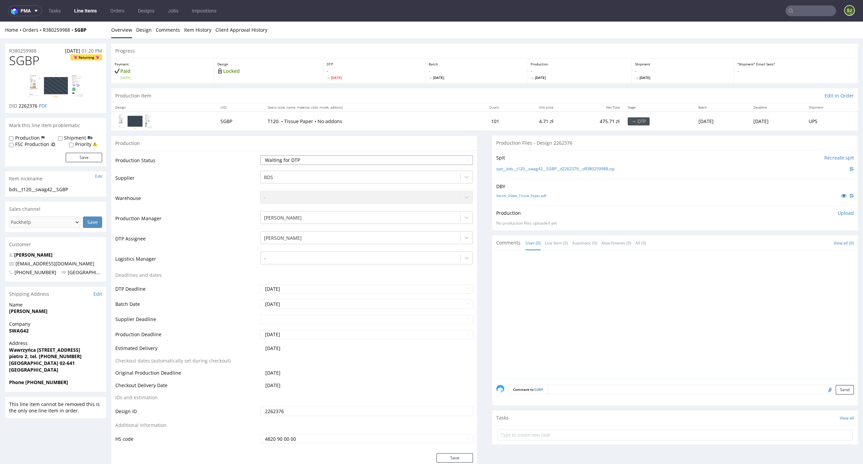
click at [356, 164] on select "Waiting for Artwork Waiting for Diecut Waiting for Mockup Waiting for DTP Waiti…" at bounding box center [366, 159] width 213 height 9
select select "dtp_in_process"
click at [260, 155] on select "Waiting for Artwork Waiting for Diecut Waiting for Mockup Waiting for DTP Waiti…" at bounding box center [366, 159] width 213 height 9
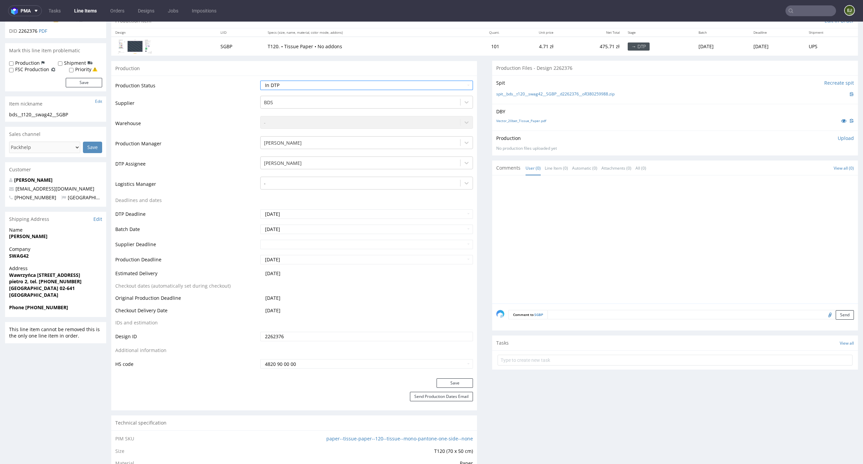
scroll to position [133, 0]
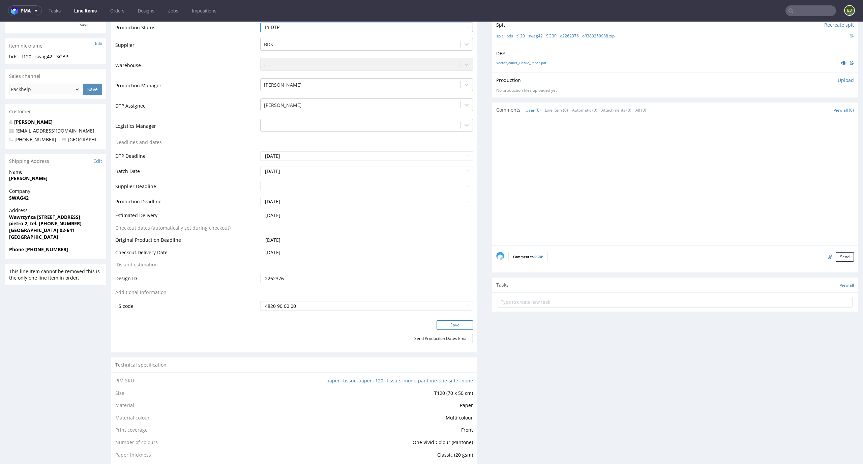
click at [446, 323] on button "Save" at bounding box center [455, 324] width 36 height 9
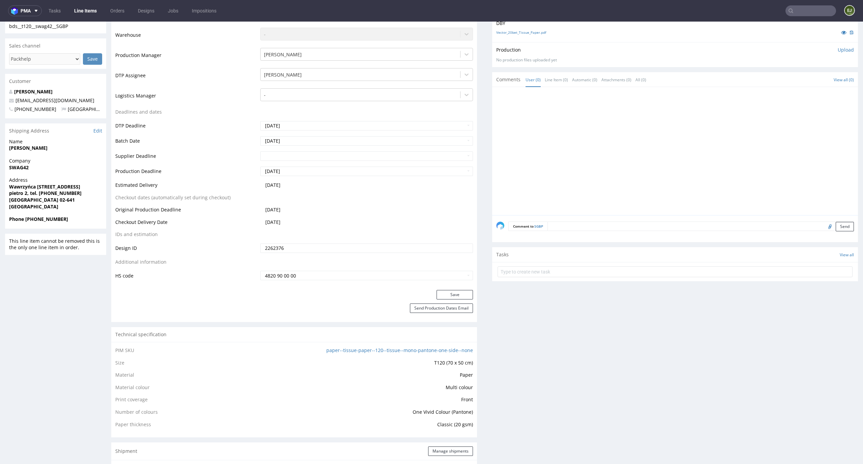
scroll to position [0, 0]
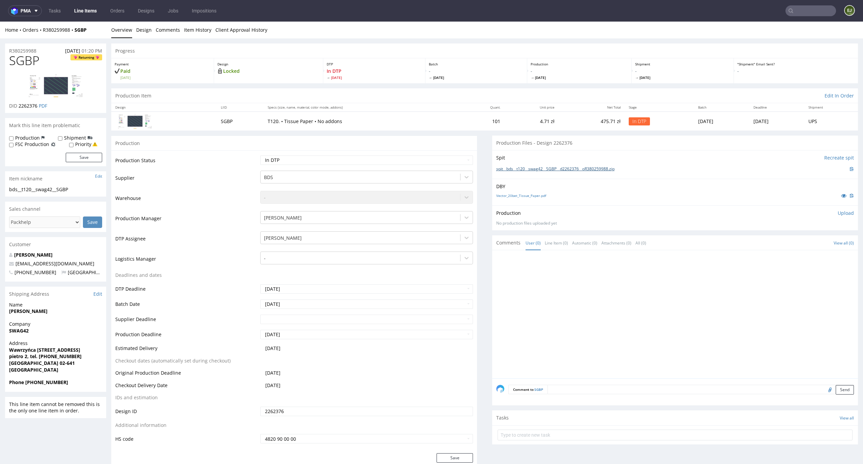
click at [503, 171] on link "spit__bds__t120__swag42__SGBP__d2262376__oR380259988.zip" at bounding box center [555, 169] width 118 height 6
drag, startPoint x: 45, startPoint y: 61, endPoint x: 0, endPoint y: 58, distance: 44.9
copy span "SGBP"
drag, startPoint x: 37, startPoint y: 106, endPoint x: 19, endPoint y: 106, distance: 18.2
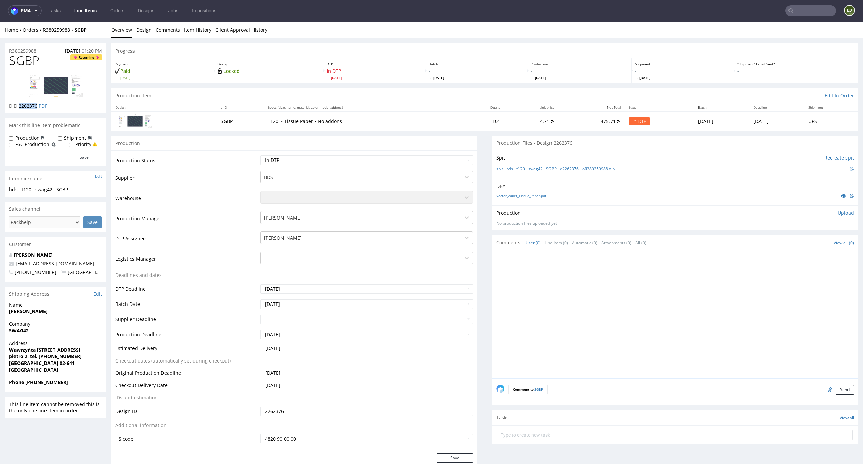
click at [19, 106] on span "2262376" at bounding box center [28, 105] width 19 height 6
copy span "2262376"
click at [838, 214] on p "Upload" at bounding box center [846, 213] width 16 height 7
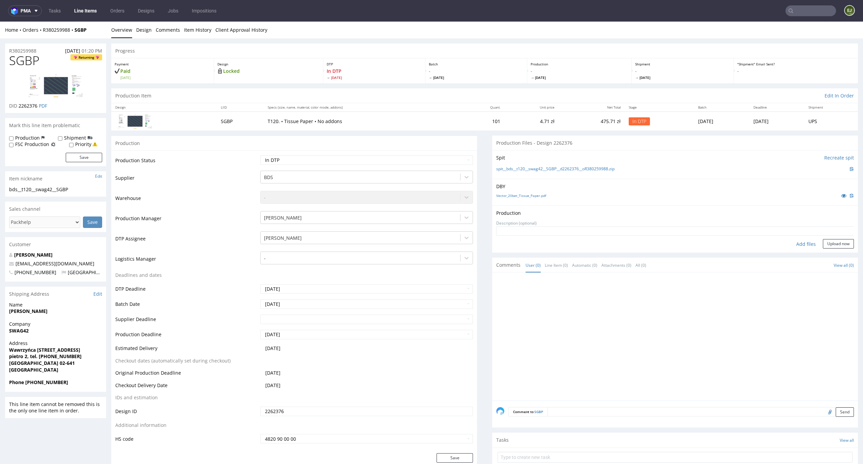
click at [796, 240] on div "Add files" at bounding box center [806, 244] width 34 height 10
type input "C:\fakepath\bds__t120__swag42__SGBP__d2262376__oR380259988__latest__outside.pdf"
click at [832, 257] on button "Upload now" at bounding box center [838, 253] width 31 height 9
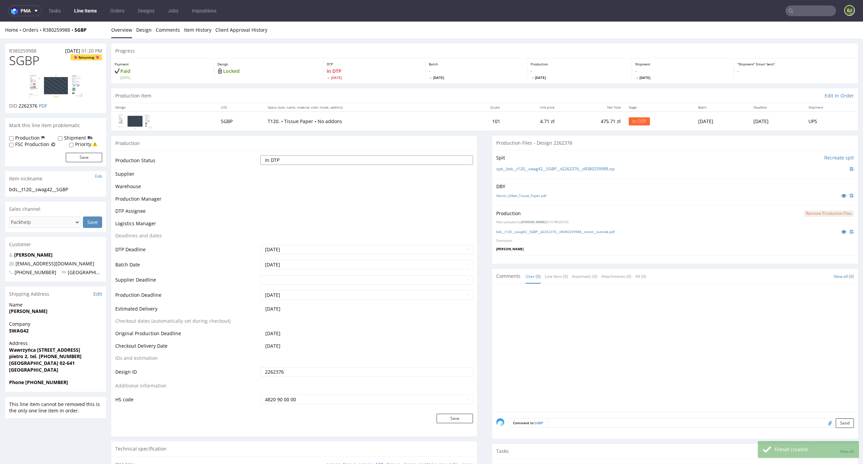
click at [462, 158] on select "Waiting for Artwork Waiting for Diecut Waiting for Mockup Waiting for DTP Waiti…" at bounding box center [366, 159] width 213 height 9
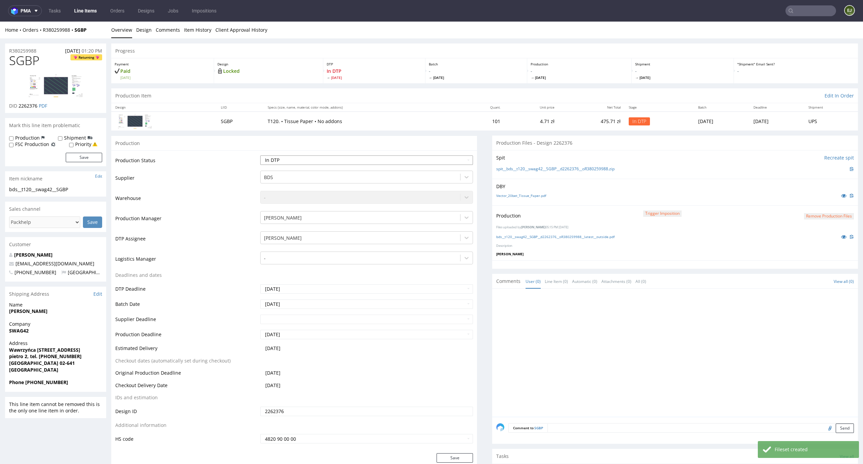
select select "dtp_production_ready"
click at [260, 155] on select "Waiting for Artwork Waiting for Diecut Waiting for Mockup Waiting for DTP Waiti…" at bounding box center [366, 159] width 213 height 9
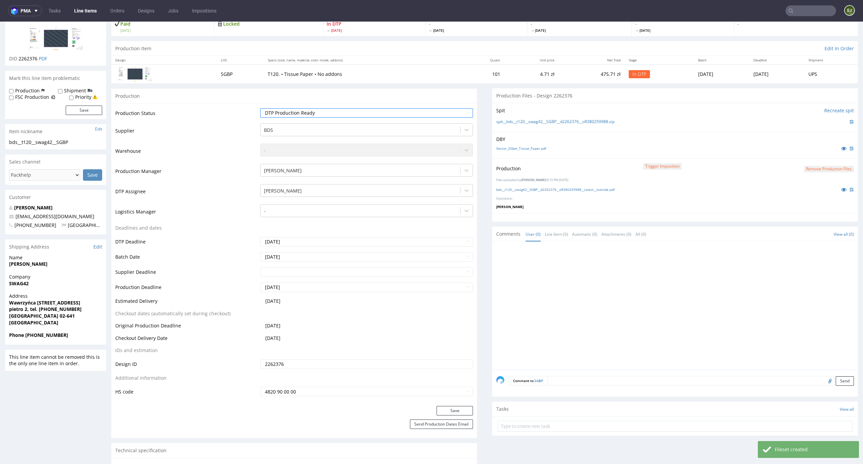
scroll to position [67, 0]
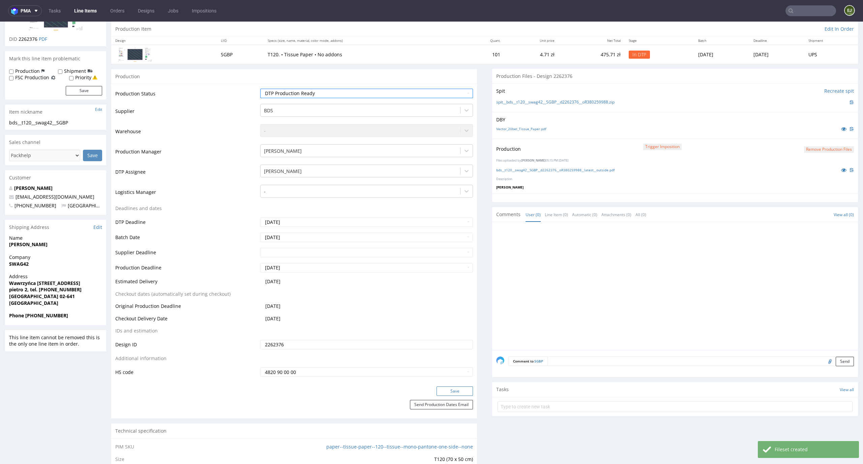
click at [464, 391] on button "Save" at bounding box center [455, 390] width 36 height 9
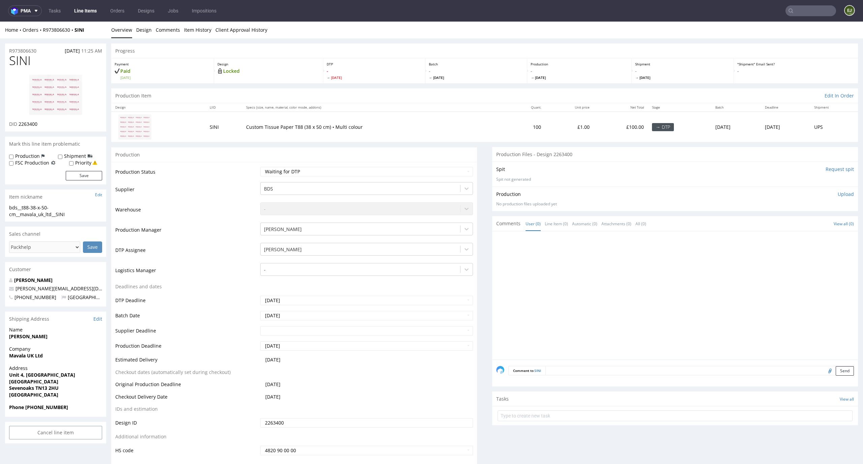
click at [416, 106] on th "Specs (size, name, material, color mode, addons)" at bounding box center [374, 107] width 264 height 8
click at [69, 104] on img at bounding box center [56, 94] width 54 height 41
click at [841, 169] on input "Request spit" at bounding box center [840, 169] width 28 height 7
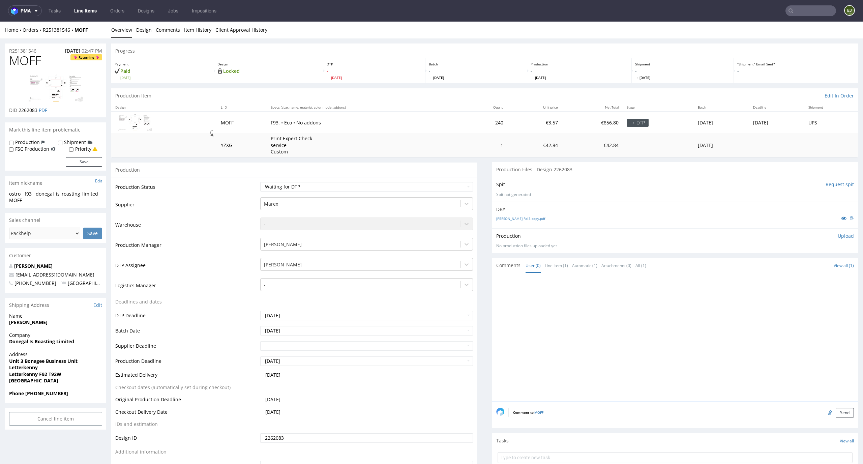
click at [522, 215] on div "[PERSON_NAME] Rd 3 copy.pdf" at bounding box center [675, 217] width 358 height 7
click at [513, 216] on link "[PERSON_NAME] Rd 3 copy.pdf" at bounding box center [520, 218] width 49 height 5
click at [831, 186] on input "Request spit" at bounding box center [840, 184] width 28 height 7
click at [749, 144] on td "-" at bounding box center [776, 145] width 55 height 24
click at [811, 184] on p "👉 Spit created, reload 👈" at bounding box center [824, 184] width 59 height 7
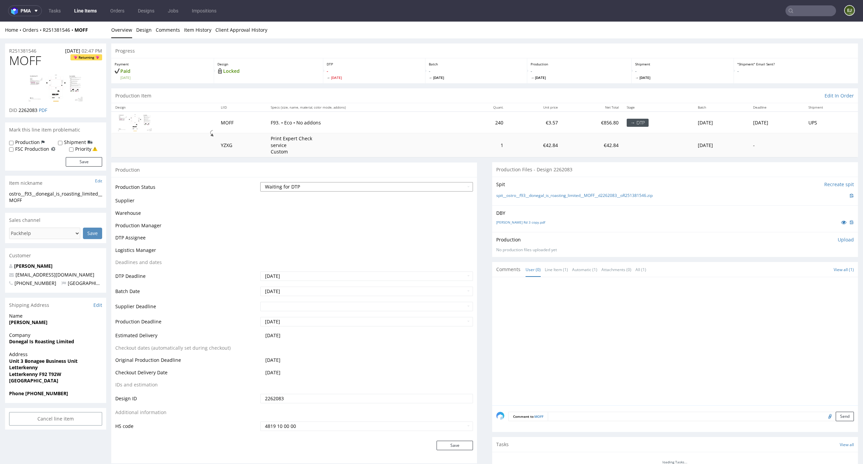
click at [442, 191] on select "Waiting for Artwork Waiting for Diecut Waiting for Mockup Waiting for DTP Waiti…" at bounding box center [366, 186] width 213 height 9
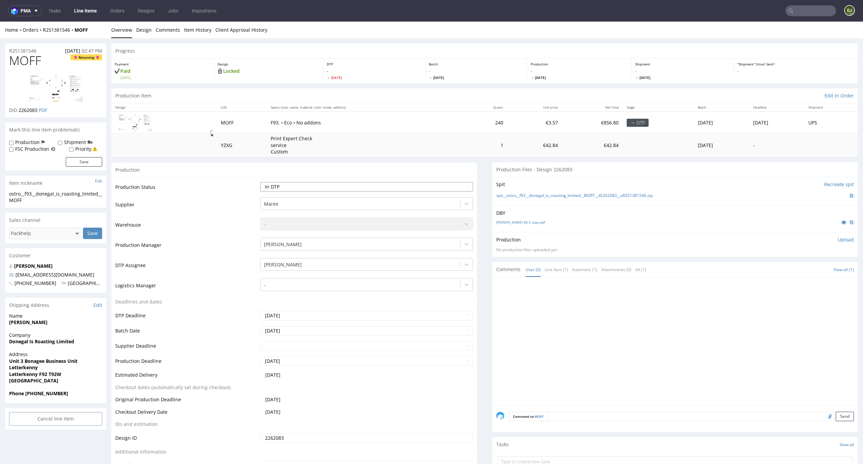
click at [260, 182] on select "Waiting for Artwork Waiting for Diecut Waiting for Mockup Waiting for DTP Waiti…" at bounding box center [366, 186] width 213 height 9
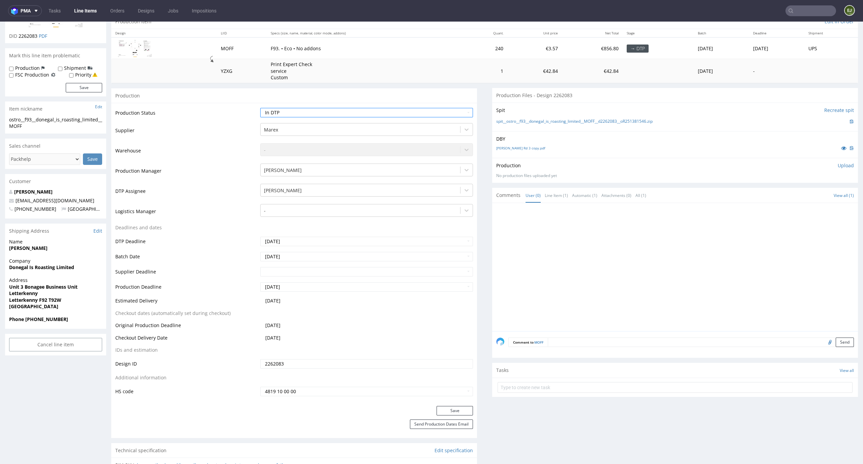
scroll to position [105, 0]
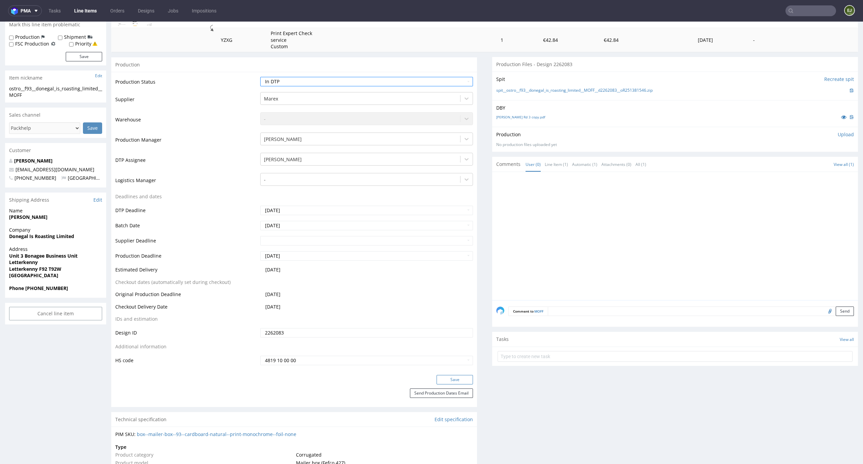
click at [450, 379] on button "Save" at bounding box center [455, 379] width 36 height 9
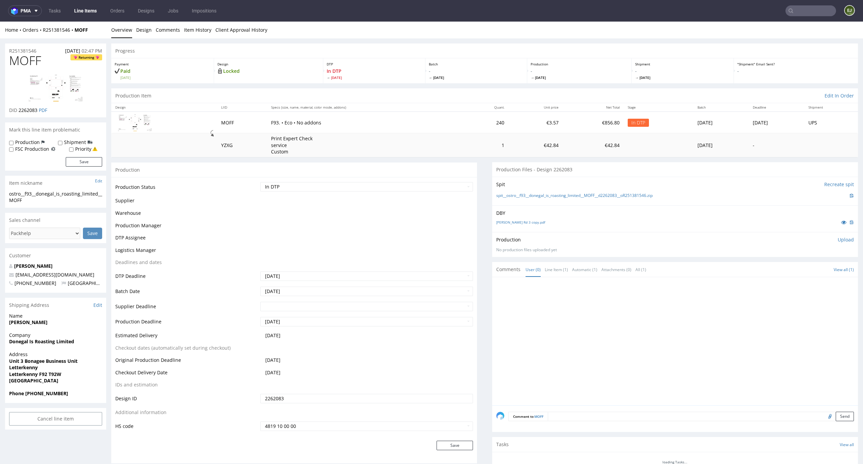
scroll to position [101, 0]
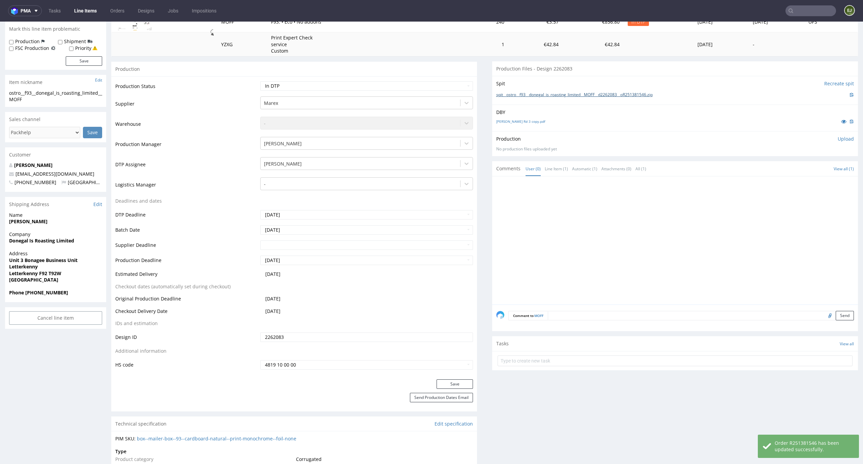
click at [555, 96] on link "spit__ostro__f93__donegal_is_roasting_limited__MOFF__d2262083__oR251381546.zip" at bounding box center [574, 95] width 156 height 6
click at [635, 264] on div at bounding box center [677, 242] width 362 height 124
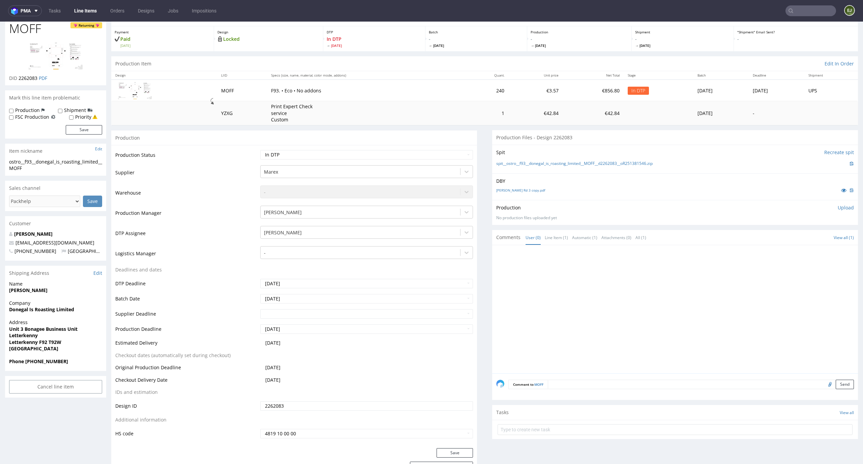
scroll to position [0, 0]
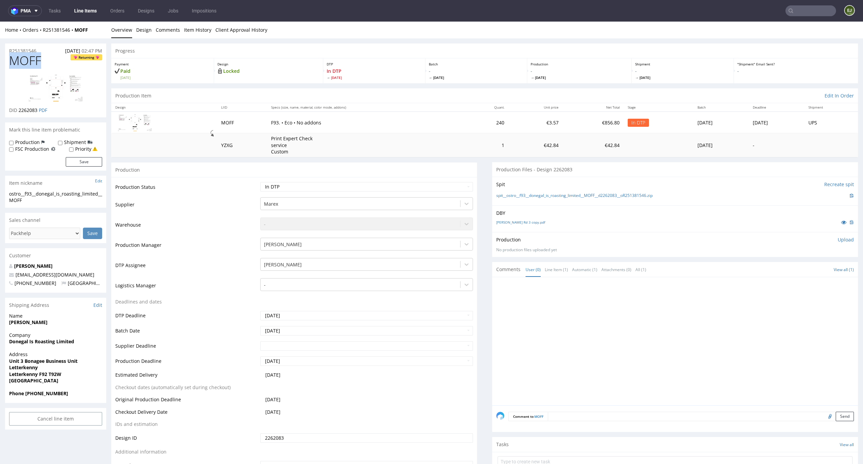
drag, startPoint x: 42, startPoint y: 60, endPoint x: 0, endPoint y: 60, distance: 42.5
copy span "MOFF"
click at [413, 188] on select "Waiting for Artwork Waiting for Diecut Waiting for Mockup Waiting for DTP Waiti…" at bounding box center [366, 186] width 213 height 9
select select "dtp_ca_needed"
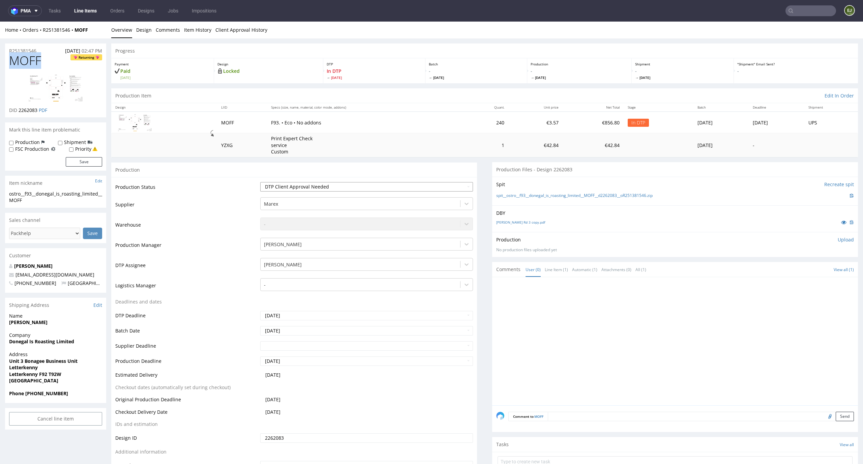
click at [260, 182] on select "Waiting for Artwork Waiting for Diecut Waiting for Mockup Waiting for DTP Waiti…" at bounding box center [366, 186] width 213 height 9
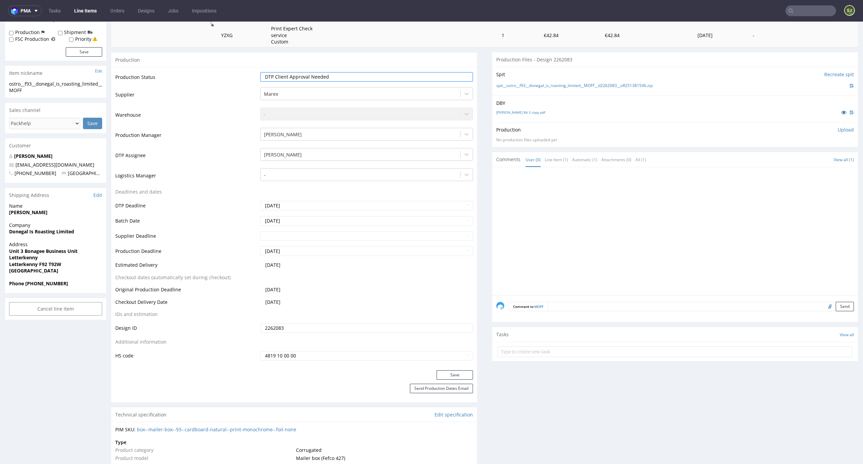
scroll to position [131, 0]
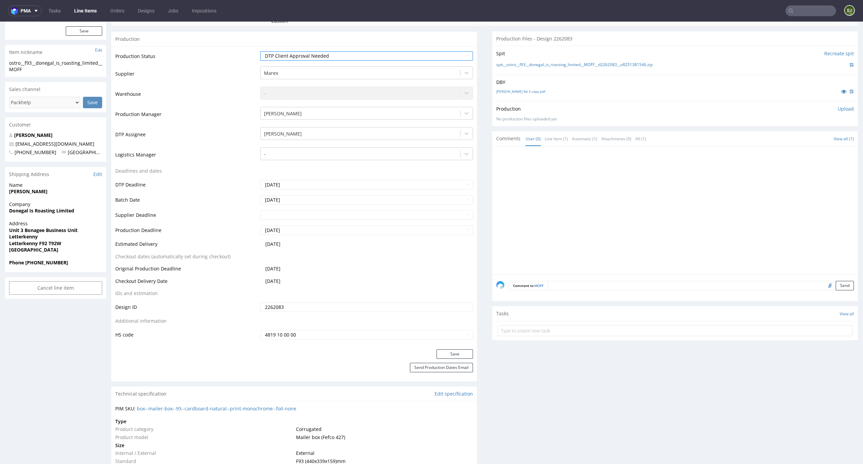
click at [458, 359] on div "Save" at bounding box center [294, 355] width 366 height 13
click at [459, 351] on button "Save" at bounding box center [455, 353] width 36 height 9
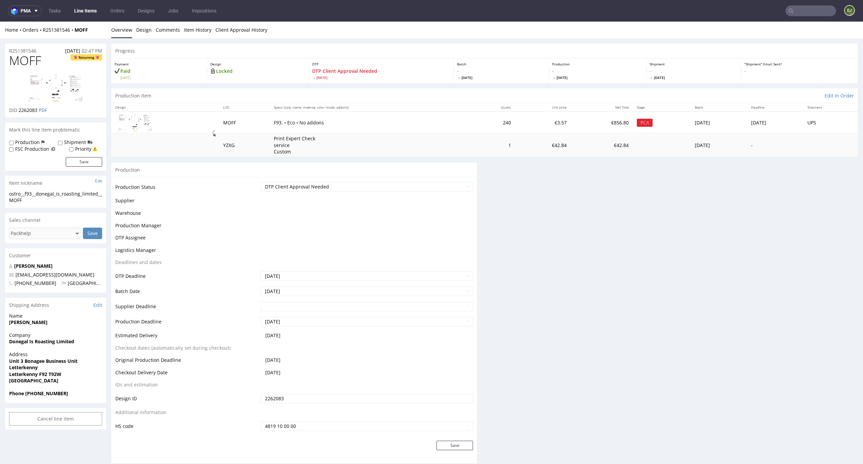
scroll to position [0, 0]
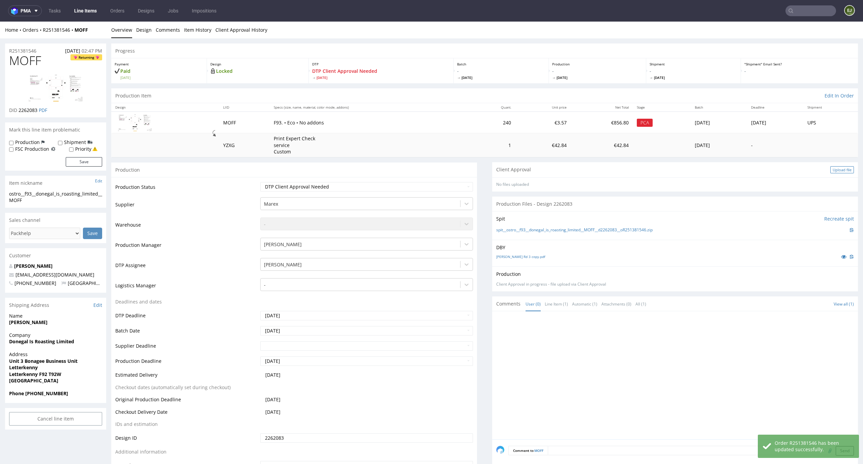
click at [834, 170] on div "Upload file" at bounding box center [842, 169] width 24 height 7
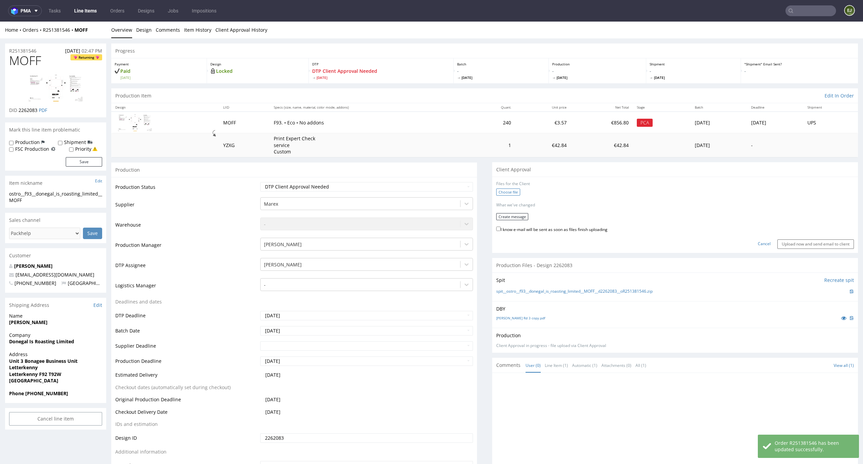
click at [496, 191] on label "Choose file" at bounding box center [508, 191] width 24 height 7
click at [0, 22] on input "Choose file" at bounding box center [0, 22] width 0 height 0
click at [516, 209] on form "Files for the Client 1 . ostro__f93__donegal_is_roasting_limited__MOFF__d226208…" at bounding box center [675, 213] width 358 height 65
click at [514, 216] on button "Create message" at bounding box center [512, 214] width 32 height 7
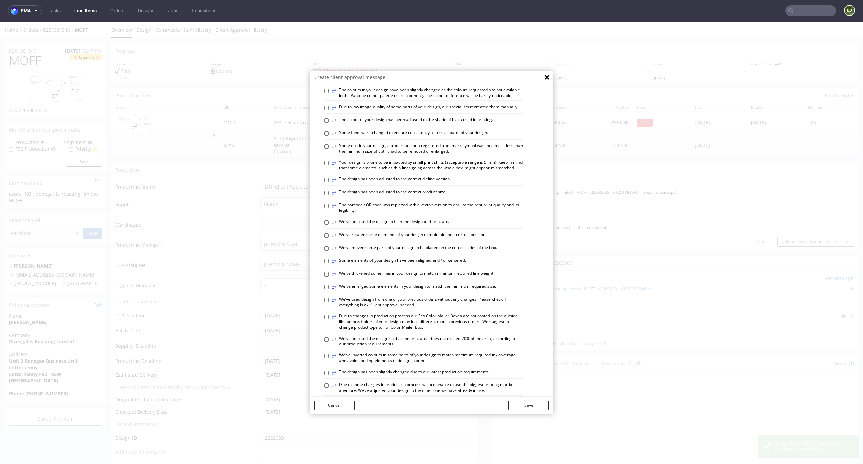
scroll to position [96, 0]
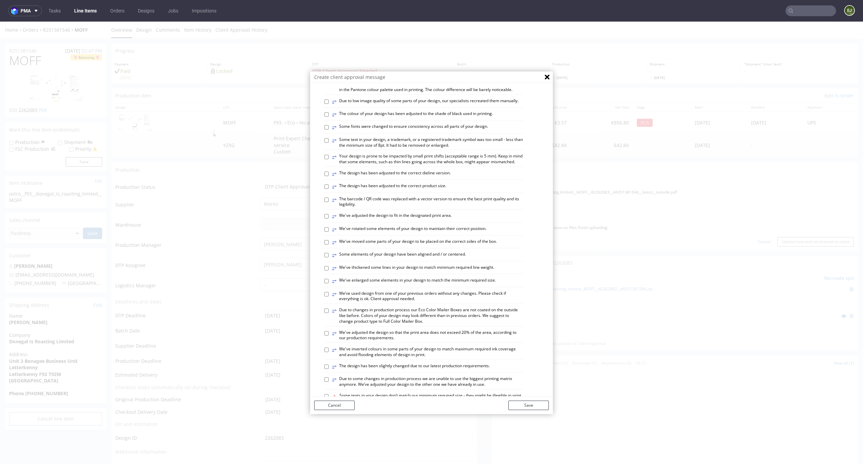
click at [431, 190] on label "⥂ The design has been adjusted to the correct product size." at bounding box center [389, 186] width 114 height 7
click at [329, 189] on input "⥂ The design has been adjusted to the correct product size." at bounding box center [326, 186] width 4 height 4
checkbox input "true"
click at [532, 404] on button "Save" at bounding box center [528, 405] width 40 height 9
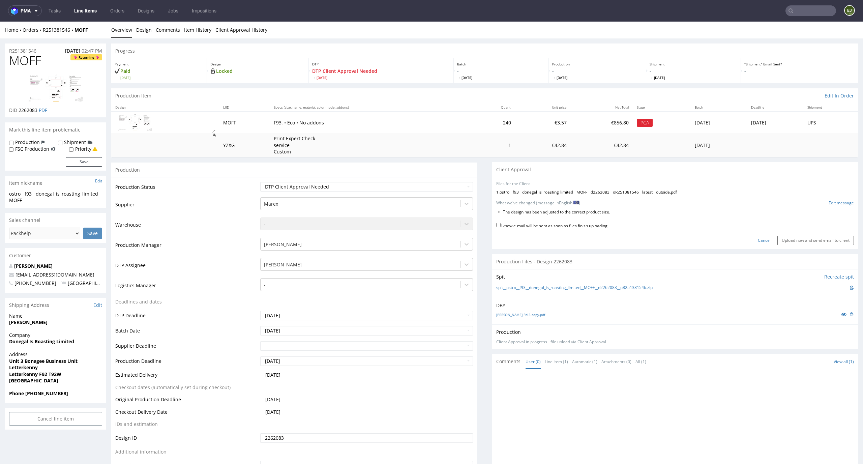
click at [579, 222] on label "I know e-mail will be sent as soon as files finish uploading" at bounding box center [551, 224] width 111 height 7
click at [501, 223] on input "I know e-mail will be sent as soon as files finish uploading" at bounding box center [498, 225] width 4 height 4
checkbox input "true"
click at [817, 236] on input "Upload now and send email to client" at bounding box center [815, 240] width 77 height 9
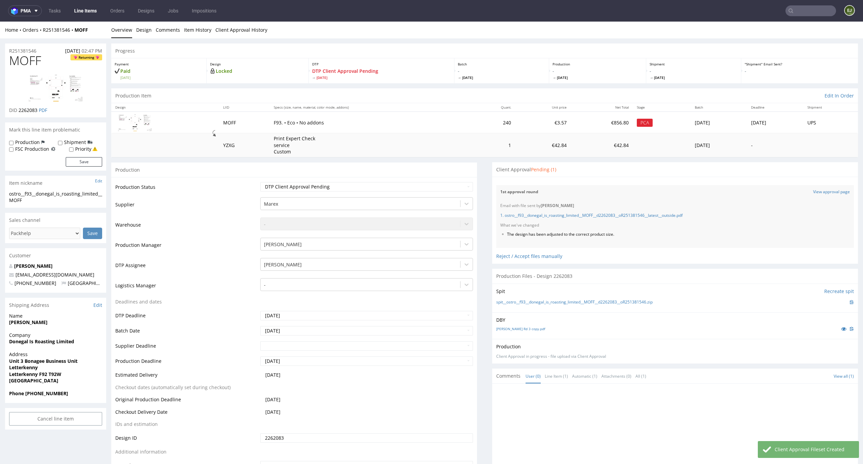
scroll to position [0, 0]
drag, startPoint x: 623, startPoint y: 233, endPoint x: 501, endPoint y: 235, distance: 122.4
click at [501, 235] on ul "The design has been adjusted to the correct product size." at bounding box center [675, 235] width 350 height 6
copy li "The design has been adjusted to the correct product size."
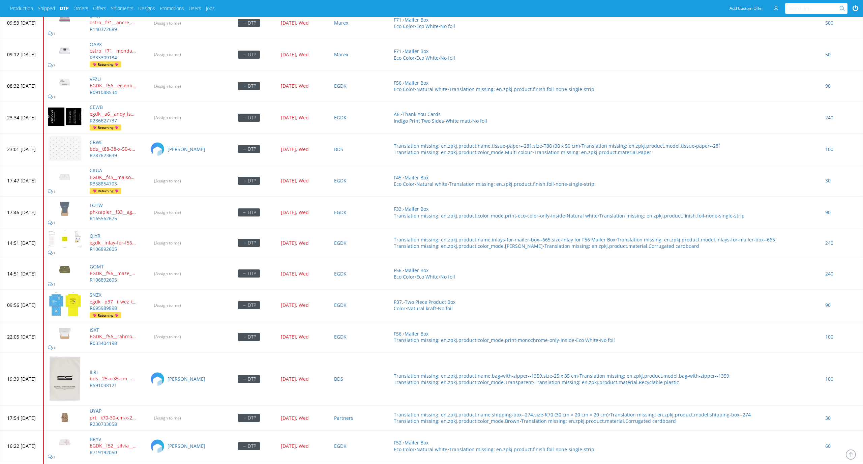
scroll to position [2744, 0]
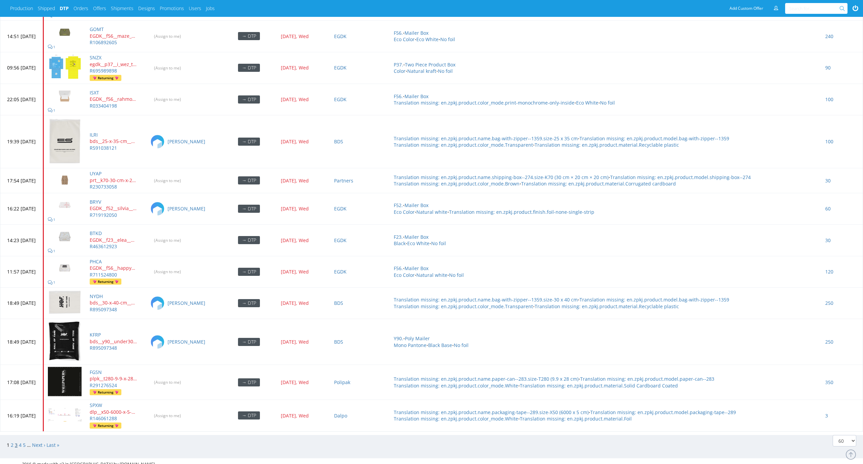
click at [16, 442] on link "3" at bounding box center [16, 445] width 3 height 6
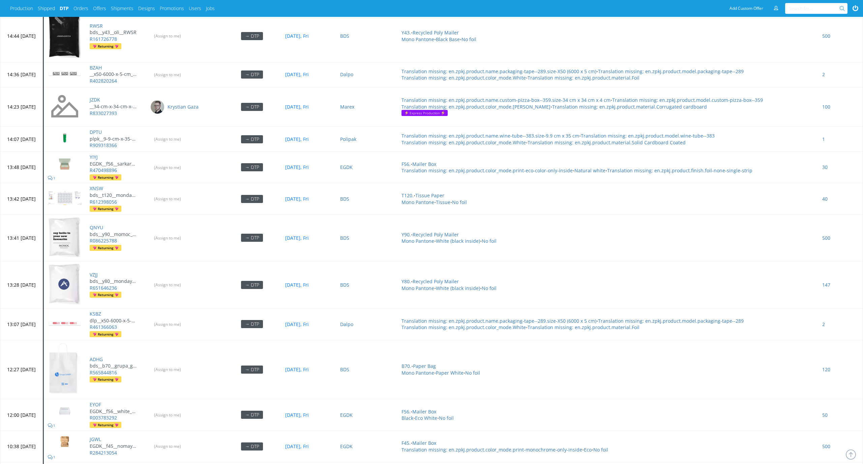
scroll to position [2218, 0]
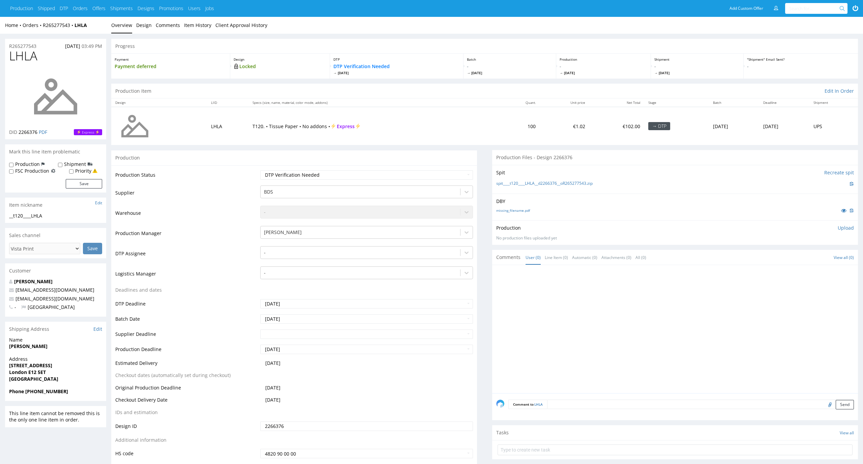
click at [507, 213] on div "missing_filename.pdf" at bounding box center [675, 210] width 358 height 7
click at [512, 205] on div "DBY missing_filename.pdf" at bounding box center [675, 207] width 366 height 27
click at [512, 208] on link "missing_filename.pdf" at bounding box center [513, 210] width 34 height 5
click at [509, 187] on div "spit____t120____LHLA__d2266376__oR265277543.zip" at bounding box center [675, 183] width 358 height 7
click at [511, 182] on link "spit____t120____LHLA__d2266376__oR265277543.zip" at bounding box center [544, 184] width 96 height 6
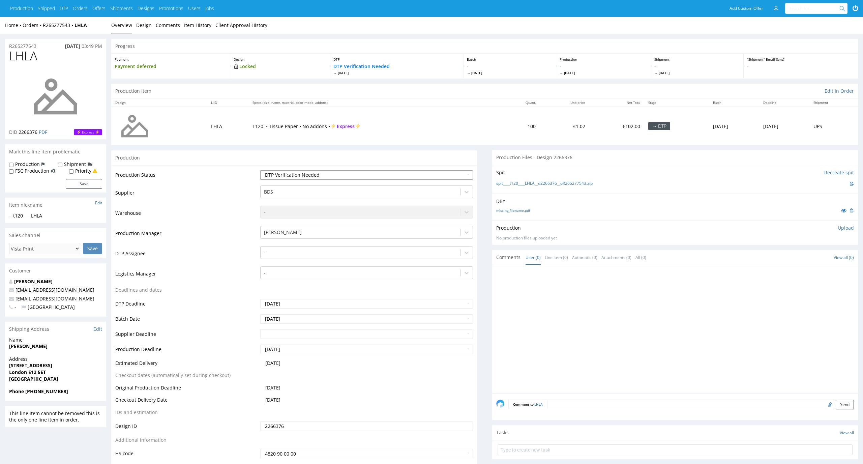
click at [436, 173] on select "Waiting for Artwork Waiting for Diecut Waiting for Mockup Waiting for DTP Waiti…" at bounding box center [366, 174] width 213 height 9
select select "dtp_in_process"
click at [260, 170] on select "Waiting for Artwork Waiting for Diecut Waiting for Mockup Waiting for DTP Waiti…" at bounding box center [366, 174] width 213 height 9
click at [441, 253] on div at bounding box center [360, 252] width 193 height 8
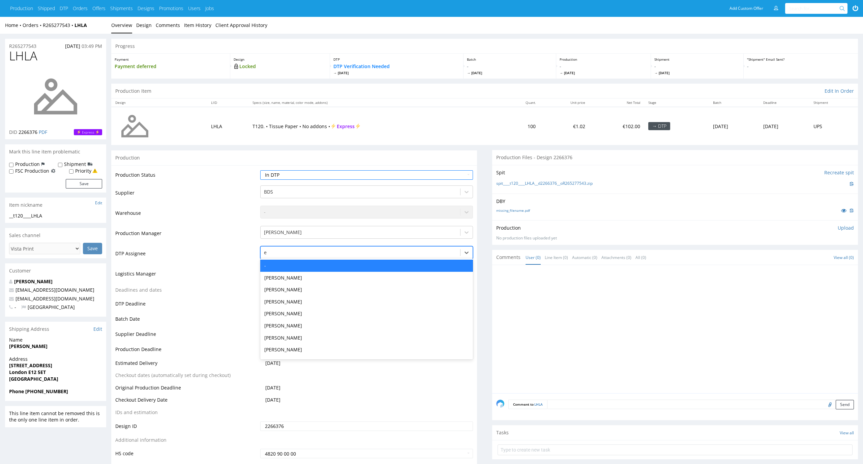
type input "el"
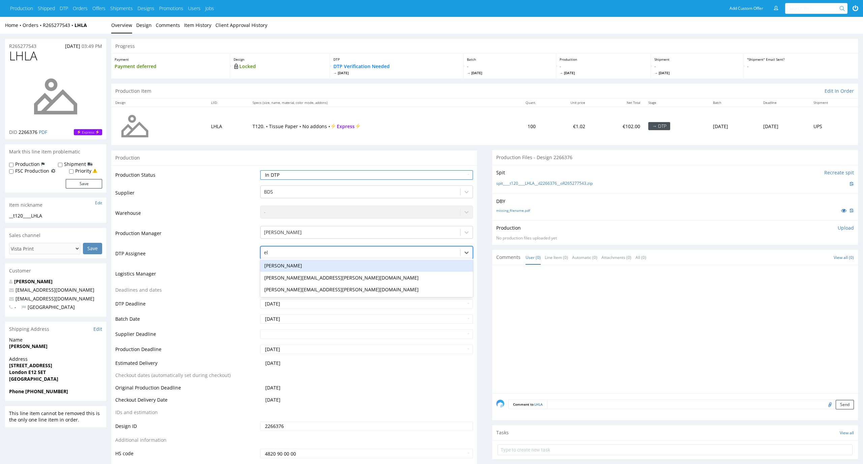
click at [432, 267] on div "[PERSON_NAME]" at bounding box center [366, 266] width 213 height 12
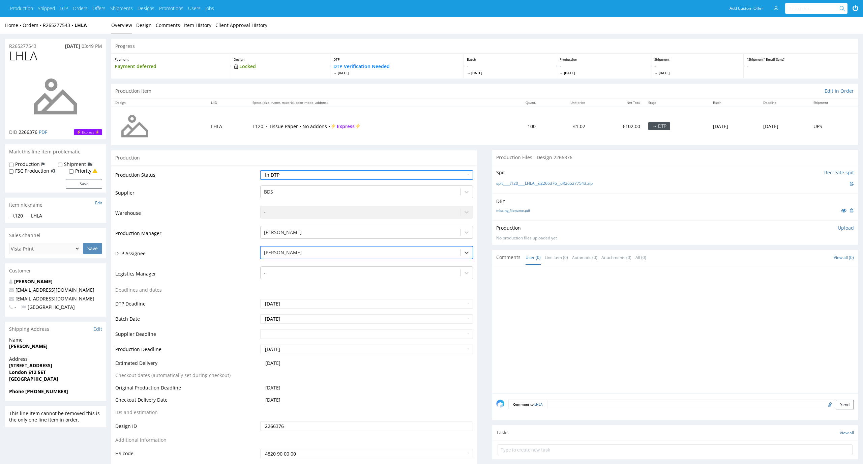
scroll to position [64, 0]
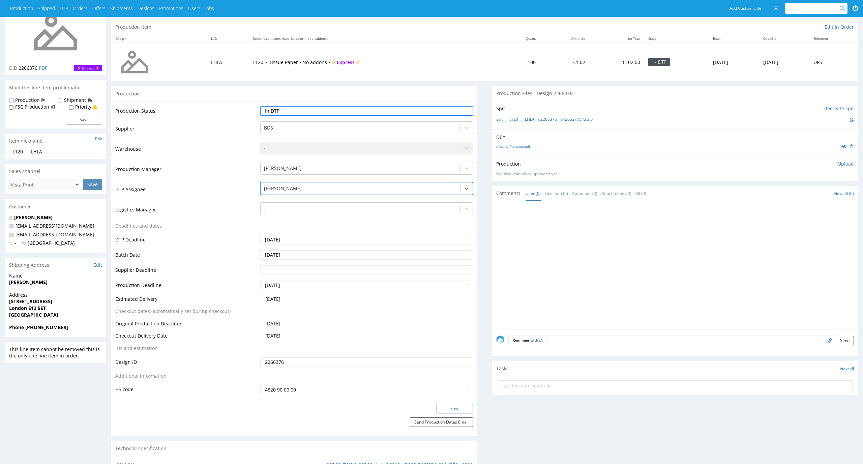
click at [461, 411] on button "Save" at bounding box center [455, 408] width 36 height 9
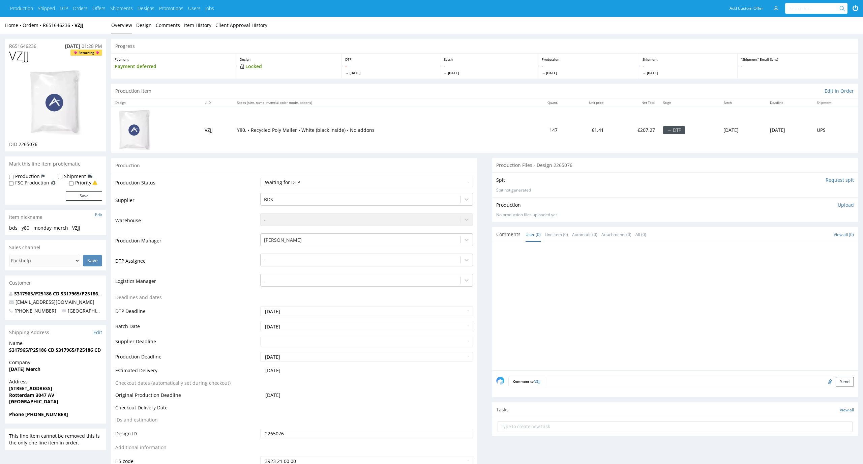
click at [459, 88] on div "Production Item Edit In Order" at bounding box center [484, 91] width 747 height 15
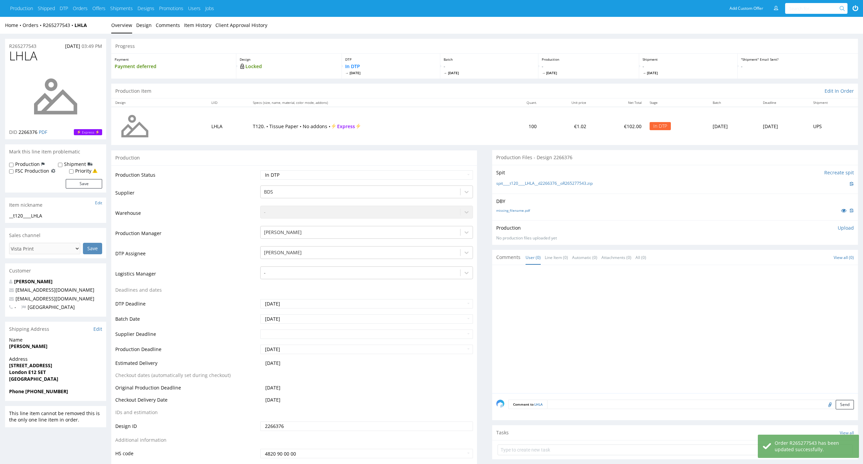
click at [661, 227] on div "Production Upload" at bounding box center [675, 228] width 358 height 7
click at [851, 226] on p "Upload" at bounding box center [846, 228] width 16 height 7
click at [811, 256] on div "Add files" at bounding box center [806, 259] width 34 height 10
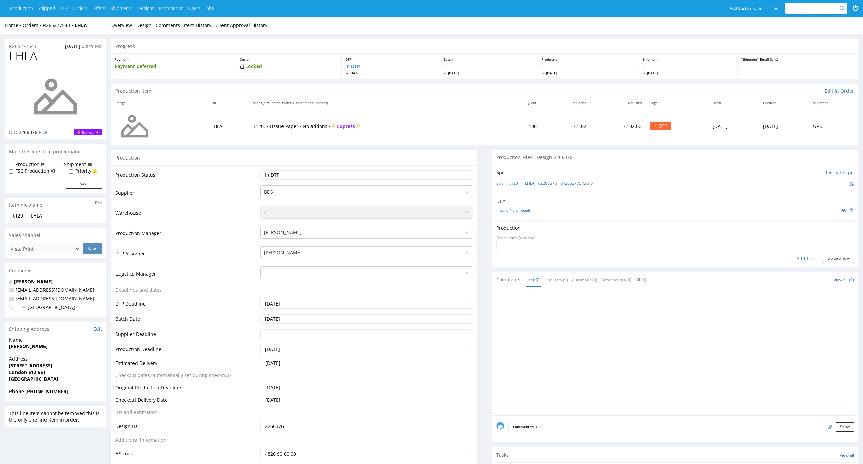
type input "C:\fakepath\__t120____LHLA__d2266376__oR265277543__latest__outside.pdf"
click at [843, 276] on div "Production Upload __t120____LHLA__d2266376__oR265277543__latest__outside.pdf No…" at bounding box center [675, 249] width 366 height 58
click at [847, 267] on button "Upload now" at bounding box center [838, 268] width 31 height 9
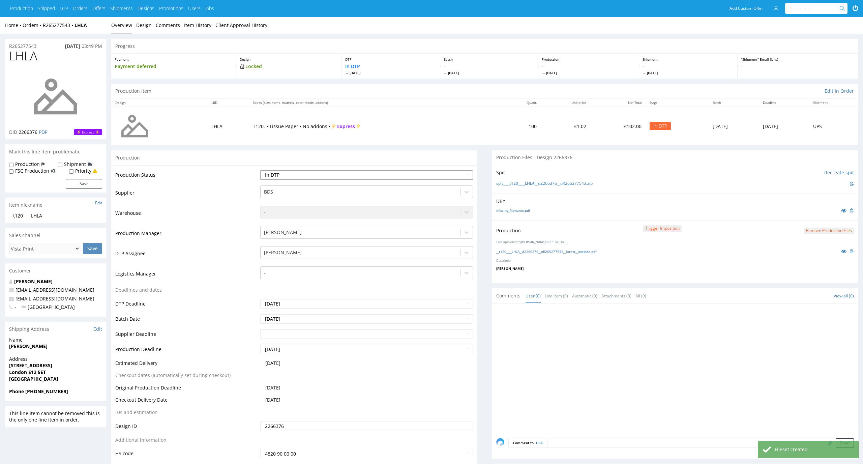
click at [449, 178] on select "Waiting for Artwork Waiting for Diecut Waiting for Mockup Waiting for DTP Waiti…" at bounding box center [366, 174] width 213 height 9
select select "dtp_production_ready"
click at [260, 170] on select "Waiting for Artwork Waiting for Diecut Waiting for Mockup Waiting for DTP Waiti…" at bounding box center [366, 174] width 213 height 9
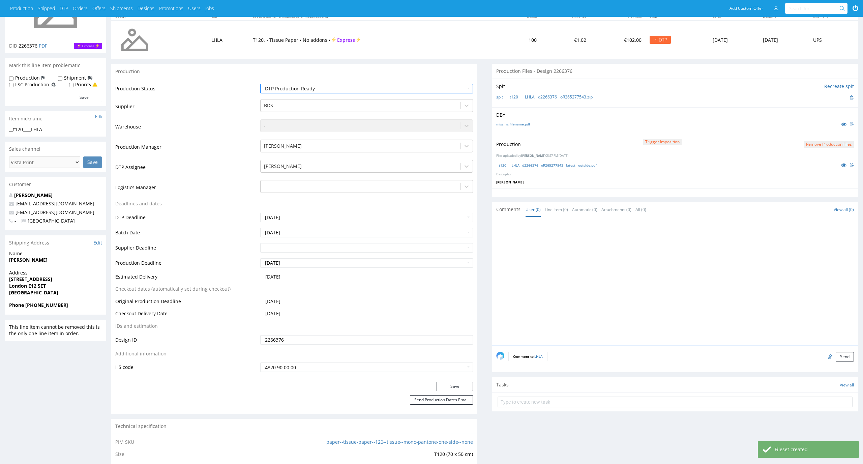
scroll to position [102, 0]
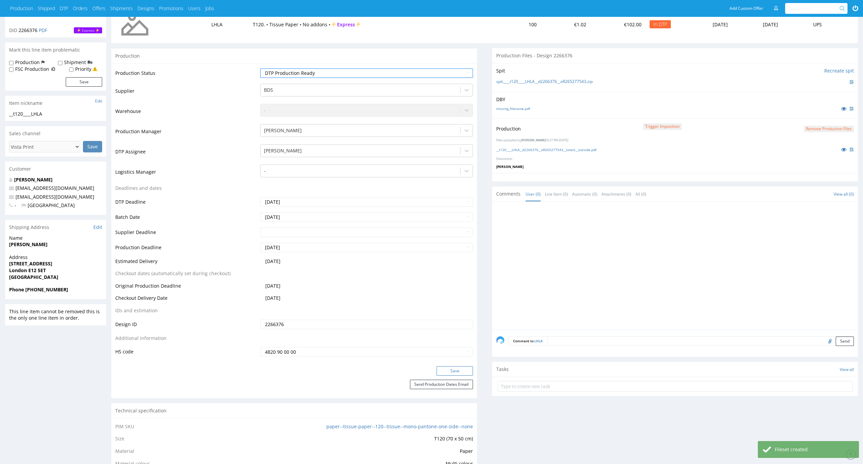
click at [458, 371] on button "Save" at bounding box center [455, 370] width 36 height 9
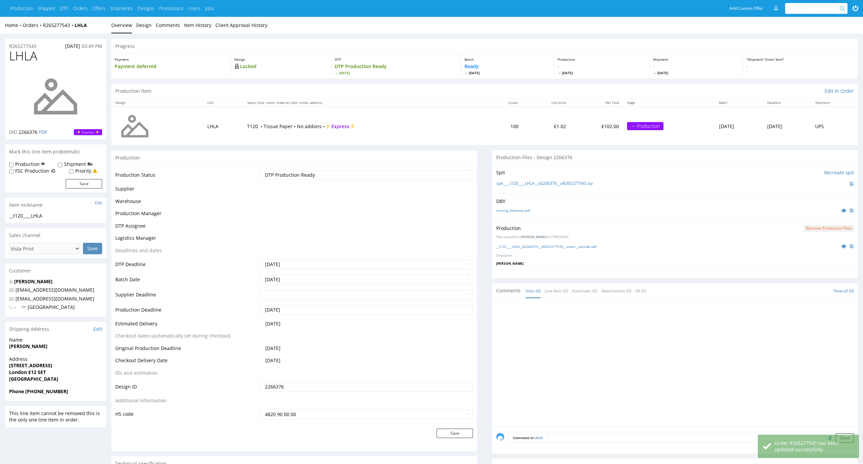
scroll to position [102, 0]
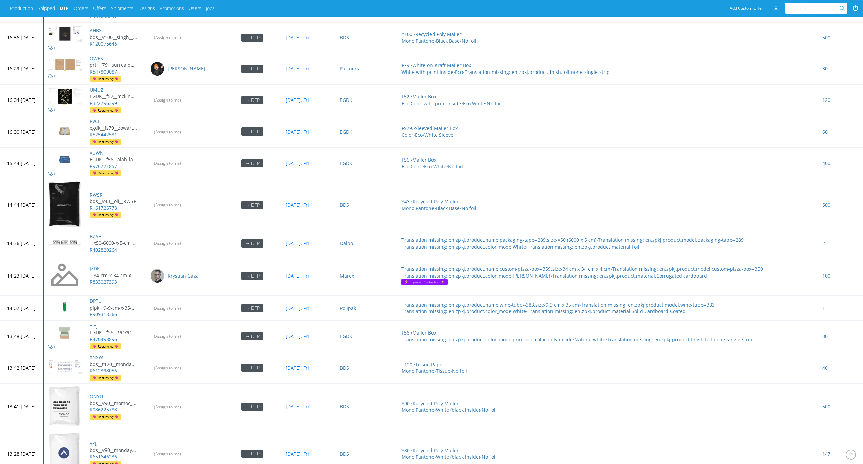
scroll to position [1654, 0]
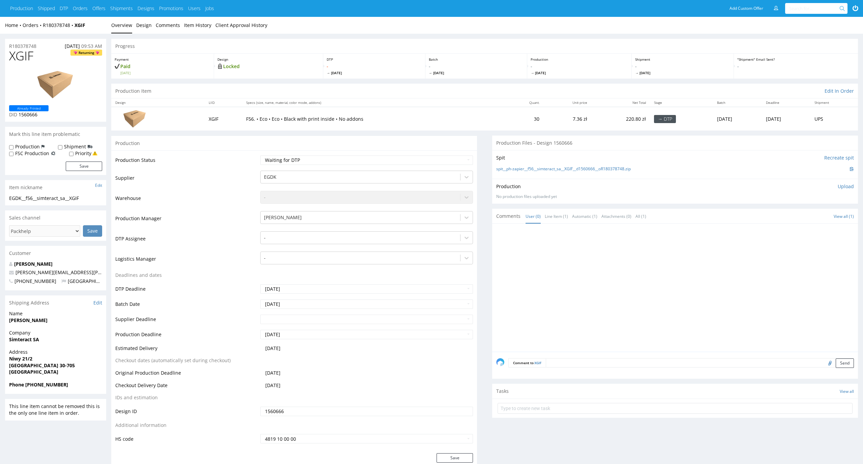
click at [469, 113] on td "F56. • Eco • Eco • Black with print inside • No addons" at bounding box center [373, 118] width 263 height 23
click at [141, 24] on link "Design" at bounding box center [144, 25] width 16 height 17
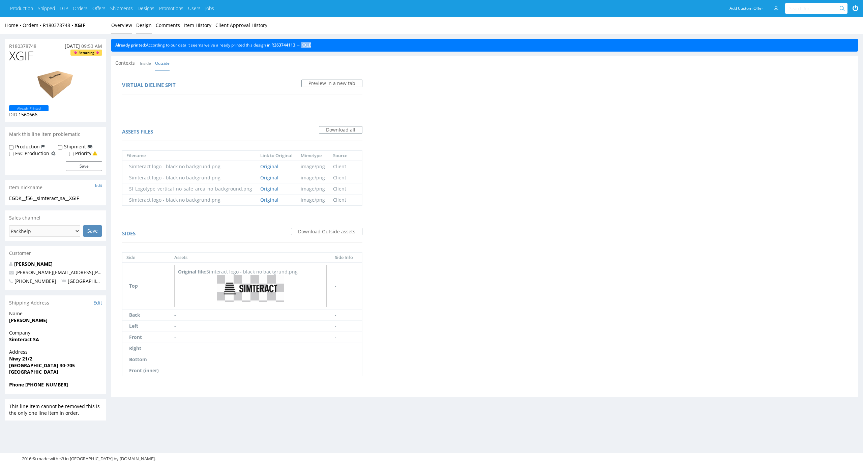
click at [120, 26] on link "Overview" at bounding box center [121, 25] width 21 height 17
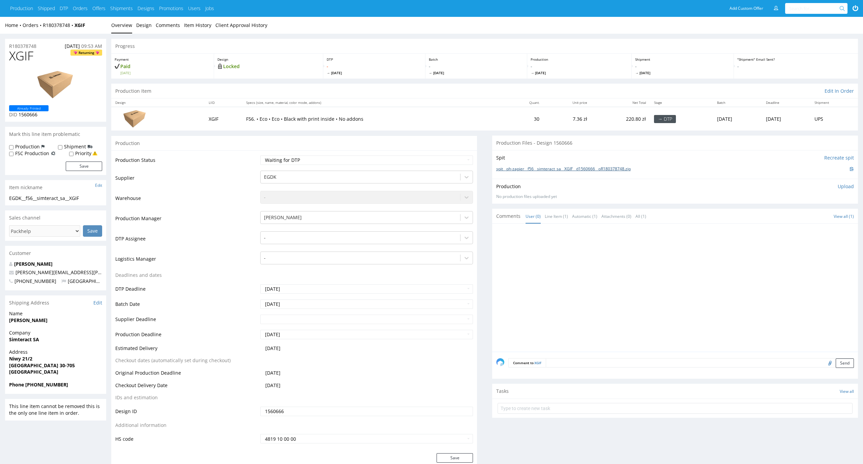
click at [578, 168] on link "spit__ph-zapier__f56__simteract_sa__XGIF__d1560666__oR180378748.zip" at bounding box center [563, 169] width 135 height 6
click at [380, 245] on td "-" at bounding box center [366, 241] width 215 height 20
click at [385, 238] on div at bounding box center [360, 238] width 193 height 8
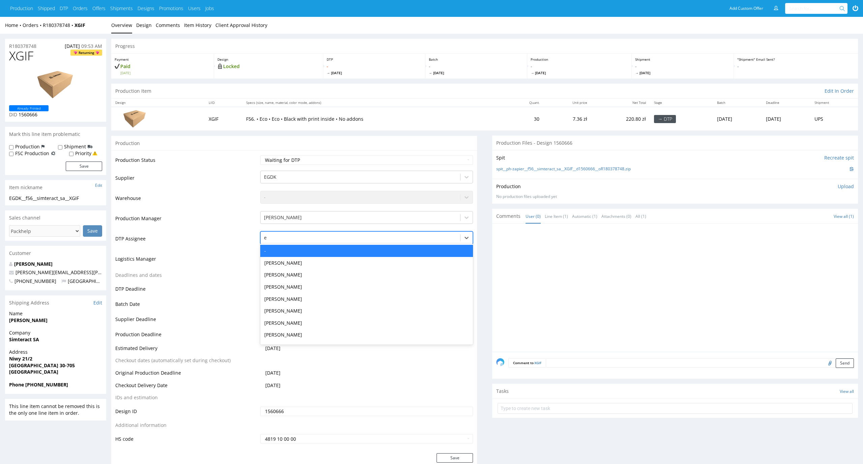
type input "el"
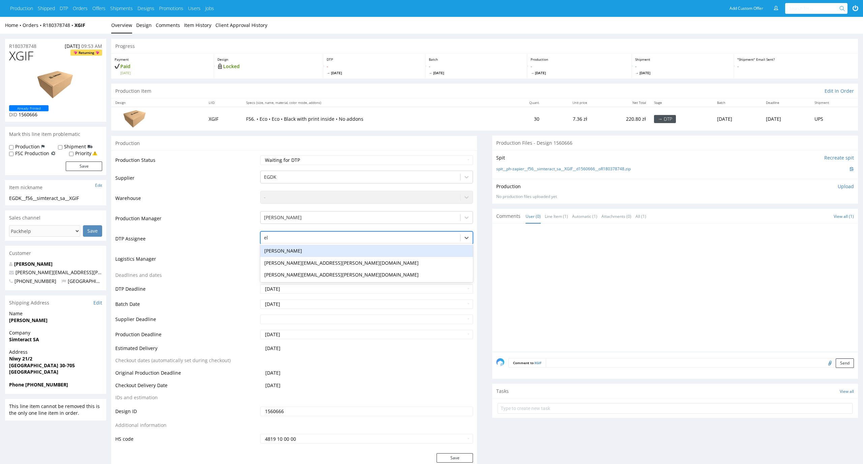
click at [374, 249] on div "[PERSON_NAME]" at bounding box center [366, 251] width 213 height 12
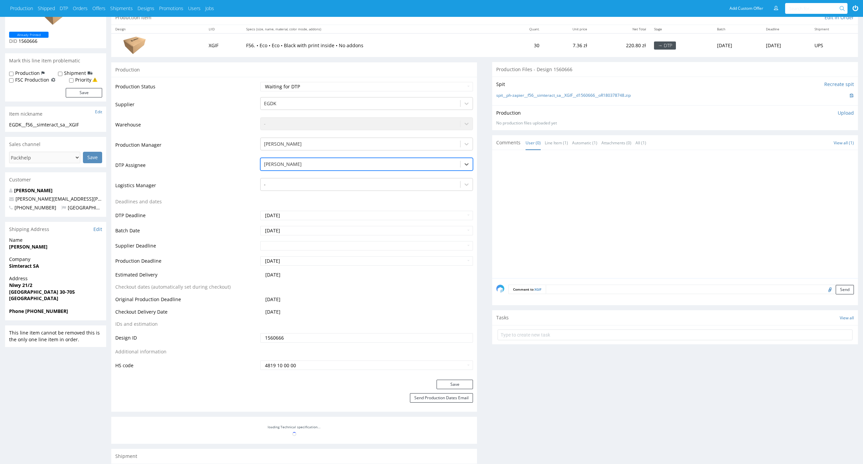
scroll to position [88, 0]
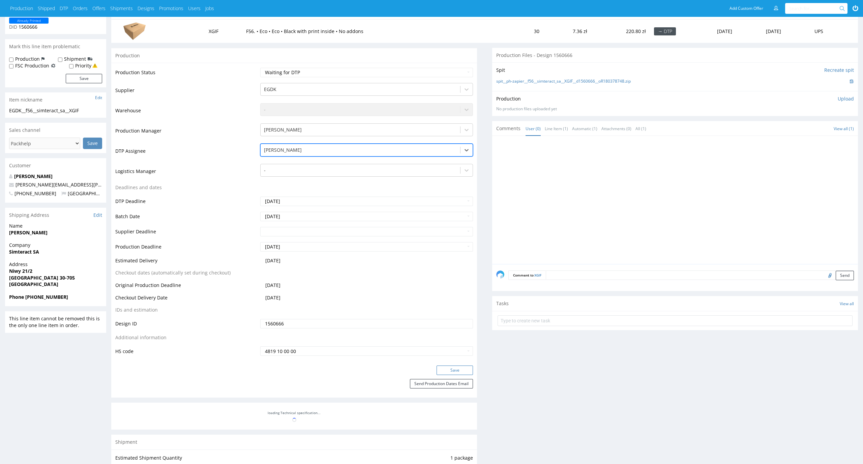
click at [458, 371] on button "Save" at bounding box center [455, 369] width 36 height 9
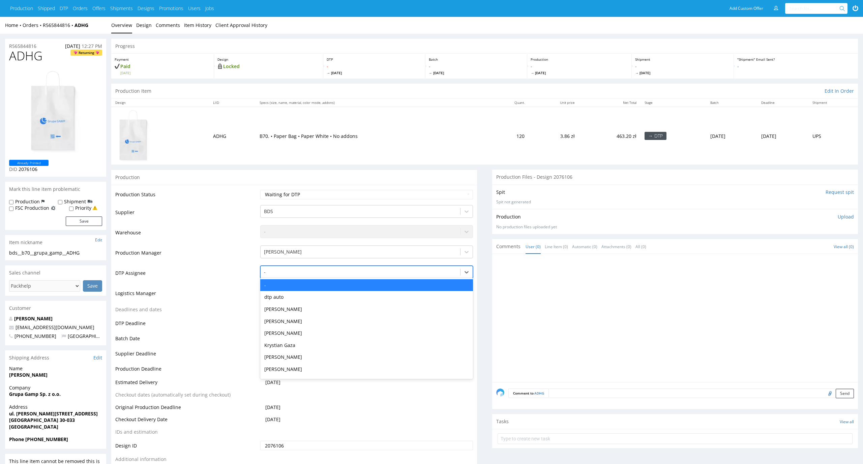
click at [339, 272] on div at bounding box center [360, 272] width 193 height 8
type input "el"
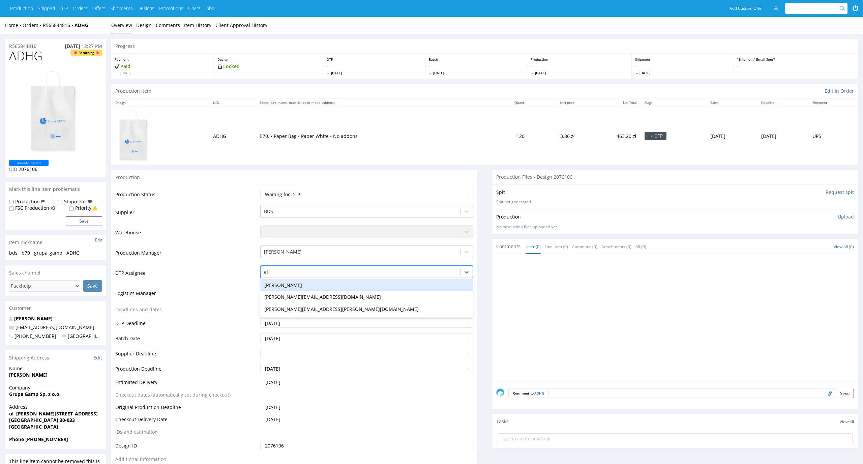
click at [329, 288] on div "[PERSON_NAME]" at bounding box center [366, 285] width 213 height 12
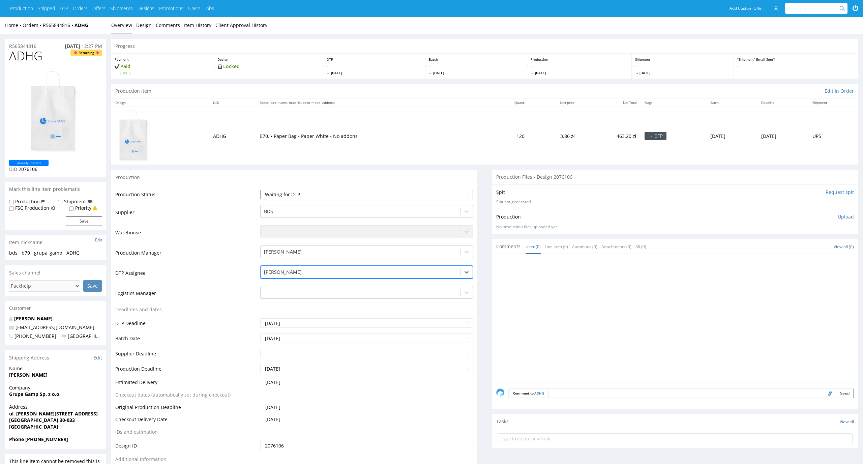
click at [353, 190] on select "Waiting for Artwork Waiting for Diecut Waiting for Mockup Waiting for DTP Waiti…" at bounding box center [366, 194] width 213 height 9
select select "dtp_in_process"
click at [260, 190] on select "Waiting for Artwork Waiting for Diecut Waiting for Mockup Waiting for DTP Waiti…" at bounding box center [366, 194] width 213 height 9
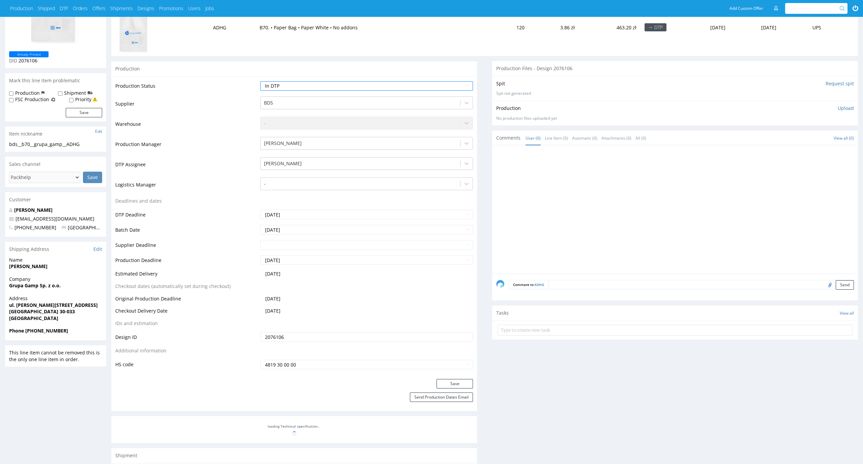
scroll to position [146, 0]
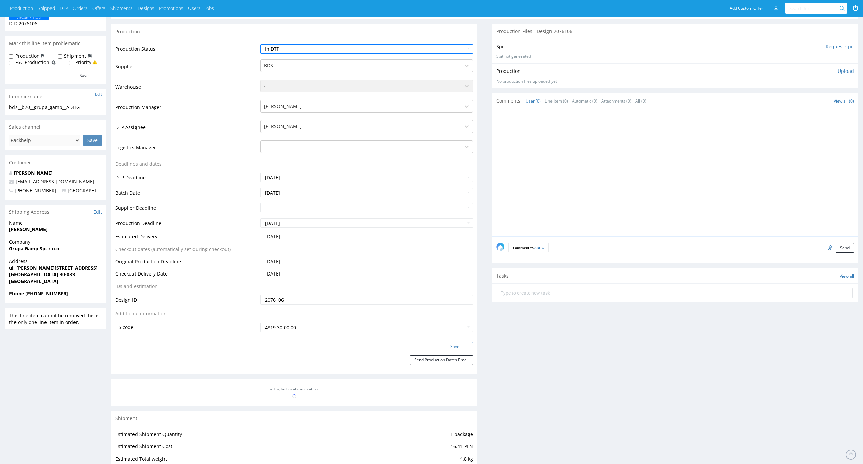
click at [454, 346] on button "Save" at bounding box center [455, 346] width 36 height 9
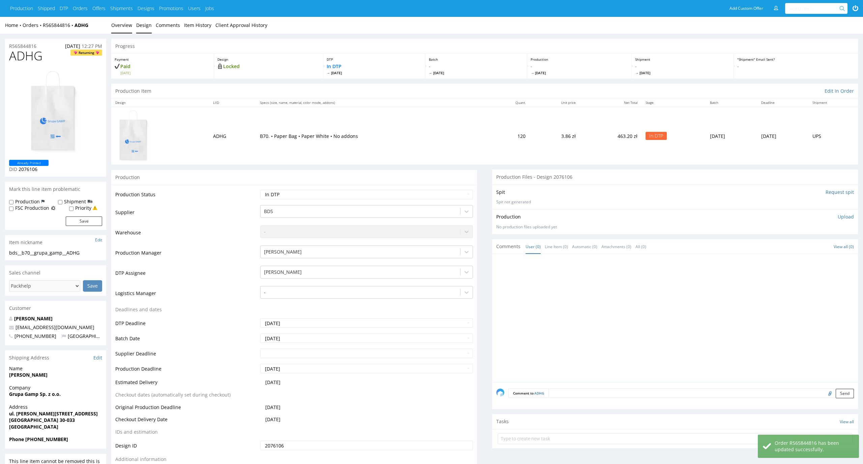
click at [139, 25] on link "Design" at bounding box center [144, 25] width 16 height 17
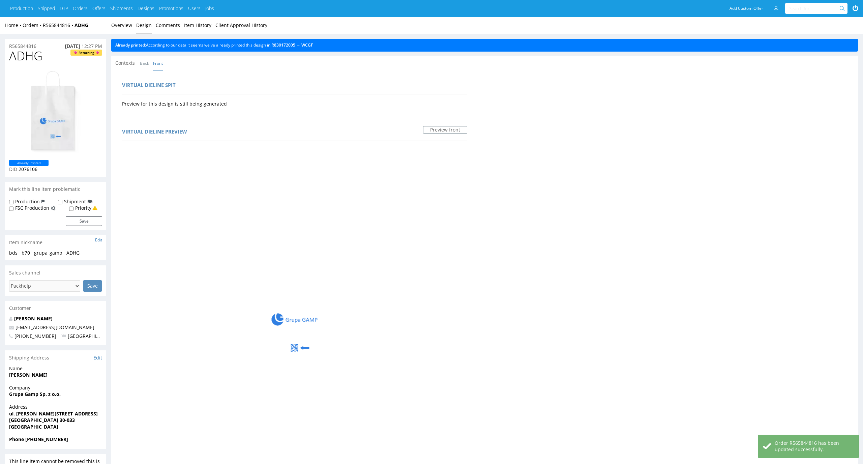
click at [313, 44] on link "WCGF" at bounding box center [306, 45] width 11 height 6
click at [121, 23] on link "Overview" at bounding box center [121, 25] width 21 height 17
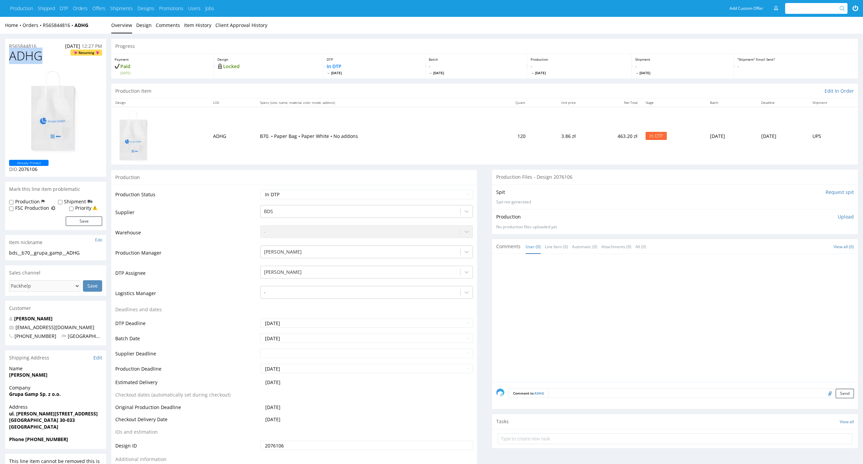
drag, startPoint x: 47, startPoint y: 54, endPoint x: 12, endPoint y: 54, distance: 34.7
click at [12, 54] on h1 "ADHG Returning" at bounding box center [55, 55] width 93 height 13
copy span "ADHG"
drag, startPoint x: 42, startPoint y: 46, endPoint x: 0, endPoint y: 46, distance: 42.5
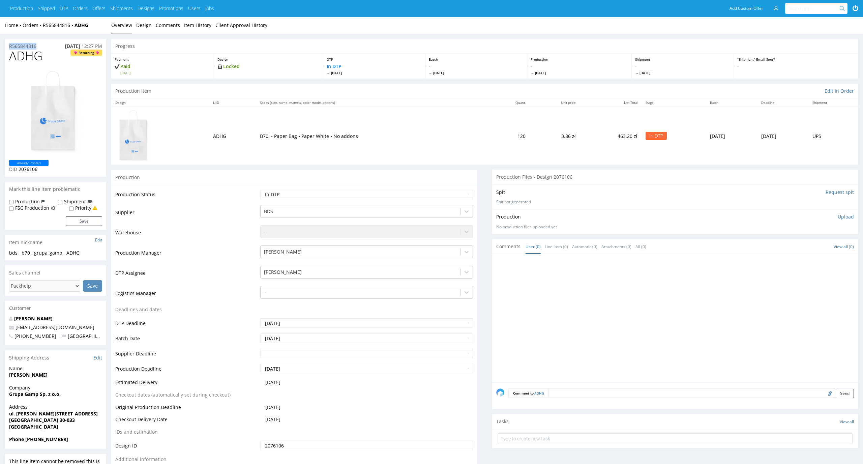
copy p "R565844816"
click at [848, 220] on p "Upload" at bounding box center [846, 216] width 16 height 7
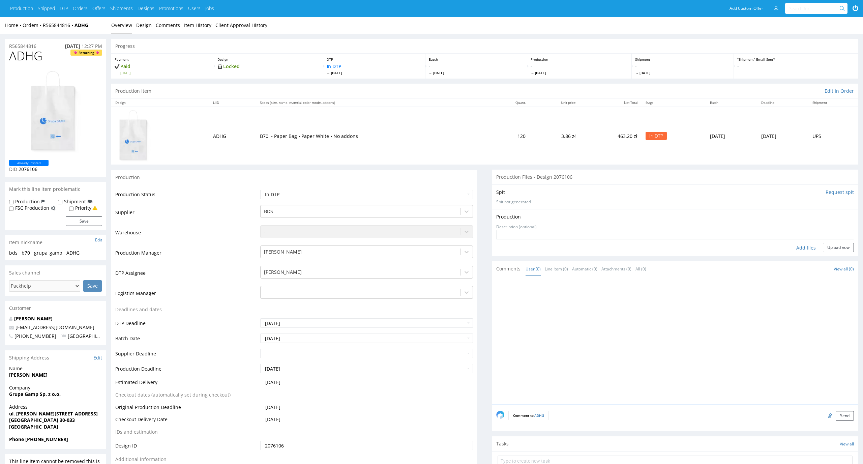
click at [811, 245] on div "Add files" at bounding box center [806, 248] width 34 height 10
type input "C:\fakepath\cc__b70__grupa_gamp__ADHG__d2076106__oR565844816__v7.pdf"
click at [838, 254] on button "Upload now" at bounding box center [838, 257] width 31 height 9
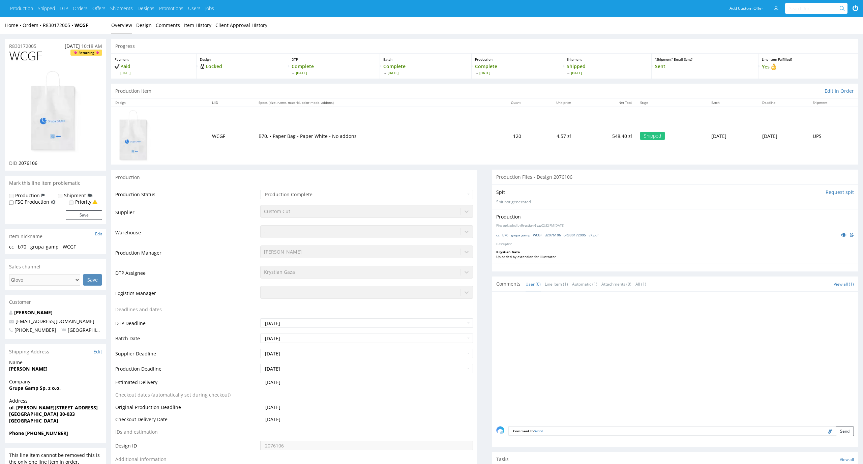
click at [577, 236] on link "cc__b70__grupa_gamp__WCGF__d2076106__oR830172005__v7.pdf" at bounding box center [547, 235] width 102 height 5
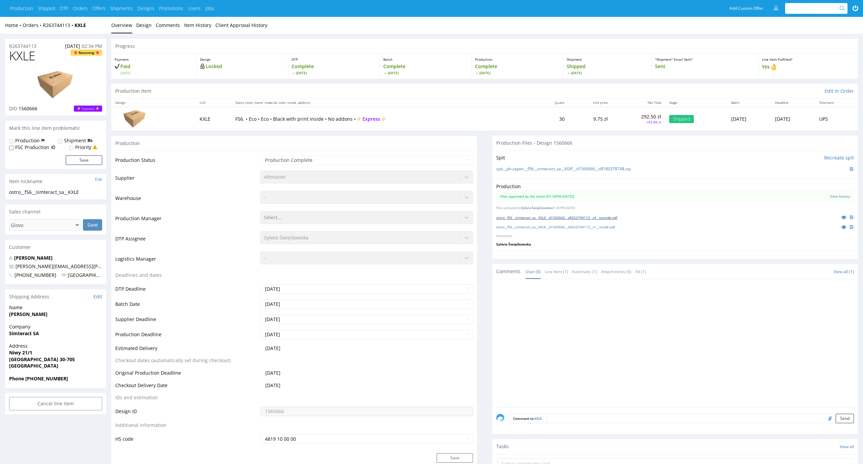
click at [567, 215] on link "ostro__f56__simteract_sa__KXLE__d1560666__oR263744113__v4__outside.pdf" at bounding box center [556, 217] width 121 height 5
click at [568, 225] on link "ostro__f56__simteract_sa__KXLE__d1560666__oR263744113__v1__inside.pdf" at bounding box center [555, 227] width 119 height 5
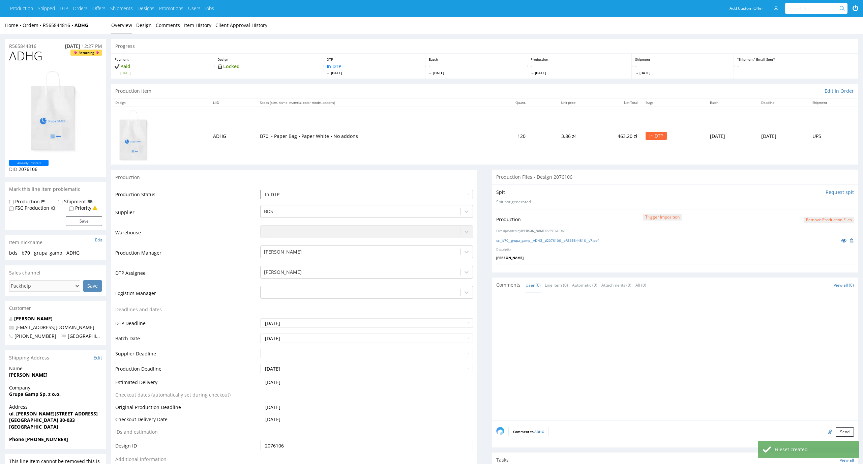
click at [464, 196] on select "Waiting for Artwork Waiting for Diecut Waiting for Mockup Waiting for DTP Waiti…" at bounding box center [366, 194] width 213 height 9
select select "dtp_production_ready"
click at [260, 190] on select "Waiting for Artwork Waiting for Diecut Waiting for Mockup Waiting for DTP Waiti…" at bounding box center [366, 194] width 213 height 9
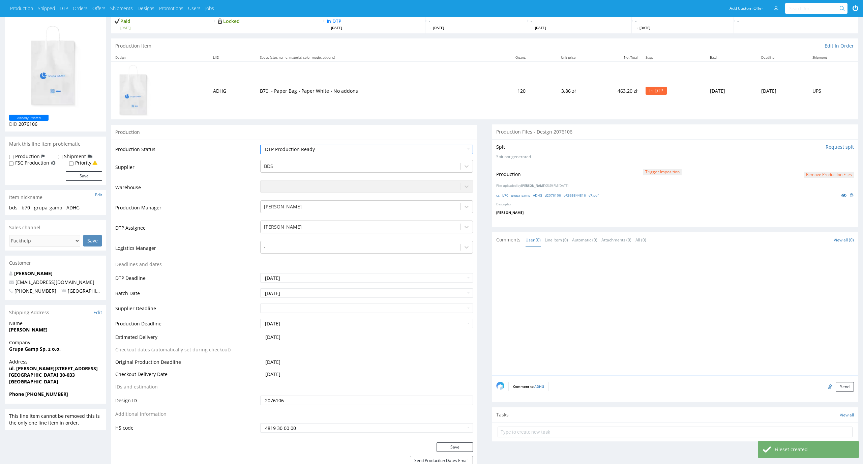
scroll to position [71, 0]
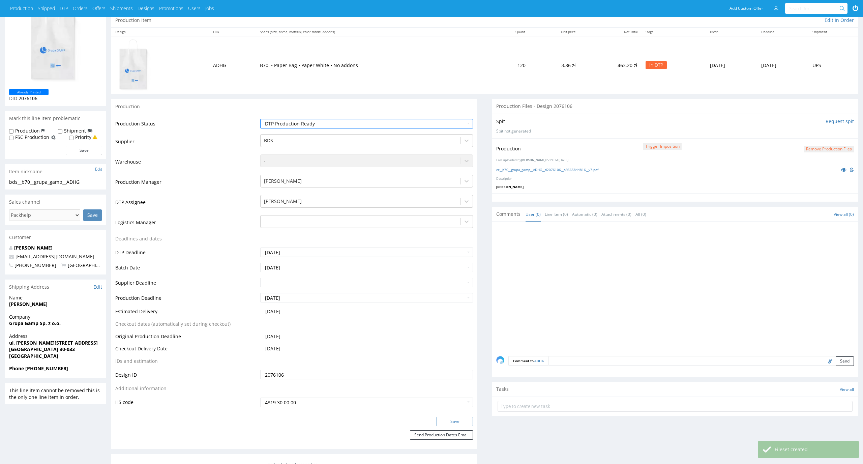
click at [459, 419] on button "Save" at bounding box center [455, 421] width 36 height 9
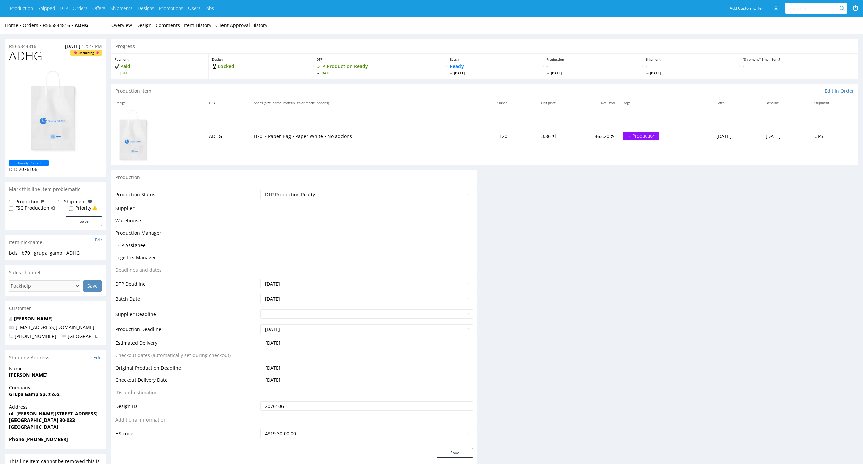
scroll to position [71, 0]
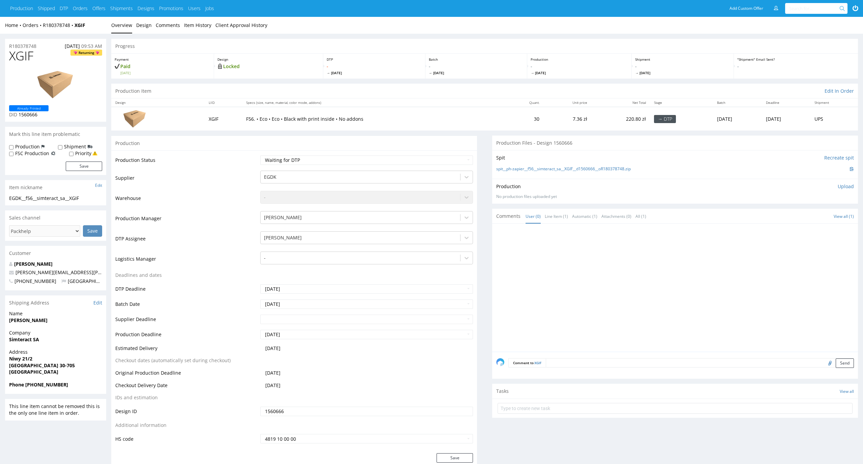
click at [847, 186] on p "Upload" at bounding box center [846, 186] width 16 height 7
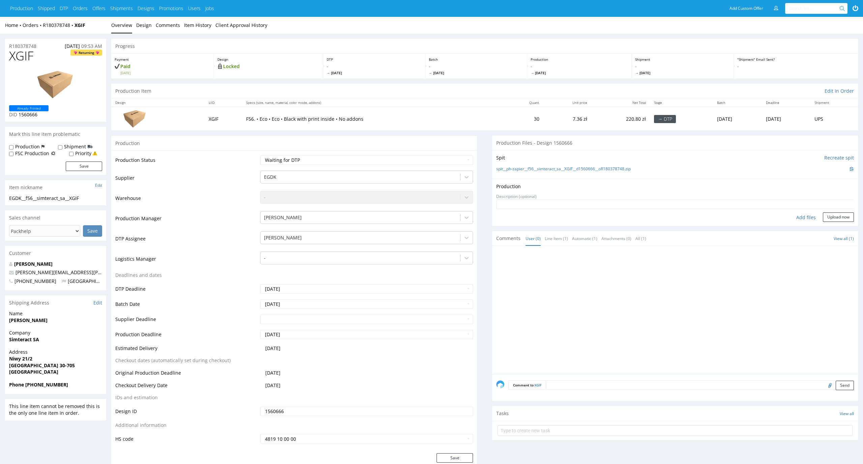
click at [809, 215] on div "Add files" at bounding box center [806, 217] width 34 height 10
type input "C:\fakepath\EGDK__f56__simteract_sa__XGIF__d1560666__oR180378748__latest__outsi…"
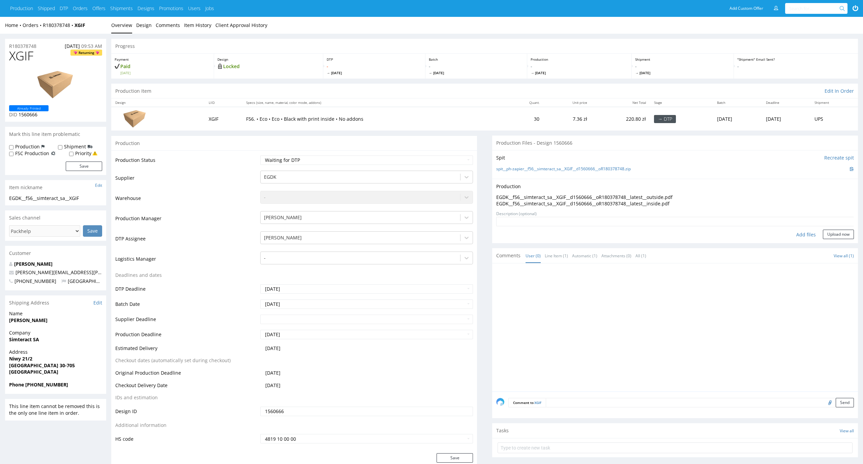
click at [832, 228] on form "Add files Upload now" at bounding box center [675, 228] width 358 height 22
click at [834, 239] on div "Production Upload EGDK__f56__simteract_sa__XGIF__d1560666__oR180378748__latest_…" at bounding box center [675, 211] width 366 height 64
click at [836, 234] on button "Upload now" at bounding box center [838, 234] width 31 height 9
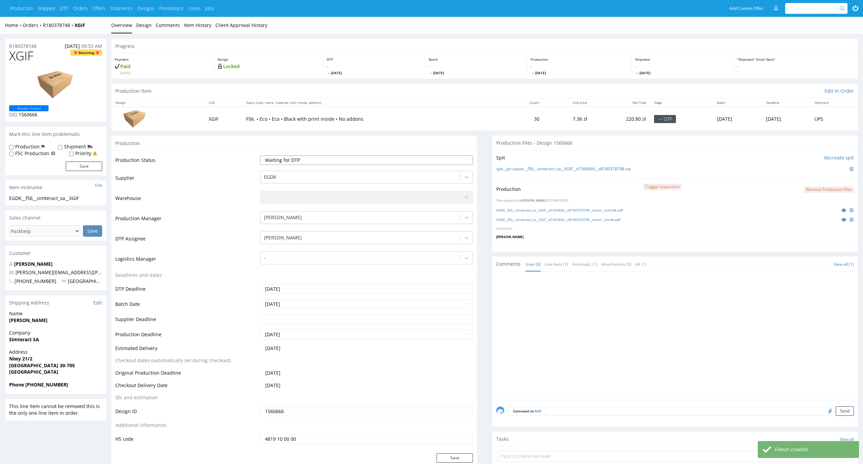
click at [464, 158] on select "Waiting for Artwork Waiting for Diecut Waiting for Mockup Waiting for DTP Waiti…" at bounding box center [366, 159] width 213 height 9
select select "dtp_production_ready"
click at [260, 155] on select "Waiting for Artwork Waiting for Diecut Waiting for Mockup Waiting for DTP Waiti…" at bounding box center [366, 159] width 213 height 9
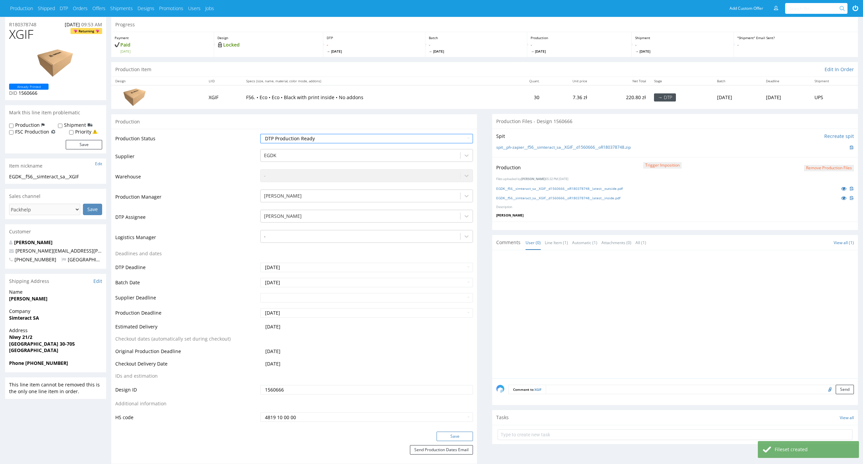
click at [460, 434] on button "Save" at bounding box center [455, 436] width 36 height 9
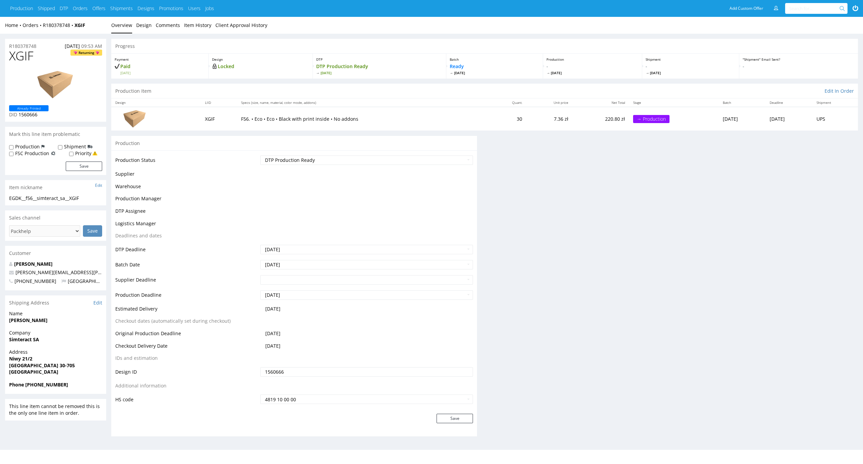
scroll to position [22, 0]
